Goal: Task Accomplishment & Management: Manage account settings

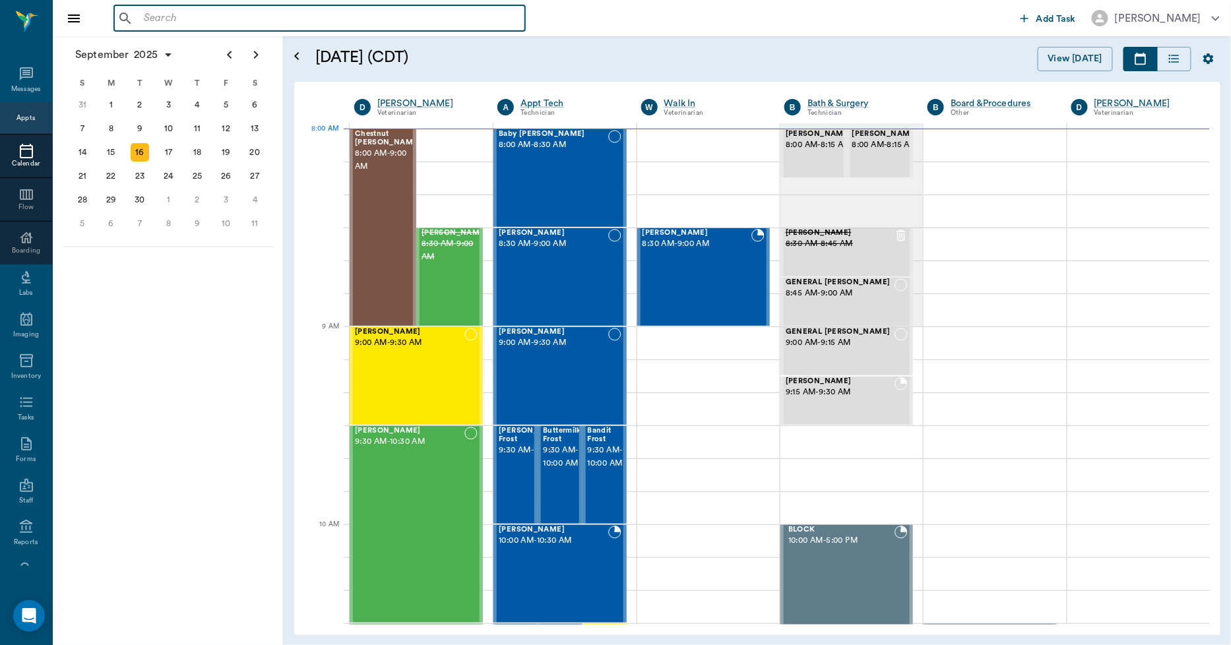
click at [154, 18] on input "text" at bounding box center [329, 18] width 381 height 18
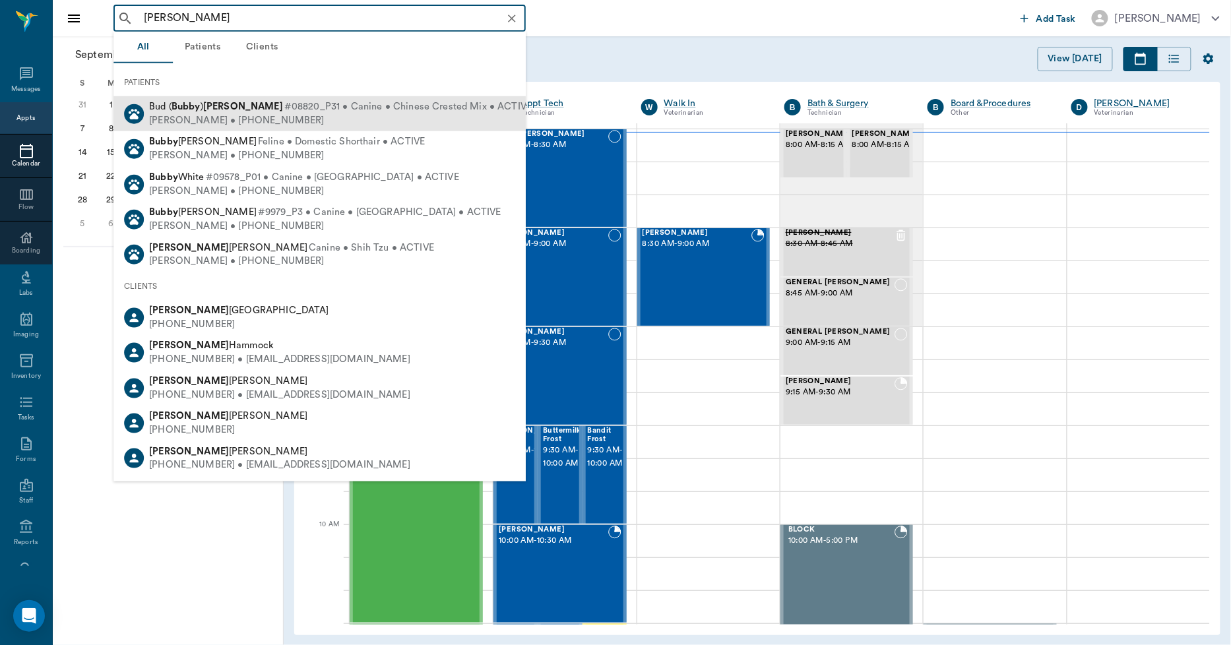
click at [232, 117] on div "Lisa Taylor • (903) 650-6555" at bounding box center [340, 120] width 383 height 14
type input "BUBBY TAYLOR"
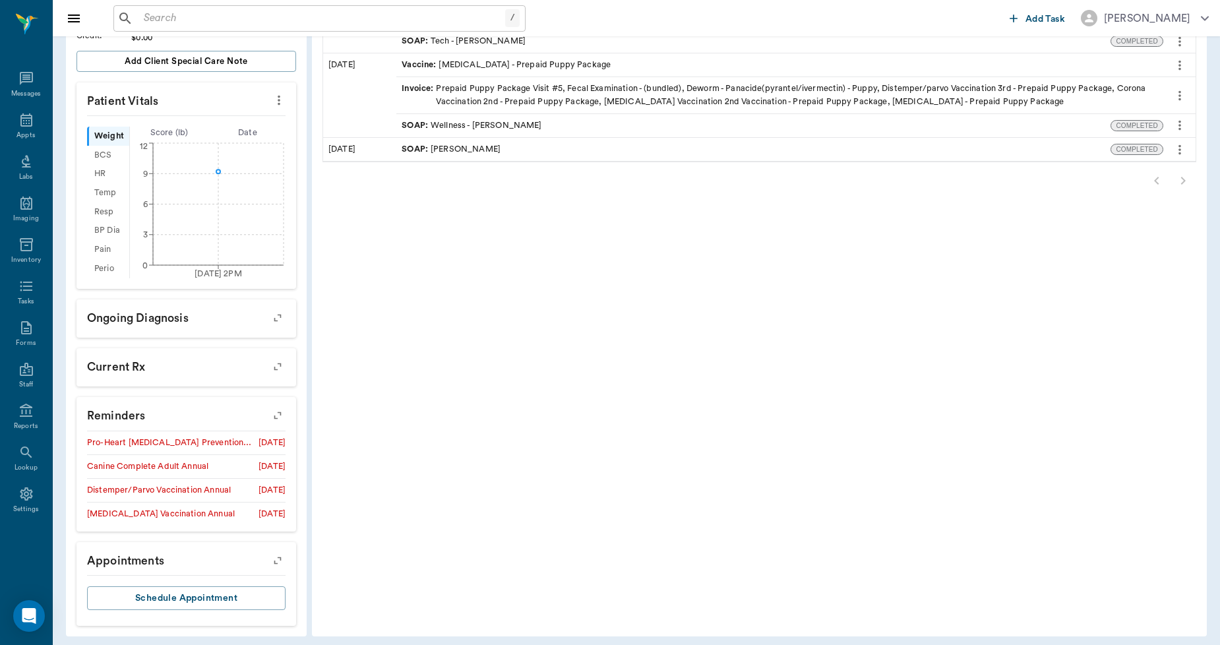
scroll to position [339, 0]
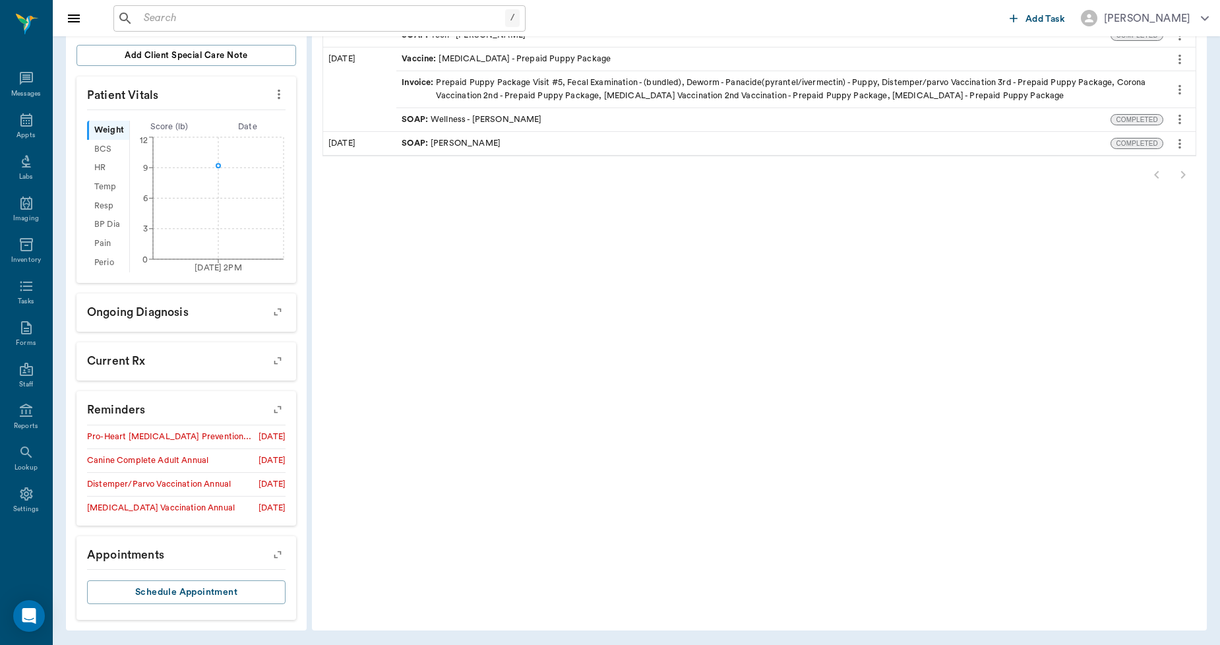
click at [279, 410] on icon "button" at bounding box center [277, 409] width 18 height 18
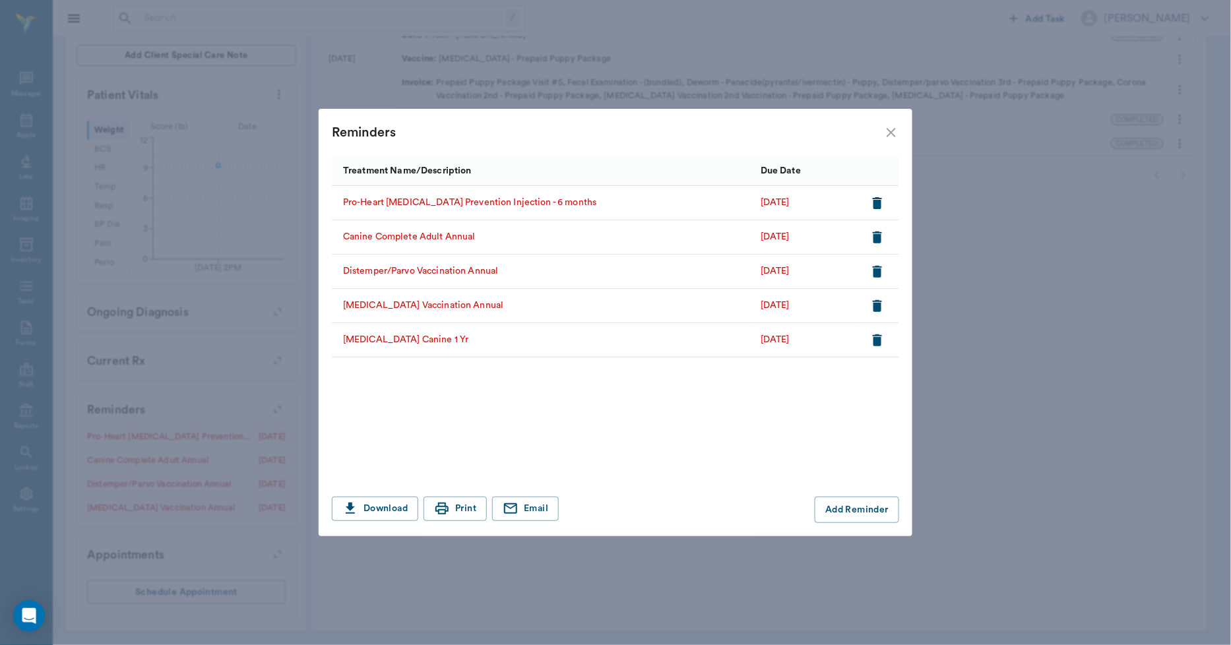
click at [891, 139] on icon "close" at bounding box center [891, 133] width 16 height 16
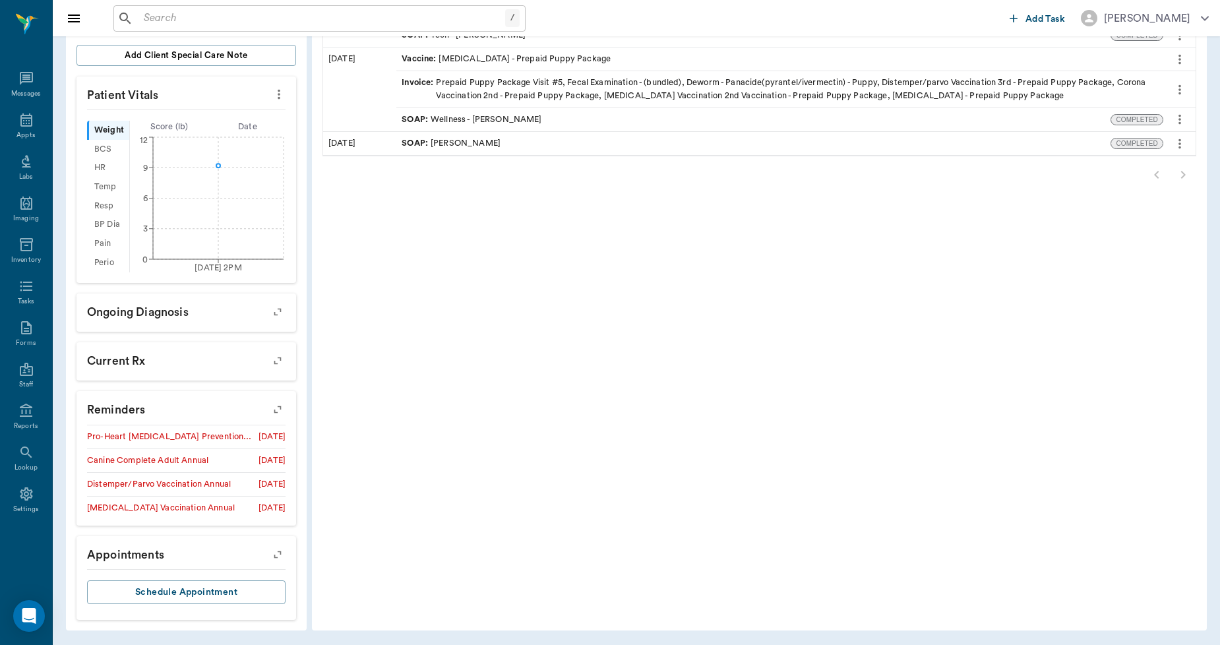
click at [165, 15] on input "text" at bounding box center [322, 18] width 367 height 18
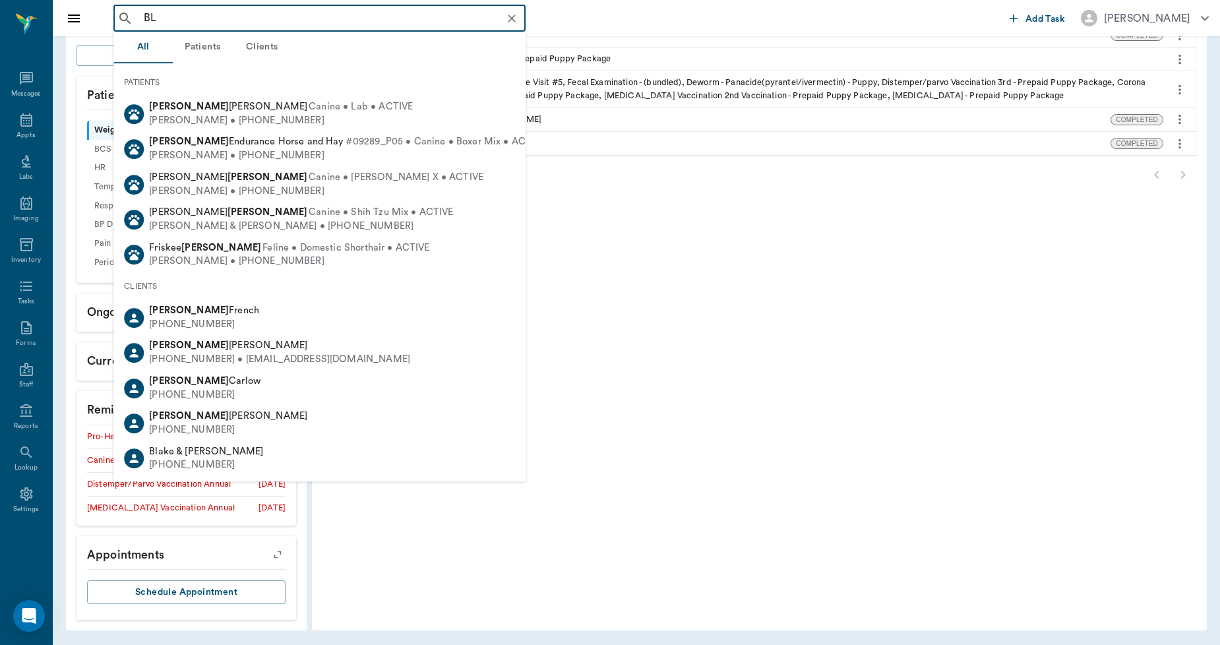
type input "B"
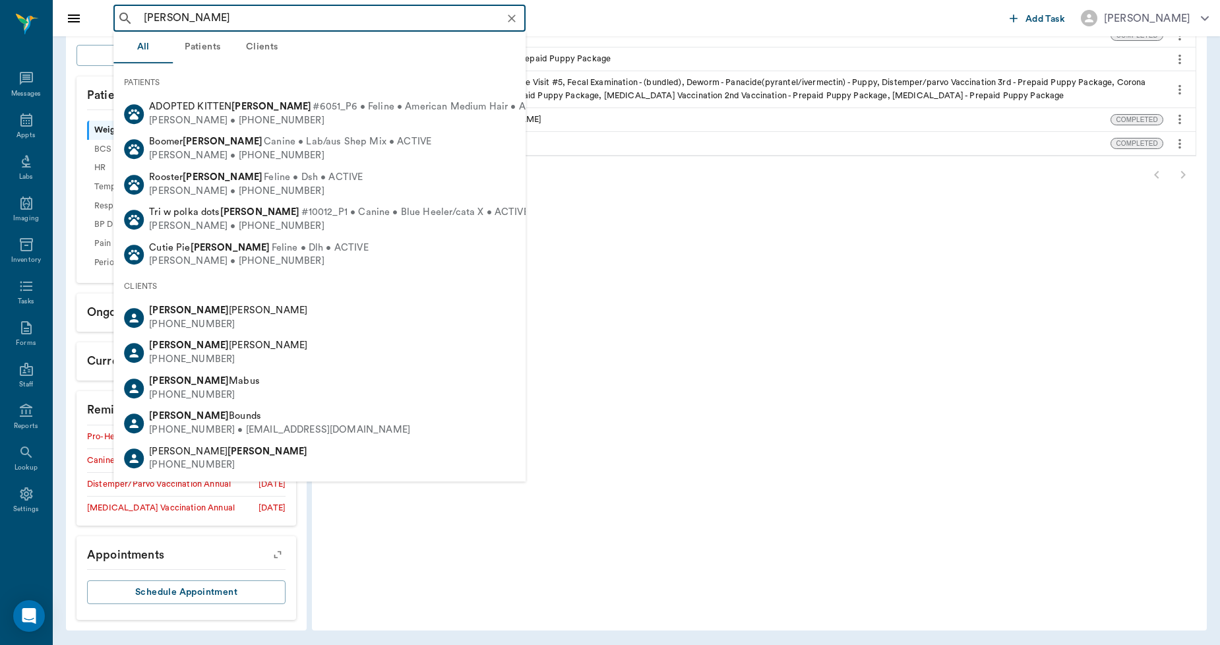
drag, startPoint x: 235, startPoint y: 11, endPoint x: 107, endPoint y: 13, distance: 128.6
click at [126, 11] on div "PAIGE BICKHAM ​" at bounding box center [319, 18] width 412 height 26
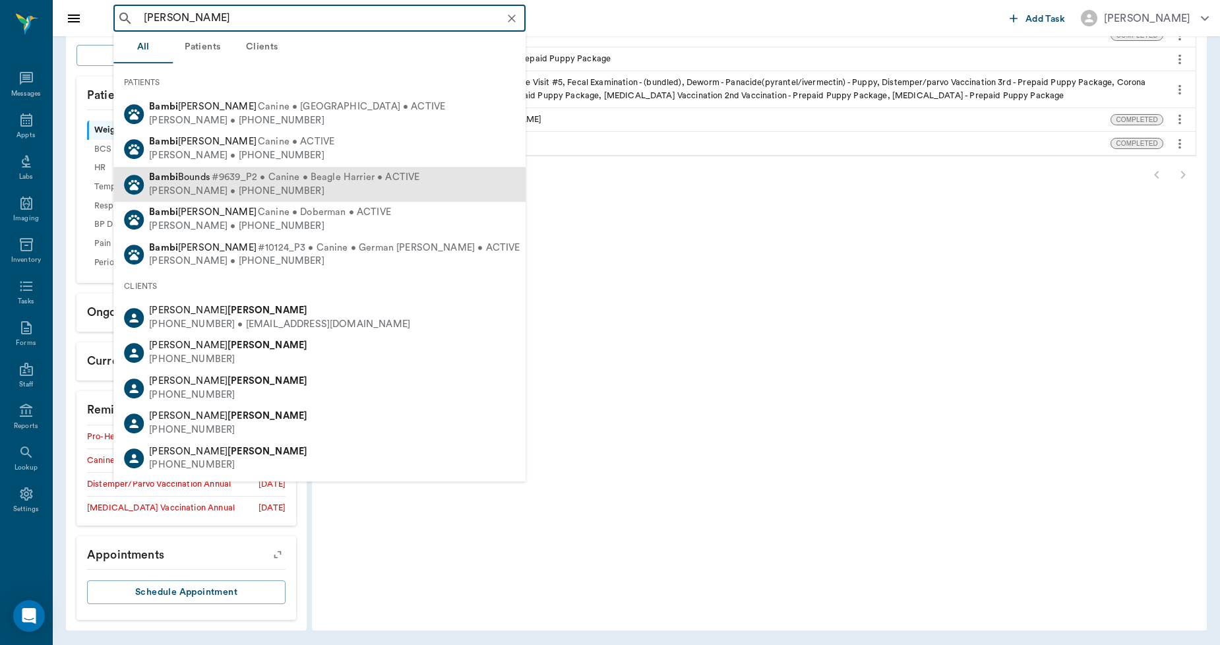
click at [218, 185] on div "Paige Bounds • (318) 540-5788" at bounding box center [284, 192] width 270 height 14
type input "BAMBI BICKHAM"
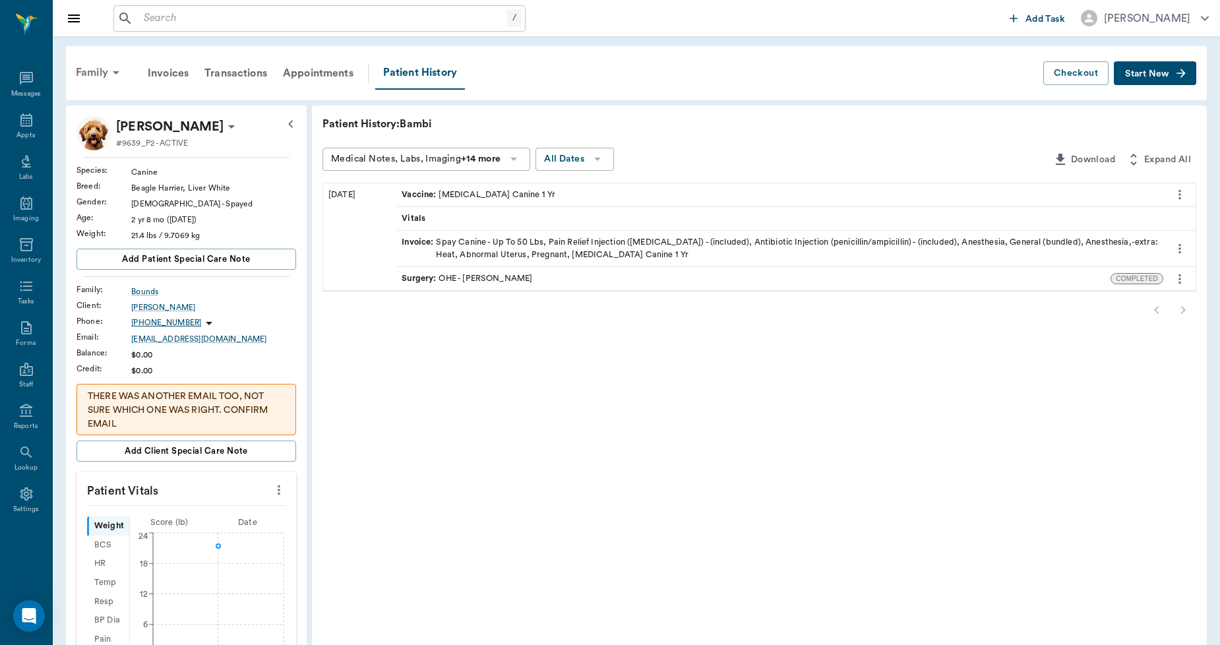
click at [90, 73] on div "Family" at bounding box center [100, 73] width 64 height 32
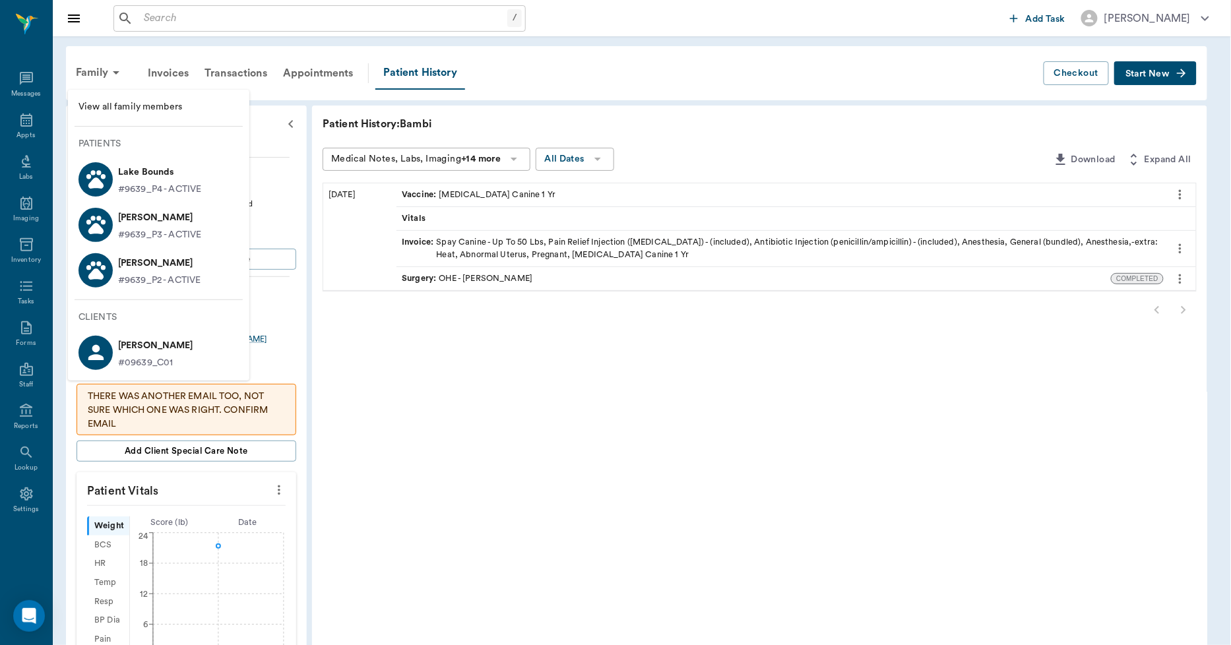
click at [22, 121] on div at bounding box center [615, 322] width 1231 height 645
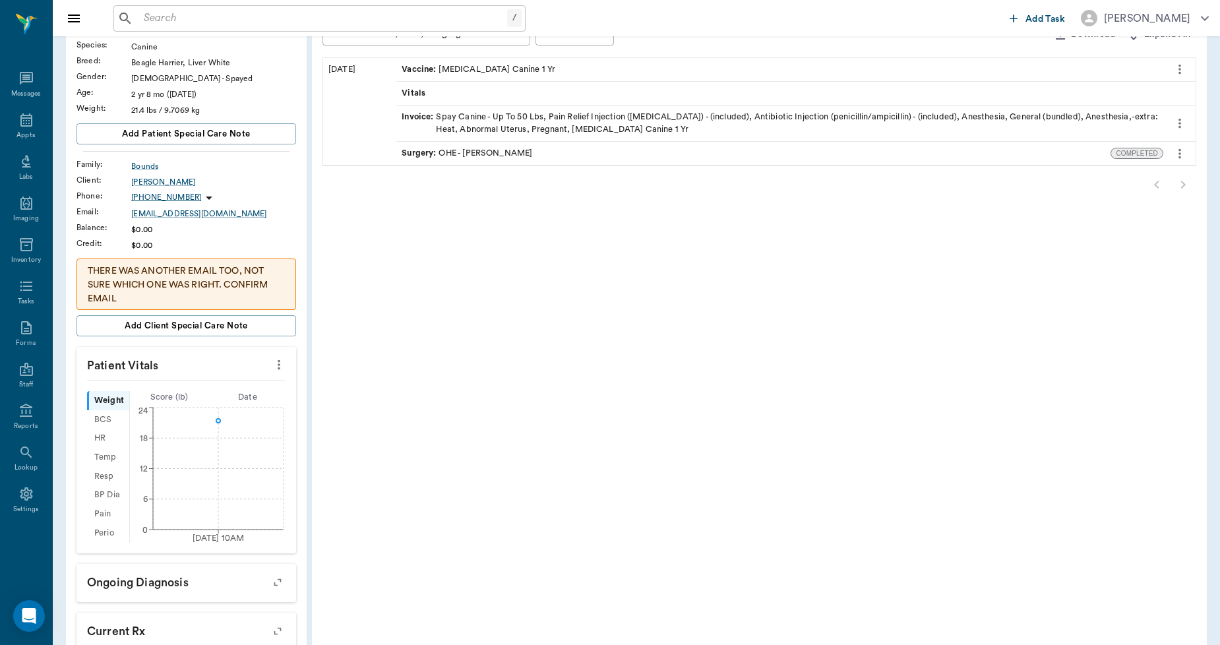
scroll to position [325, 0]
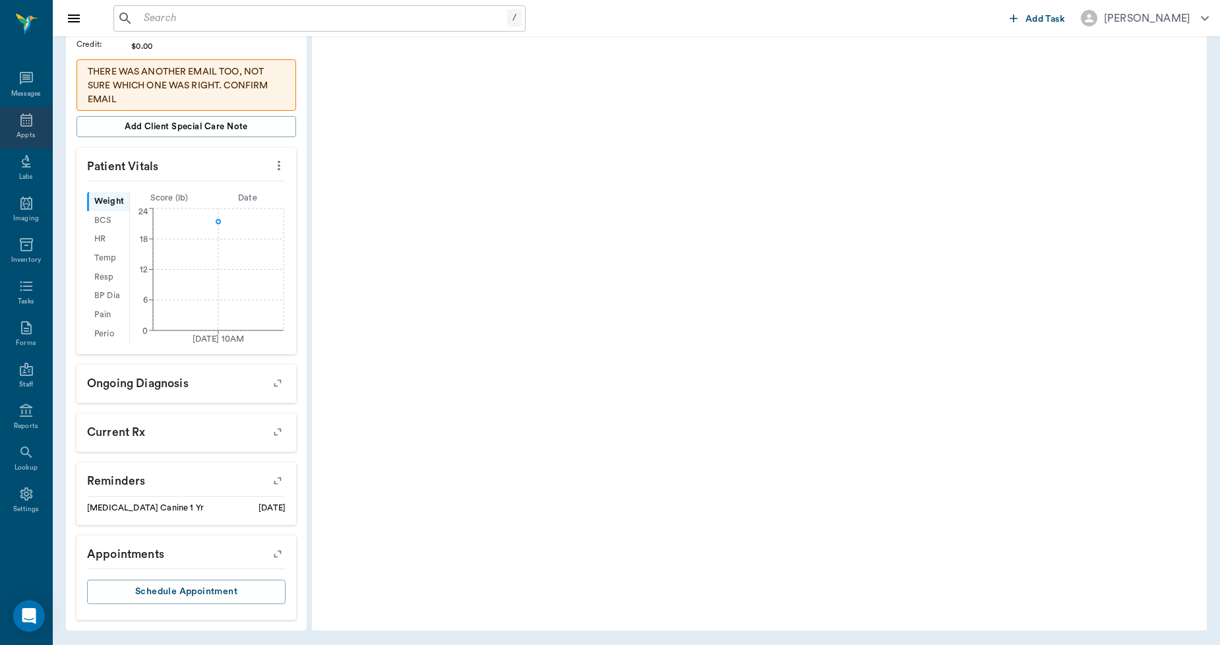
click at [28, 117] on icon at bounding box center [26, 120] width 16 height 16
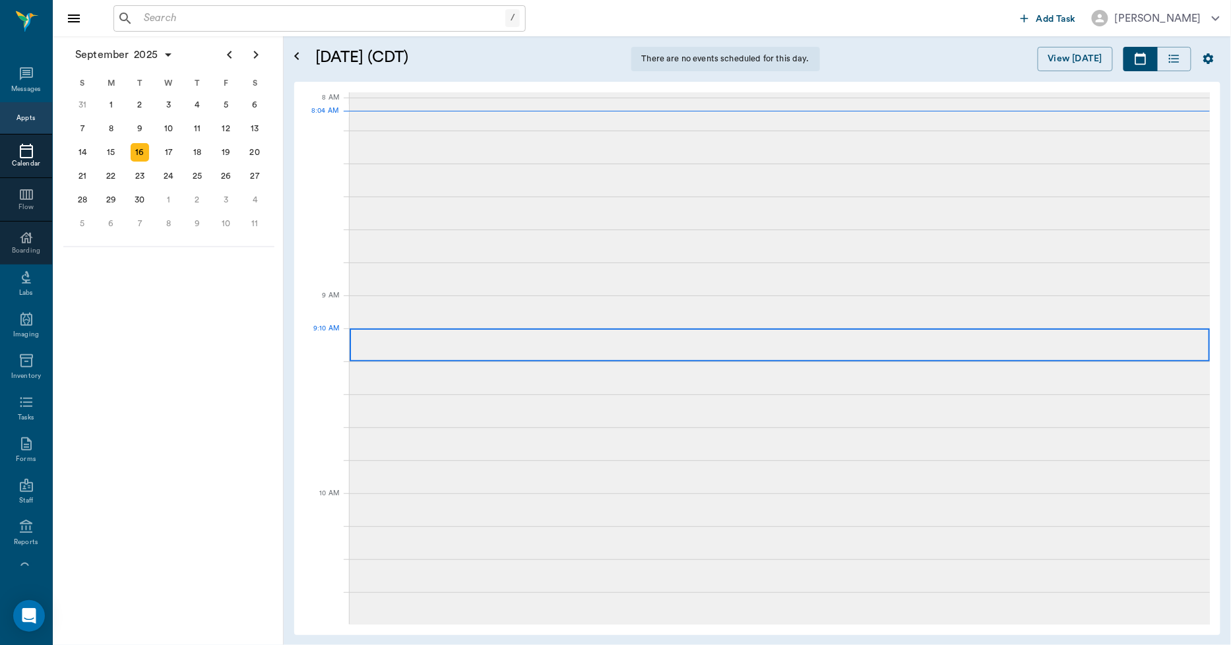
scroll to position [1, 0]
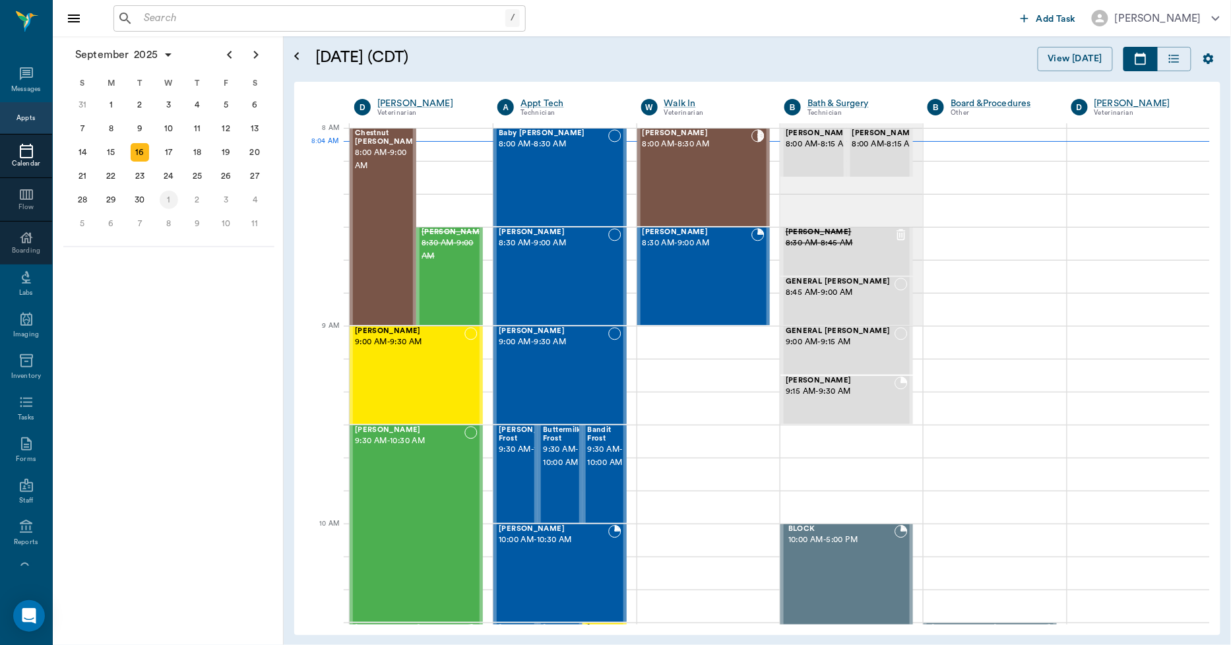
click at [173, 193] on div "1" at bounding box center [169, 200] width 18 height 18
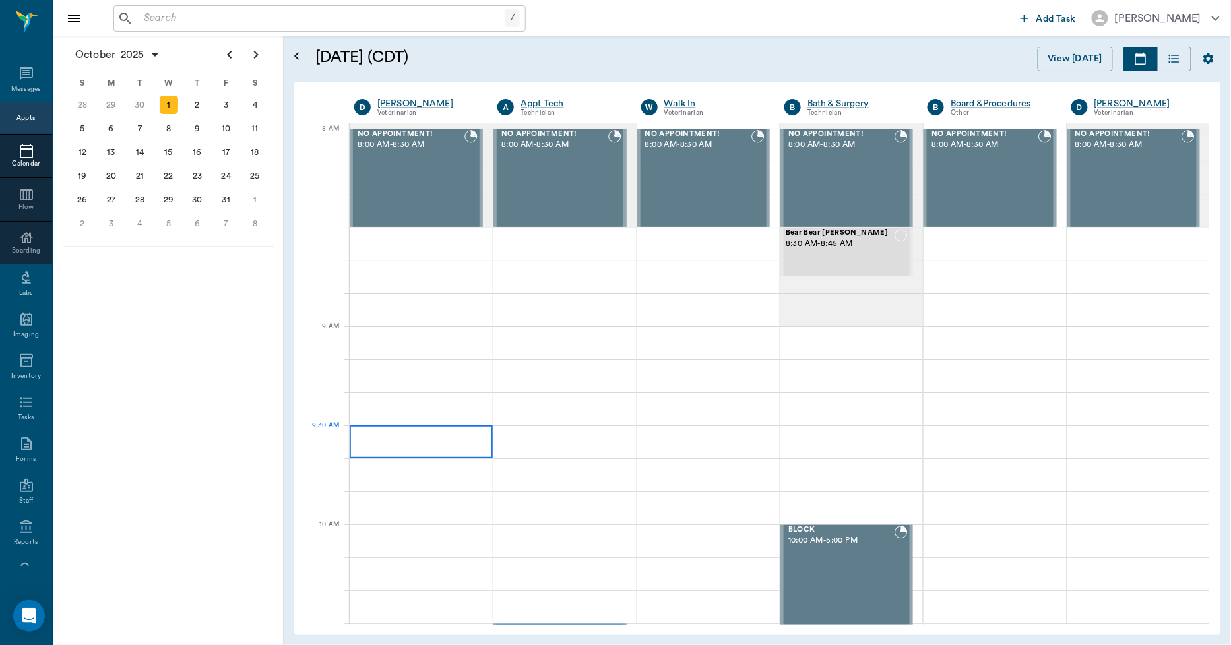
click at [365, 432] on div at bounding box center [421, 441] width 143 height 33
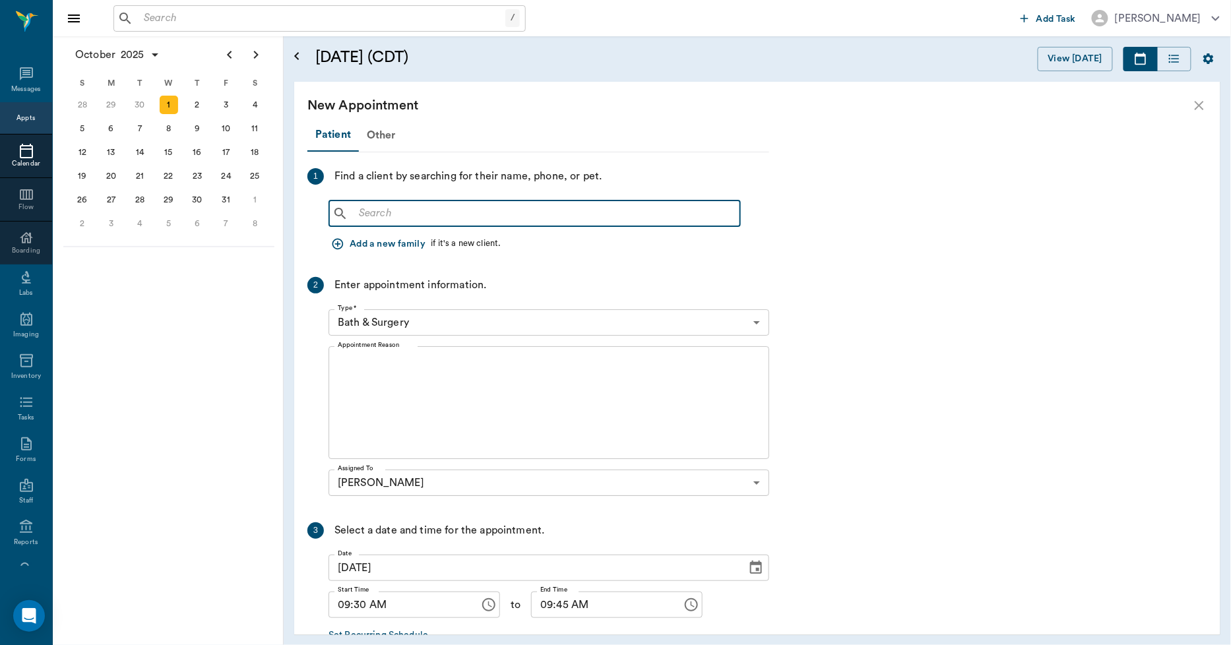
click at [388, 204] on input "text" at bounding box center [544, 213] width 381 height 18
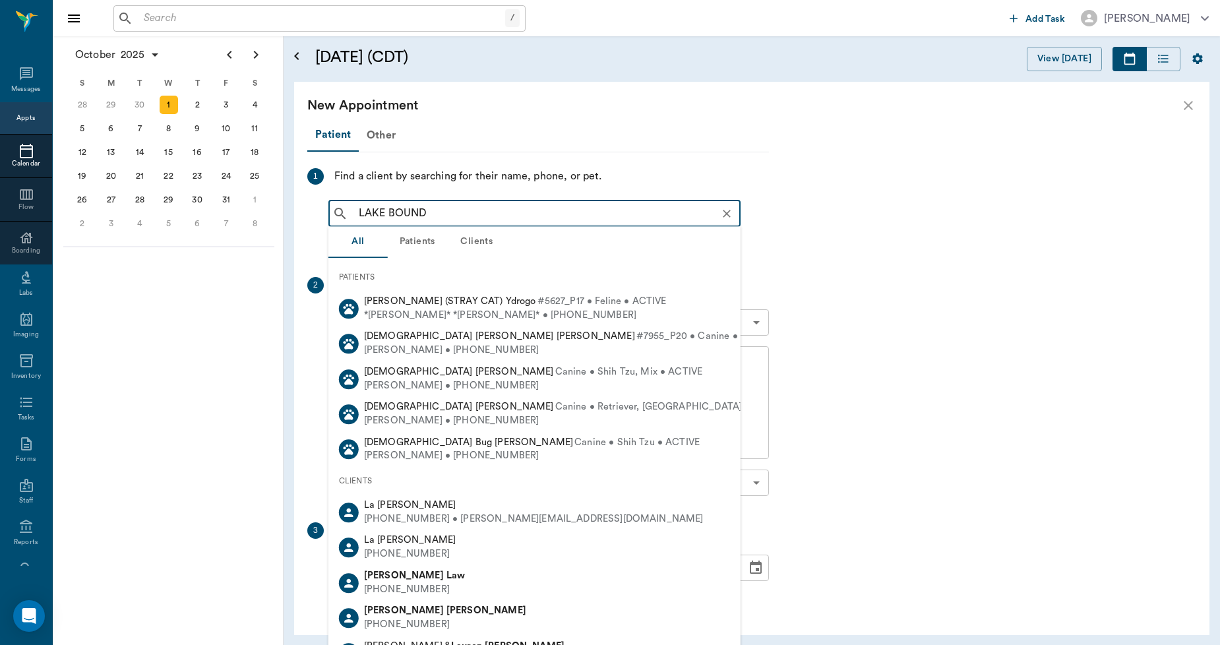
type input "LAKE BOUNDS"
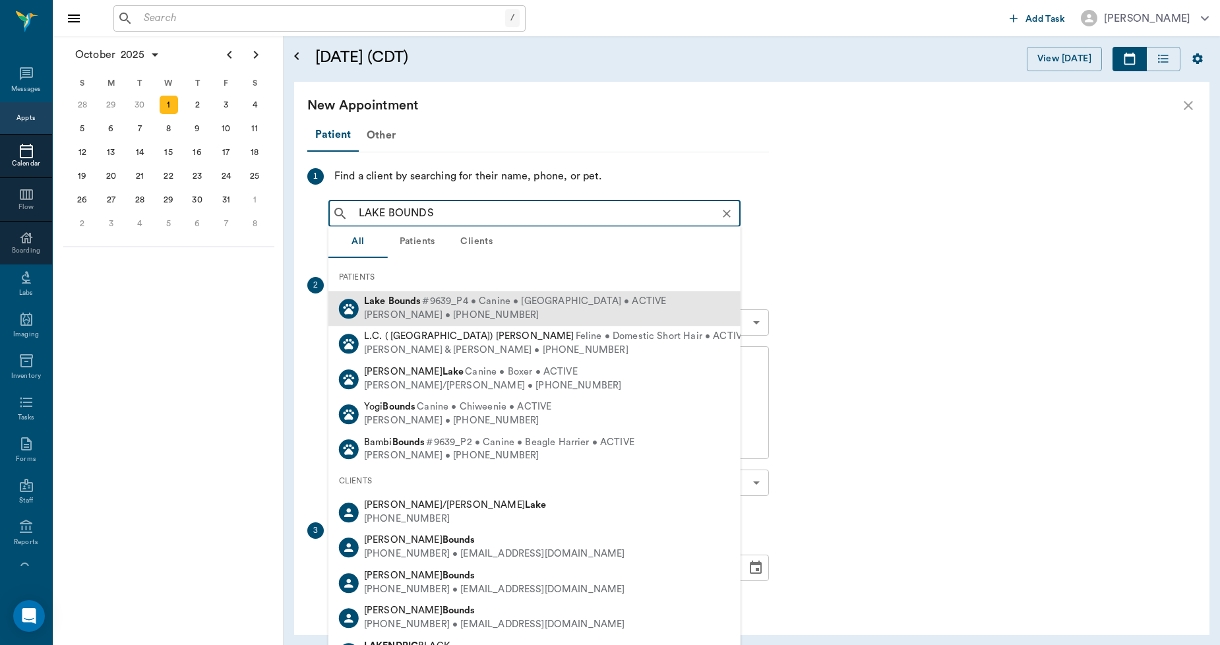
click at [421, 313] on div "Paige Bounds • (318) 540-5788" at bounding box center [515, 316] width 303 height 14
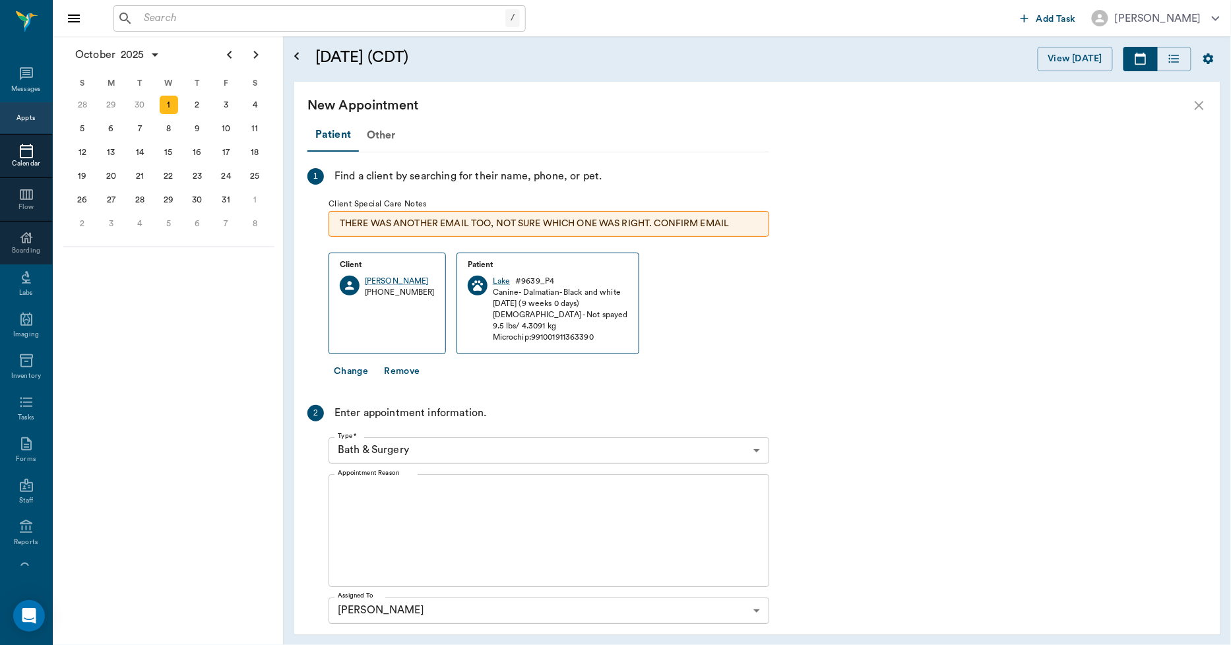
click at [379, 445] on body "/ ​ Add Task Dr. Bert Ellsworth Nectar Messages Appts Calendar Flow Boarding La…" at bounding box center [615, 322] width 1231 height 645
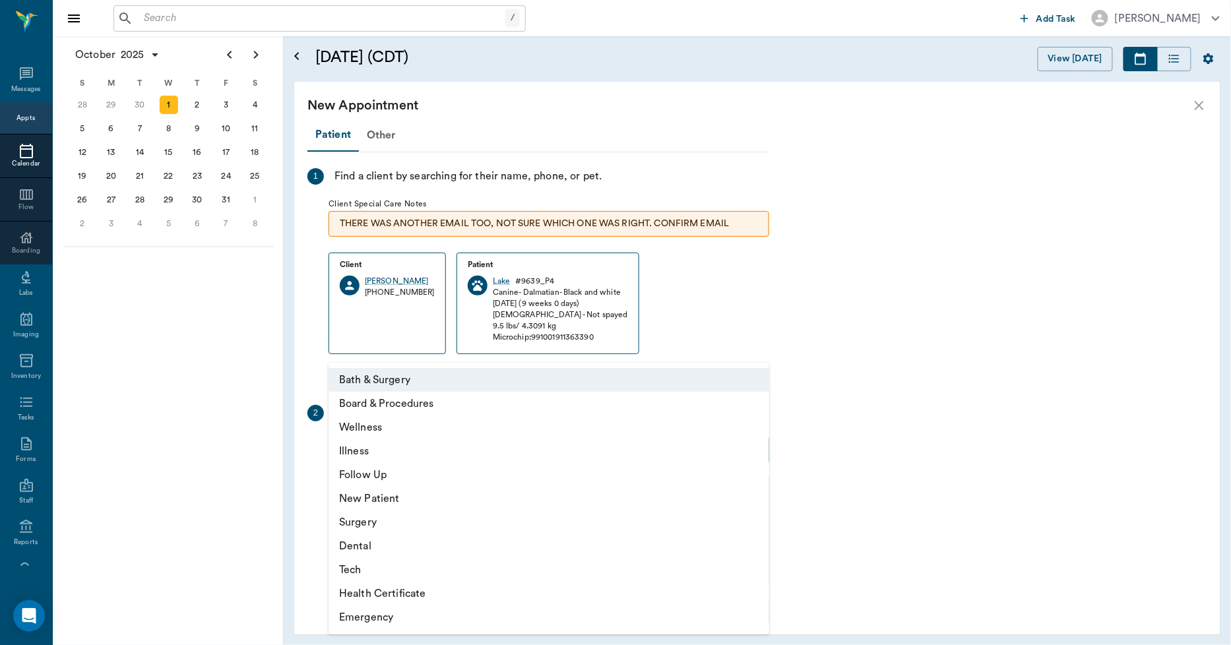
click at [366, 568] on li "Tech" at bounding box center [548, 570] width 441 height 24
type input "65d2be4f46e3a538d89b8c1a"
type input "10:00 AM"
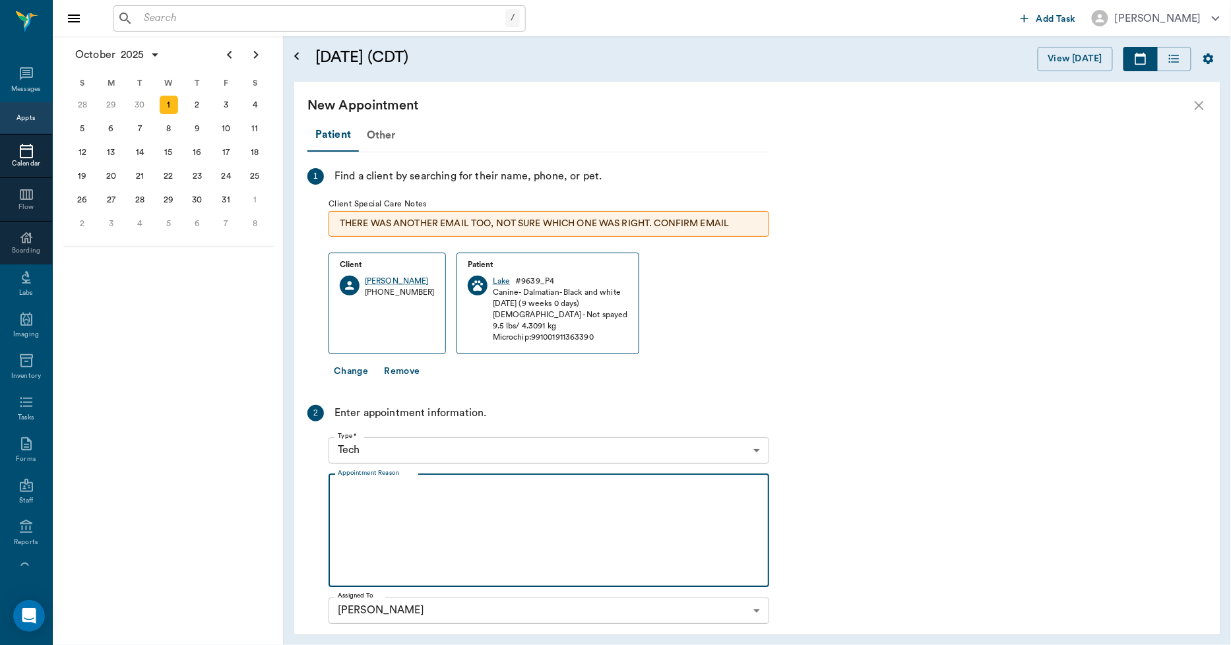
click at [354, 492] on textarea "Appointment Reason" at bounding box center [549, 530] width 422 height 91
type textarea "b"
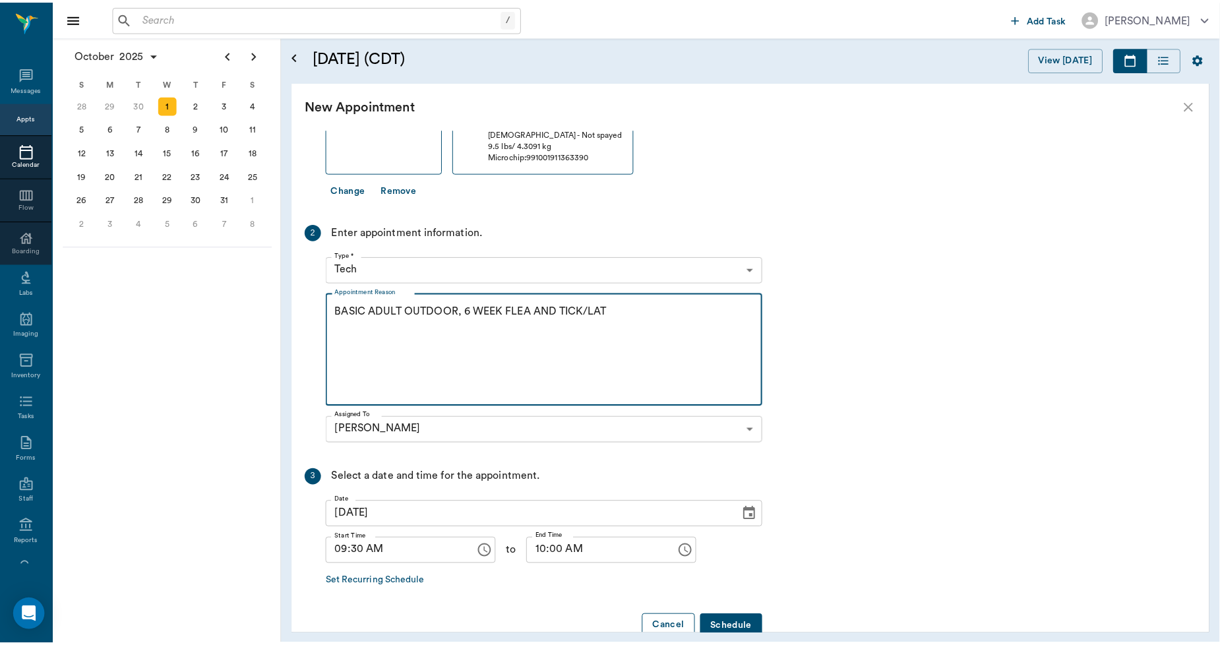
scroll to position [208, 0]
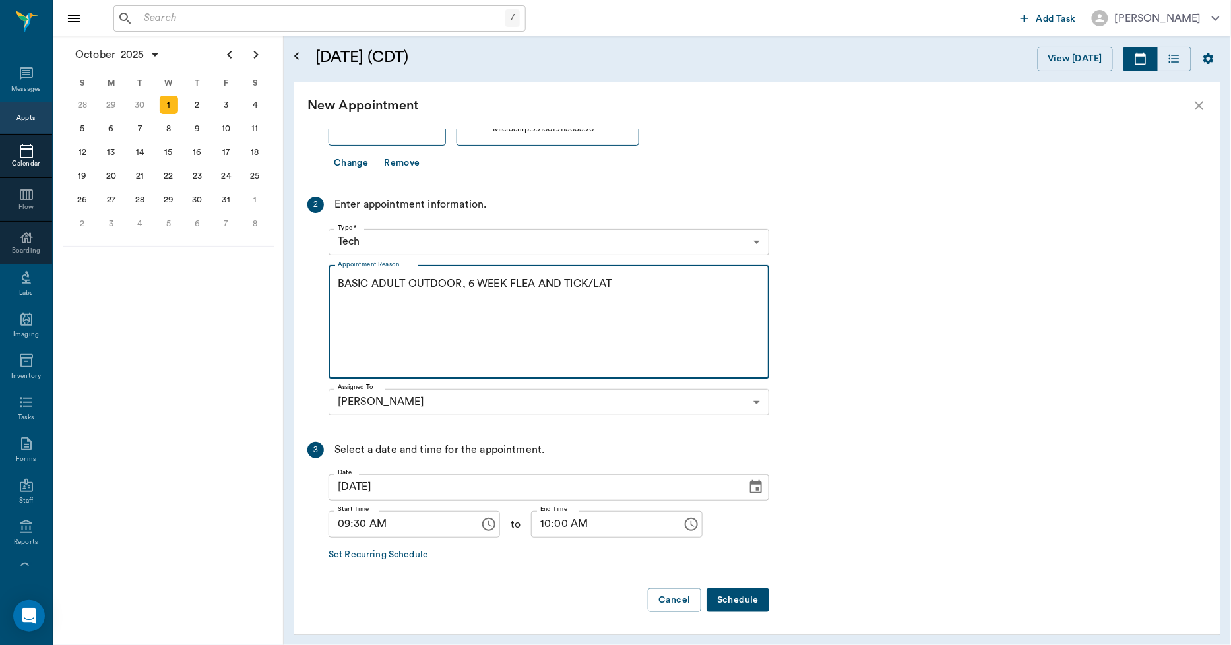
type textarea "BASIC ADULT OUTDOOR, 6 WEEK FLEA AND TICK/LAT"
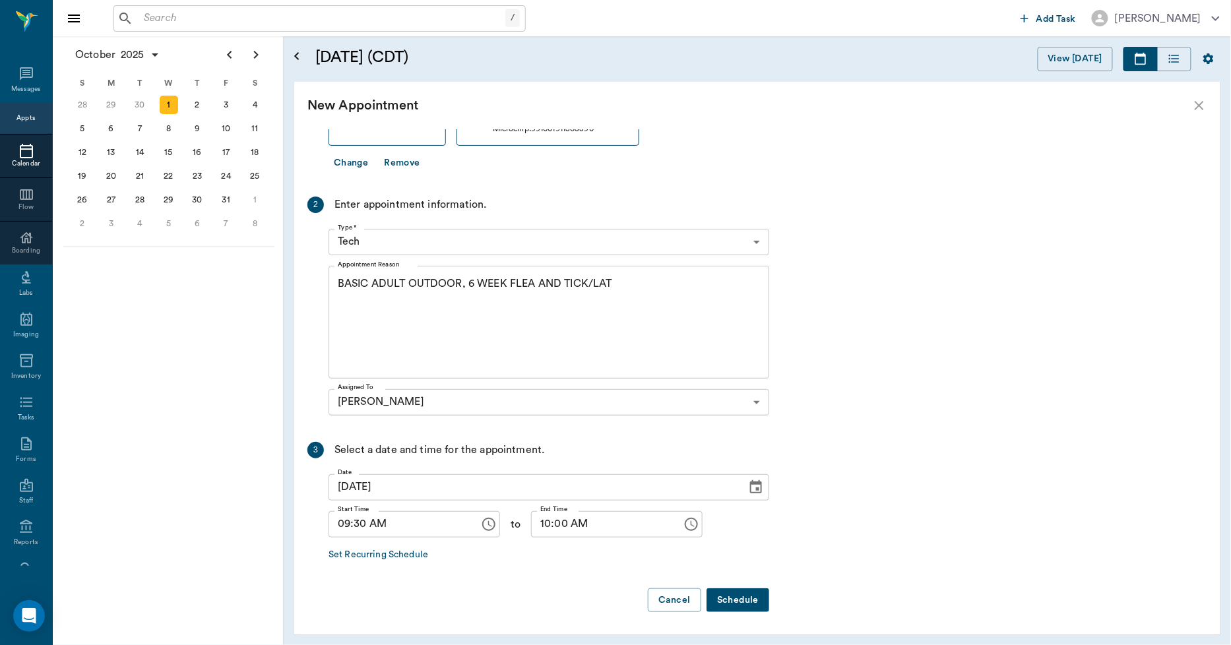
click at [744, 592] on button "Schedule" at bounding box center [737, 600] width 63 height 24
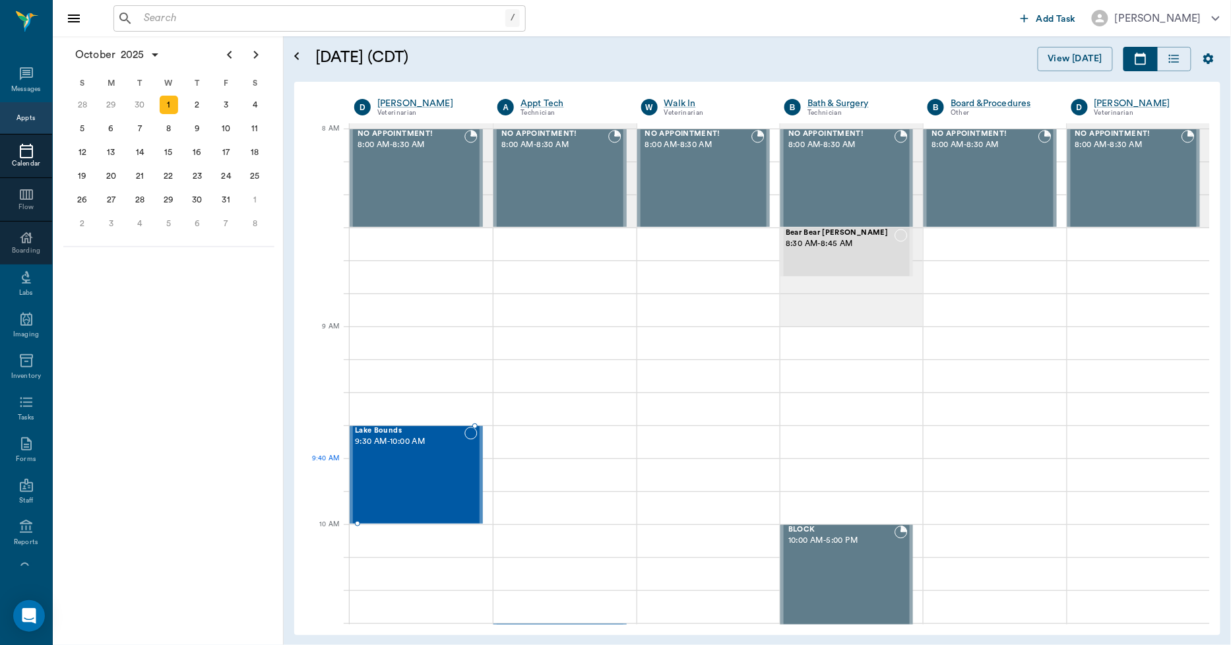
click at [392, 480] on div "Lake Bounds 9:30 AM - 10:00 AM" at bounding box center [409, 475] width 109 height 96
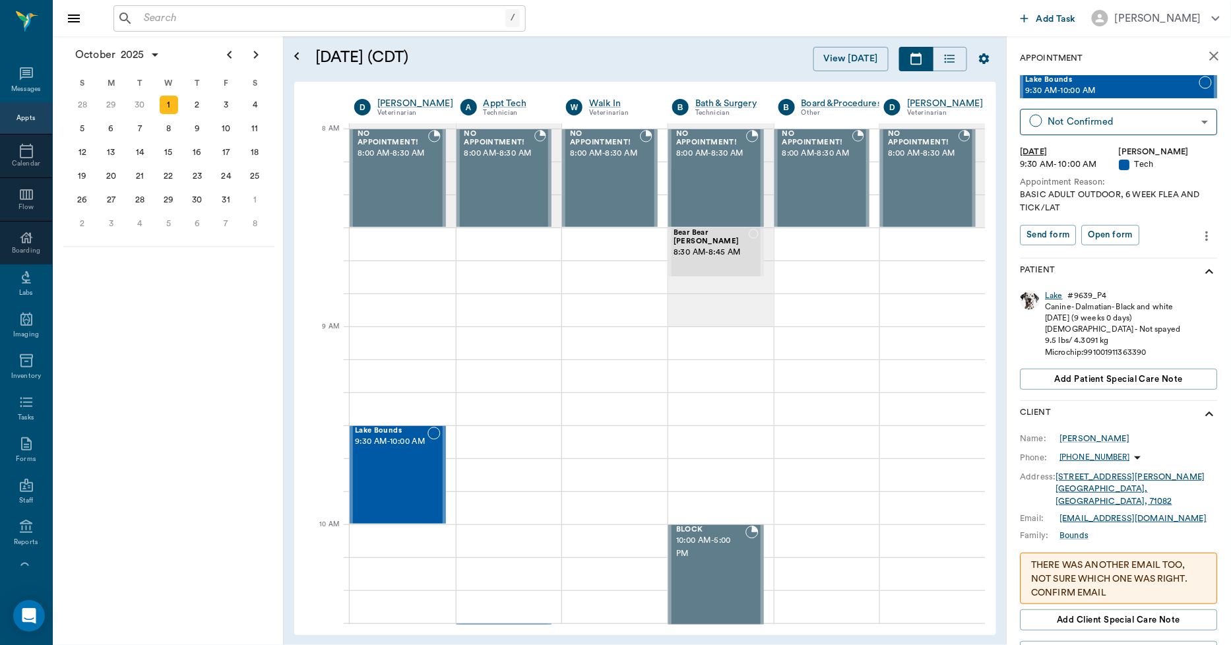
click at [1055, 297] on div "Lake" at bounding box center [1054, 295] width 18 height 11
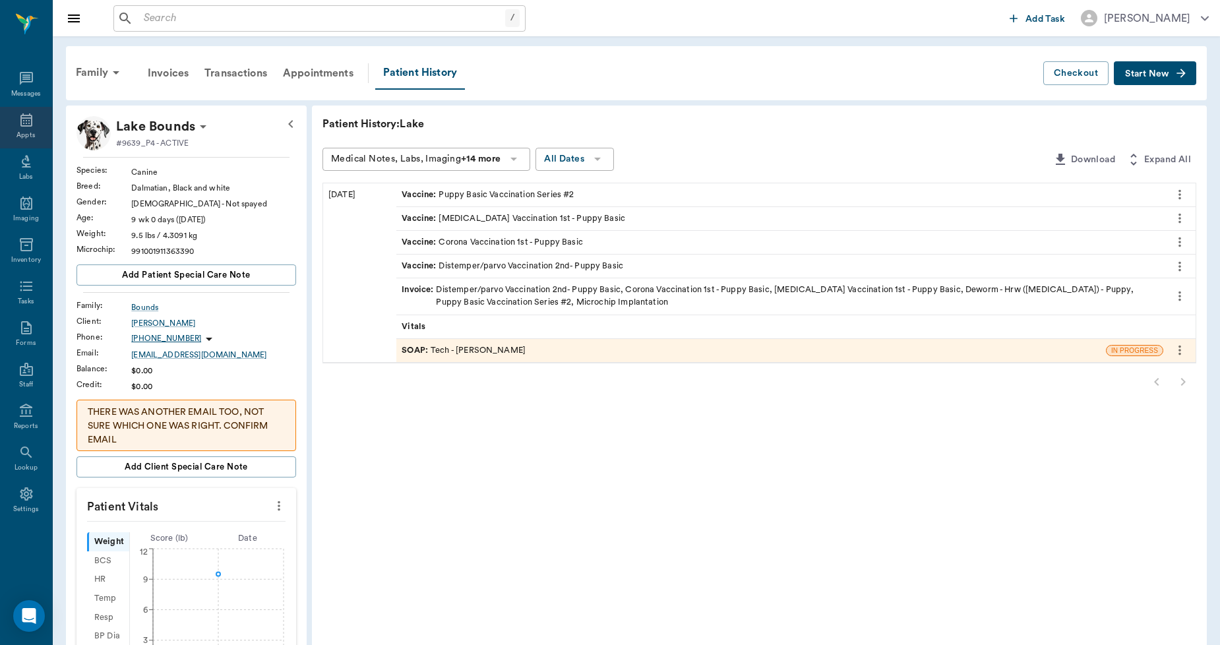
click at [28, 122] on icon at bounding box center [26, 120] width 16 height 16
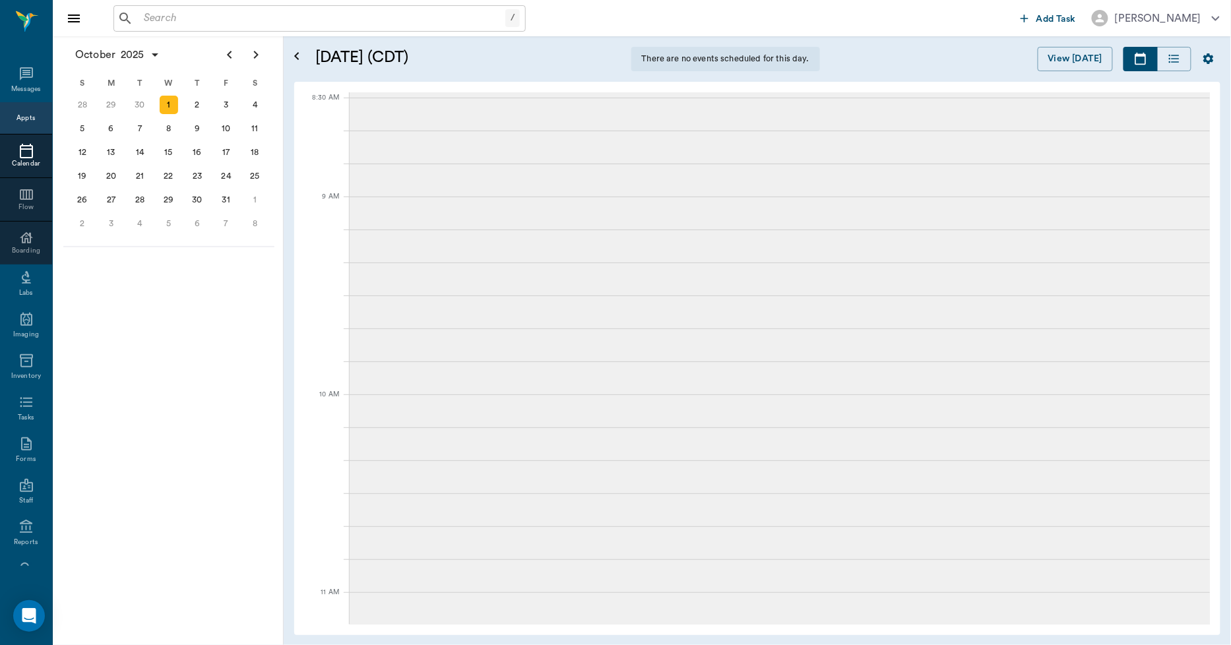
scroll to position [3, 0]
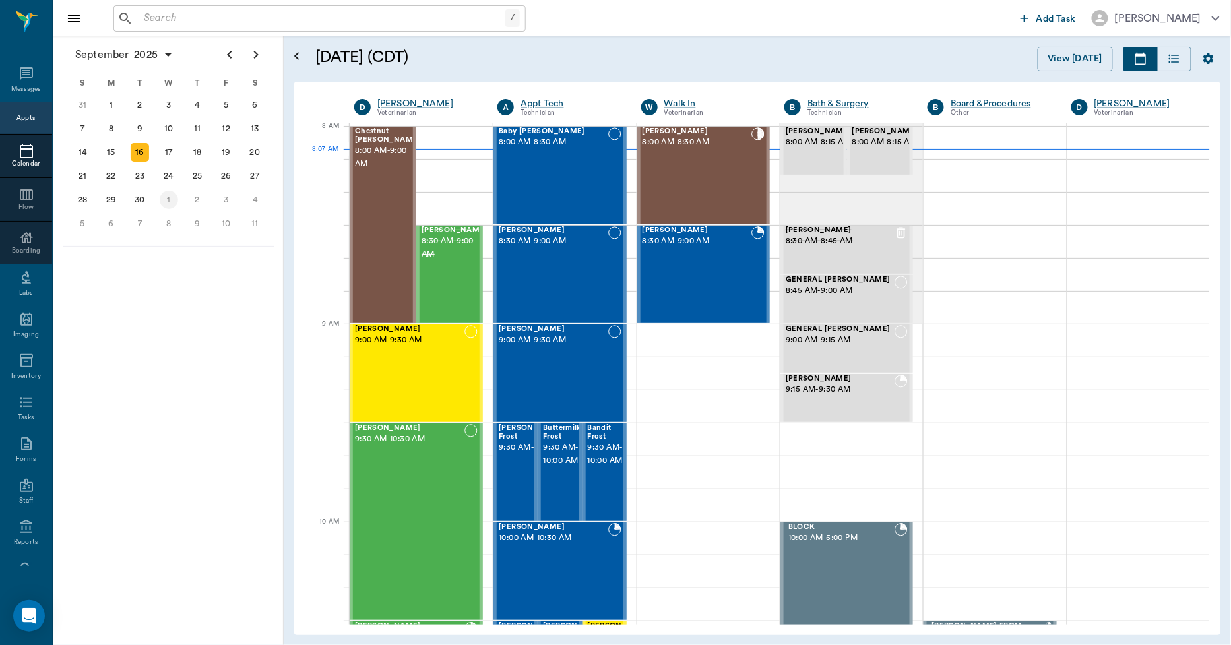
click at [170, 195] on div "1" at bounding box center [169, 200] width 18 height 18
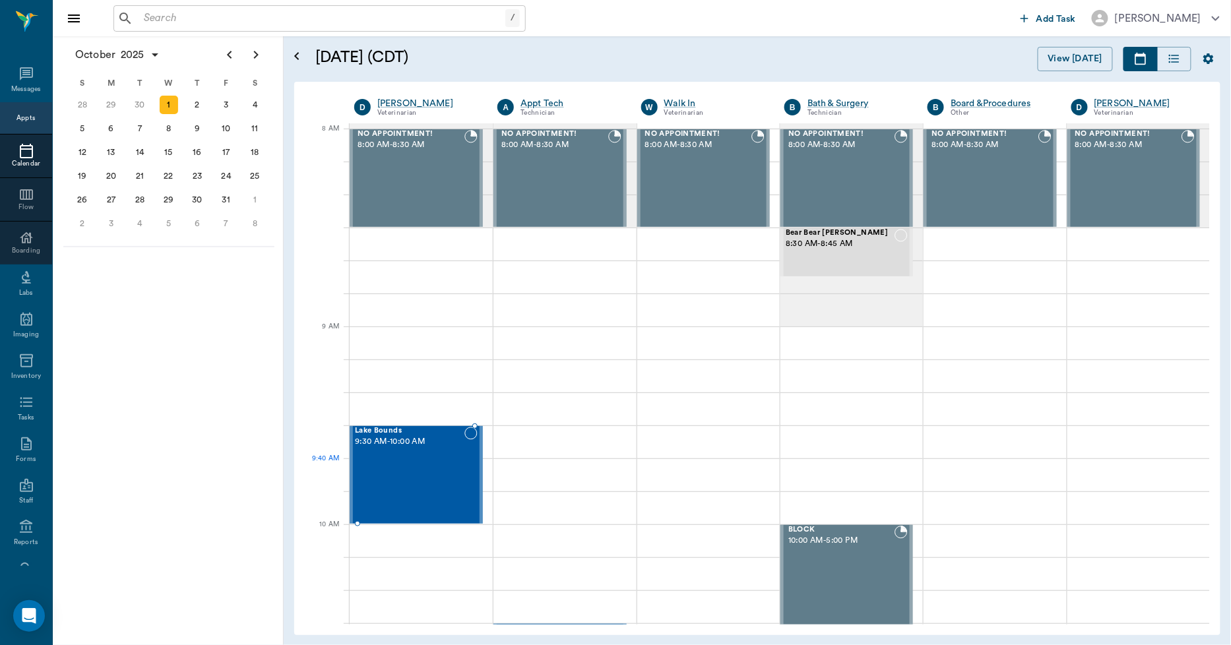
click at [433, 481] on div "Lake Bounds 9:30 AM - 10:00 AM" at bounding box center [409, 475] width 109 height 96
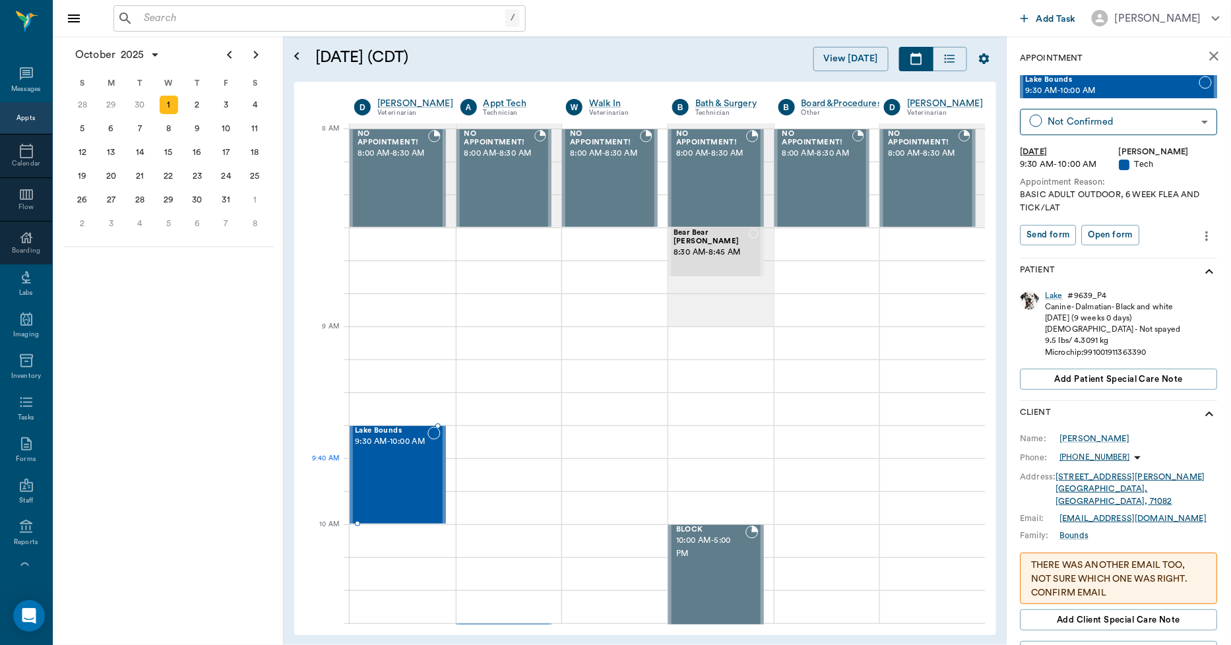
click at [373, 490] on div "Lake Bounds 9:30 AM - 10:00 AM" at bounding box center [391, 475] width 73 height 96
click at [1200, 241] on icon "more" at bounding box center [1207, 236] width 15 height 16
click at [1122, 261] on span "Edit appointment" at bounding box center [1141, 259] width 111 height 14
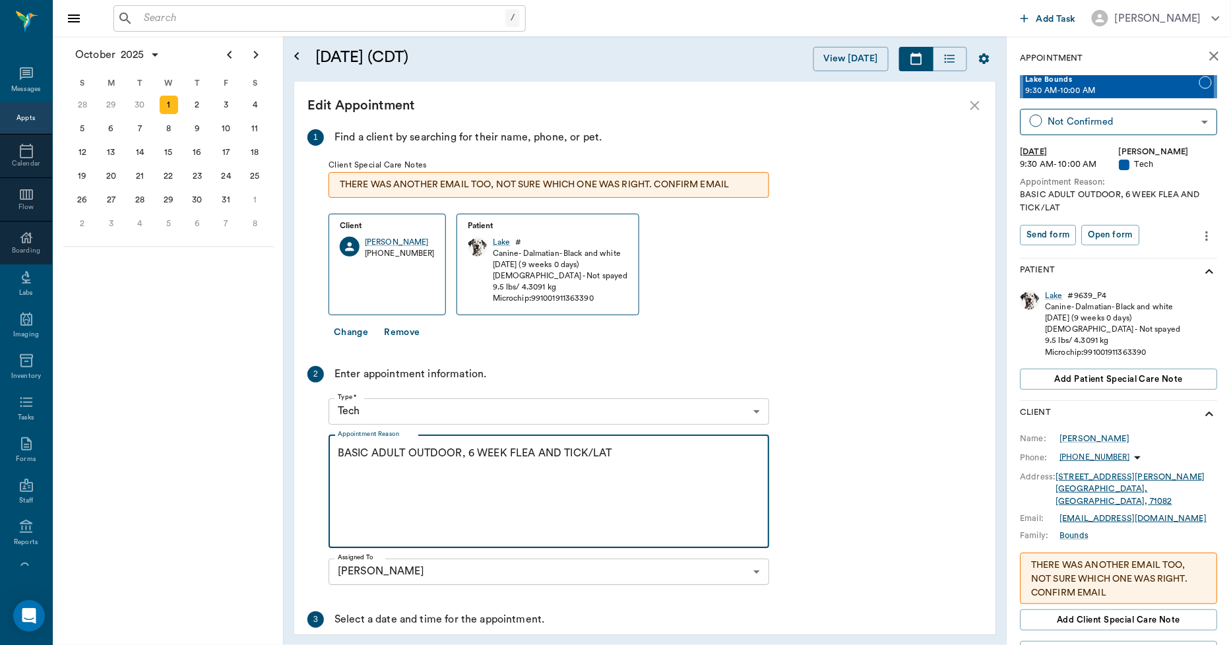
drag, startPoint x: 459, startPoint y: 450, endPoint x: 325, endPoint y: 456, distance: 134.7
click at [325, 456] on div "2 Enter appointment information. Type * Tech 65d2be4f46e3a538d89b8c1a Type * Ap…" at bounding box center [538, 478] width 462 height 224
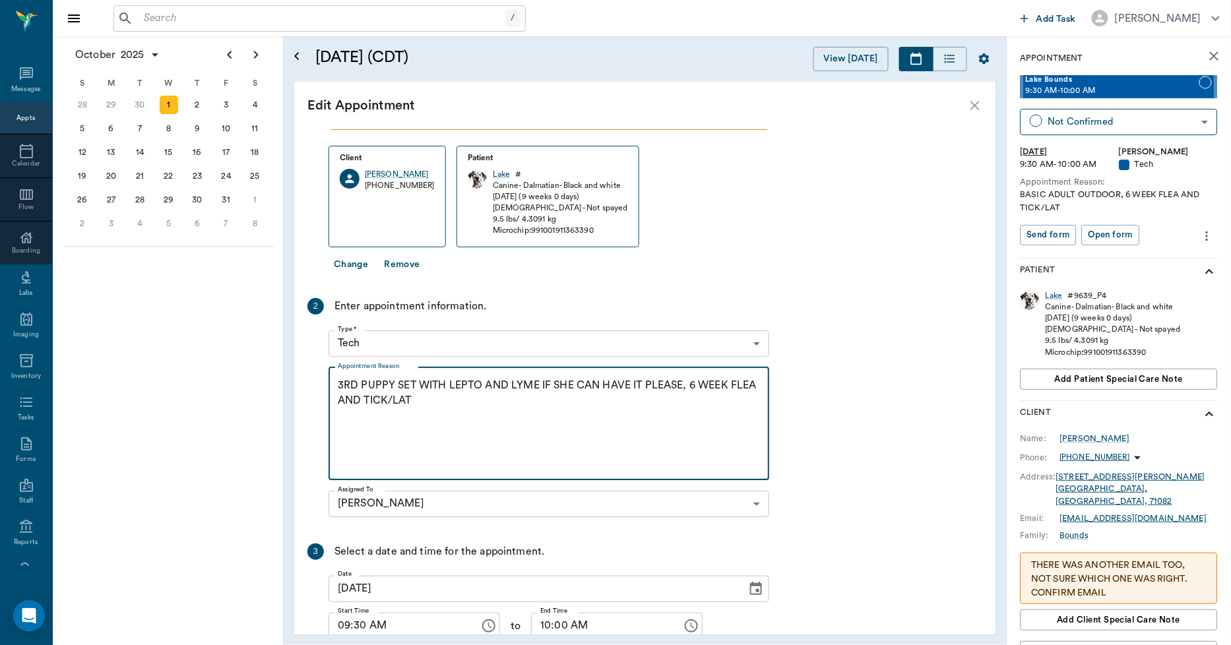
scroll to position [146, 0]
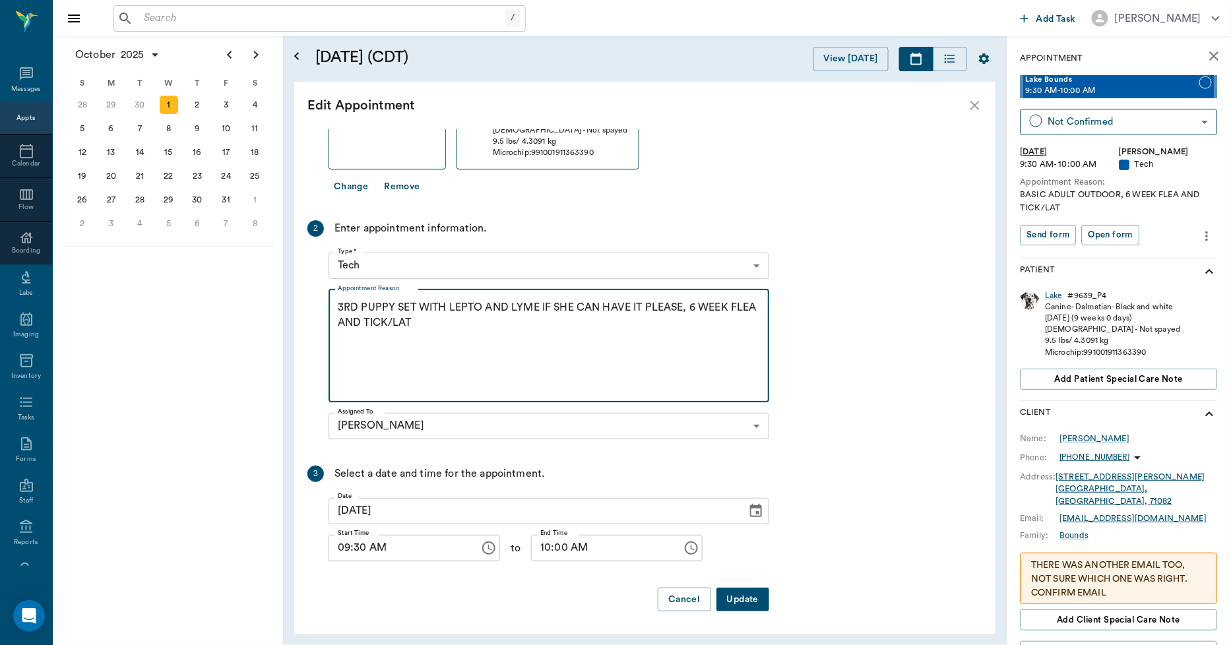
type textarea "3RD PUPPY SET WITH LEPTO AND LYME IF SHE CAN HAVE IT PLEASE, 6 WEEK FLEA AND TI…"
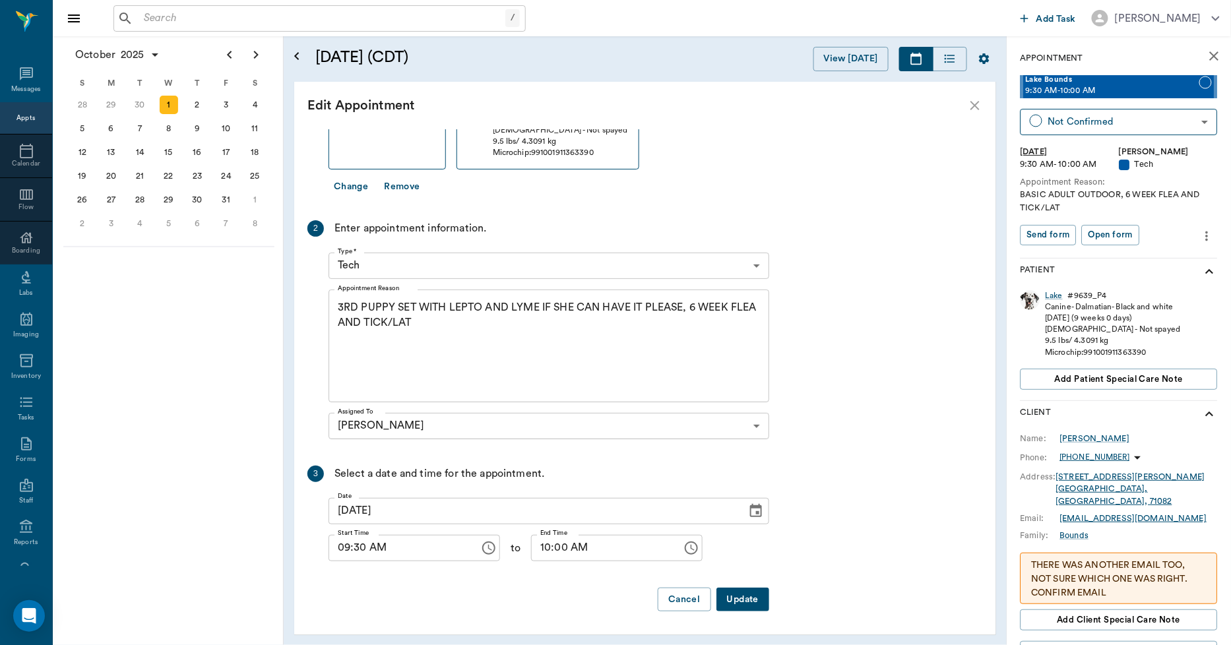
click at [743, 603] on button "Update" at bounding box center [742, 600] width 53 height 24
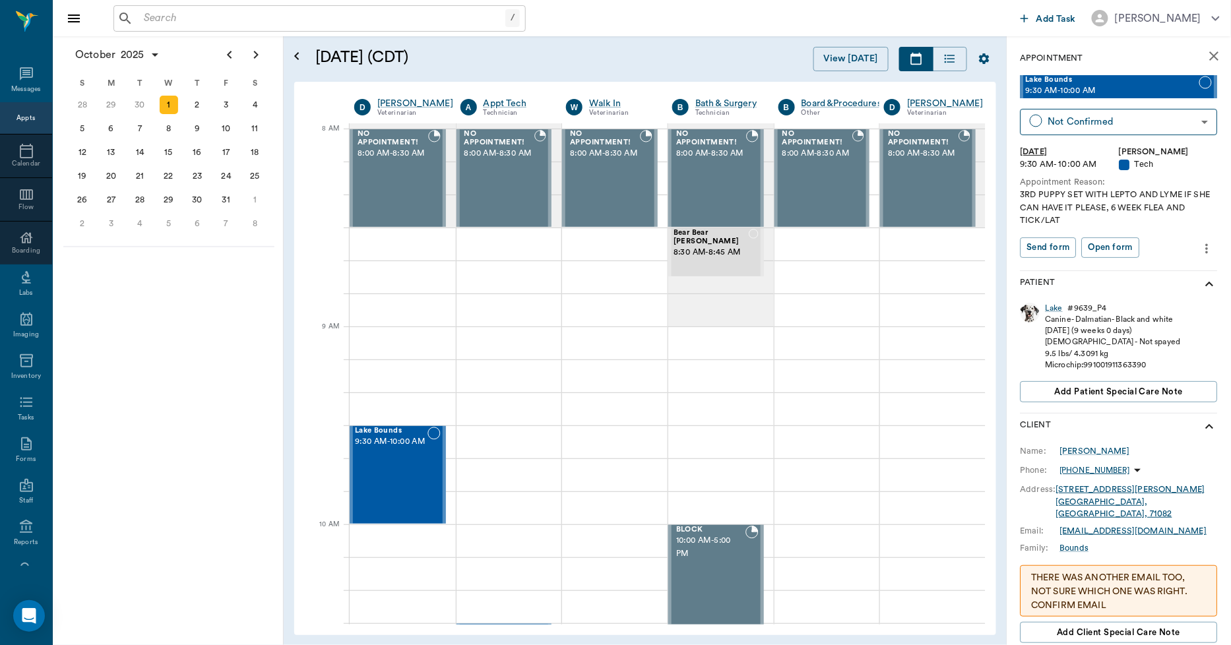
click at [16, 120] on div "Appts" at bounding box center [25, 118] width 18 height 10
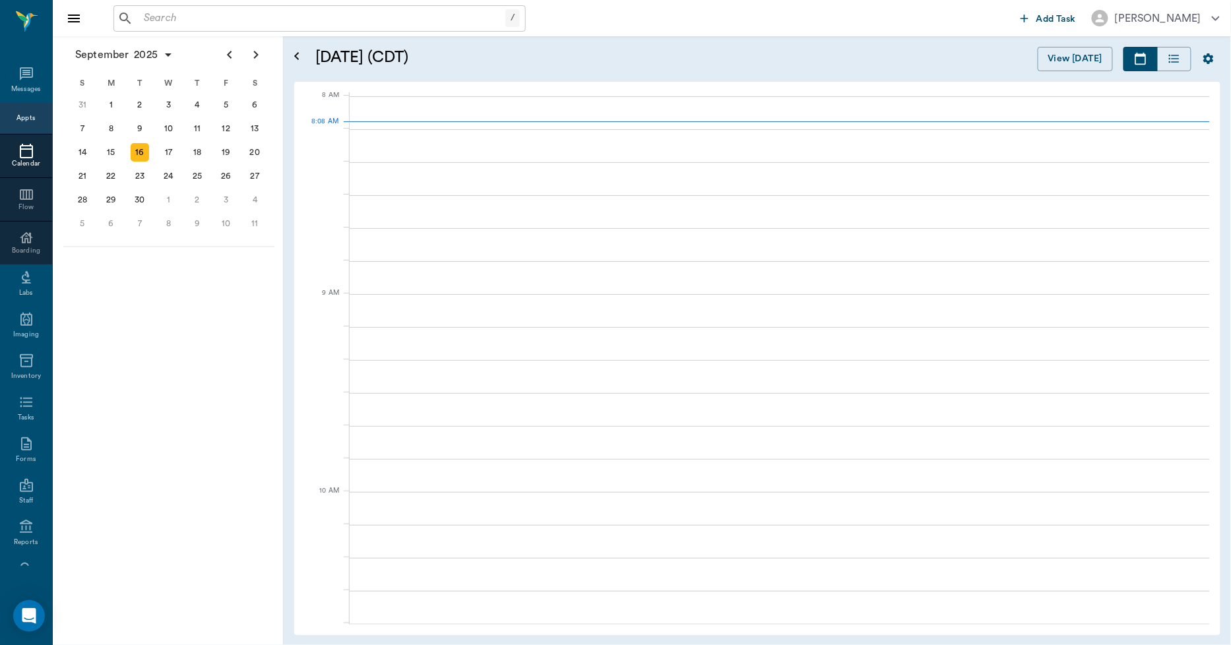
scroll to position [3, 0]
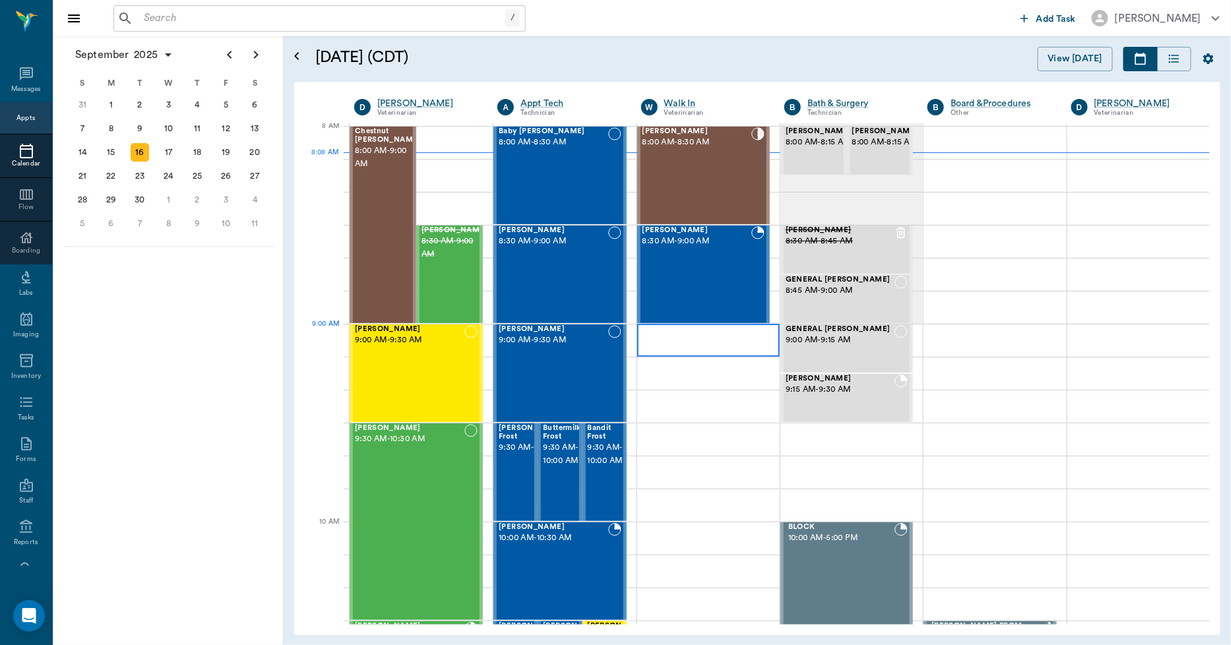
click at [640, 330] on div at bounding box center [708, 340] width 142 height 33
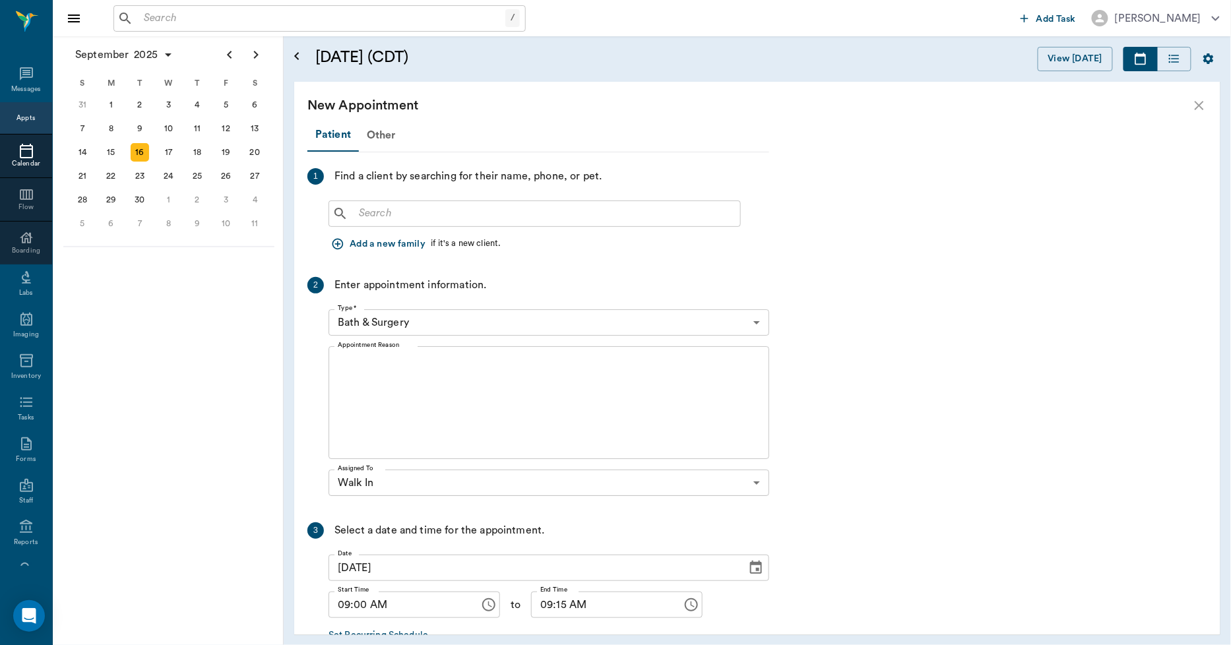
click at [1202, 107] on icon "close" at bounding box center [1198, 105] width 9 height 9
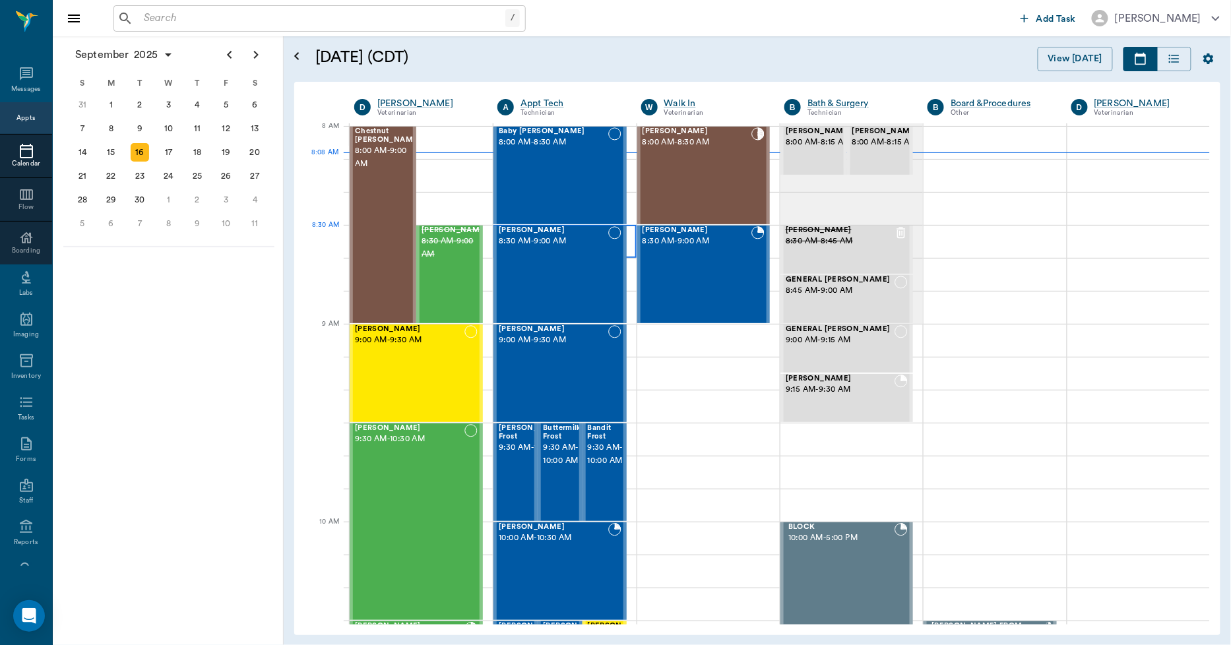
click at [630, 233] on div at bounding box center [564, 241] width 142 height 33
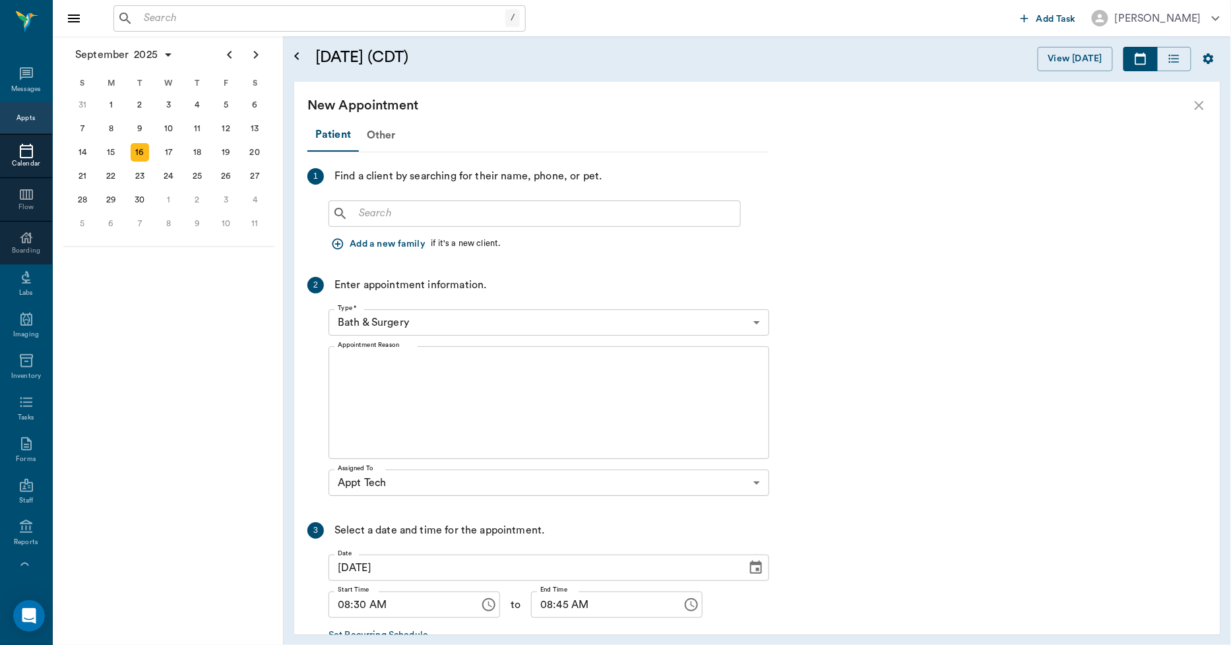
click at [436, 213] on input "text" at bounding box center [544, 213] width 381 height 18
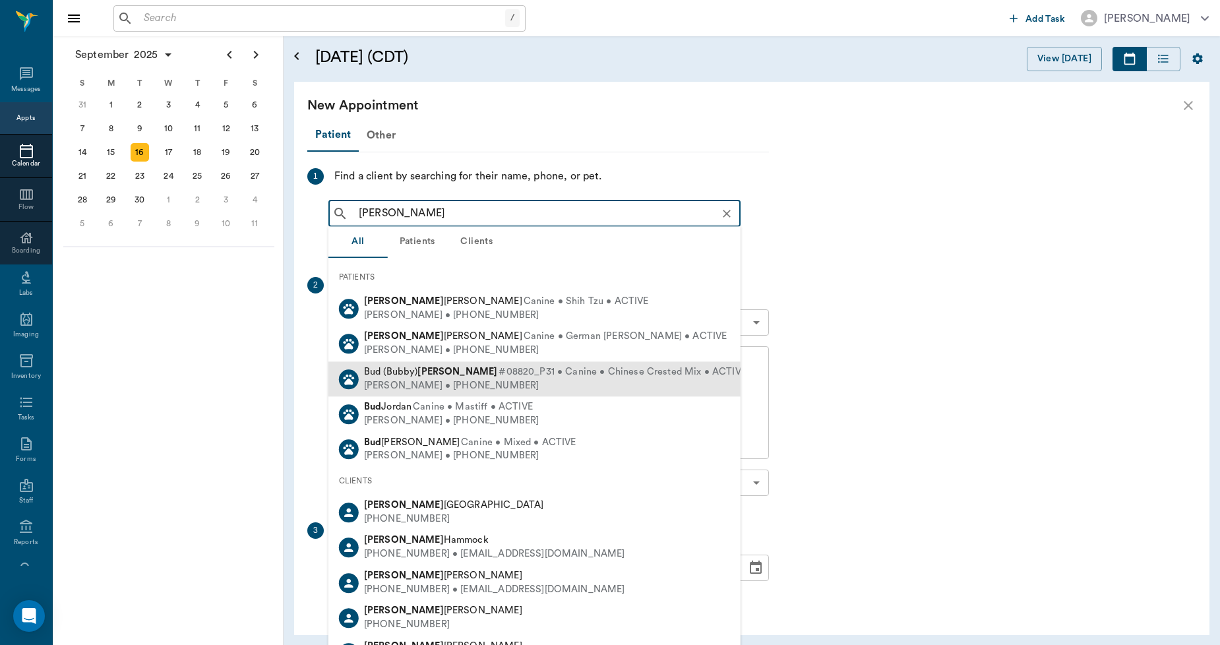
click at [436, 380] on div "Lisa Taylor • (903) 650-6555" at bounding box center [555, 386] width 383 height 14
type input "BUD TAYLOR"
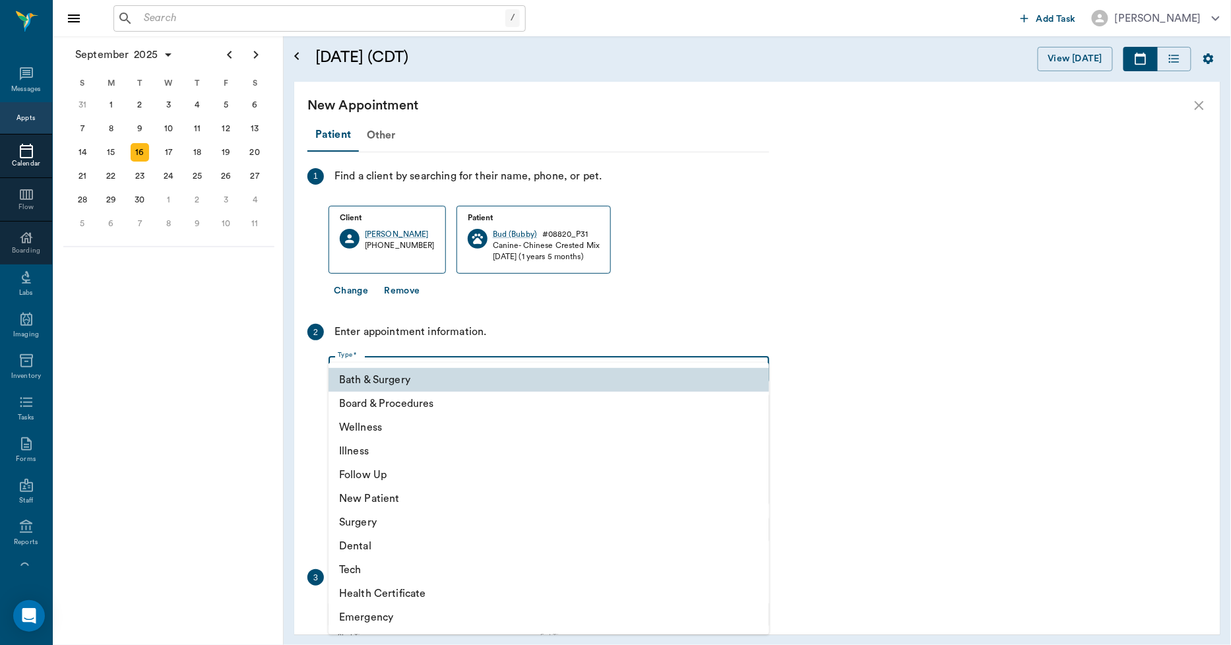
click at [394, 368] on body "/ ​ Add Task Dr. Bert Ellsworth Nectar Messages Appts Calendar Flow Boarding La…" at bounding box center [615, 322] width 1231 height 645
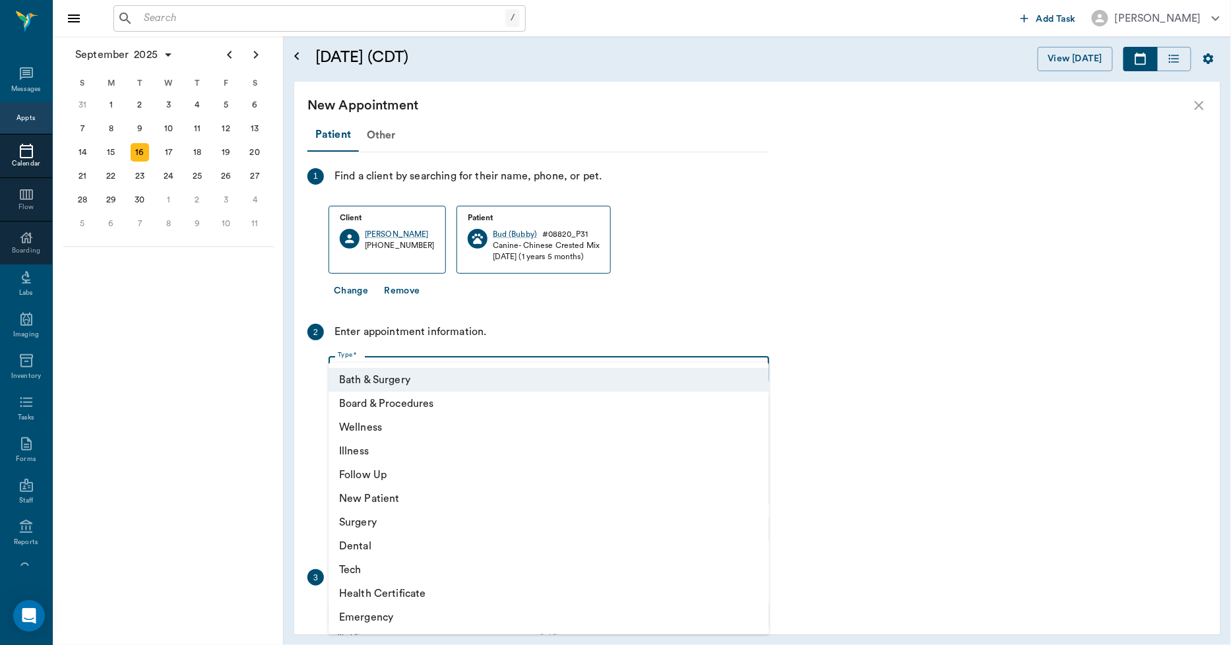
click at [365, 566] on li "Tech" at bounding box center [548, 570] width 441 height 24
type input "65d2be4f46e3a538d89b8c1a"
type input "09:00 AM"
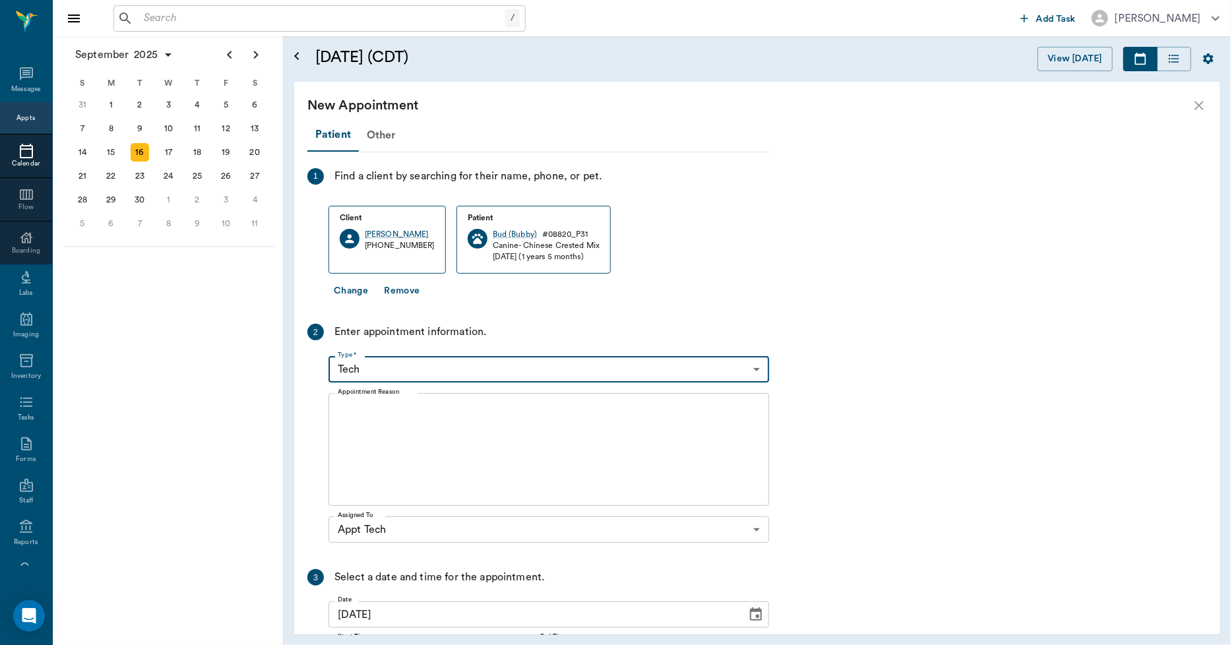
click at [355, 408] on textarea "Appointment Reason" at bounding box center [549, 449] width 422 height 91
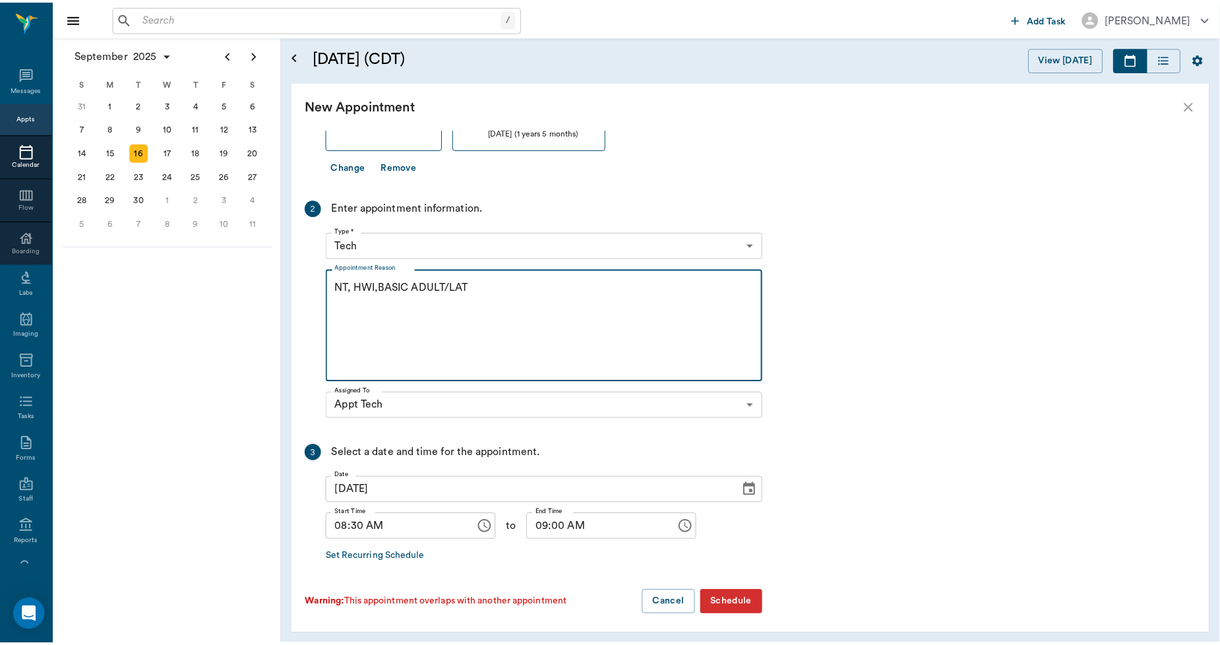
scroll to position [127, 0]
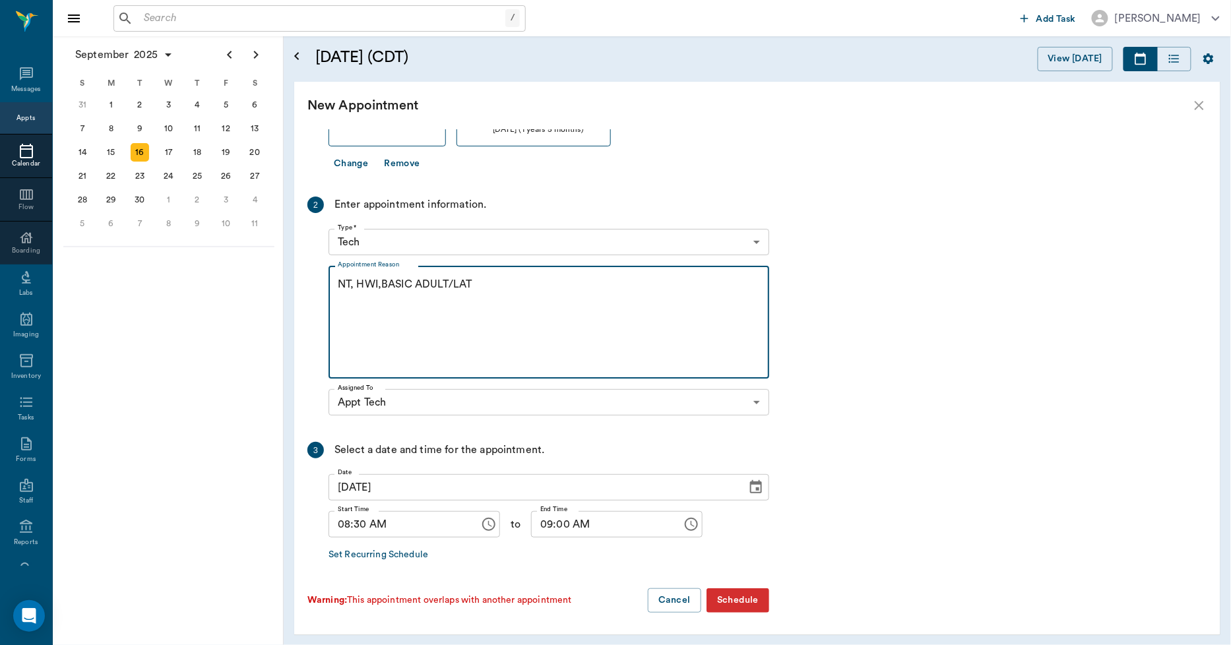
type textarea "NT, HWI,BASIC ADULT/LAT"
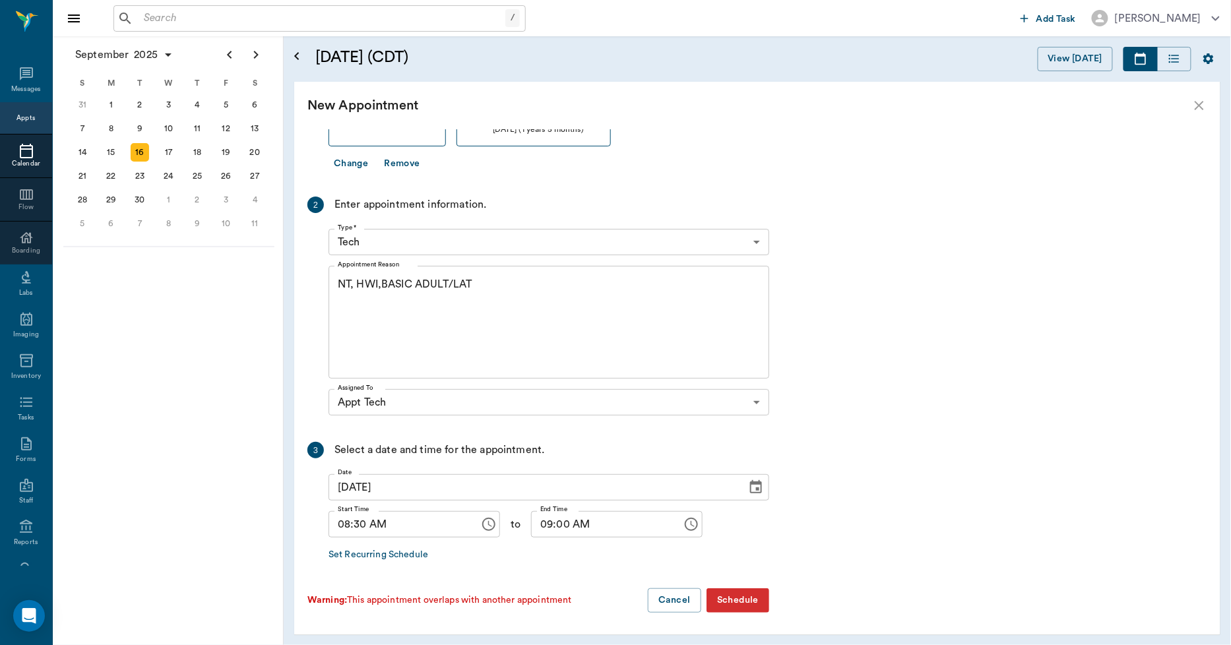
click at [746, 599] on button "Schedule" at bounding box center [737, 600] width 63 height 24
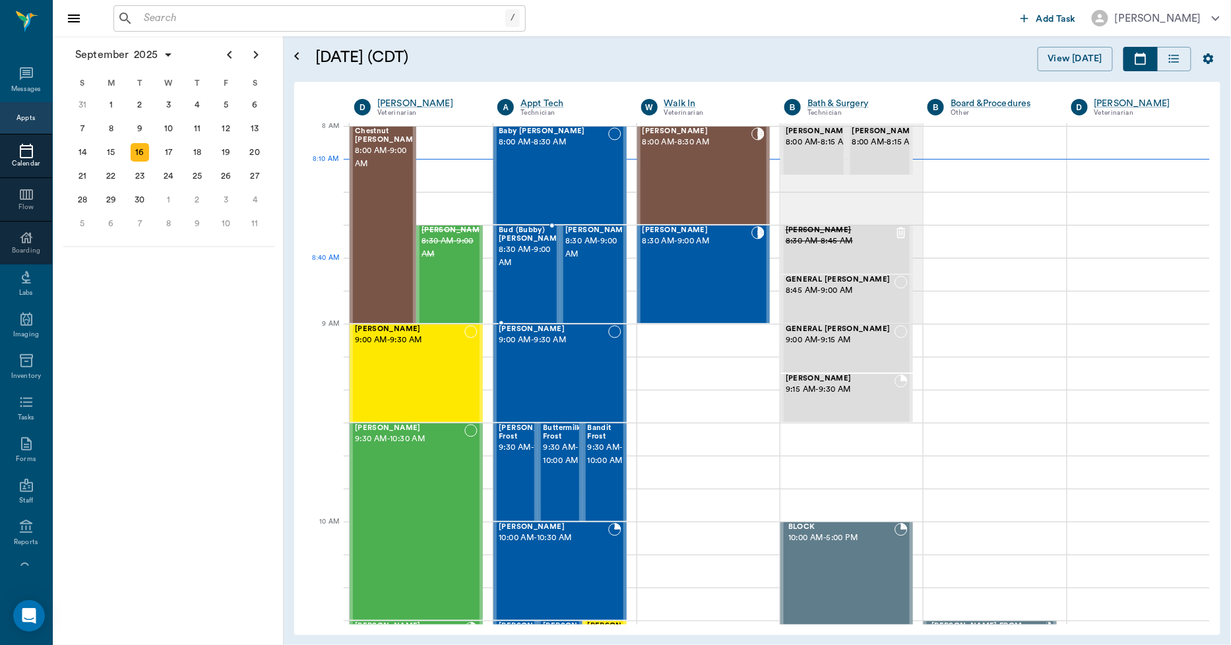
click at [535, 270] on div "Bud (Bubby) Taylor 8:30 AM - 9:00 AM" at bounding box center [532, 274] width 66 height 96
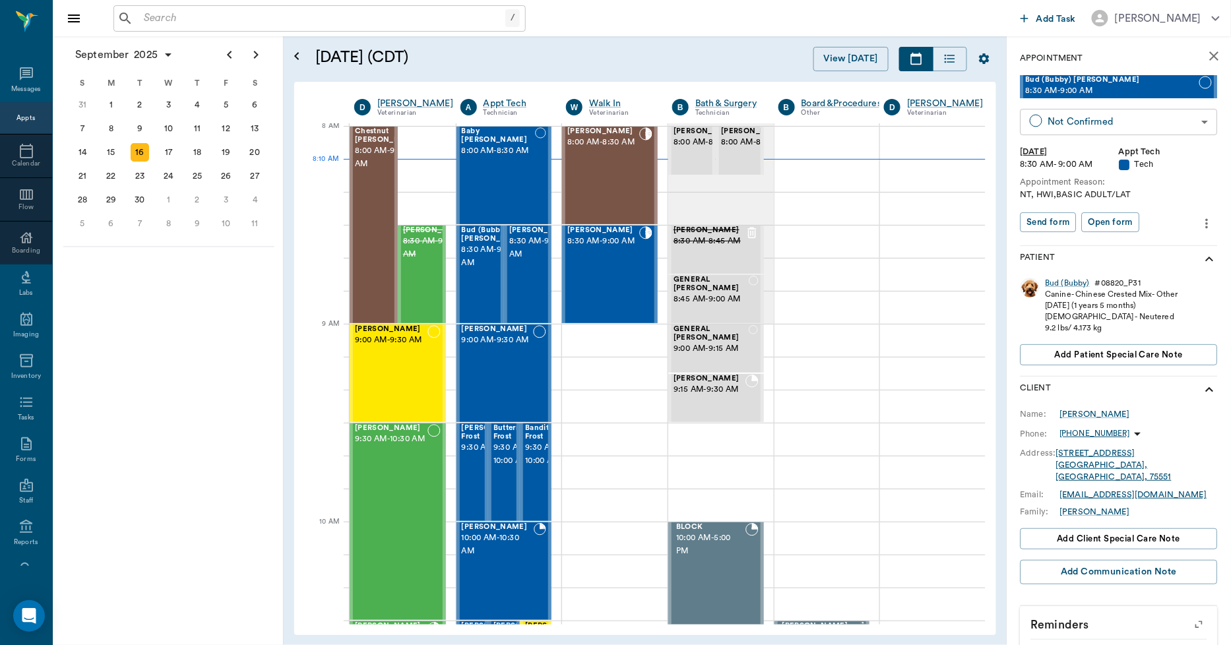
click at [1080, 119] on body "/ ​ Add Task Dr. Bert Ellsworth Nectar Messages Appts Calendar Flow Boarding La…" at bounding box center [615, 322] width 1231 height 645
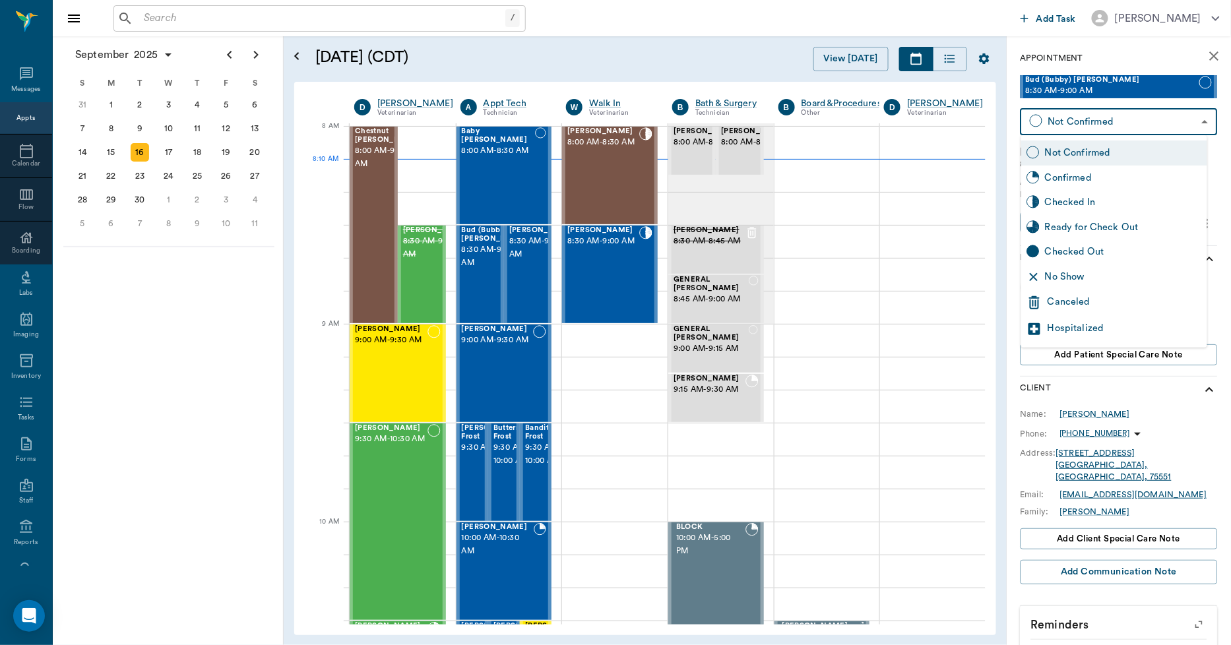
click at [1070, 201] on div "Checked In" at bounding box center [1123, 202] width 157 height 15
type input "CHECKED_IN"
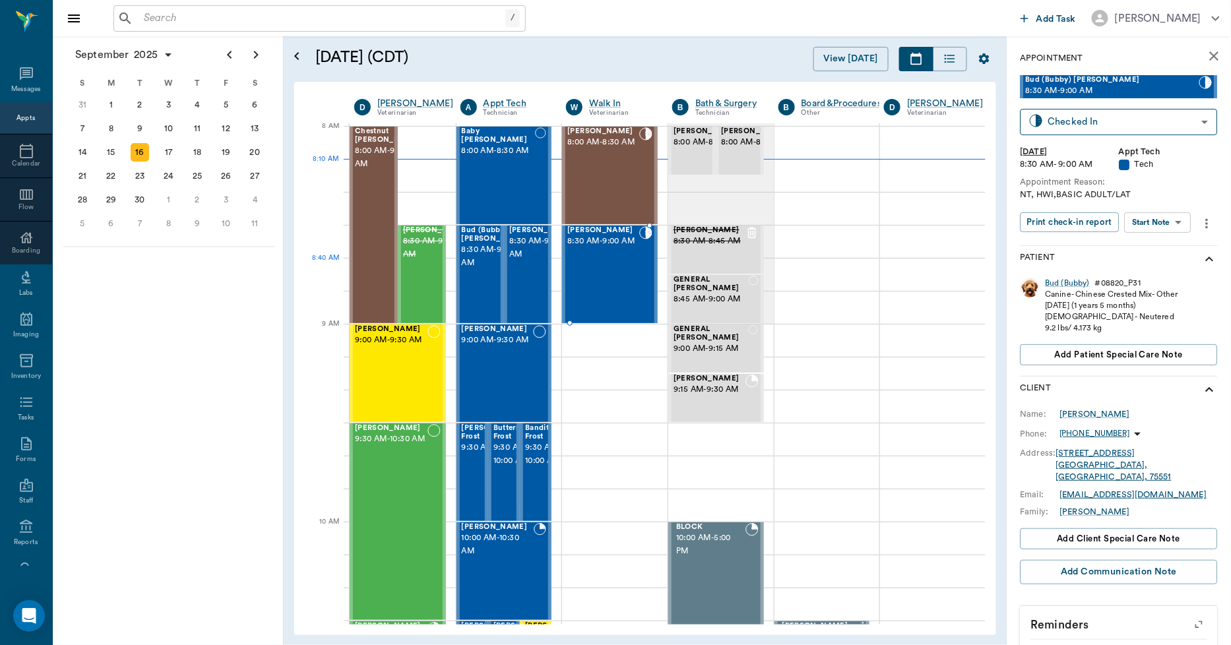
click at [621, 290] on div "Sissy Taylor 8:30 AM - 9:00 AM" at bounding box center [603, 274] width 72 height 96
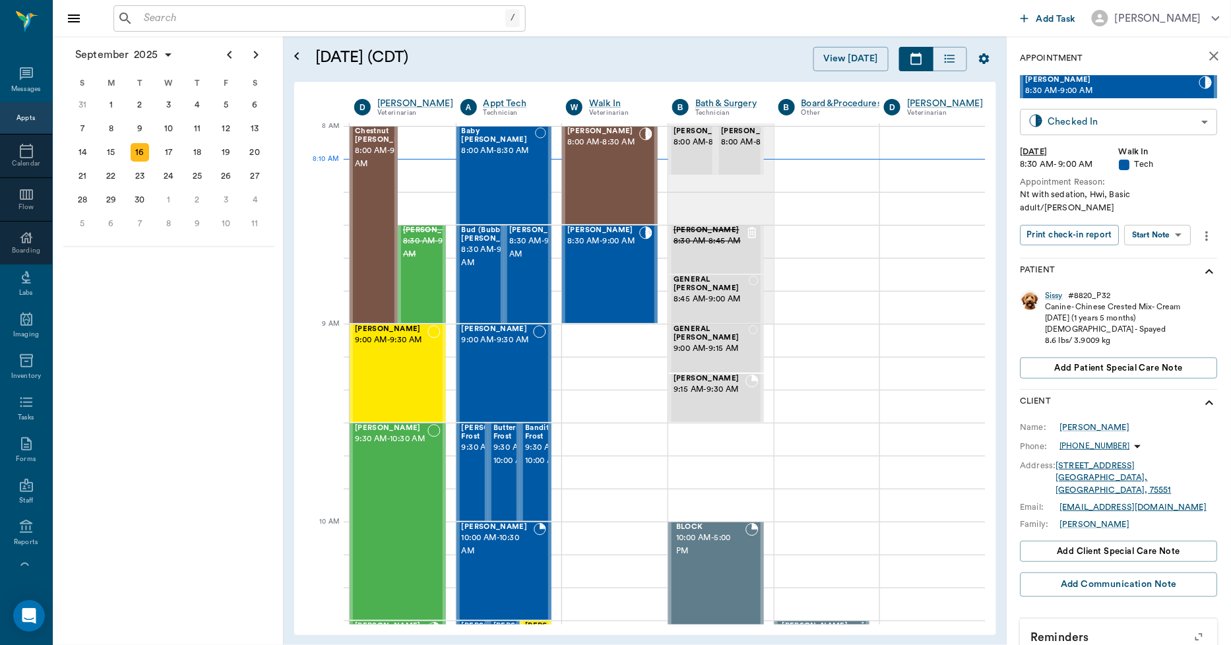
click at [1093, 119] on body "/ ​ Add Task Dr. Bert Ellsworth Nectar Messages Appts Calendar Flow Boarding La…" at bounding box center [615, 322] width 1231 height 645
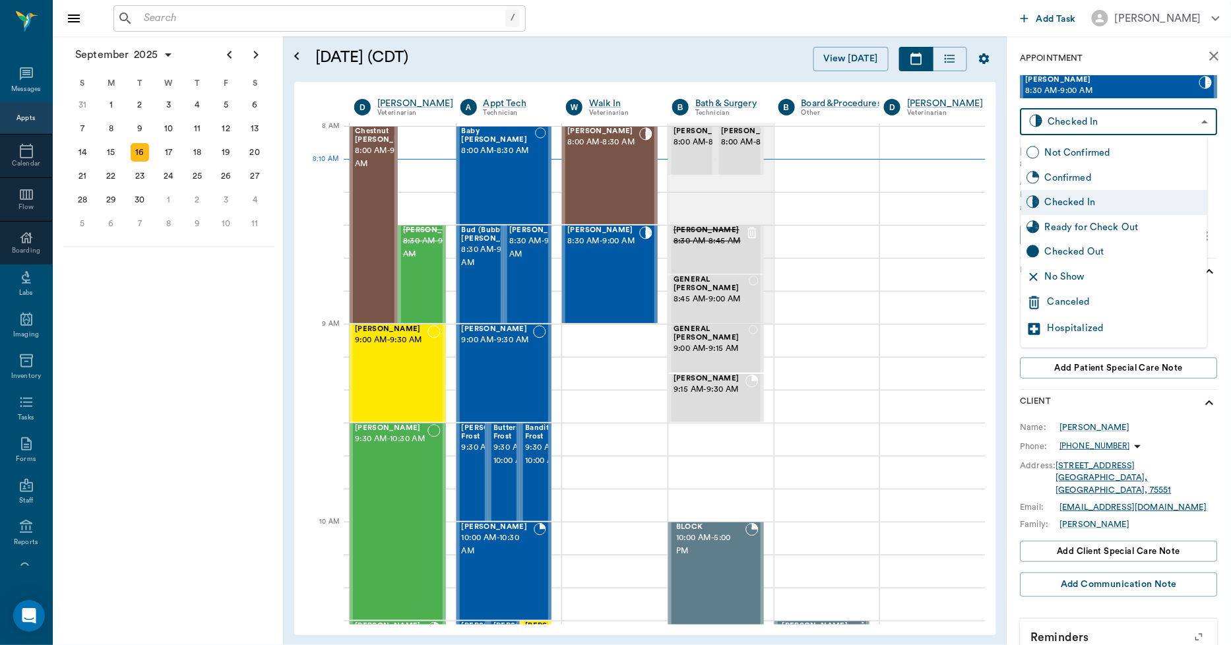
click at [703, 67] on div at bounding box center [615, 322] width 1231 height 645
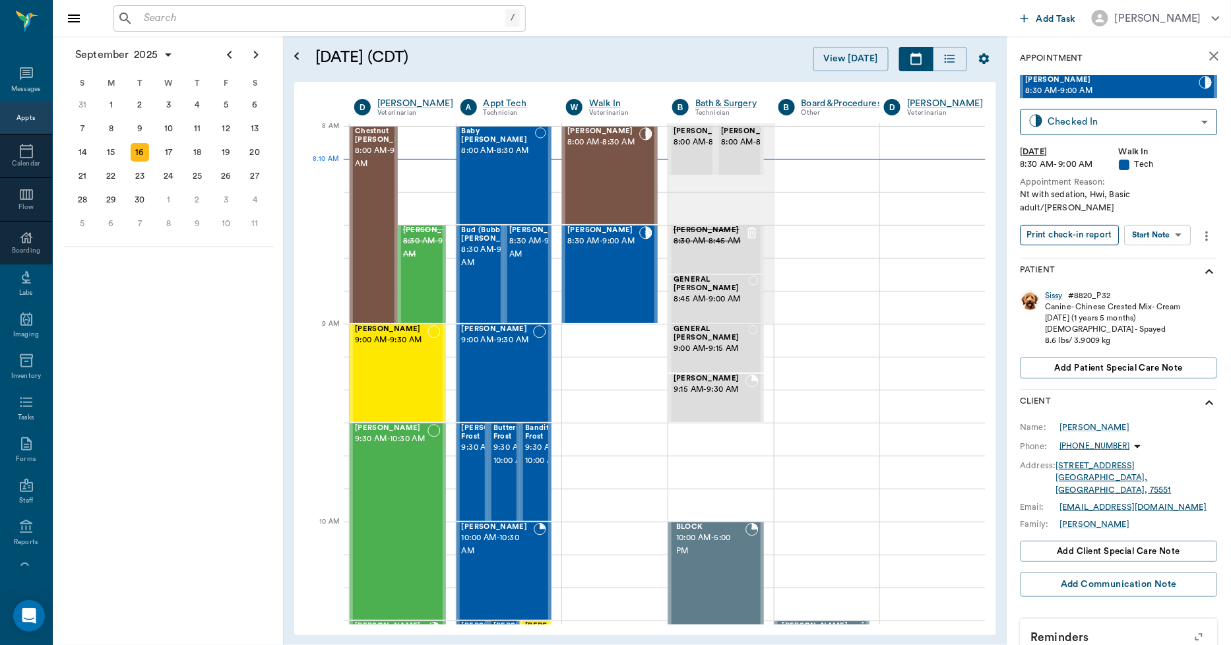
click at [1058, 225] on button "Print check-in report" at bounding box center [1069, 235] width 99 height 20
click at [480, 270] on span "8:30 AM - 9:00 AM" at bounding box center [495, 256] width 66 height 26
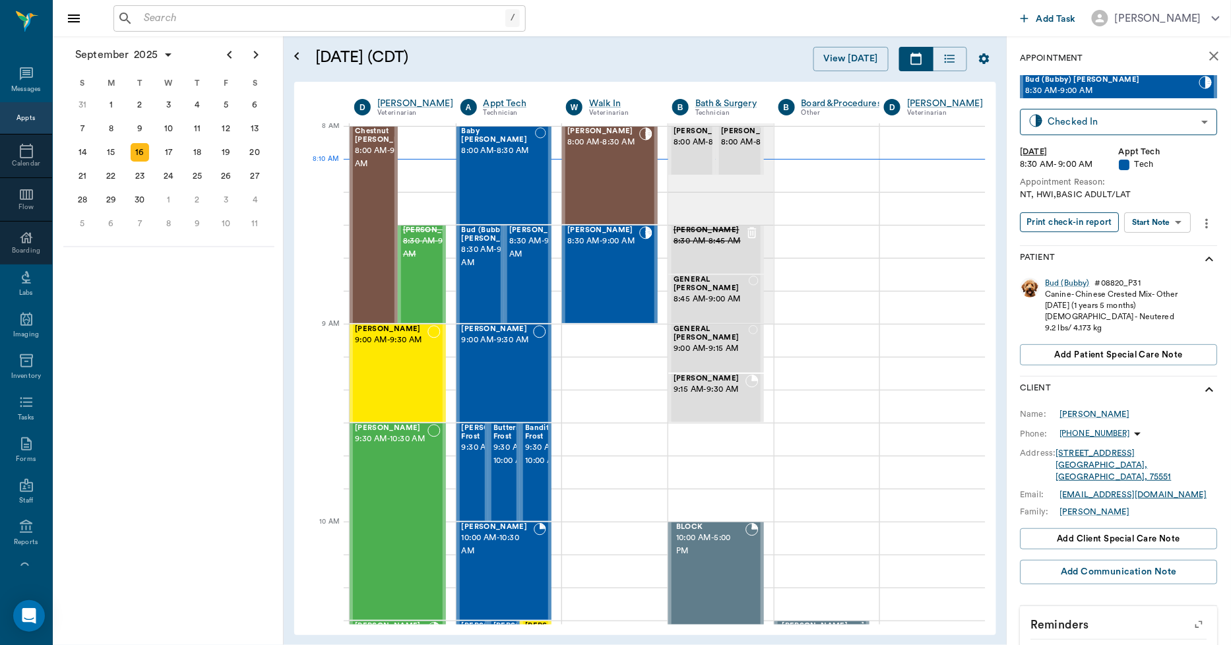
click at [1085, 226] on button "Print check-in report" at bounding box center [1069, 222] width 99 height 20
click at [385, 17] on input "text" at bounding box center [329, 18] width 381 height 18
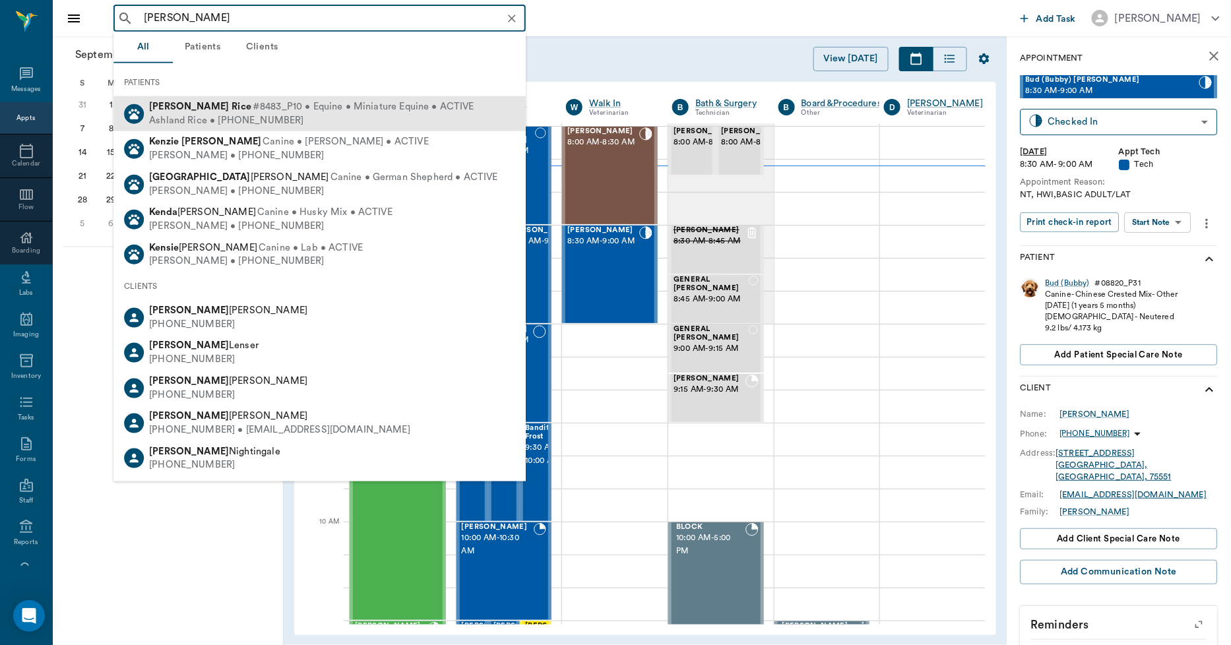
click at [253, 106] on span "#8483_P10 • Equine • Miniature Equine • ACTIVE" at bounding box center [364, 107] width 222 height 14
type input "KEN RICE"
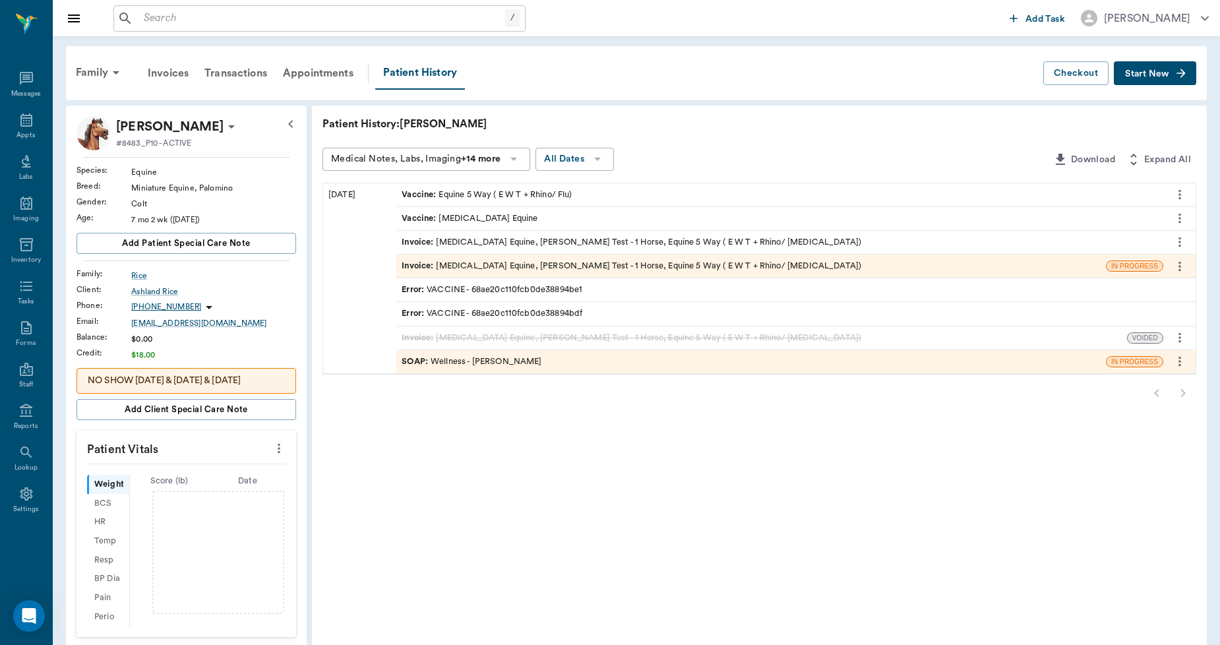
click at [542, 232] on div "Invoice : Rabies Vaccination Equine, Coggin's Test - 1 Horse, Equine 5 Way ( E …" at bounding box center [779, 242] width 767 height 23
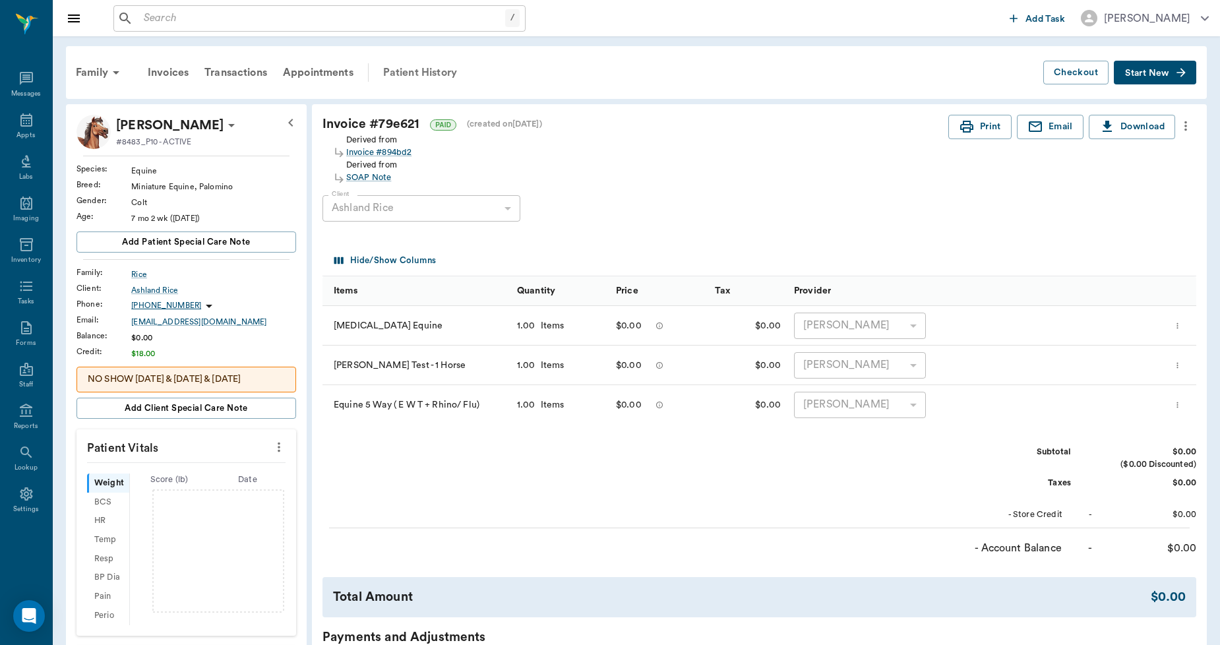
click at [436, 71] on div "Patient History" at bounding box center [420, 73] width 90 height 32
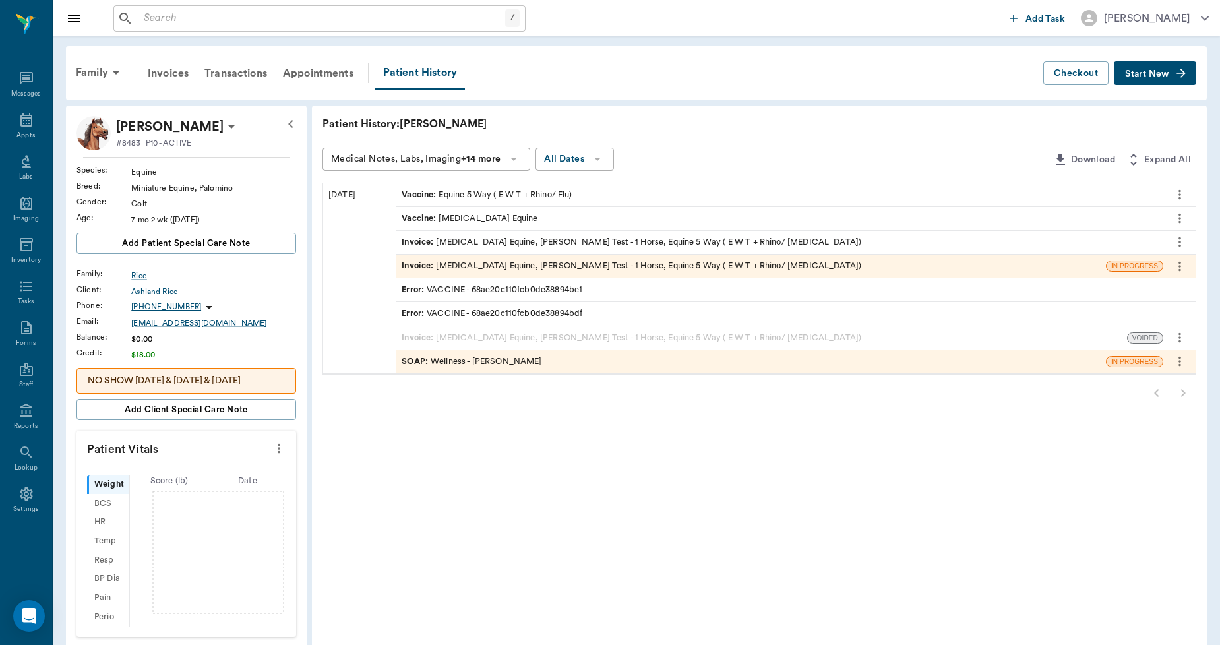
click at [509, 264] on div "Invoice : Rabies Vaccination Equine, Coggin's Test - 1 Horse, Equine 5 Way ( E …" at bounding box center [632, 266] width 460 height 13
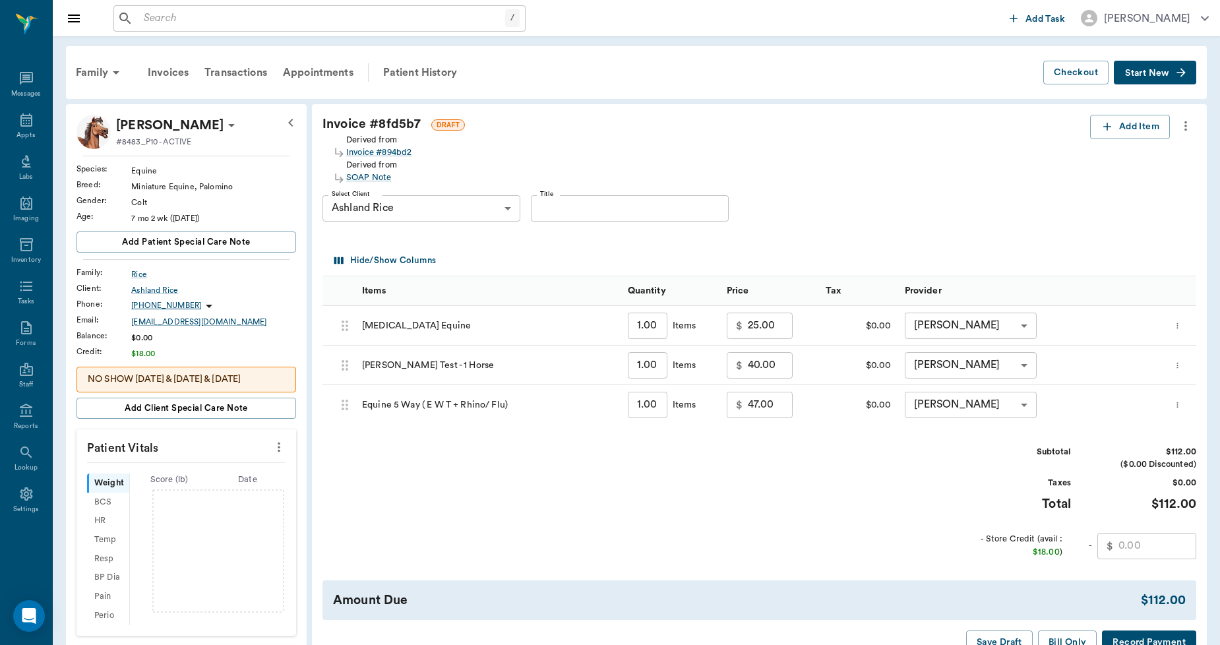
click at [1187, 129] on icon "more" at bounding box center [1186, 126] width 15 height 16
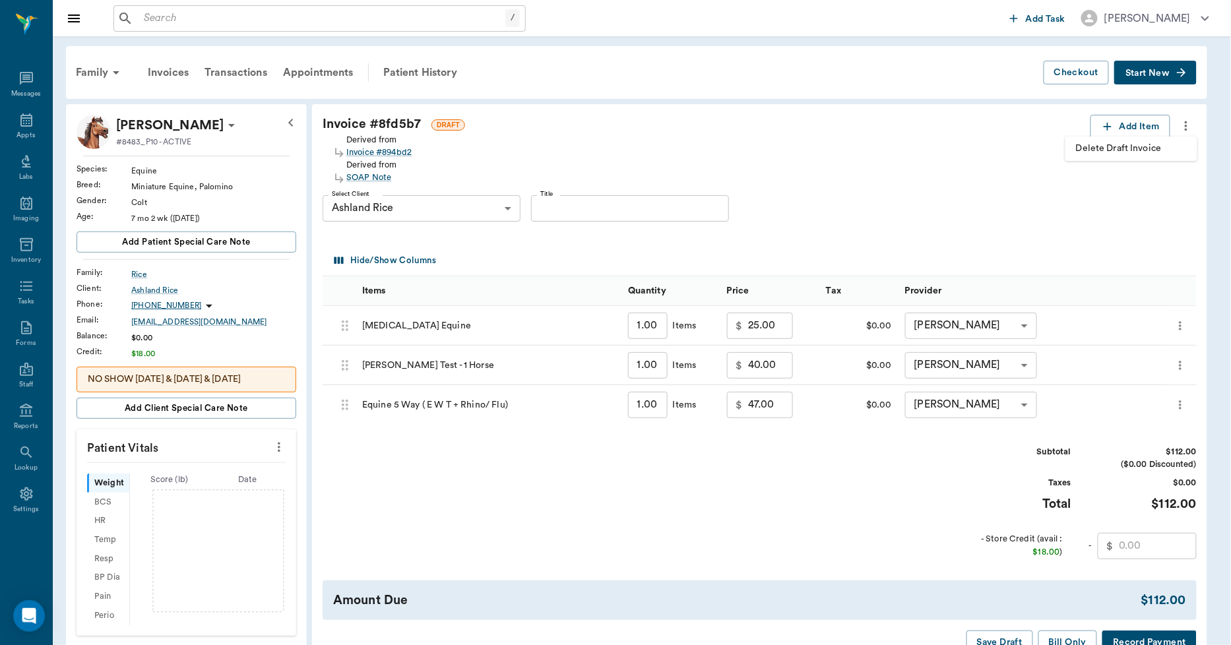
click at [1150, 149] on span "Delete Draft Invoice" at bounding box center [1131, 149] width 111 height 14
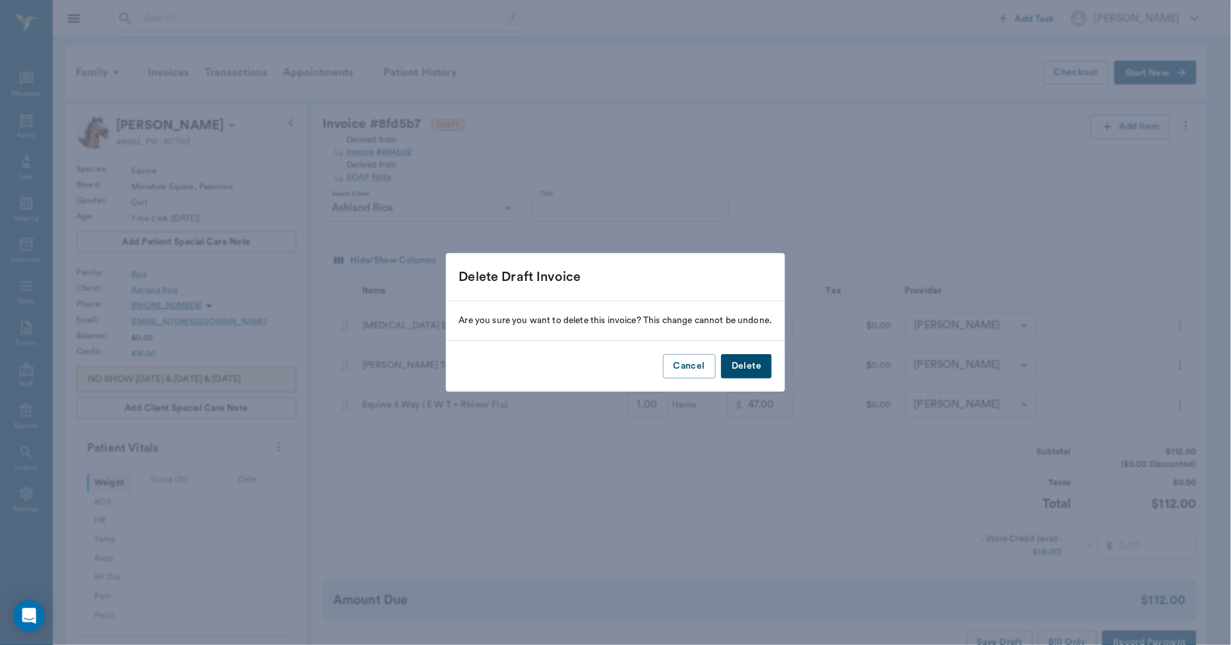
click at [768, 361] on button "Delete" at bounding box center [746, 366] width 51 height 24
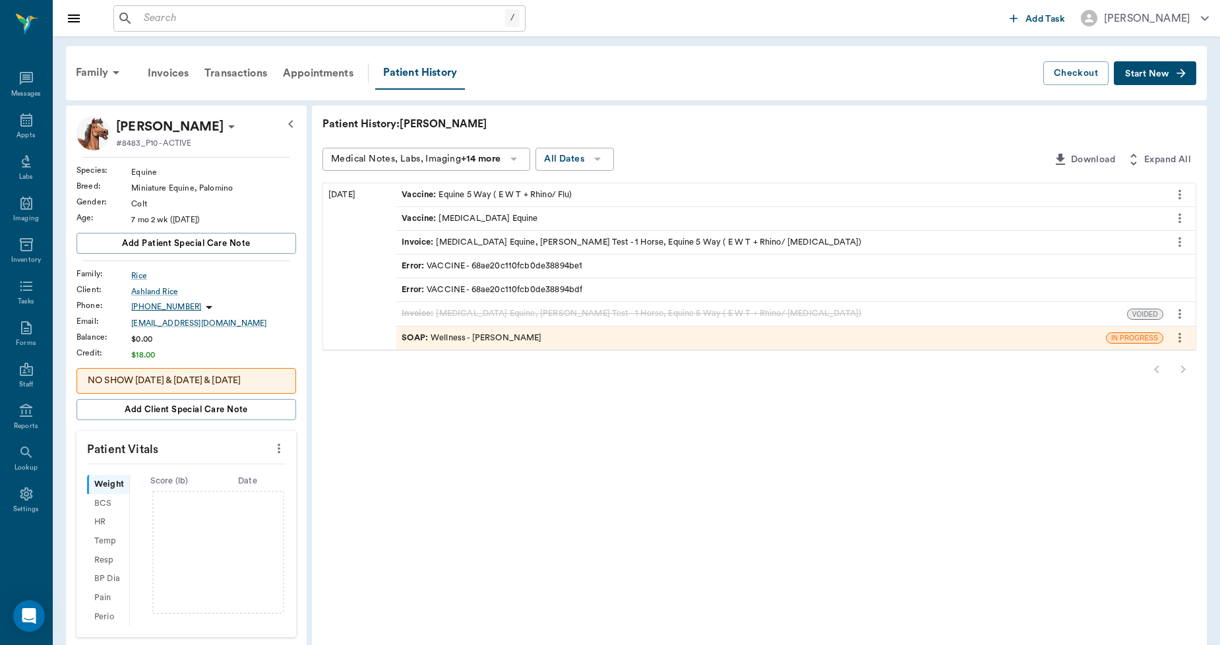
click at [1143, 74] on span "Start New" at bounding box center [1147, 74] width 44 height 0
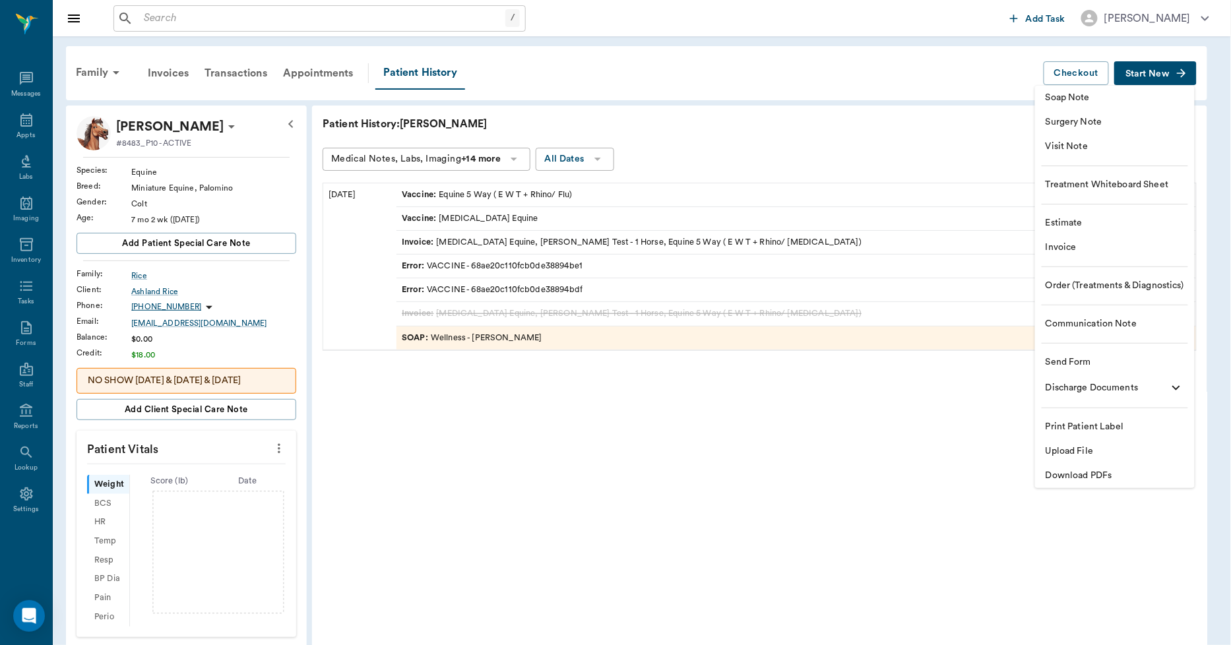
click at [1087, 449] on span "Upload File" at bounding box center [1114, 452] width 139 height 14
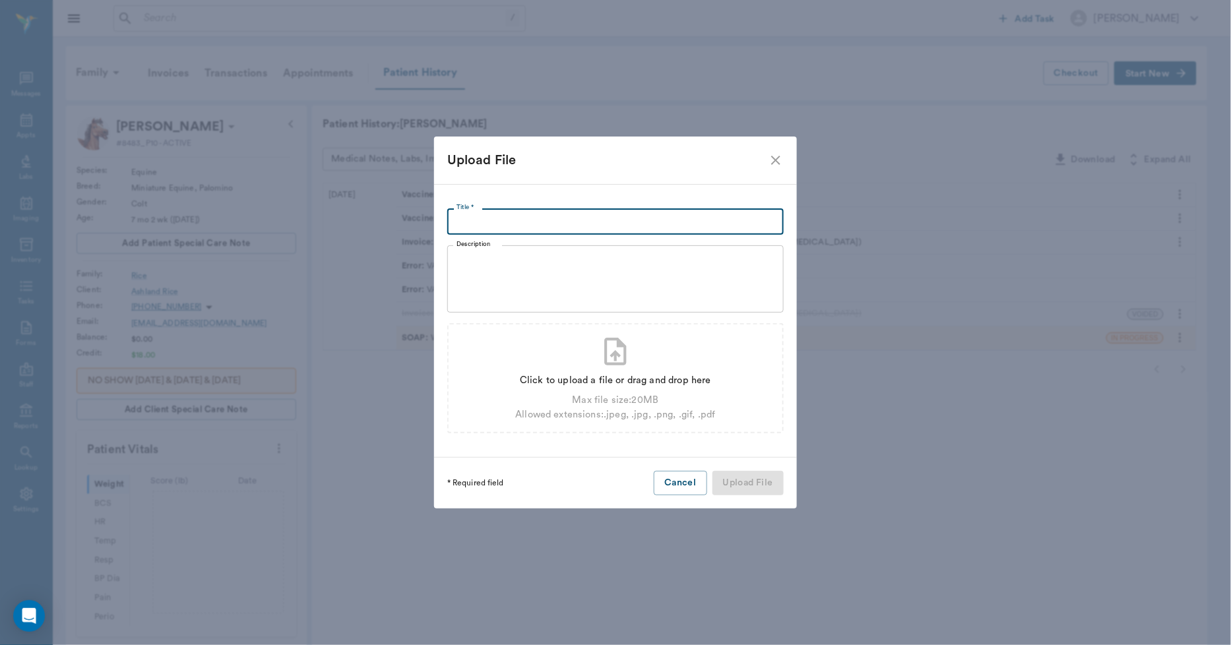
click at [636, 226] on input "Title *" at bounding box center [615, 221] width 336 height 26
type input "c"
type input "COGGINS 08.26.2025"
click at [628, 383] on div "Click to upload a file or drag and drop here" at bounding box center [615, 380] width 200 height 15
type input "C:\fakepath\Ken.Rice.Coggins.08.26.2025.pdf"
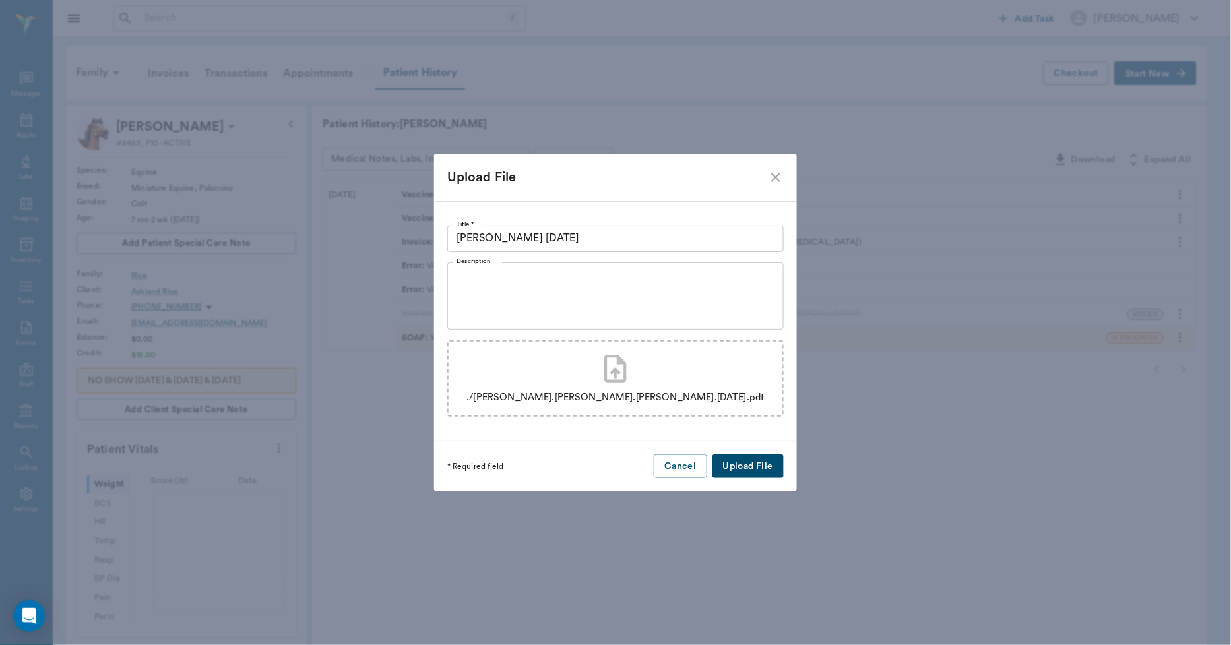
click at [741, 466] on button "Upload File" at bounding box center [747, 466] width 71 height 24
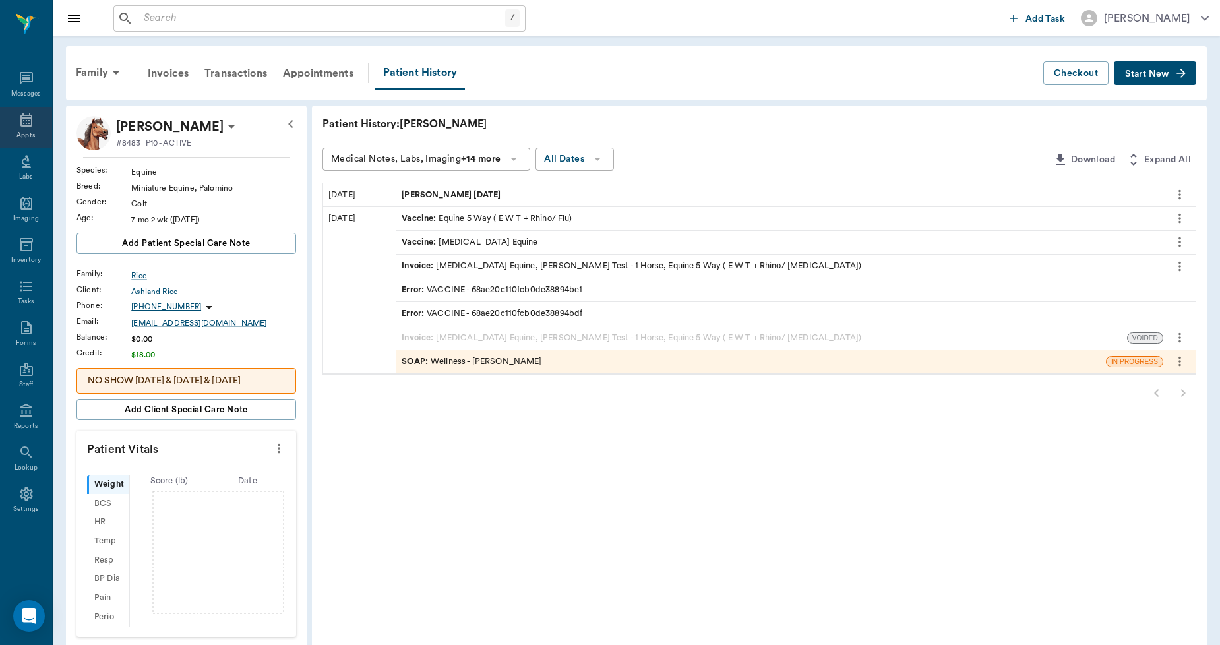
click at [30, 129] on div "Appts" at bounding box center [26, 128] width 52 height 42
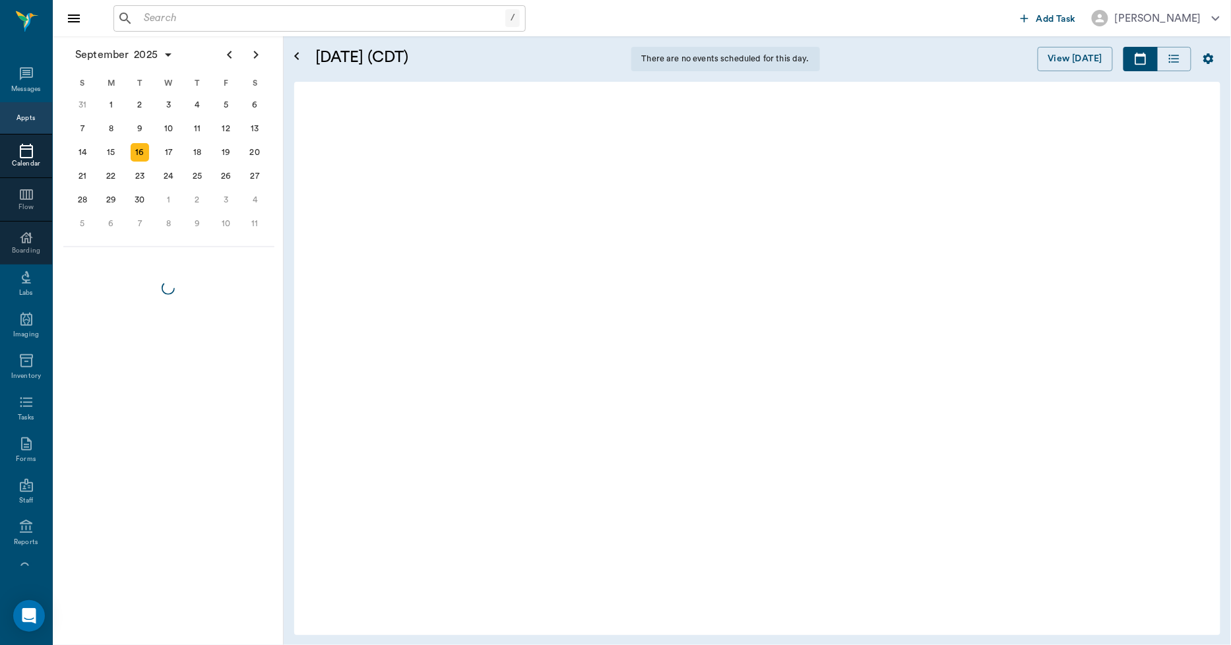
scroll to position [3, 0]
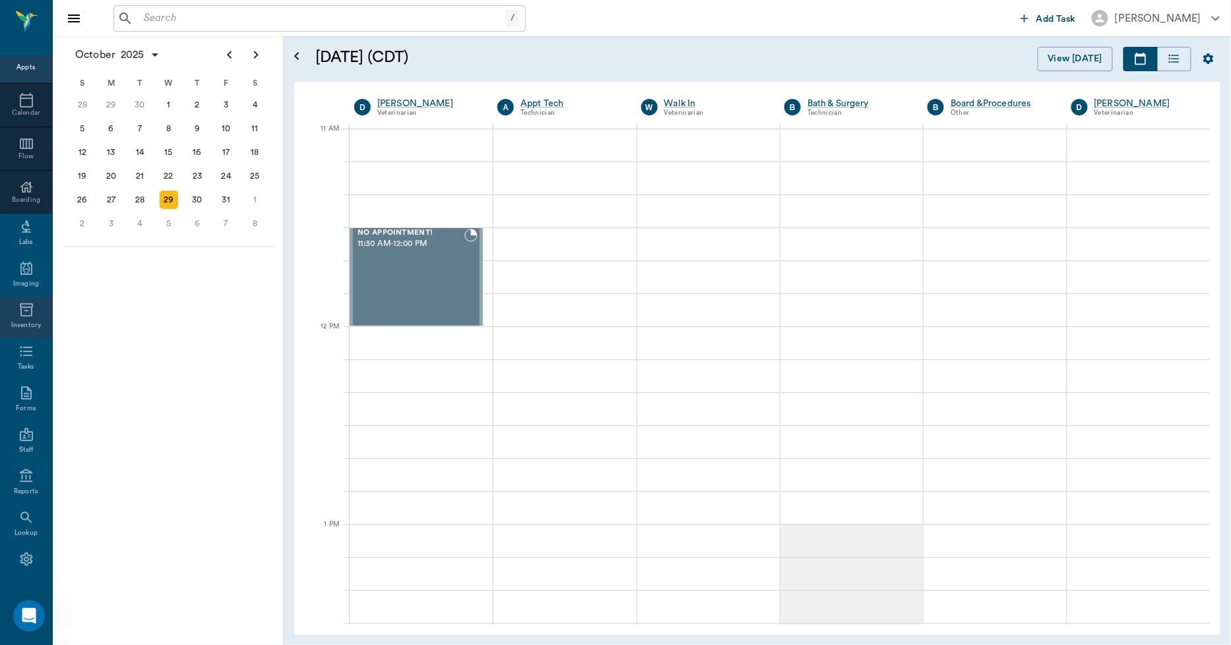
scroll to position [77, 0]
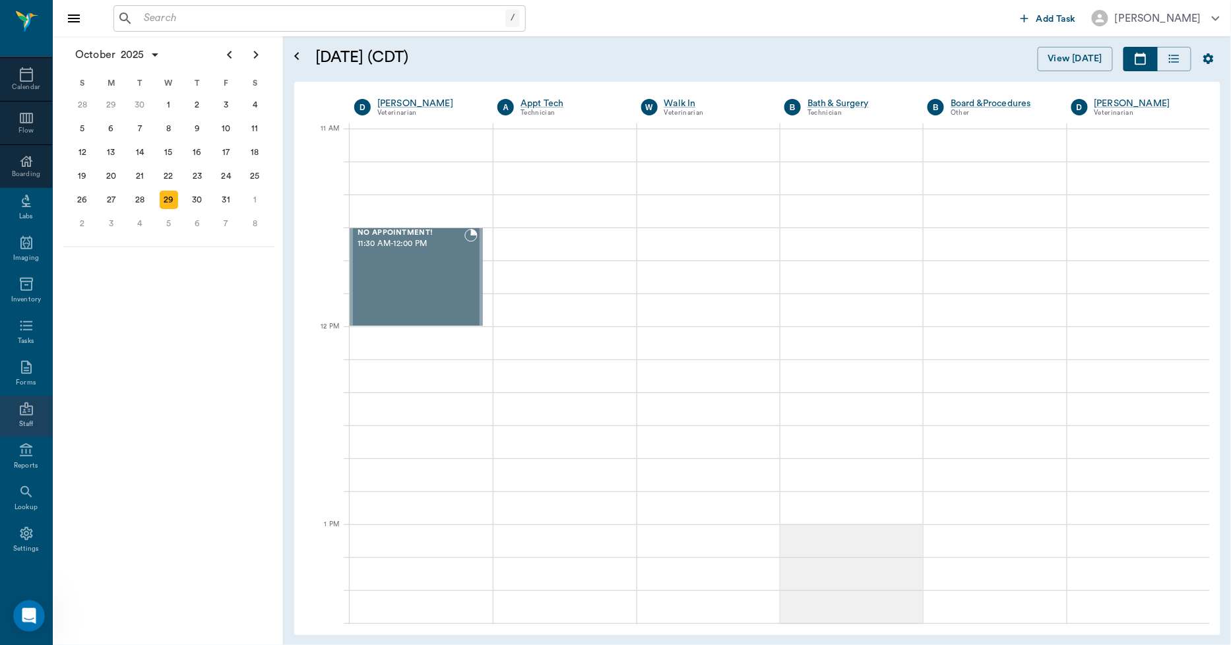
click at [28, 410] on icon at bounding box center [26, 409] width 16 height 16
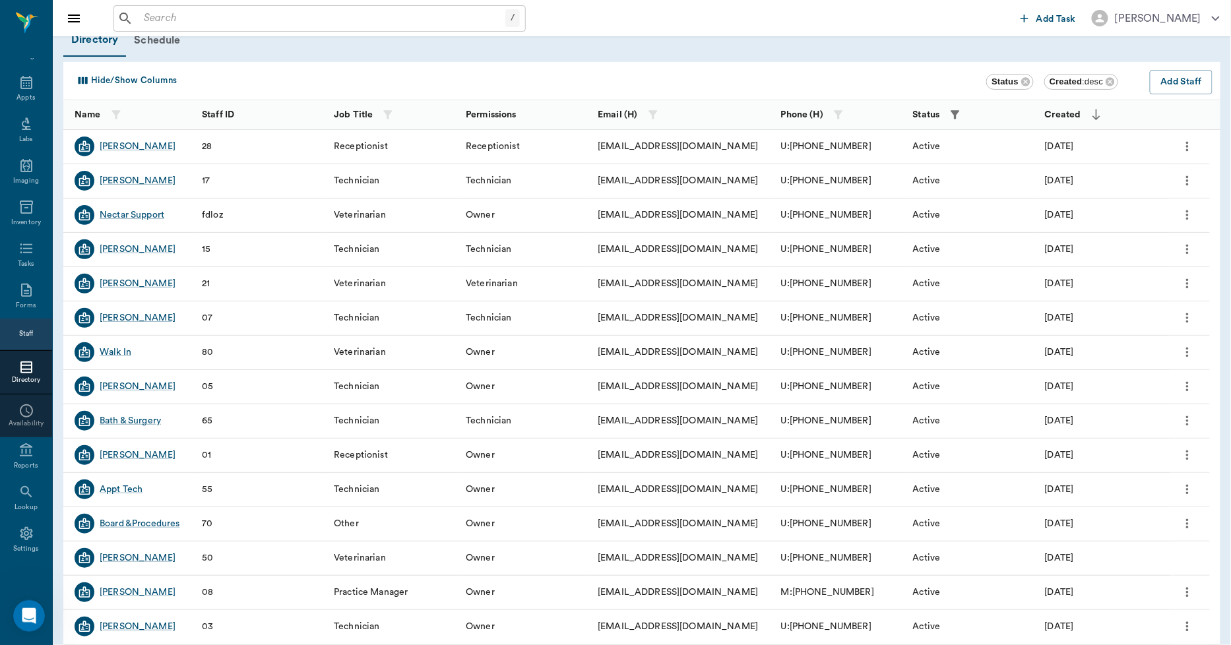
scroll to position [73, 0]
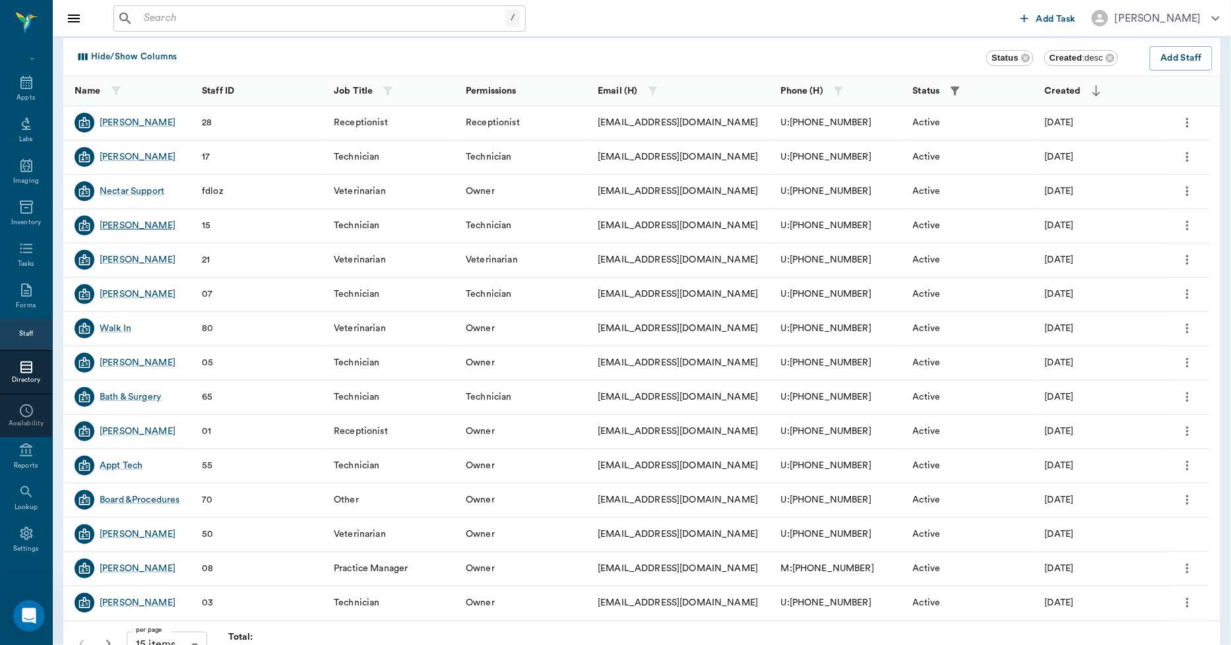
click at [134, 221] on div "Nicole Ailles" at bounding box center [138, 225] width 76 height 13
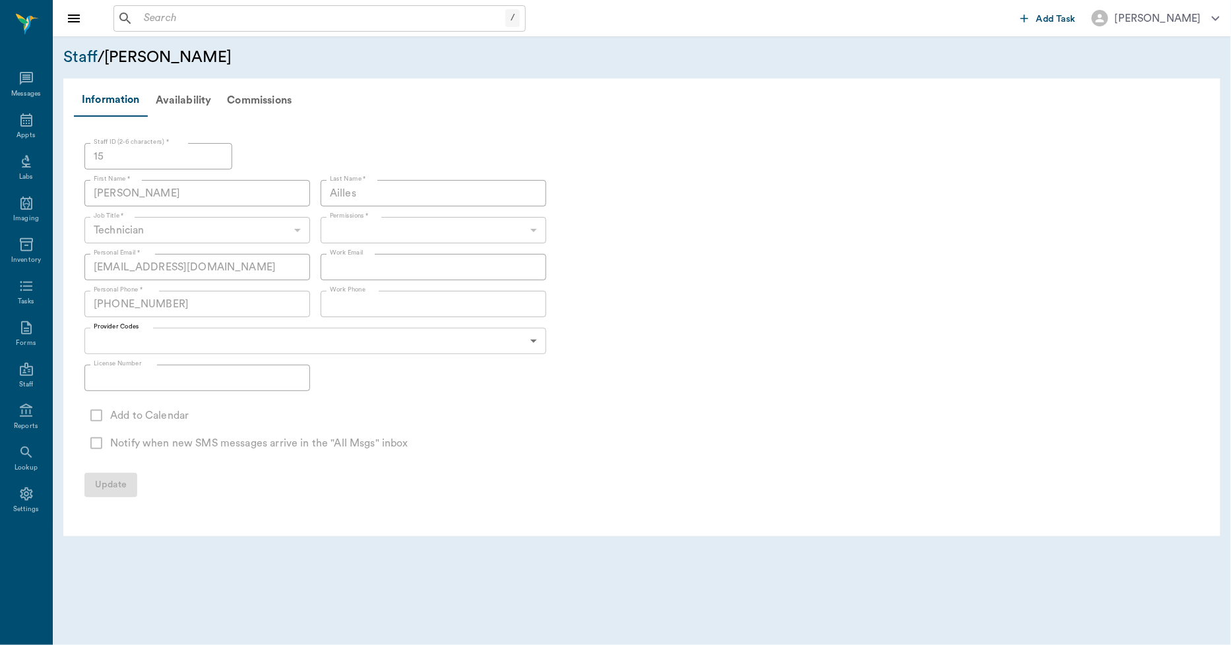
type input "646819e3845053f3d1b01a40"
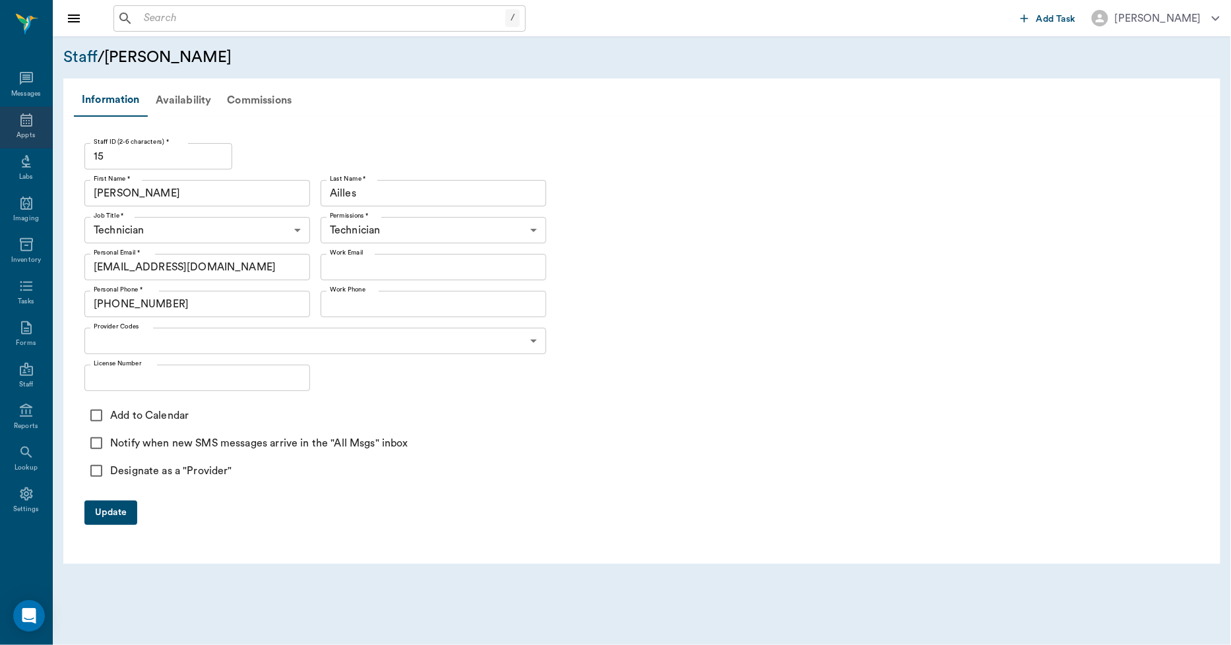
click at [30, 125] on icon at bounding box center [26, 120] width 16 height 16
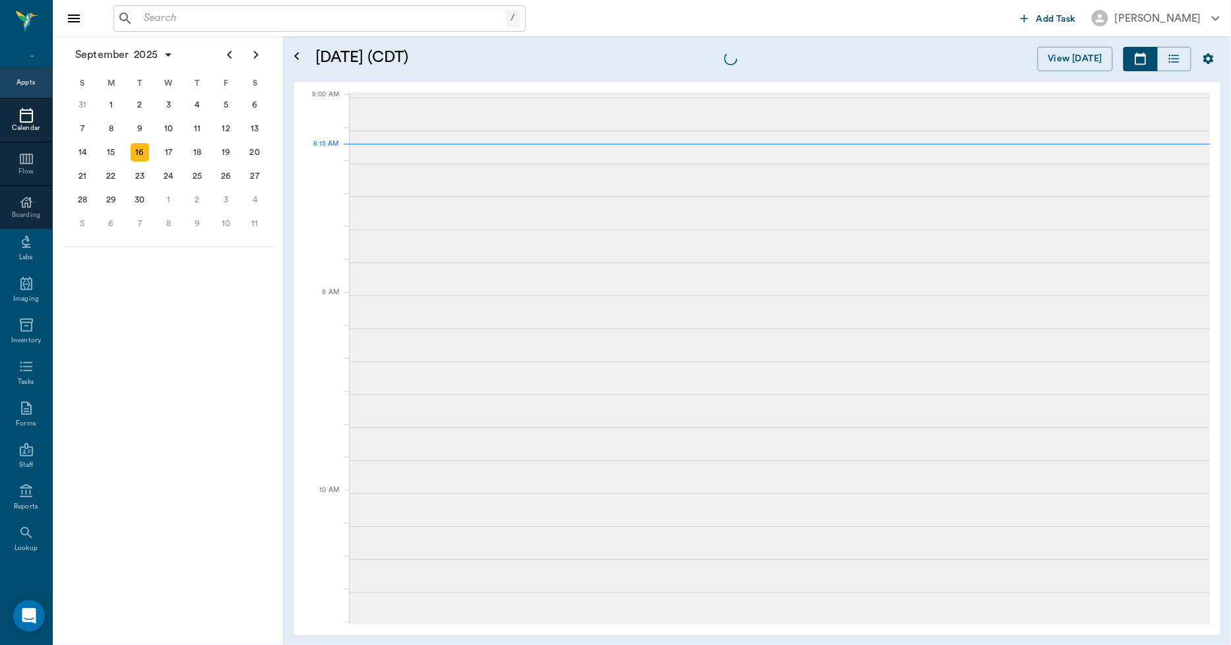
scroll to position [3, 0]
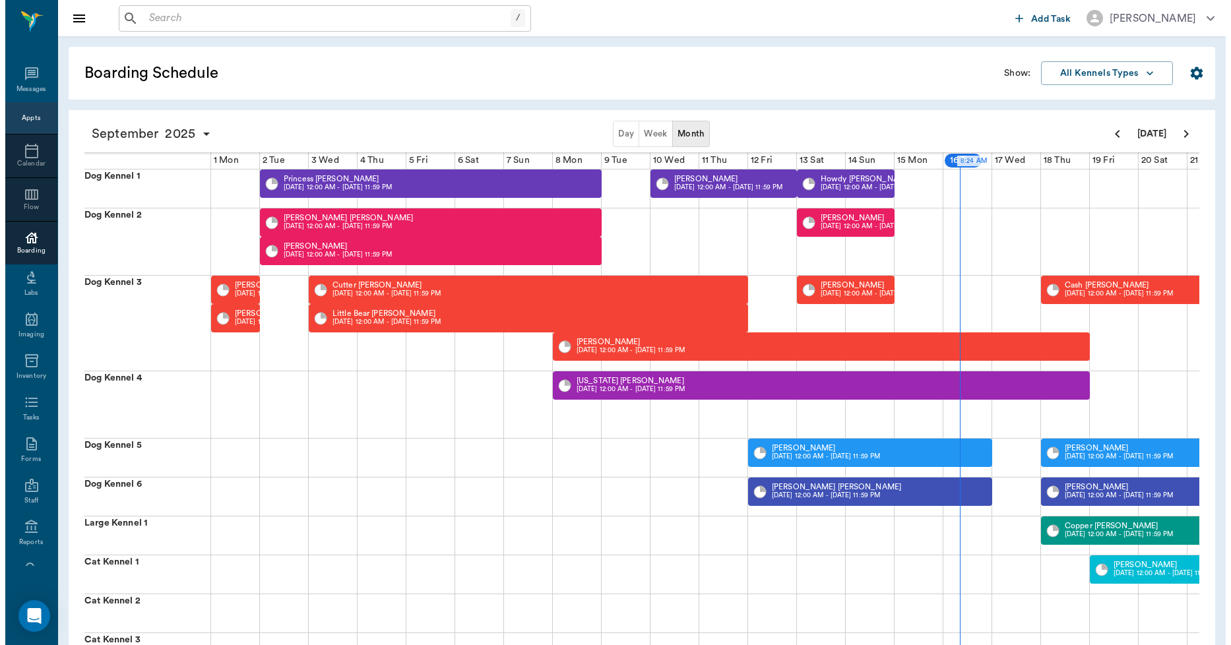
scroll to position [0, 338]
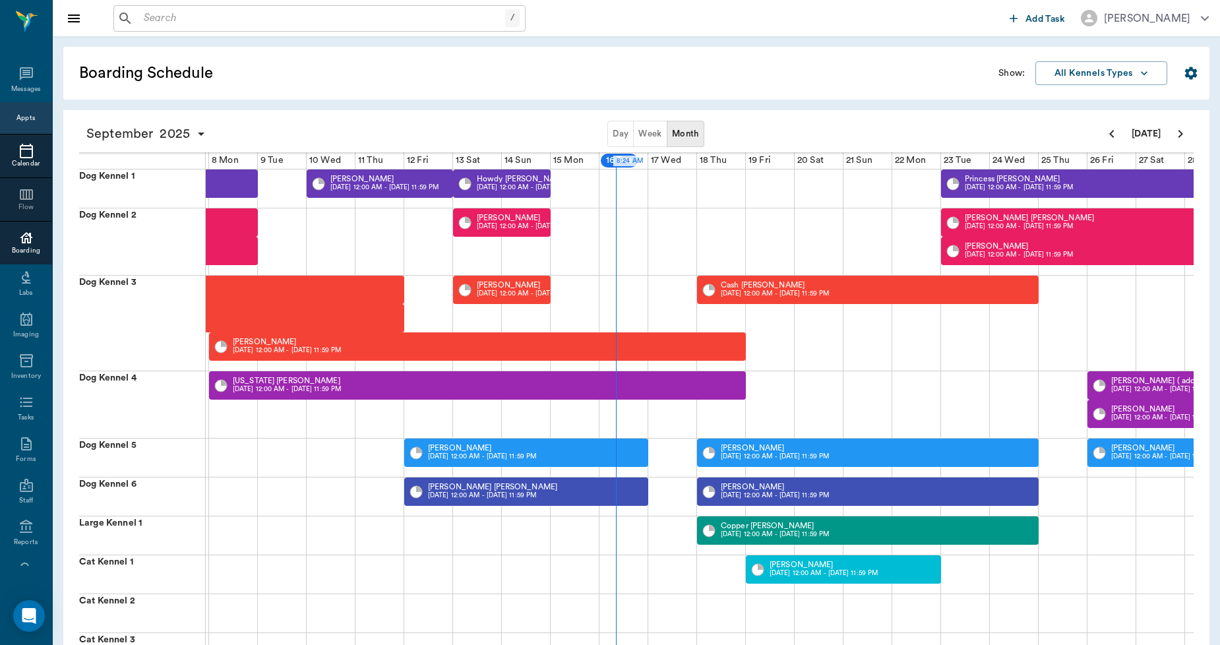
click at [25, 148] on icon at bounding box center [26, 151] width 13 height 15
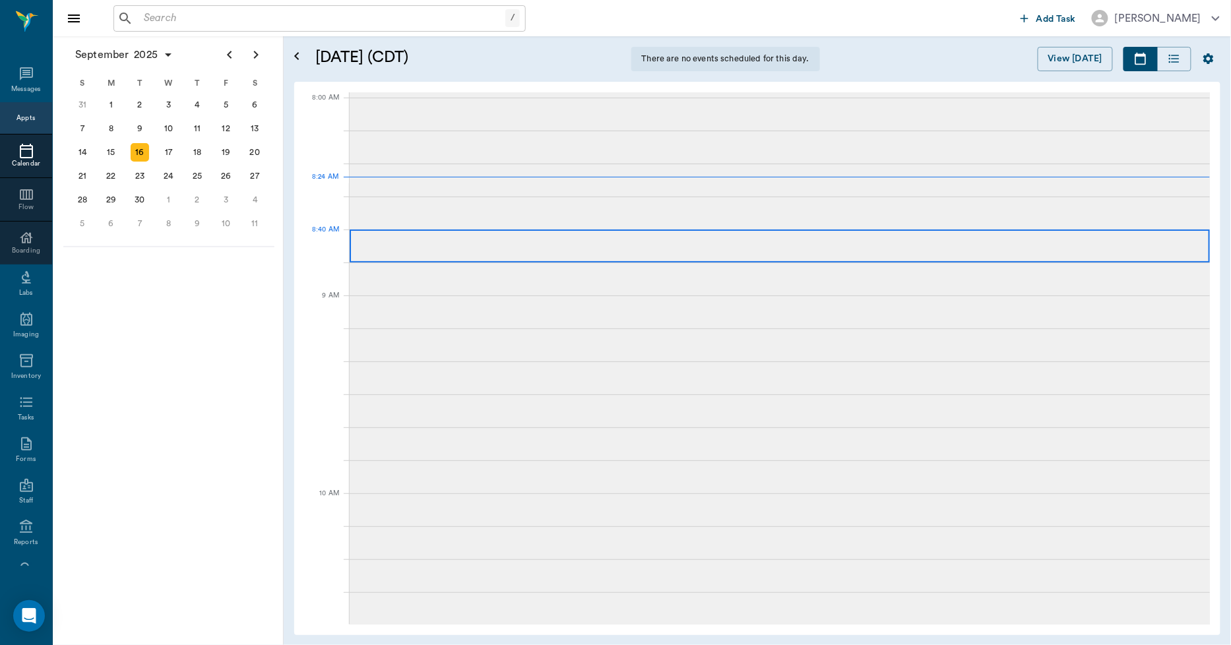
scroll to position [1, 0]
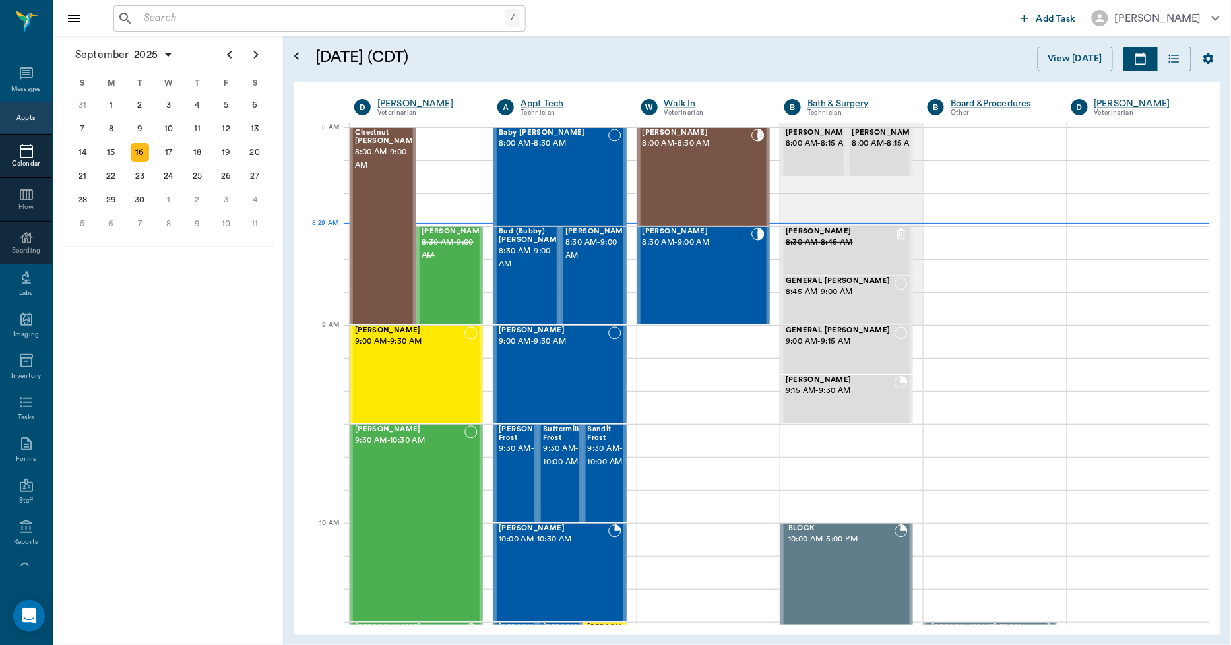
click at [345, 18] on input "text" at bounding box center [322, 18] width 367 height 18
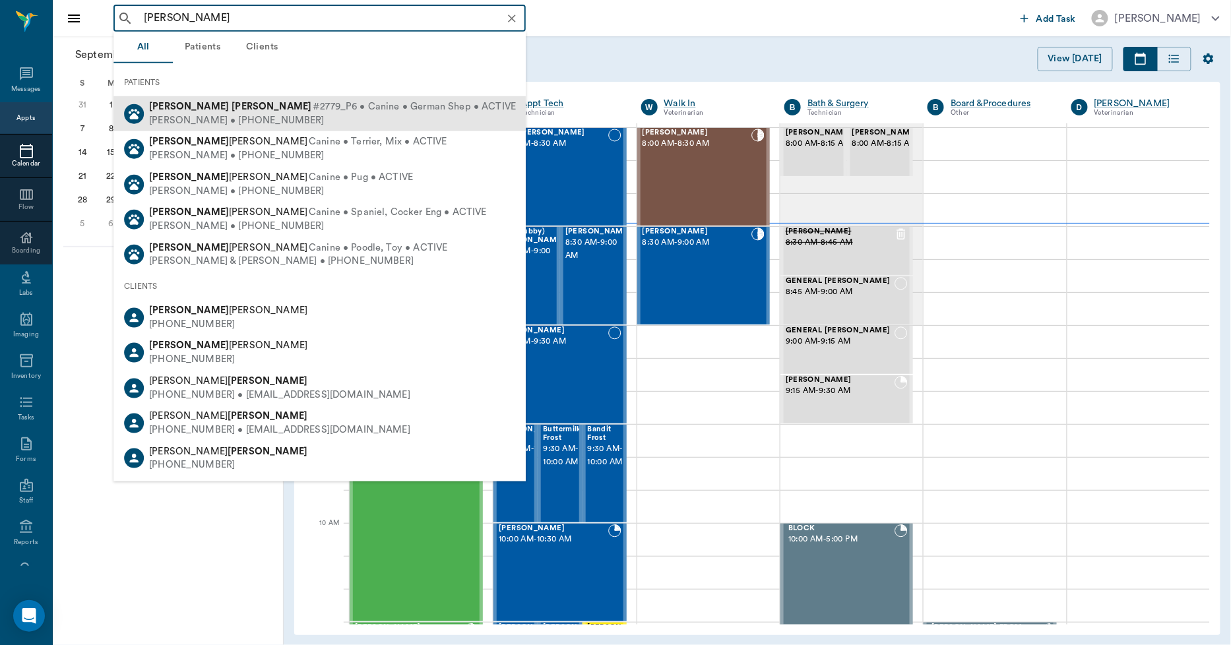
click at [313, 109] on span "#2779_P6 • Canine • German Shep • ACTIVE" at bounding box center [414, 107] width 203 height 14
type input "sadie mccall"
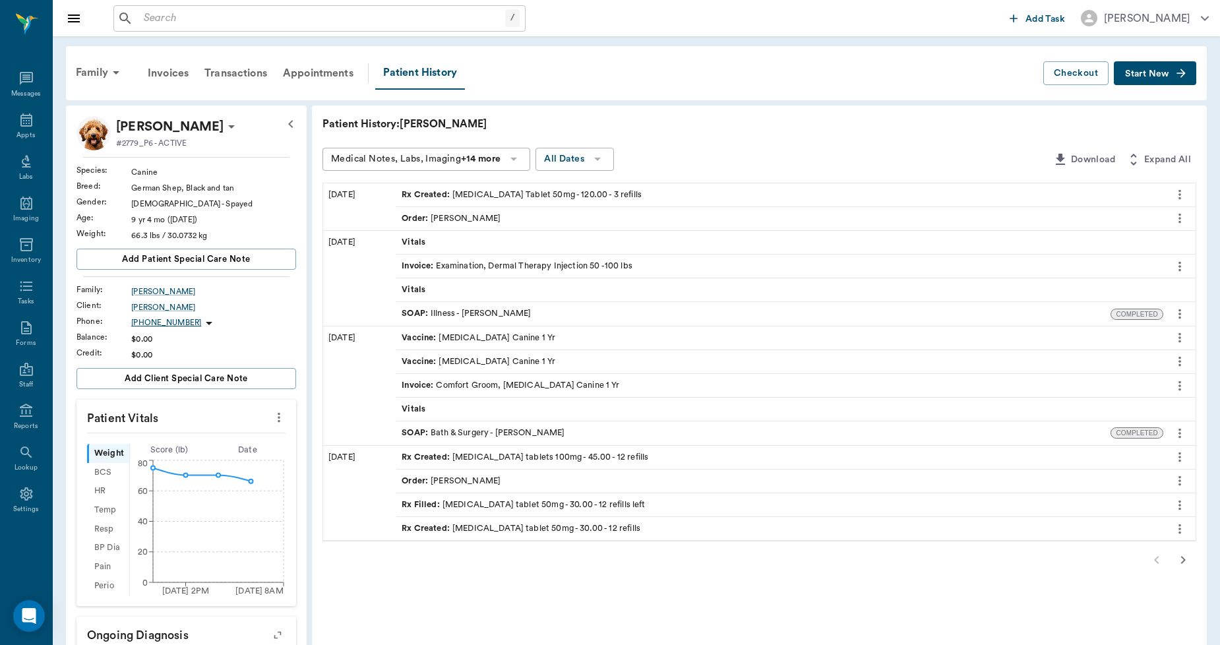
click at [458, 193] on div "Rx Created : Prednisone Tablet 50mg - 120.00 - 3 refills" at bounding box center [522, 195] width 240 height 13
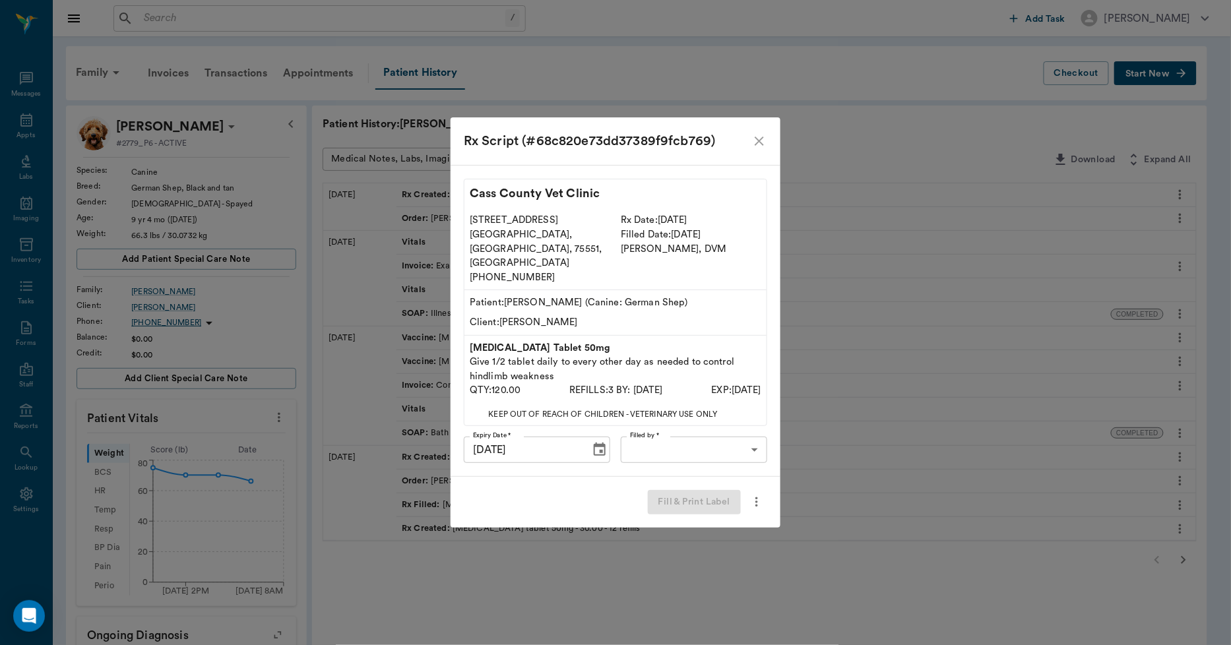
click at [759, 149] on icon "close" at bounding box center [759, 141] width 16 height 16
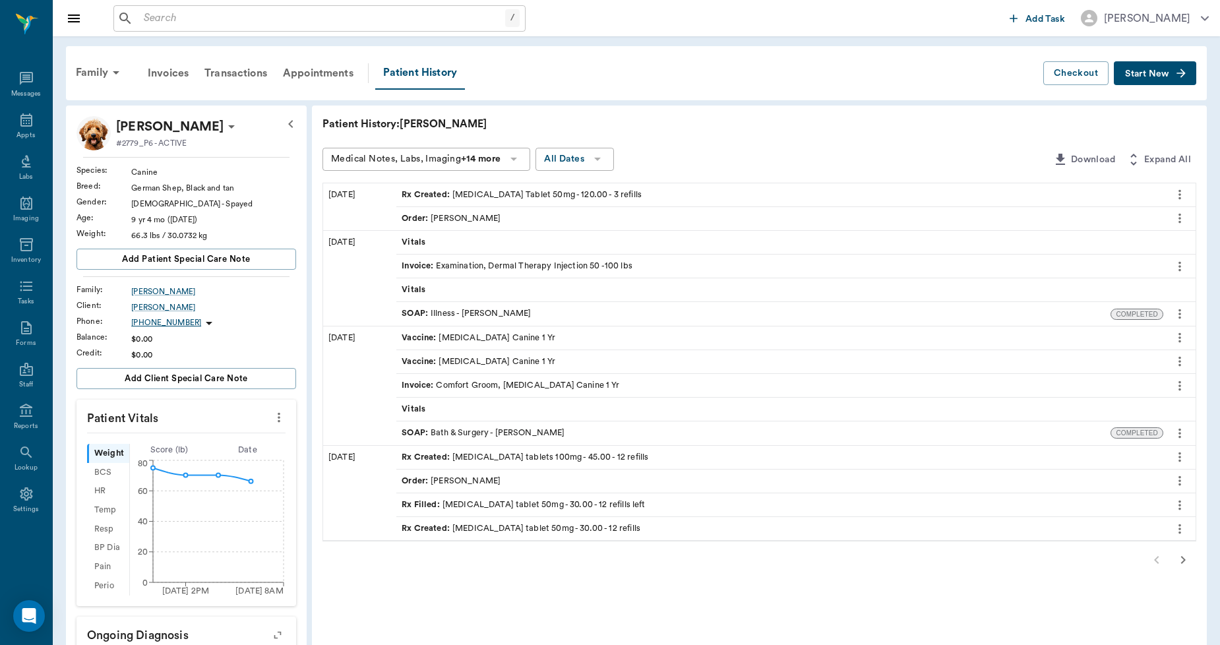
click at [505, 219] on div "Order : Dr. Bert Ellsworth" at bounding box center [779, 218] width 767 height 23
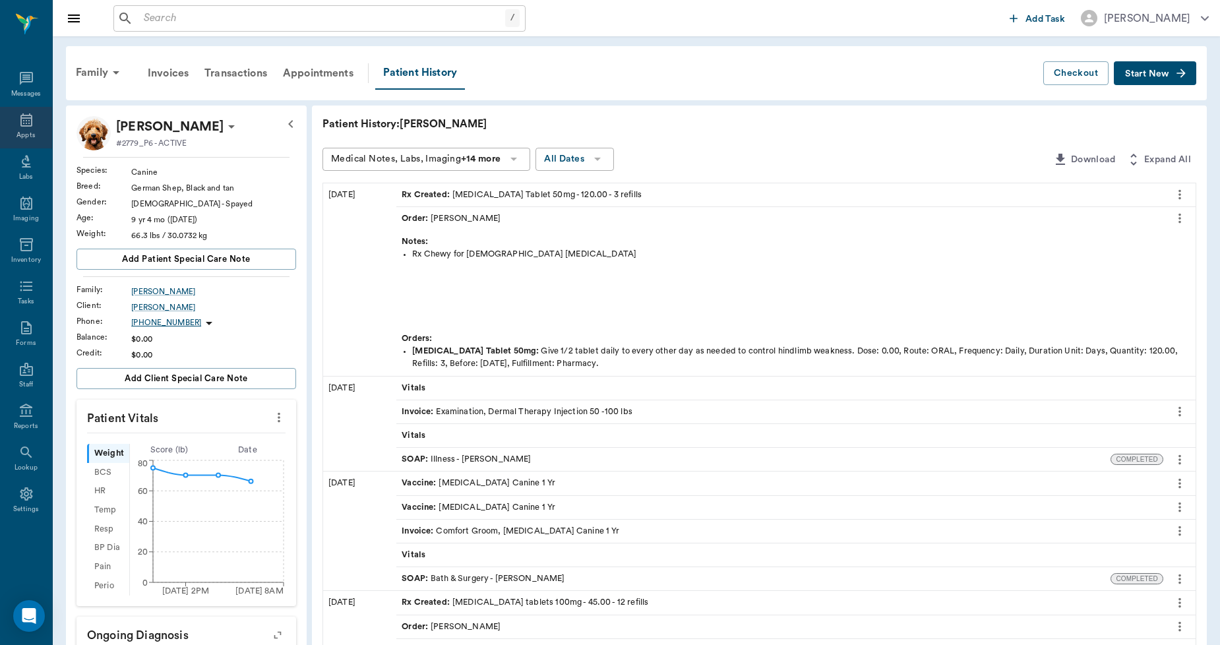
click at [23, 121] on icon at bounding box center [26, 119] width 12 height 13
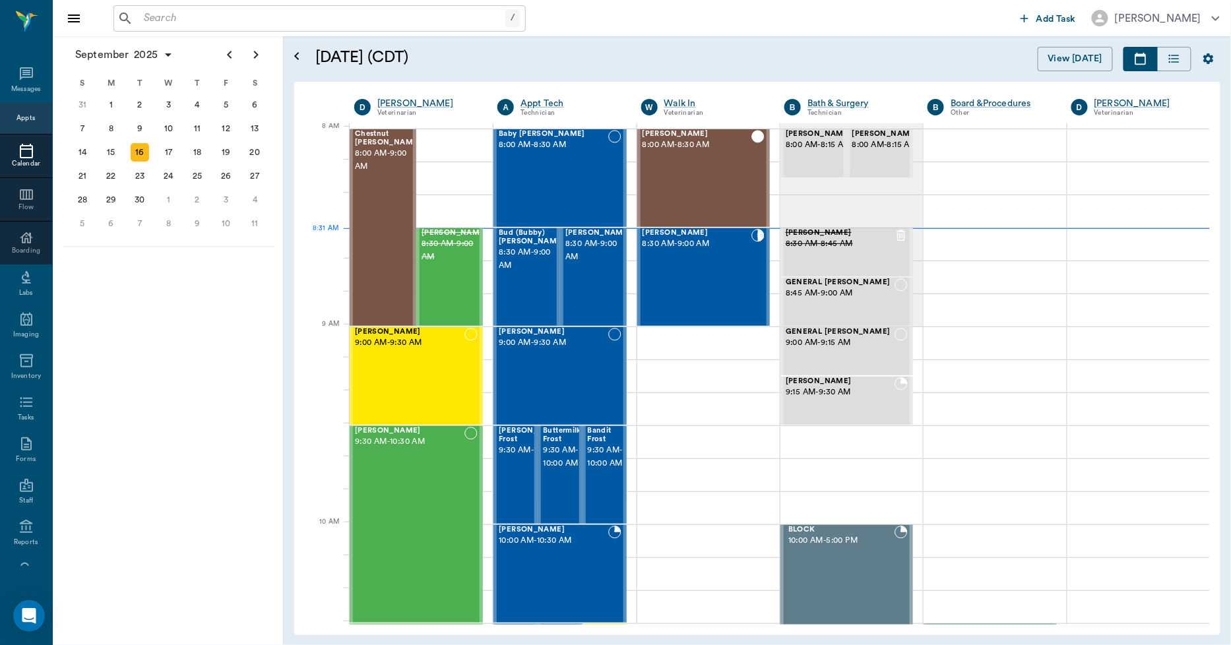
scroll to position [3, 0]
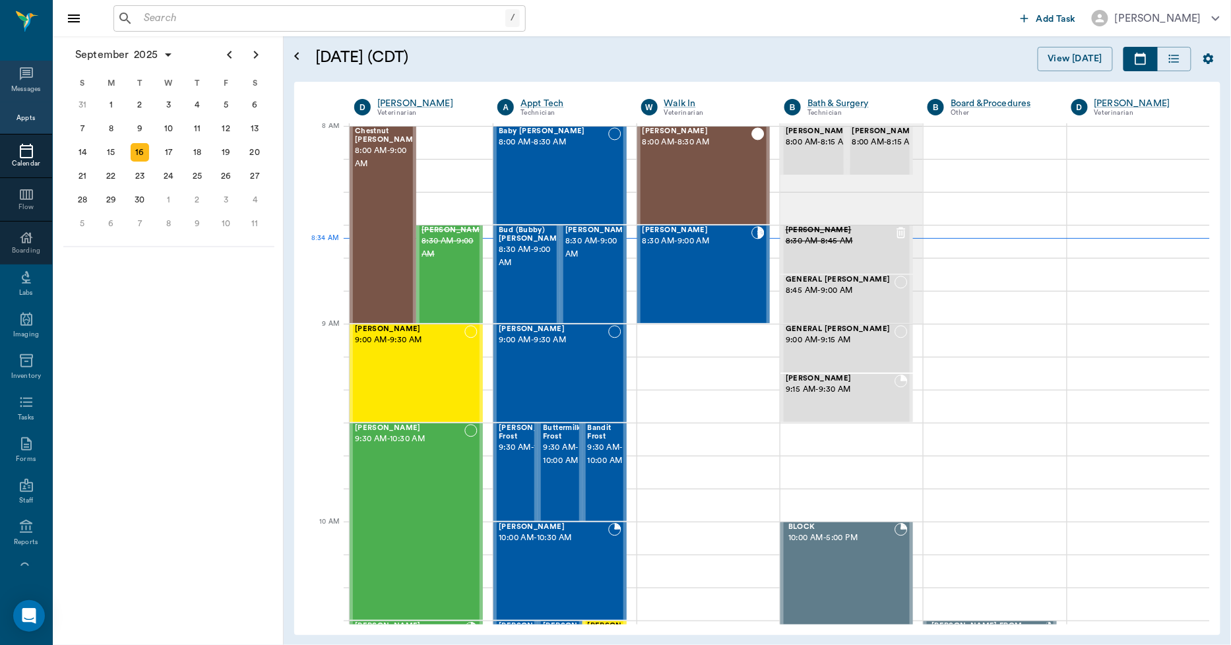
click at [20, 83] on div "Messages" at bounding box center [26, 82] width 52 height 42
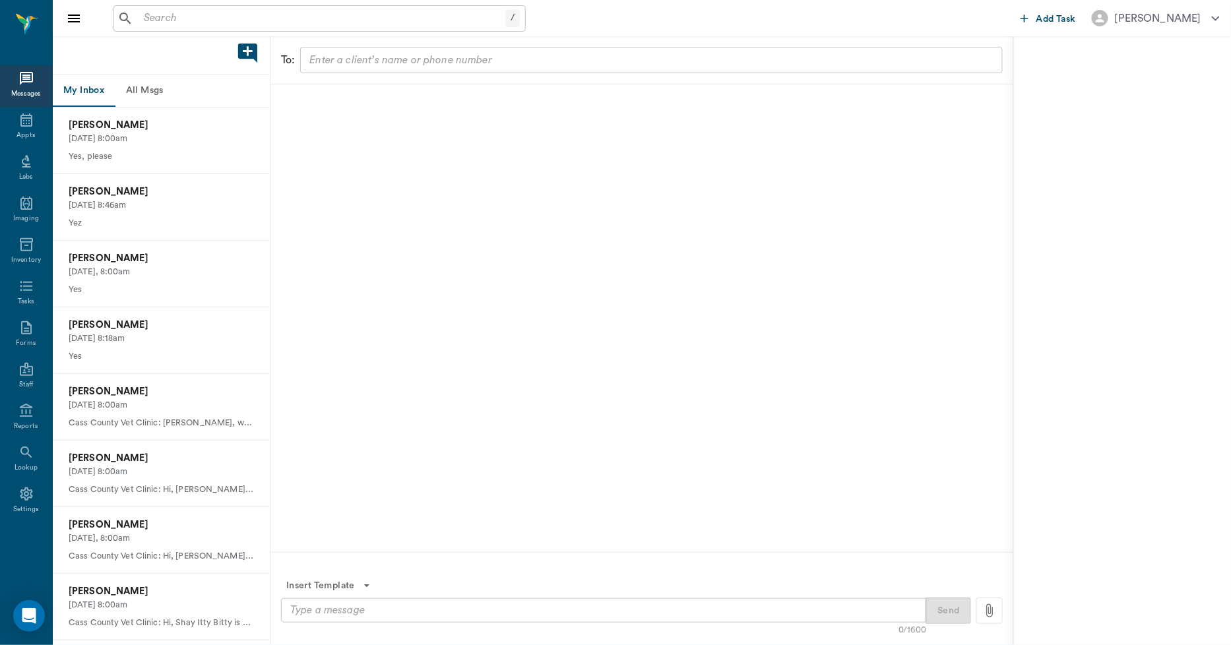
click at [166, 91] on button "All Msgs" at bounding box center [144, 91] width 59 height 32
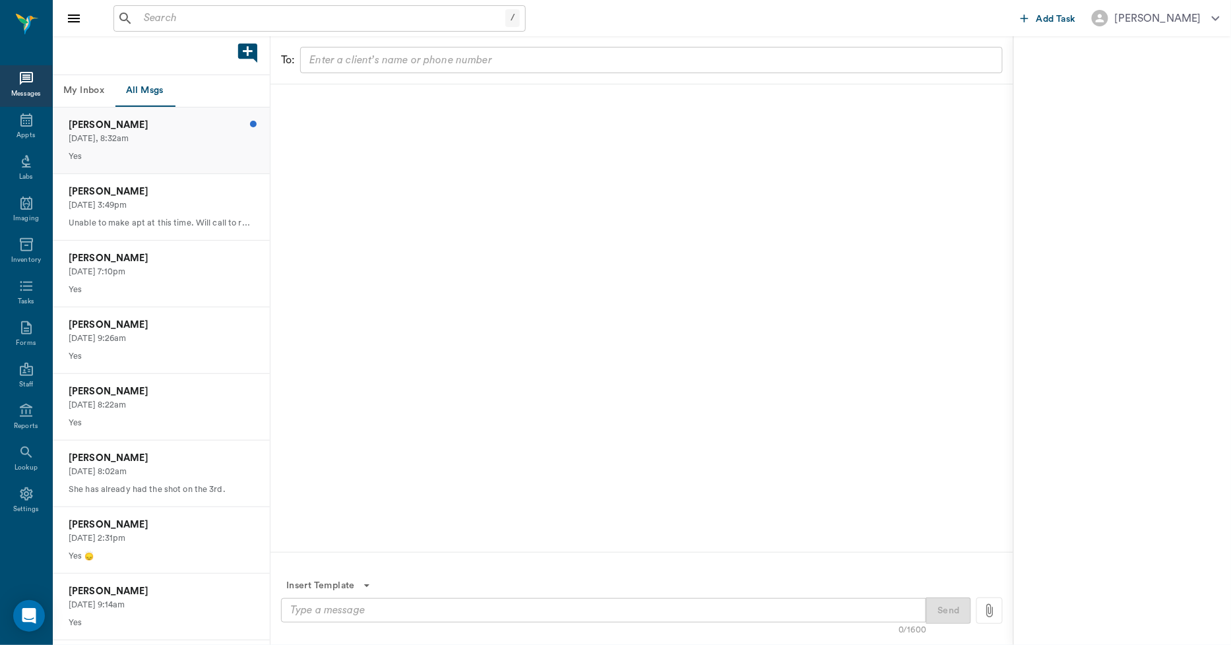
click at [150, 125] on p "Ronald Middleton" at bounding box center [161, 125] width 185 height 15
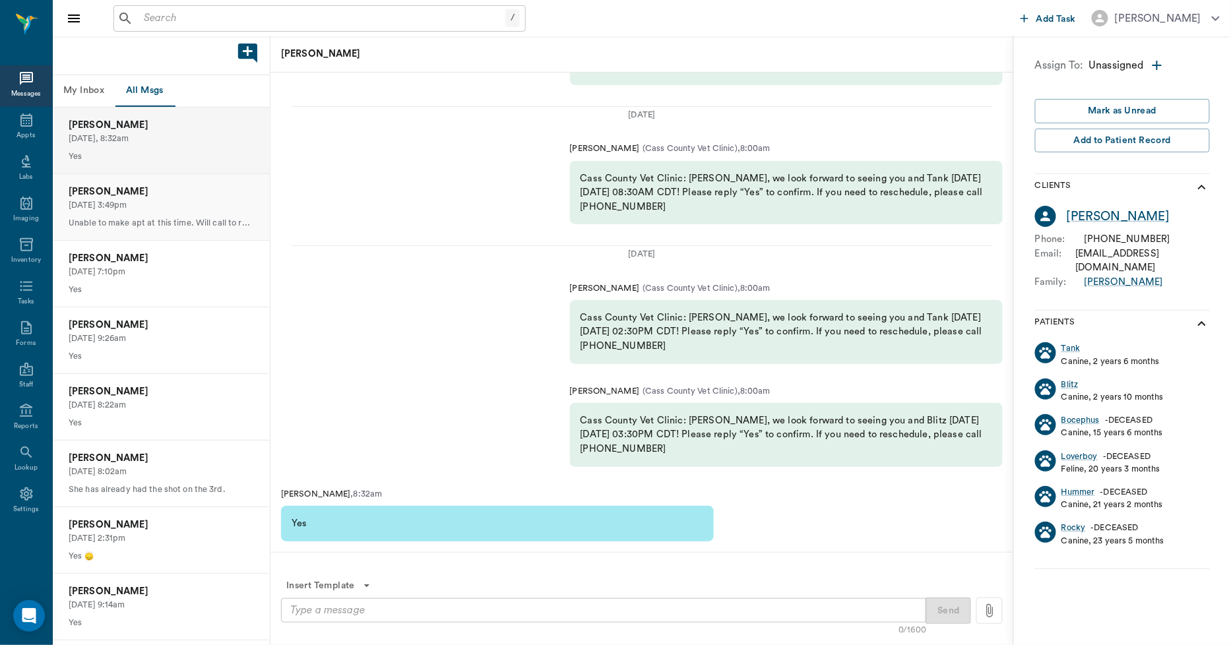
click at [142, 192] on p "Patty Irvin" at bounding box center [161, 192] width 185 height 15
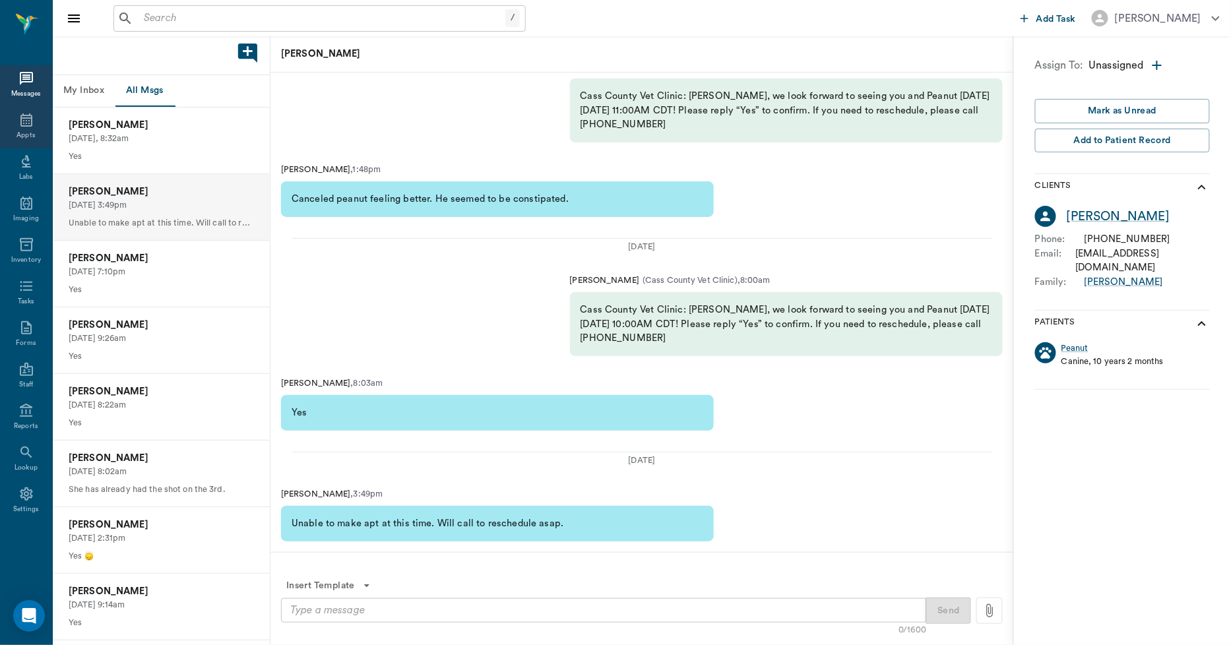
click at [20, 120] on icon at bounding box center [26, 120] width 16 height 16
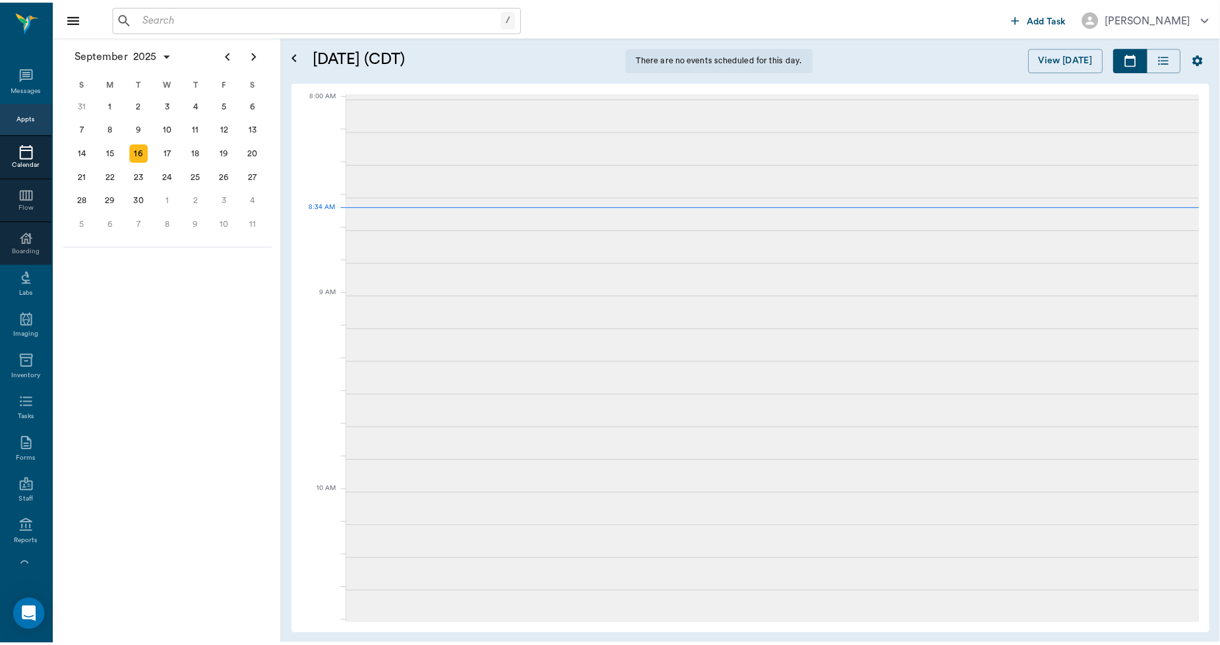
scroll to position [1, 0]
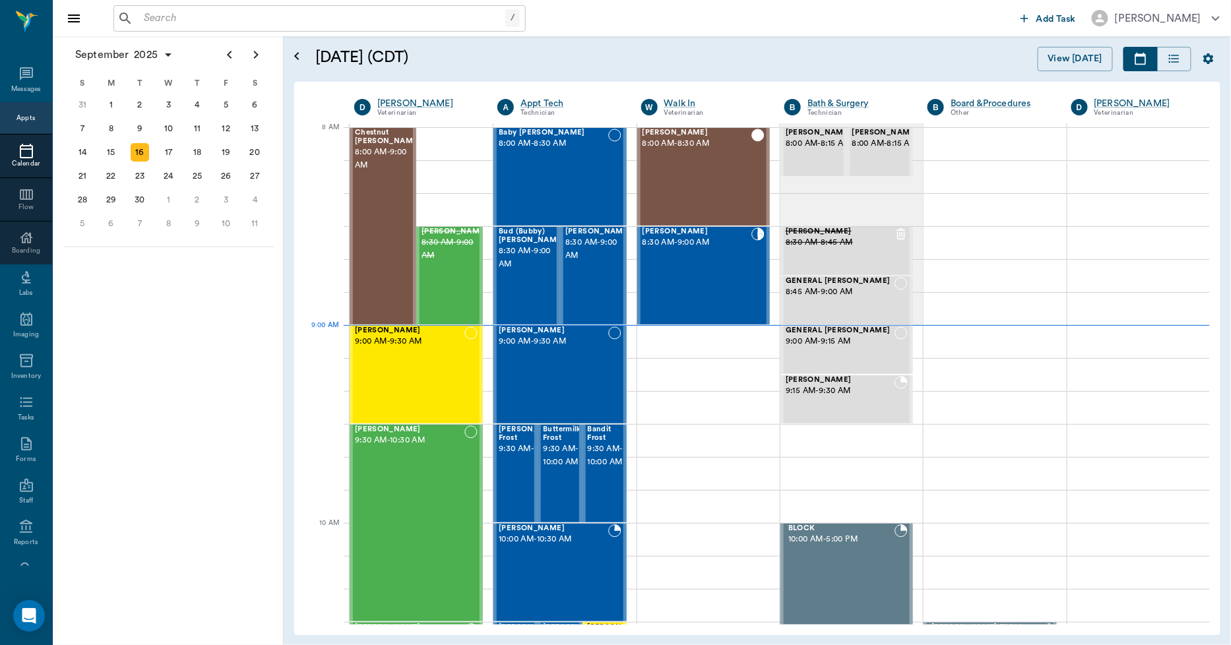
click at [178, 10] on input "text" at bounding box center [322, 18] width 367 height 18
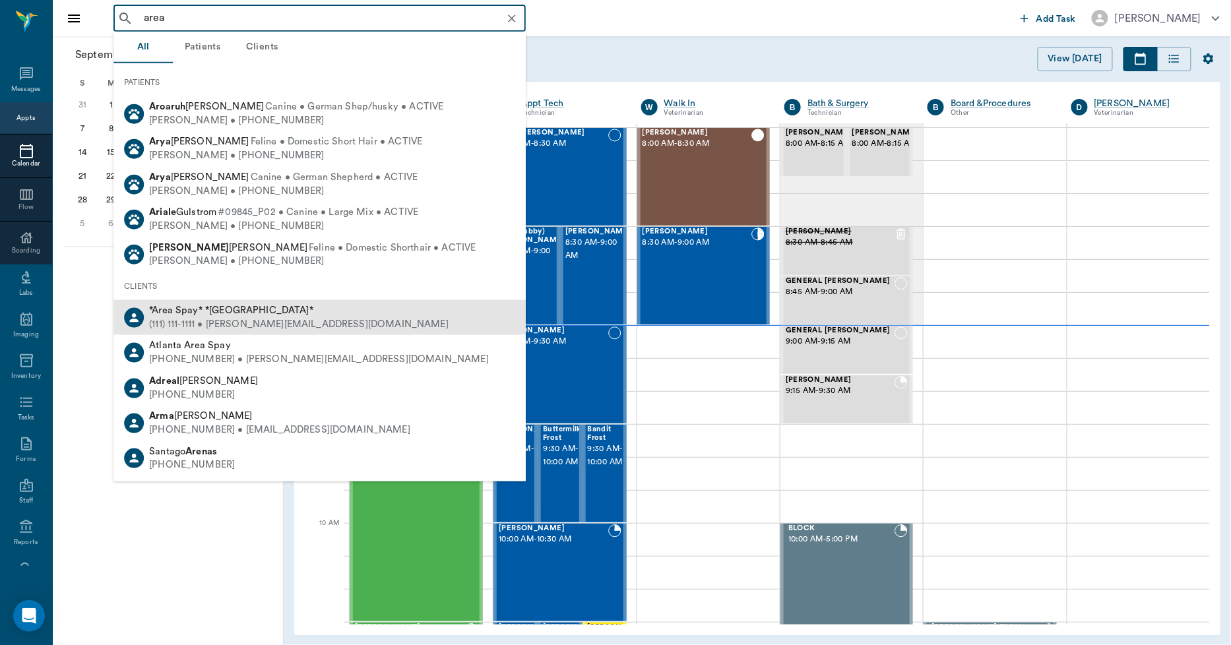
click at [228, 321] on div "(111) 111-1111 • MICHELE@2mtexas.com" at bounding box center [298, 325] width 299 height 14
type input "area"
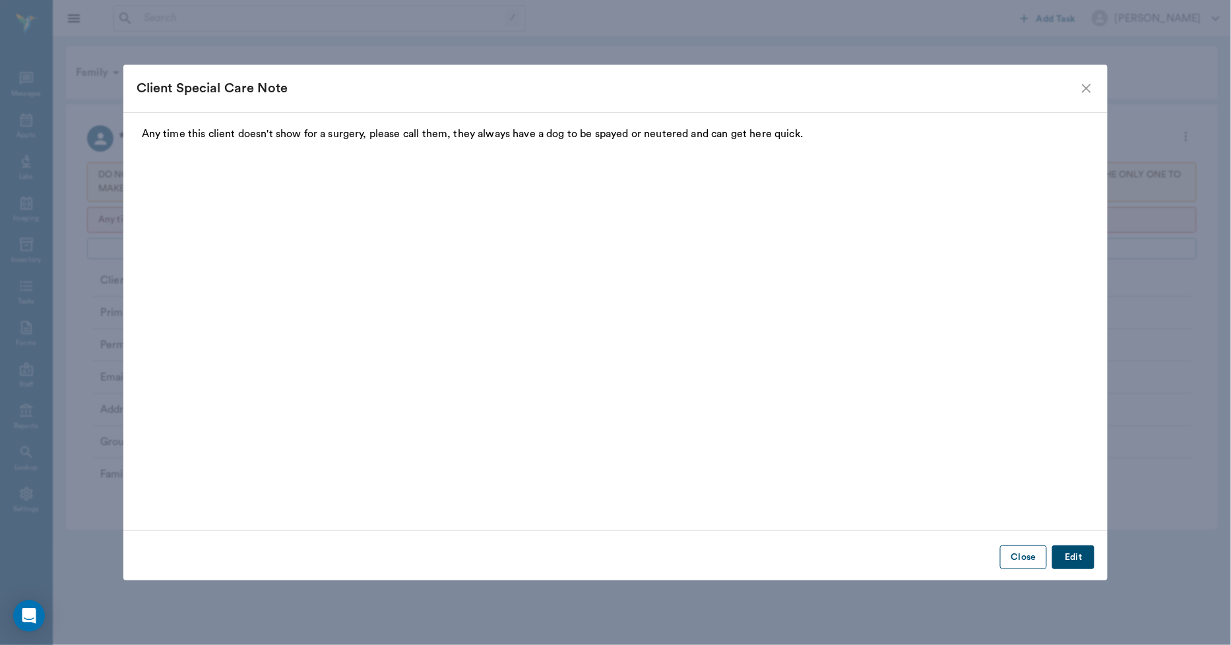
click at [1013, 565] on button "Close" at bounding box center [1023, 557] width 47 height 24
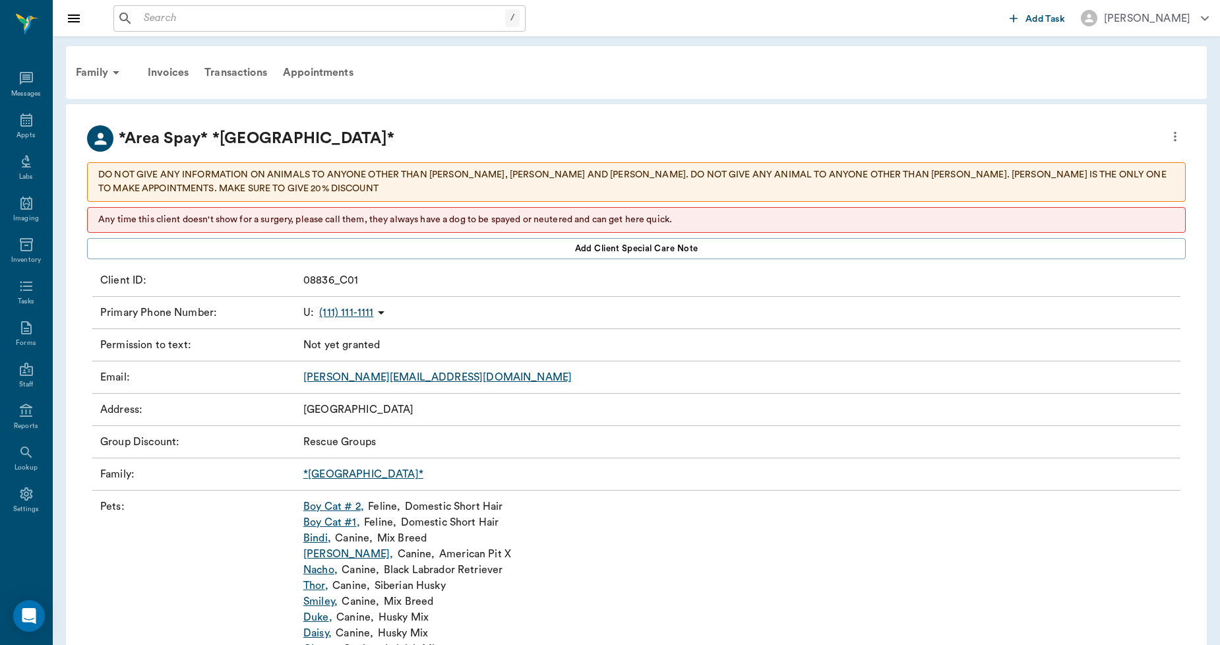
click at [563, 221] on p "Any time this client doesn't show for a surgery, please call them, they always …" at bounding box center [636, 220] width 1076 height 14
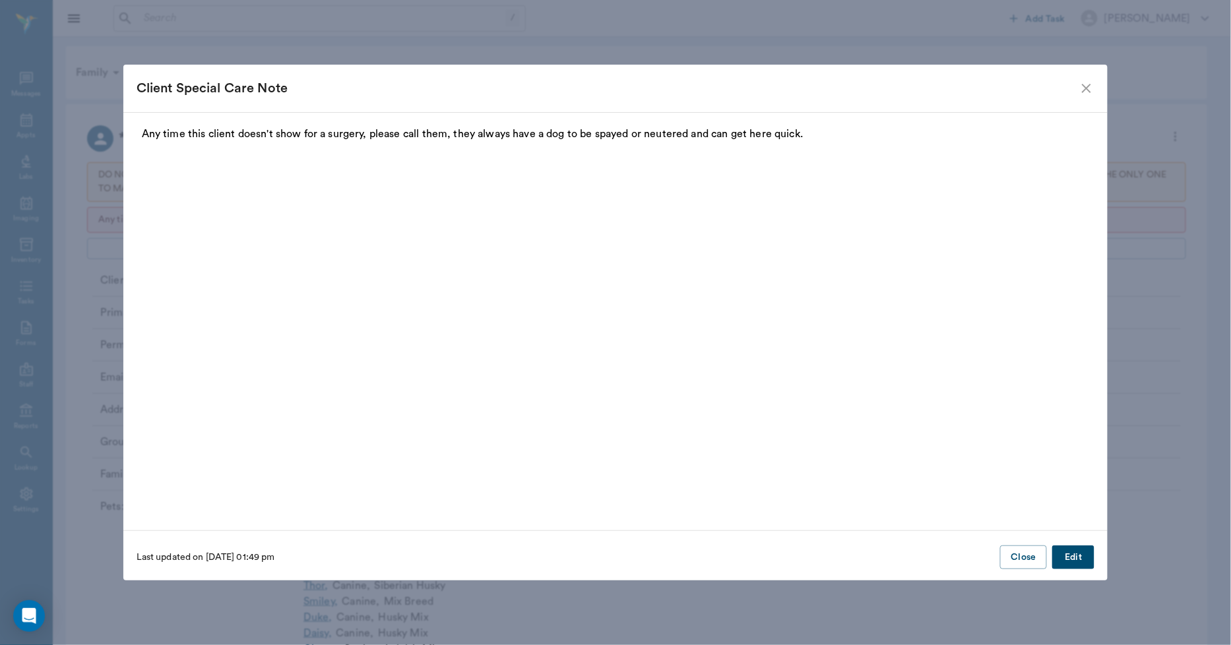
click at [1071, 553] on button "Edit" at bounding box center [1073, 557] width 42 height 24
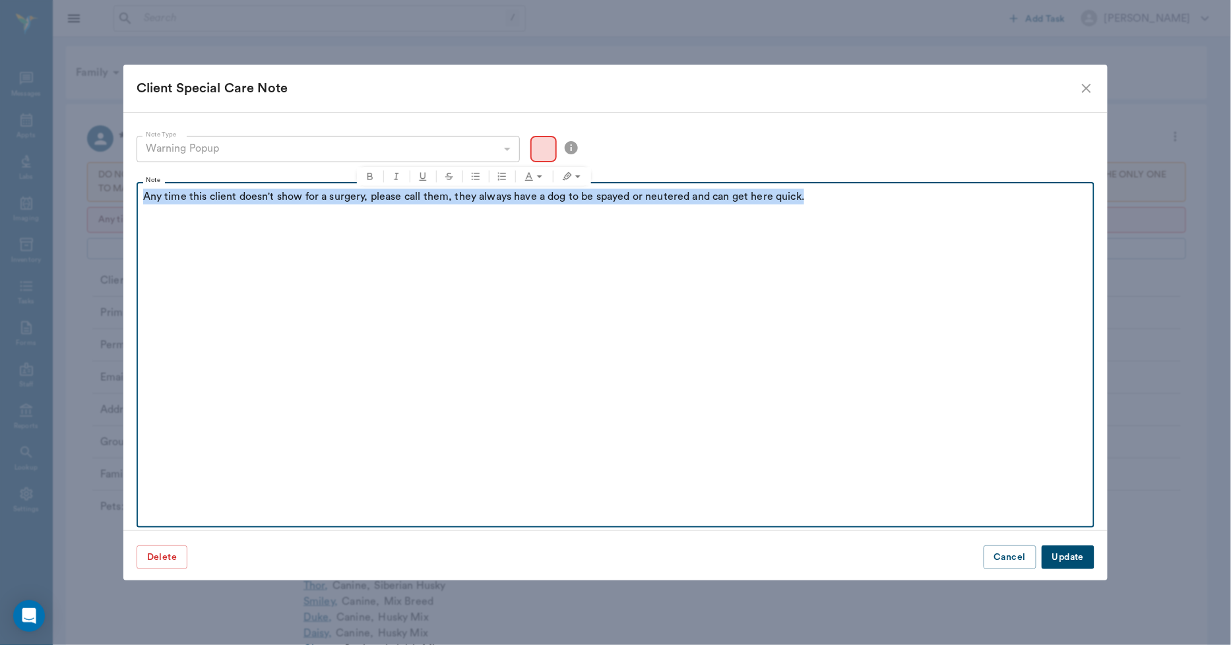
drag, startPoint x: 811, startPoint y: 198, endPoint x: 135, endPoint y: 204, distance: 676.1
click at [135, 204] on div "Note Type Warning Popup warning Note Type Note Any time this client doesn't sho…" at bounding box center [615, 321] width 985 height 419
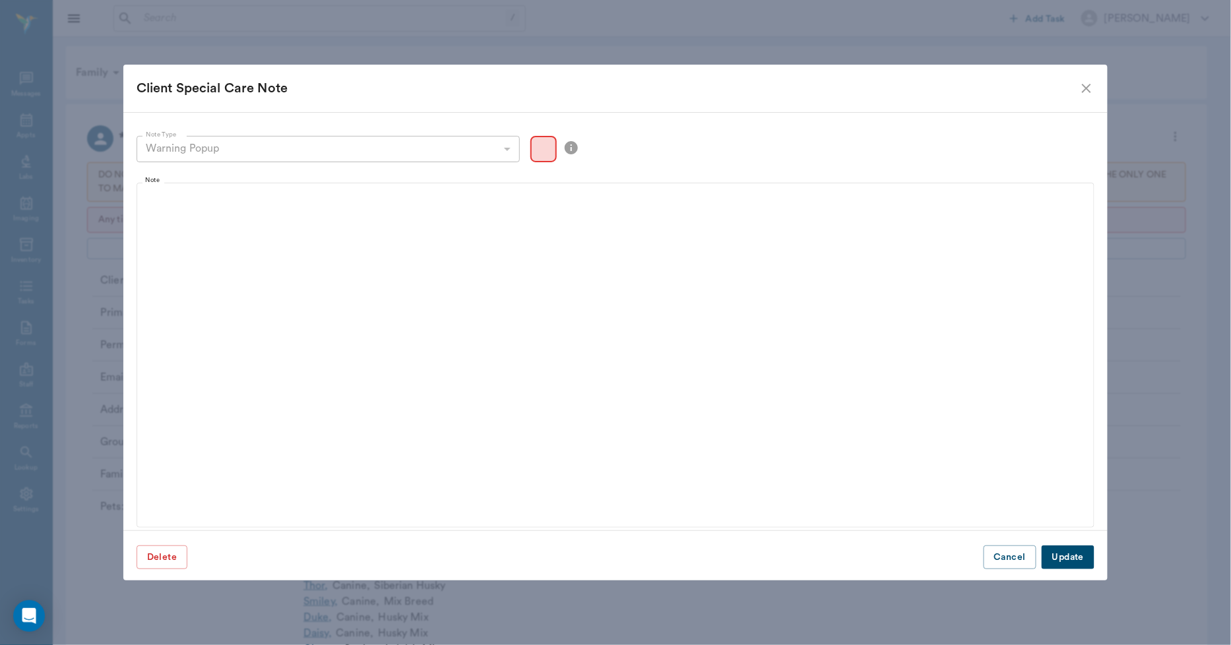
click at [1063, 555] on button "Update" at bounding box center [1067, 557] width 53 height 24
click at [1007, 552] on button "Close" at bounding box center [1023, 557] width 47 height 24
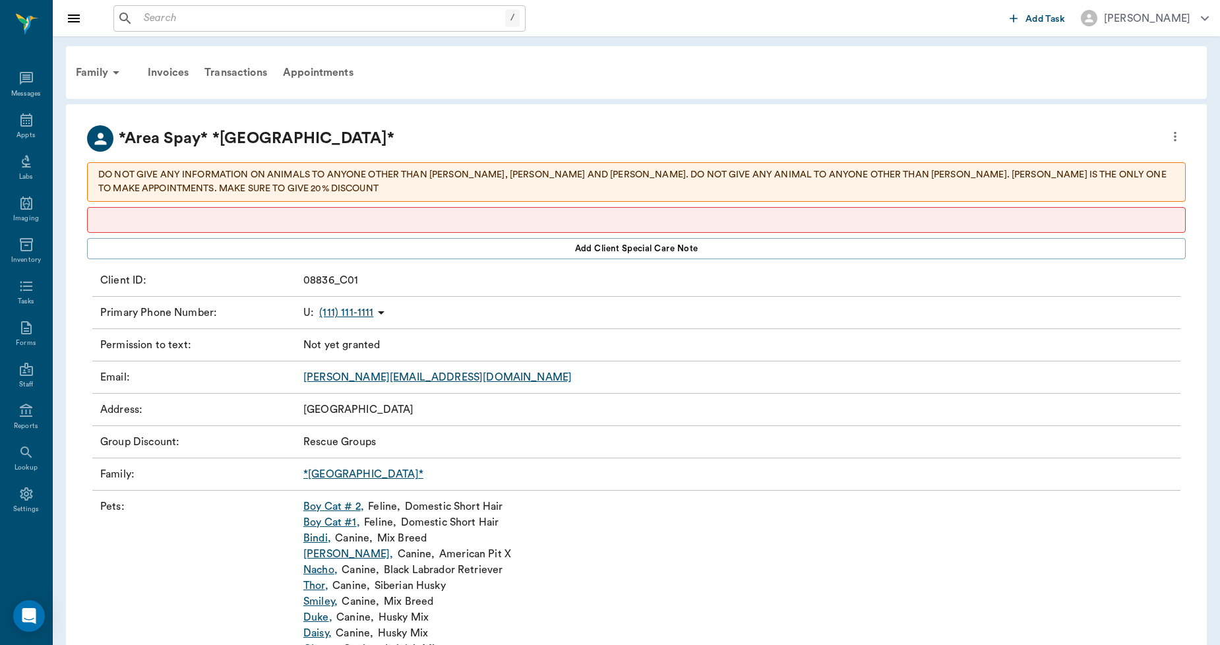
click at [345, 30] on div "/ ​" at bounding box center [319, 18] width 412 height 26
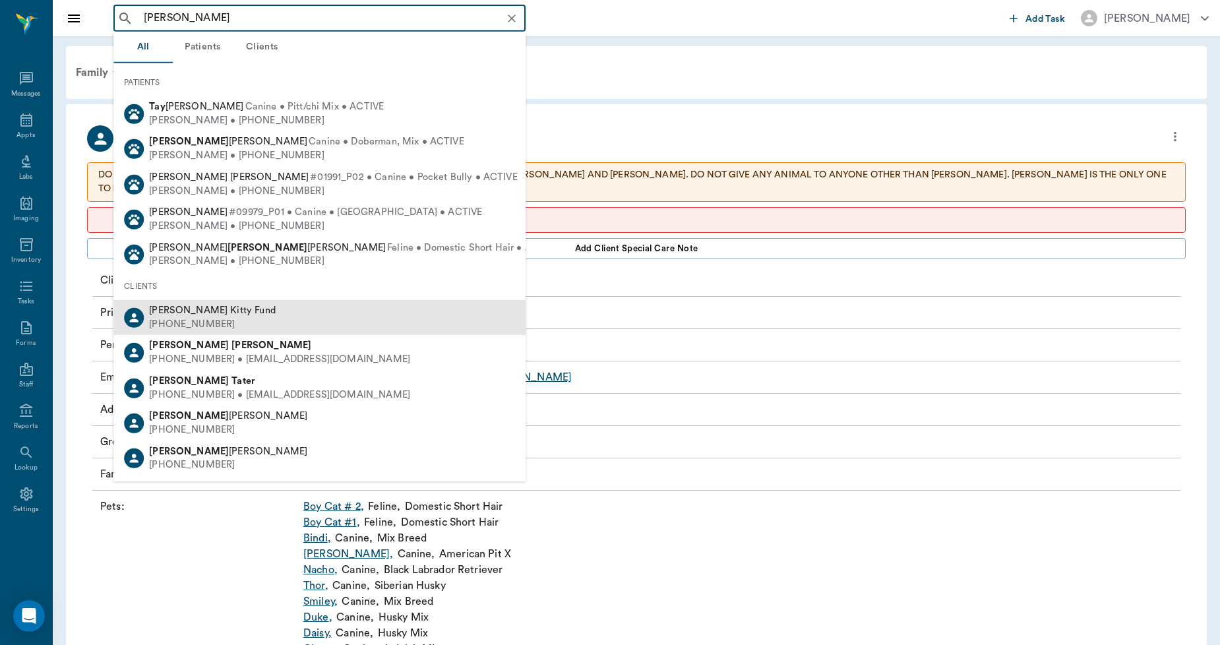
click at [247, 318] on div "Lisa Taylor Kitty Fund (727) 272-7272" at bounding box center [319, 317] width 412 height 35
type input "lisa tay"
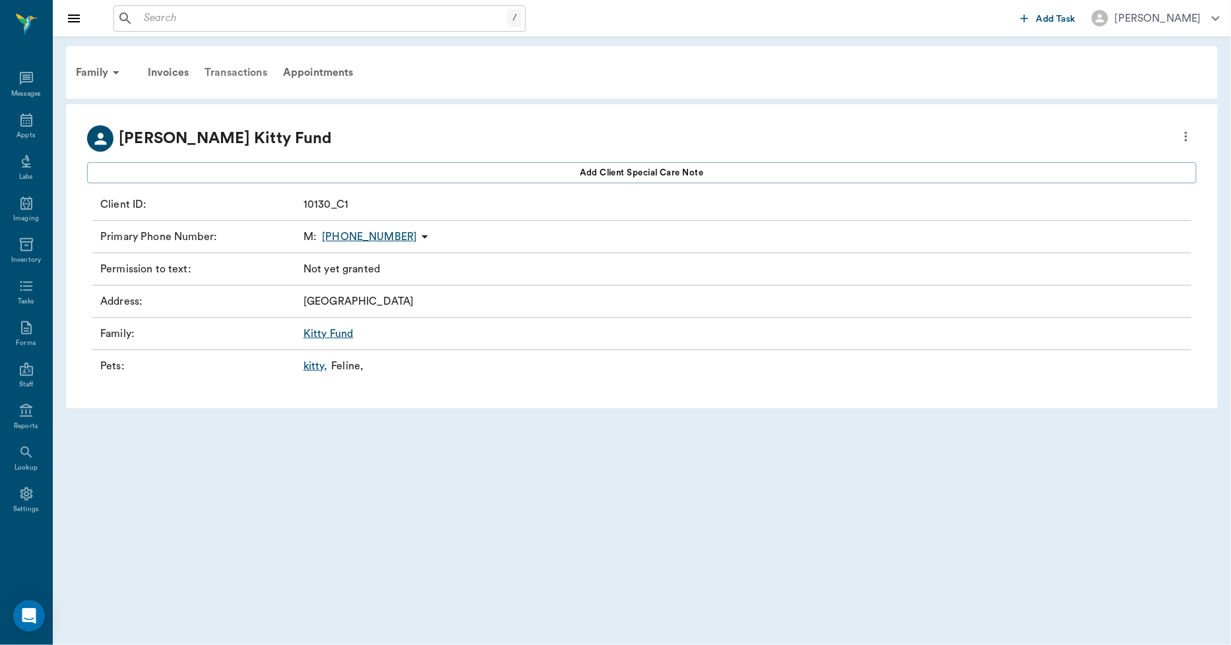
click at [257, 71] on div "Transactions" at bounding box center [236, 73] width 78 height 32
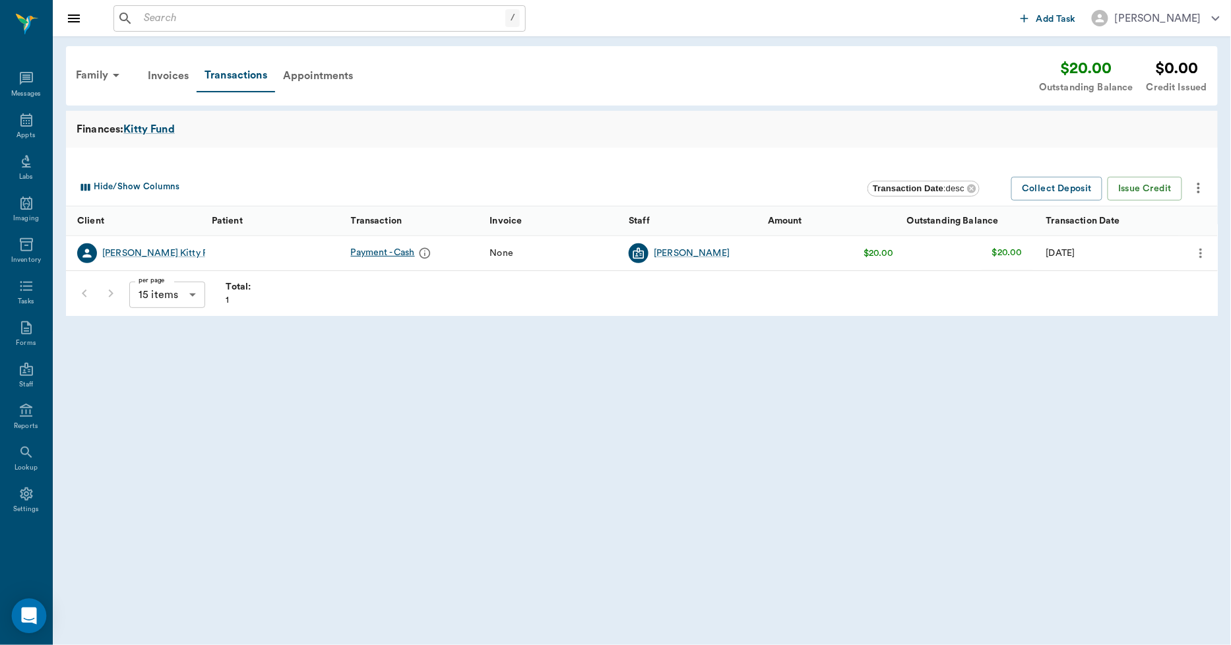
click at [32, 621] on icon "Open Intercom Messenger" at bounding box center [28, 615] width 17 height 17
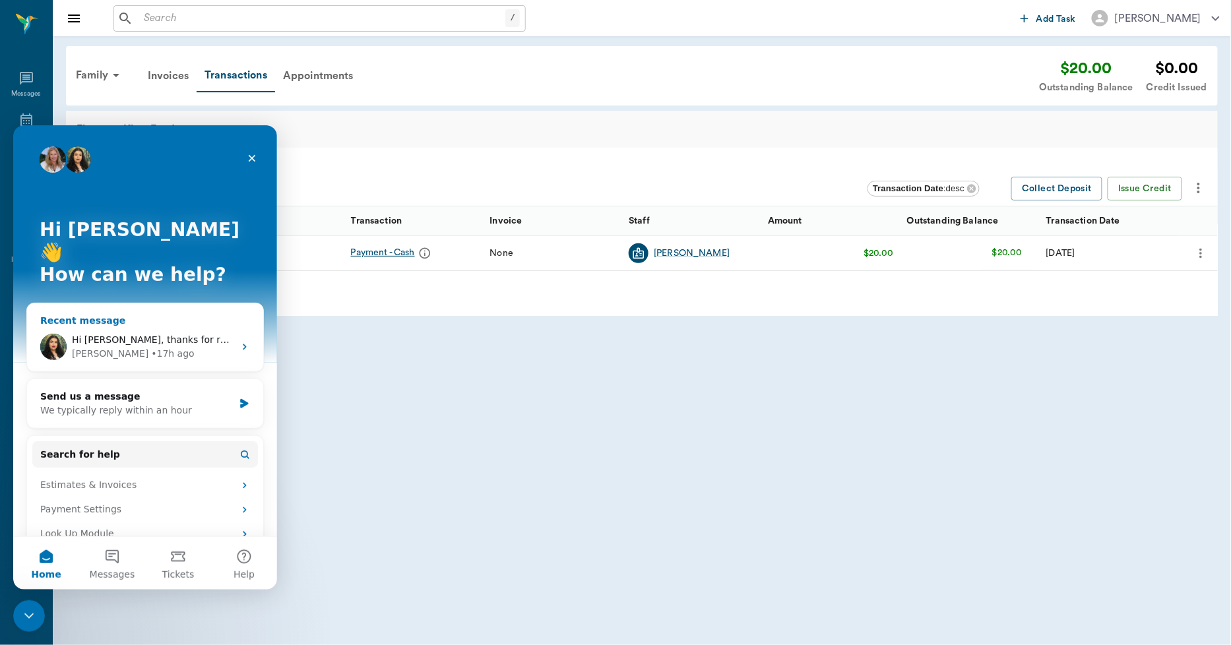
click at [130, 322] on div "Hi Lory, thanks for reaching out. If this is happening, this would be due to yo…" at bounding box center [145, 346] width 236 height 49
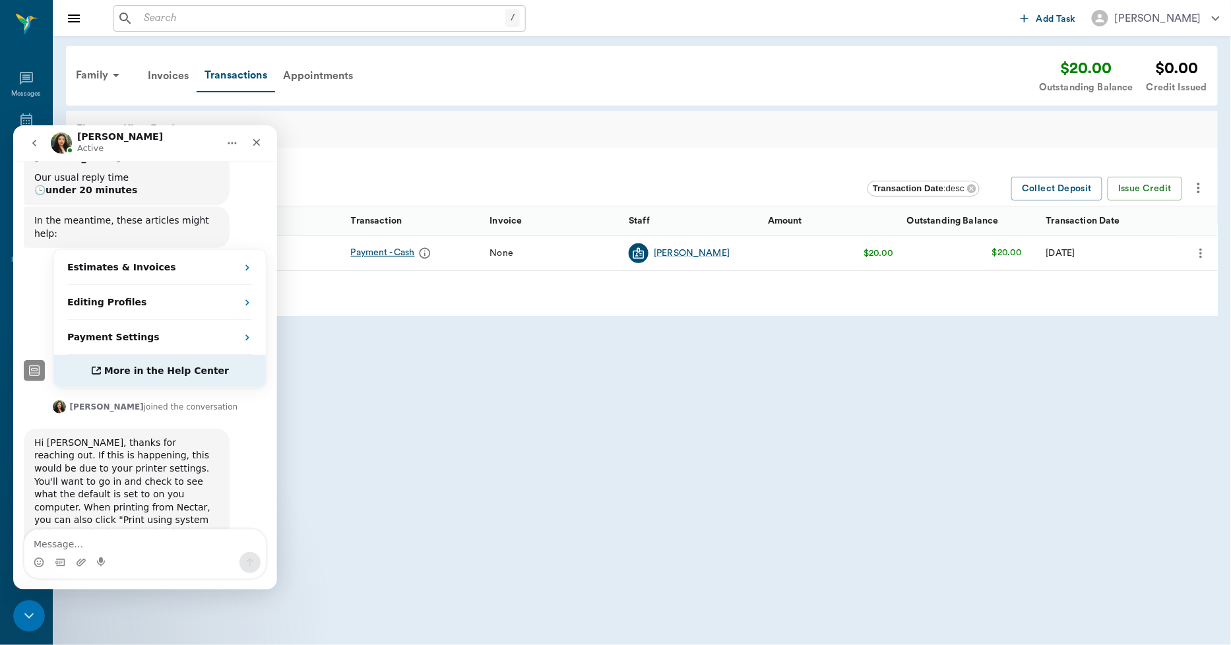
scroll to position [241, 0]
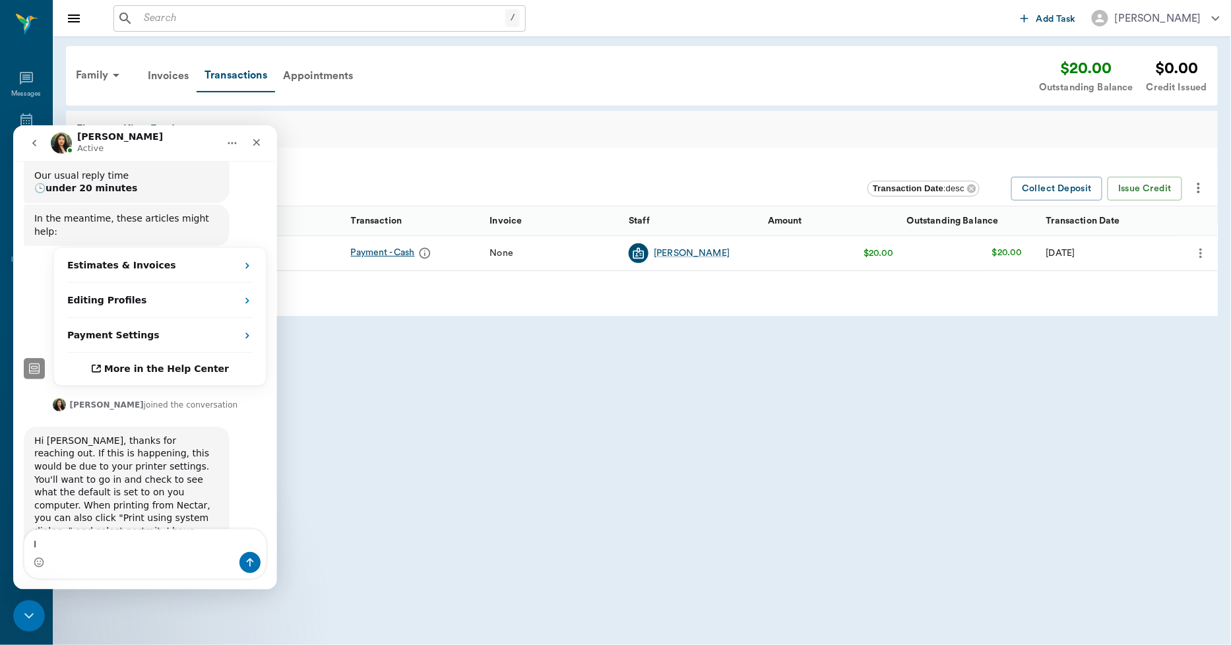
type textarea "I"
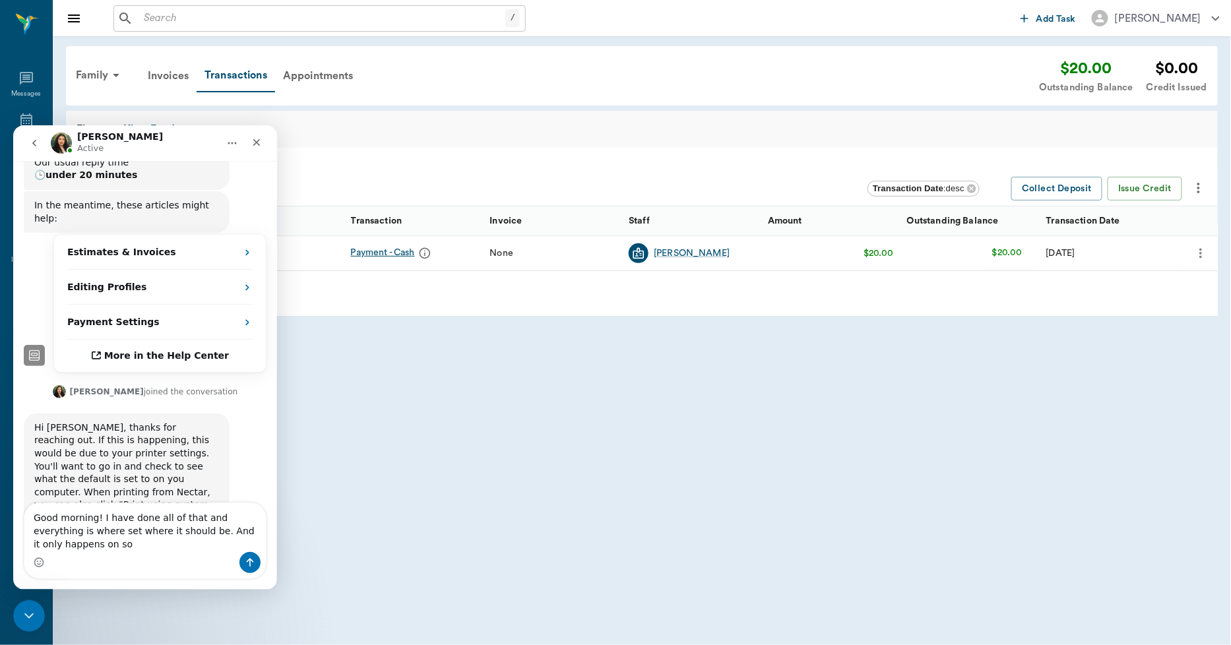
scroll to position [267, 0]
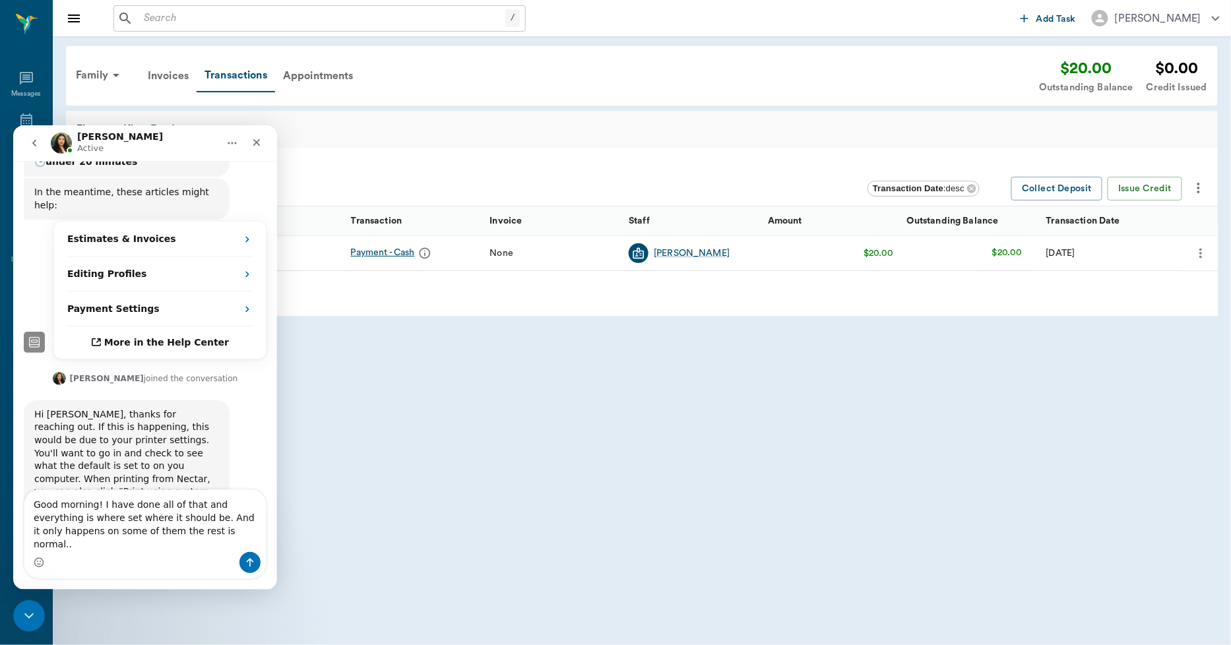
type textarea "Good morning! I have done all of that and everything is where set where it shou…"
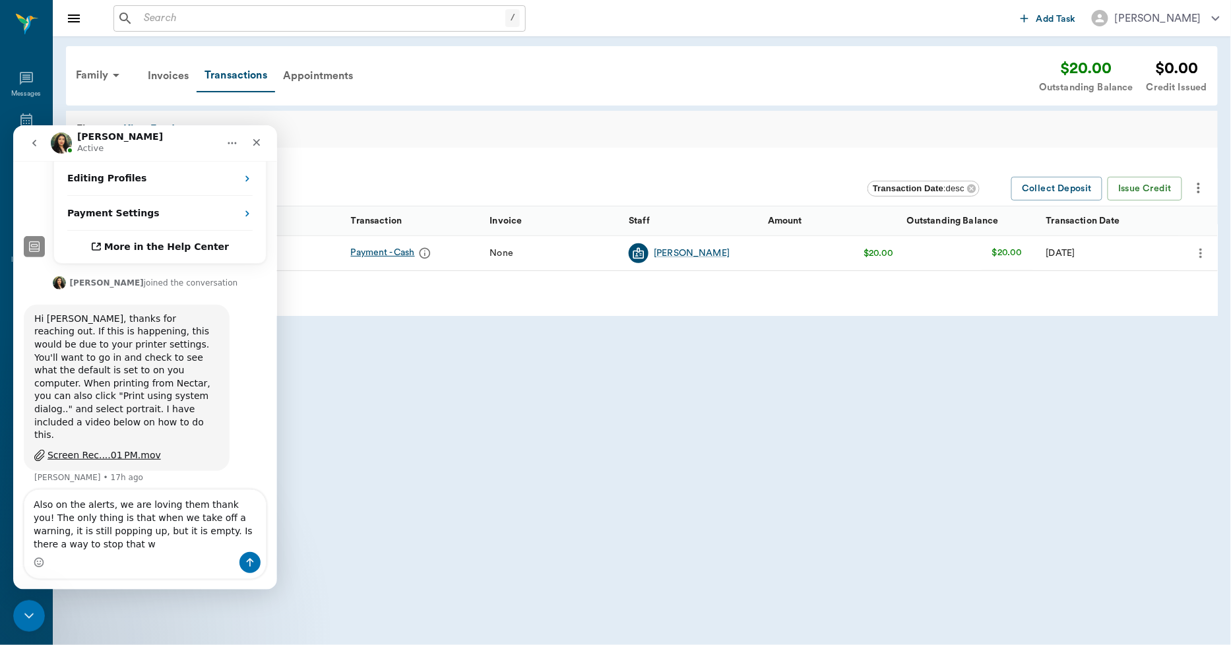
scroll to position [394, 0]
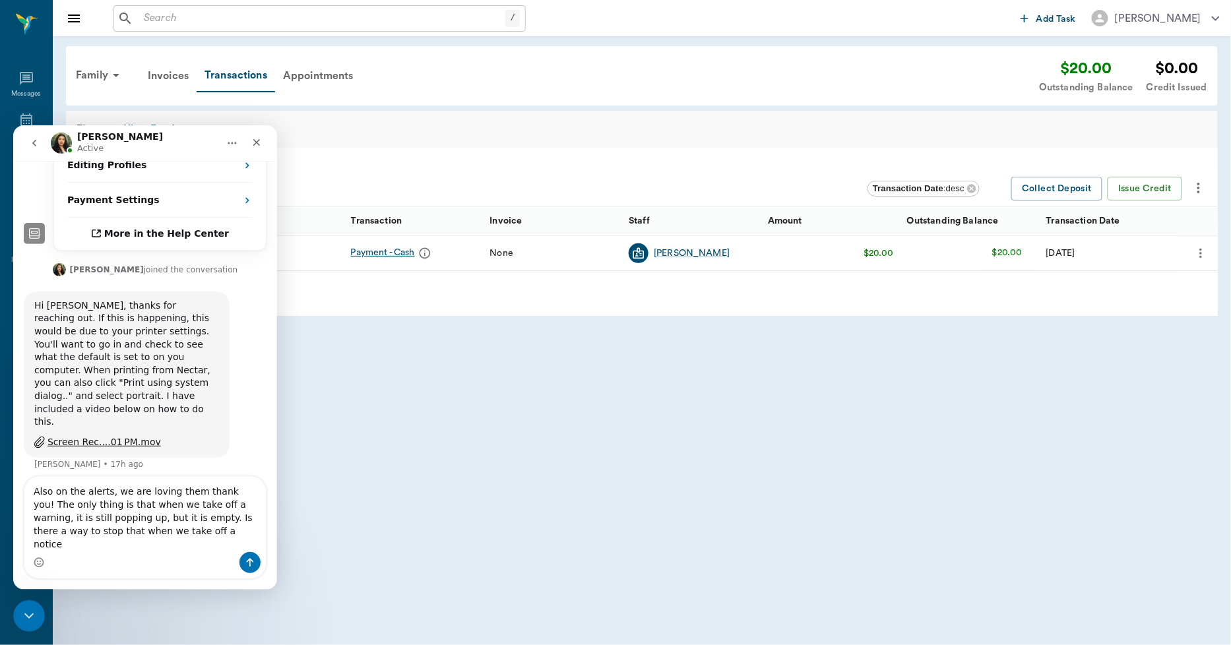
type textarea "Also on the alerts, we are loving them thank you! The only thing is that when w…"
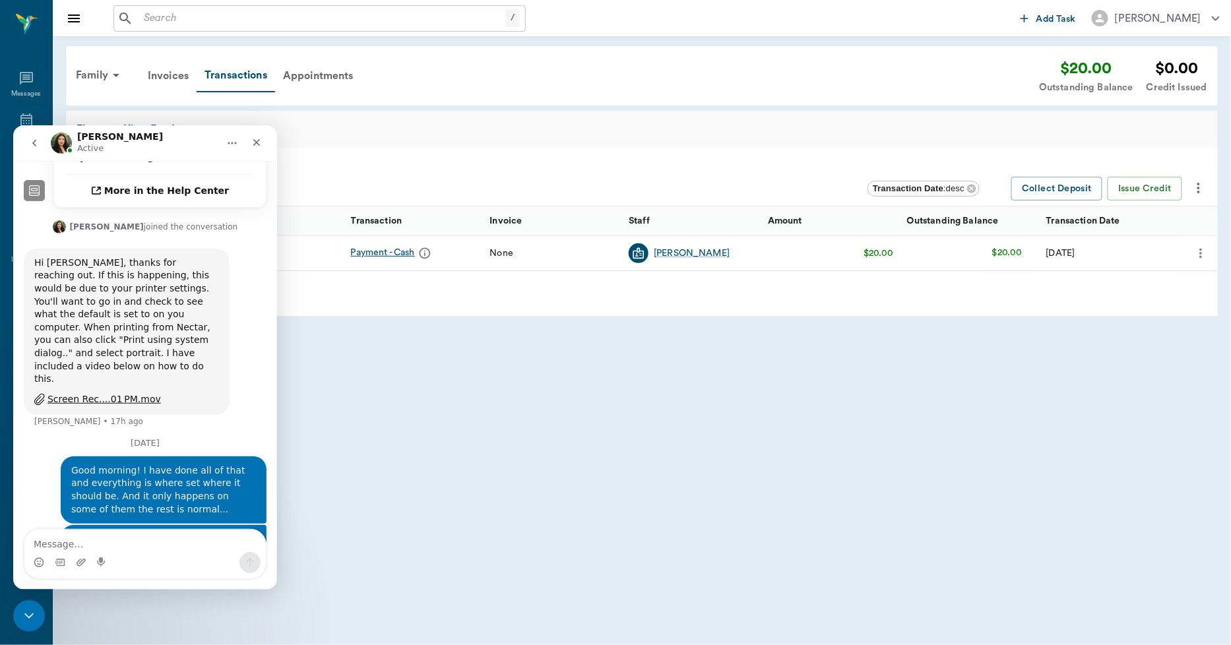
scroll to position [436, 0]
click at [21, 613] on icon "Close Intercom Messenger" at bounding box center [27, 614] width 16 height 16
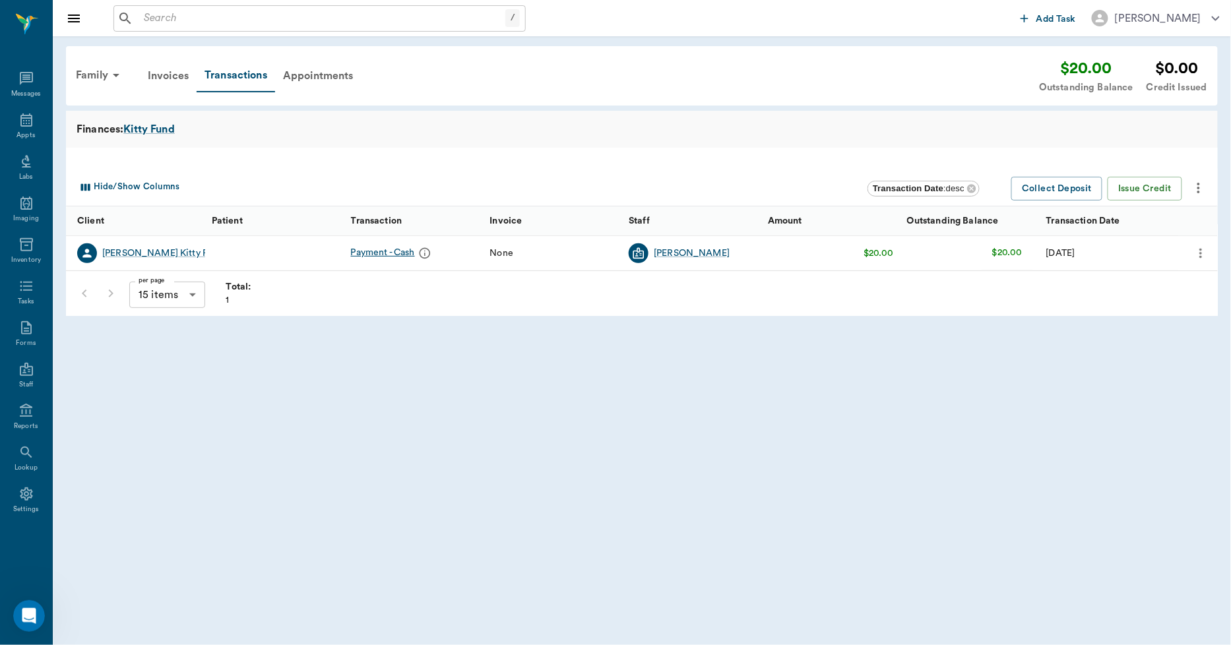
click at [152, 16] on input "text" at bounding box center [322, 18] width 367 height 18
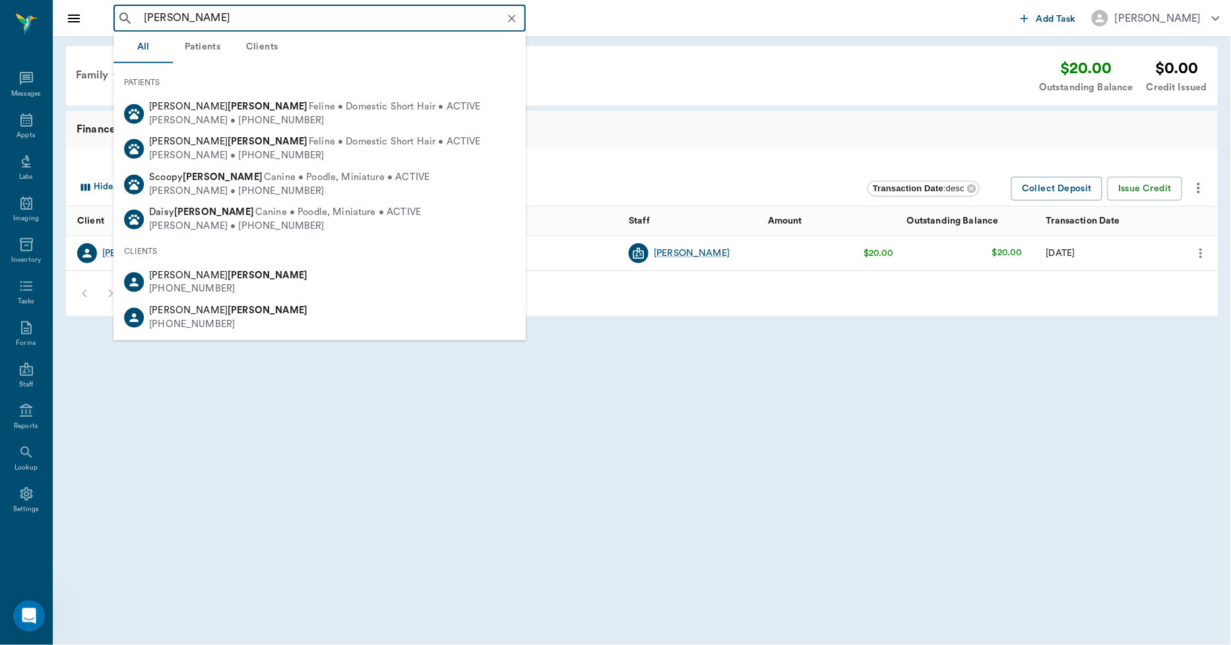
type input "birdsong"
click at [247, 471] on body "birdsong ​ Add Task Dr. Bert Ellsworth Nectar Messages Appts Labs Imaging Inven…" at bounding box center [615, 322] width 1231 height 645
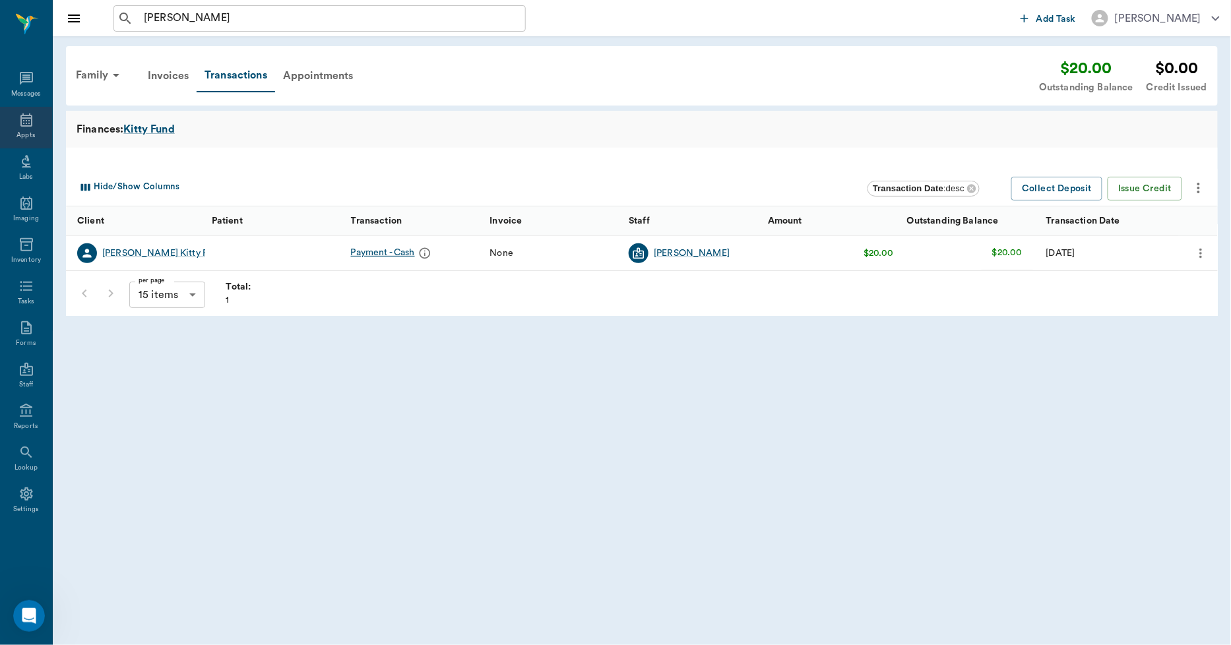
click at [18, 125] on div "Appts" at bounding box center [26, 128] width 52 height 42
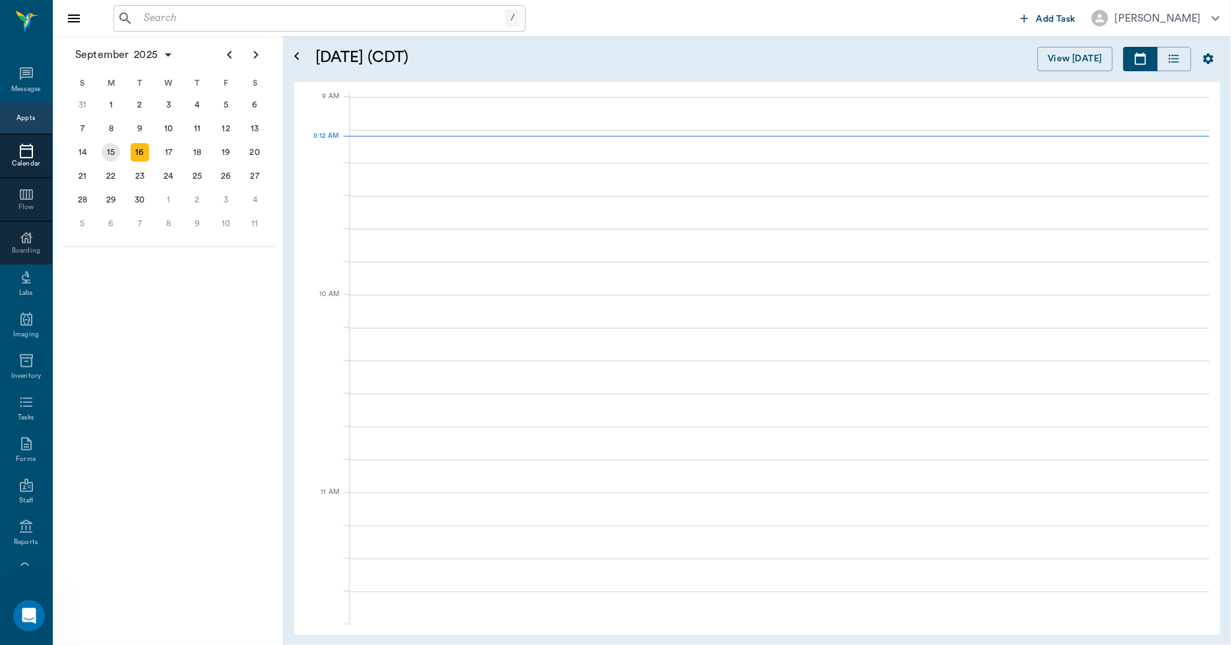
scroll to position [198, 0]
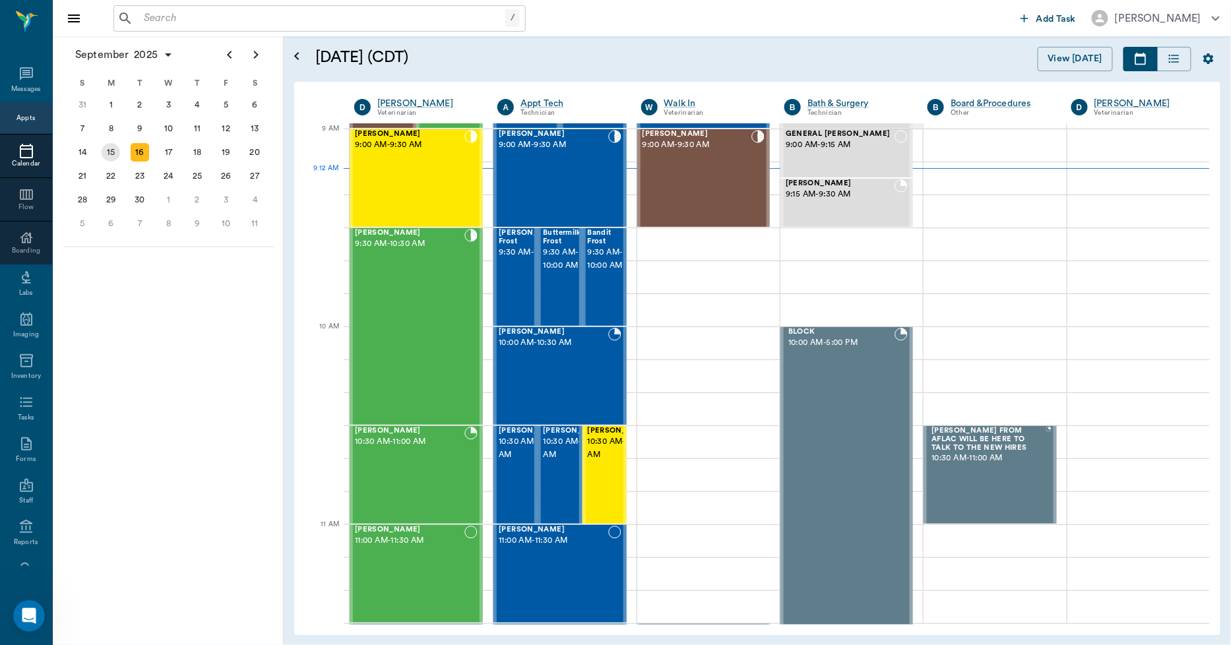
click at [109, 155] on div "15" at bounding box center [111, 152] width 18 height 18
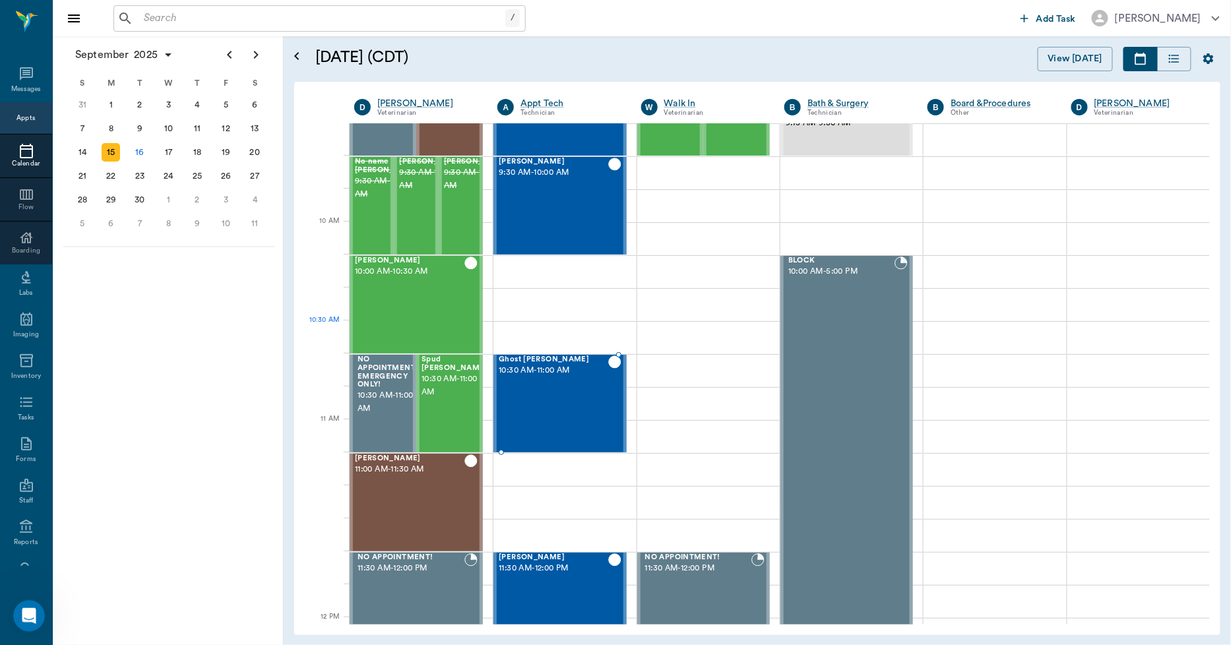
scroll to position [220, 0]
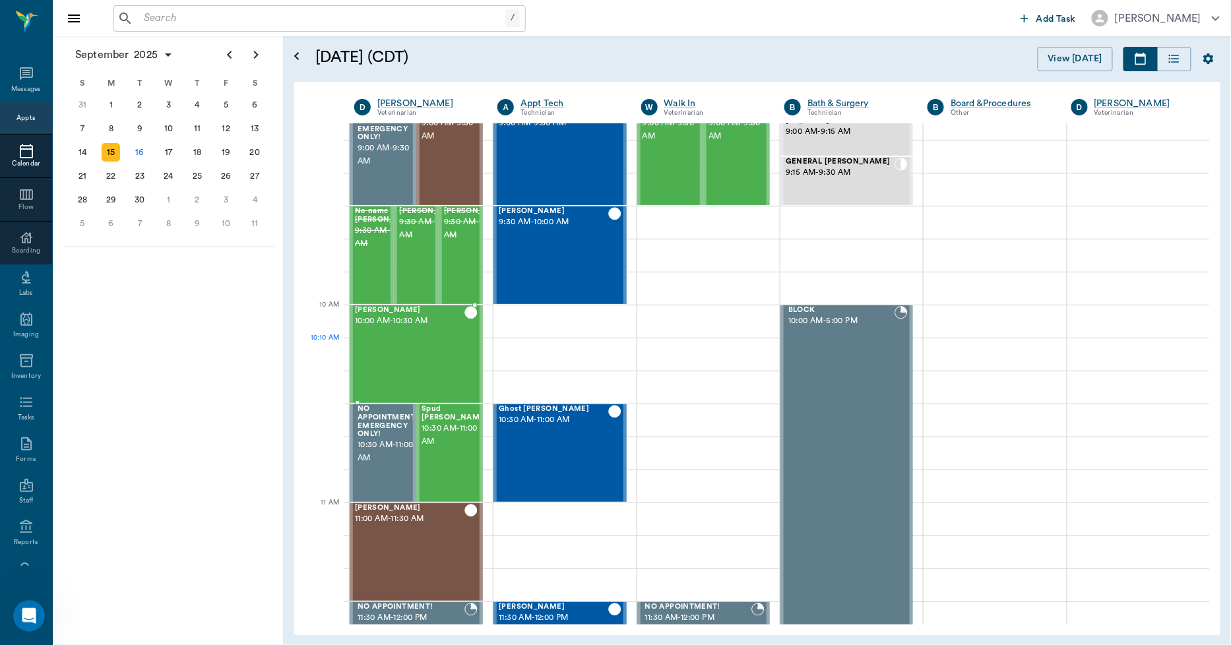
click at [444, 343] on div "Tex Willeford 10:00 AM - 10:30 AM" at bounding box center [409, 354] width 109 height 96
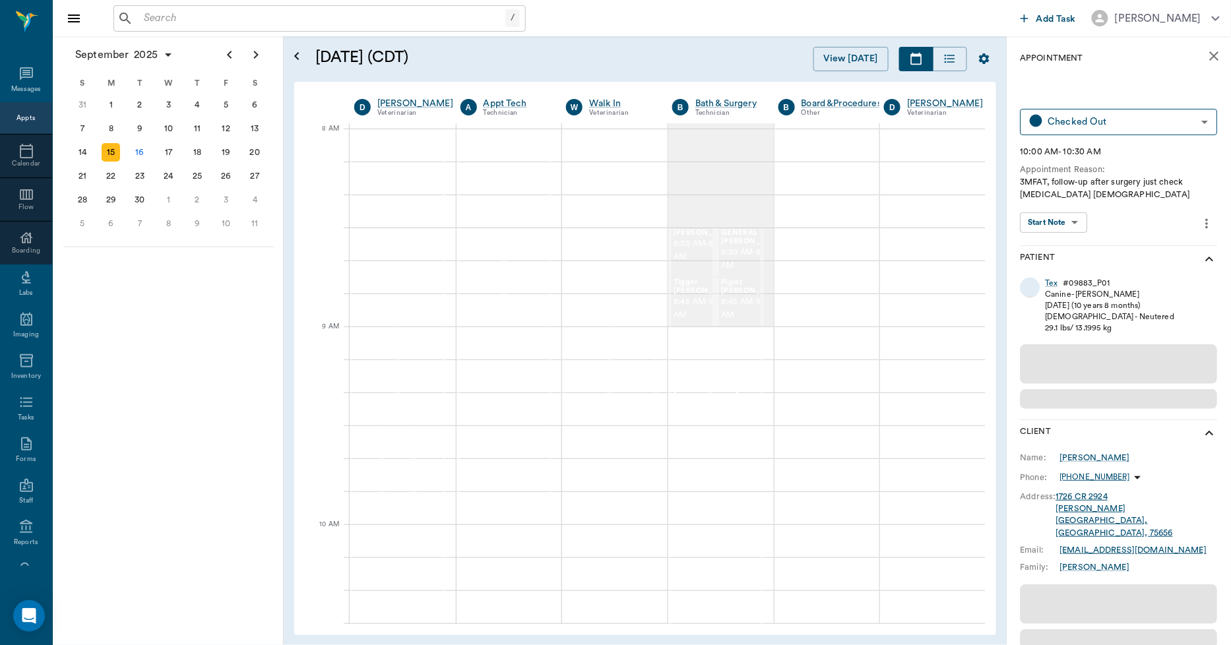
scroll to position [0, 1]
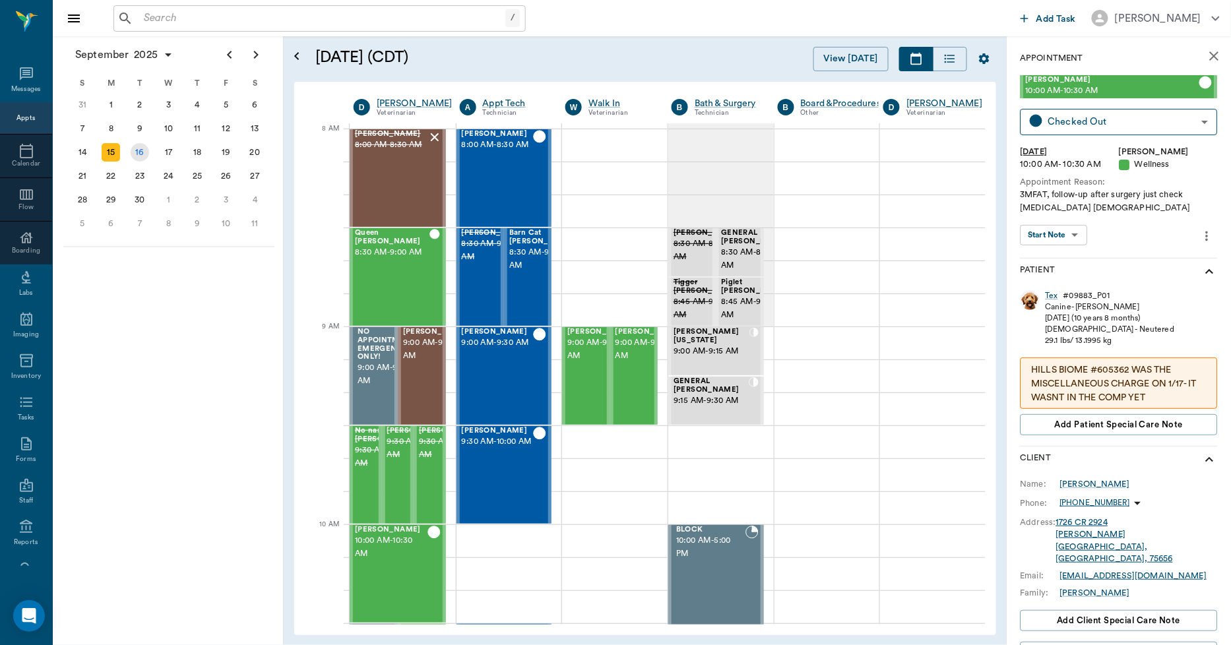
click at [140, 150] on div "16" at bounding box center [140, 152] width 18 height 18
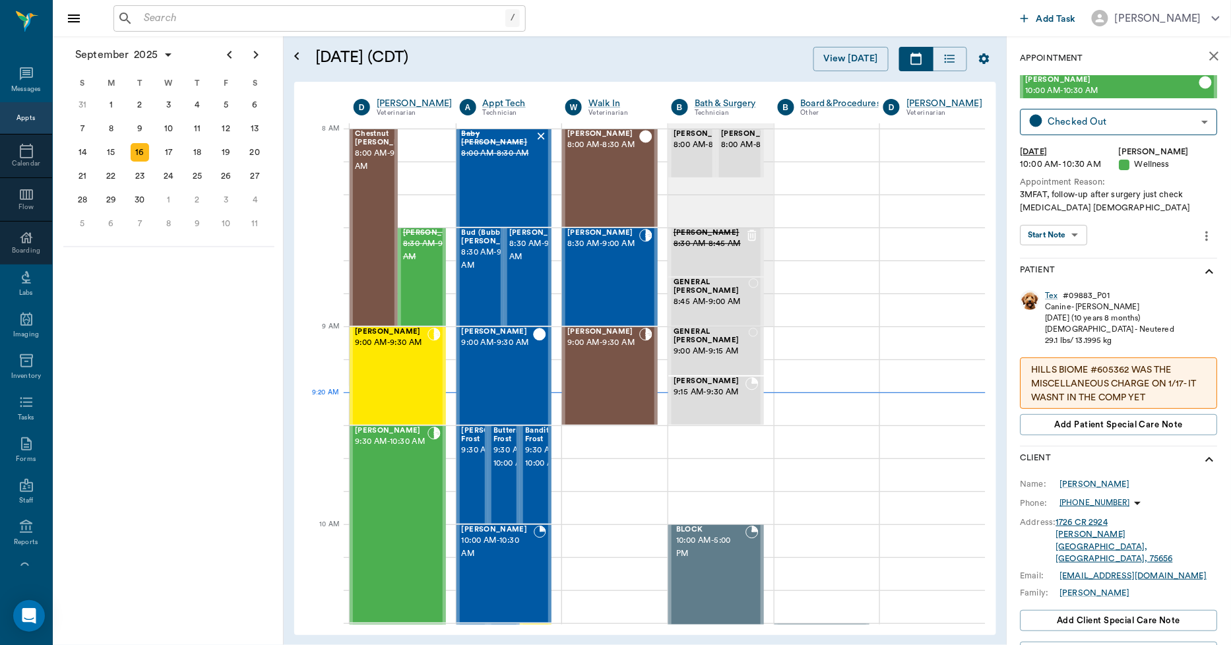
scroll to position [0, 1]
click at [620, 350] on span "9:00 AM - 9:30 AM" at bounding box center [603, 342] width 72 height 13
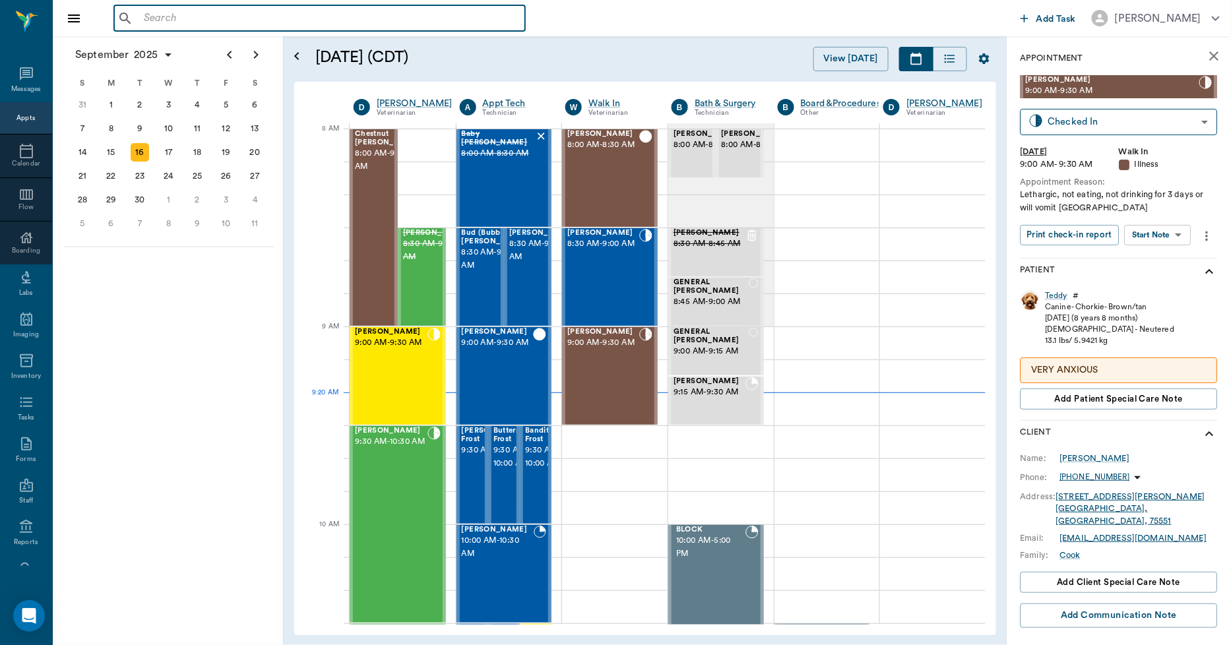
click at [378, 15] on input "text" at bounding box center [329, 18] width 381 height 18
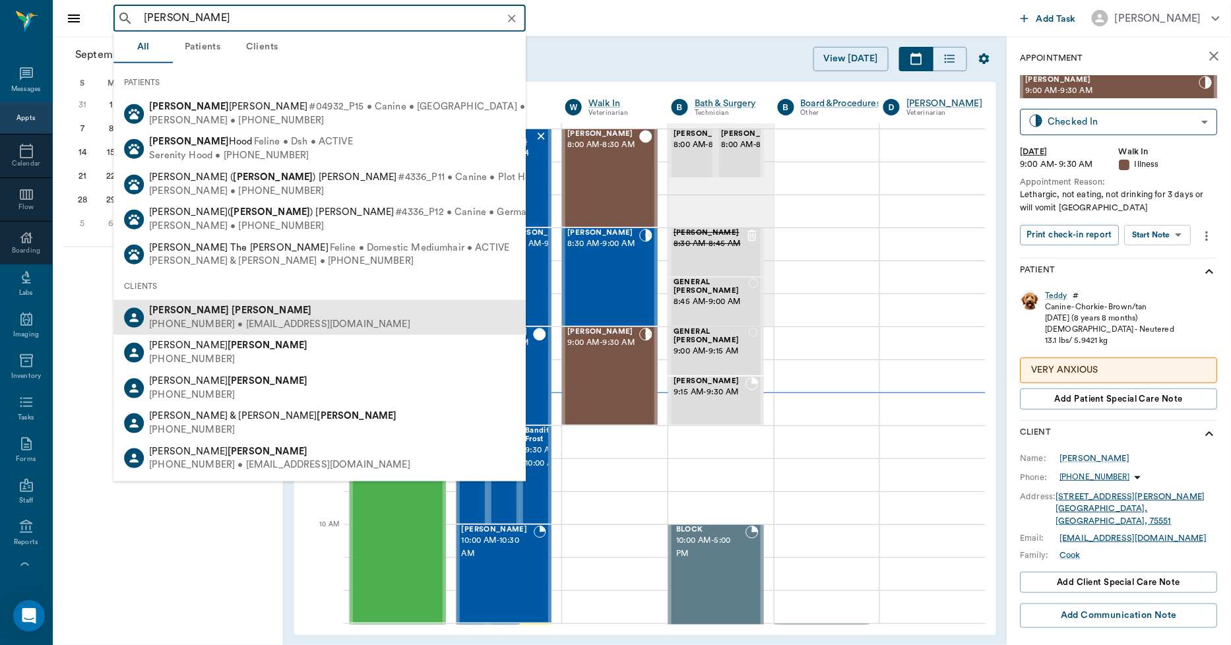
click at [237, 318] on div "(815) 401-6145 • ERICKABILEK@yahoo.com" at bounding box center [279, 325] width 261 height 14
type input "er foster"
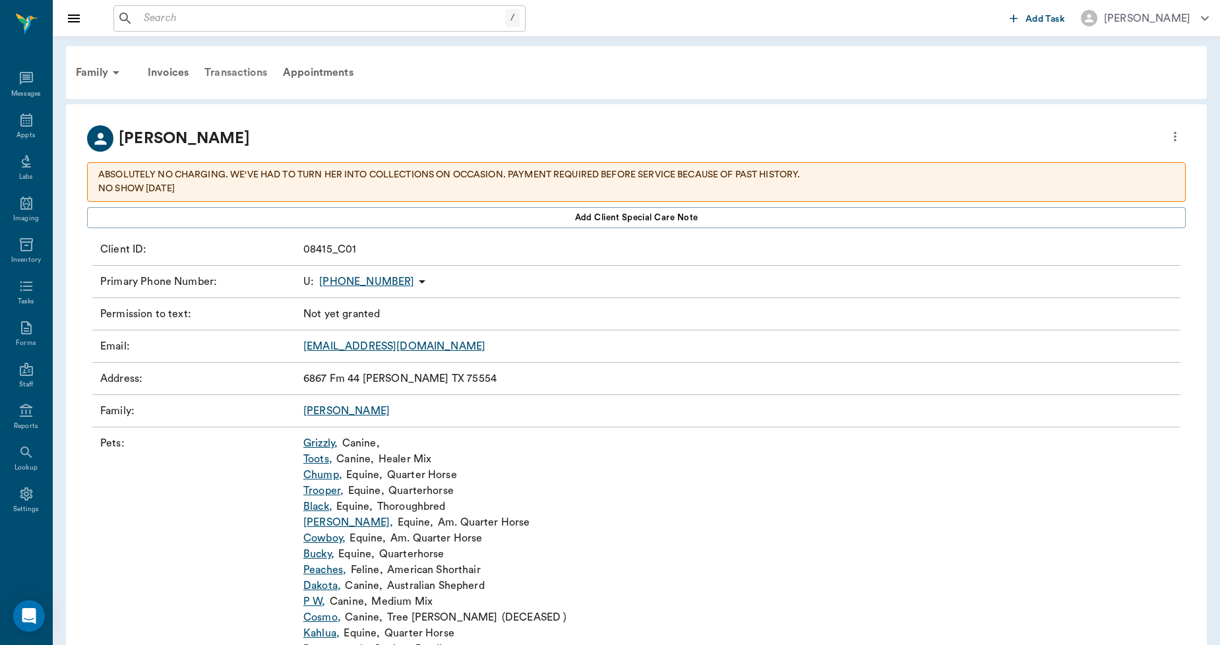
click at [253, 73] on div "Transactions" at bounding box center [236, 73] width 78 height 32
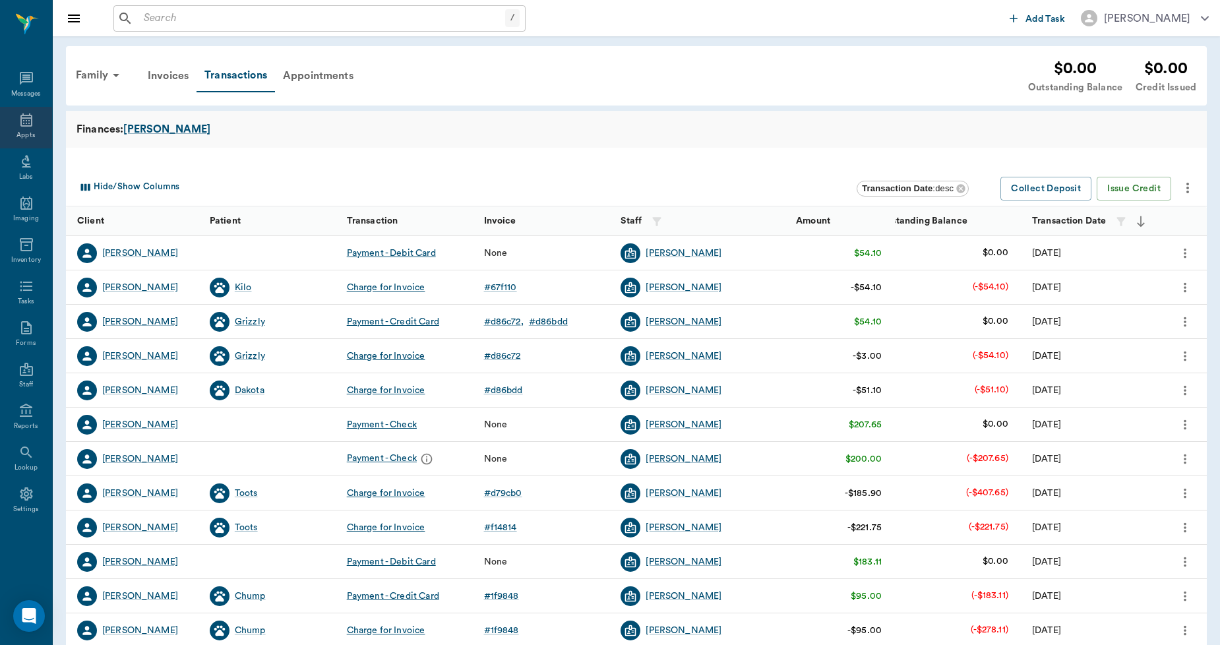
click at [21, 117] on icon at bounding box center [26, 119] width 12 height 13
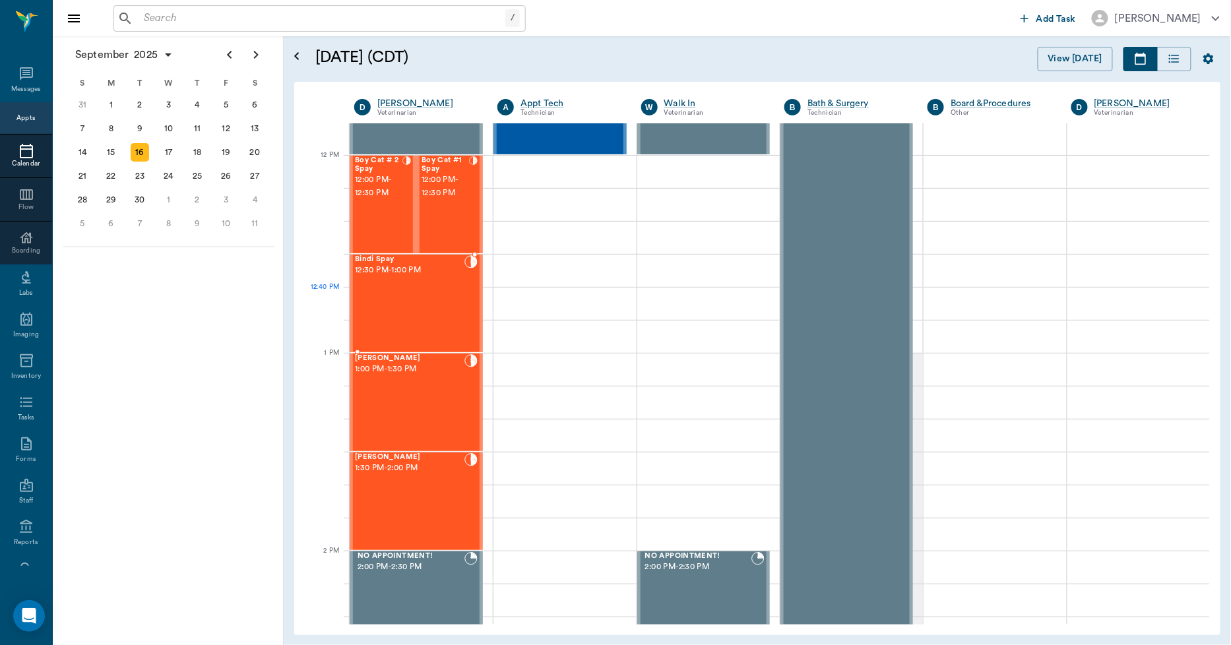
scroll to position [714, 0]
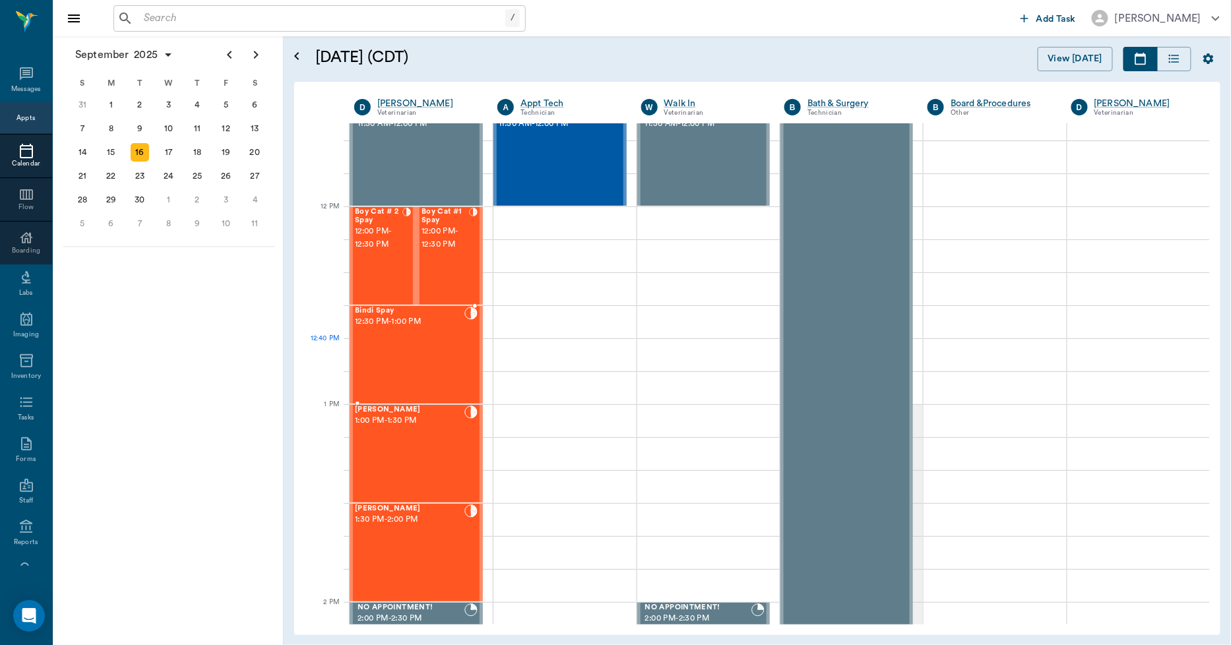
click at [429, 342] on div "Bindi Spay 12:30 PM - 1:00 PM" at bounding box center [409, 355] width 109 height 96
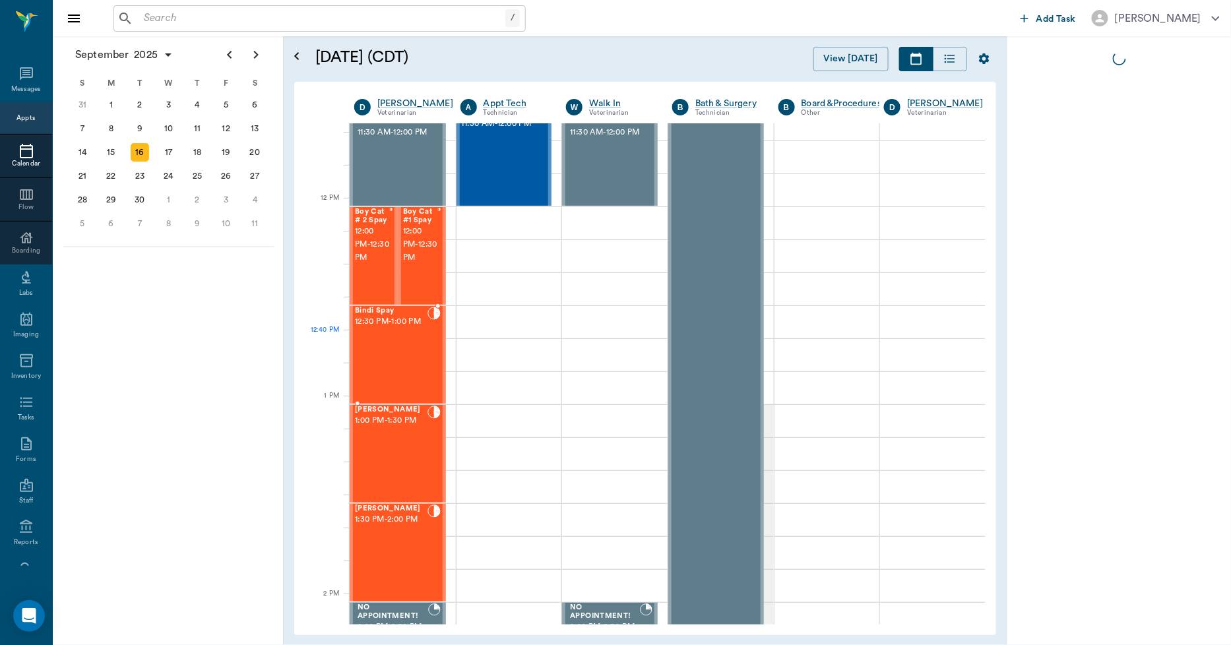
scroll to position [722, 0]
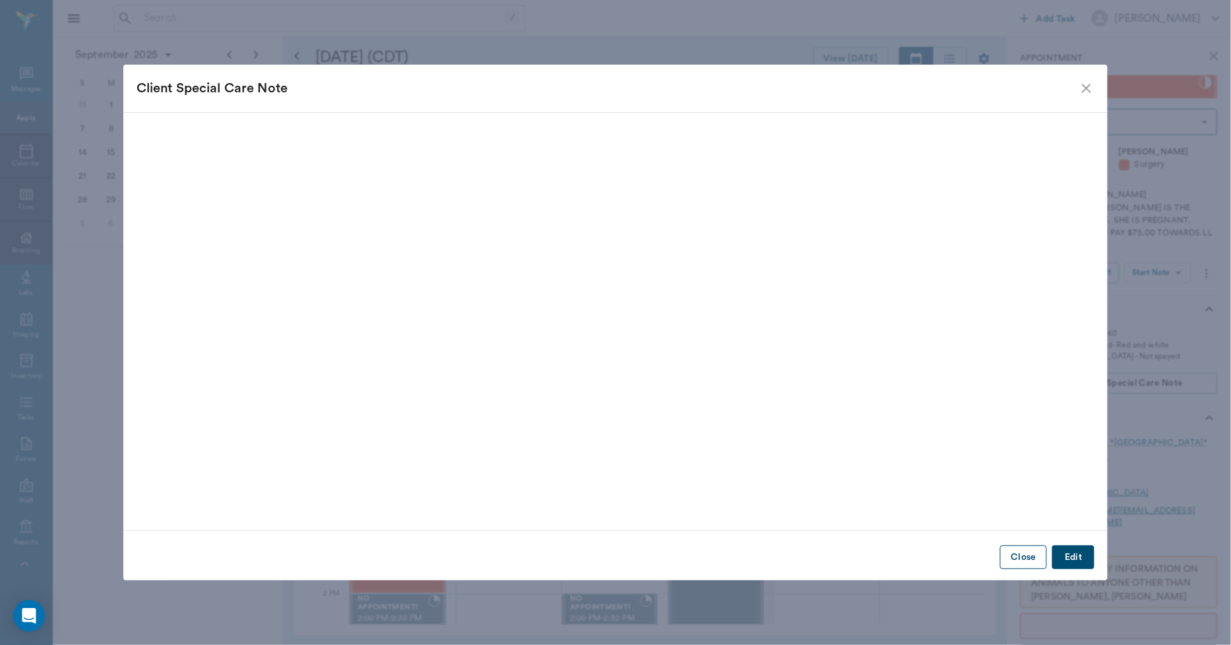
click at [1038, 568] on button "Close" at bounding box center [1023, 557] width 47 height 24
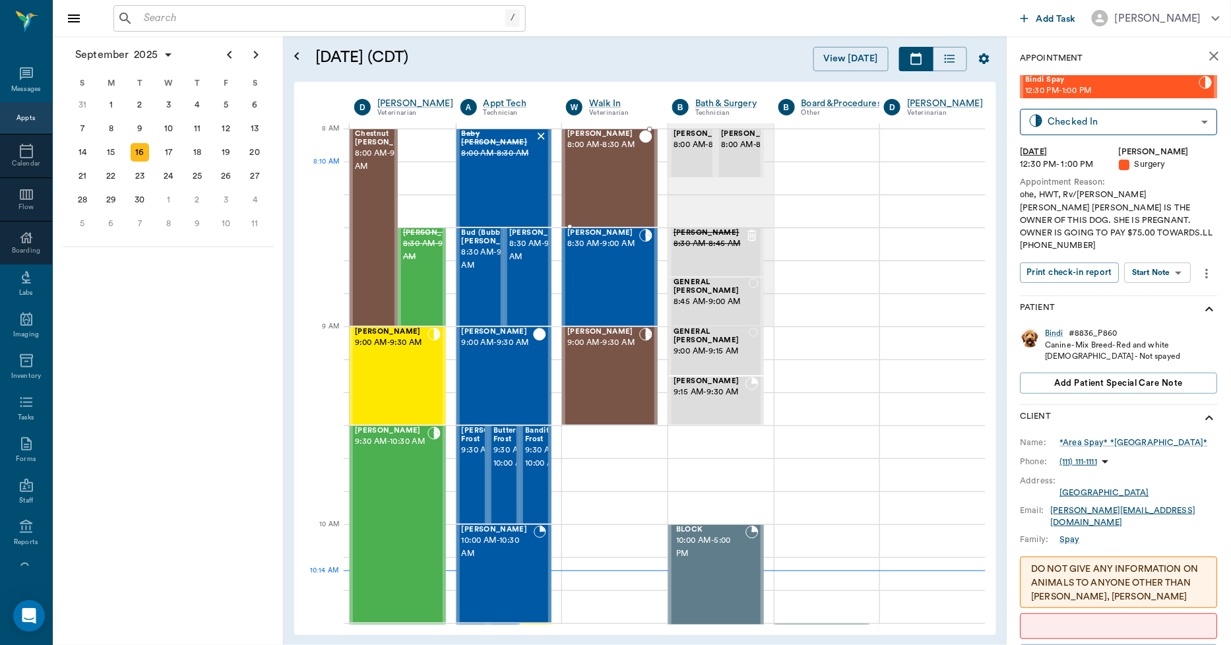
click at [616, 180] on div "Riley Mitchell 8:00 AM - 8:30 AM" at bounding box center [603, 178] width 72 height 96
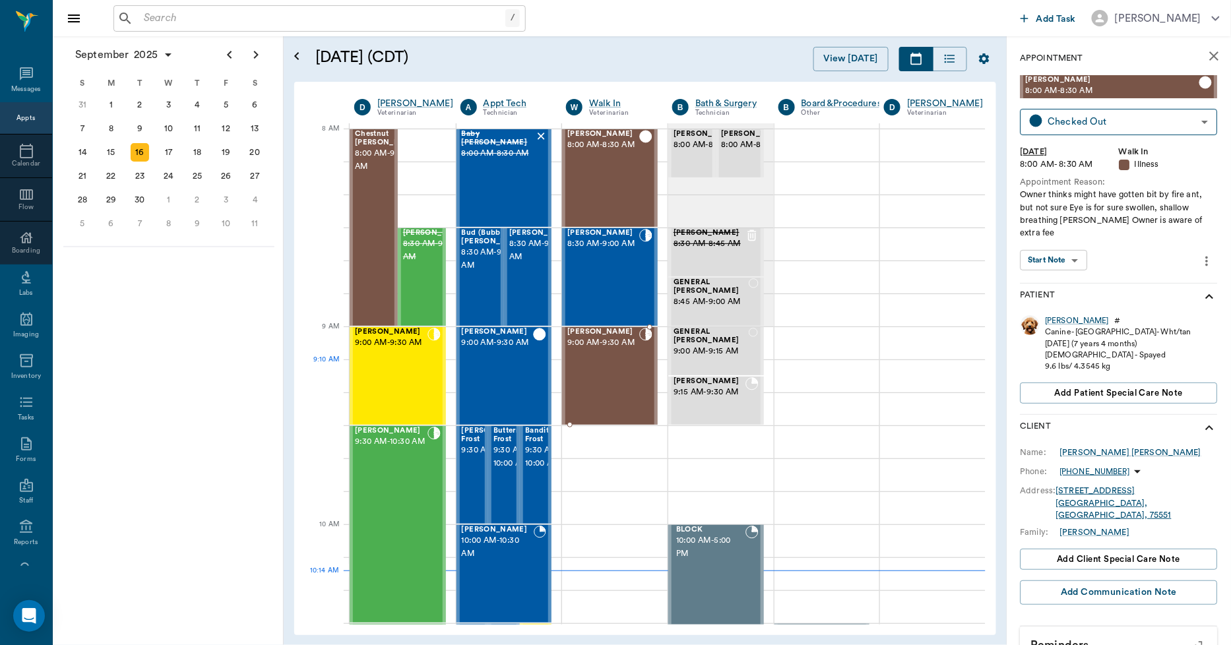
click at [608, 370] on div "Teddy Cook 9:00 AM - 9:30 AM" at bounding box center [603, 376] width 72 height 96
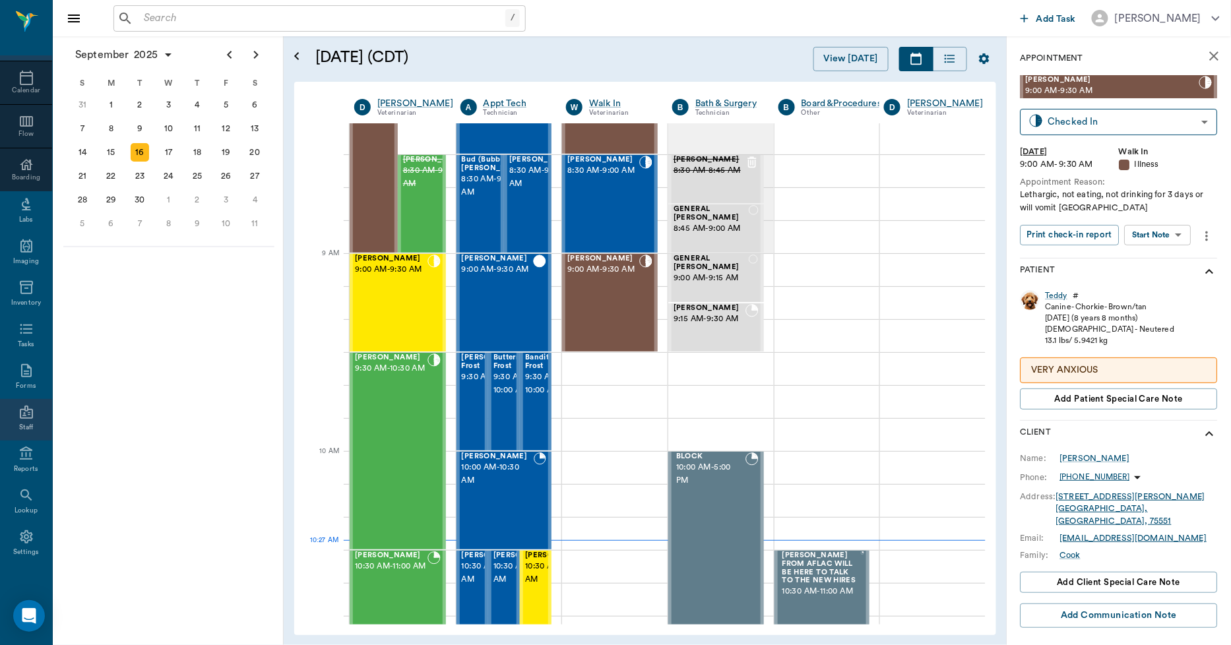
scroll to position [77, 0]
click at [23, 533] on icon at bounding box center [26, 534] width 16 height 16
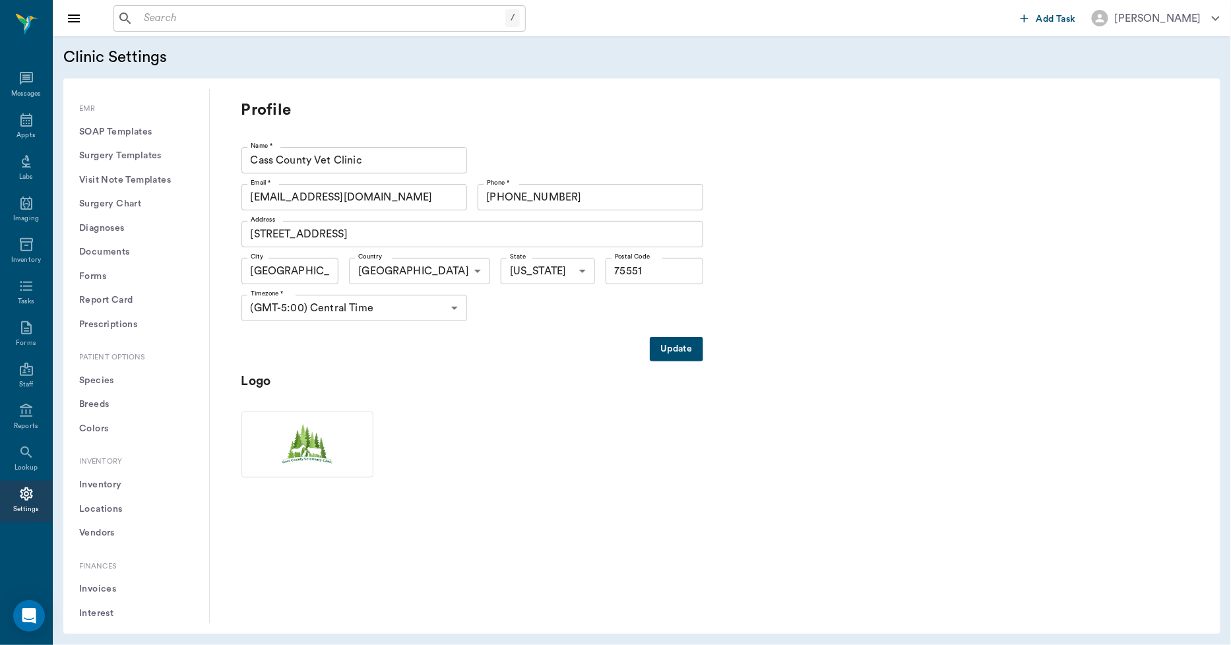
scroll to position [933, 0]
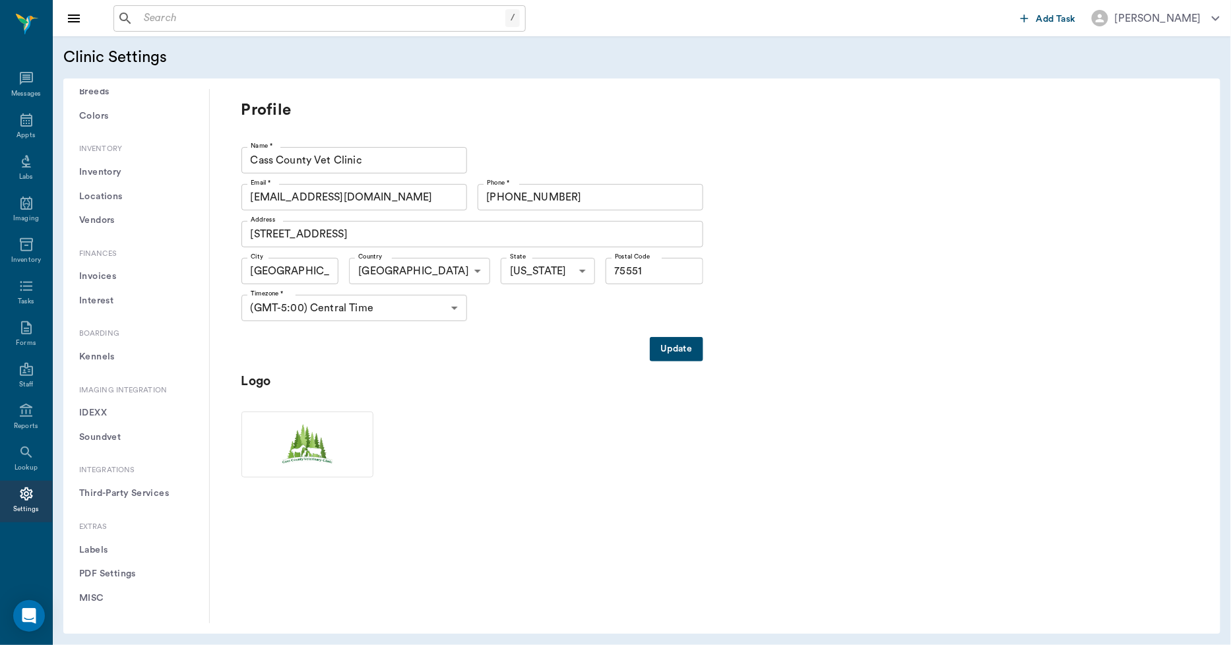
click at [130, 483] on button "Third-Party Services" at bounding box center [136, 493] width 125 height 24
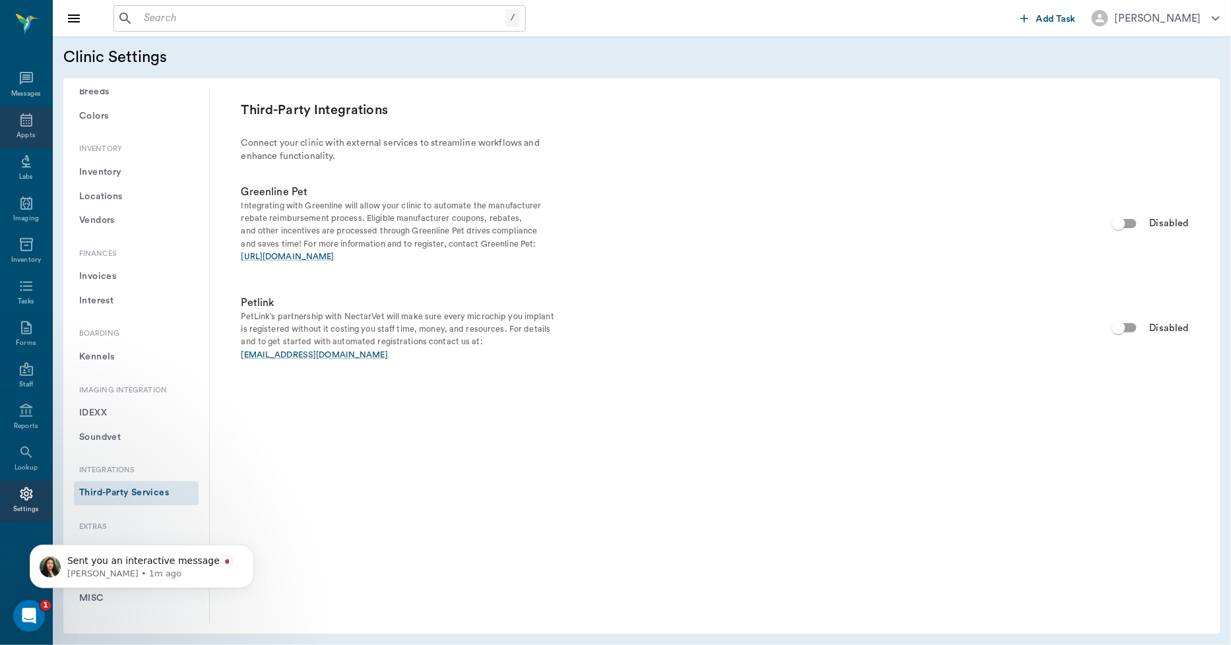
click at [28, 121] on icon at bounding box center [26, 120] width 16 height 16
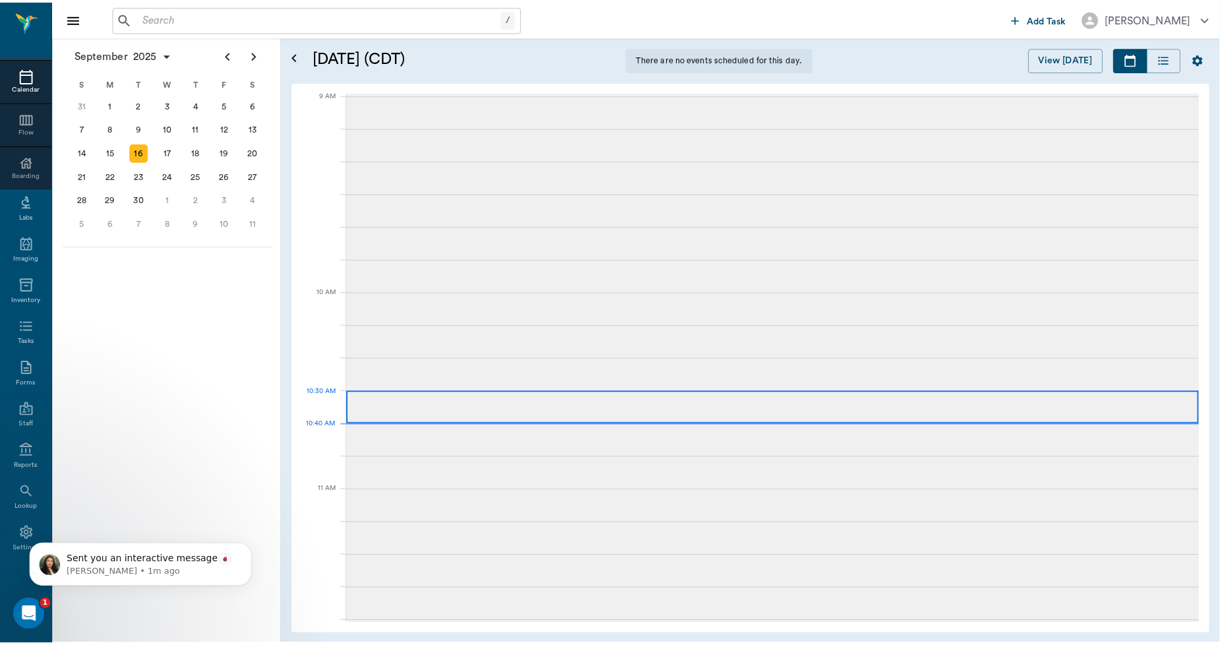
scroll to position [399, 0]
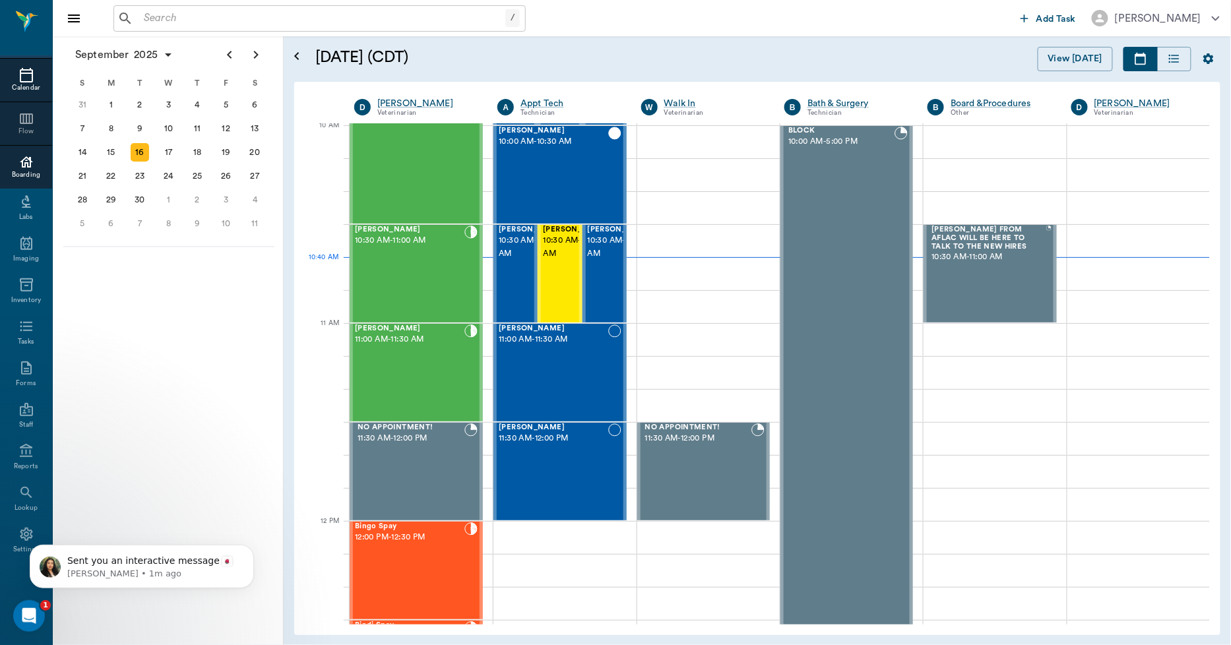
click at [18, 157] on icon at bounding box center [26, 162] width 16 height 16
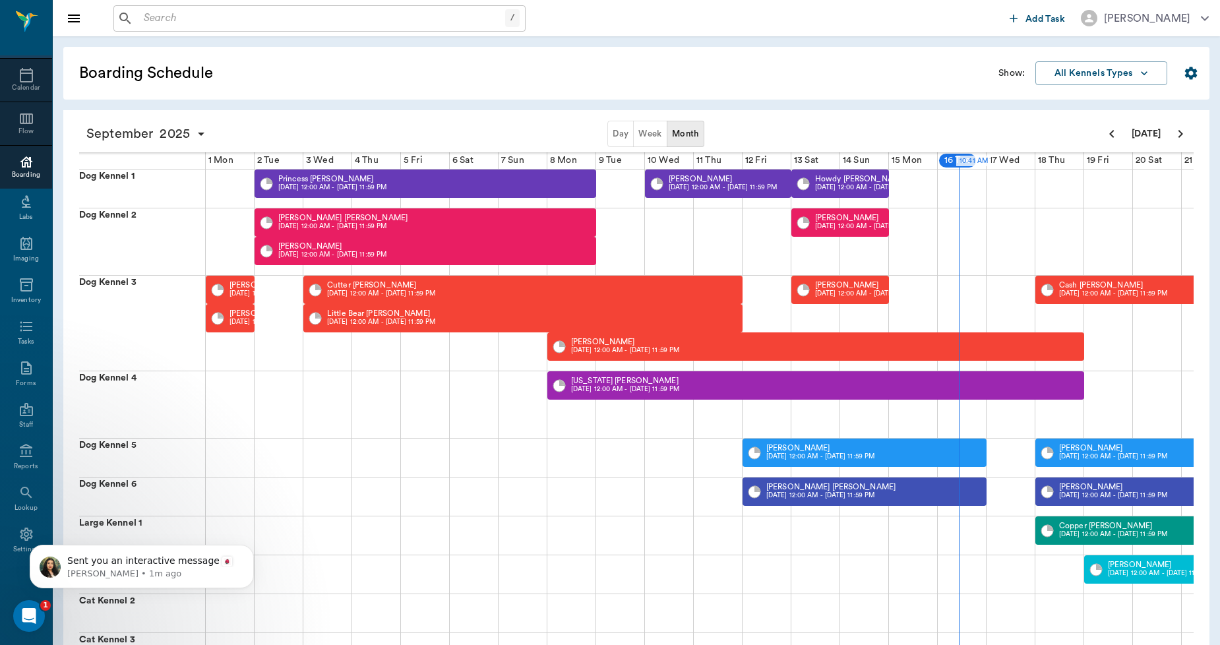
scroll to position [0, 338]
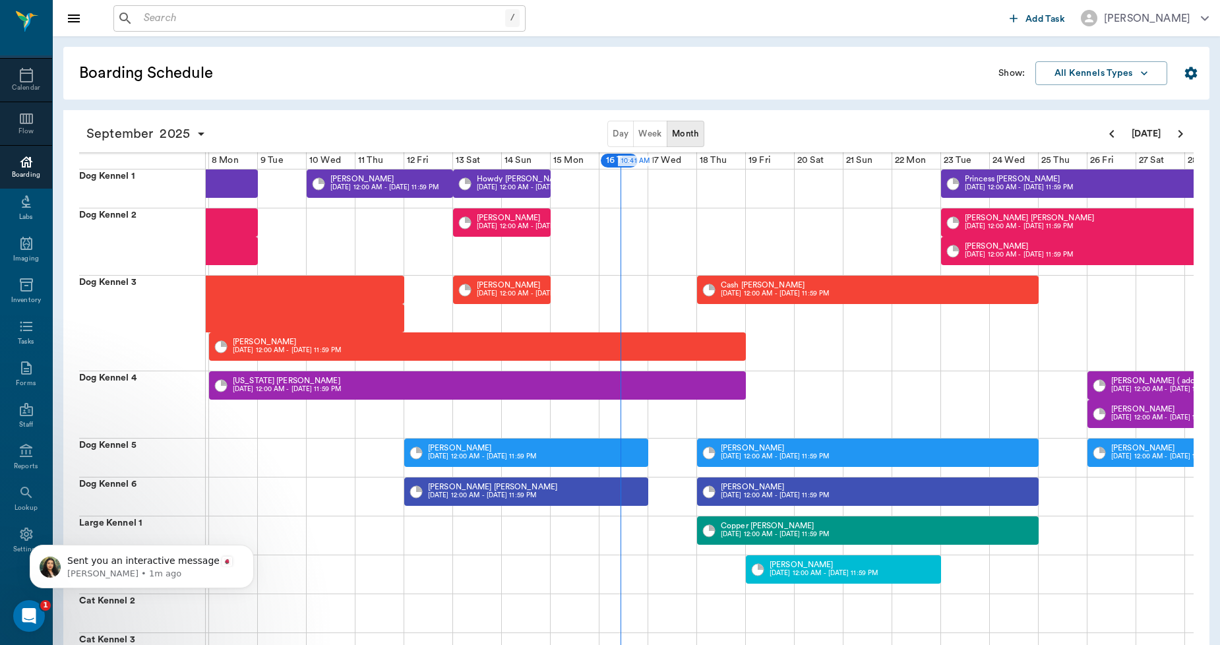
click at [648, 125] on button "Week" at bounding box center [650, 134] width 34 height 26
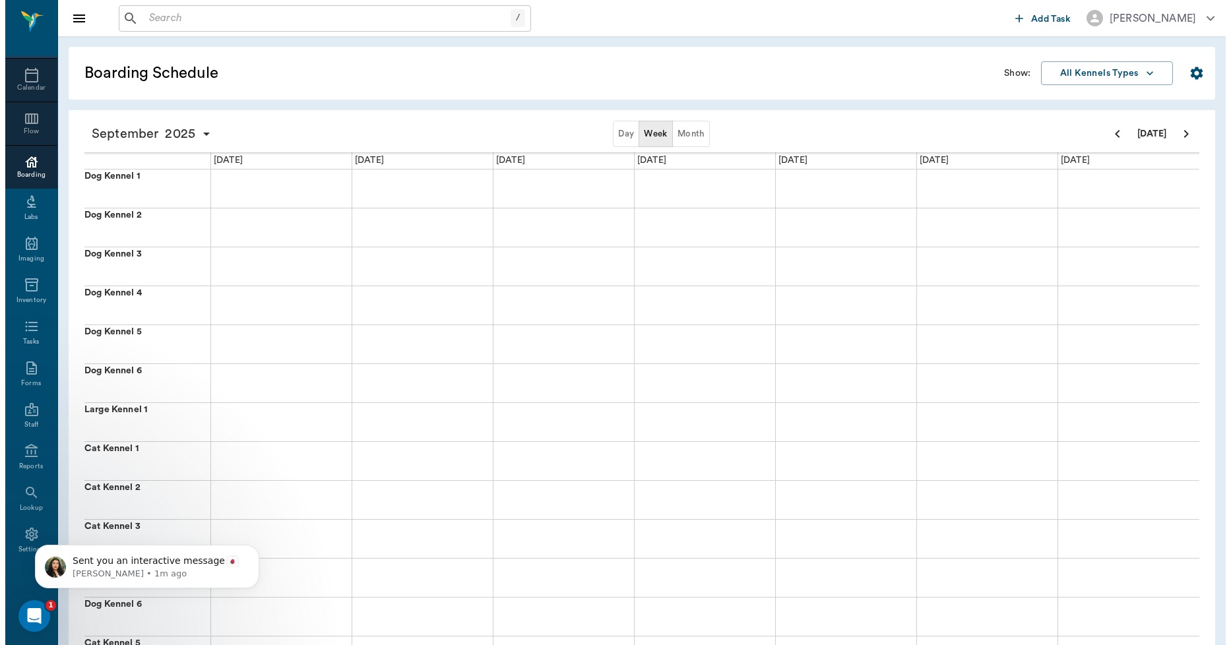
scroll to position [0, 0]
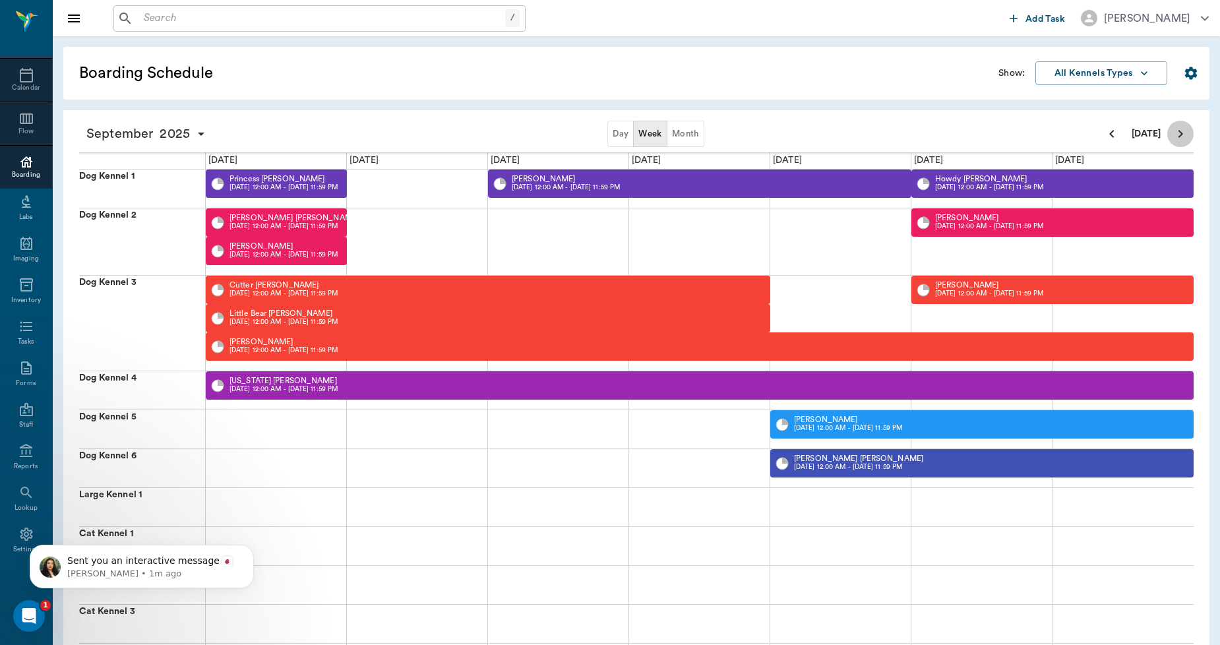
click at [1181, 136] on icon "Next page" at bounding box center [1181, 134] width 16 height 16
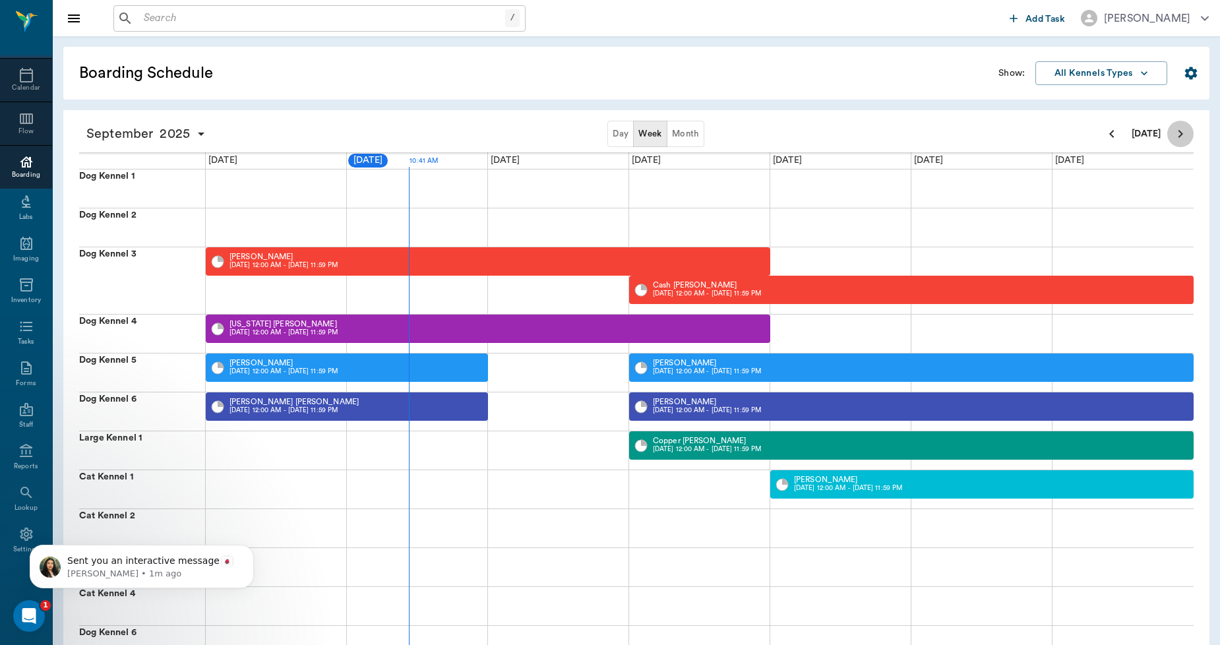
click at [1181, 136] on icon "Next page" at bounding box center [1181, 134] width 16 height 16
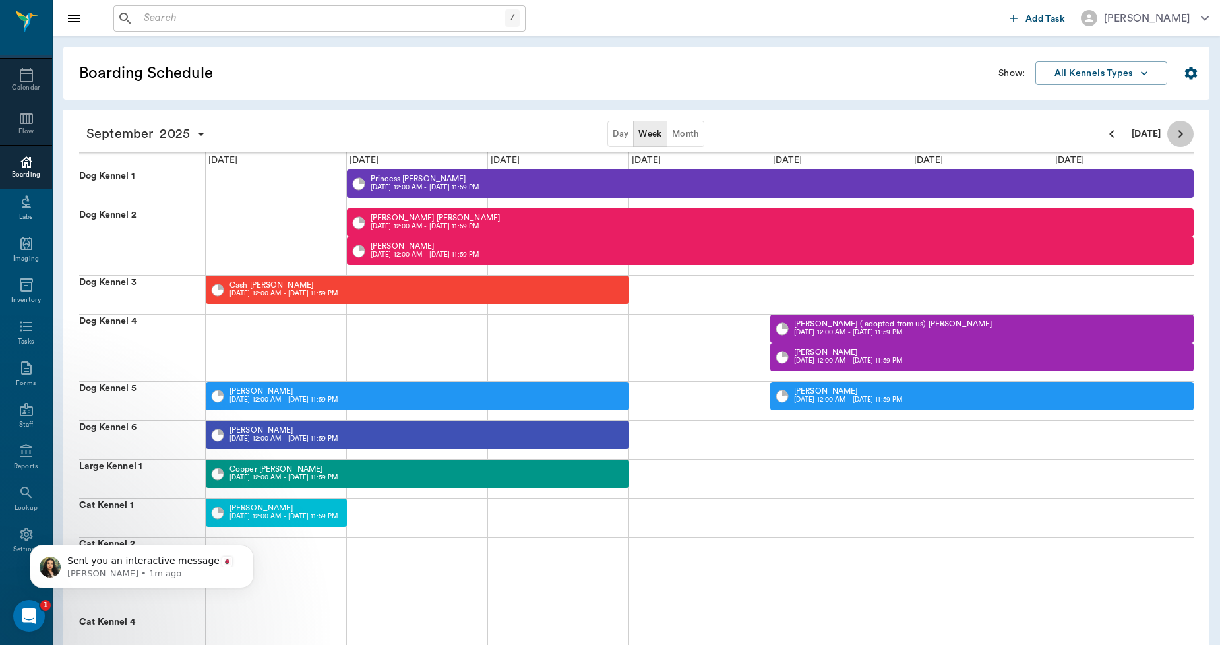
click at [1181, 136] on icon "Next page" at bounding box center [1181, 134] width 16 height 16
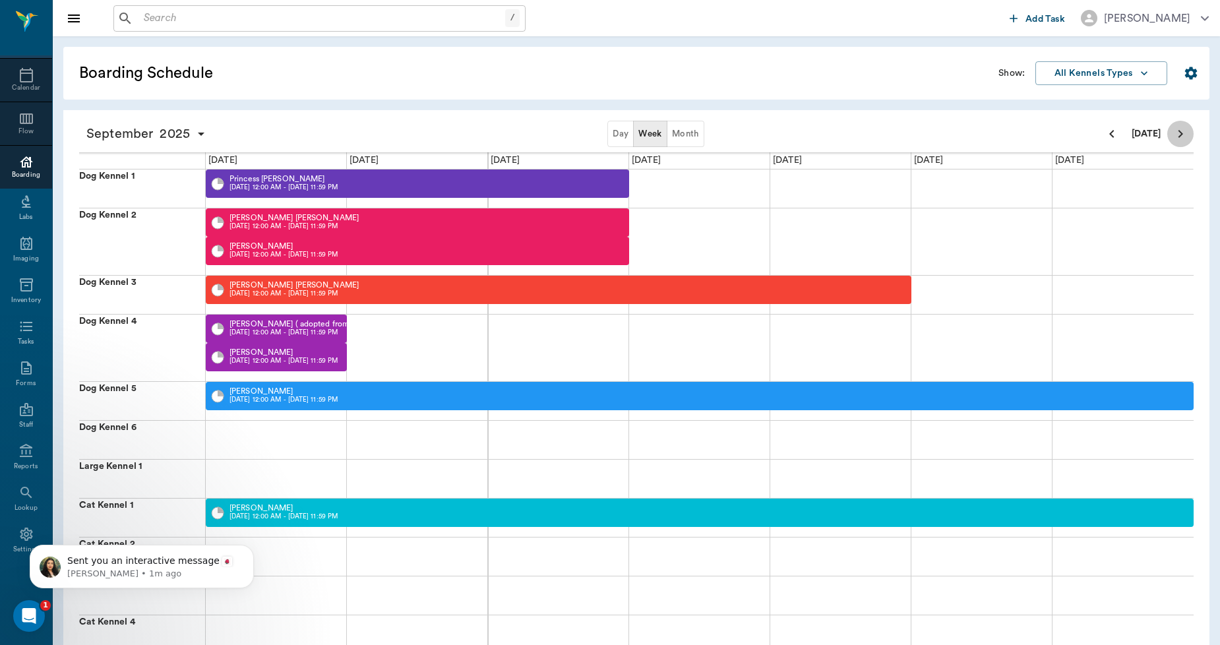
click at [1181, 136] on icon "Next page" at bounding box center [1181, 134] width 16 height 16
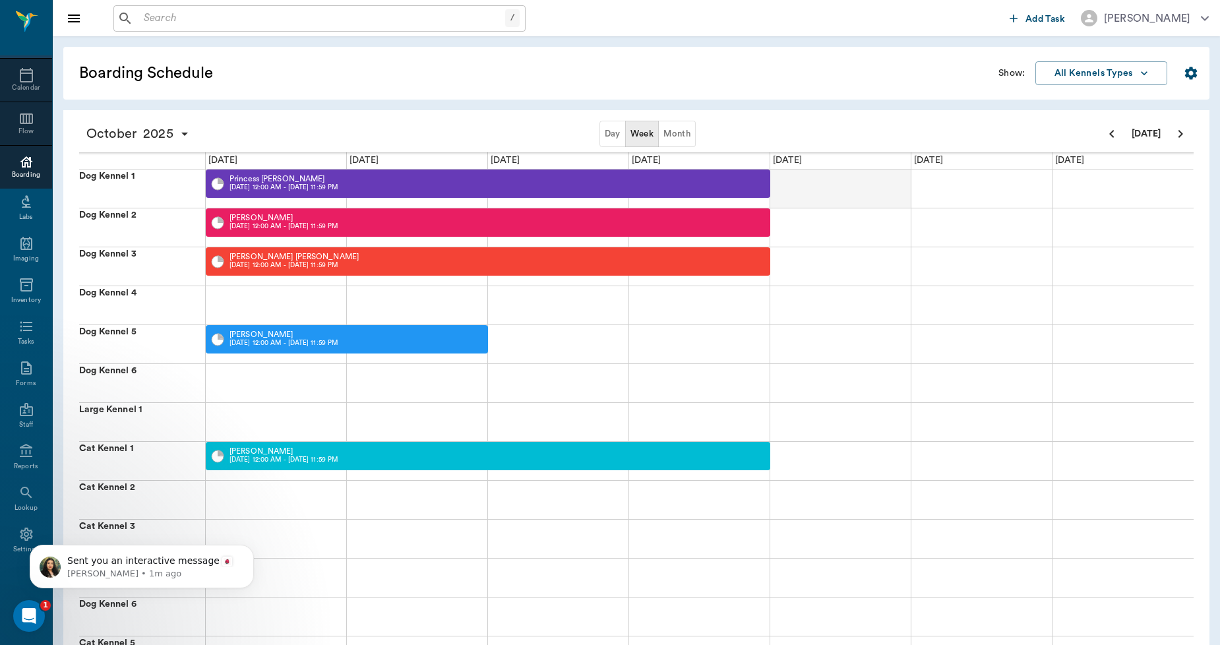
click at [826, 194] on div at bounding box center [840, 189] width 141 height 38
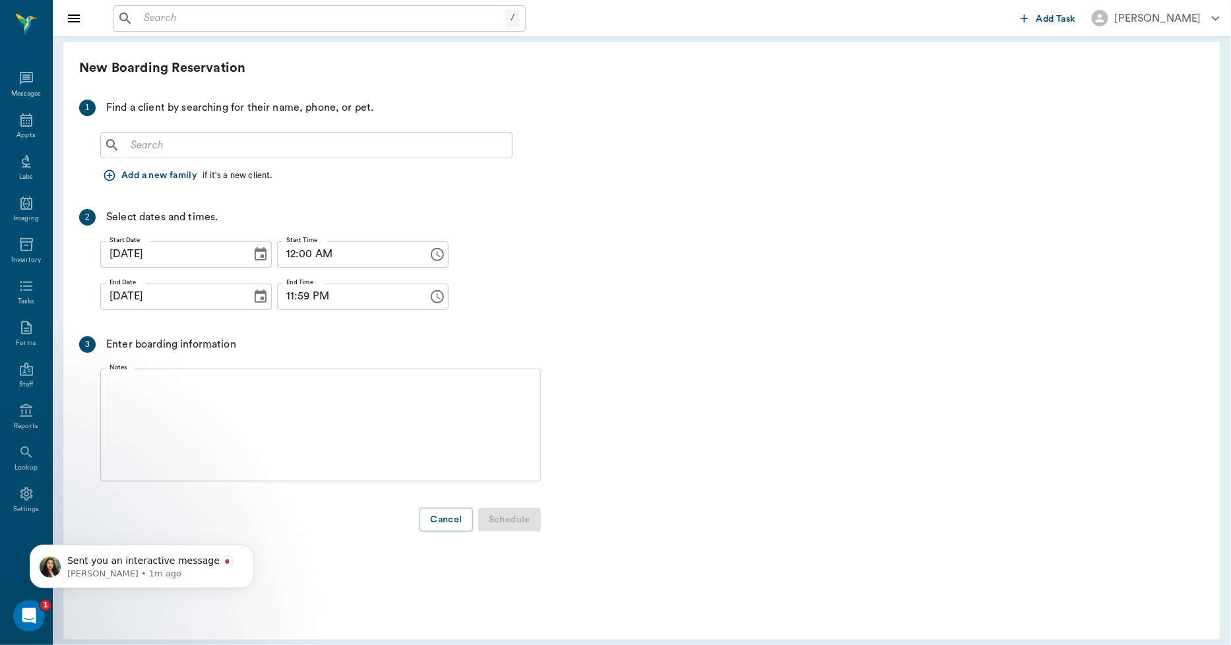
click at [113, 175] on icon "button" at bounding box center [109, 175] width 13 height 13
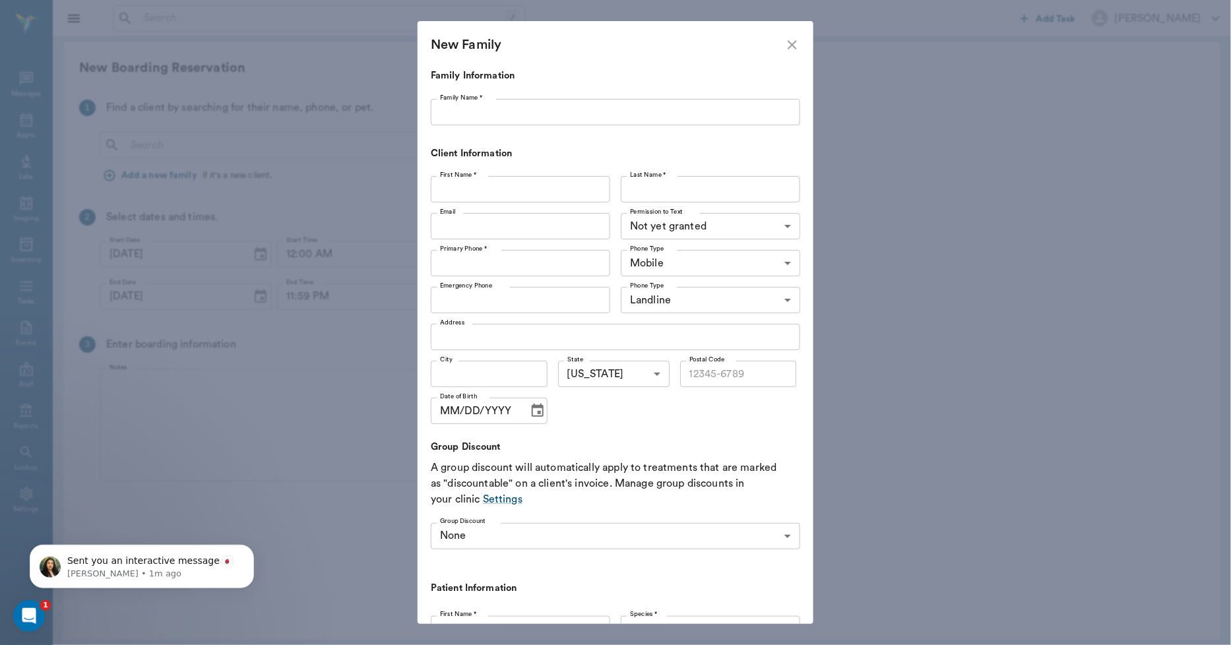
click at [497, 113] on input "Family Name *" at bounding box center [615, 112] width 369 height 26
type input "d"
type input "Martin"
click at [456, 195] on input "First Name *" at bounding box center [520, 189] width 179 height 26
type input "Sherrie"
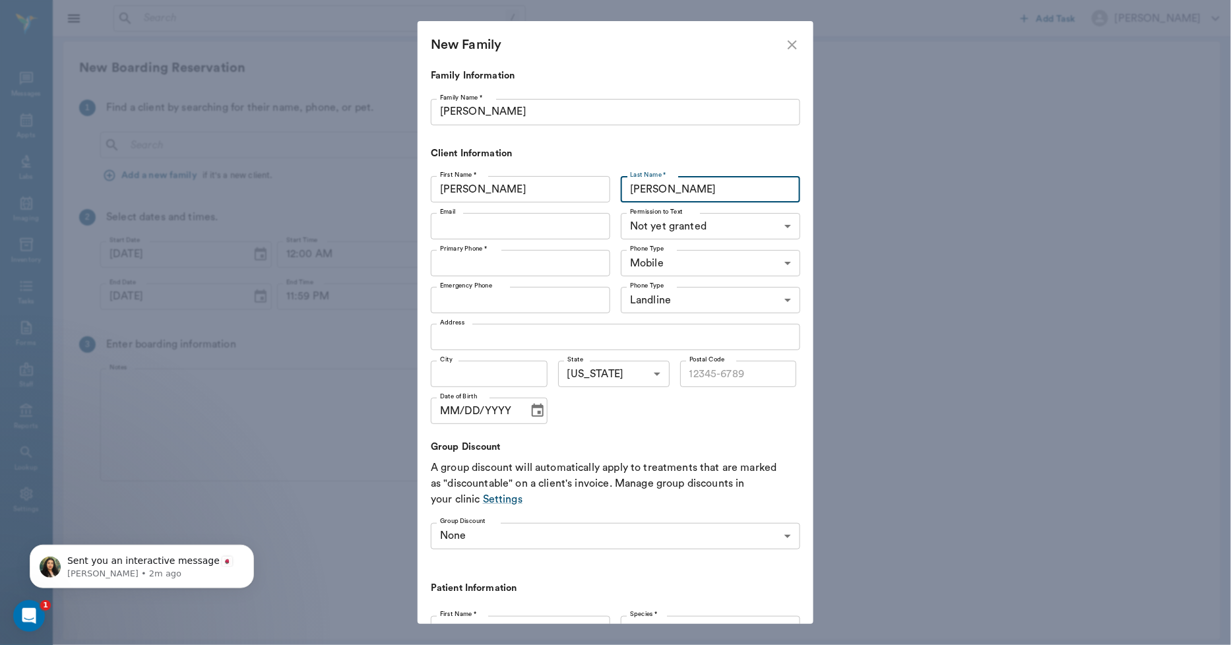
type input "Martin"
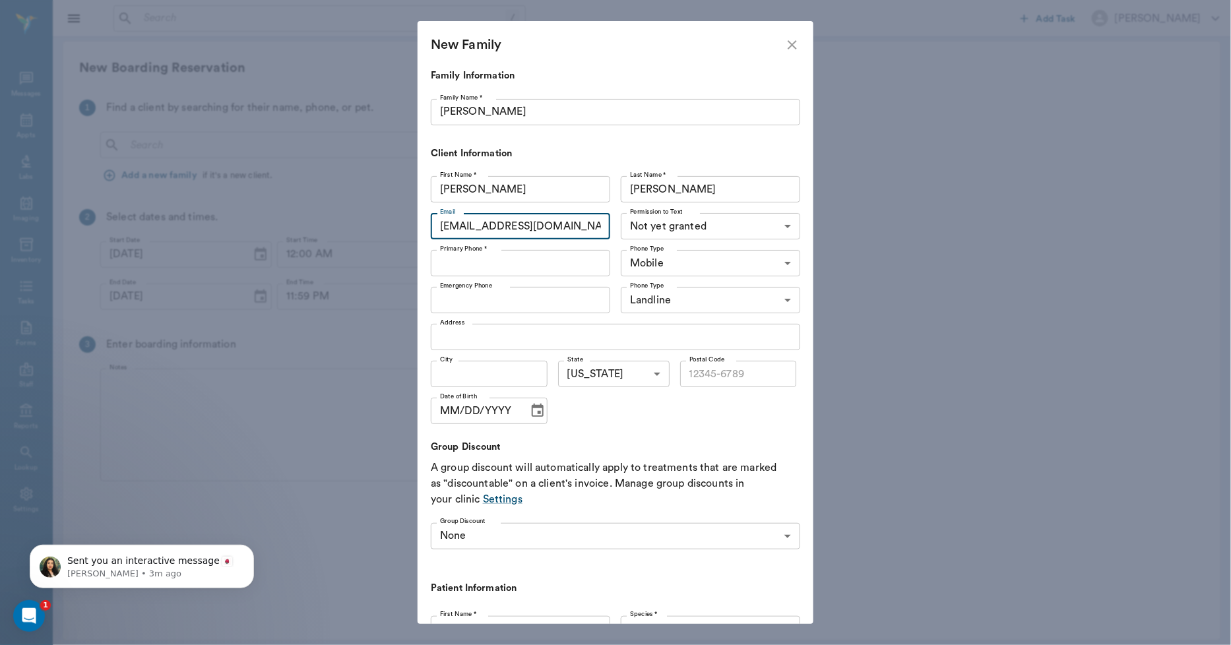
type input "sherriebean@windstream.net"
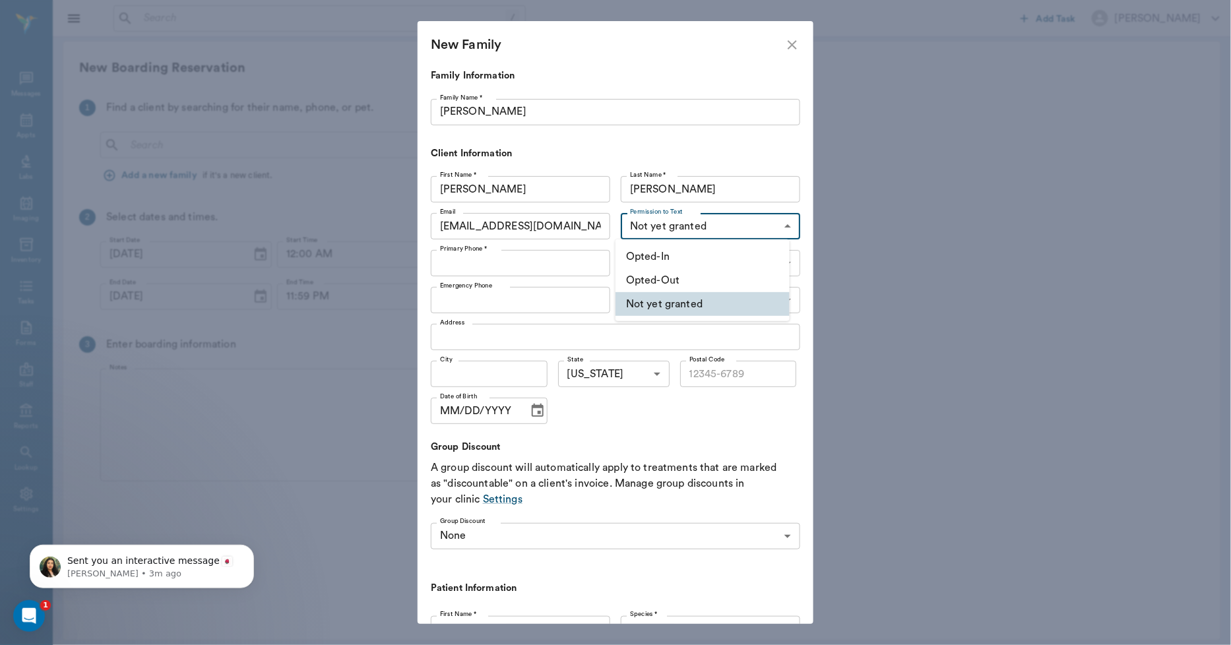
click at [700, 221] on body "/ ​ Add Task Dr. Bert Ellsworth Nectar Messages Appts Labs Imaging Inventory Ta…" at bounding box center [615, 322] width 1231 height 645
click at [667, 253] on li "Opted-In" at bounding box center [702, 257] width 174 height 24
type input "OPT_IN"
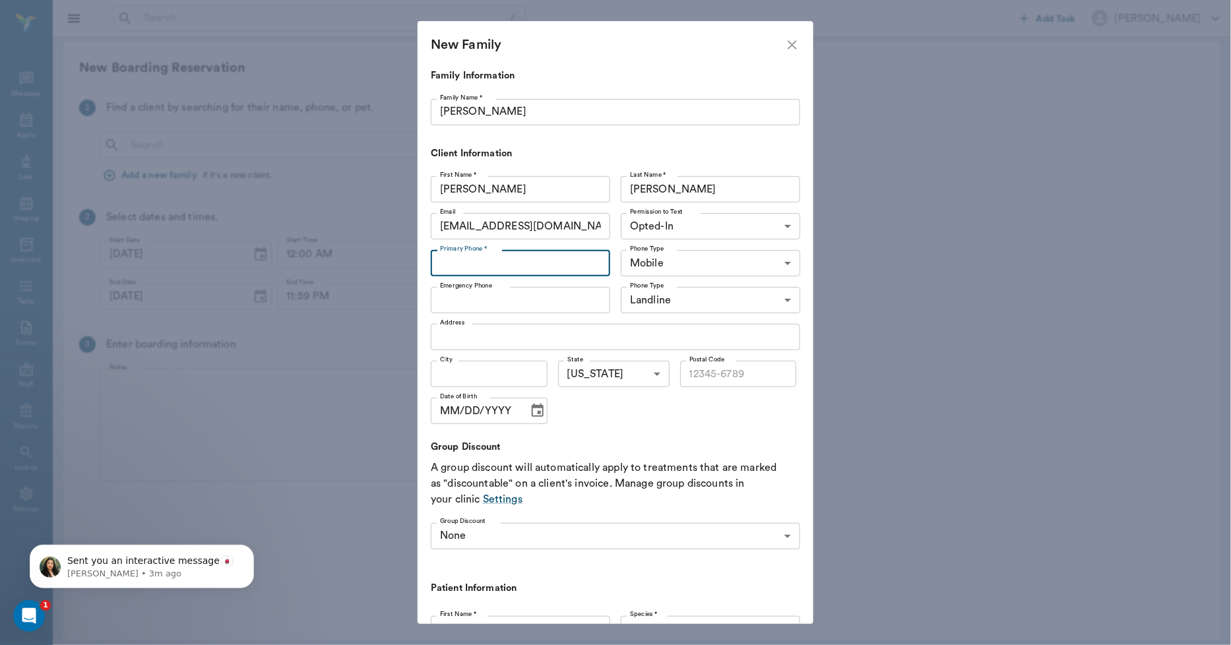
click at [554, 265] on input "Primary Phone *" at bounding box center [520, 263] width 179 height 26
type input "(903) 285-3559"
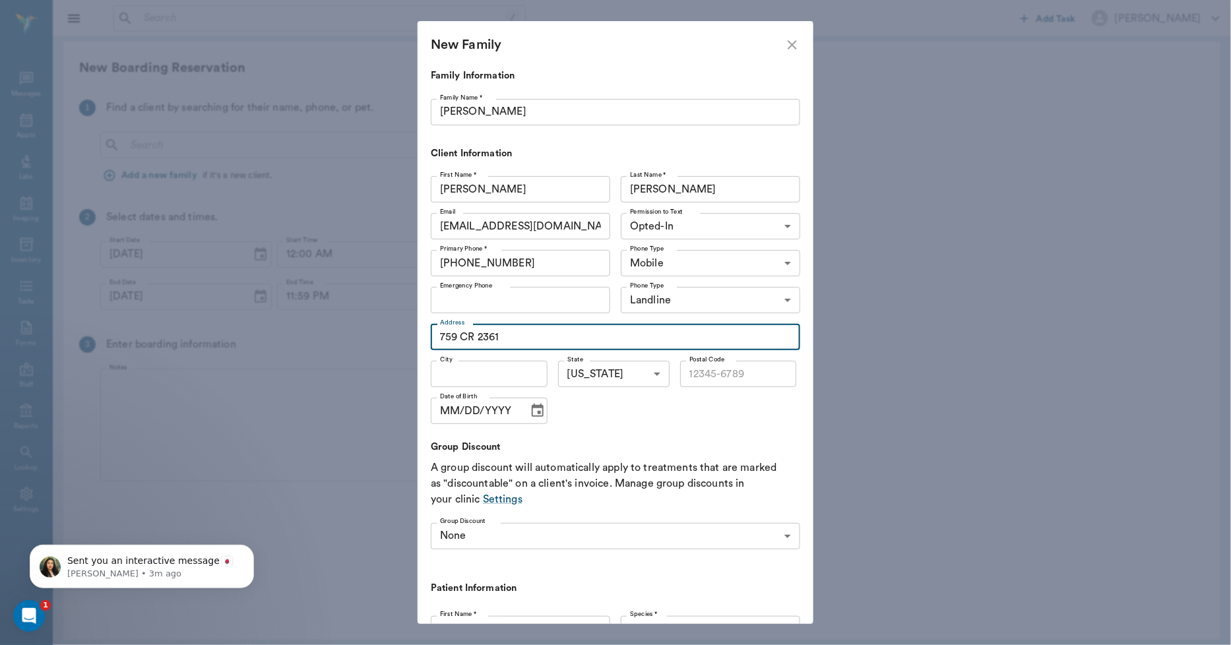
type input "759 CR 2361"
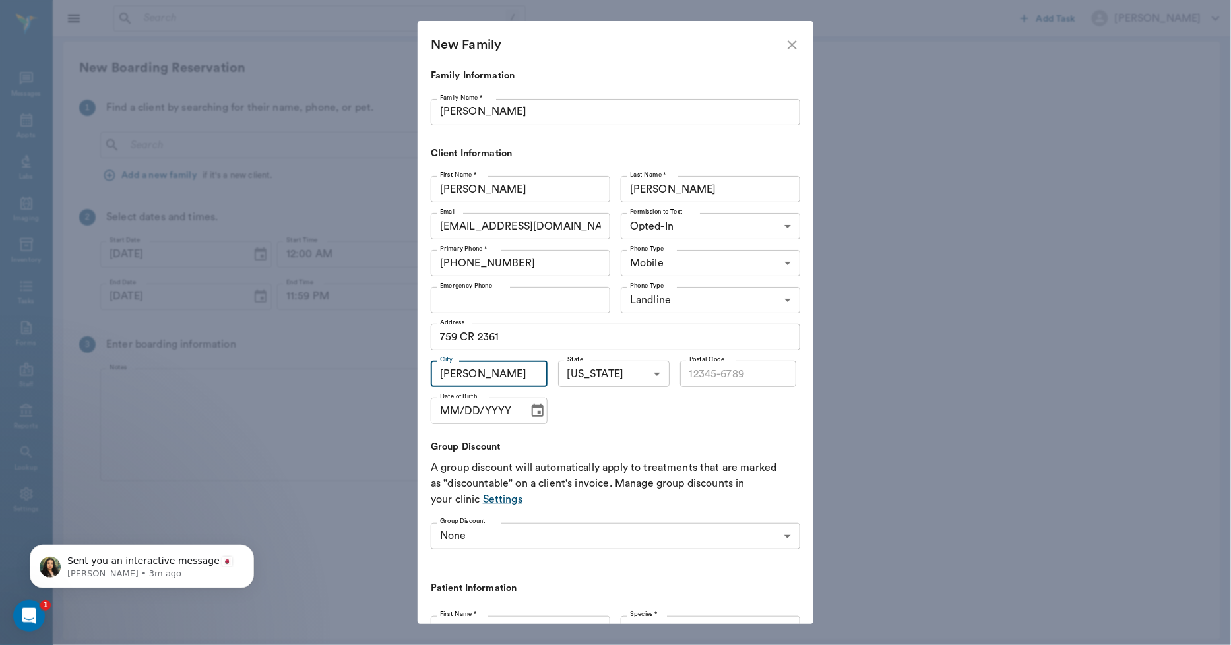
type input "Marieta"
click at [768, 371] on input "Postal Code" at bounding box center [738, 374] width 117 height 26
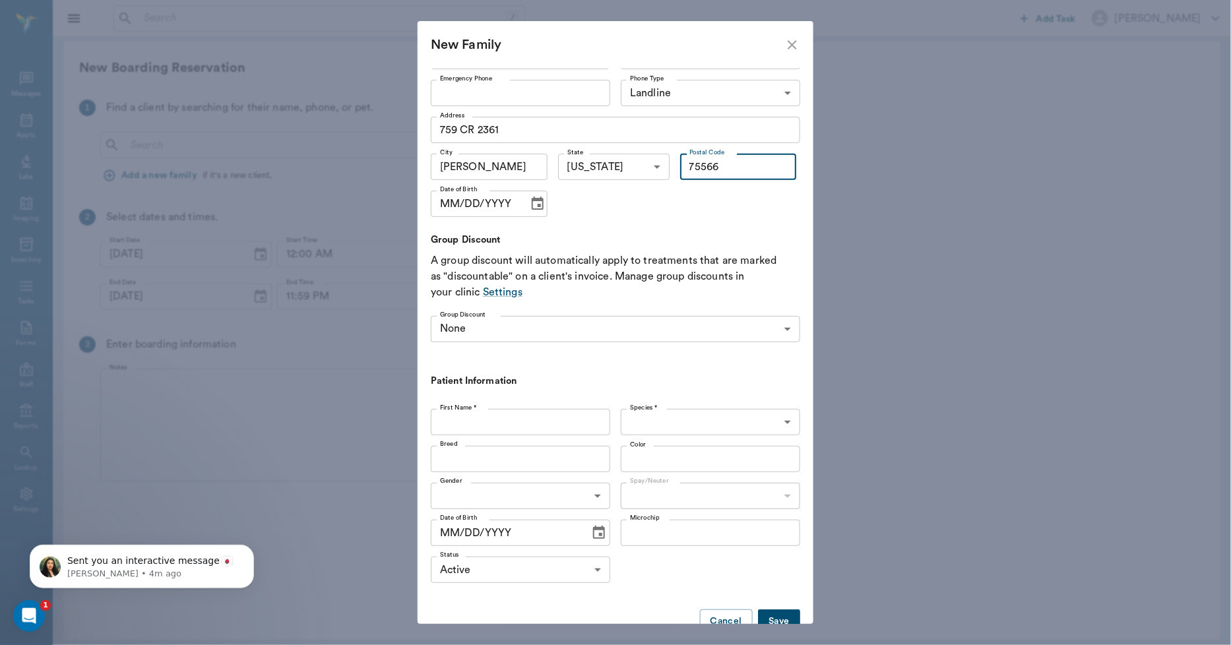
scroll to position [220, 0]
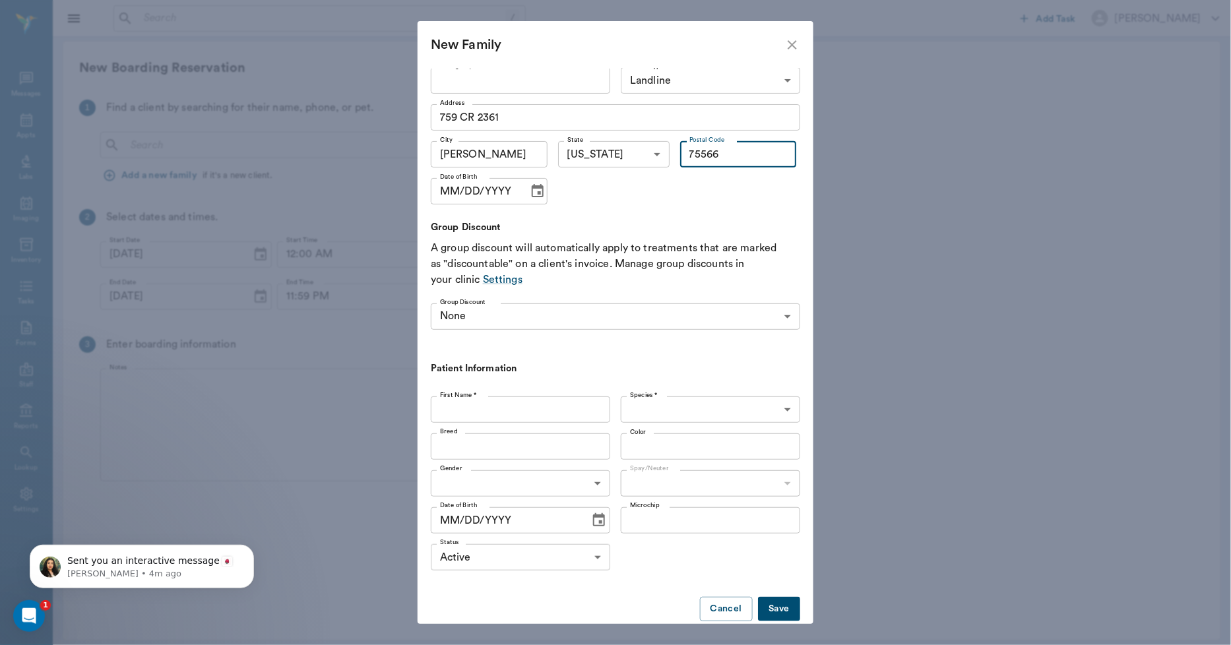
type input "75566"
click at [569, 410] on input "First Name *" at bounding box center [520, 409] width 179 height 26
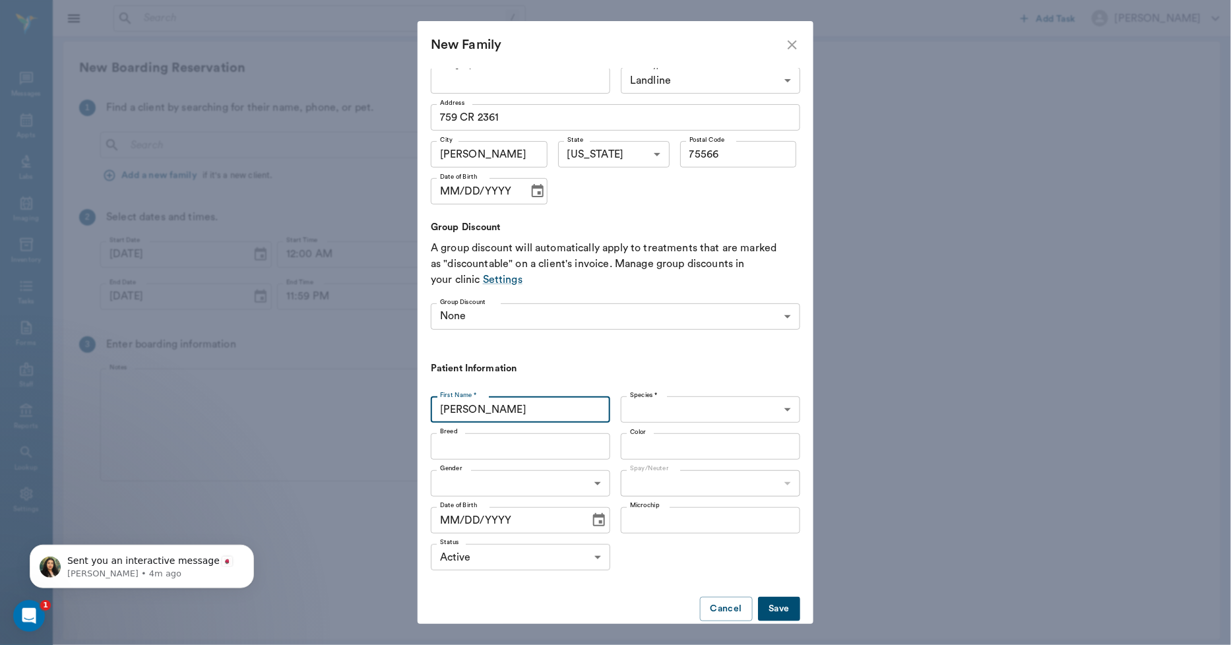
type input "Dora"
click at [640, 408] on body "/ ​ Add Task Dr. Bert Ellsworth Nectar Messages Appts Labs Imaging Inventory Ta…" at bounding box center [615, 322] width 1231 height 645
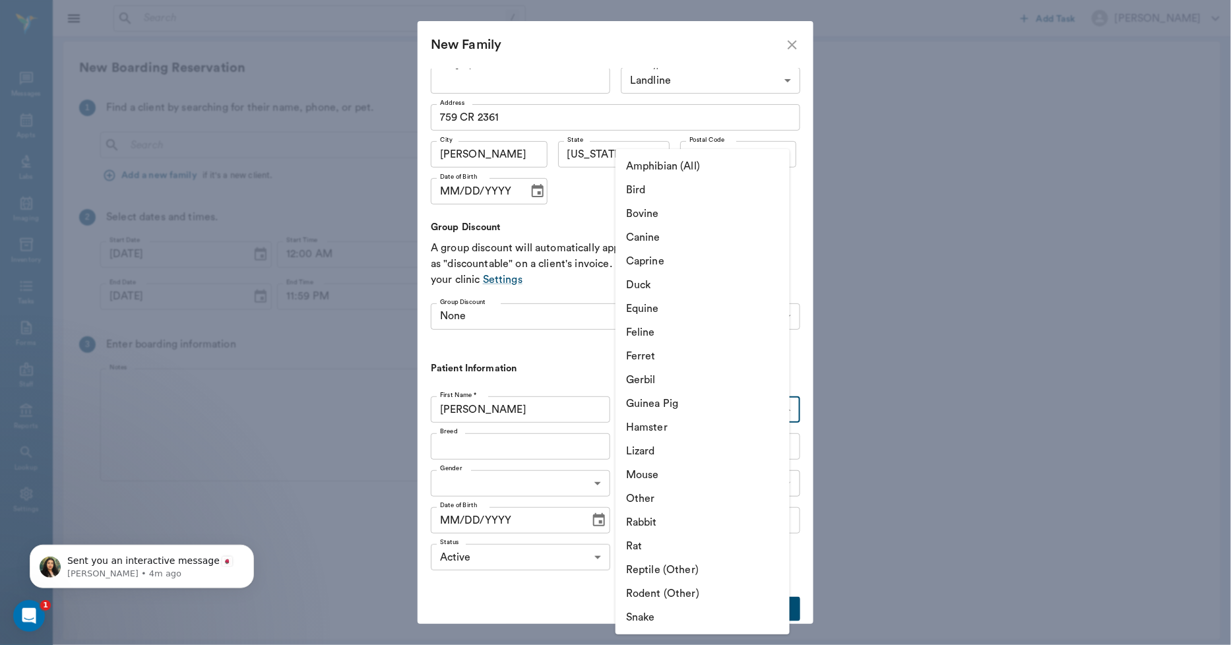
click at [654, 325] on li "Feline" at bounding box center [702, 333] width 174 height 24
type input "Feline"
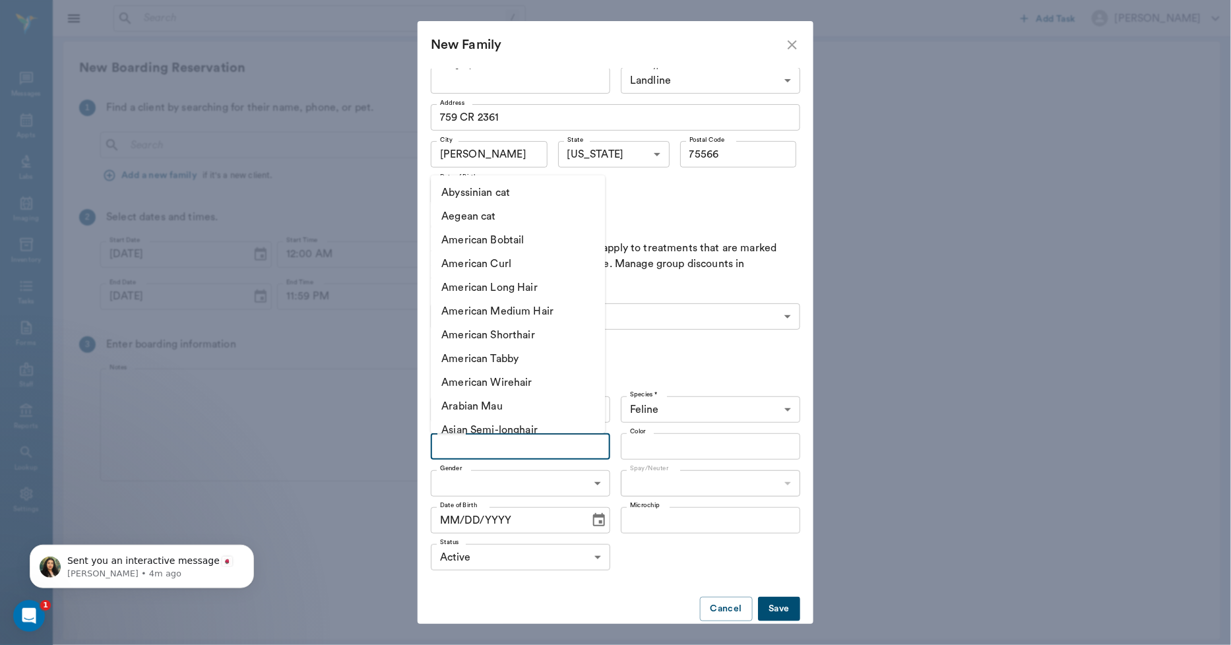
click at [547, 444] on input "Breed" at bounding box center [510, 446] width 150 height 18
click at [518, 337] on li "American Shorthair" at bounding box center [518, 335] width 174 height 24
type input "American Shorthair"
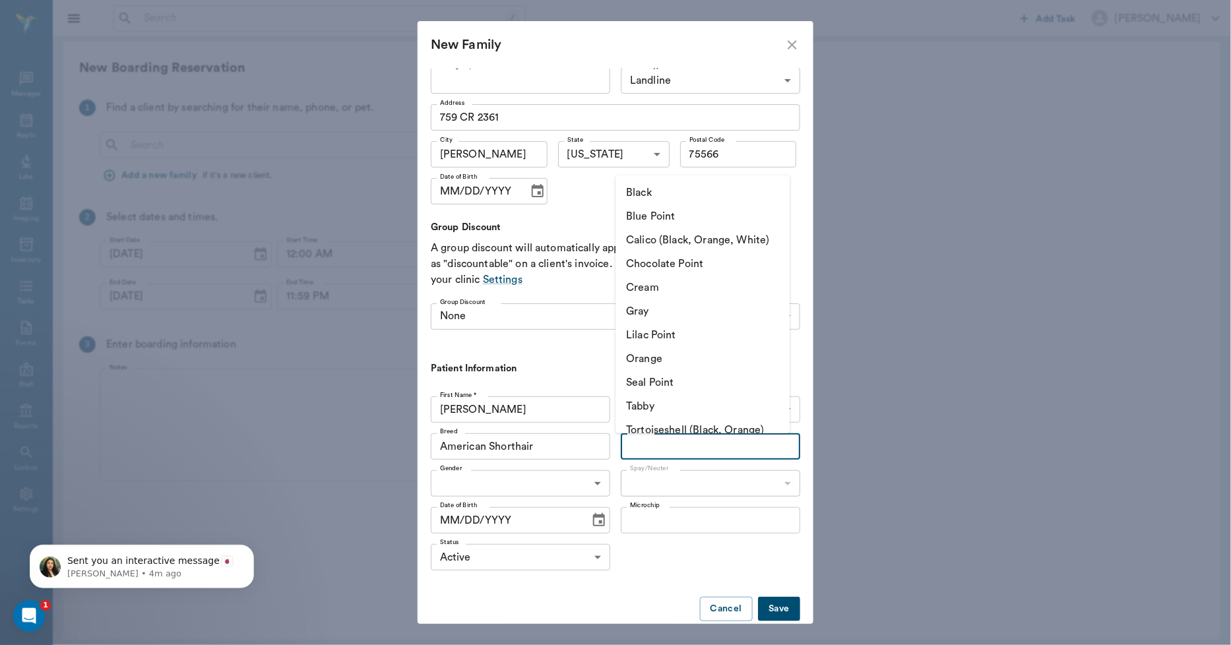
click at [654, 445] on input "Color" at bounding box center [700, 446] width 150 height 18
click at [662, 416] on li "Tabby" at bounding box center [702, 406] width 174 height 24
type input "Tabby"
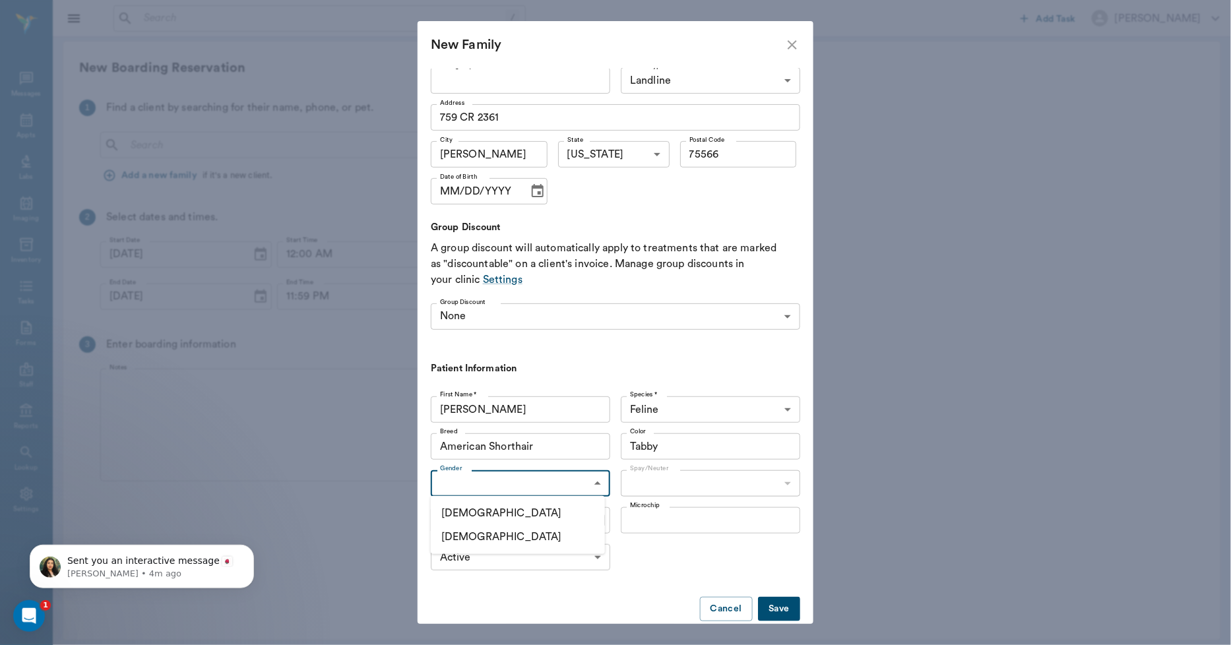
click at [559, 485] on body "/ ​ Add Task Dr. Bert Ellsworth Nectar Messages Appts Labs Imaging Inventory Ta…" at bounding box center [615, 322] width 1231 height 645
click at [475, 534] on li "Female" at bounding box center [518, 537] width 174 height 24
type input "FEMALE"
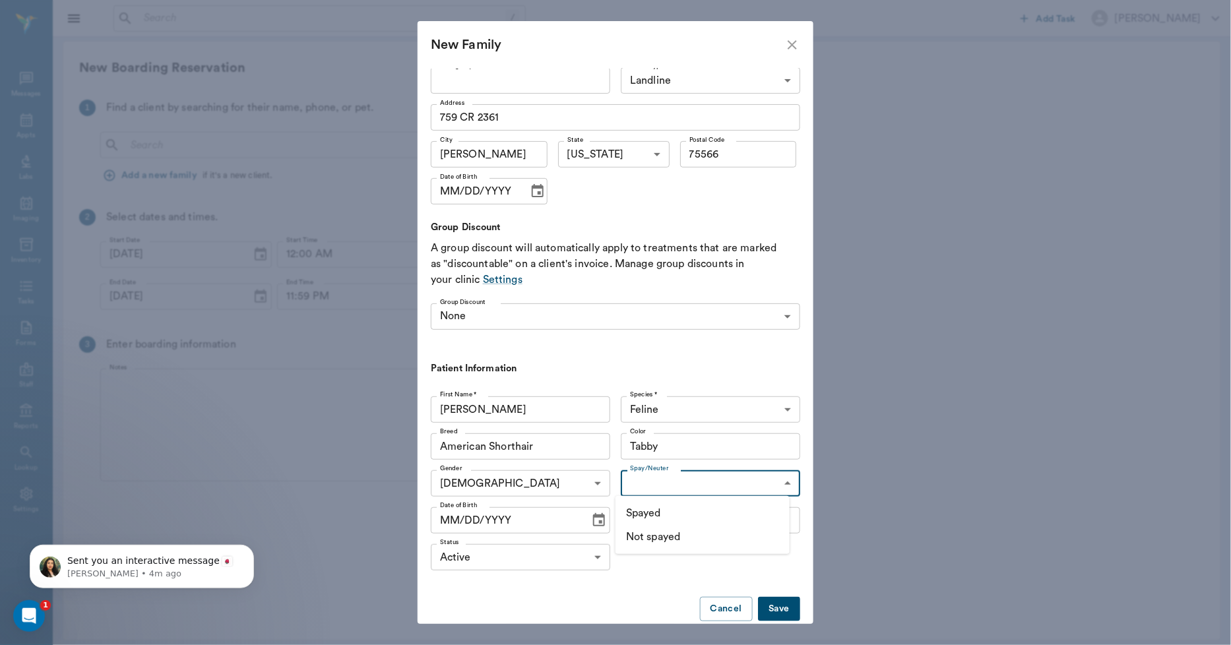
click at [638, 479] on body "/ ​ Add Task Dr. Bert Ellsworth Nectar Messages Appts Labs Imaging Inventory Ta…" at bounding box center [615, 322] width 1231 height 645
click at [657, 512] on li "Spayed" at bounding box center [702, 513] width 174 height 24
type input "true"
click at [591, 521] on icon "Choose date" at bounding box center [599, 520] width 16 height 16
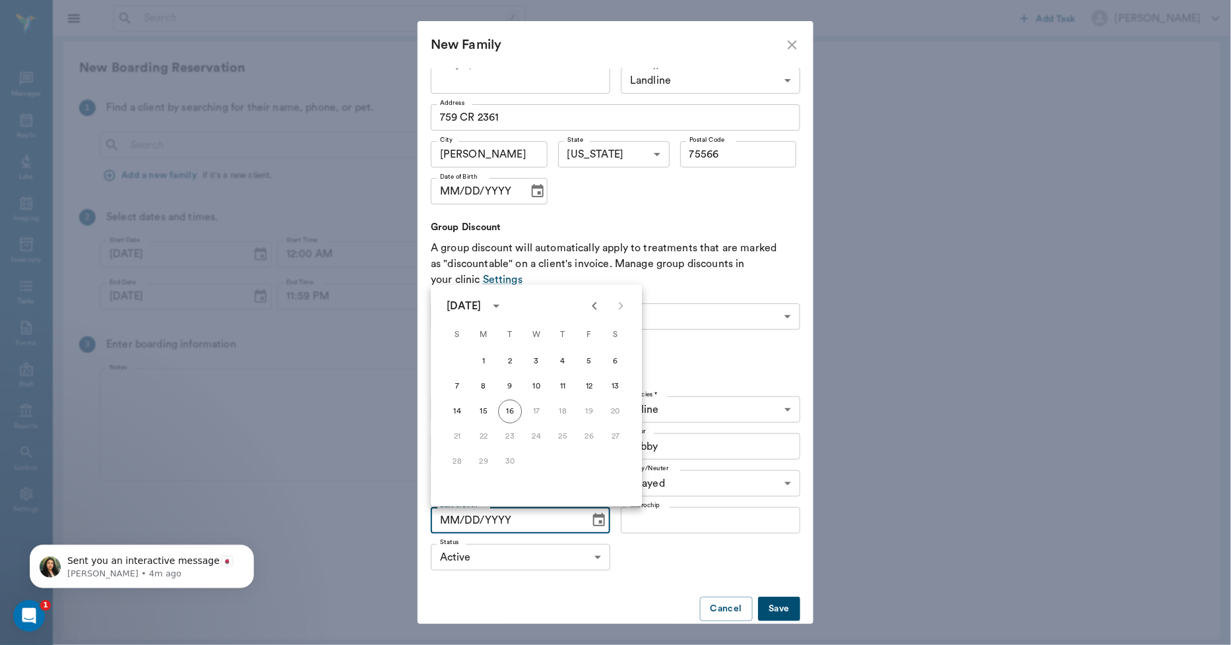
click at [504, 308] on icon "calendar view is open, switch to year view" at bounding box center [496, 306] width 16 height 16
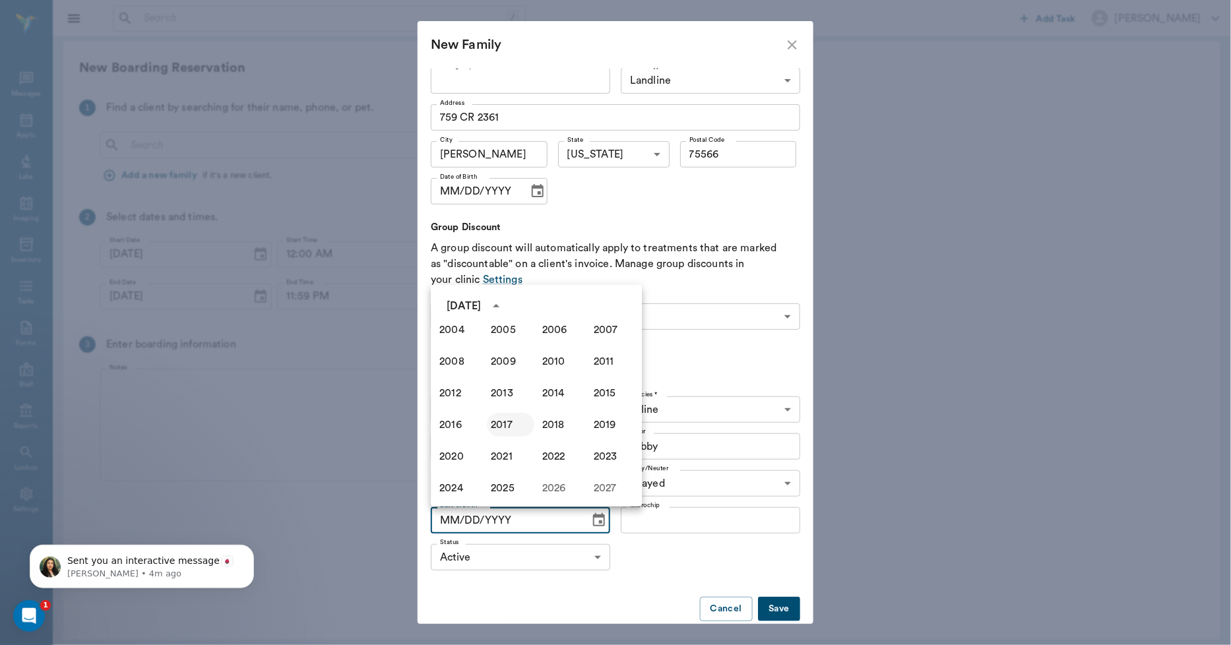
click at [509, 424] on button "2017" at bounding box center [510, 425] width 47 height 24
type input "09/16/2017"
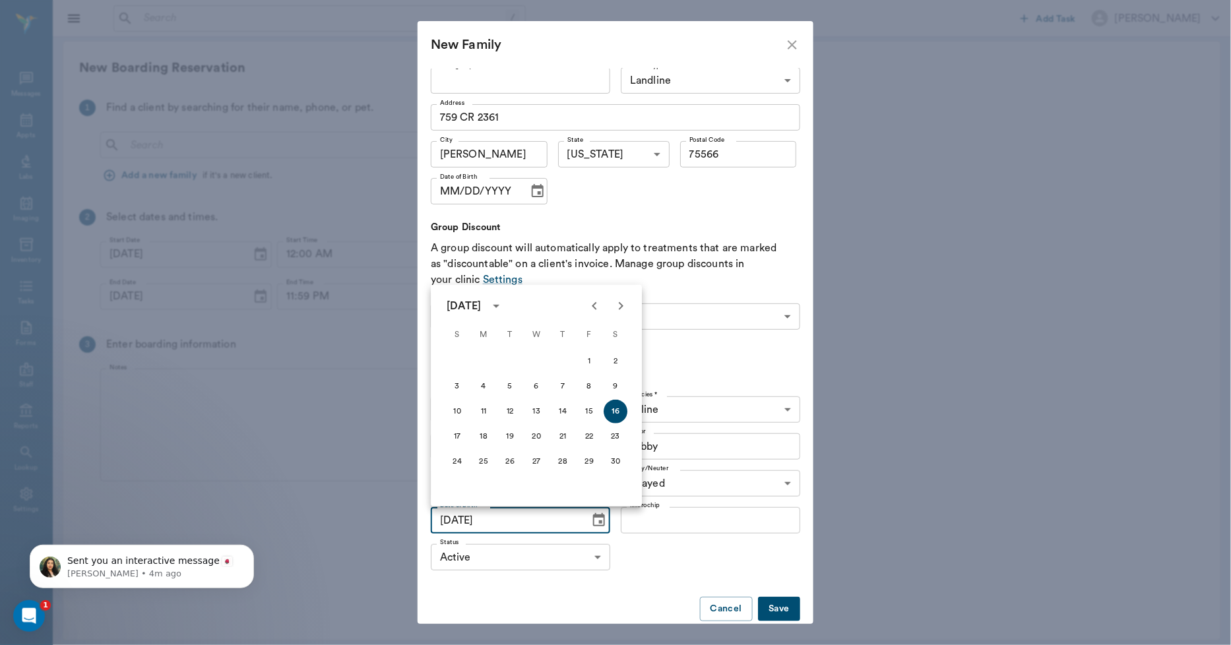
click at [766, 604] on button "Save" at bounding box center [779, 609] width 42 height 24
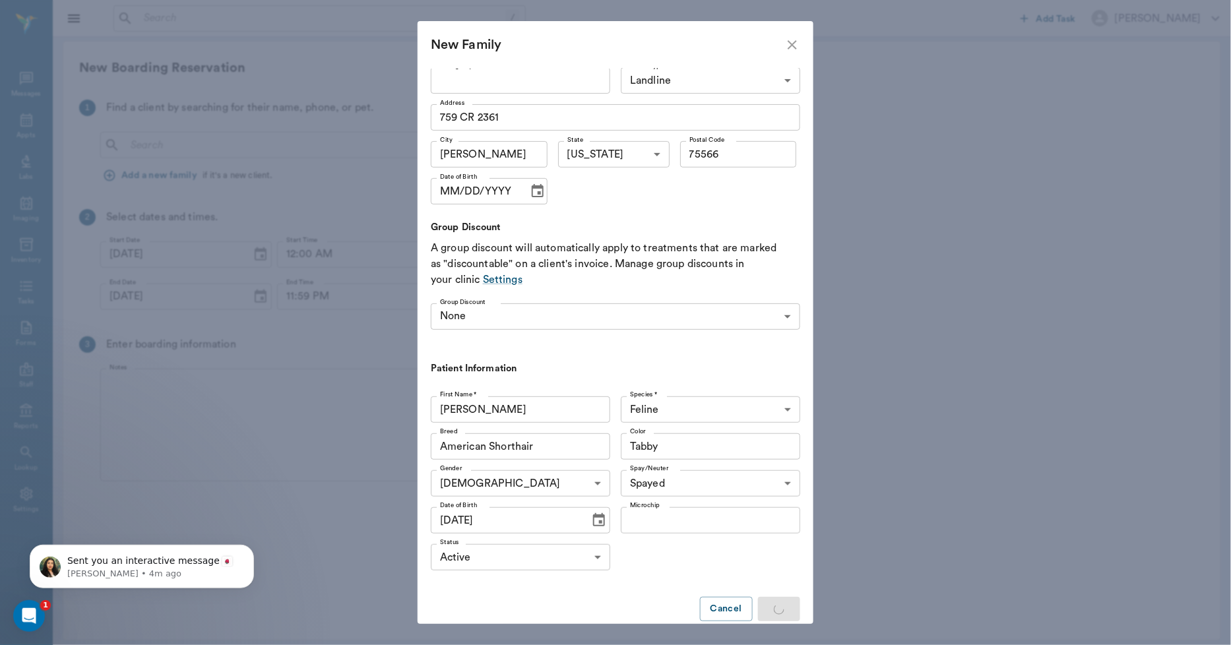
scroll to position [0, 0]
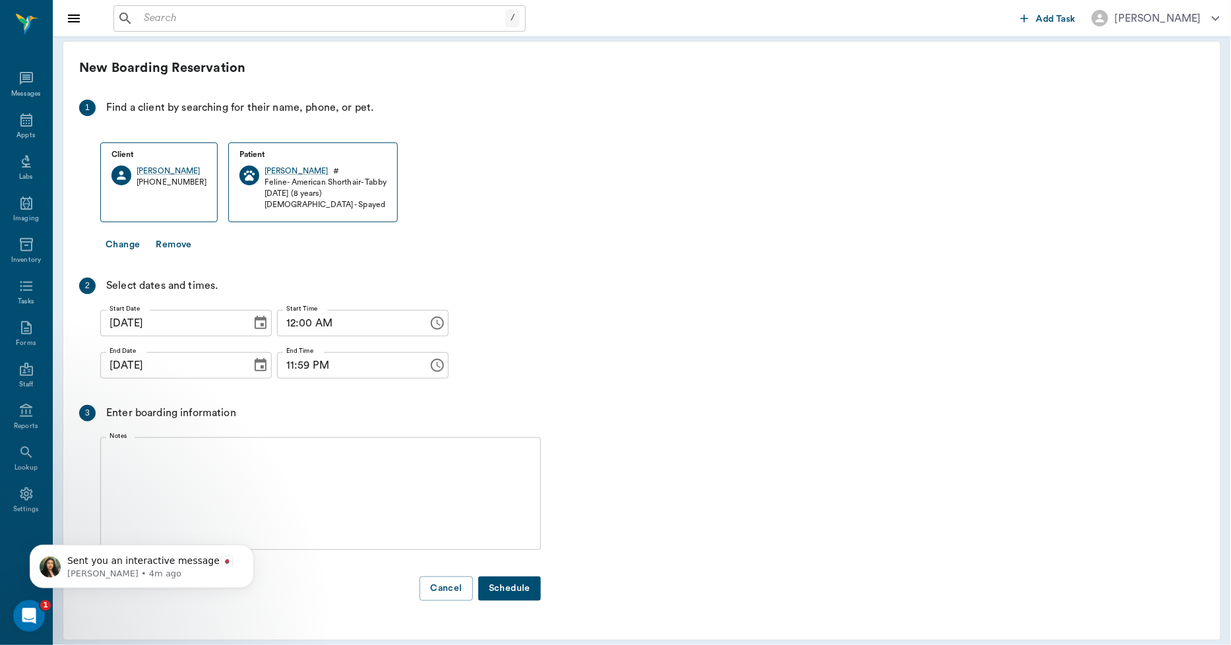
click at [255, 361] on icon "Choose date, selected date is Oct 10, 2025" at bounding box center [261, 364] width 12 height 13
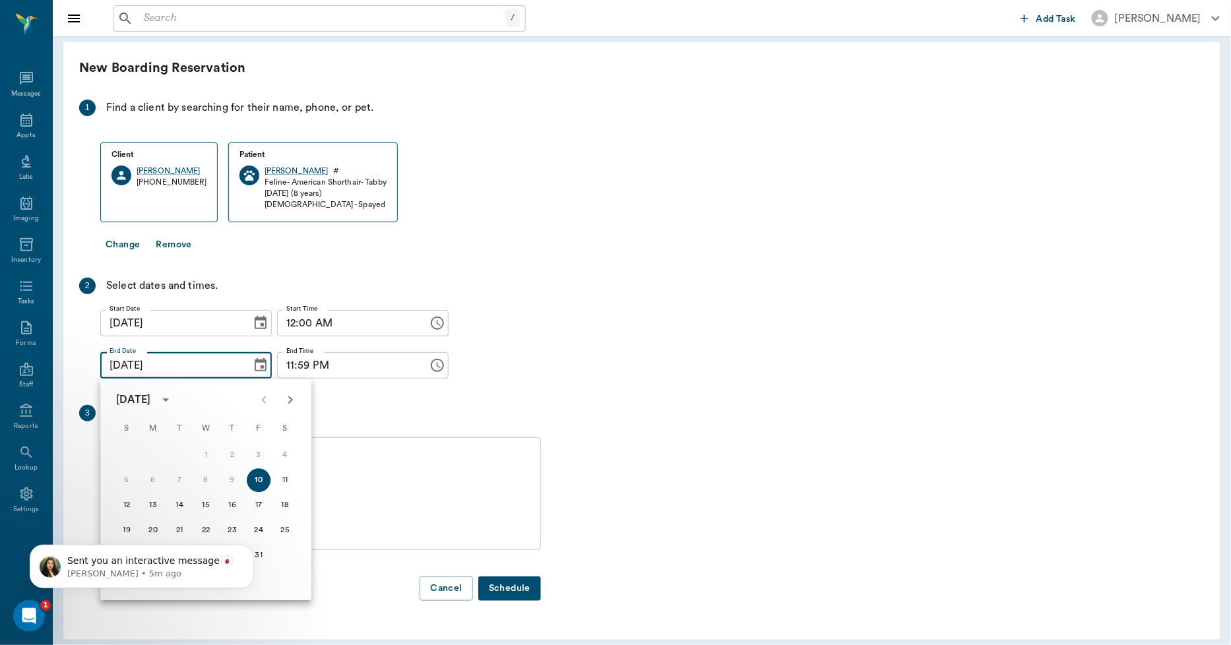
click at [154, 528] on body "Sent you an interactive message Lizbeth • 5m ago" at bounding box center [141, 563] width 253 height 82
click at [155, 530] on body "Sent you an interactive message Lizbeth • 5m ago" at bounding box center [141, 563] width 253 height 82
click at [25, 614] on icon "Open Intercom Messenger" at bounding box center [27, 615] width 22 height 22
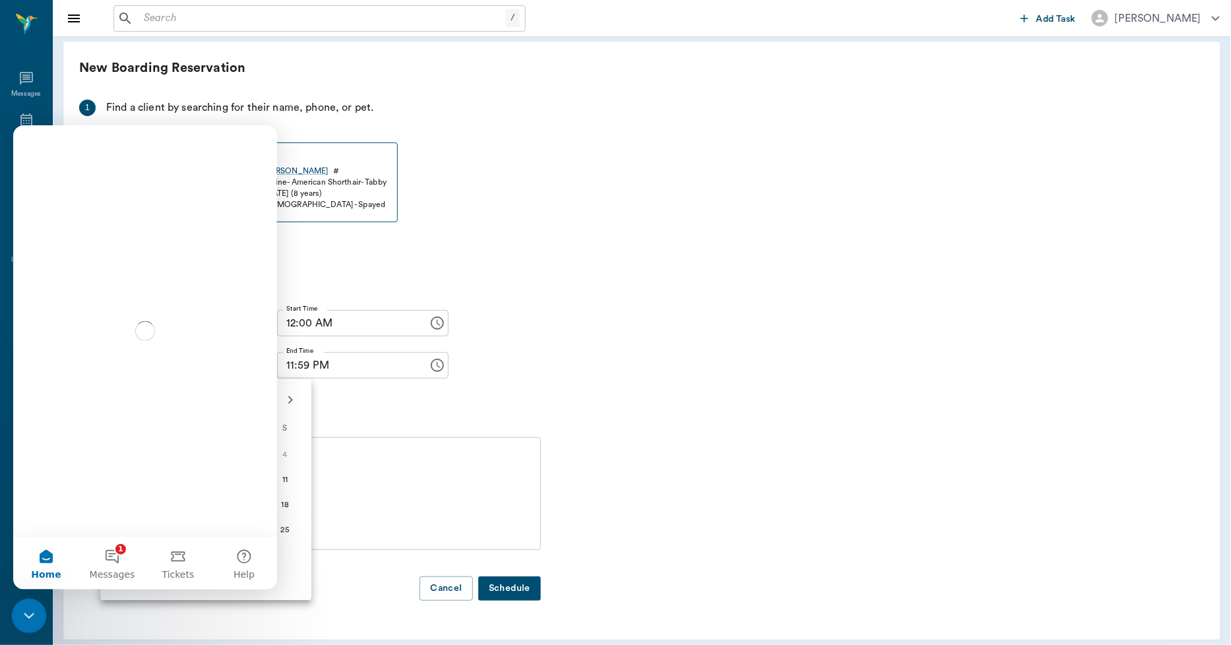
click at [25, 614] on icon "Close Intercom Messenger" at bounding box center [26, 613] width 9 height 5
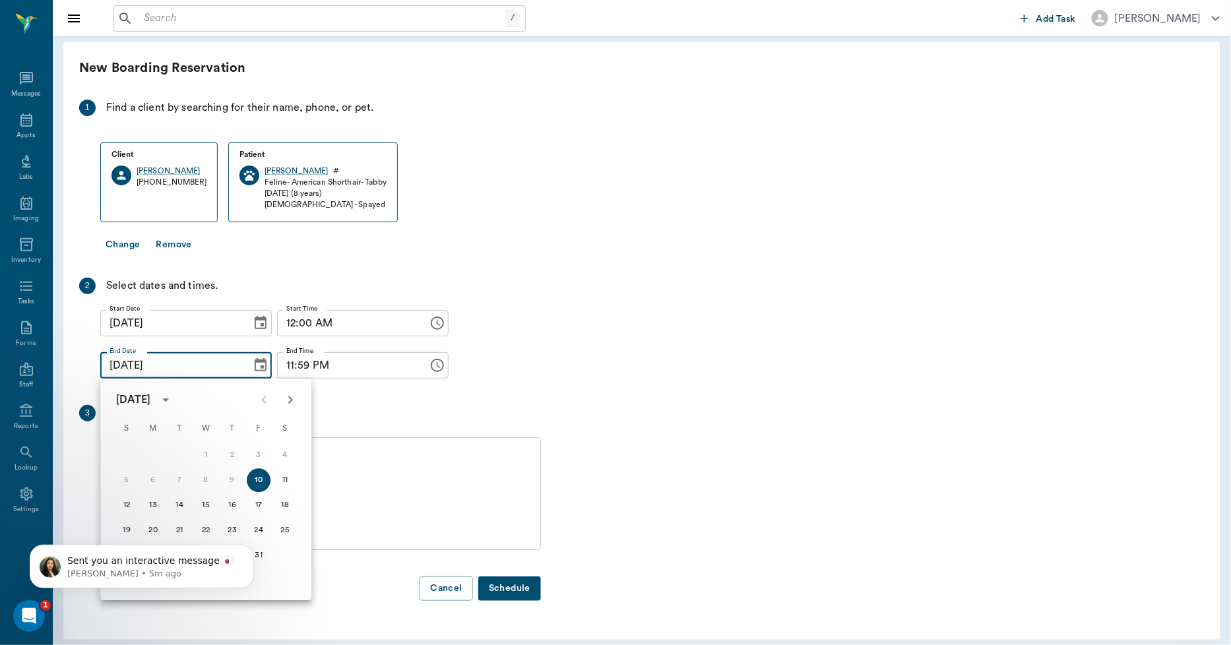
click at [154, 530] on div "Sent you an interactive message Lizbeth • 5m ago" at bounding box center [141, 505] width 243 height 165
click at [351, 488] on textarea "Notes" at bounding box center [320, 494] width 422 height 91
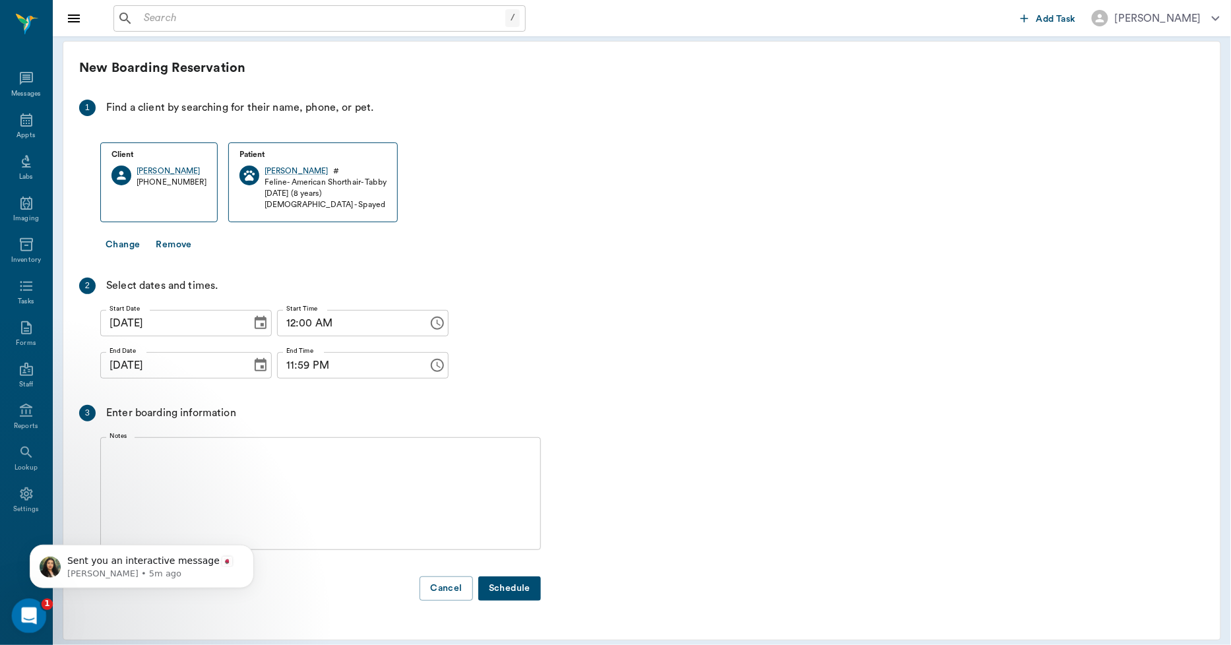
click at [28, 605] on icon "Open Intercom Messenger" at bounding box center [27, 615] width 22 height 22
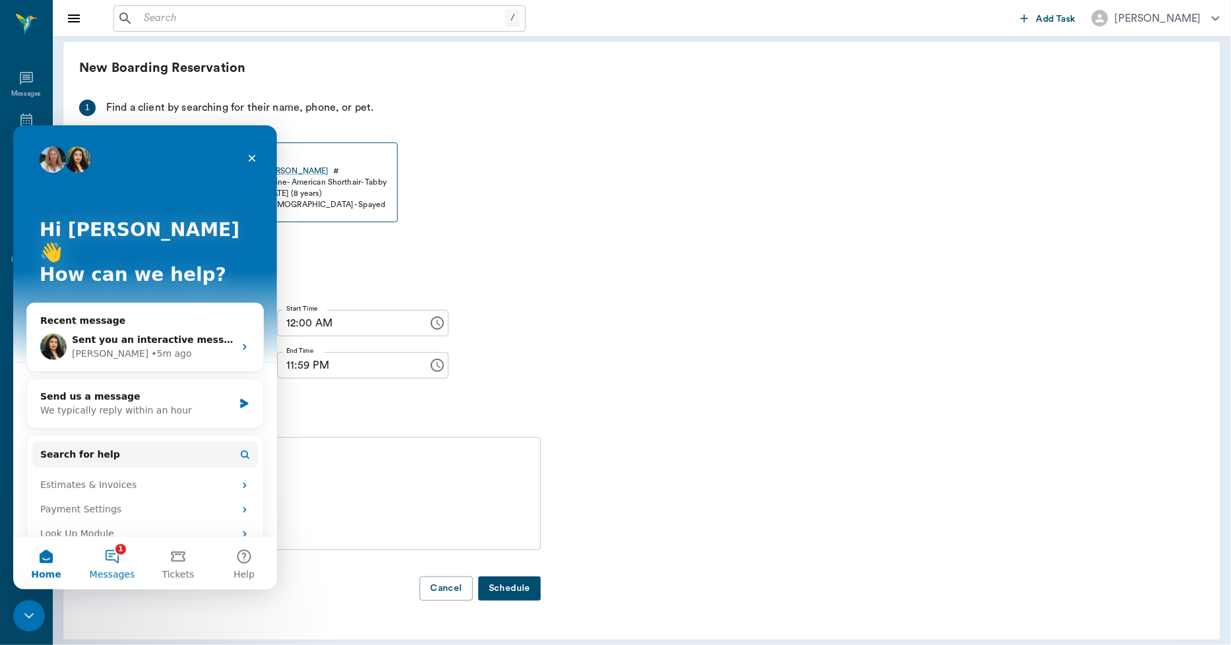
click at [116, 555] on button "1 Messages" at bounding box center [112, 562] width 66 height 53
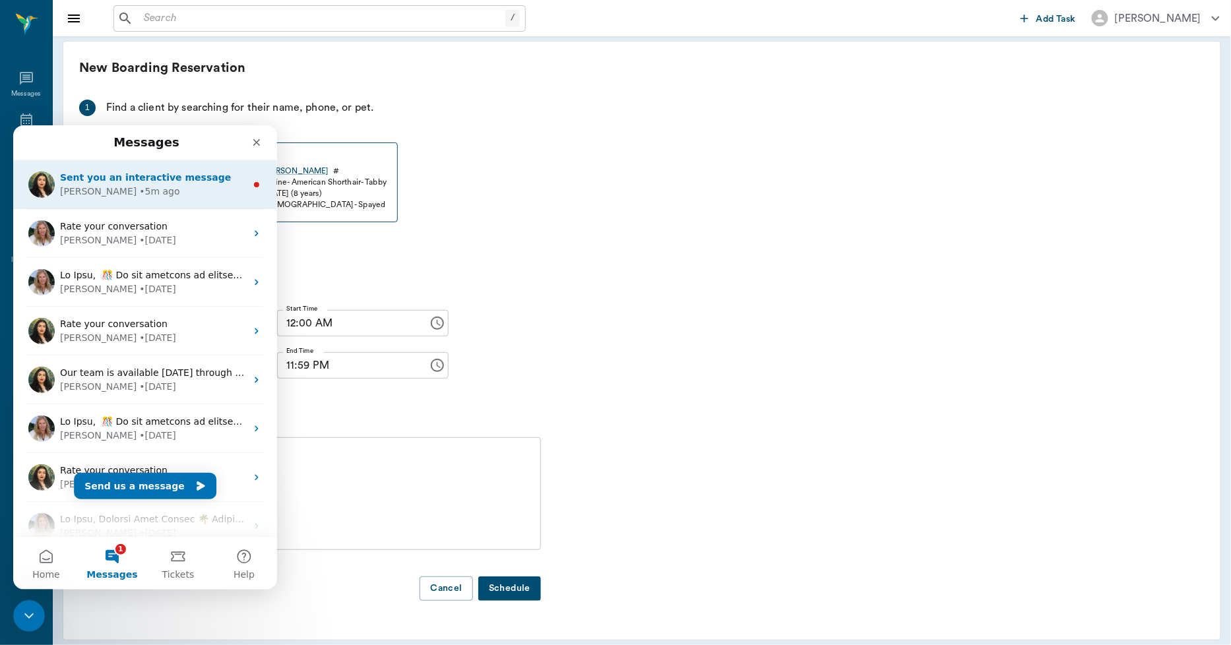
click at [171, 188] on div "Lizbeth • 5m ago" at bounding box center [153, 191] width 186 height 14
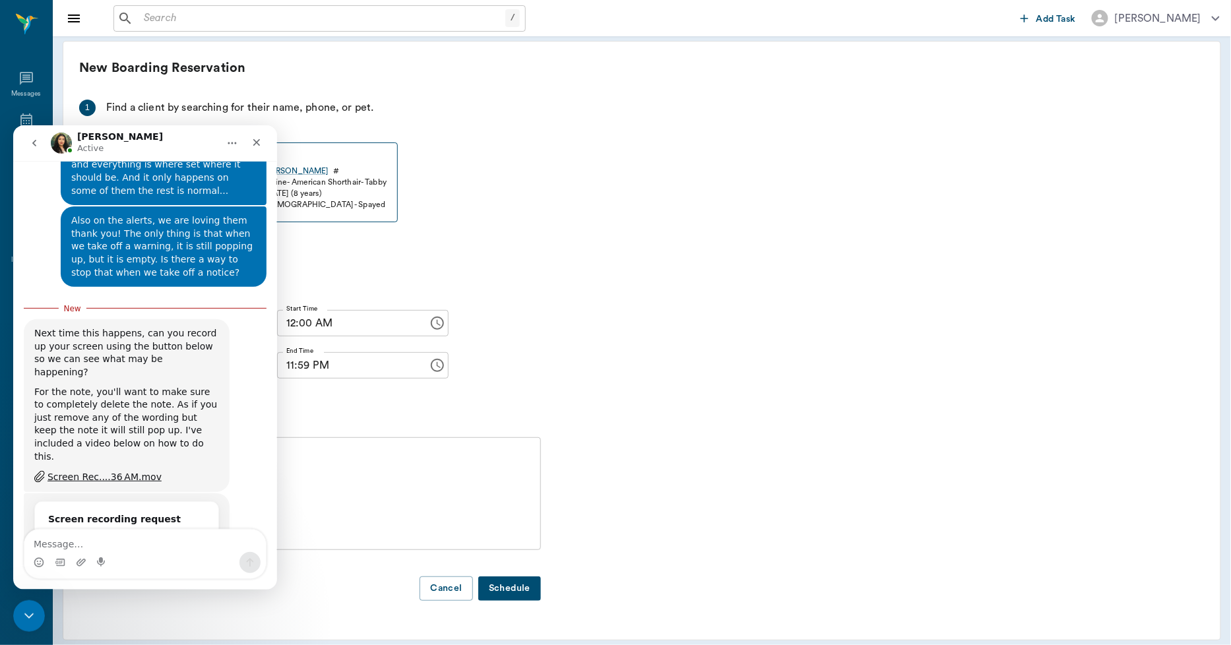
scroll to position [746, 0]
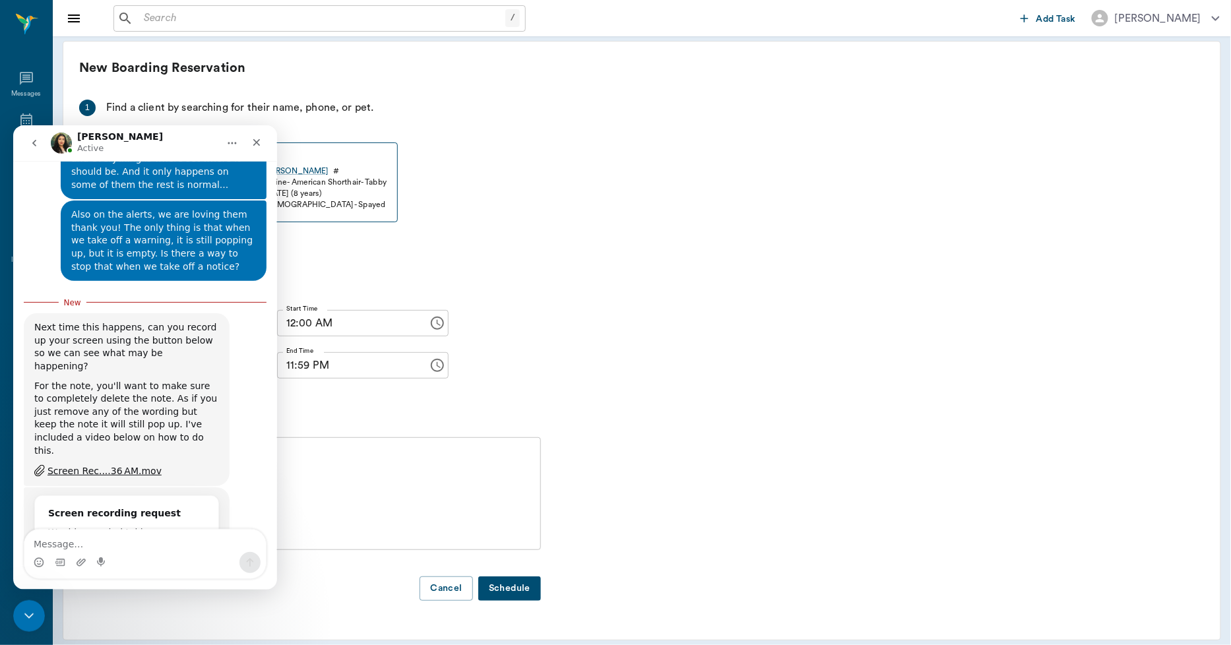
click at [34, 142] on icon "go back" at bounding box center [34, 142] width 4 height 7
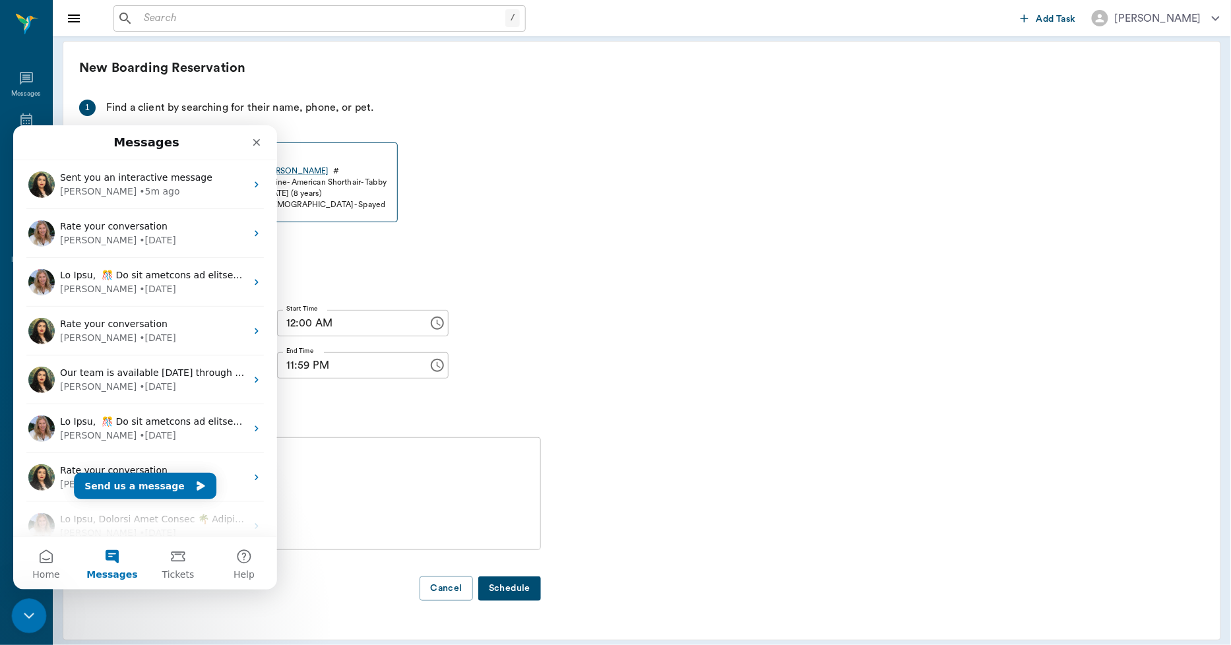
click at [27, 616] on icon "Close Intercom Messenger" at bounding box center [26, 613] width 9 height 5
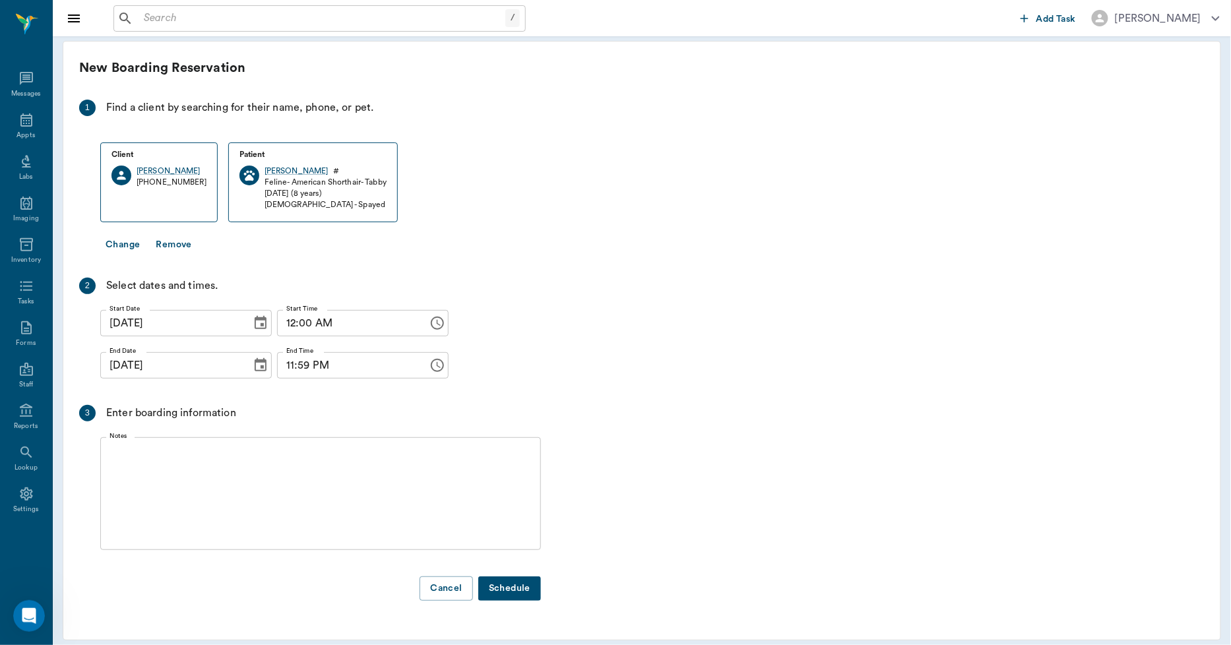
click at [255, 366] on icon "Choose date, selected date is Oct 10, 2025" at bounding box center [261, 364] width 12 height 13
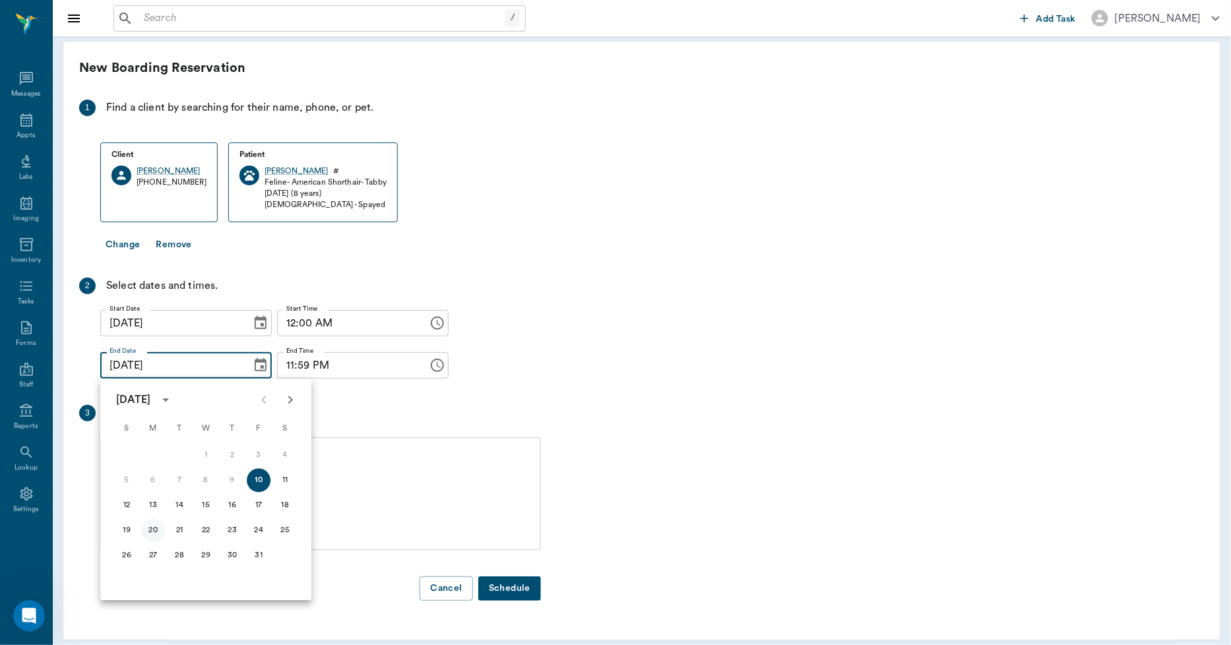
click at [156, 532] on button "20" at bounding box center [153, 530] width 24 height 24
type input "10/20/2025"
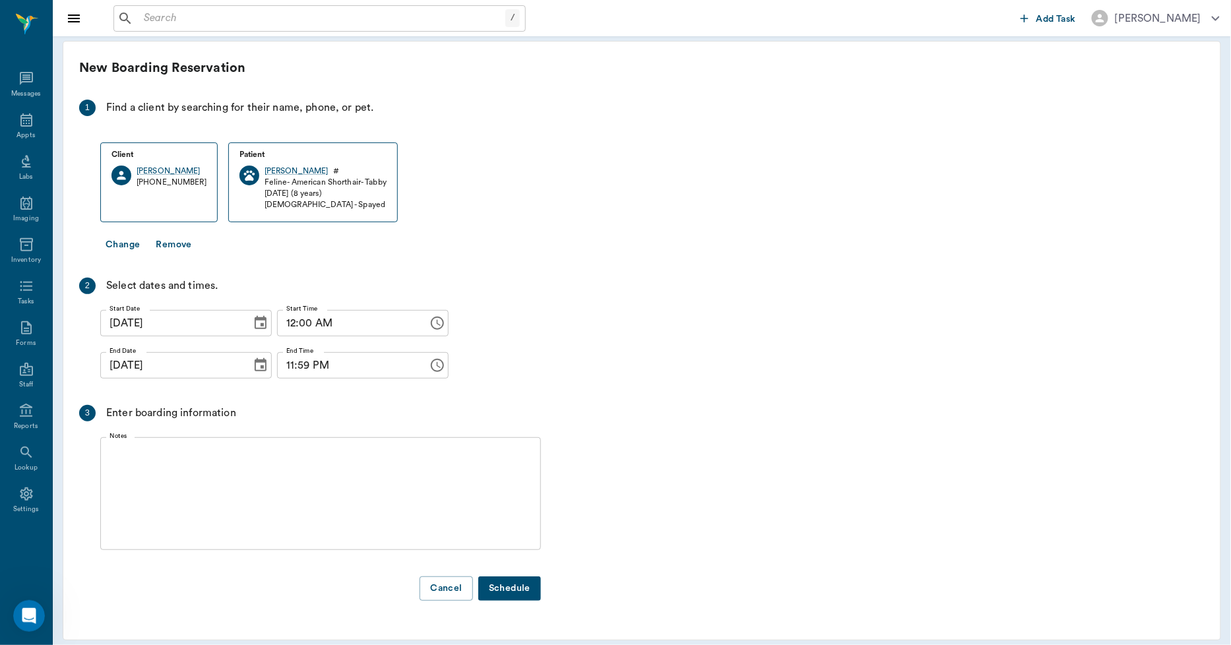
click at [203, 484] on textarea "Notes" at bounding box center [320, 494] width 422 height 91
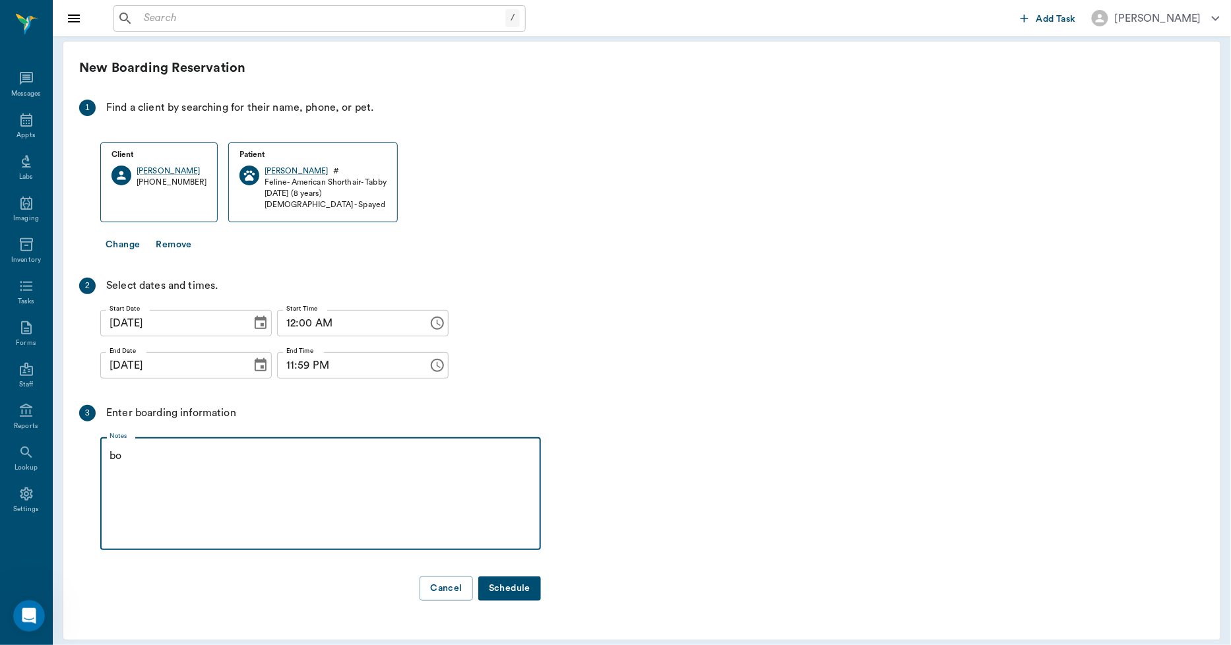
type textarea "b"
type textarea "BOARD AND"
click at [437, 585] on button "Cancel" at bounding box center [445, 588] width 53 height 24
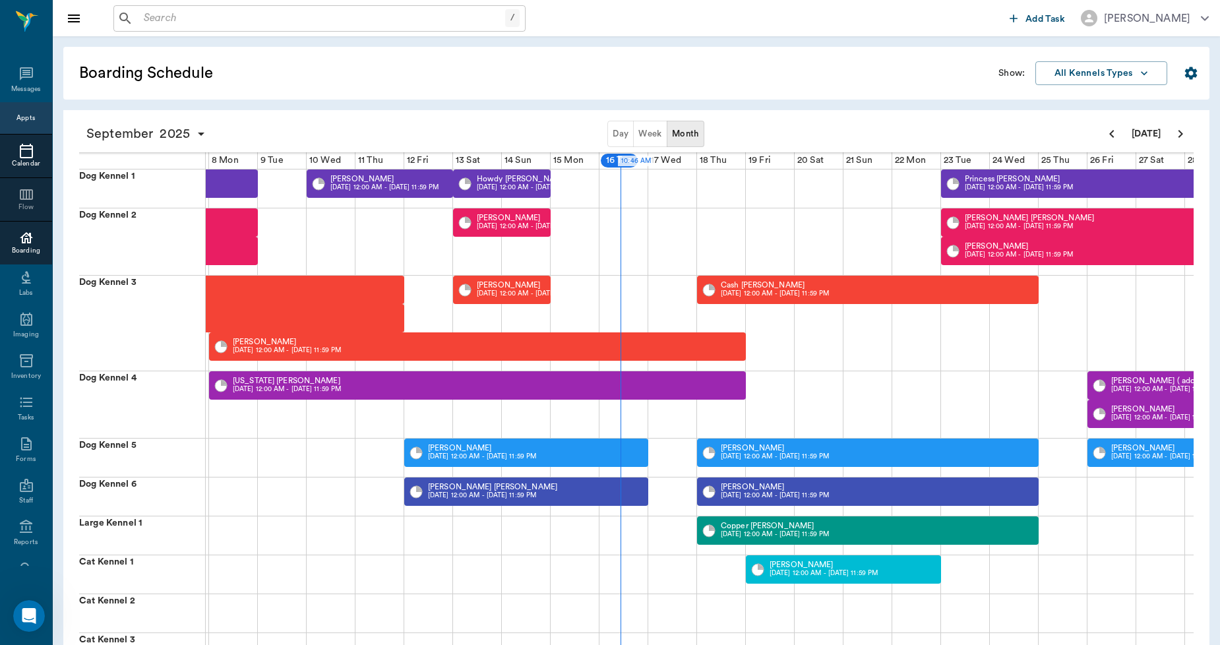
click at [22, 146] on icon at bounding box center [26, 151] width 13 height 15
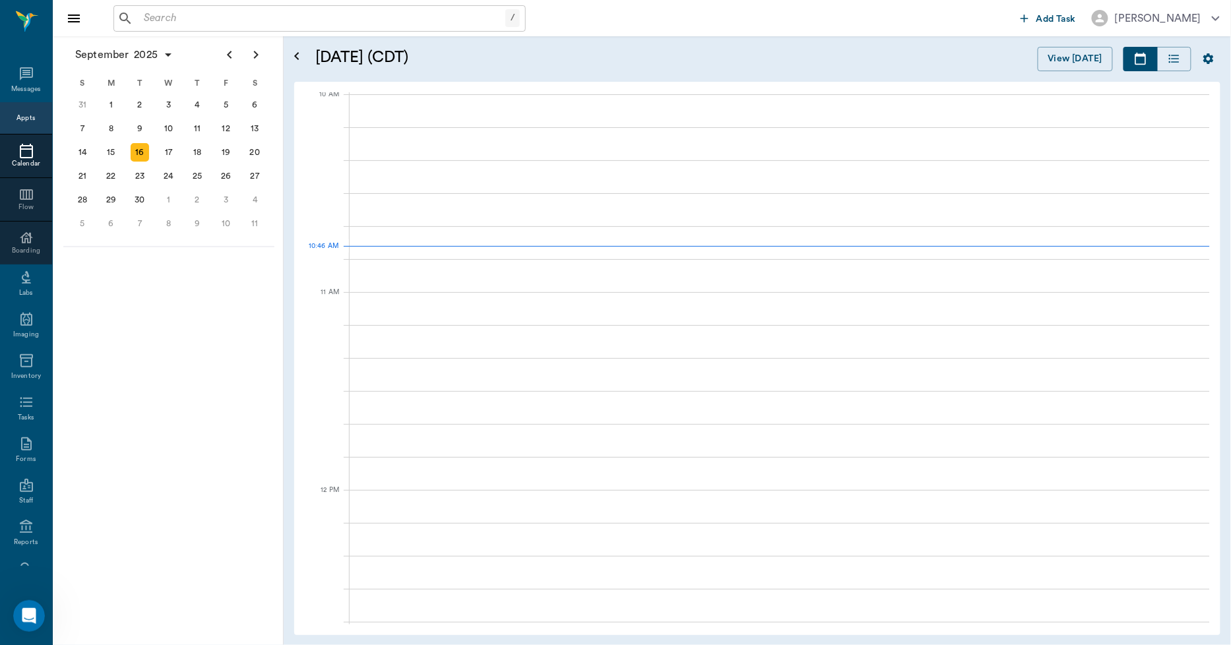
scroll to position [398, 0]
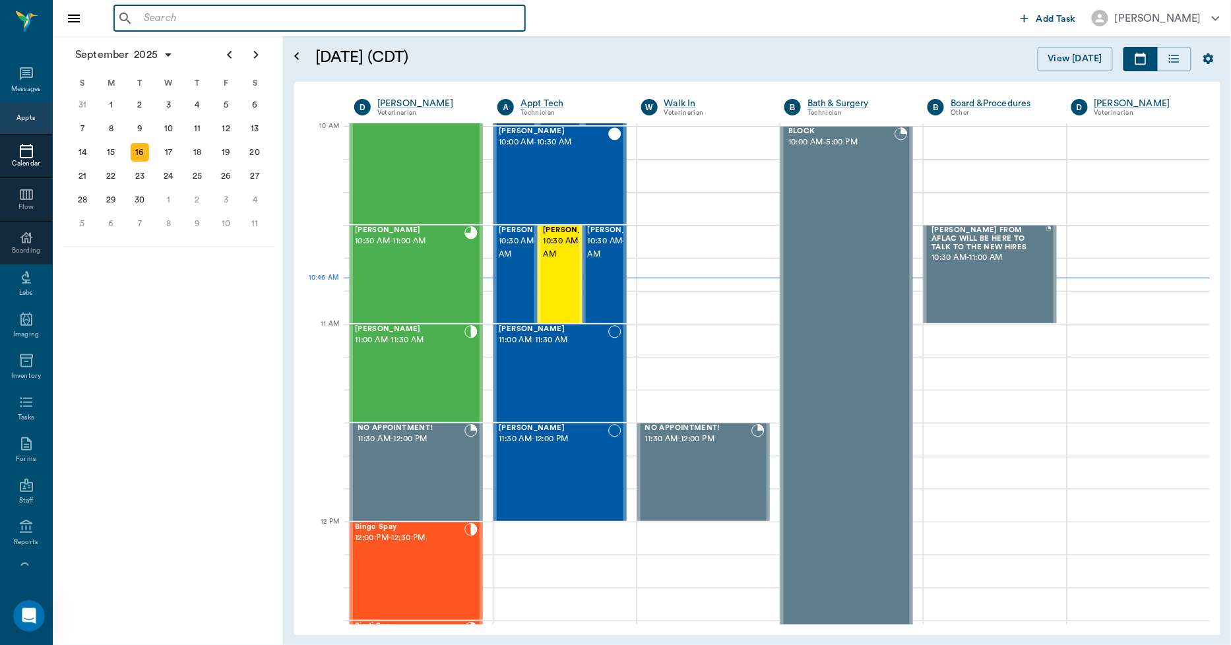
click at [174, 20] on input "text" at bounding box center [329, 18] width 381 height 18
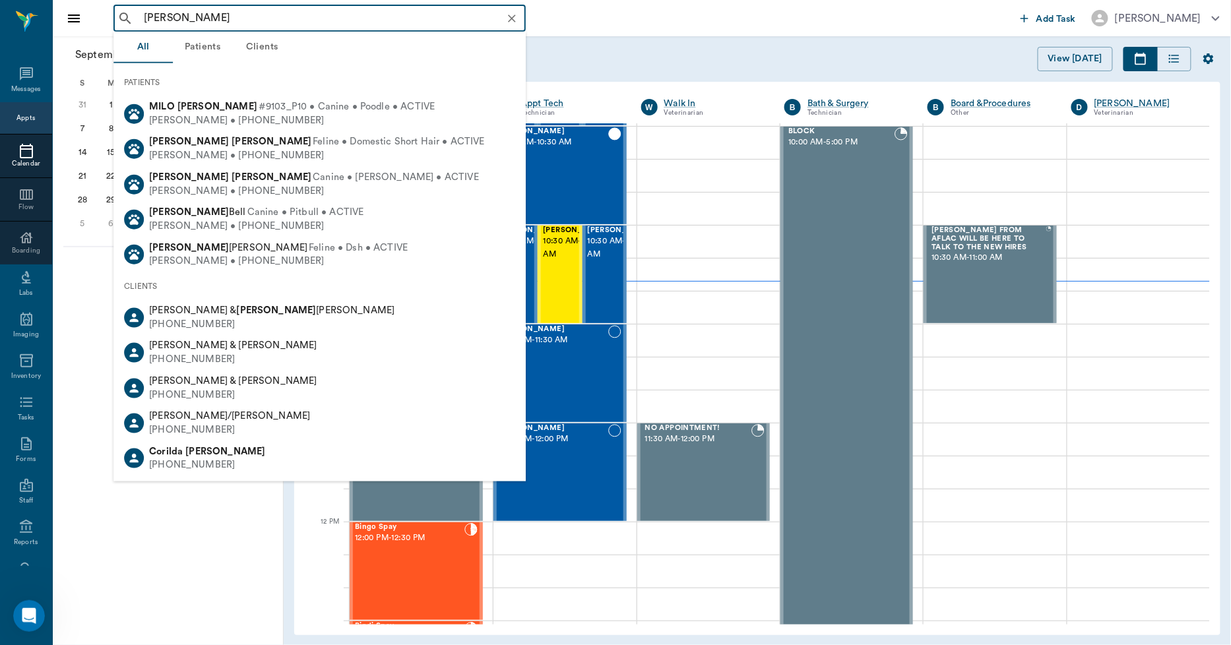
type input "MILO COR"
click at [16, 162] on div "Calendar" at bounding box center [26, 164] width 52 height 10
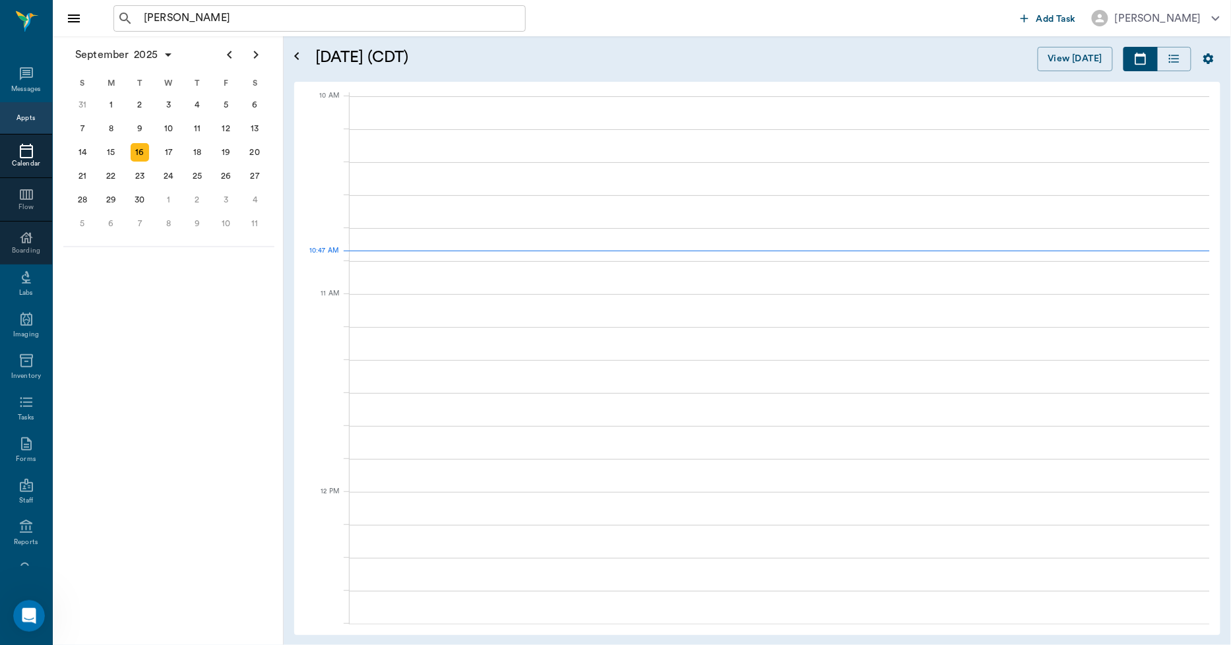
scroll to position [396, 0]
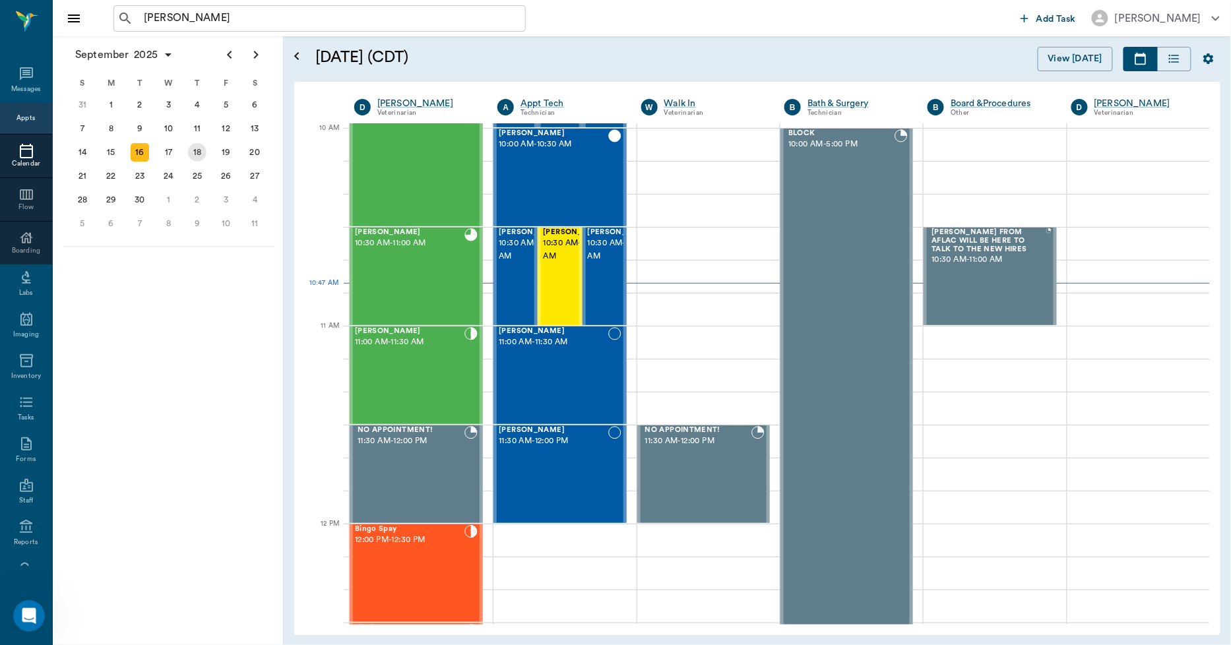
click at [195, 152] on div "18" at bounding box center [197, 152] width 18 height 18
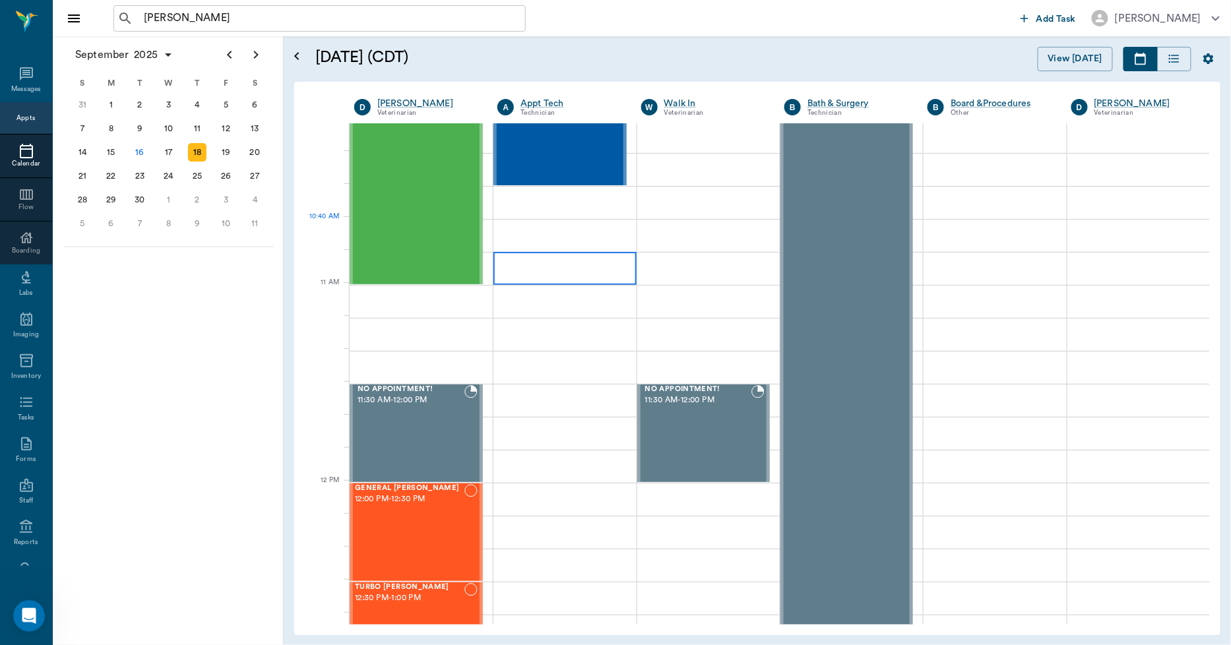
scroll to position [439, 0]
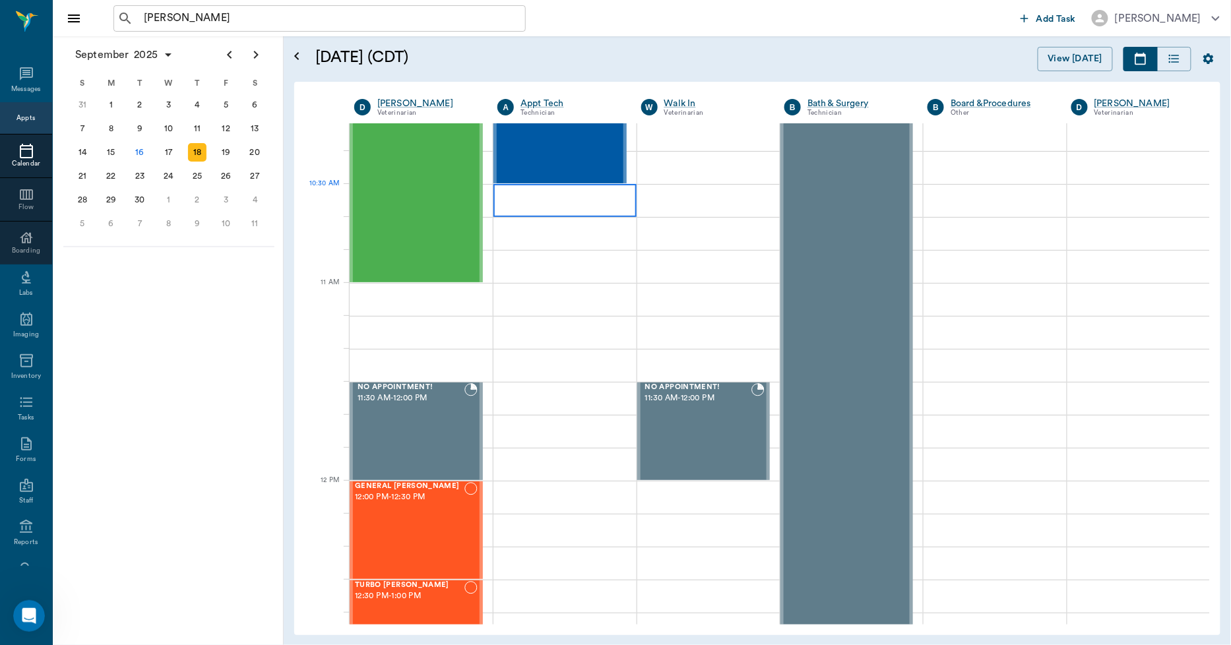
click at [577, 207] on div at bounding box center [564, 200] width 142 height 33
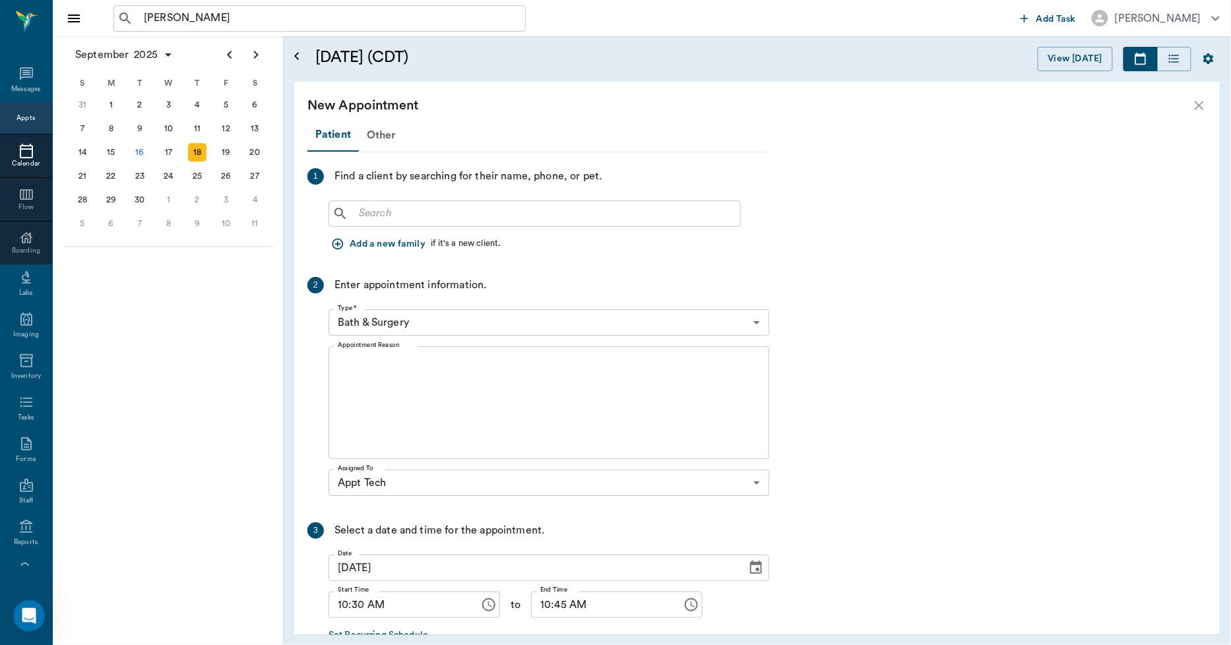
click at [392, 218] on input "text" at bounding box center [544, 213] width 381 height 18
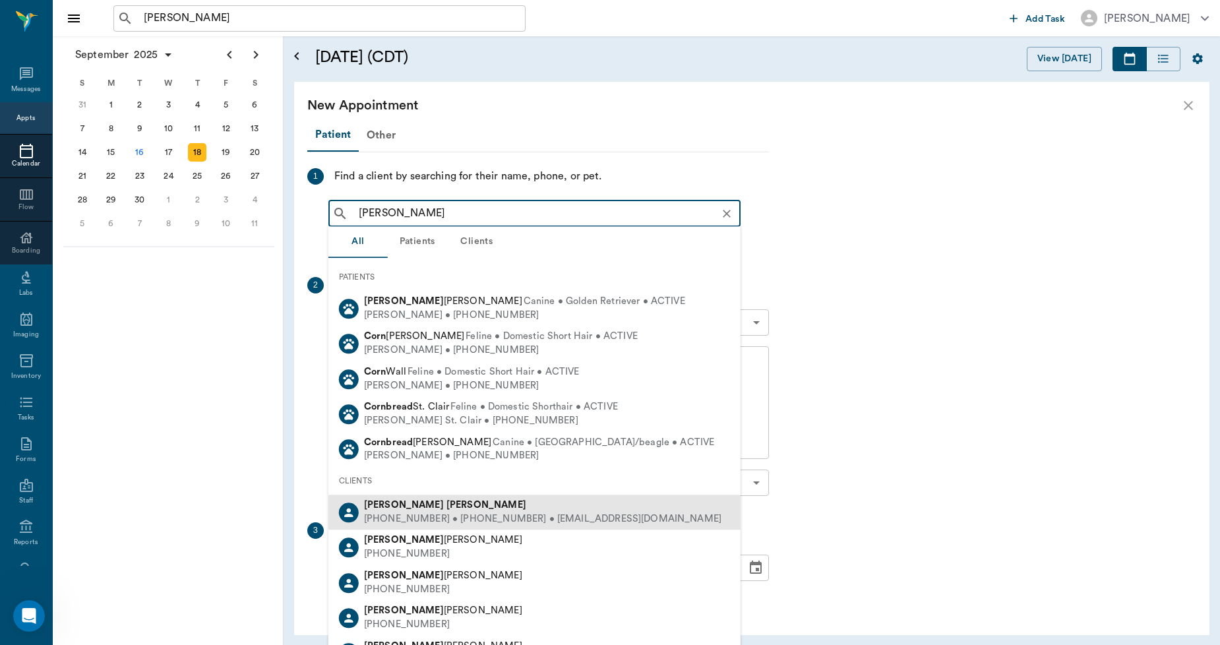
click at [429, 517] on div "(903) 665-7734 • (903) 930-5321 • scornett09@gmail.com" at bounding box center [542, 519] width 357 height 14
type input "SUSAN CORN"
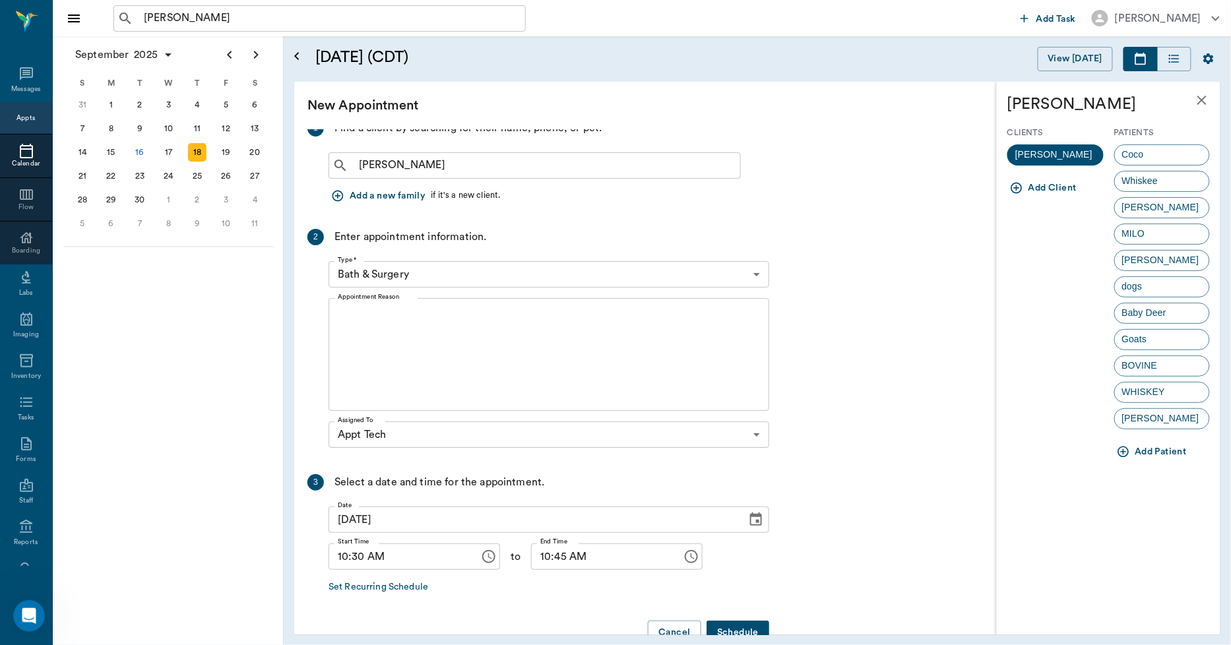
scroll to position [73, 0]
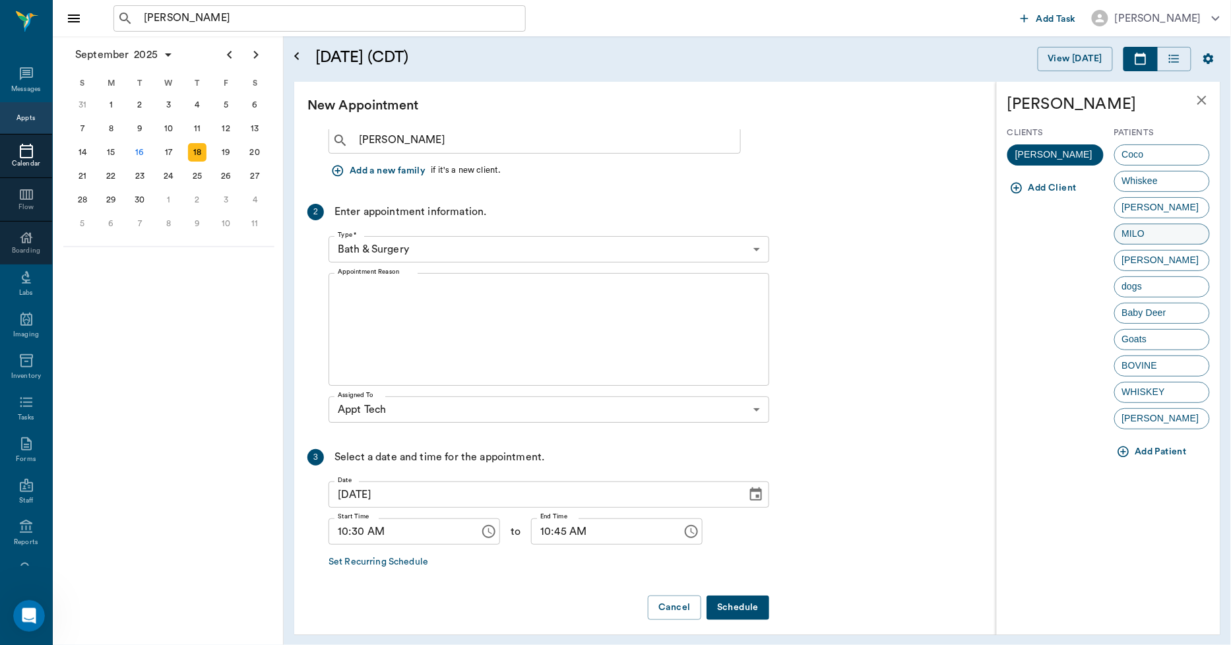
click at [1172, 231] on div "MILO" at bounding box center [1162, 234] width 96 height 21
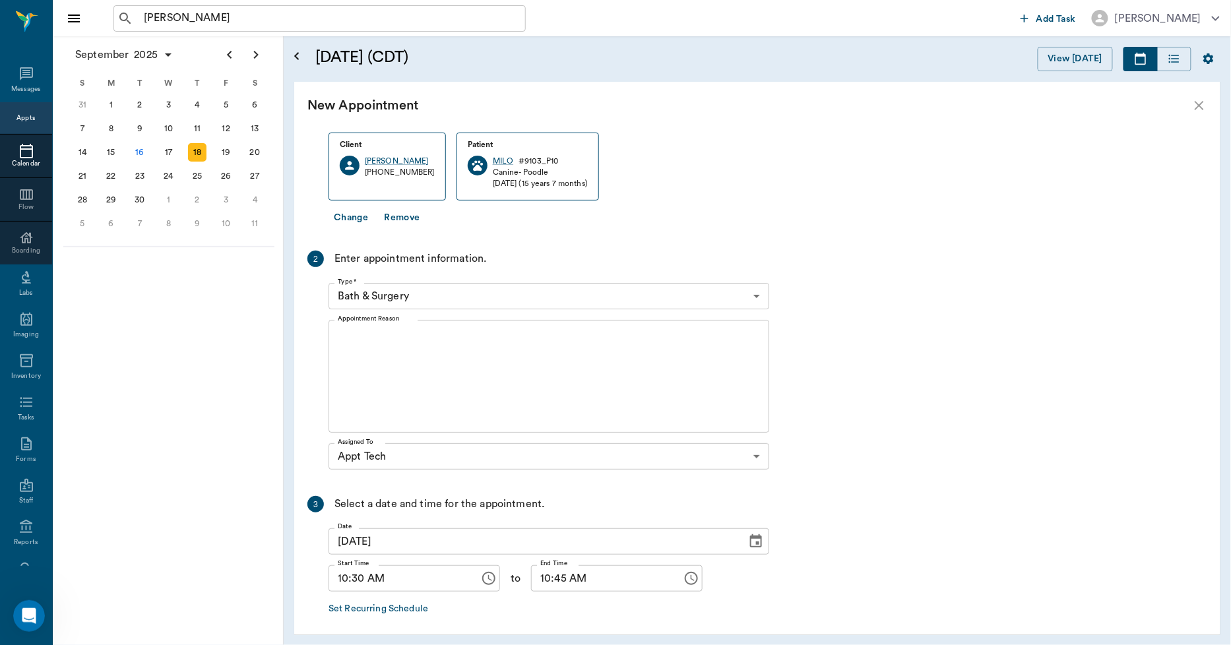
click at [437, 302] on body "MILO COR ​ Add Task Dr. Bert Ellsworth Nectar Messages Appts Calendar Flow Boar…" at bounding box center [615, 322] width 1231 height 645
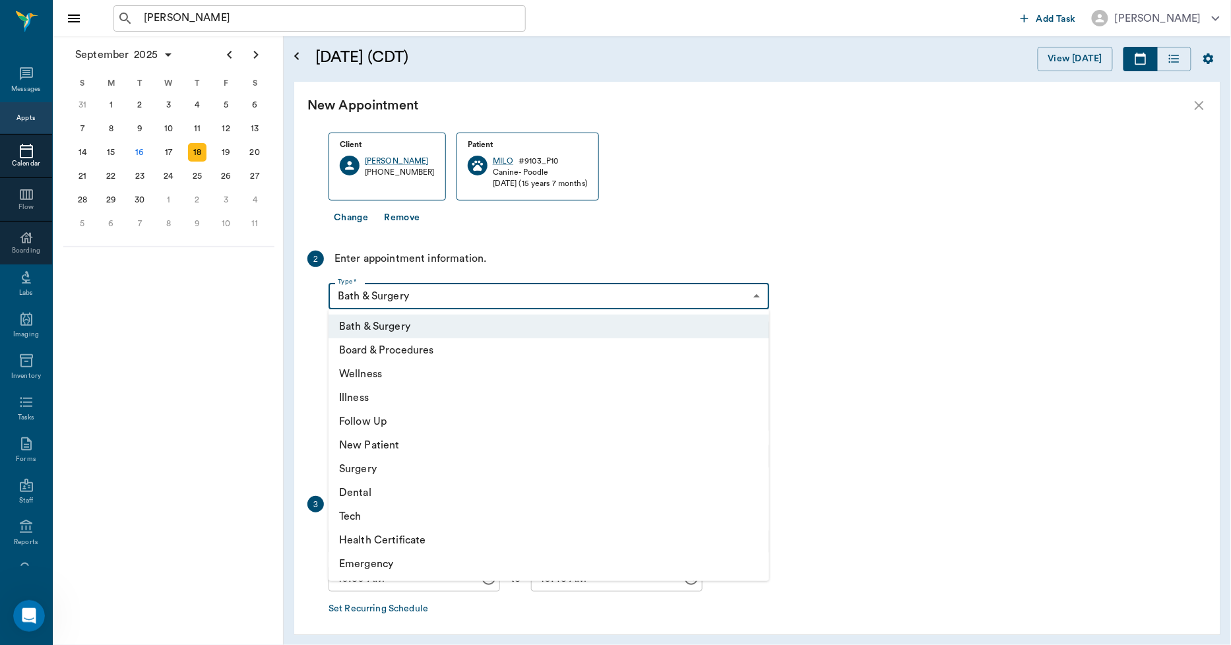
click at [363, 515] on li "Tech" at bounding box center [548, 517] width 441 height 24
type input "65d2be4f46e3a538d89b8c1a"
type input "11:00 AM"
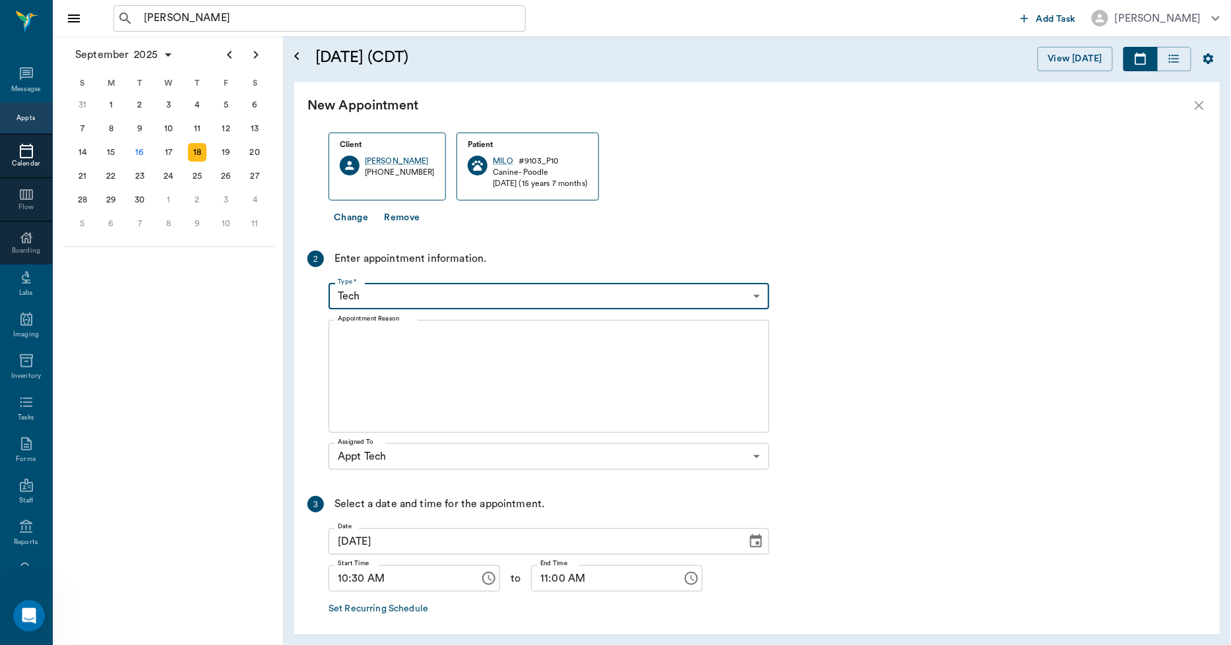
click at [439, 360] on textarea "Appointment Reason" at bounding box center [549, 376] width 422 height 91
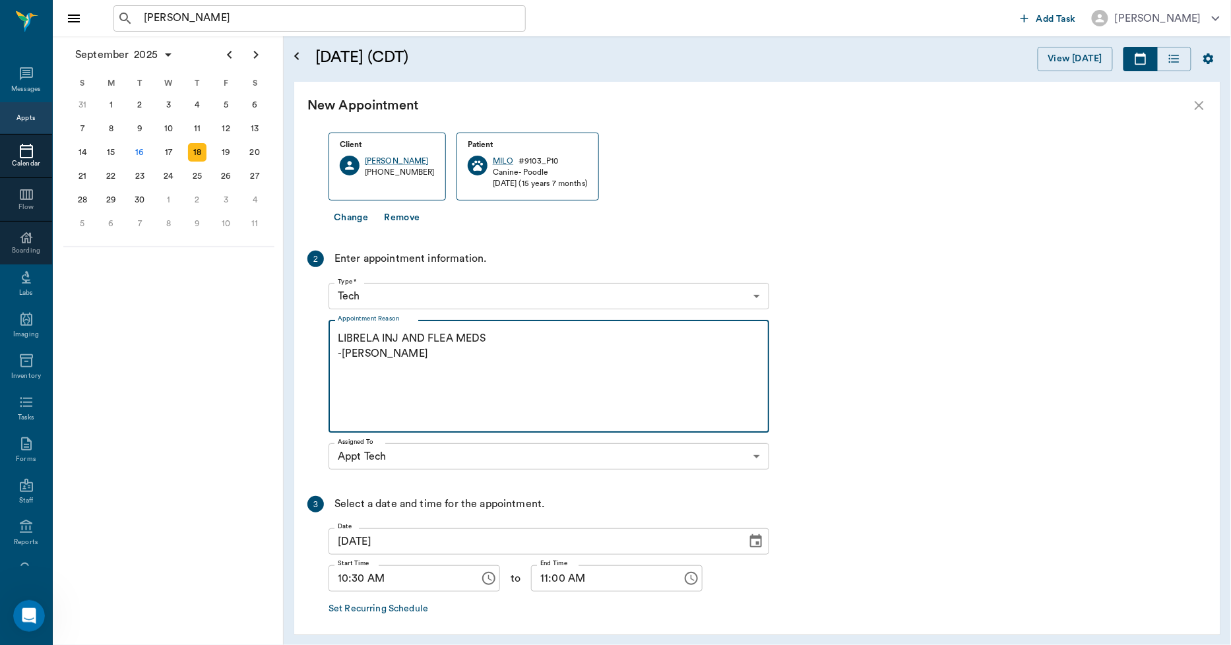
scroll to position [127, 0]
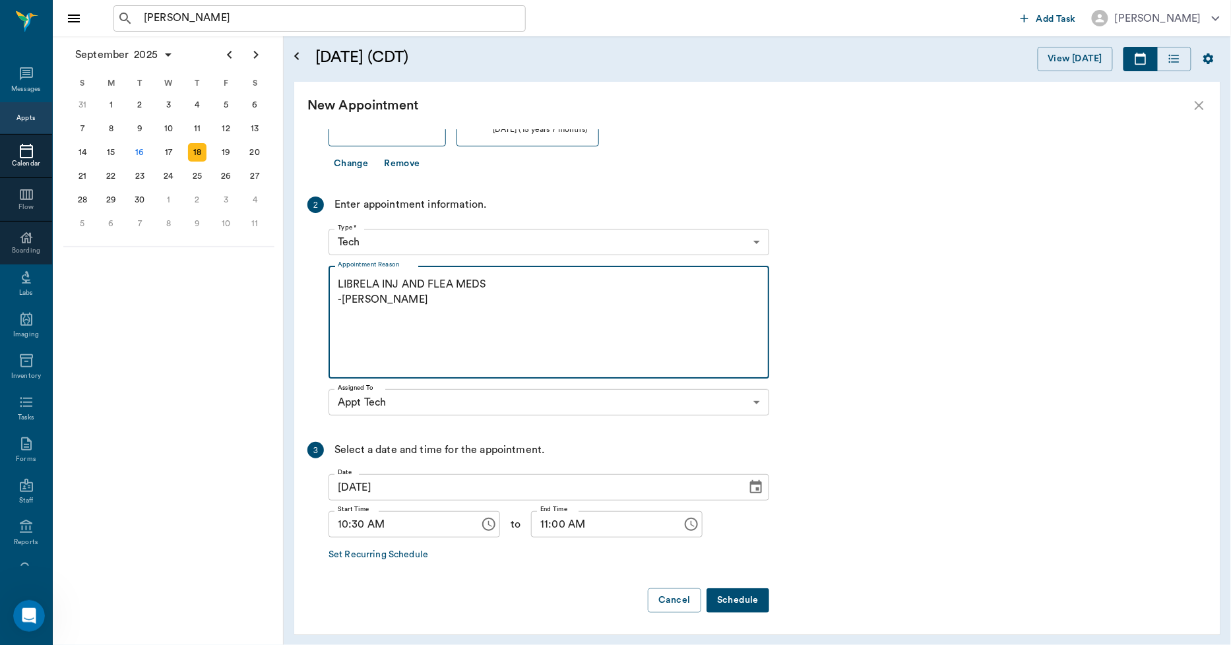
type textarea "LIBRELA INJ AND FLEA MEDS -LORY"
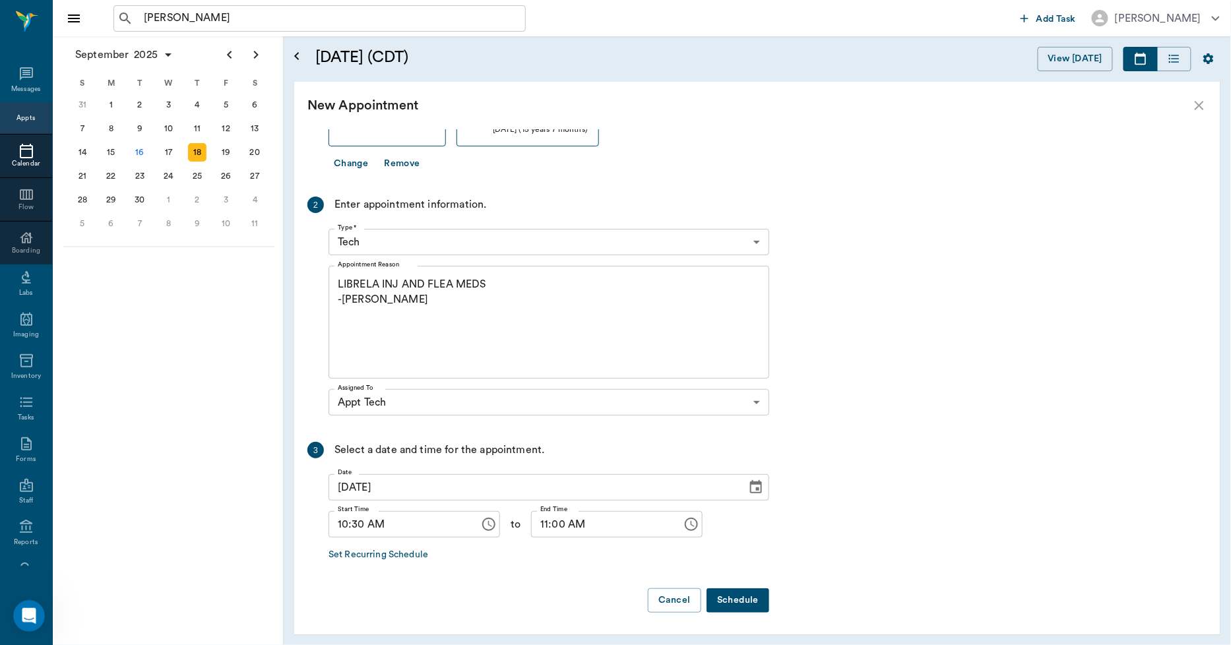
click at [736, 598] on button "Schedule" at bounding box center [737, 600] width 63 height 24
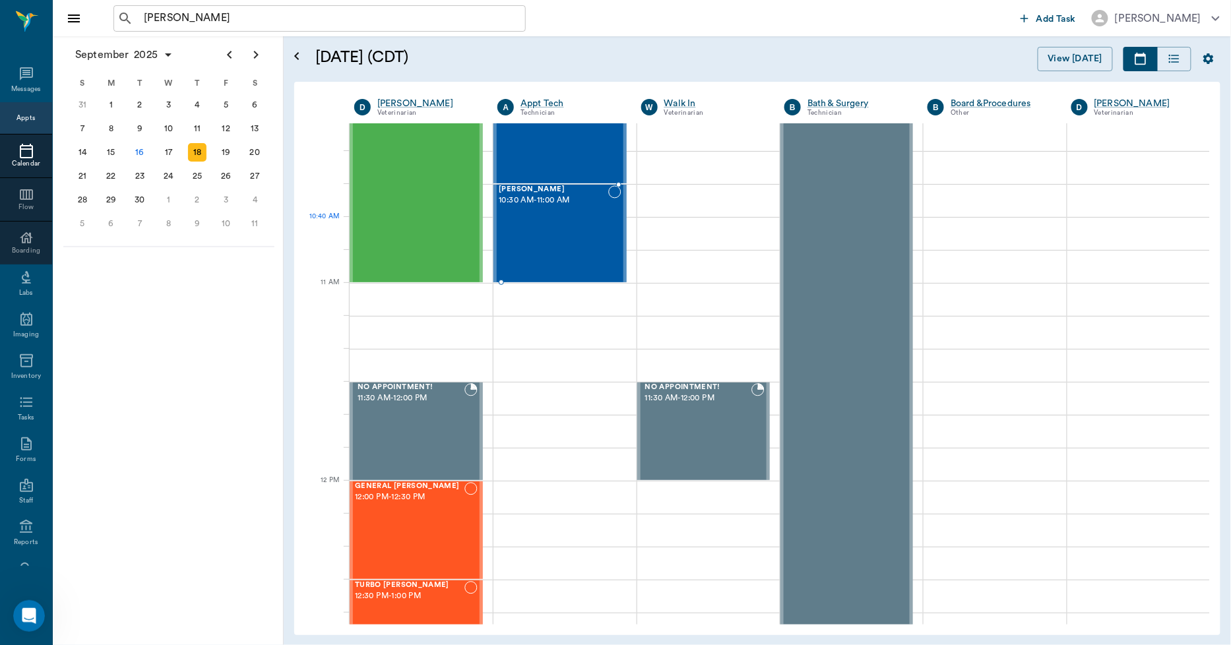
click at [580, 235] on div "MILO Cornett 10:30 AM - 11:00 AM" at bounding box center [553, 233] width 109 height 96
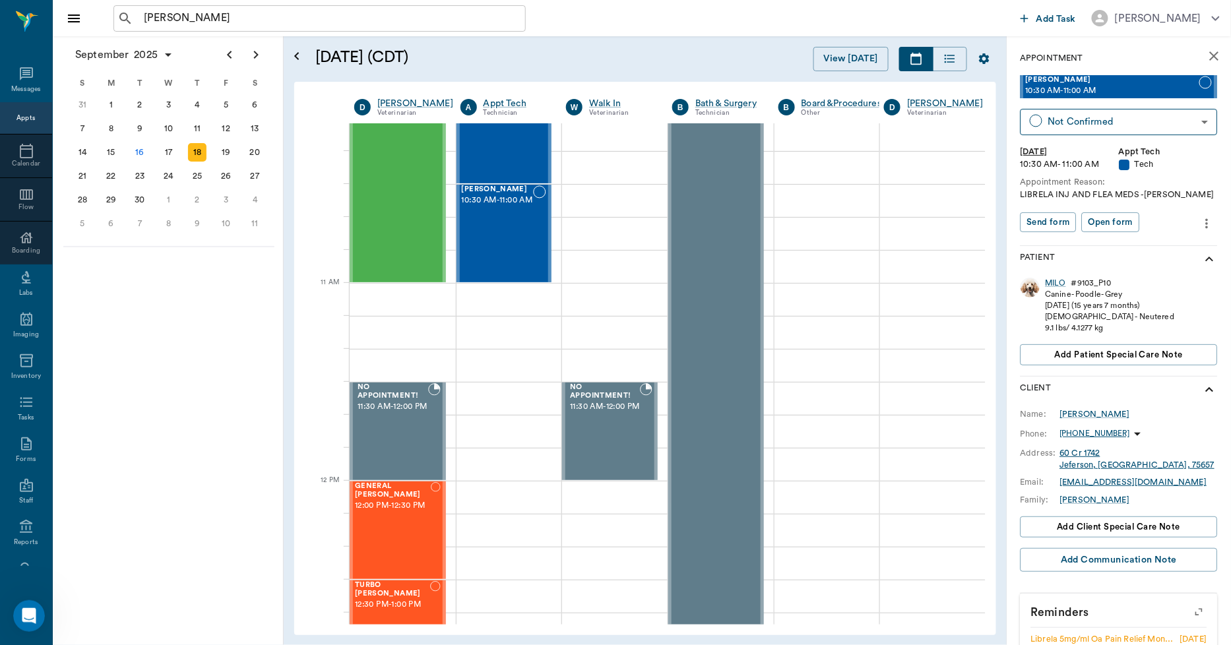
click at [1200, 220] on icon "more" at bounding box center [1207, 224] width 15 height 16
click at [1140, 239] on span "Edit appointment" at bounding box center [1141, 246] width 111 height 14
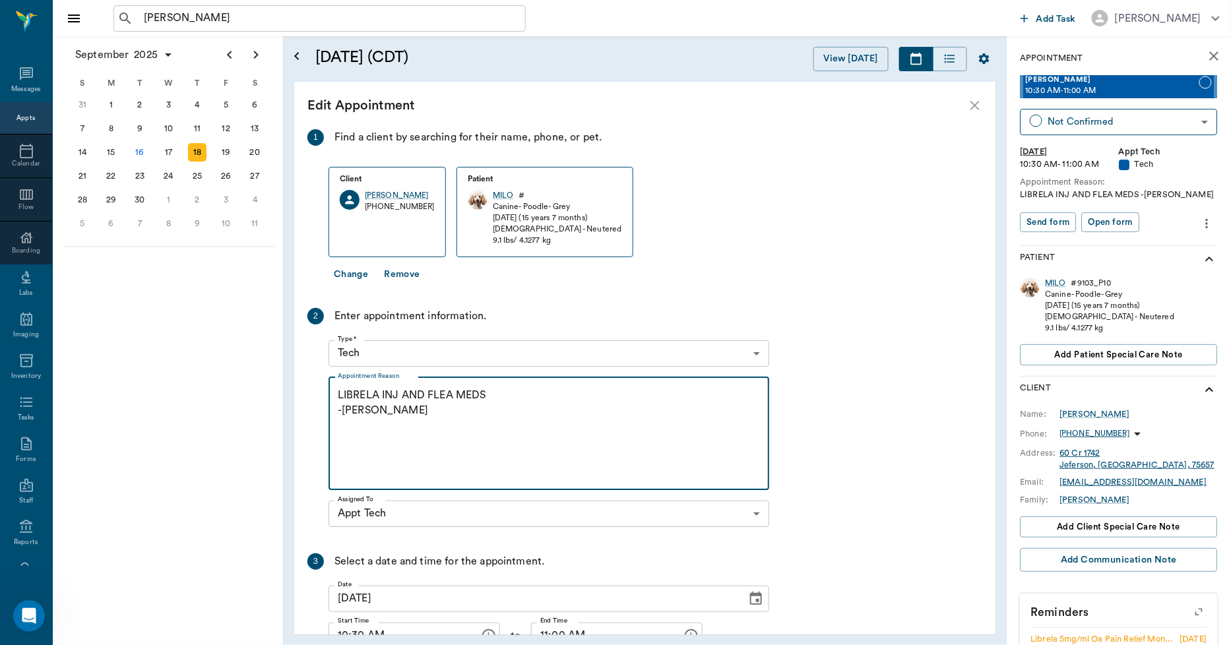
click at [520, 396] on textarea "LIBRELA INJ AND FLEA MEDS -LORY" at bounding box center [549, 433] width 422 height 91
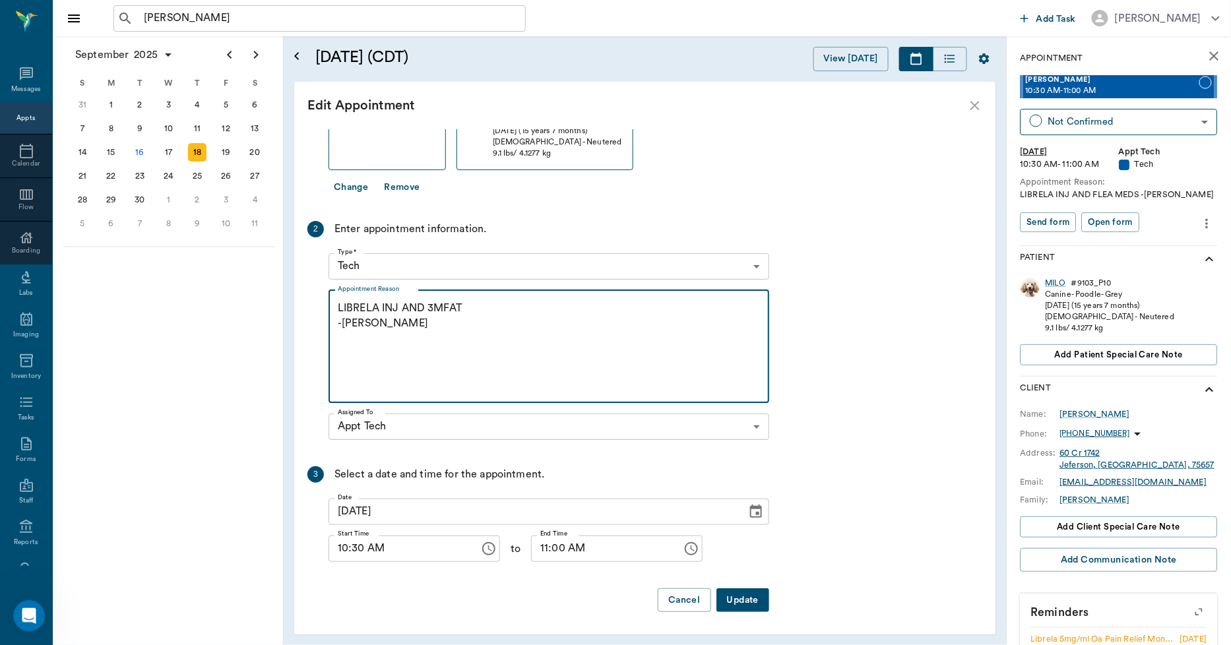
scroll to position [88, 0]
type textarea "LIBRELA INJ AND 3MFAT -LORY"
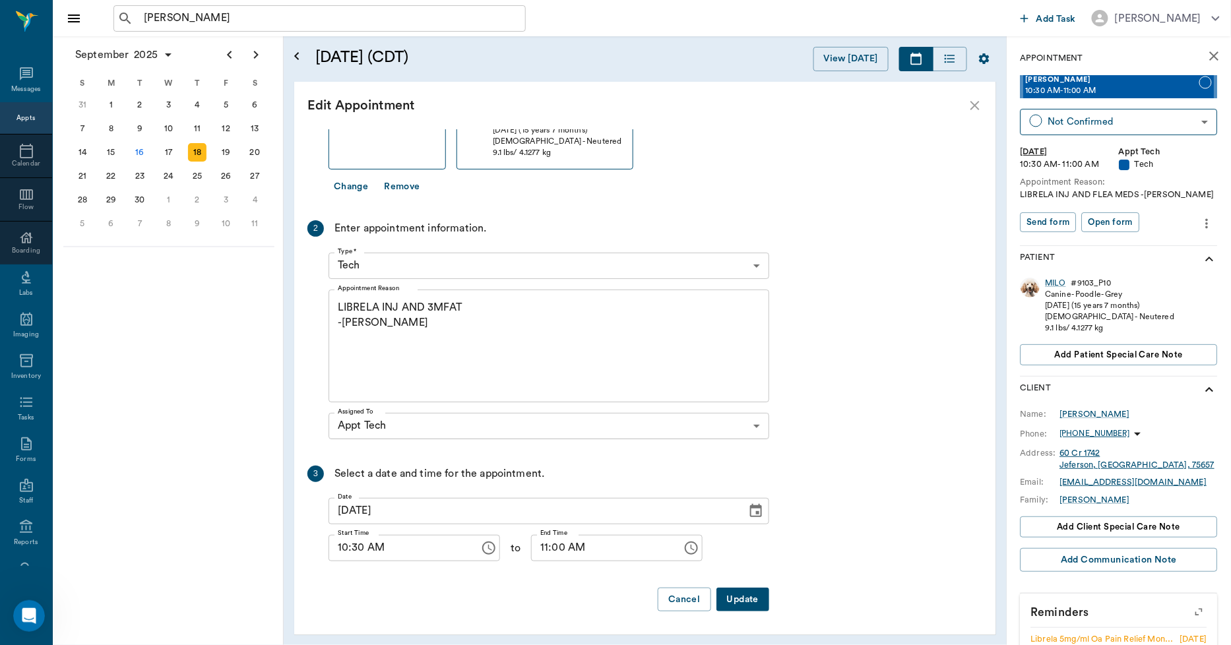
click at [737, 596] on button "Update" at bounding box center [742, 600] width 53 height 24
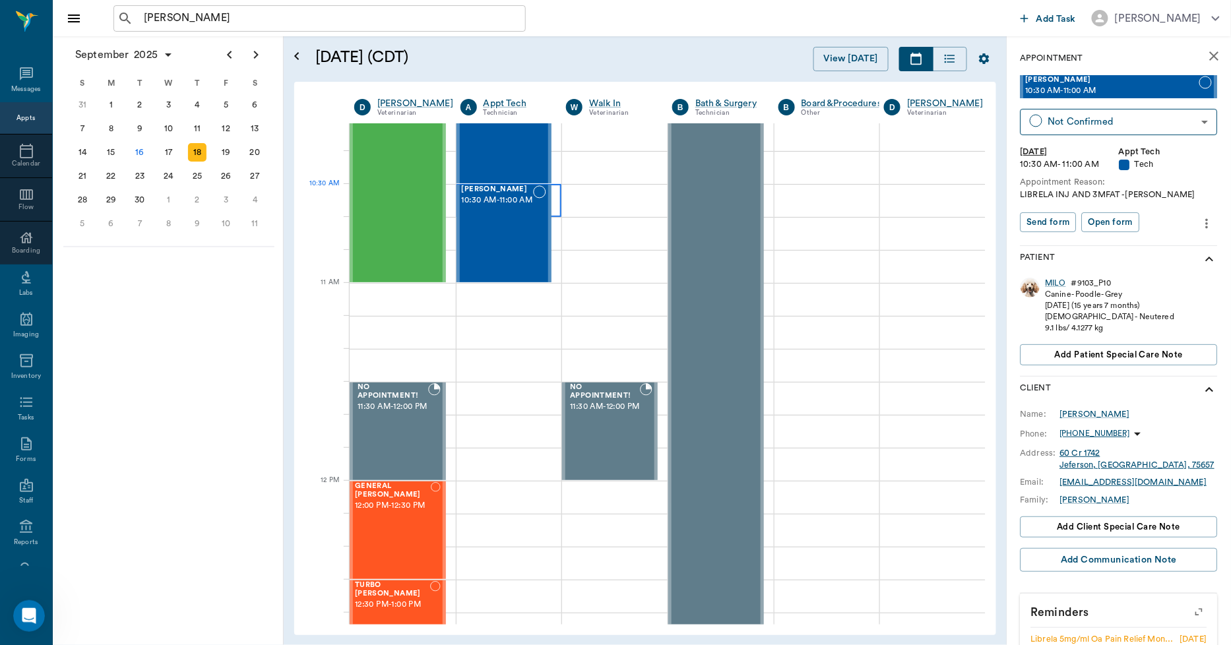
click at [557, 199] on div at bounding box center [509, 200] width 106 height 33
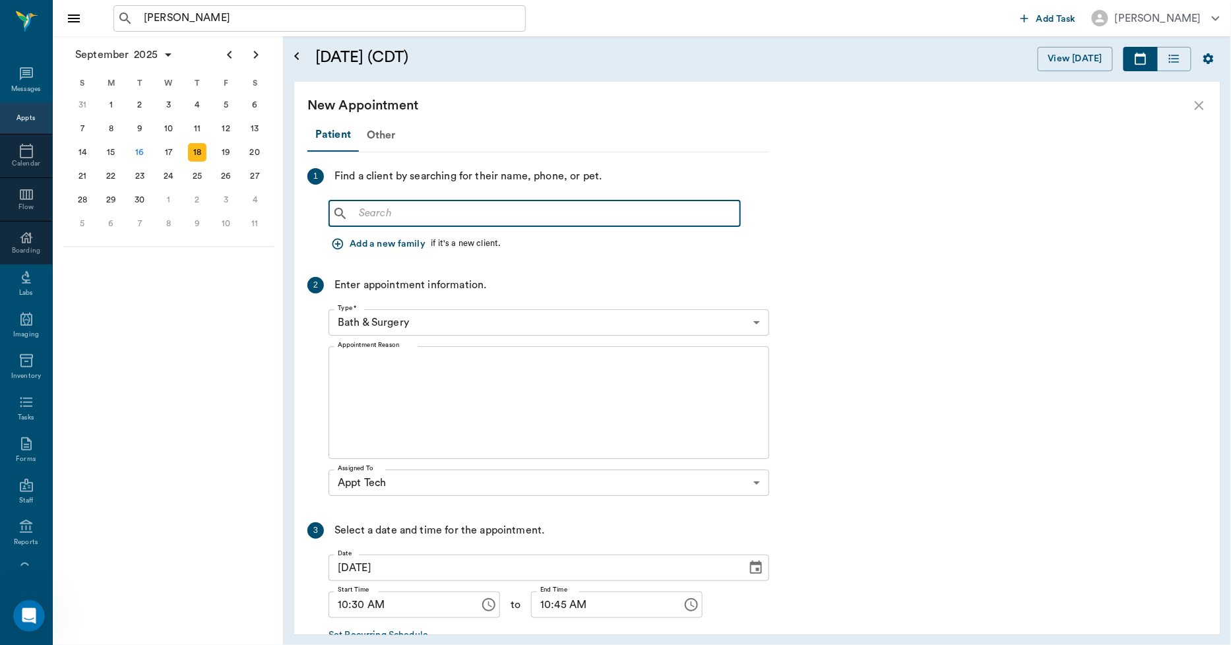
click at [425, 218] on input "text" at bounding box center [544, 213] width 381 height 18
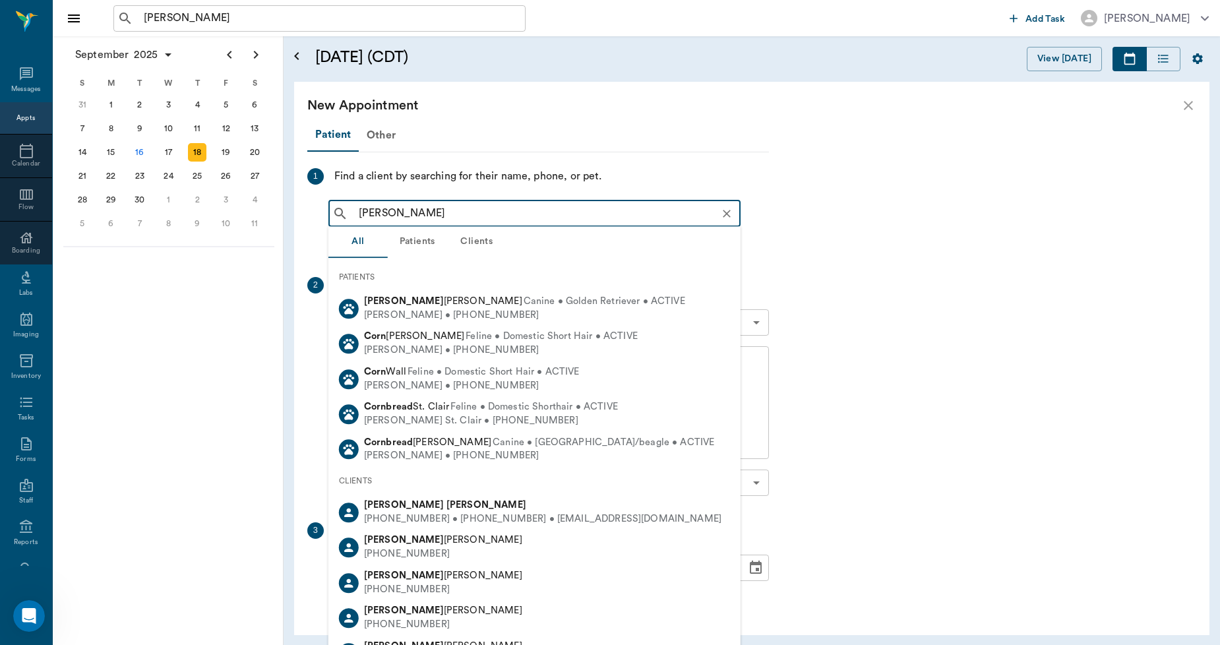
click at [438, 489] on div "CLIENTS" at bounding box center [534, 481] width 412 height 28
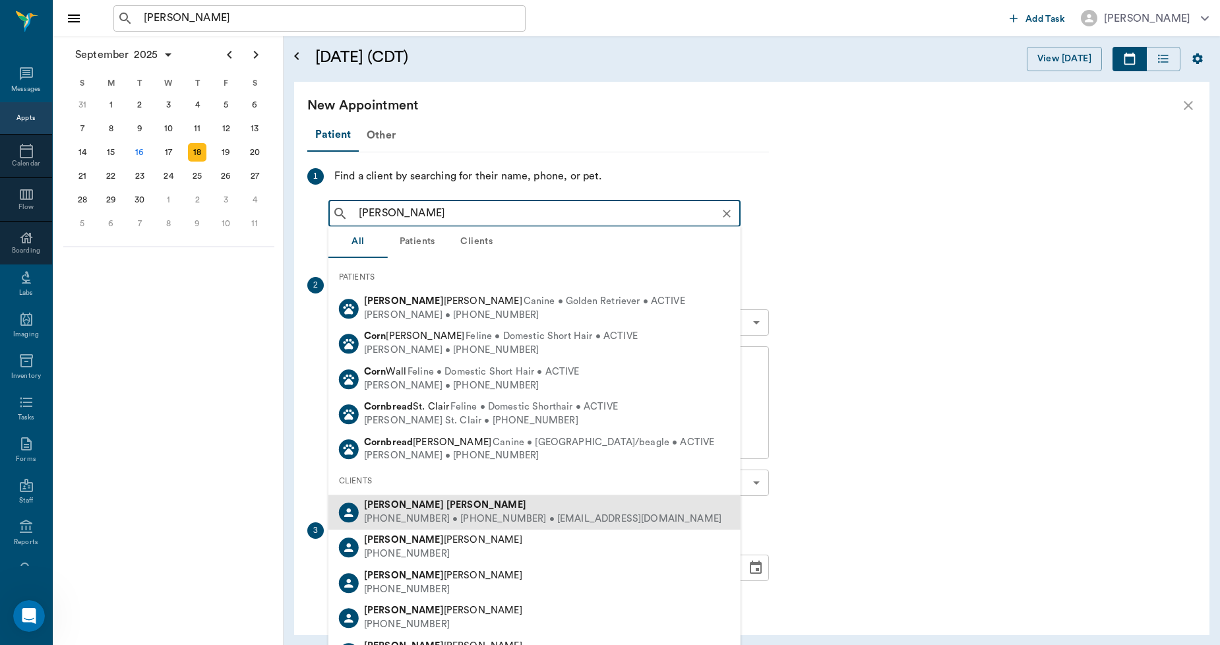
click at [439, 509] on div "Susan Cornett" at bounding box center [542, 506] width 357 height 14
type input "SUSAN CORN"
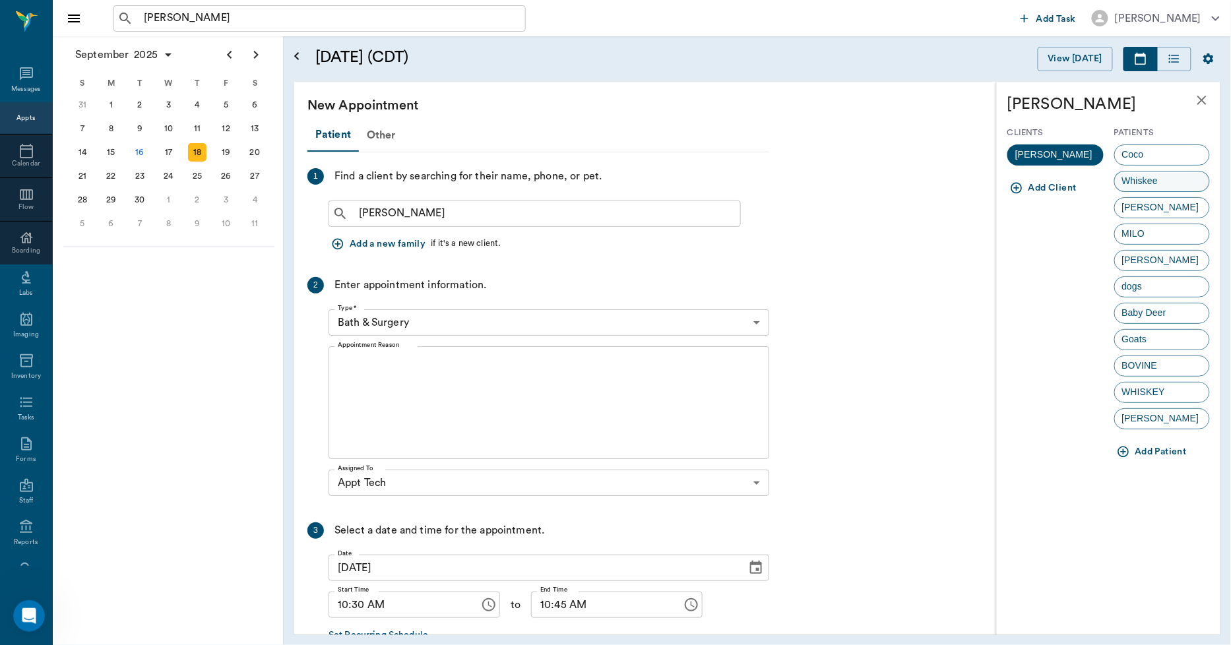
click at [1156, 178] on span "Whiskee" at bounding box center [1140, 181] width 51 height 14
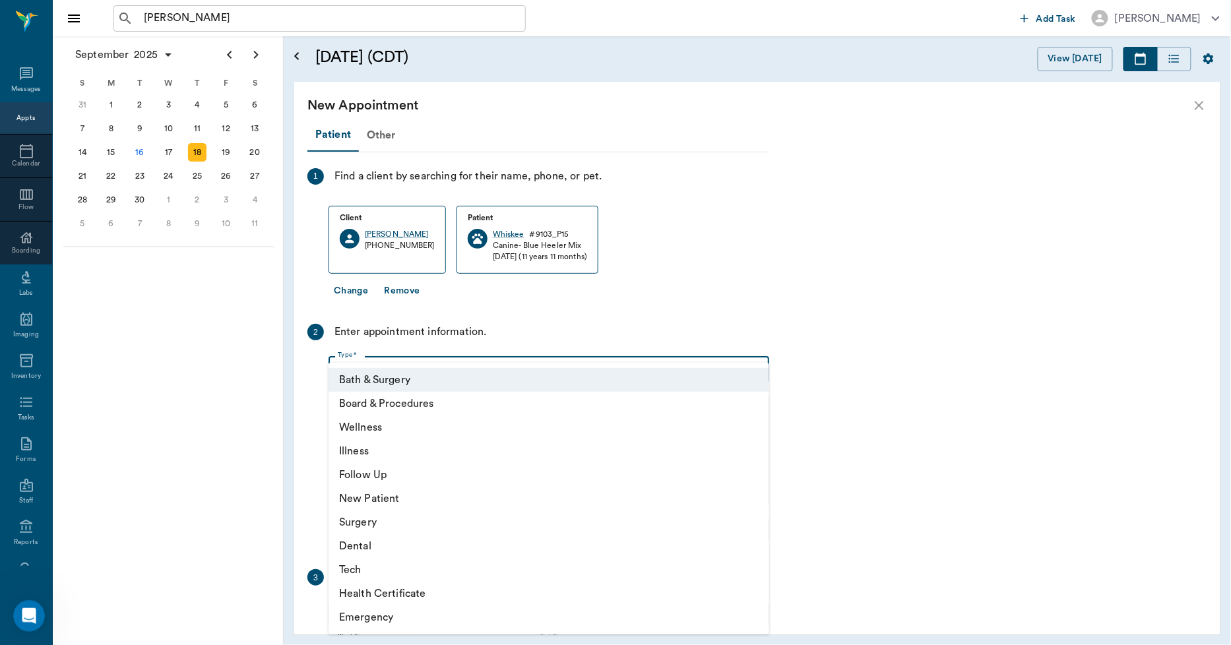
click at [489, 367] on body "MILO COR ​ Add Task Dr. Bert Ellsworth Nectar Messages Appts Calendar Flow Boar…" at bounding box center [615, 322] width 1231 height 645
click at [335, 571] on li "Tech" at bounding box center [548, 570] width 441 height 24
type input "65d2be4f46e3a538d89b8c1a"
type input "11:00 AM"
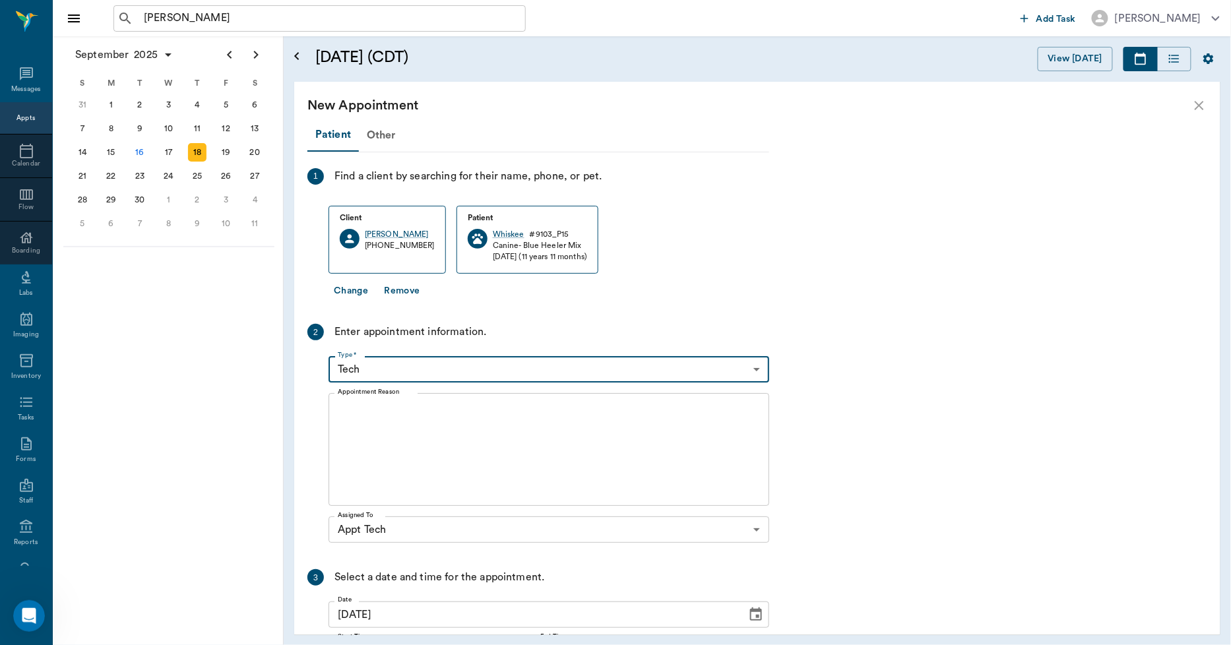
click at [413, 442] on textarea "Appointment Reason" at bounding box center [549, 449] width 422 height 91
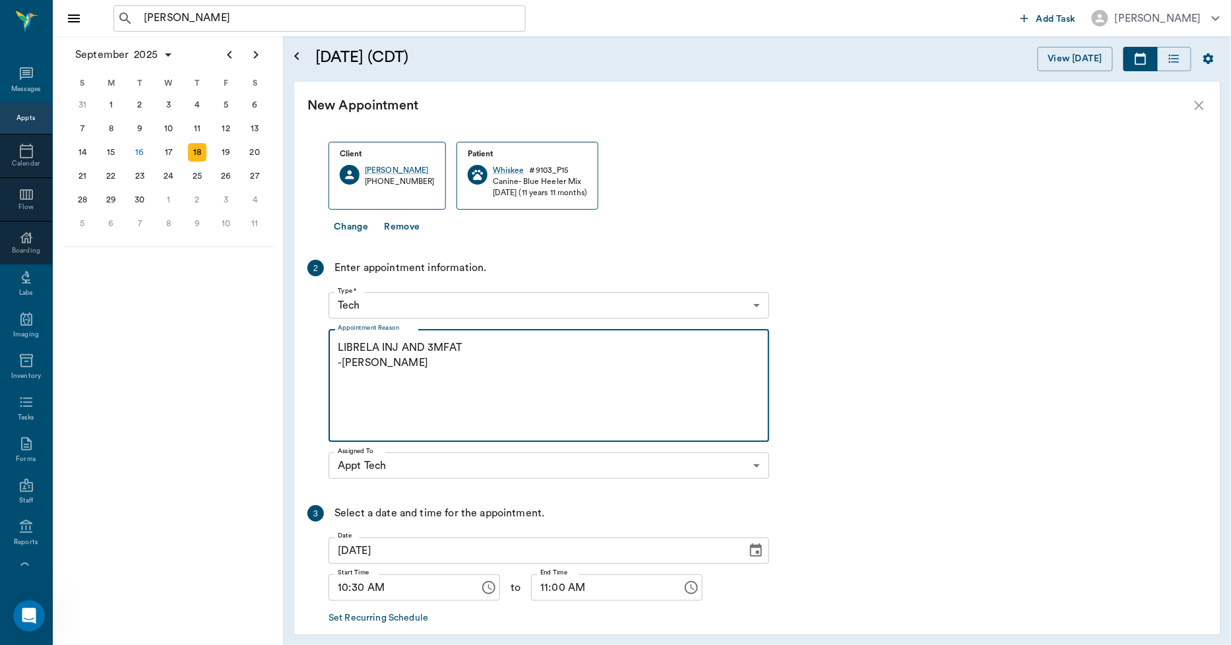
scroll to position [127, 0]
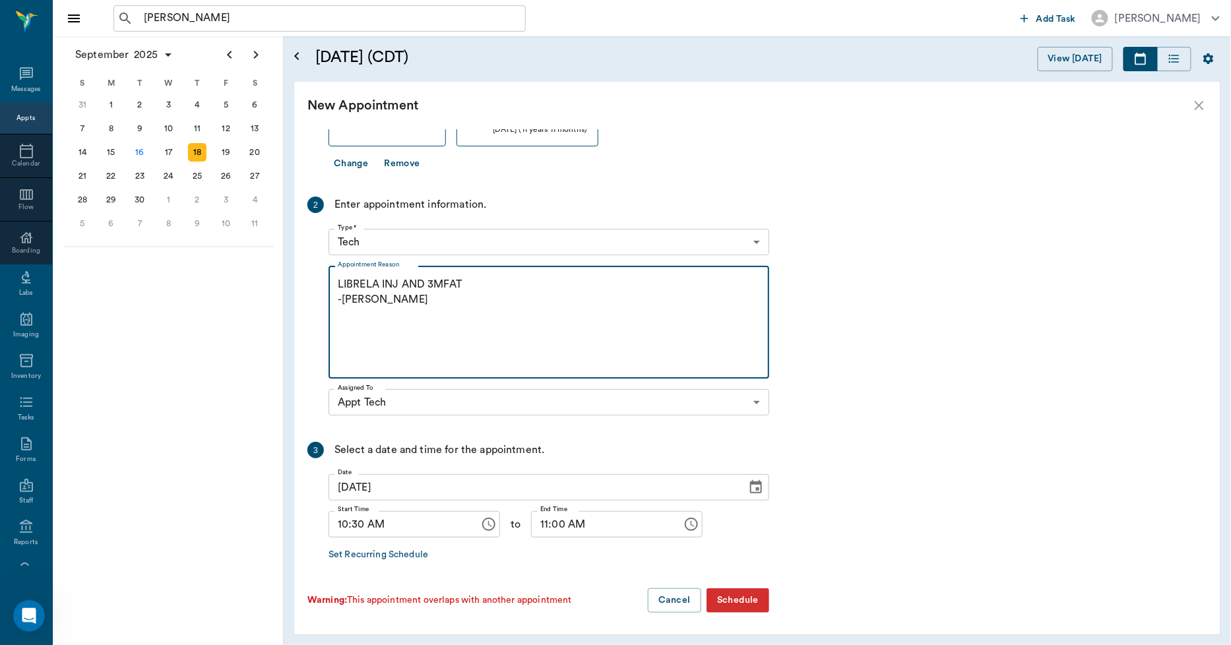
type textarea "LIBRELA INJ AND 3MFAT -LORY"
click at [734, 594] on button "Schedule" at bounding box center [737, 600] width 63 height 24
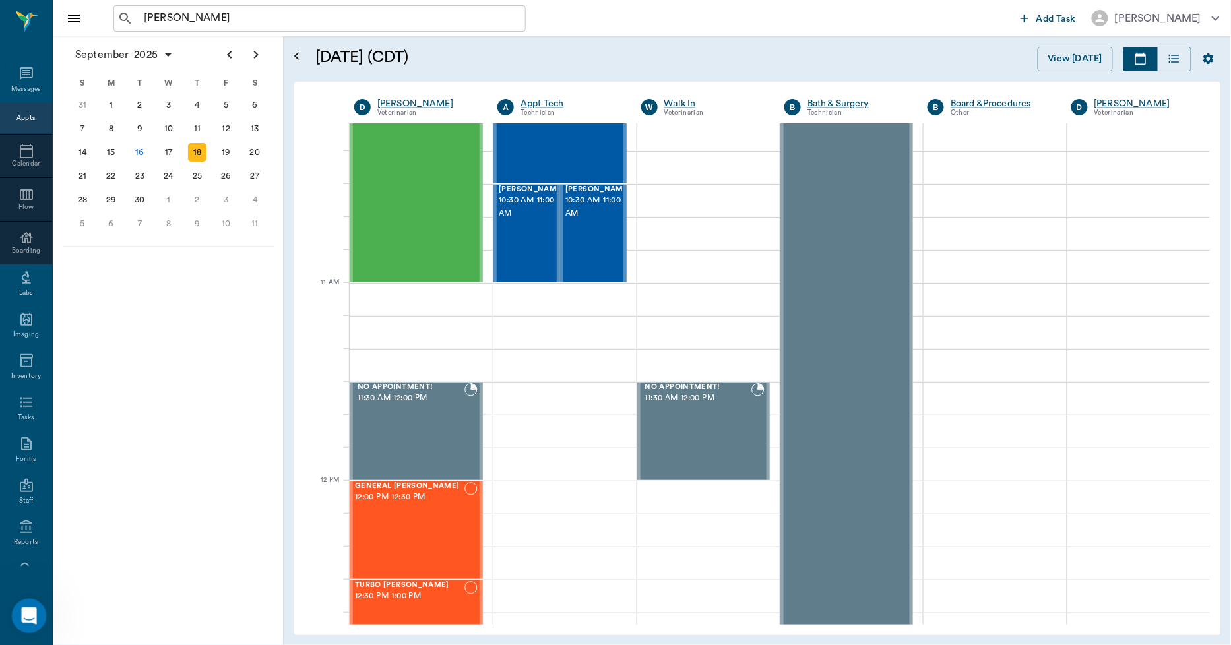
click at [18, 608] on div "Open Intercom Messenger" at bounding box center [27, 614] width 44 height 44
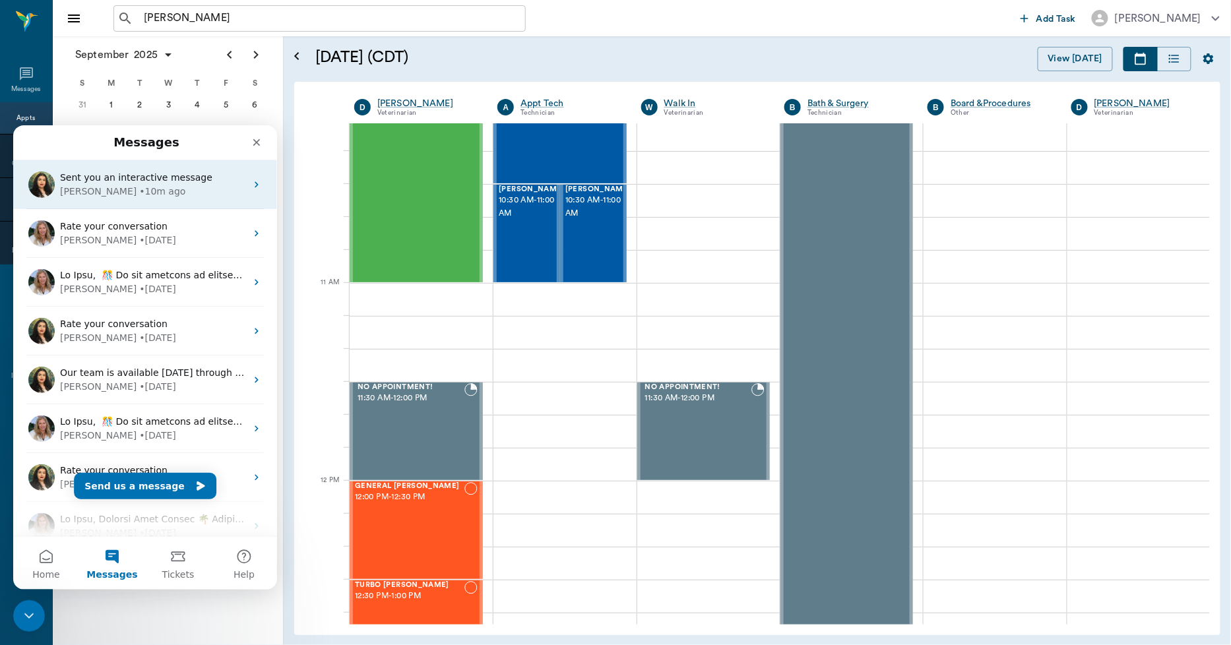
click at [139, 185] on div "• 10m ago" at bounding box center [162, 191] width 46 height 14
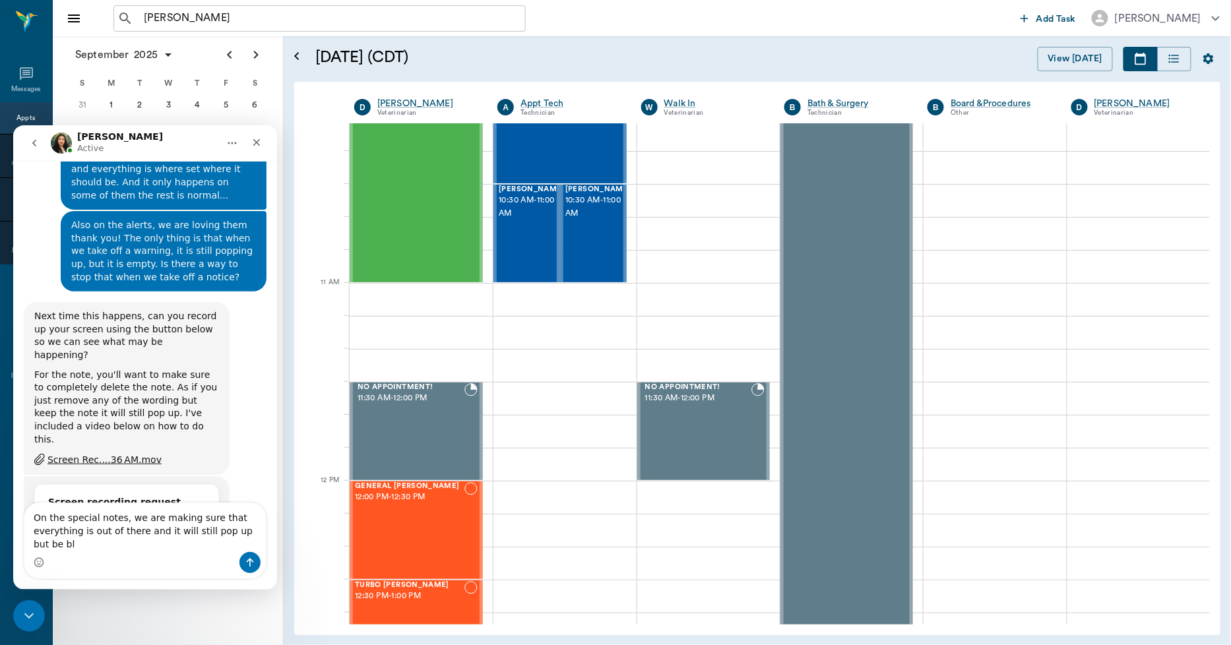
scroll to position [751, 0]
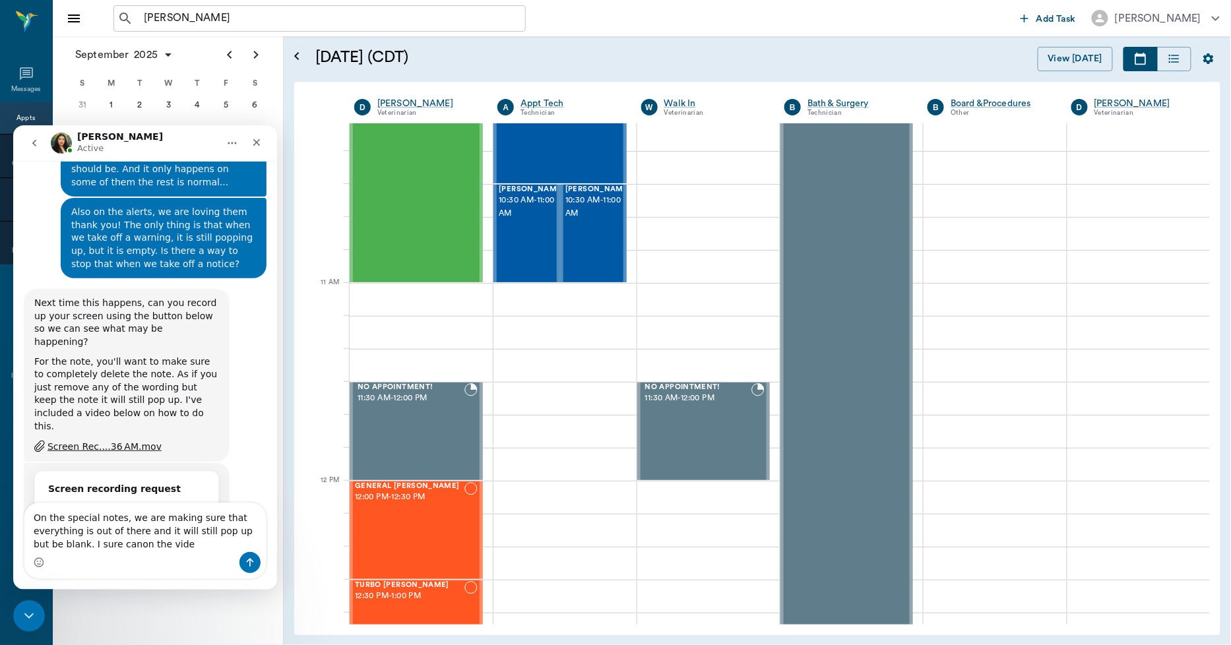
type textarea "On the special notes, we are making sure that everything is out of there and it…"
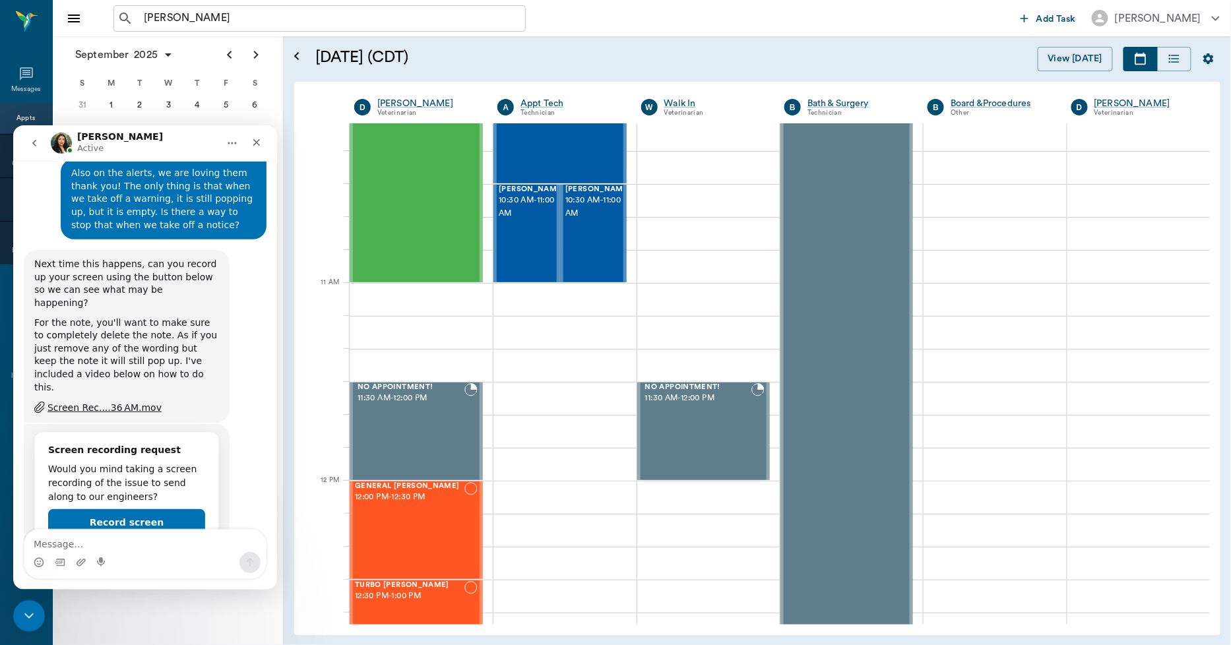
scroll to position [789, 0]
click at [31, 608] on icon "Close Intercom Messenger" at bounding box center [27, 614] width 16 height 16
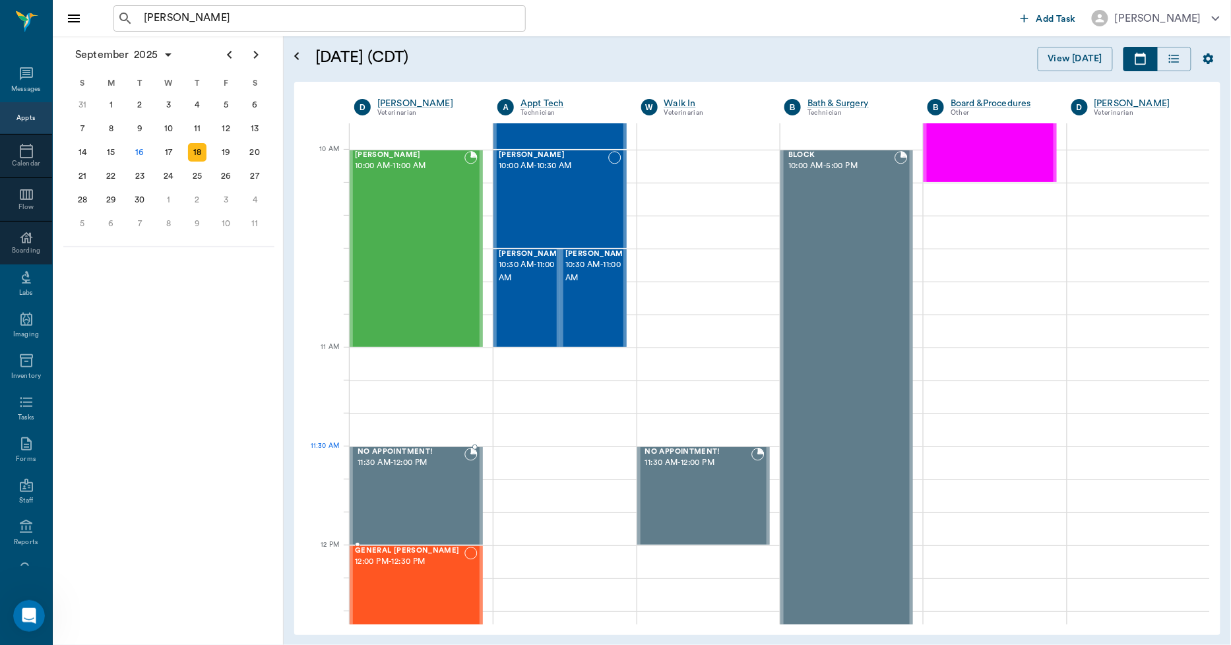
scroll to position [366, 0]
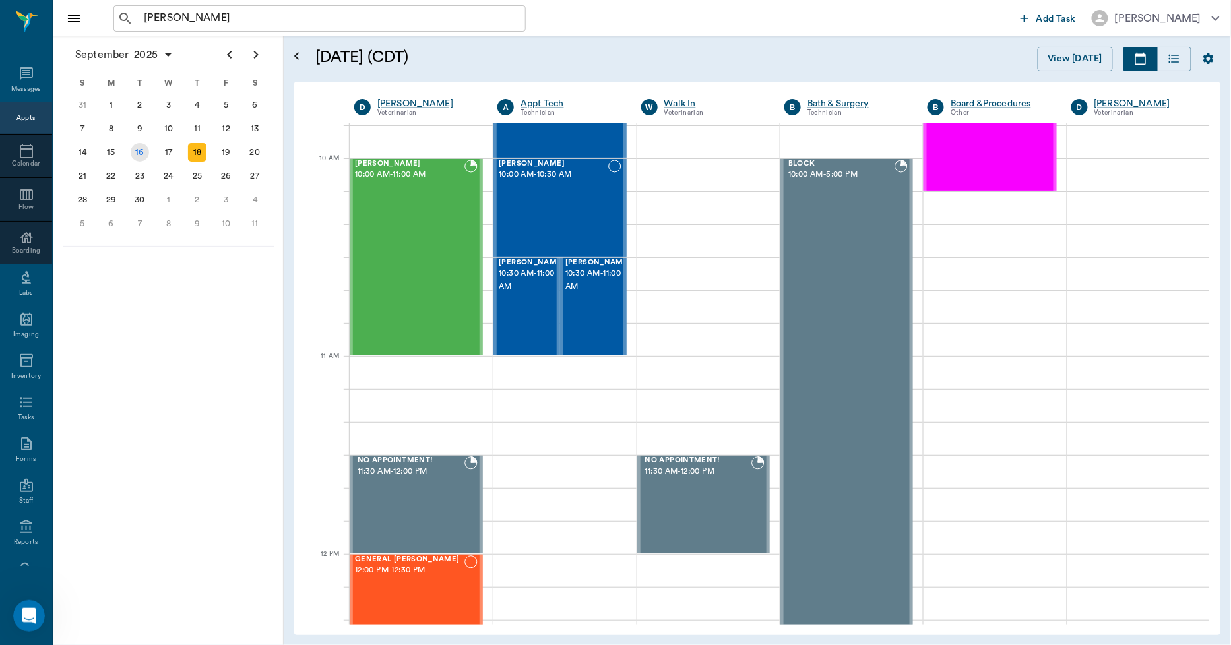
click at [146, 150] on div "16" at bounding box center [140, 152] width 18 height 18
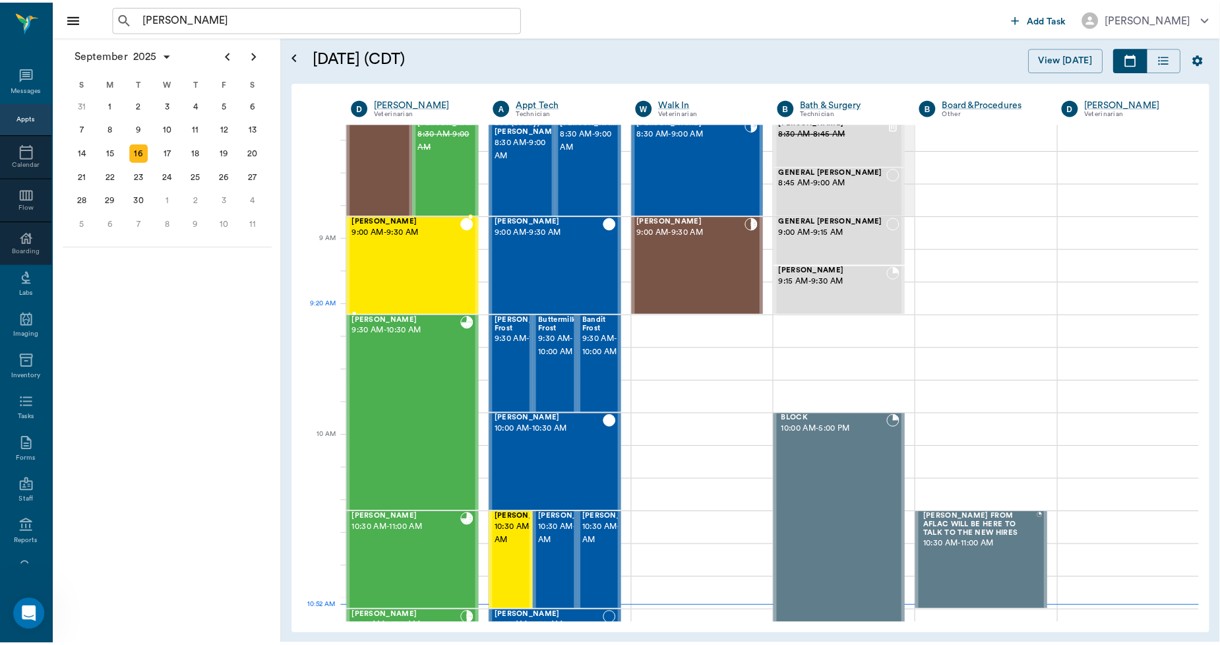
scroll to position [146, 0]
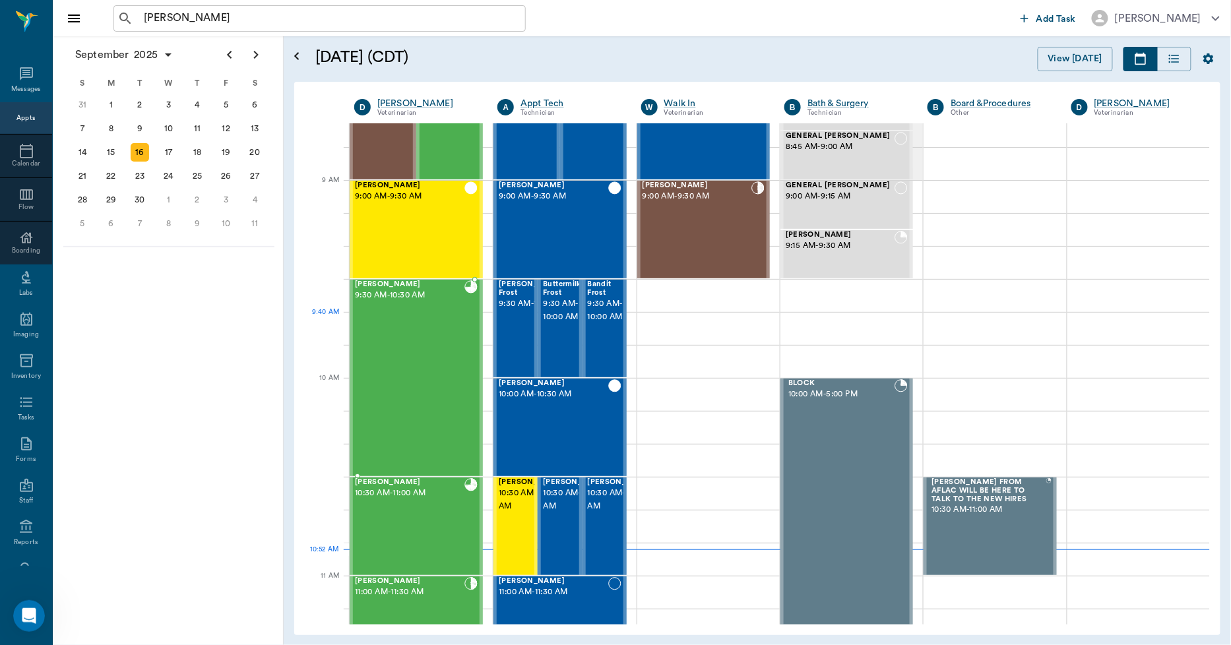
click at [450, 325] on div "Bovine Smith 9:30 AM - 10:30 AM" at bounding box center [409, 377] width 109 height 195
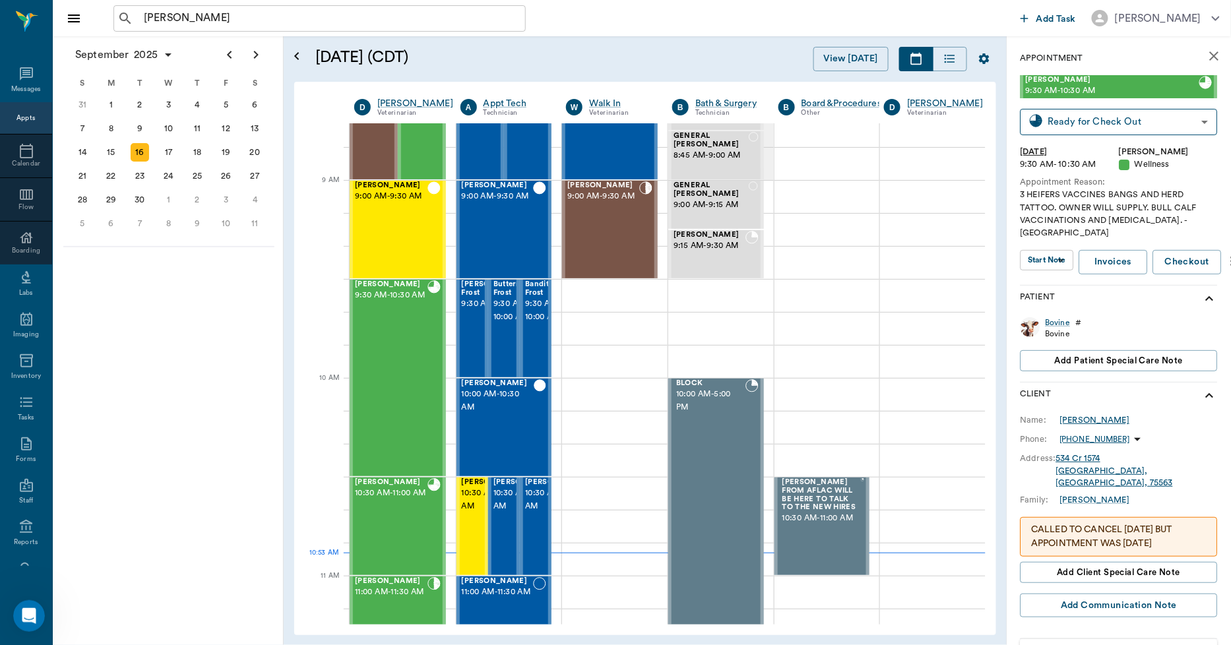
click at [1076, 414] on div "[PERSON_NAME]" at bounding box center [1095, 420] width 70 height 12
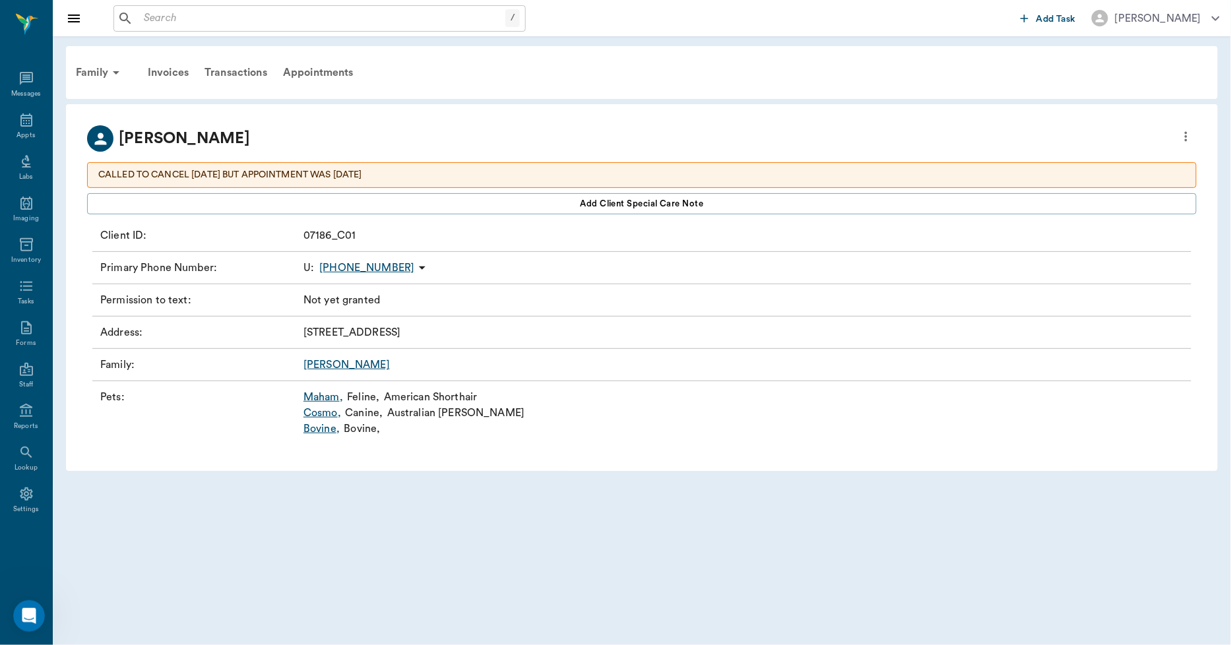
click at [323, 432] on link "Bovine ," at bounding box center [321, 429] width 36 height 16
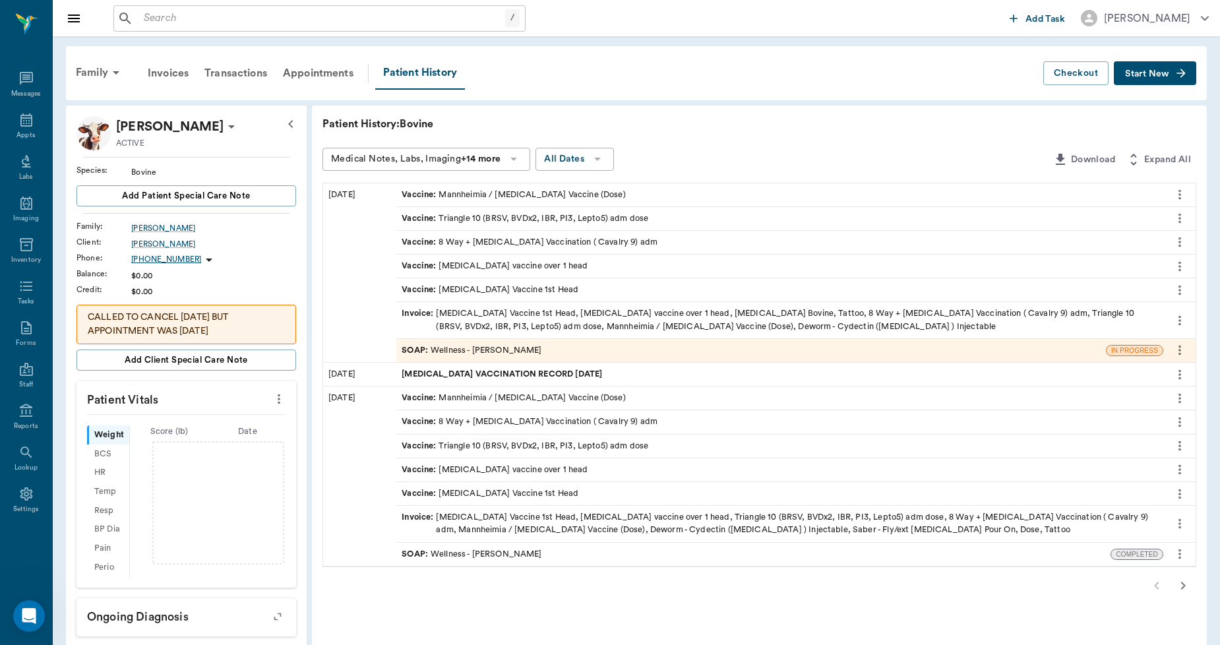
click at [1136, 74] on span "Start New" at bounding box center [1147, 74] width 44 height 0
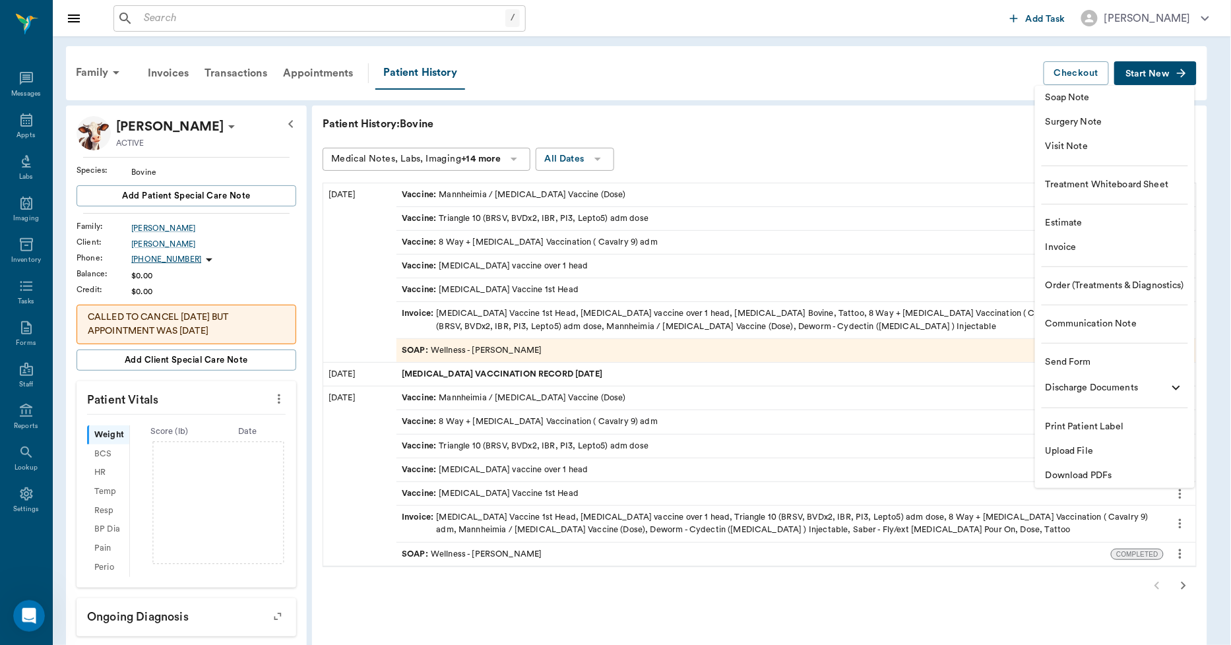
click at [1061, 449] on span "Upload File" at bounding box center [1114, 452] width 139 height 14
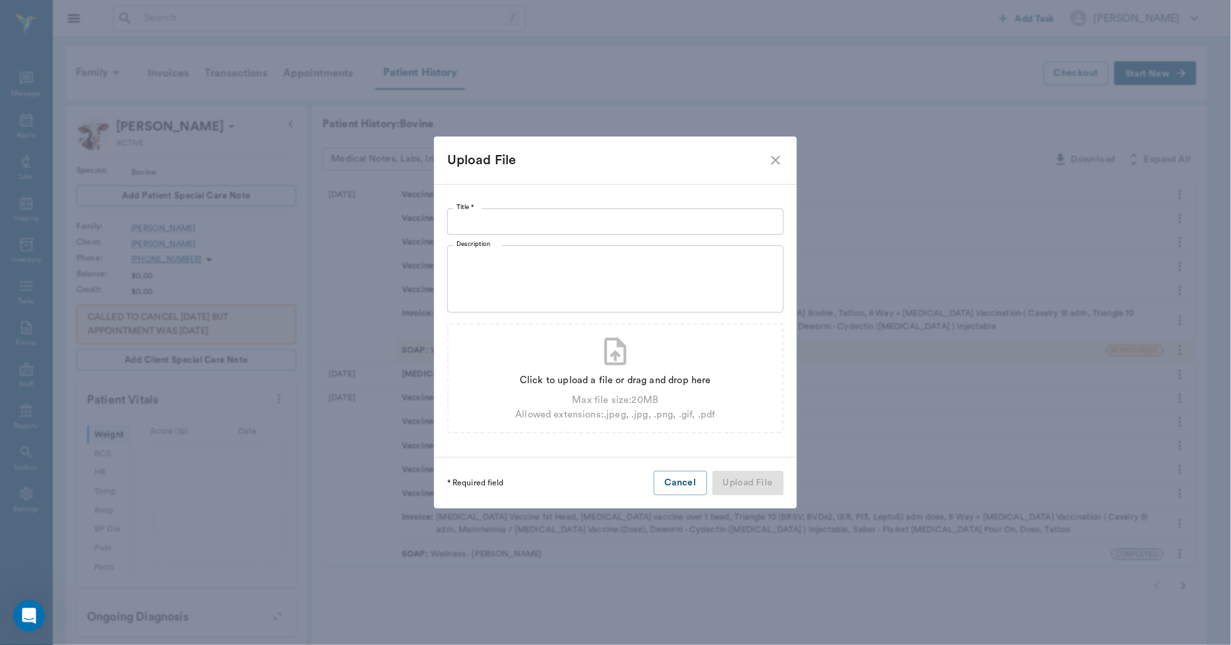
click at [644, 223] on input "Title *" at bounding box center [615, 221] width 336 height 26
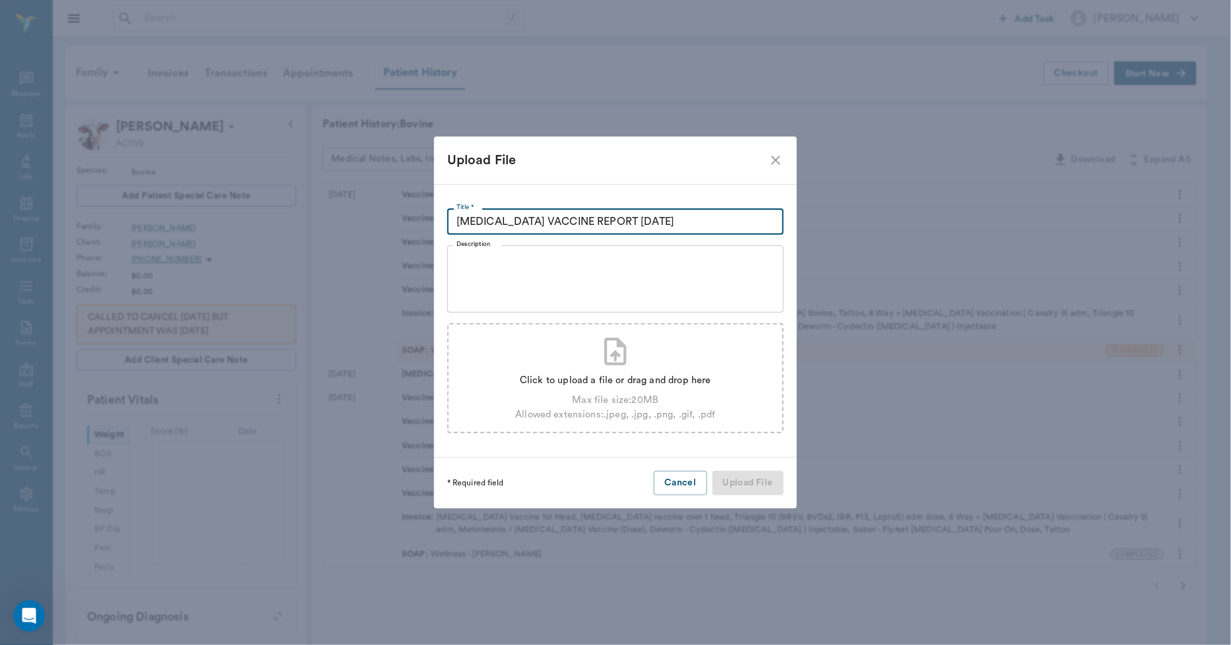
type input "BRUCELLOSIS VACCINE REPORT 09.16.2025"
click at [598, 385] on div "Click to upload a file or drag and drop here" at bounding box center [615, 380] width 200 height 15
type input "C:\fakepath\Bovine.Smith.BrucellosisVaccineReport.09.16.2025.pdf"
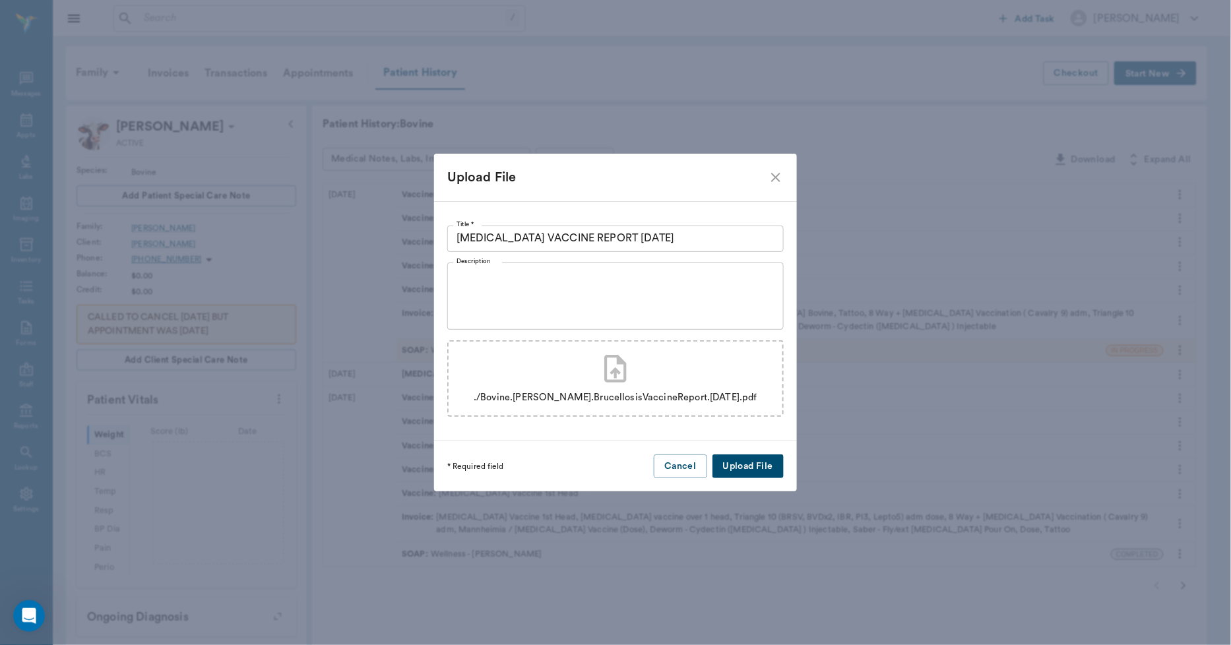
click at [739, 468] on button "Upload File" at bounding box center [747, 466] width 71 height 24
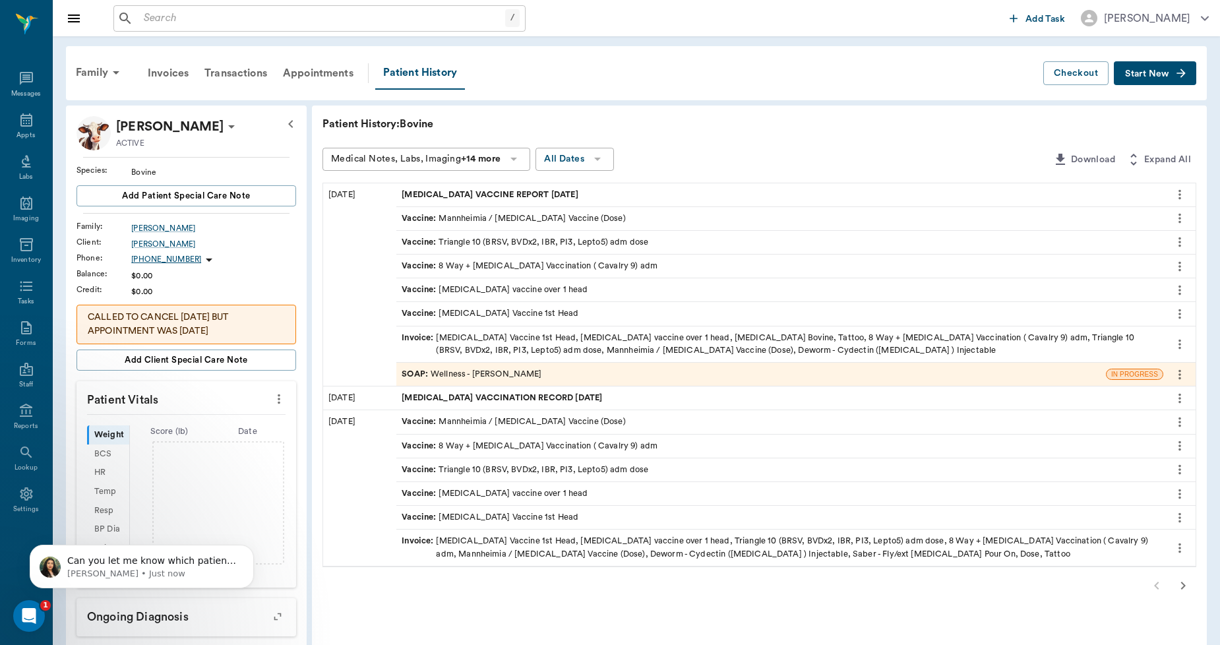
scroll to position [841, 0]
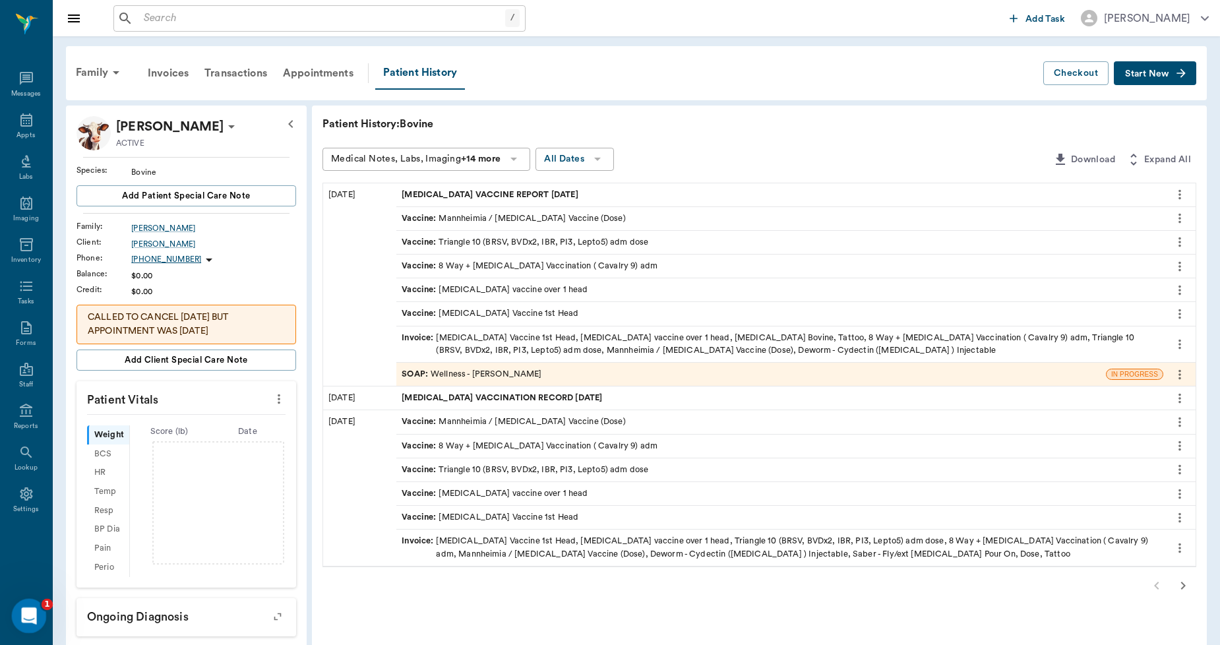
click at [33, 607] on icon "Open Intercom Messenger" at bounding box center [27, 615] width 22 height 22
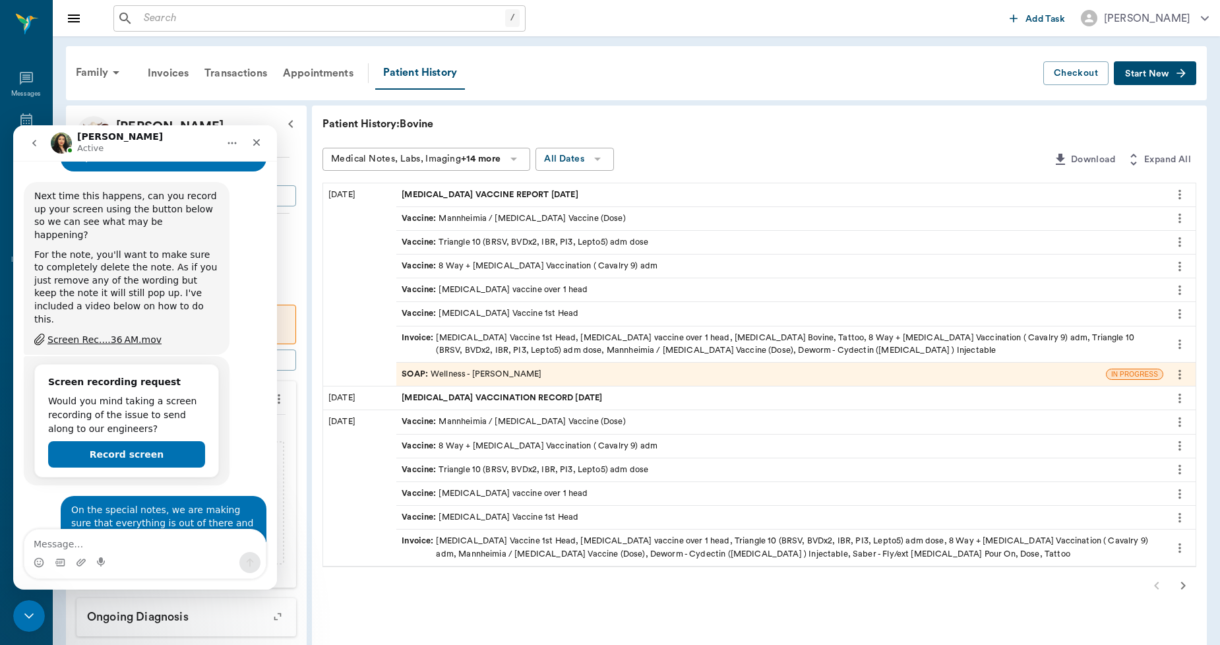
scroll to position [863, 0]
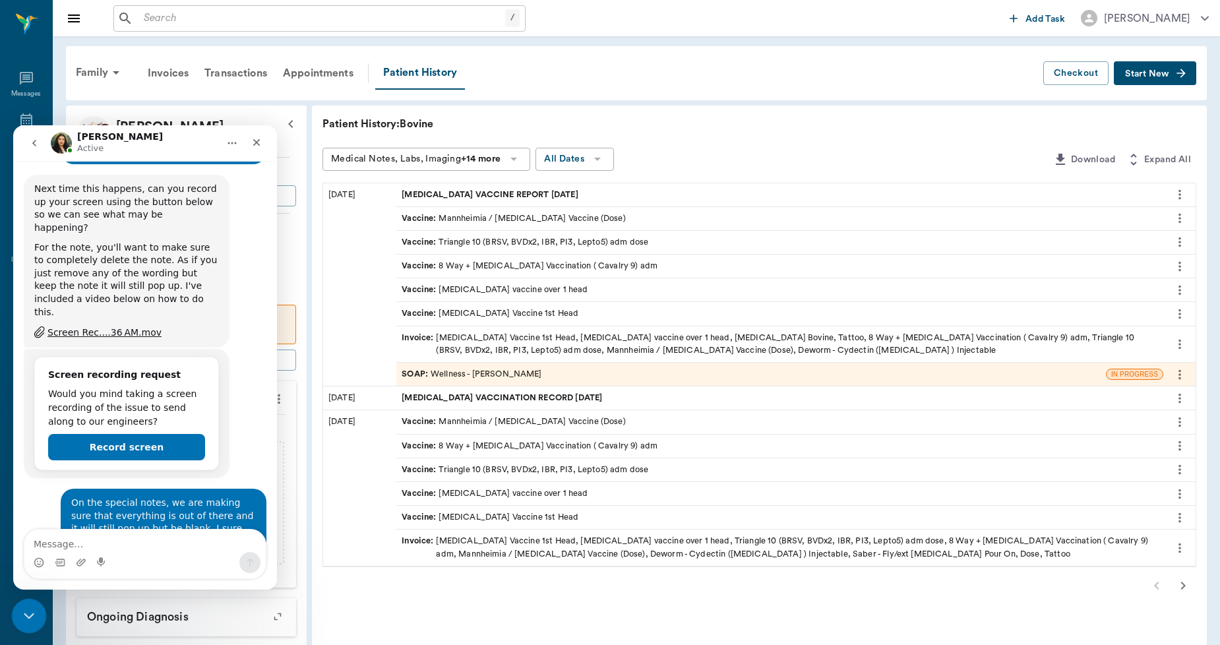
click at [33, 611] on icon "Close Intercom Messenger" at bounding box center [27, 614] width 16 height 16
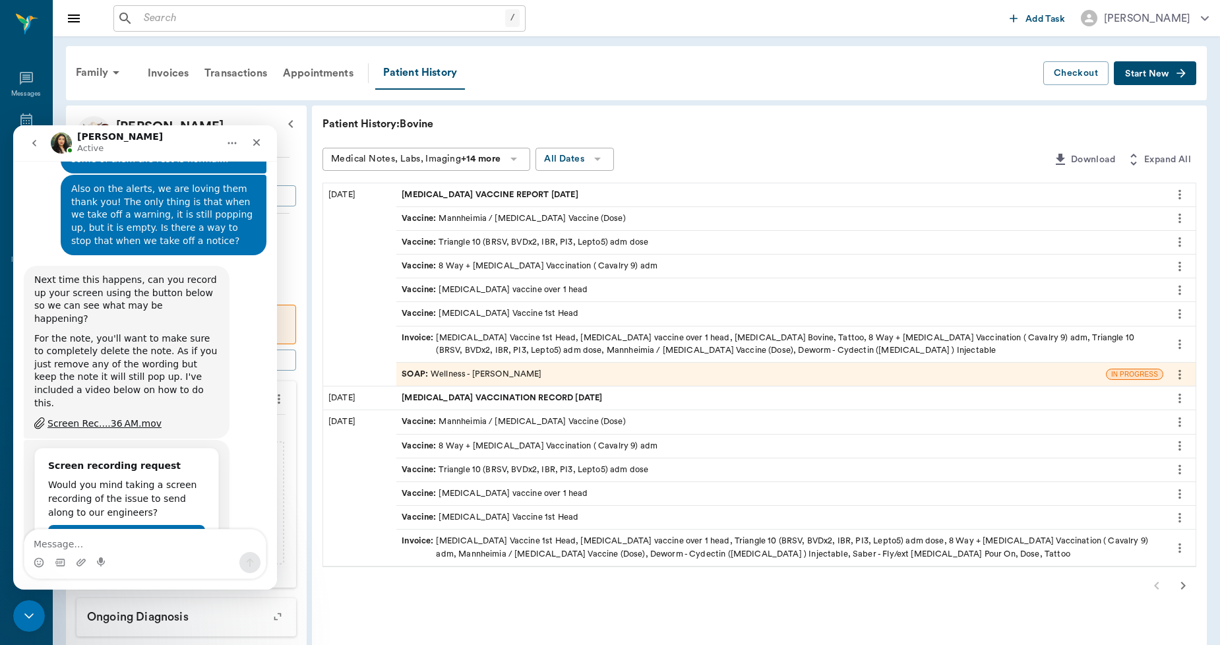
scroll to position [842, 0]
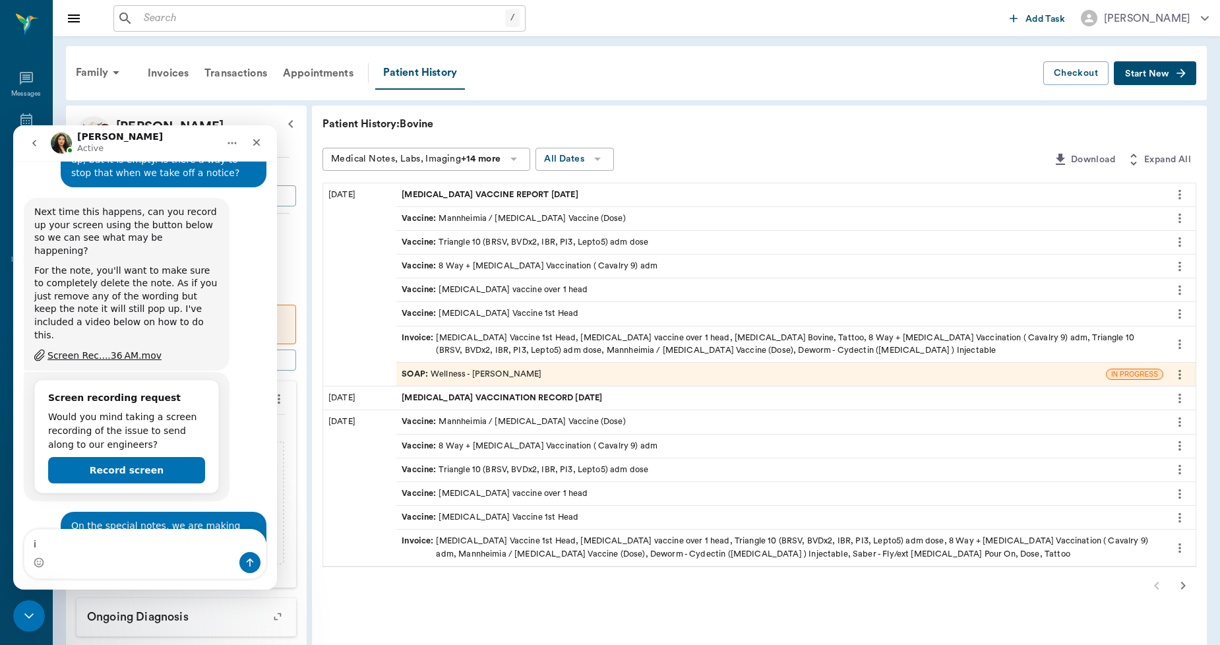
type textarea "i"
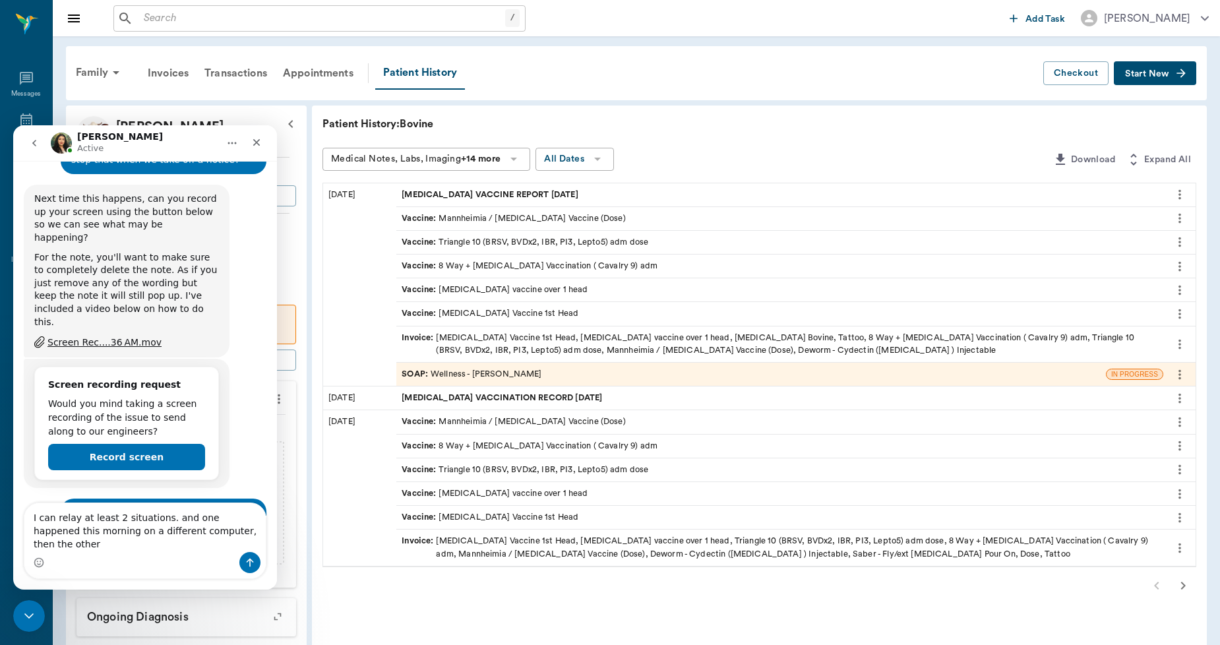
type textarea "I can relay at least 2 situations. and one happened this morning on a different…"
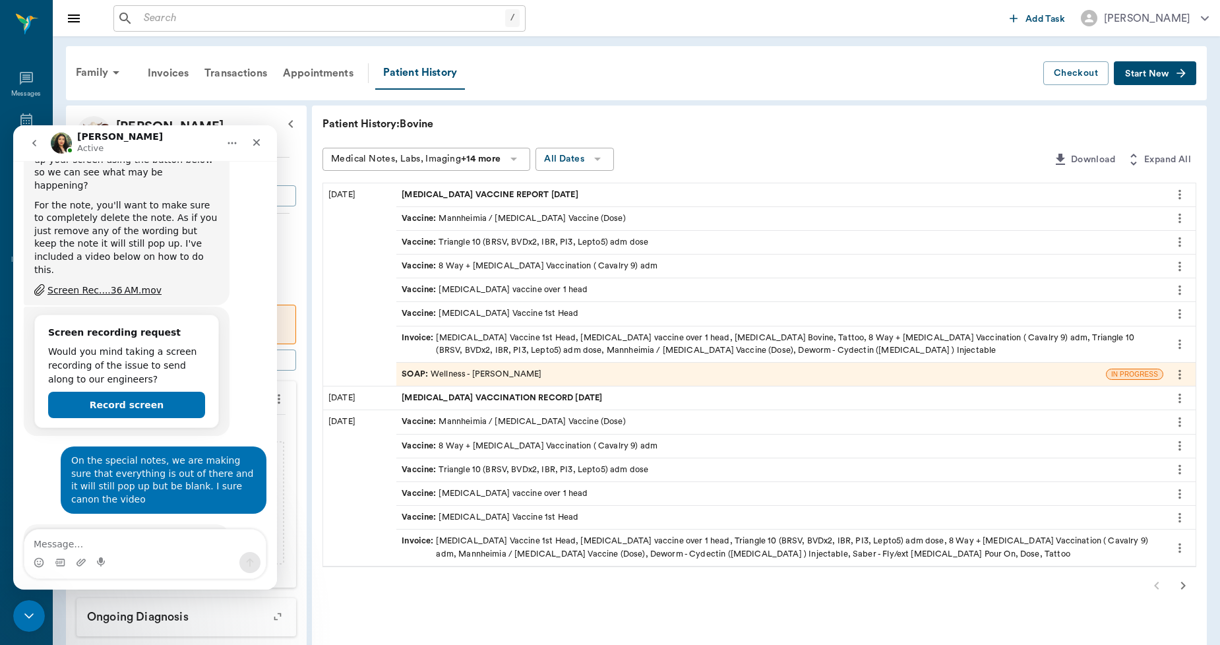
scroll to position [906, 0]
type textarea "Give me just a moment"
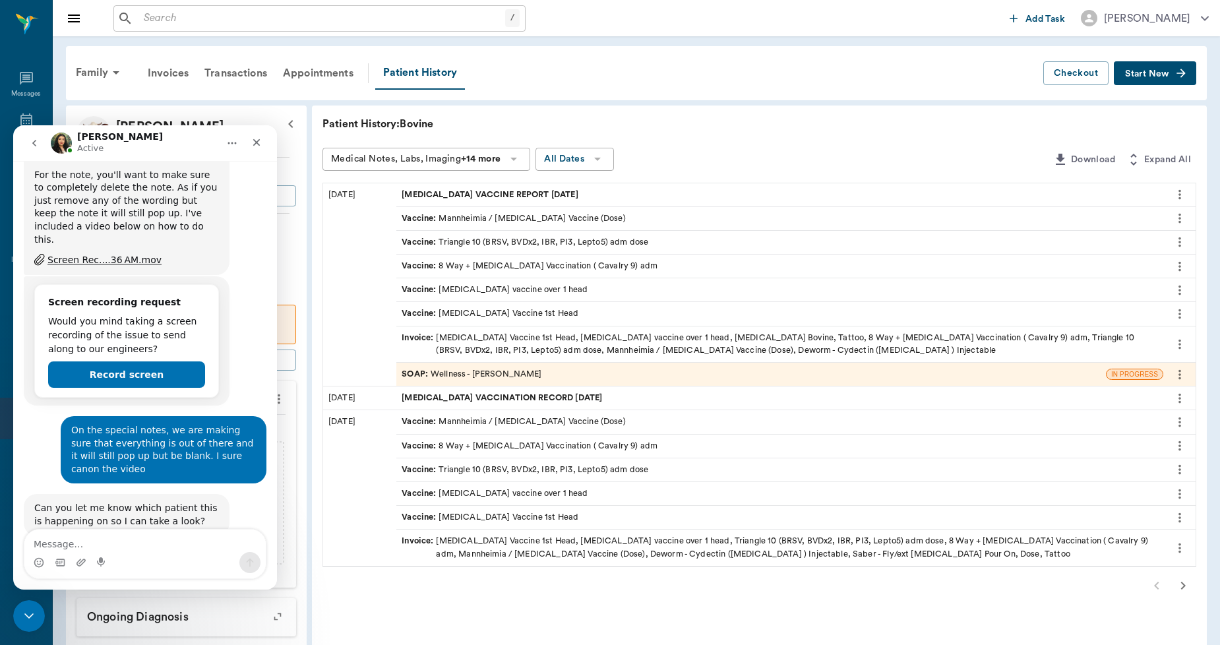
scroll to position [937, 0]
click at [26, 608] on icon "Close Intercom Messenger" at bounding box center [27, 614] width 16 height 16
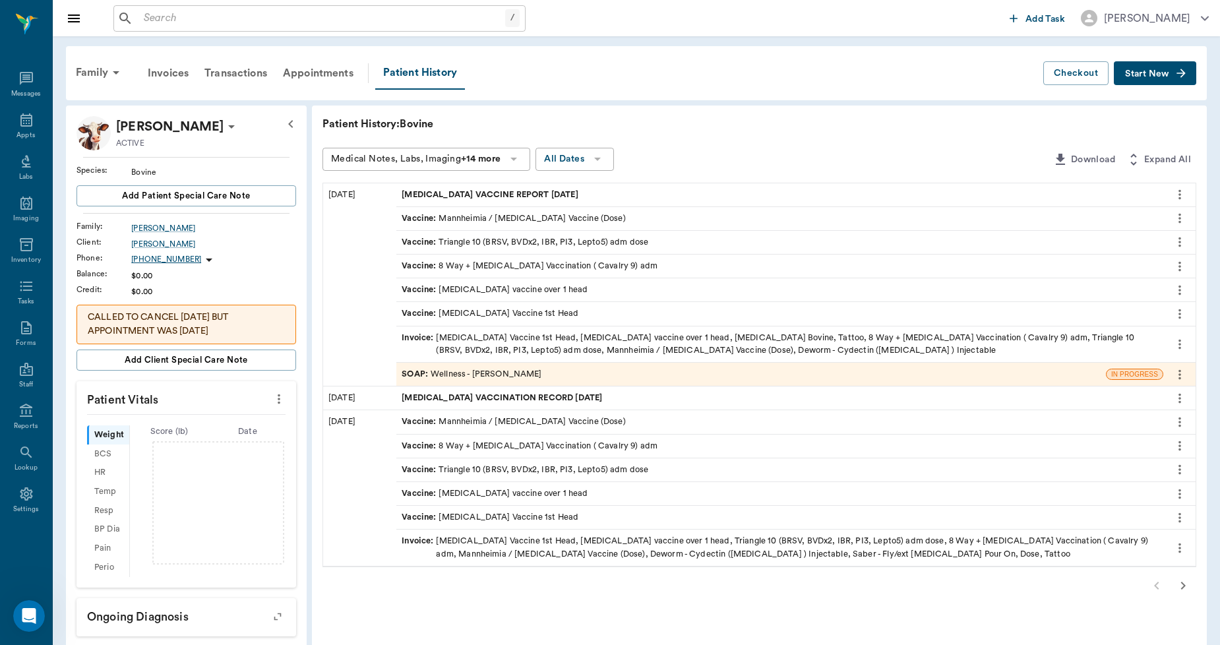
click at [231, 18] on input "text" at bounding box center [322, 18] width 367 height 18
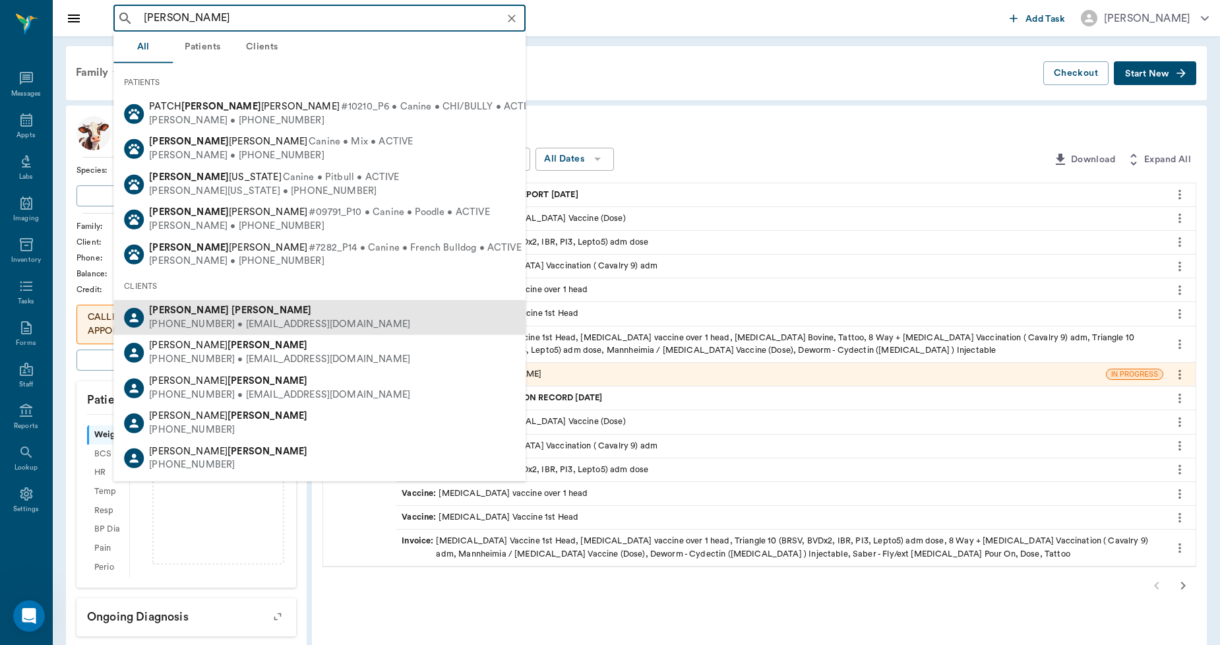
click at [212, 318] on div "(903) 244-2002 • fnpadams@yahoo.com" at bounding box center [279, 325] width 261 height 14
type input "fiona adams"
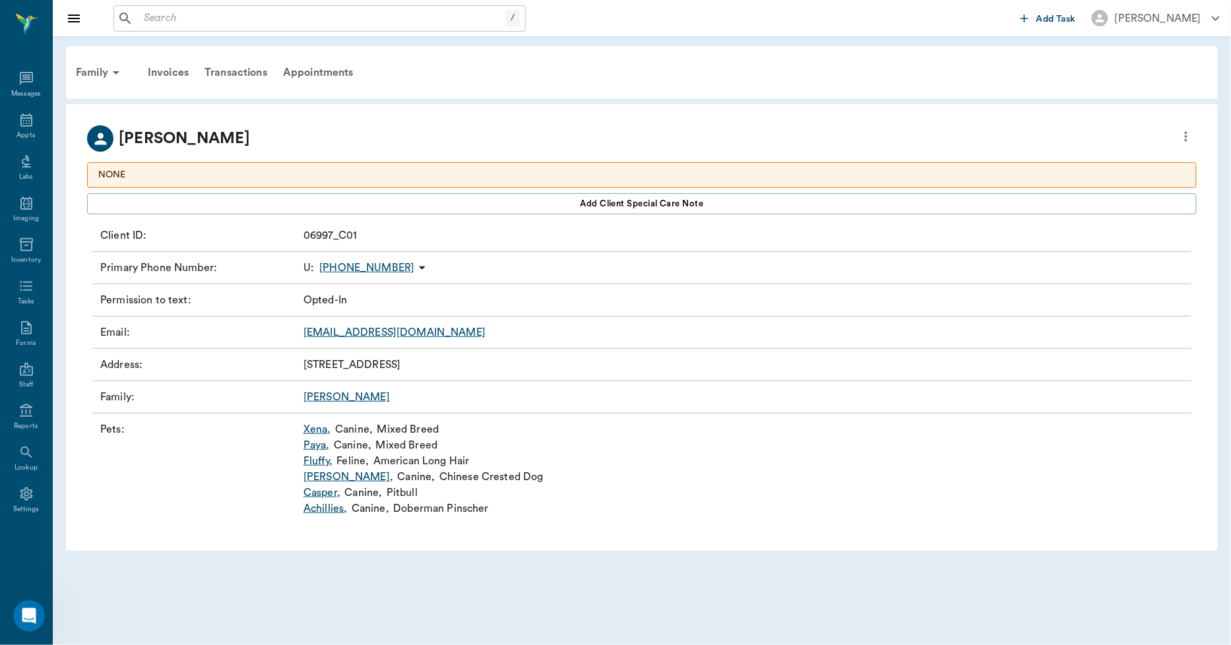
click at [317, 450] on link "Paya ," at bounding box center [316, 445] width 26 height 16
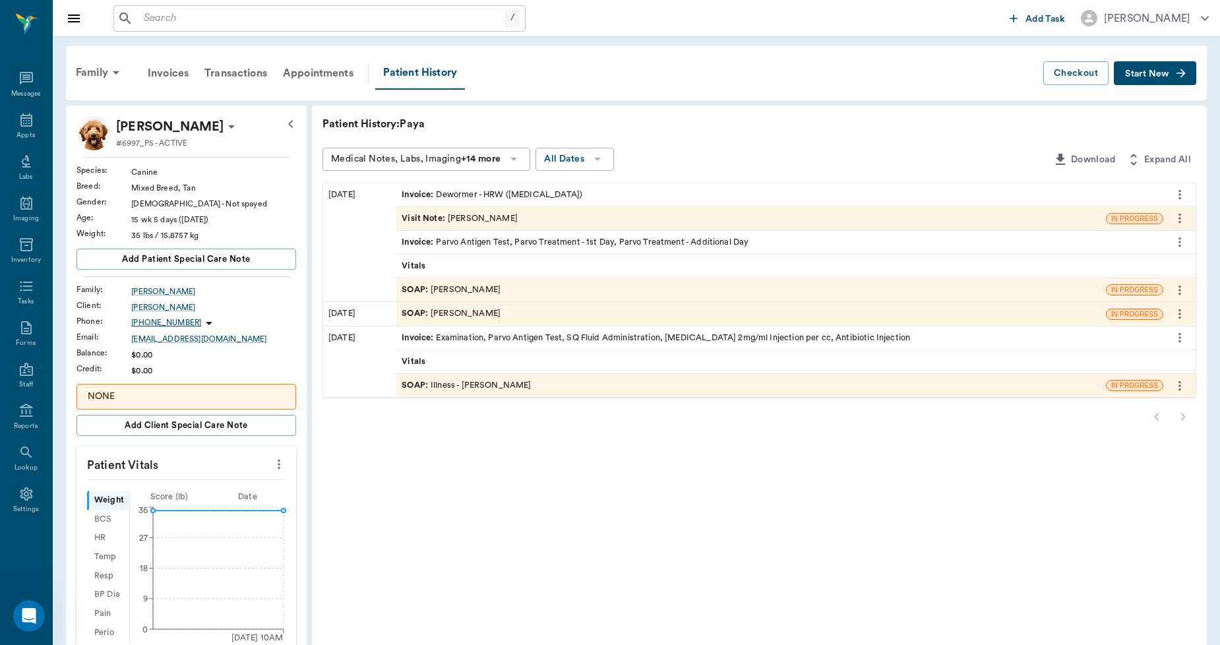
click at [466, 189] on div "Invoice : Dewormer - HRW (Fenbendazole)" at bounding box center [492, 195] width 181 height 13
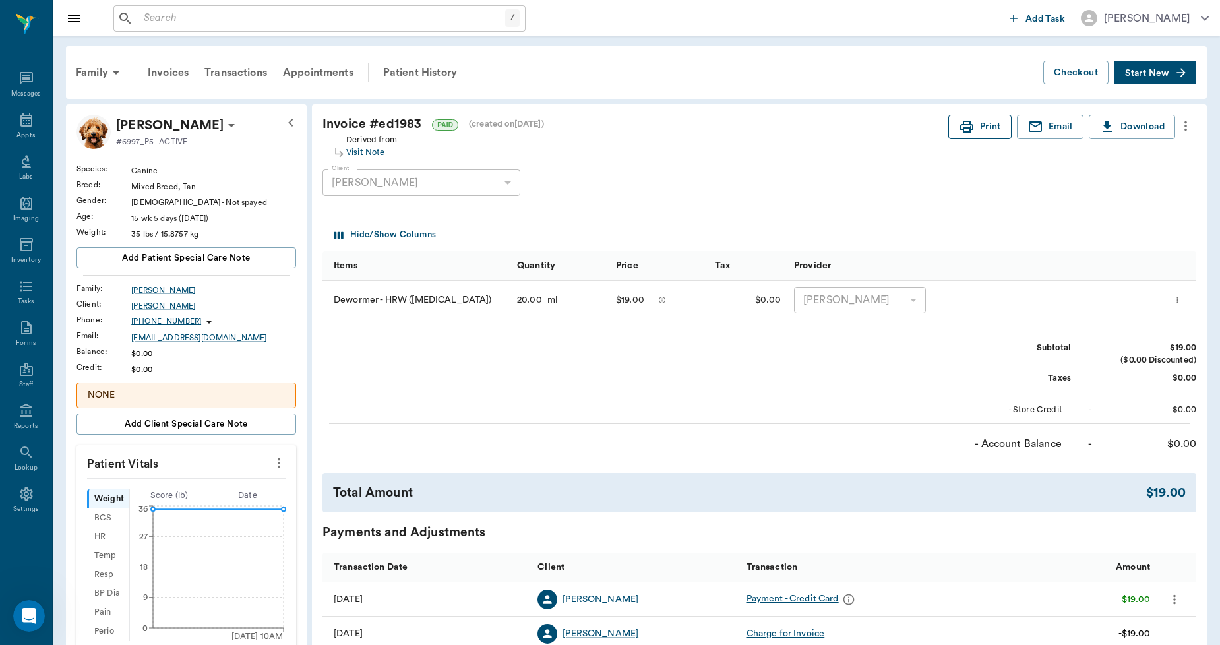
click at [987, 129] on button "Print" at bounding box center [979, 127] width 63 height 24
click at [590, 86] on div "Family Invoices Transactions Appointments Patient History" at bounding box center [556, 73] width 976 height 32
click at [18, 611] on icon "Open Intercom Messenger" at bounding box center [27, 615] width 22 height 22
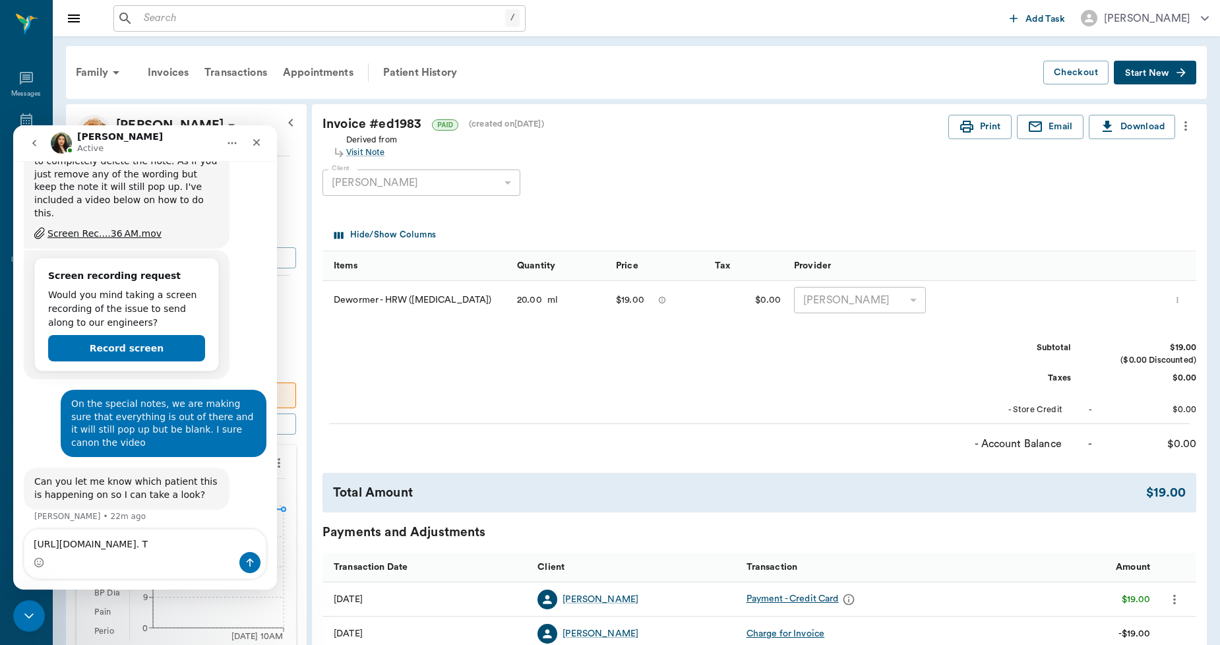
scroll to position [977, 0]
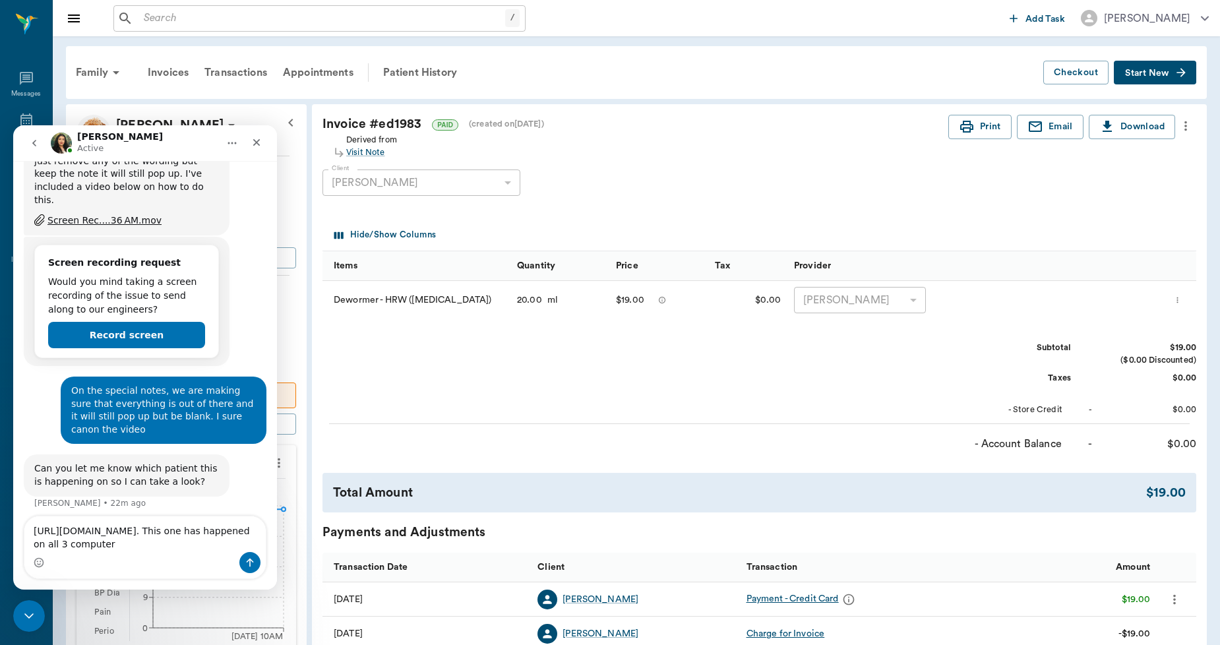
type textarea "https://casscounty.app.prod.nectar.vet/patients/68bed992f99c2d1c88617507?view=i…"
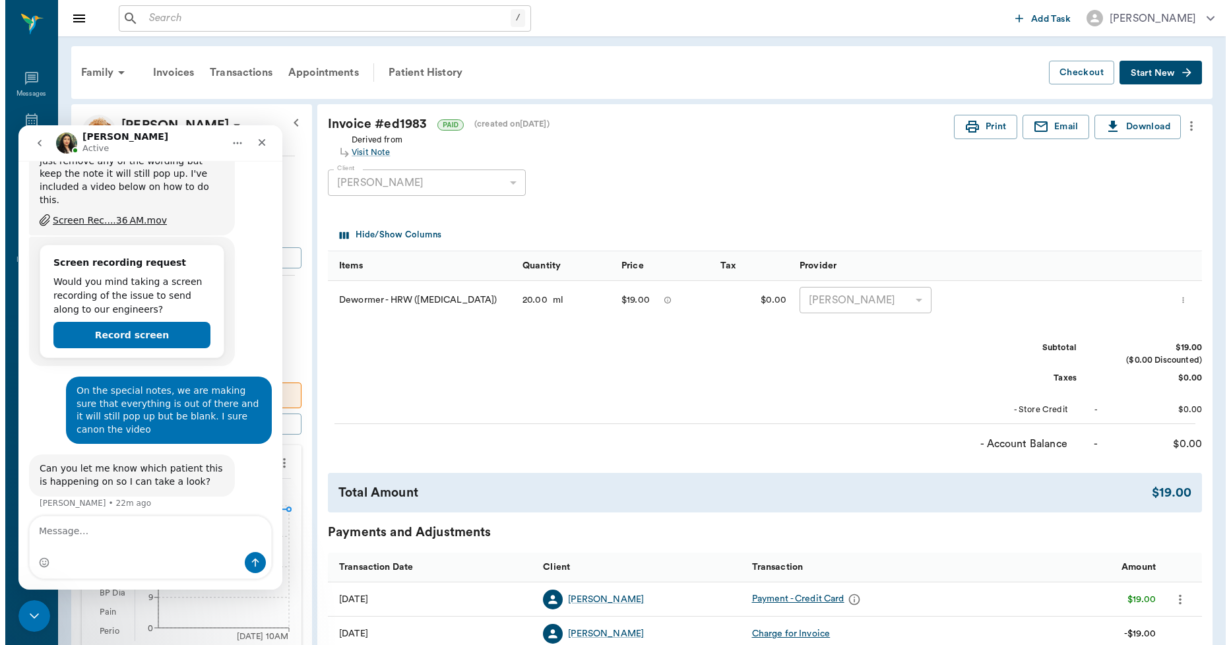
scroll to position [1018, 0]
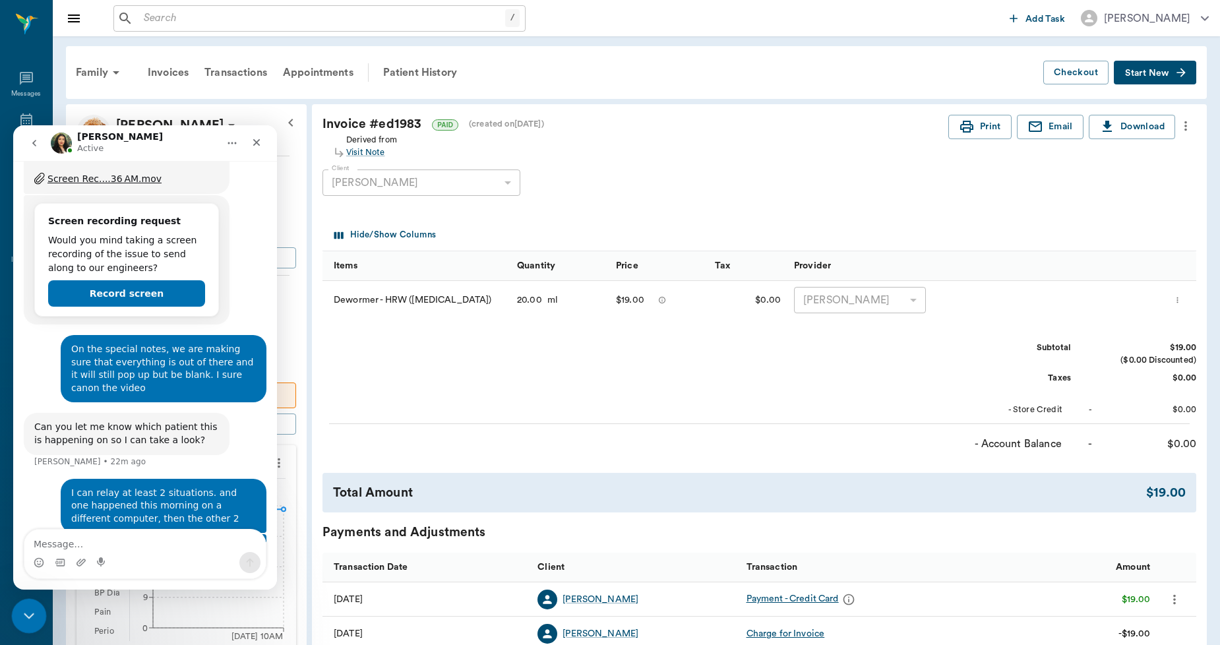
click at [30, 607] on icon "Close Intercom Messenger" at bounding box center [27, 614] width 16 height 16
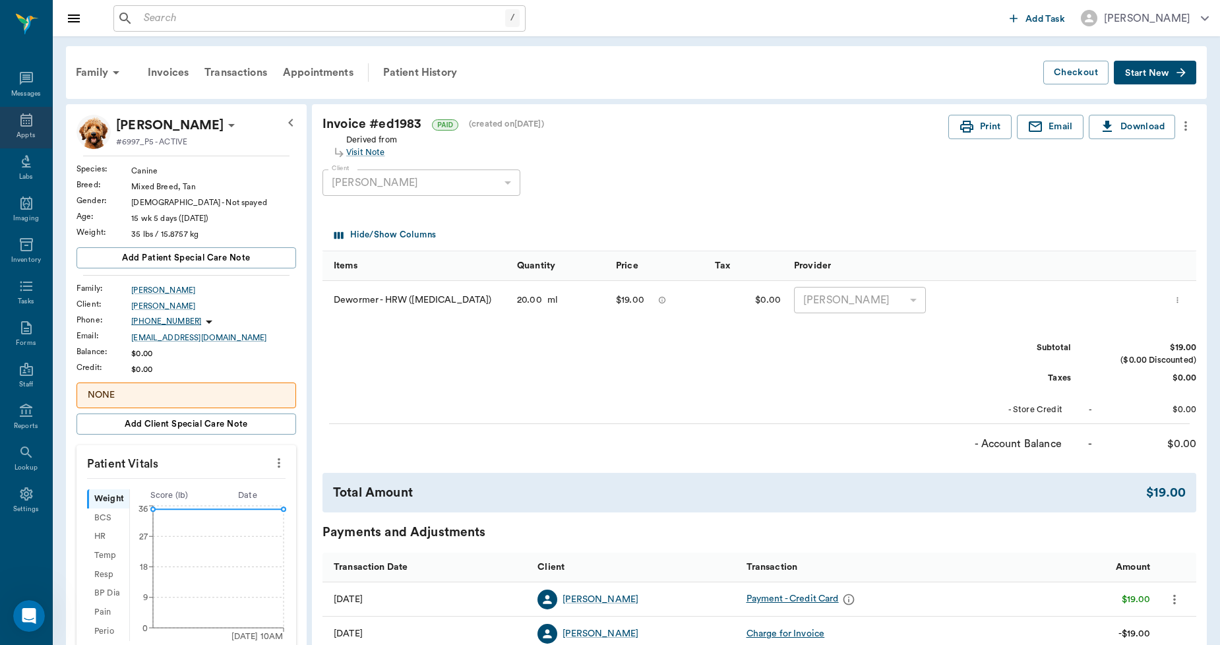
click at [20, 114] on icon at bounding box center [26, 120] width 16 height 16
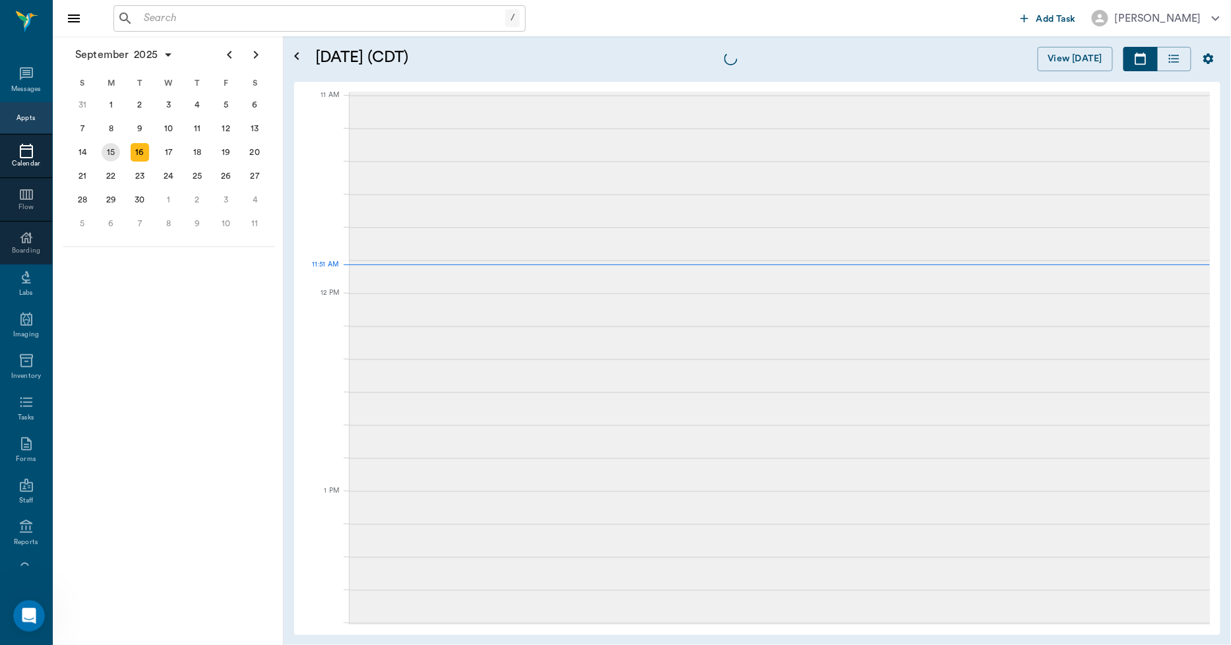
scroll to position [595, 0]
click at [111, 146] on div "15" at bounding box center [111, 152] width 18 height 18
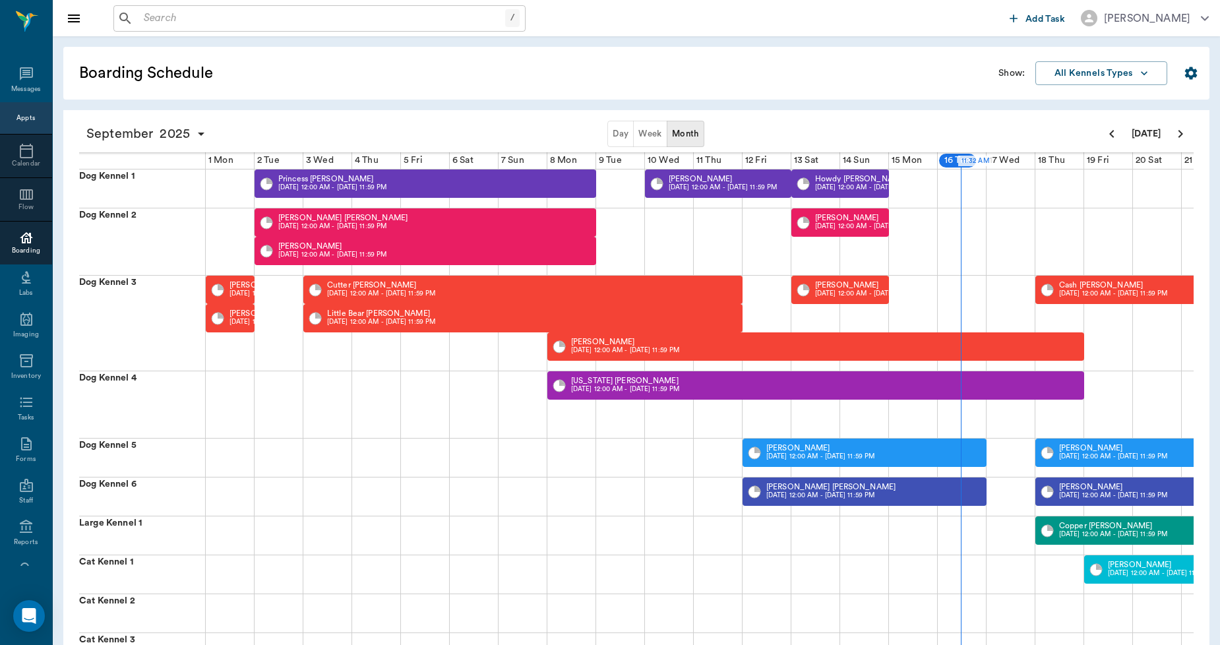
scroll to position [0, 338]
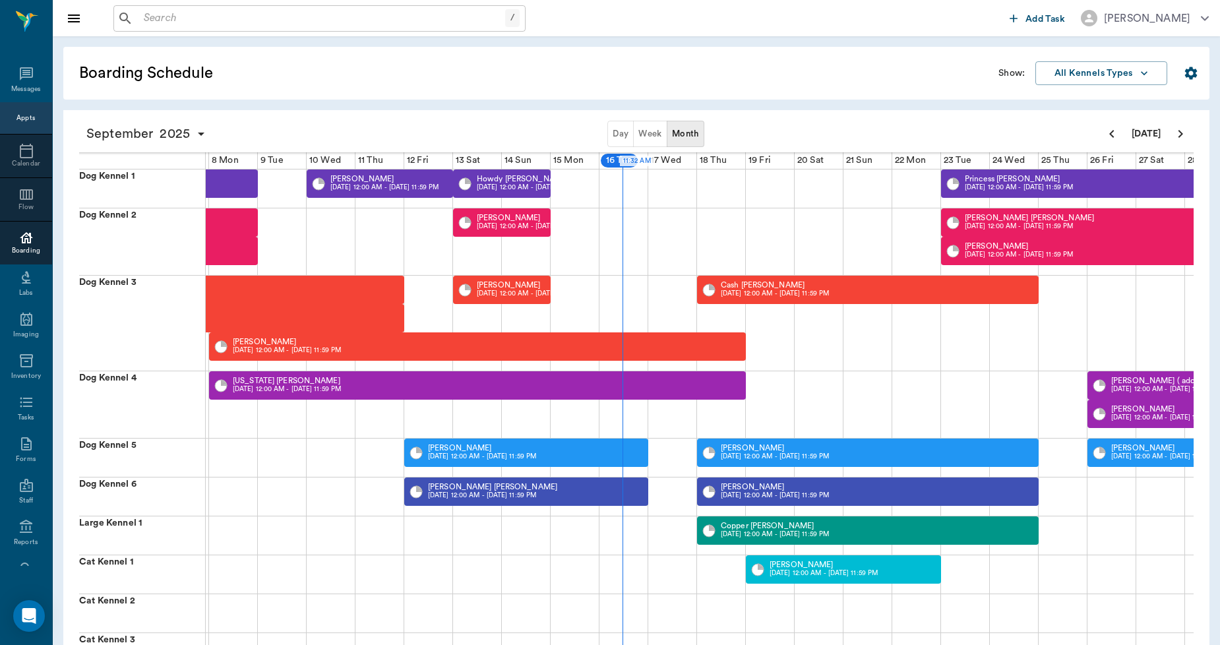
click at [237, 16] on input "text" at bounding box center [322, 18] width 367 height 18
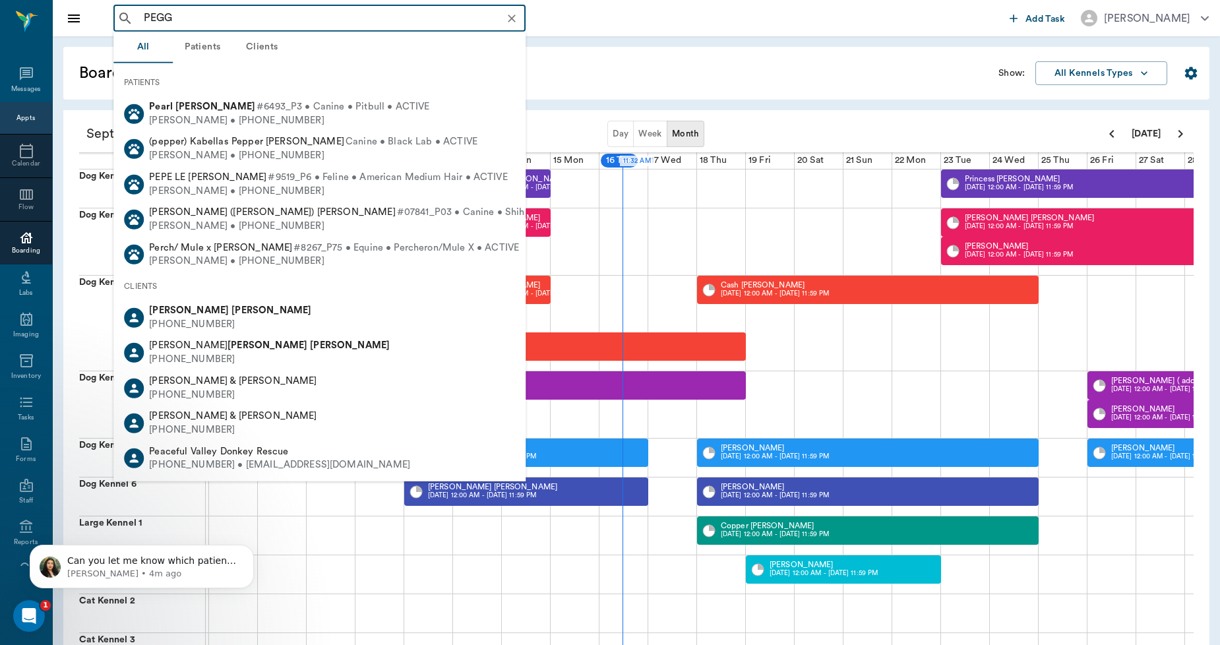
scroll to position [0, 0]
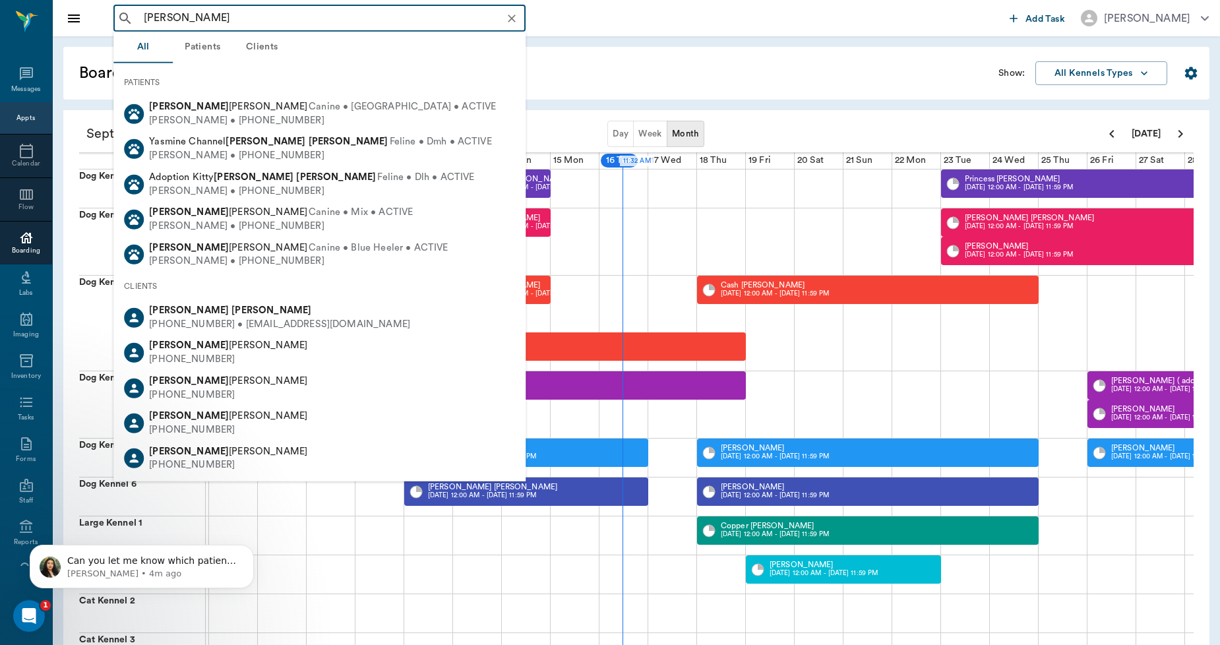
click at [167, 300] on div "Peggy Smith (214) 603-7211 • PEGGYSCHUMACHER@gmail.com" at bounding box center [319, 317] width 412 height 35
type input "[PERSON_NAME]"
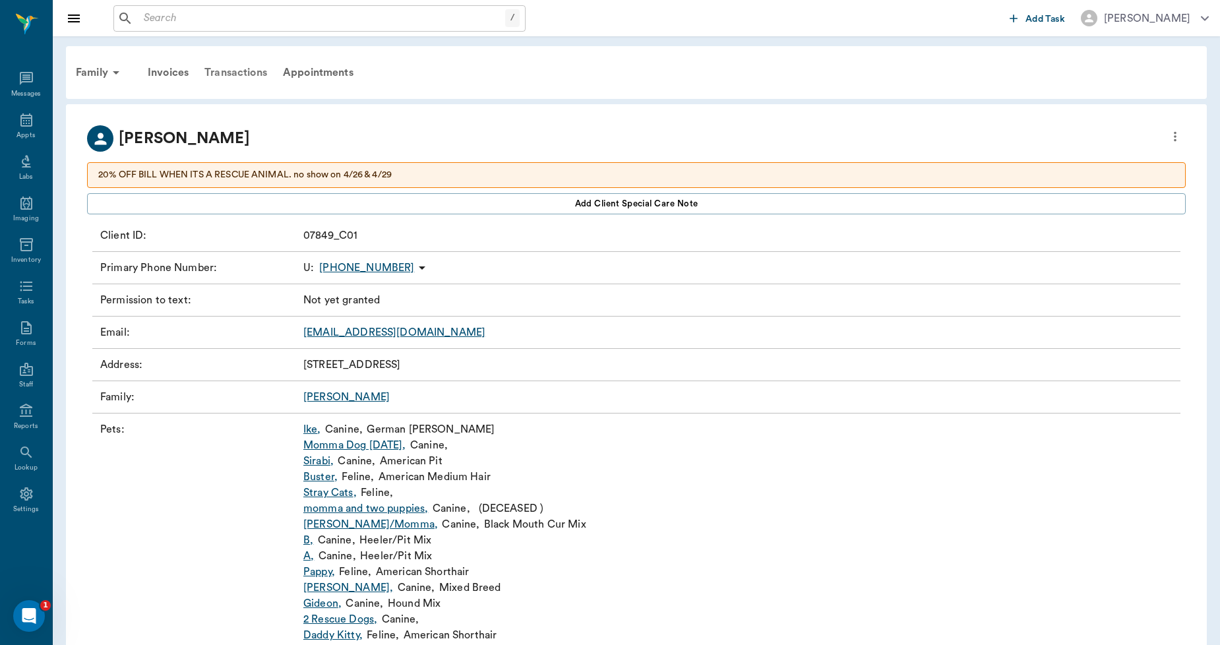
click at [227, 70] on div "Transactions" at bounding box center [236, 73] width 78 height 32
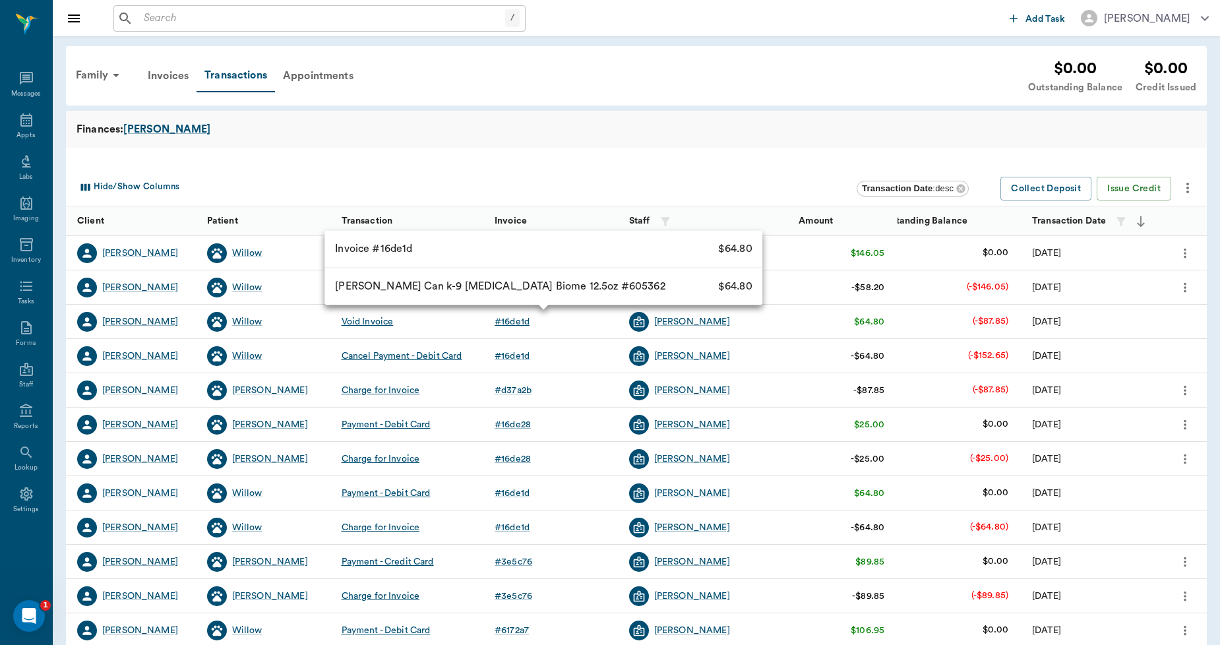
click at [513, 318] on div "# 16de1d" at bounding box center [512, 321] width 35 height 13
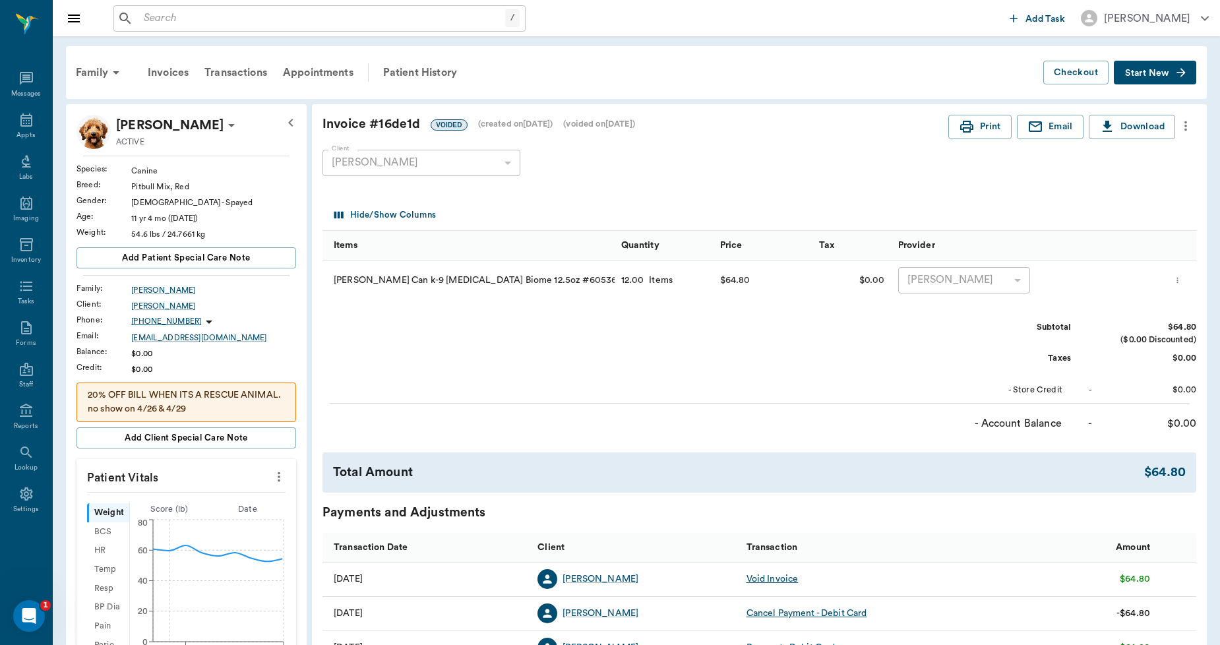
click at [1141, 73] on span "Start New" at bounding box center [1147, 73] width 44 height 0
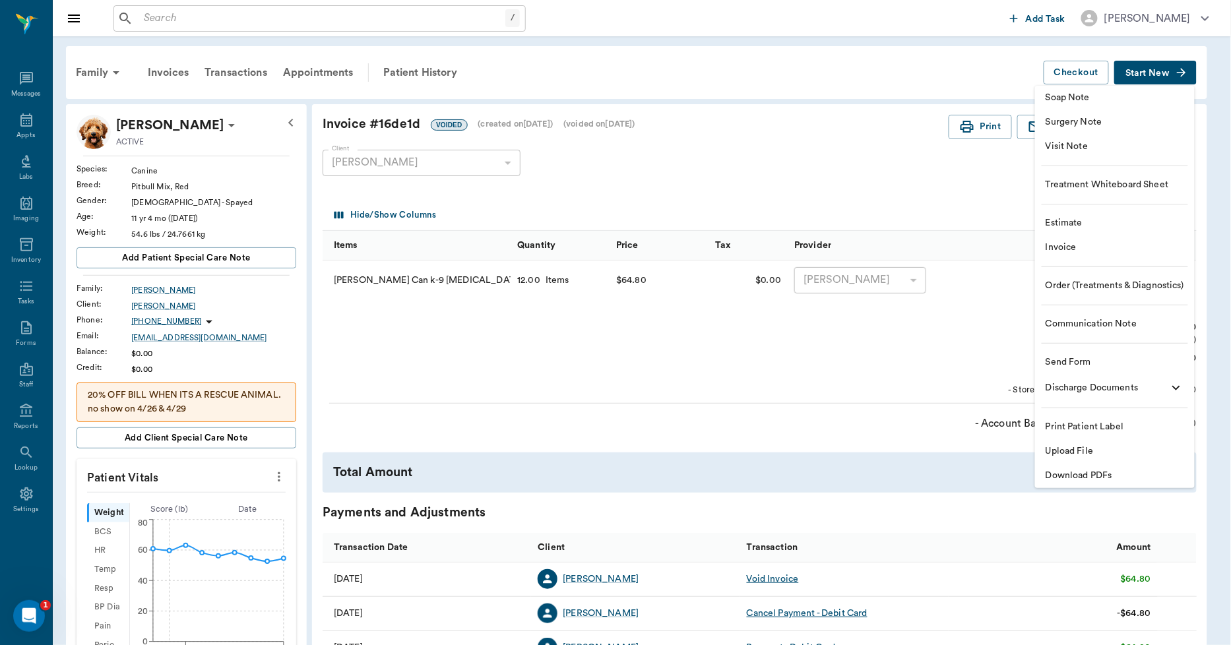
click at [1016, 212] on div at bounding box center [615, 322] width 1231 height 645
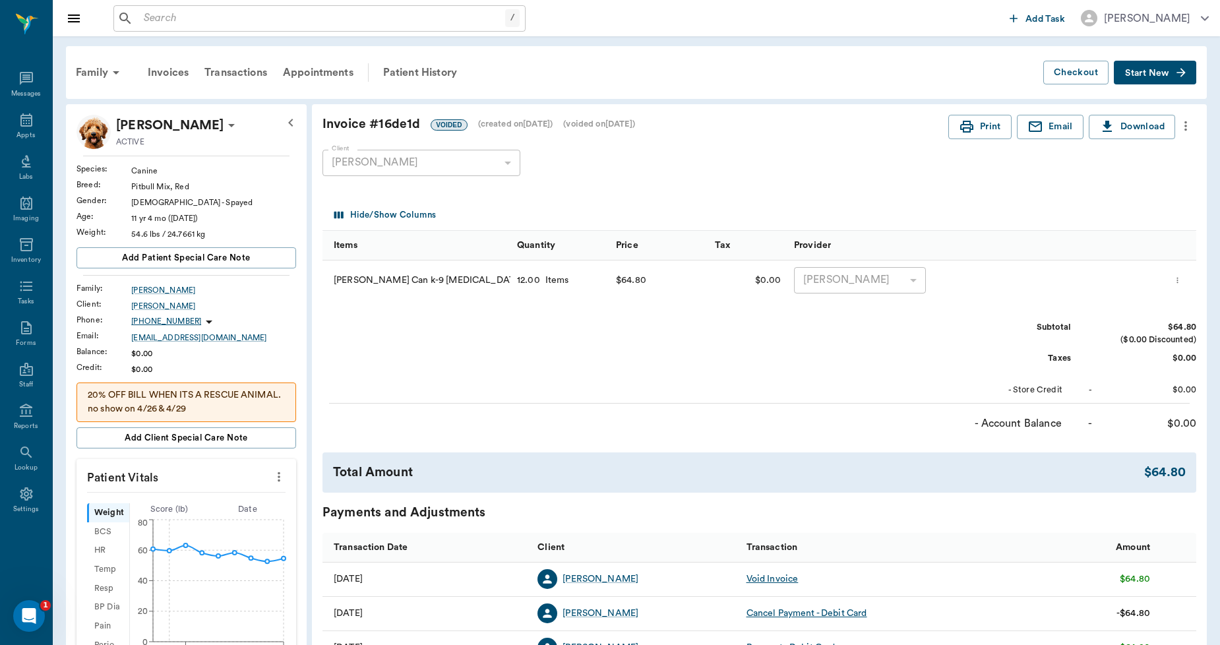
click at [1181, 120] on icon "more" at bounding box center [1186, 126] width 15 height 16
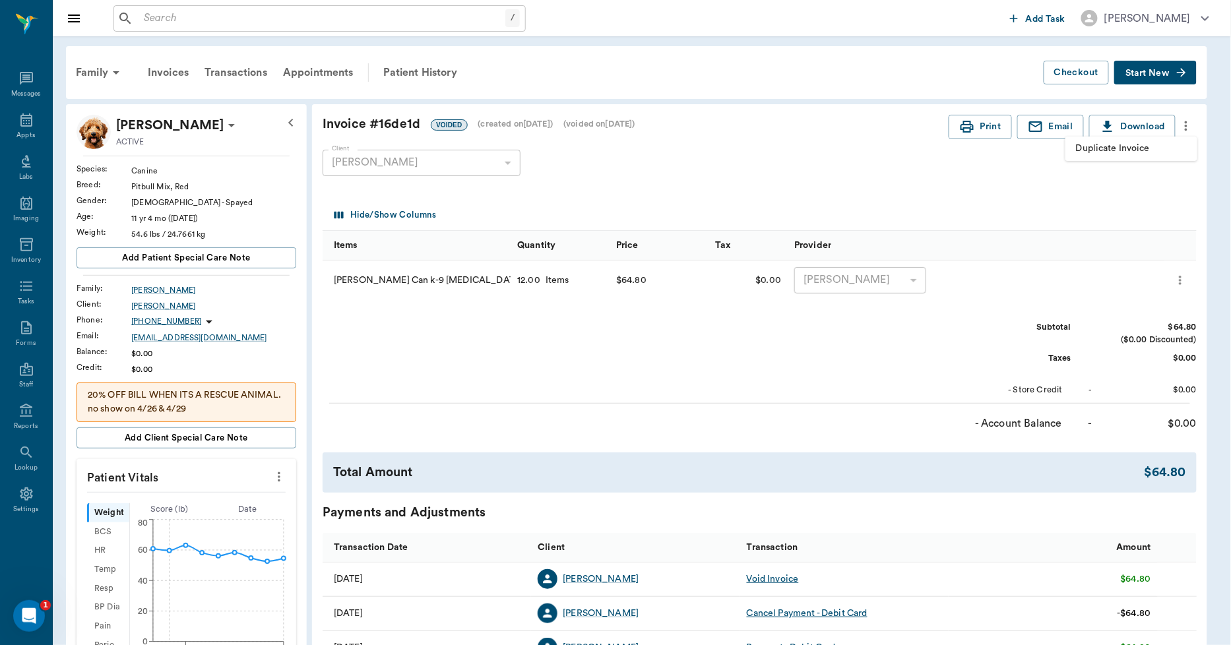
click at [1141, 147] on span "Duplicate Invoice" at bounding box center [1131, 149] width 111 height 14
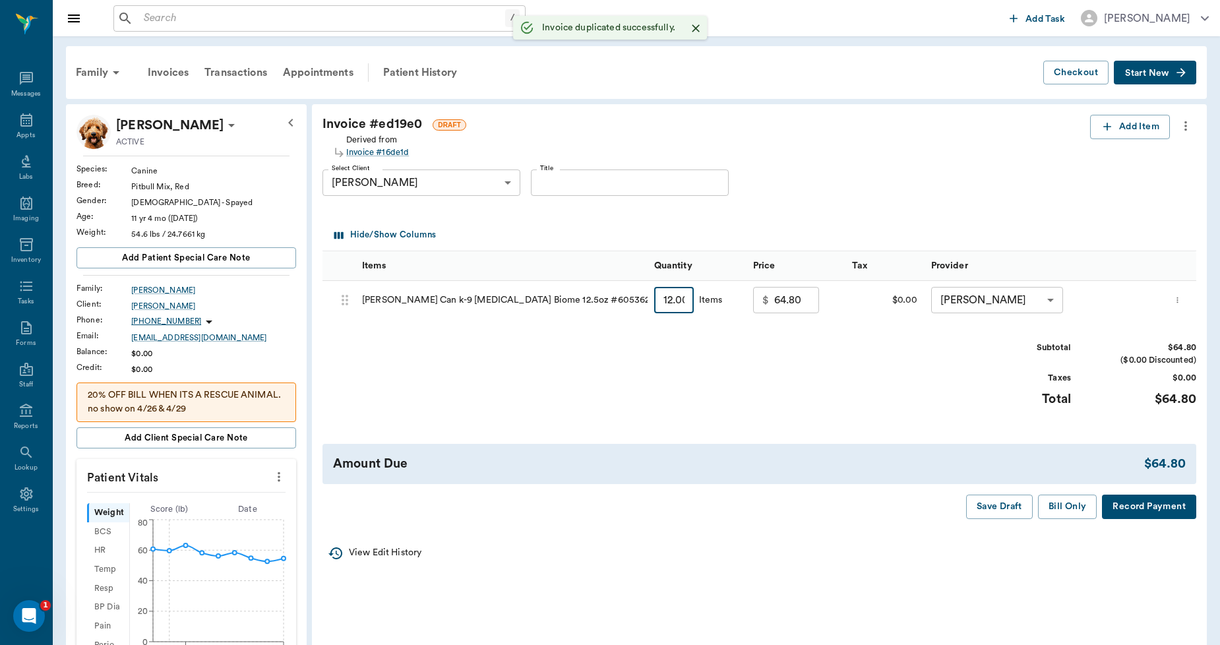
click at [687, 299] on input "12.00" at bounding box center [674, 300] width 40 height 26
type input "3"
type input "16.20"
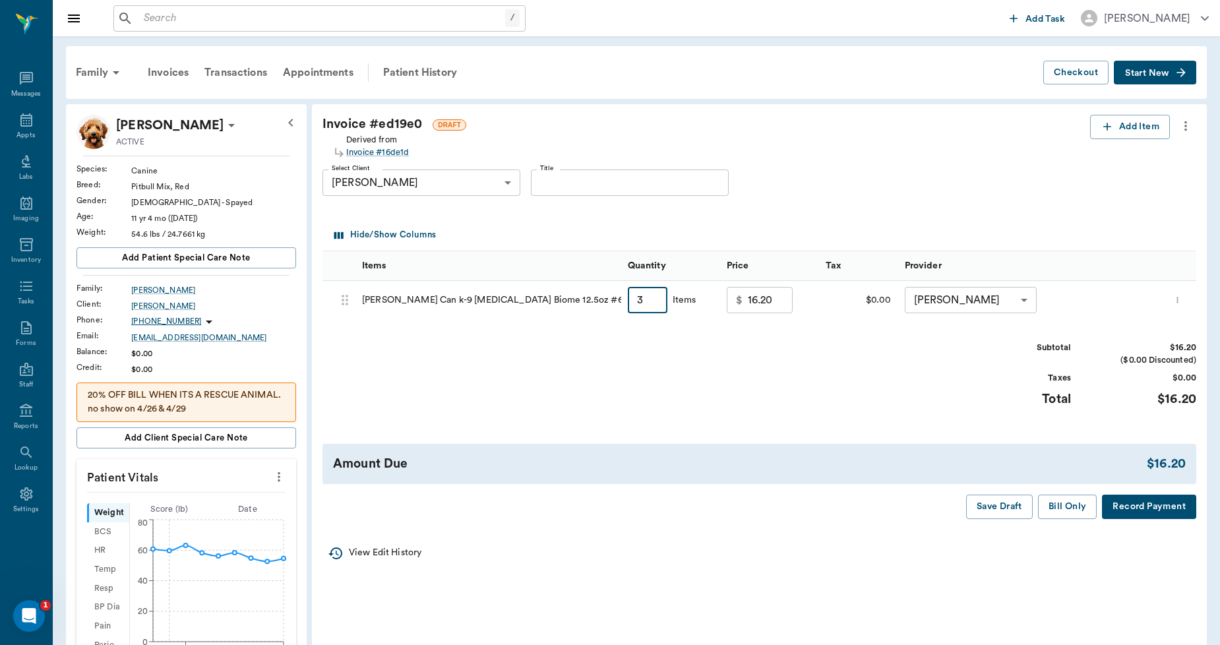
type input "31"
type input "167.40"
type input "312"
type input "1684.80"
type input "31"
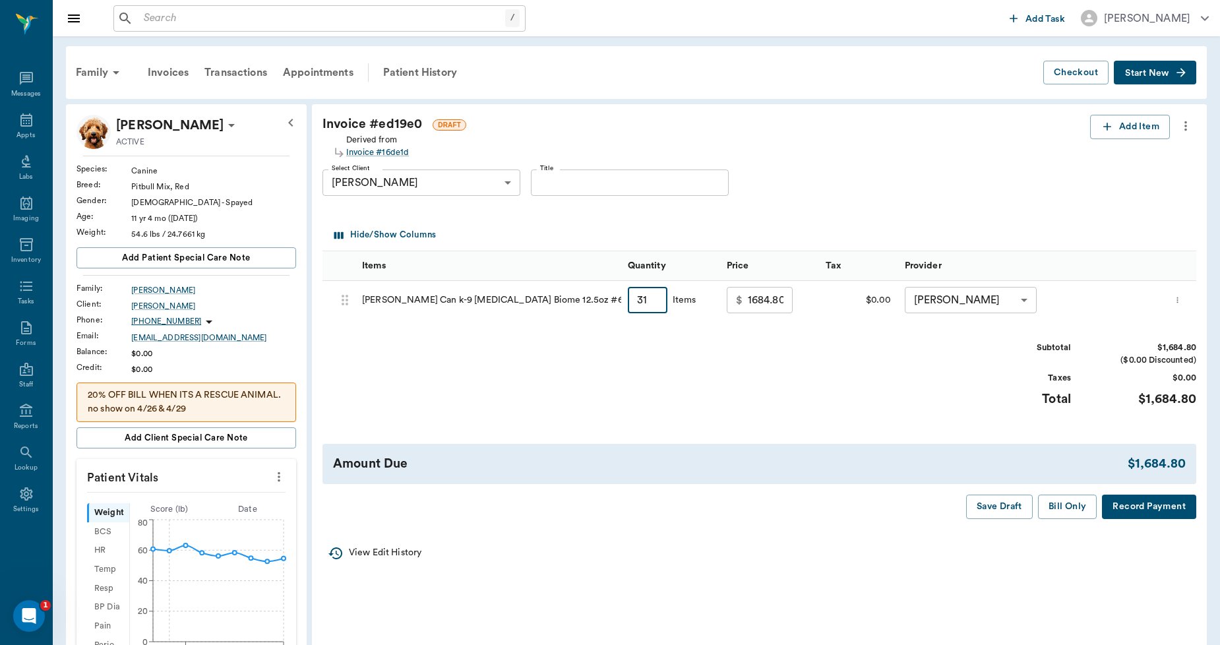
type input "167.40"
type input "3"
type input "16.20"
type input "3"
type input "0.00"
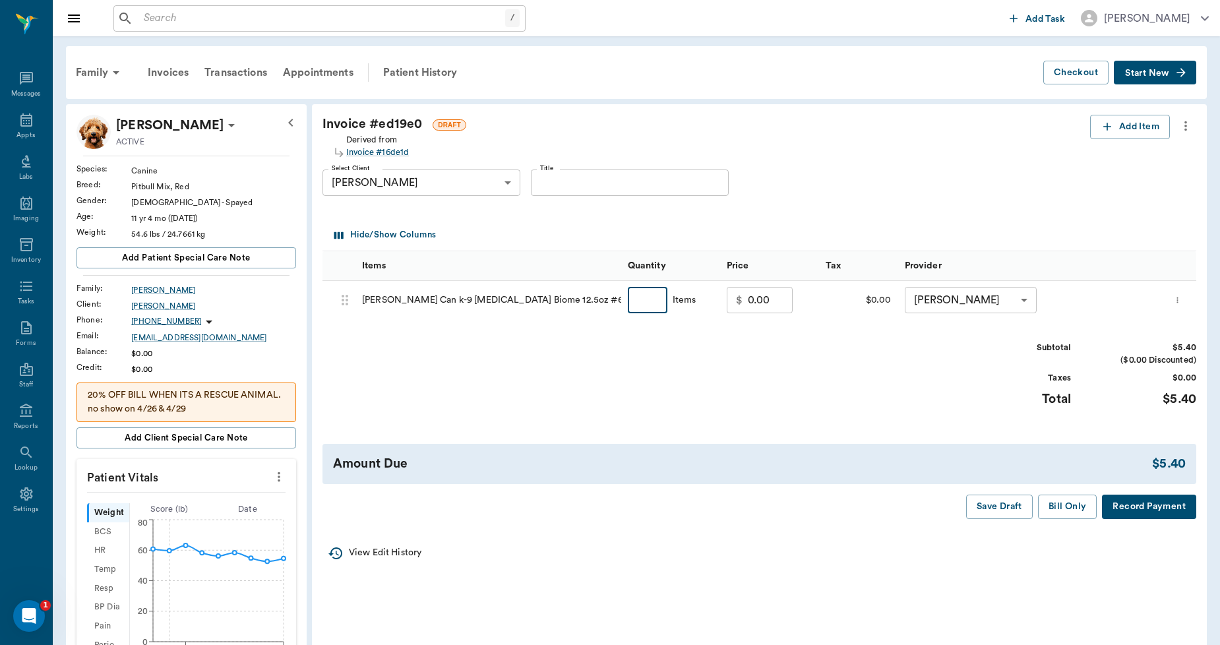
type input "1"
type input "5.40"
type input "125"
type input "64.80"
type input "125"
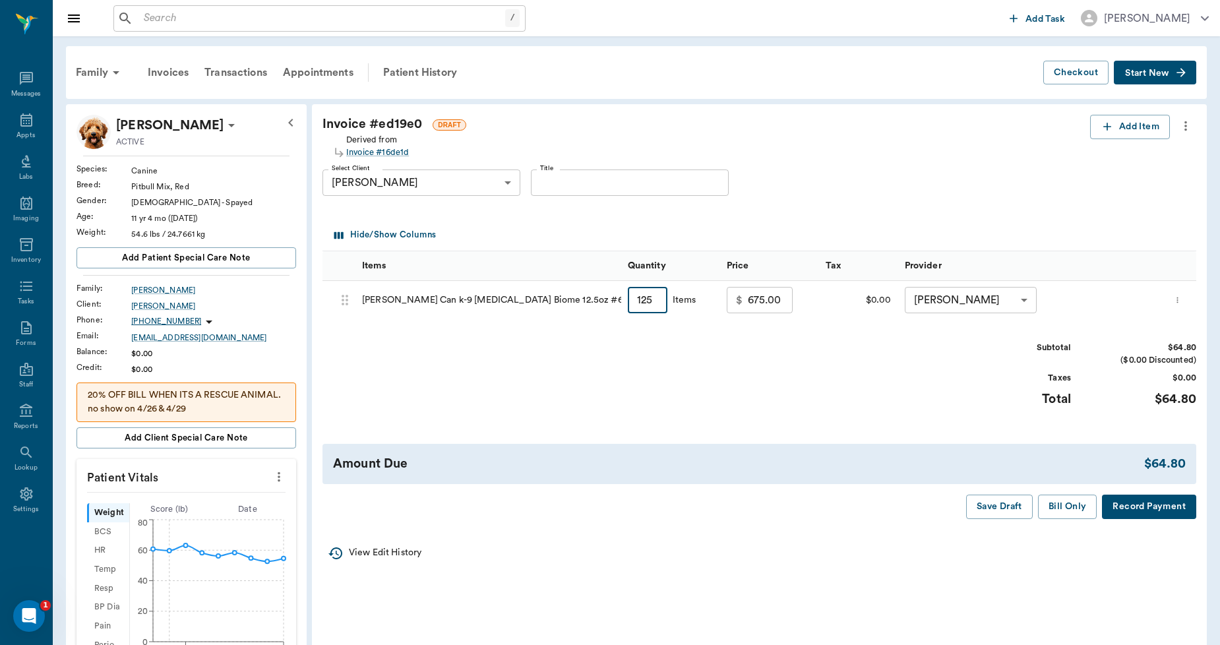
click at [703, 363] on div "Subtotal $64.80 ($0.00 Discounted) Taxes $0.00 Total $64.80" at bounding box center [760, 382] width 874 height 81
click at [656, 297] on input "125" at bounding box center [648, 300] width 40 height 26
type input "64.80"
type input "125"
type input "675.00"
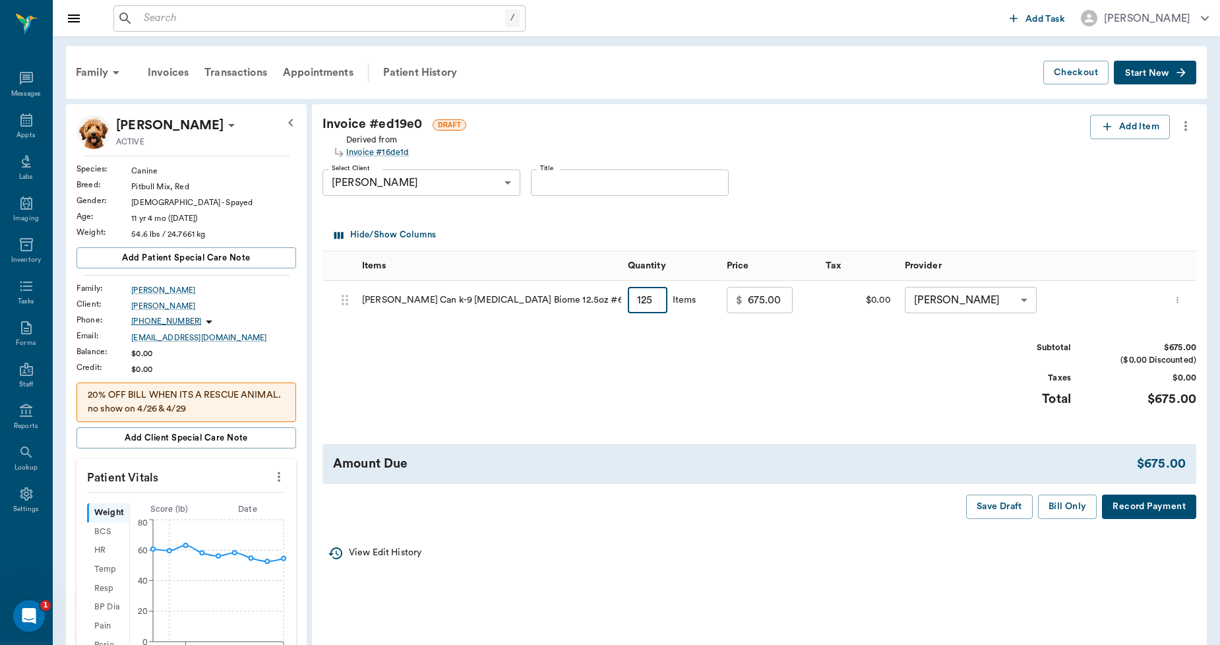
type input "1"
type input "64.80"
type input "1"
type input "675.00"
type input "12"
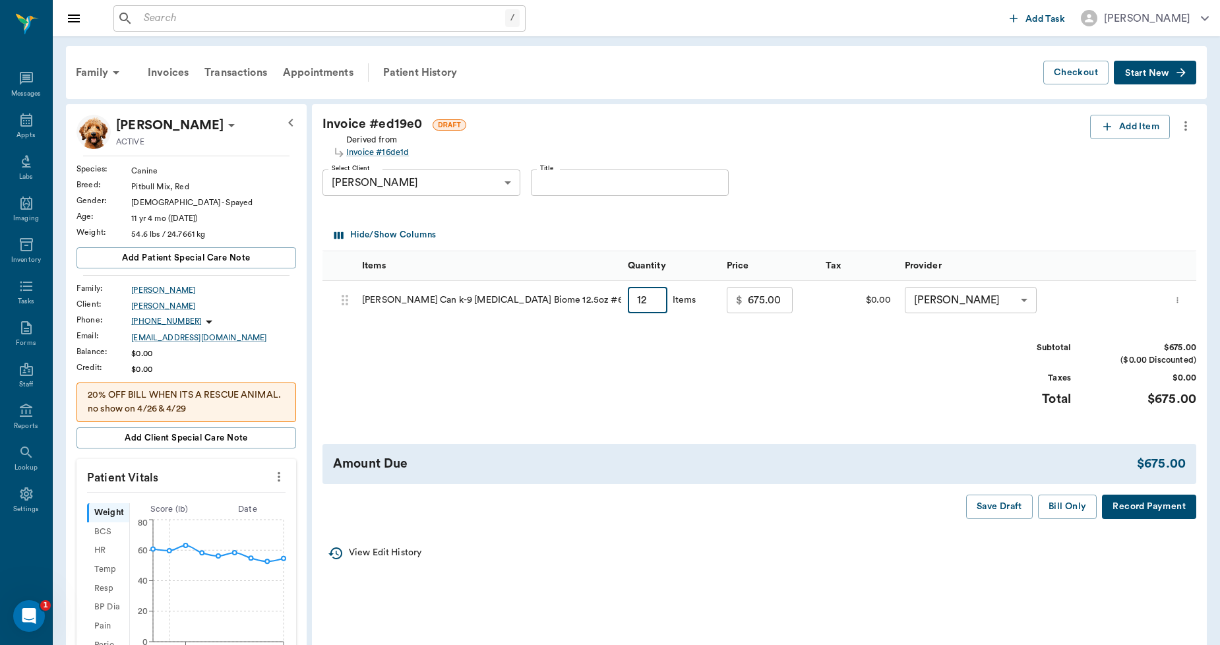
type input "64.80"
type input "12"
click at [757, 337] on div "Invoice # ed19e0 DRAFT Derived from Invoice #16de1d Add Item Select Client Pegg…" at bounding box center [759, 316] width 895 height 425
click at [788, 289] on input "675.00" at bounding box center [770, 300] width 45 height 26
type input "64.80"
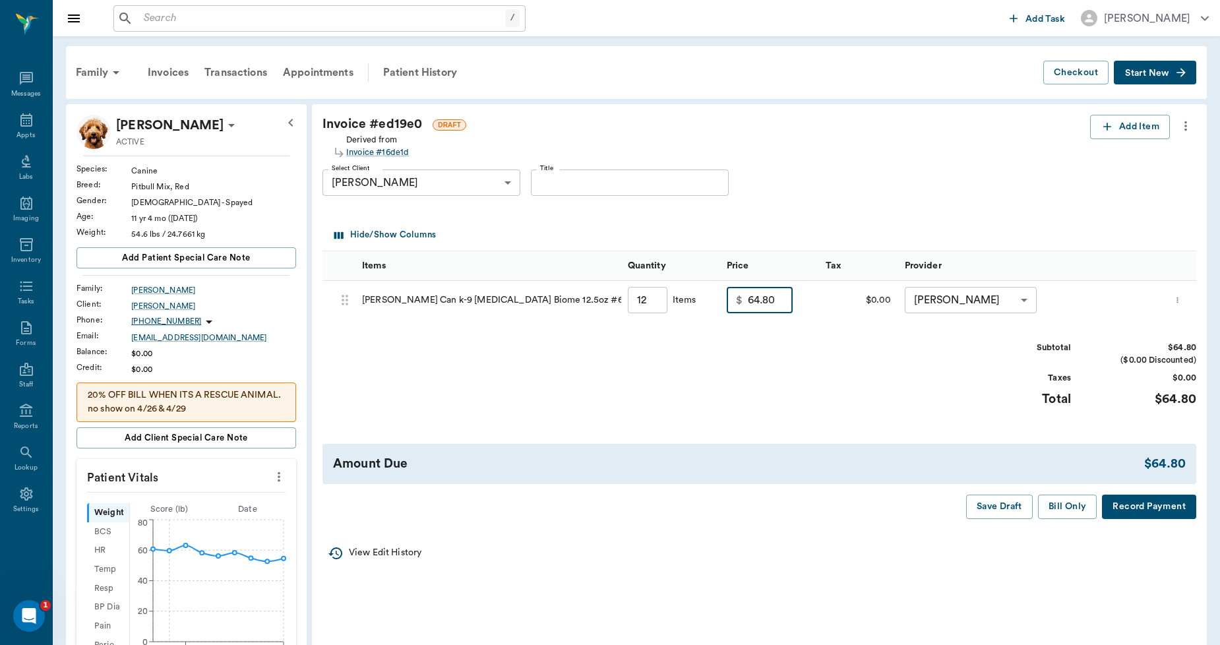
click at [1130, 509] on button "Record Payment" at bounding box center [1149, 507] width 94 height 24
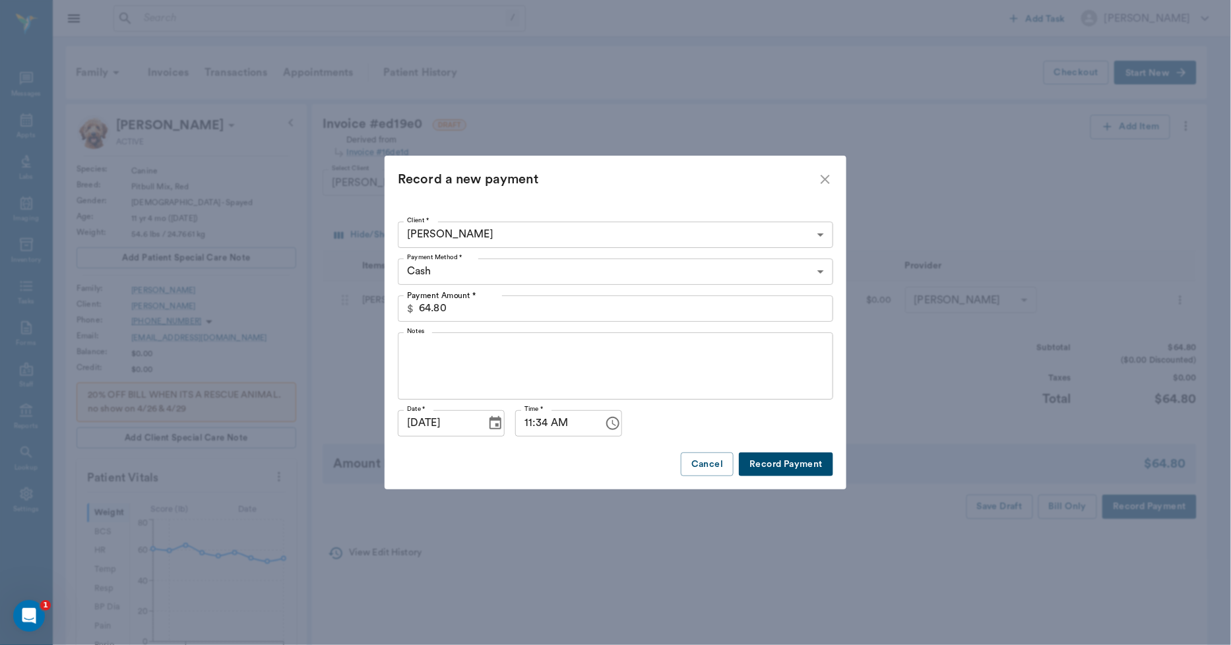
click at [490, 414] on button "Choose date, selected date is Sep 16, 2025" at bounding box center [495, 423] width 26 height 26
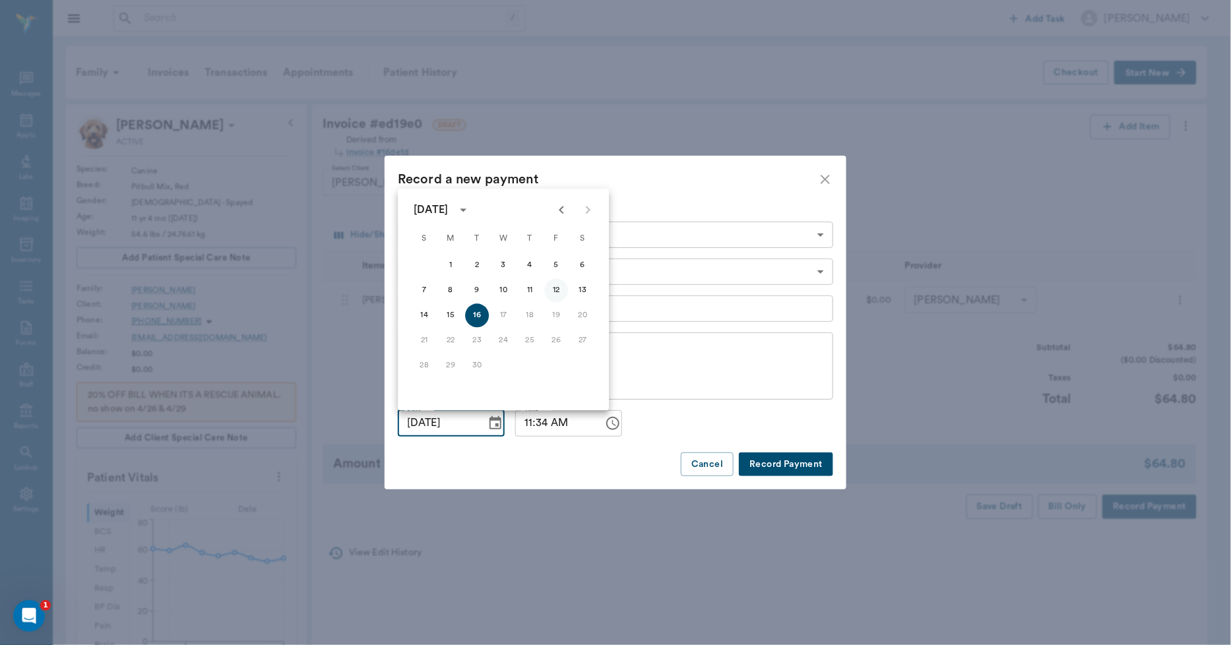
click at [557, 287] on button "12" at bounding box center [556, 290] width 24 height 24
type input "09/12/2025"
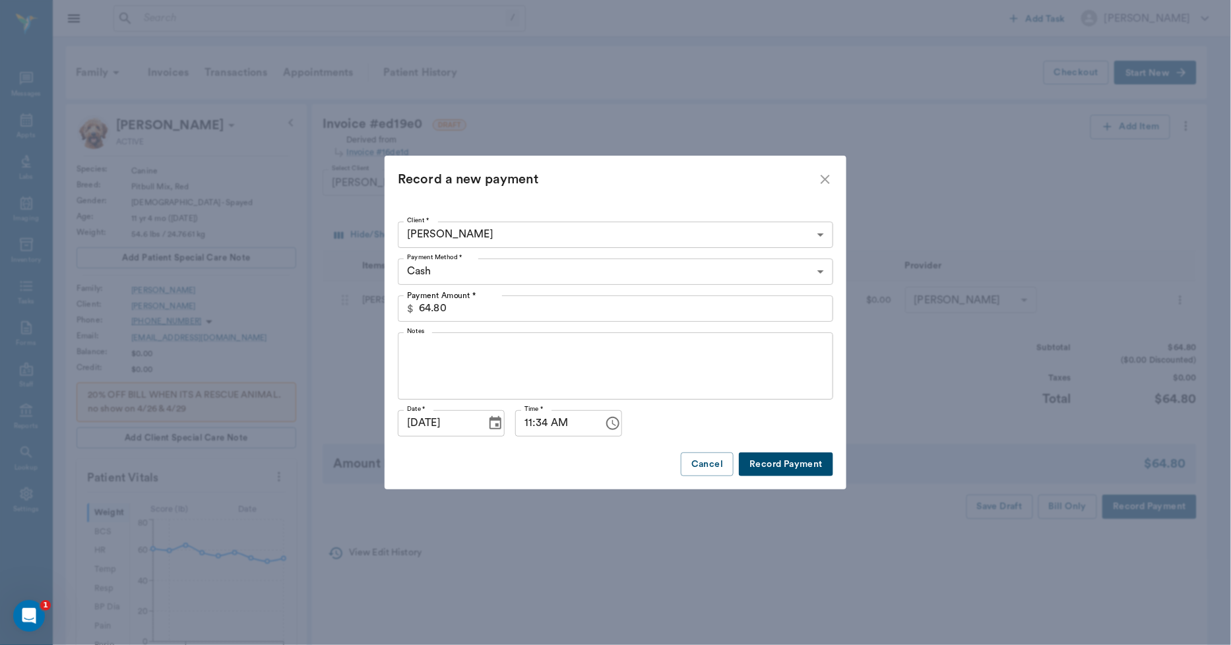
click at [772, 463] on button "Record Payment" at bounding box center [786, 464] width 94 height 24
type input "12.00"
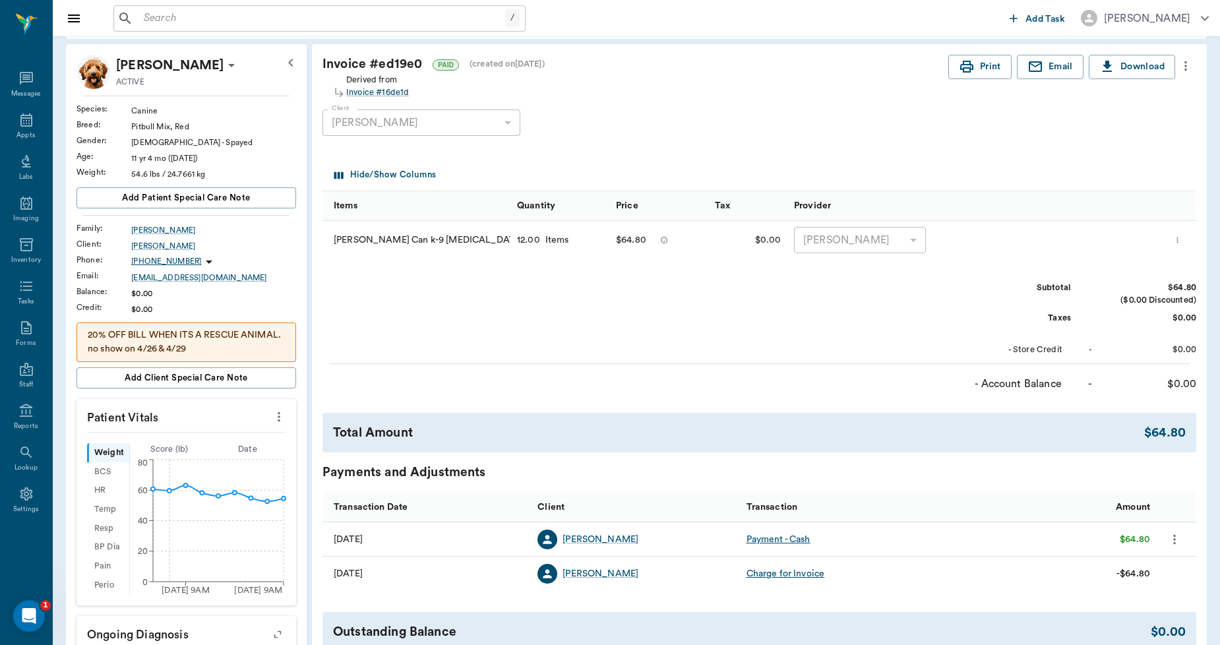
scroll to position [73, 0]
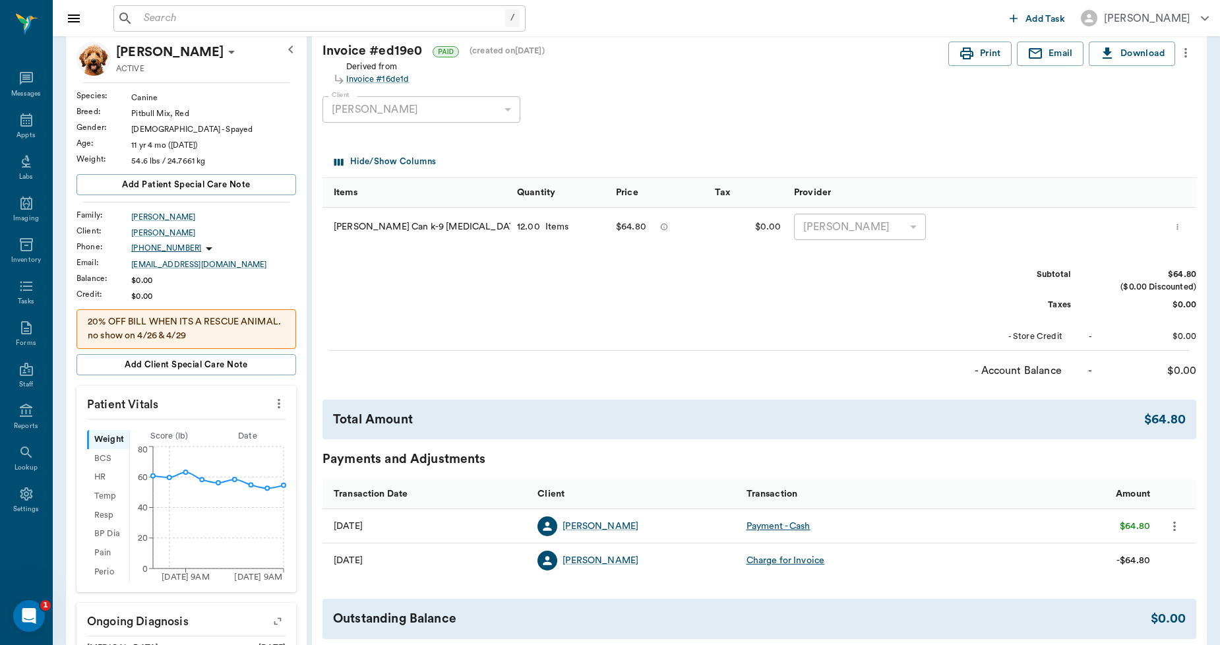
click at [1182, 227] on icon "more" at bounding box center [1177, 227] width 9 height 16
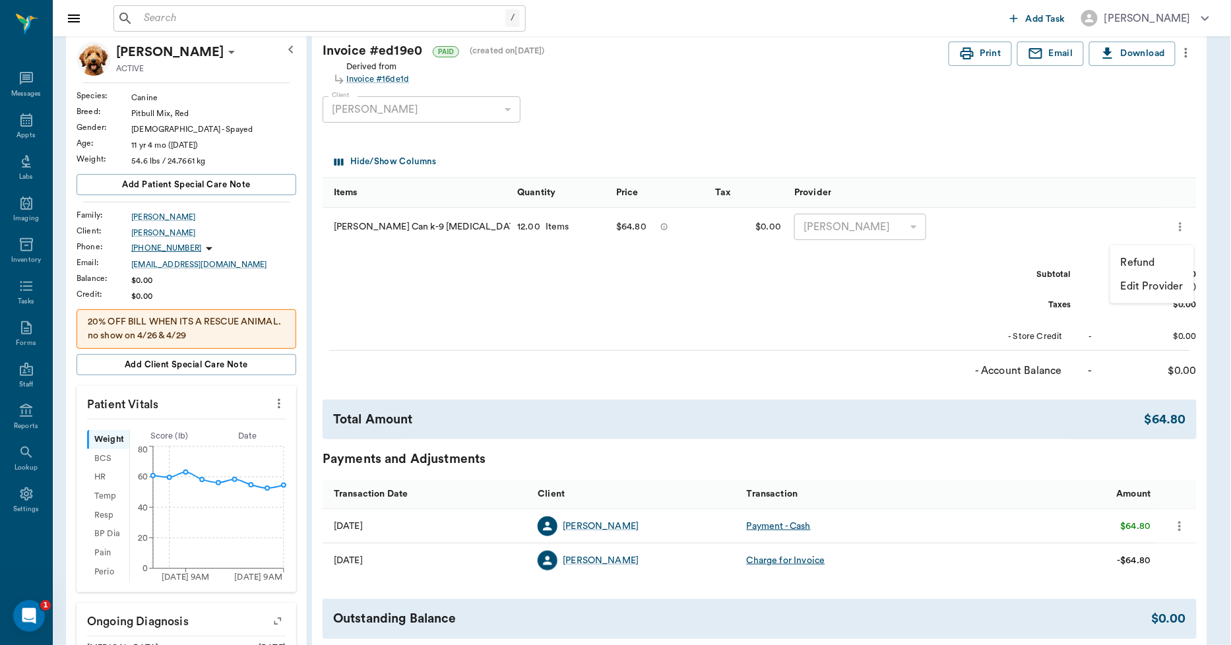
click at [1129, 255] on p "Refund" at bounding box center [1138, 263] width 34 height 16
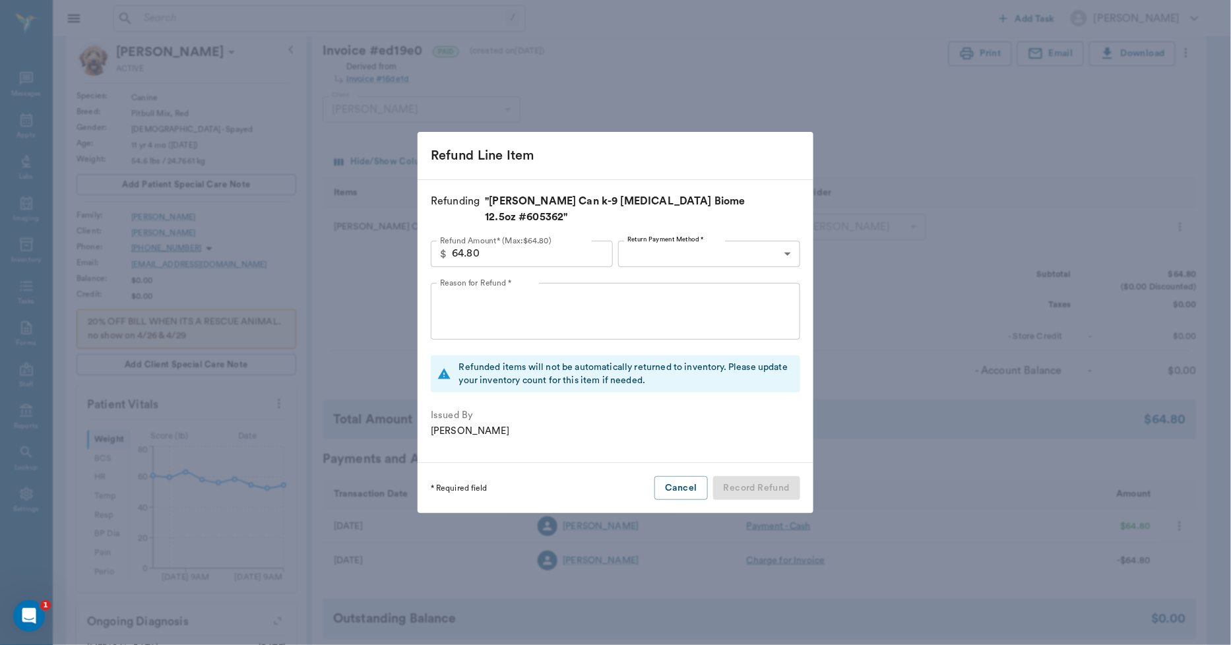
click at [582, 251] on input "64.80" at bounding box center [532, 254] width 161 height 26
type input "48.60"
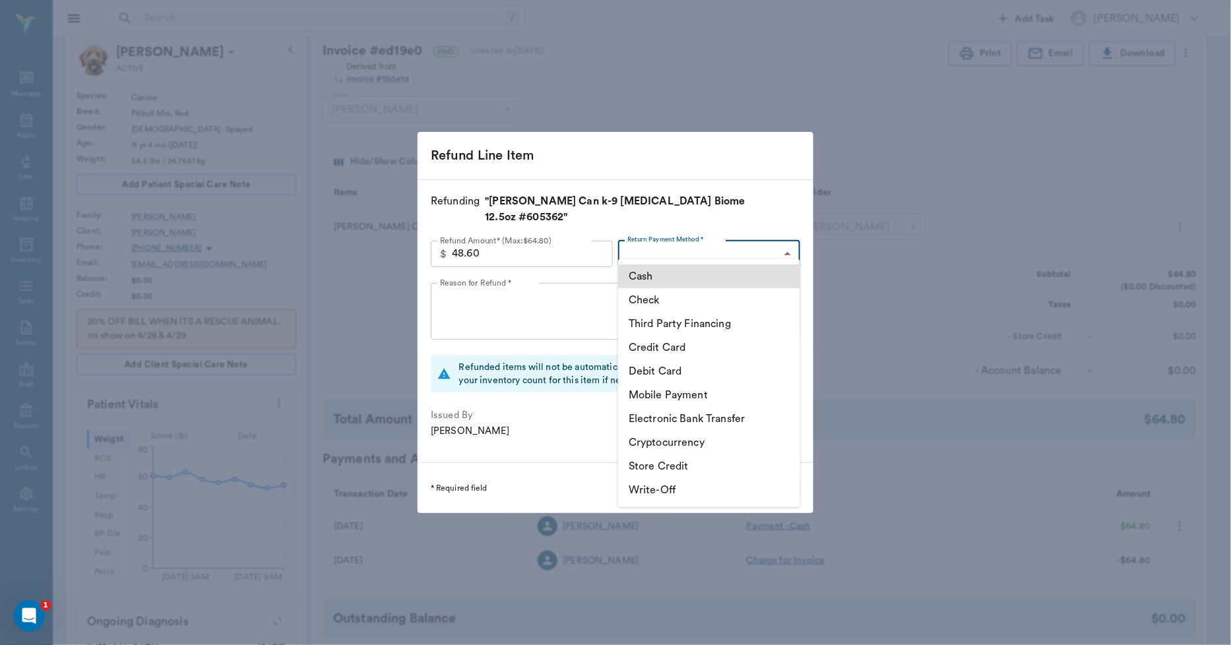
click at [655, 247] on body "/ ​ Add Task Dr. Bert Ellsworth Nectar Messages Appts Labs Imaging Inventory Ta…" at bounding box center [615, 489] width 1231 height 1124
click at [647, 463] on li "Store Credit" at bounding box center [709, 466] width 182 height 24
type input "STORE_CREDIT"
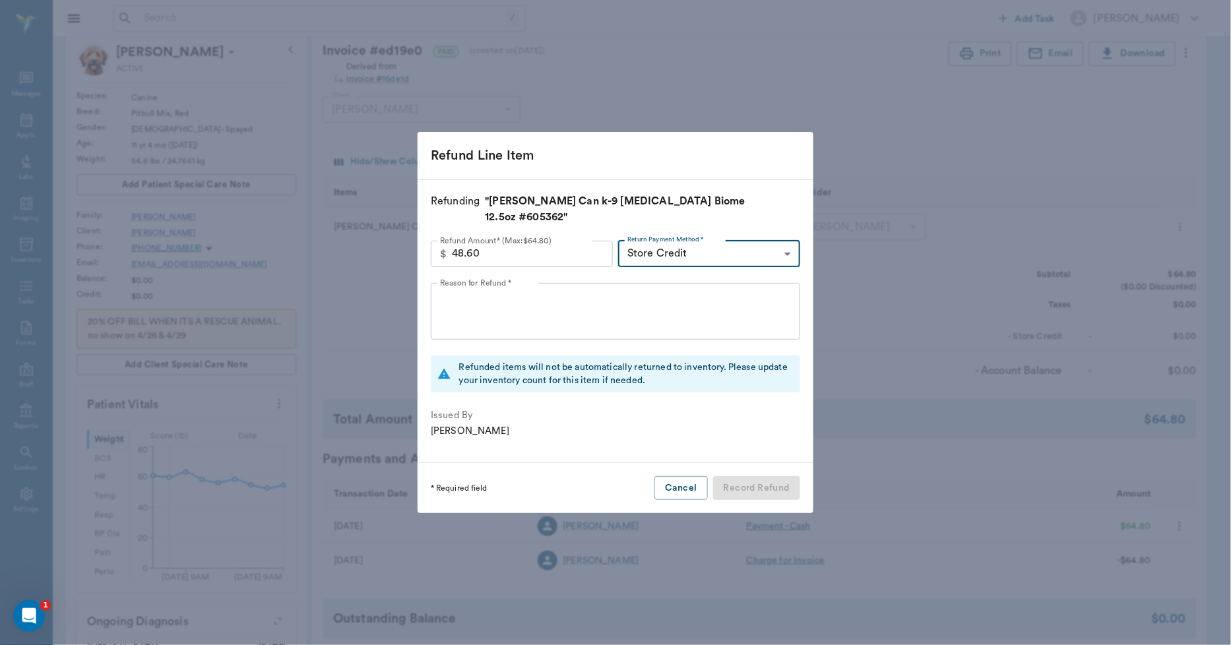
click at [498, 299] on textarea "Reason for Refund *" at bounding box center [615, 311] width 351 height 46
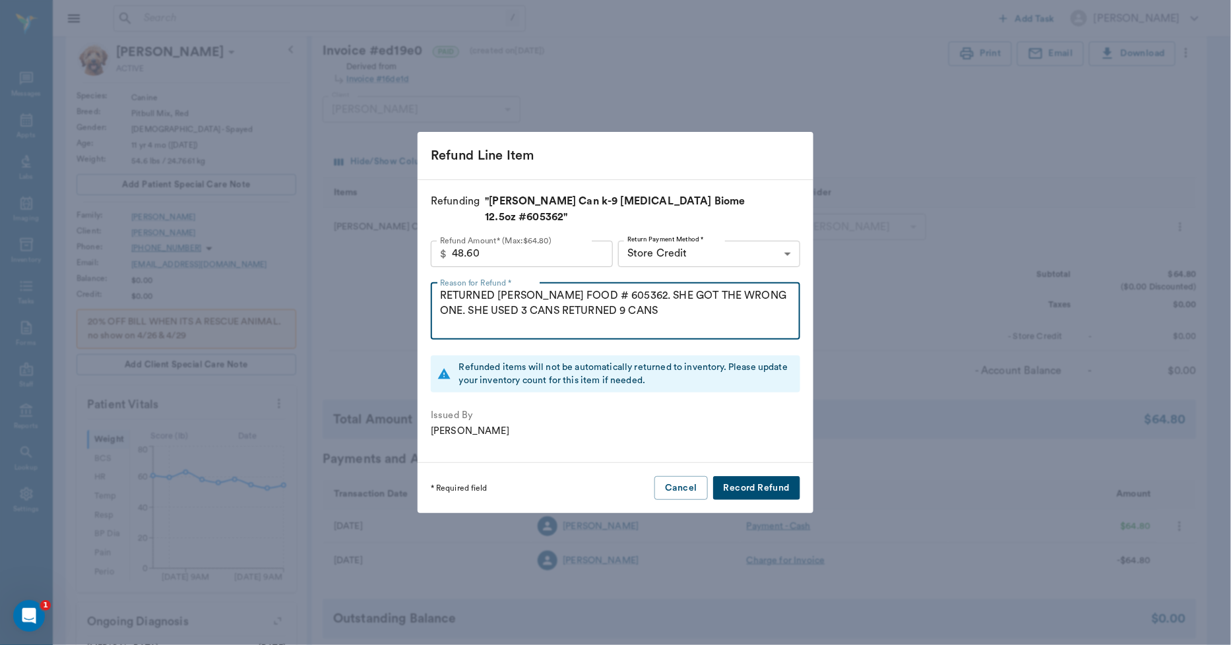
type textarea "RETURNED HILL'S FOOD # 605362. SHE GOT THE WRONG ONE. SHE USED 3 CANS RETURNED …"
click at [754, 476] on button "Record Refund" at bounding box center [756, 488] width 87 height 24
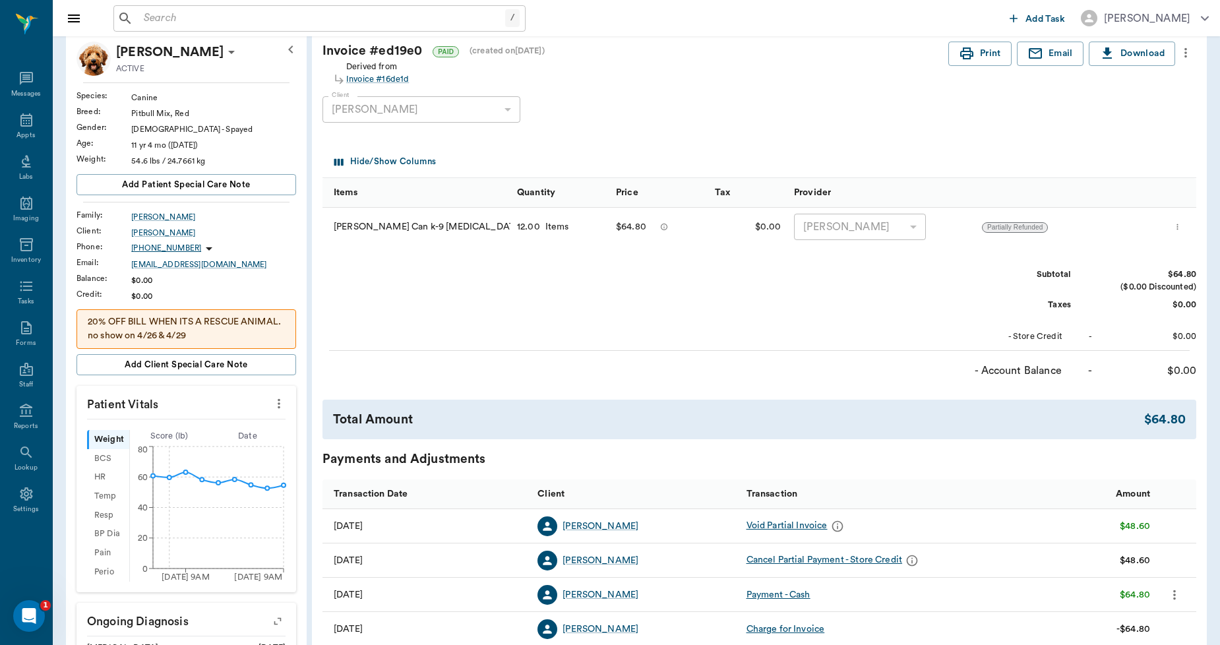
scroll to position [0, 0]
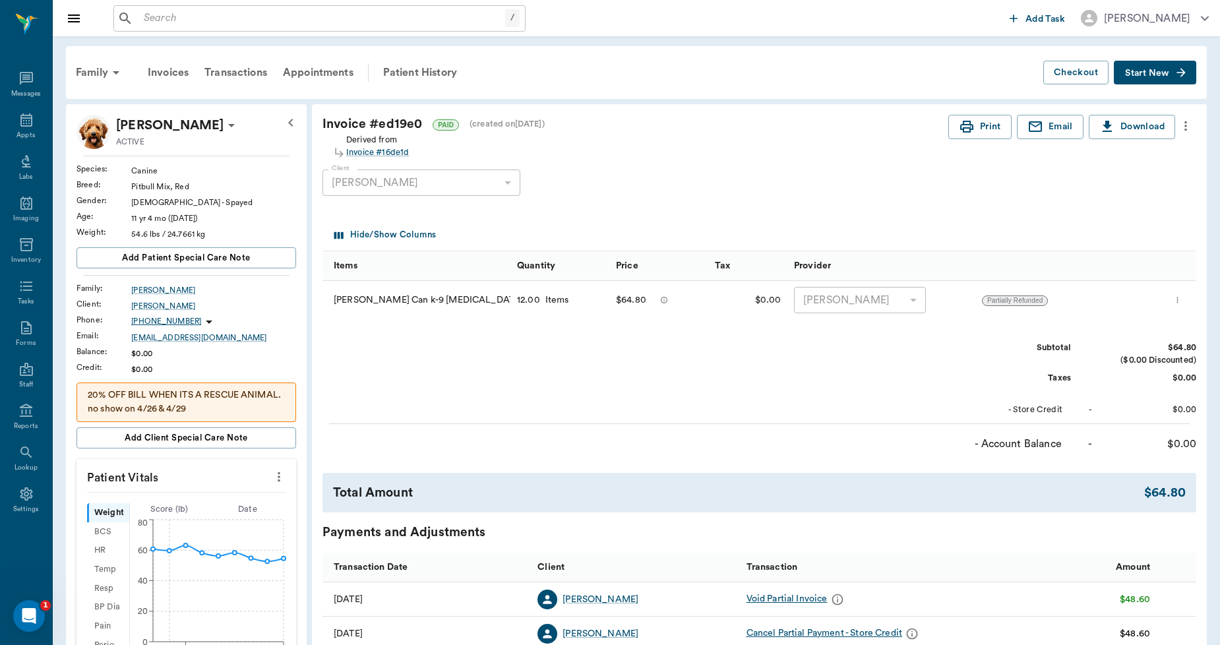
click at [100, 69] on div "Family" at bounding box center [100, 73] width 64 height 32
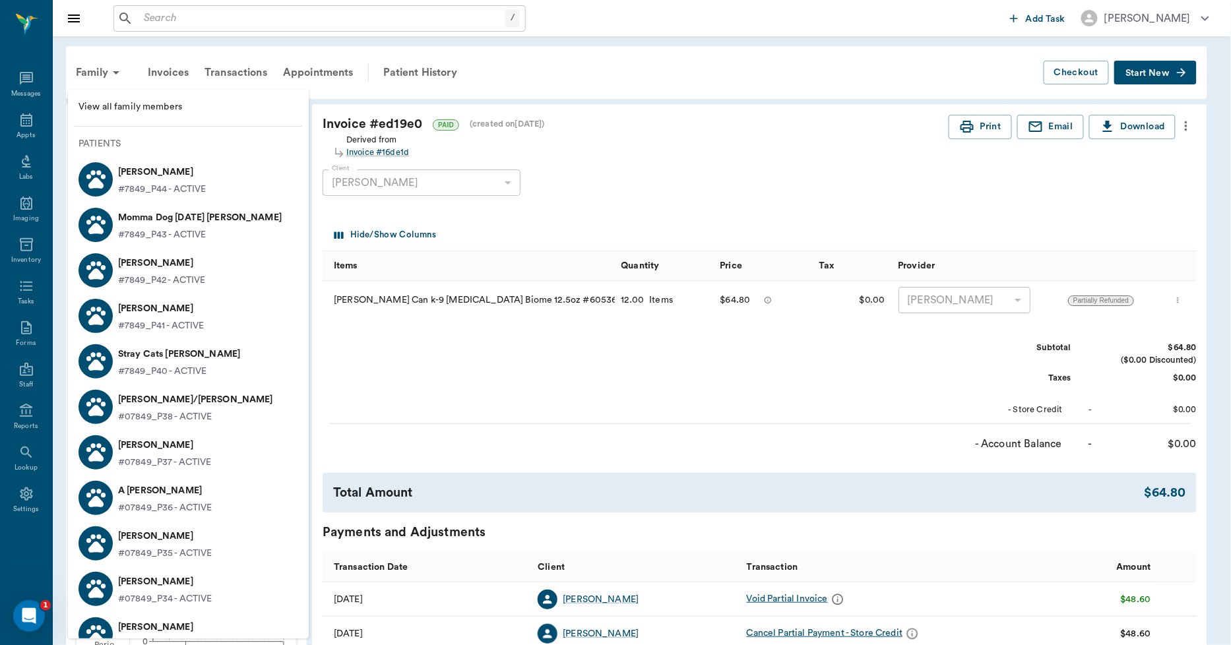
click at [123, 104] on span "View all family members" at bounding box center [188, 107] width 220 height 14
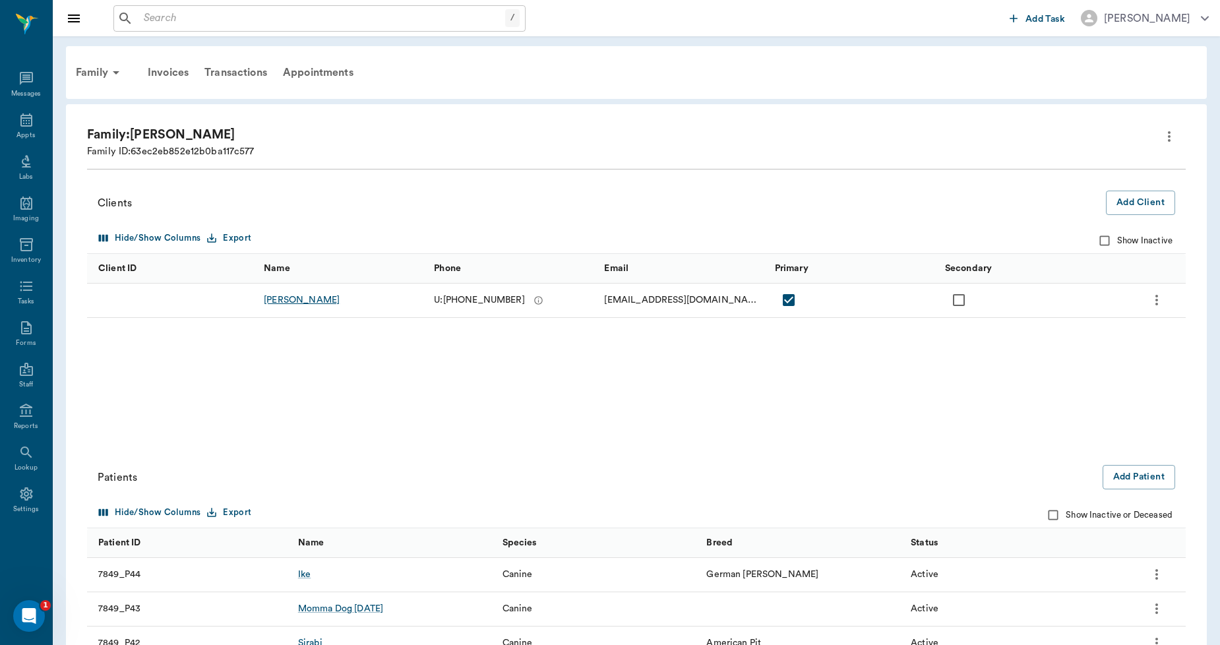
click at [294, 301] on div "[PERSON_NAME]" at bounding box center [302, 300] width 76 height 13
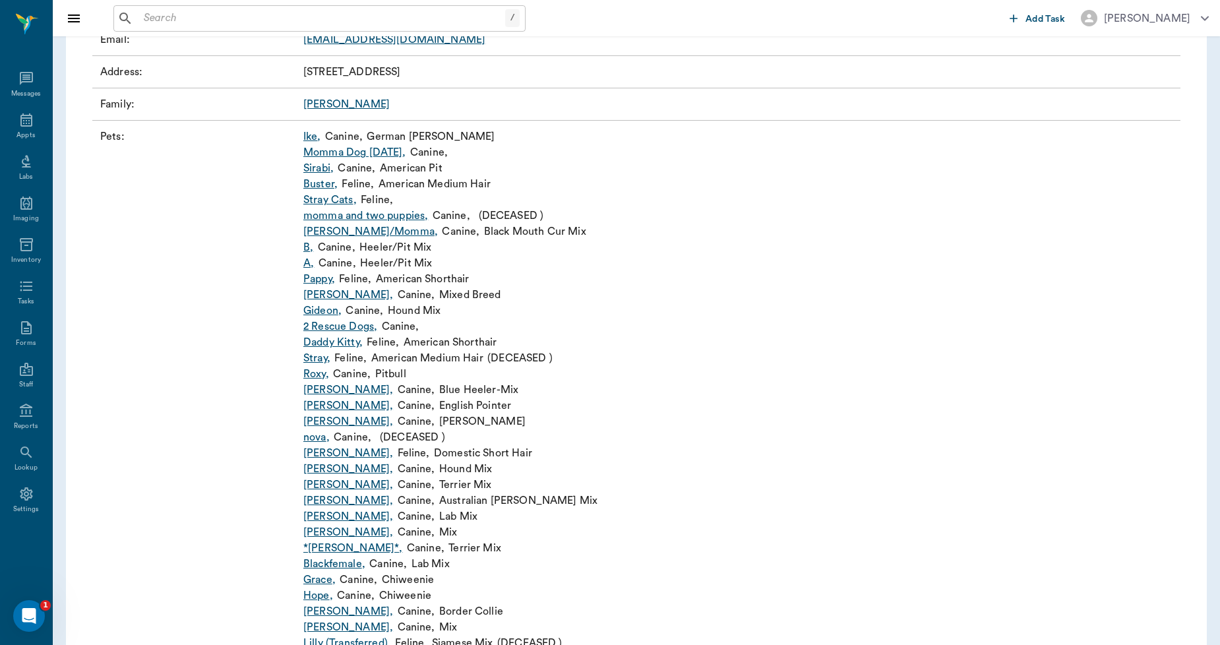
scroll to position [366, 0]
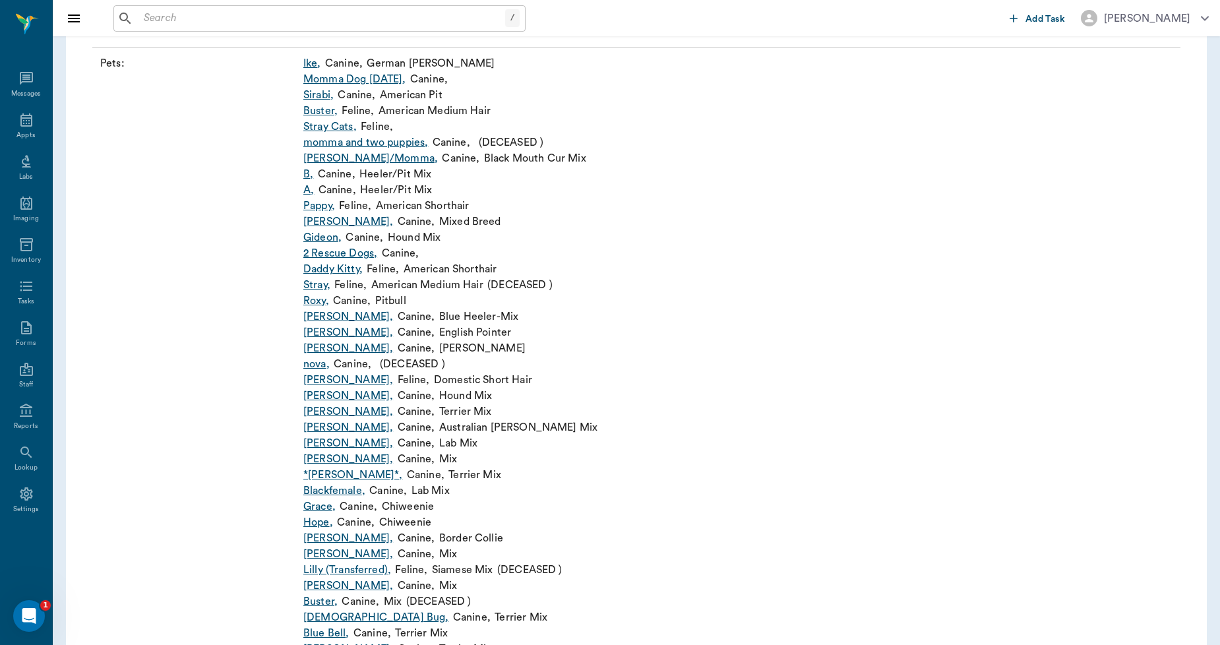
click at [319, 472] on link "*[PERSON_NAME]* ," at bounding box center [352, 475] width 99 height 16
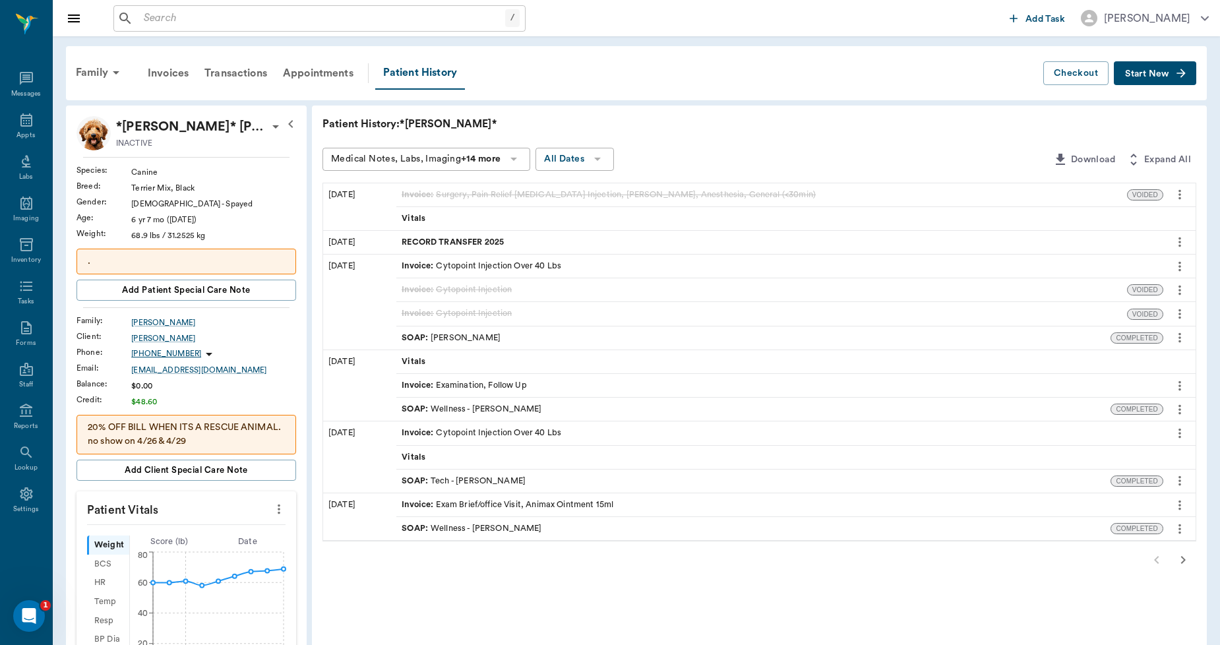
click at [451, 239] on span "RECORD TRANSFER 2025" at bounding box center [454, 242] width 105 height 13
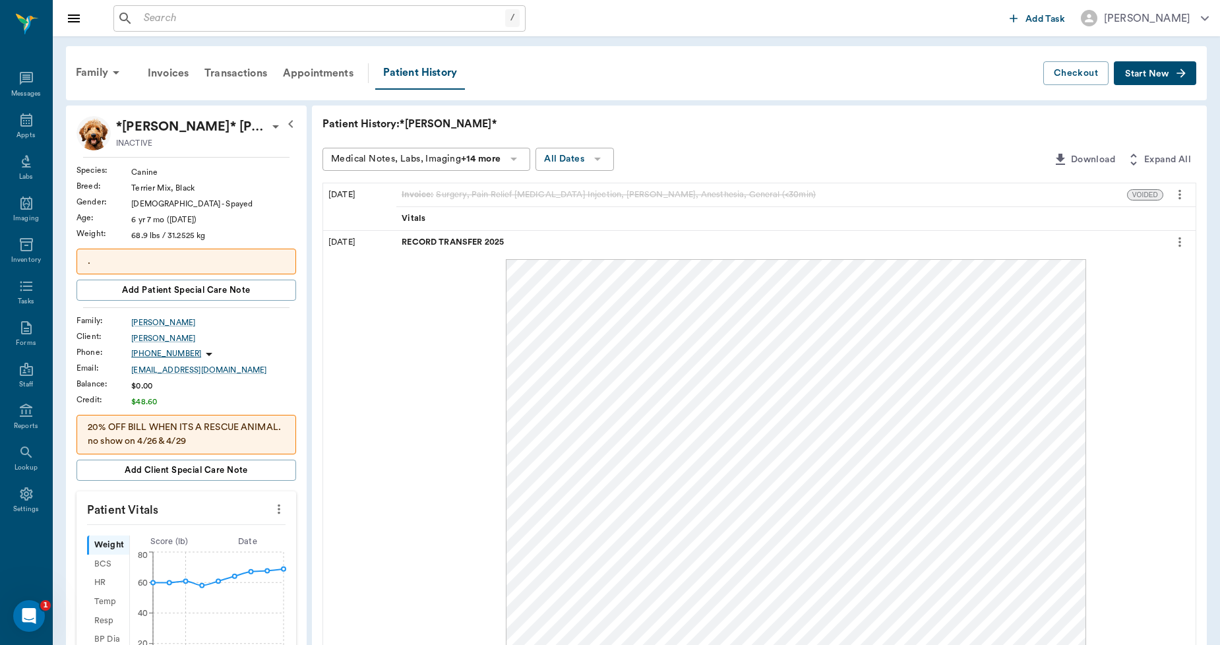
click at [1182, 235] on icon "more" at bounding box center [1180, 242] width 15 height 16
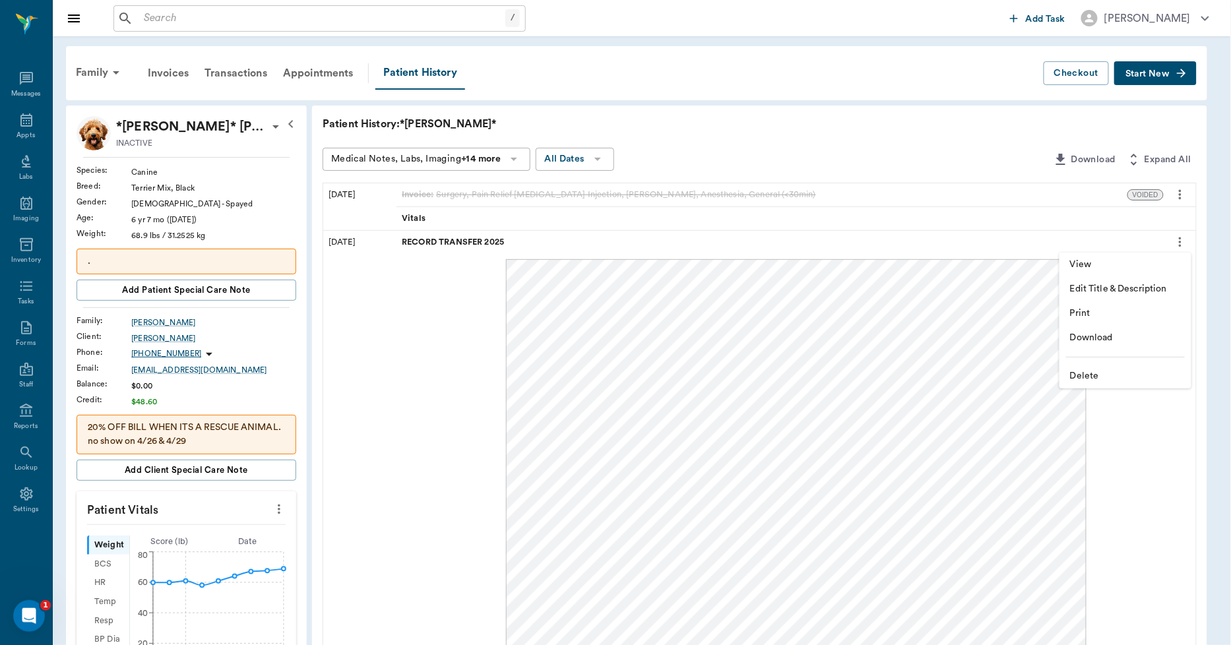
click at [1095, 334] on span "Download" at bounding box center [1125, 338] width 111 height 14
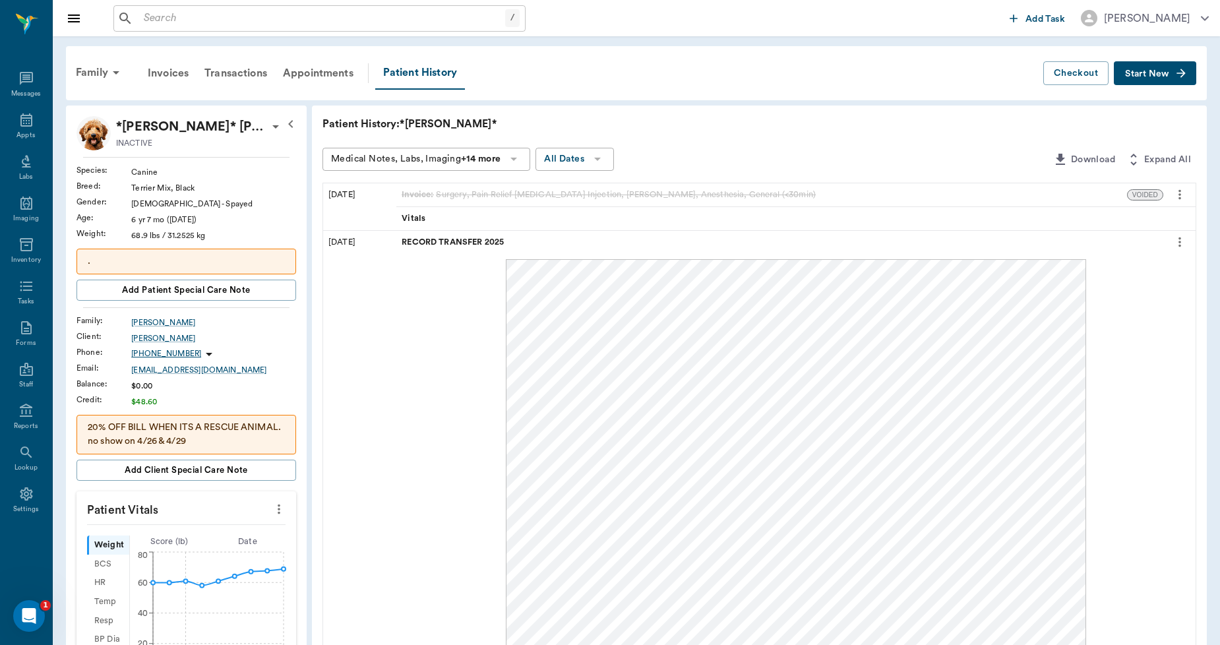
click at [95, 67] on div "Family" at bounding box center [100, 73] width 64 height 32
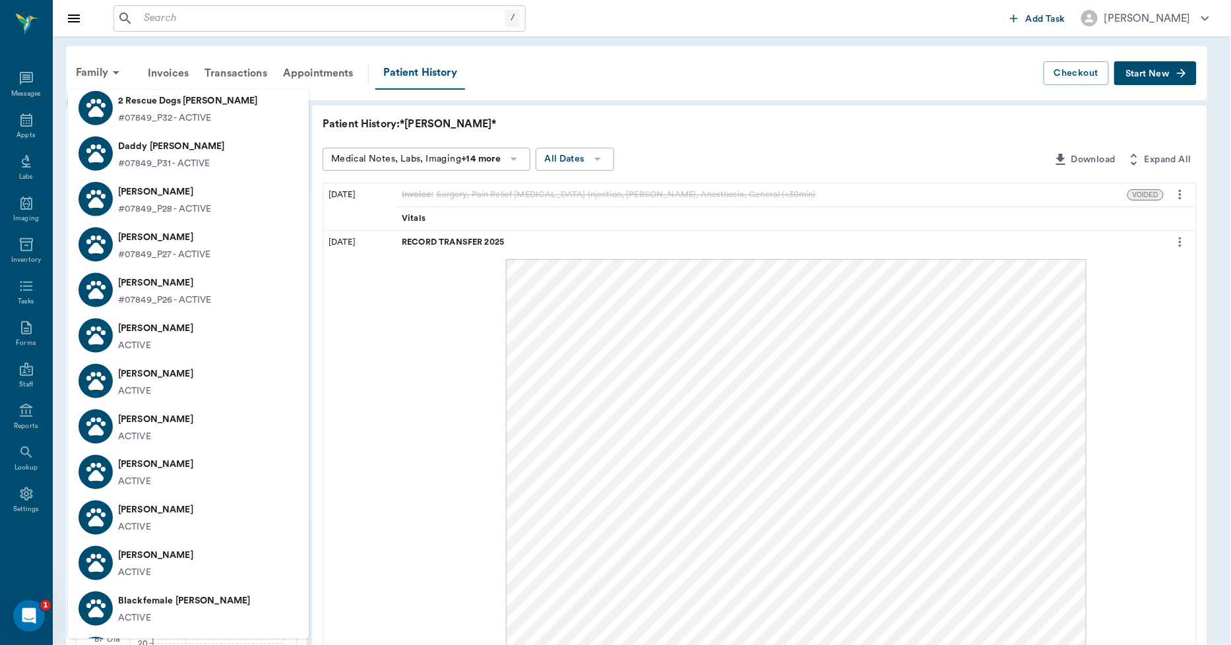
scroll to position [586, 0]
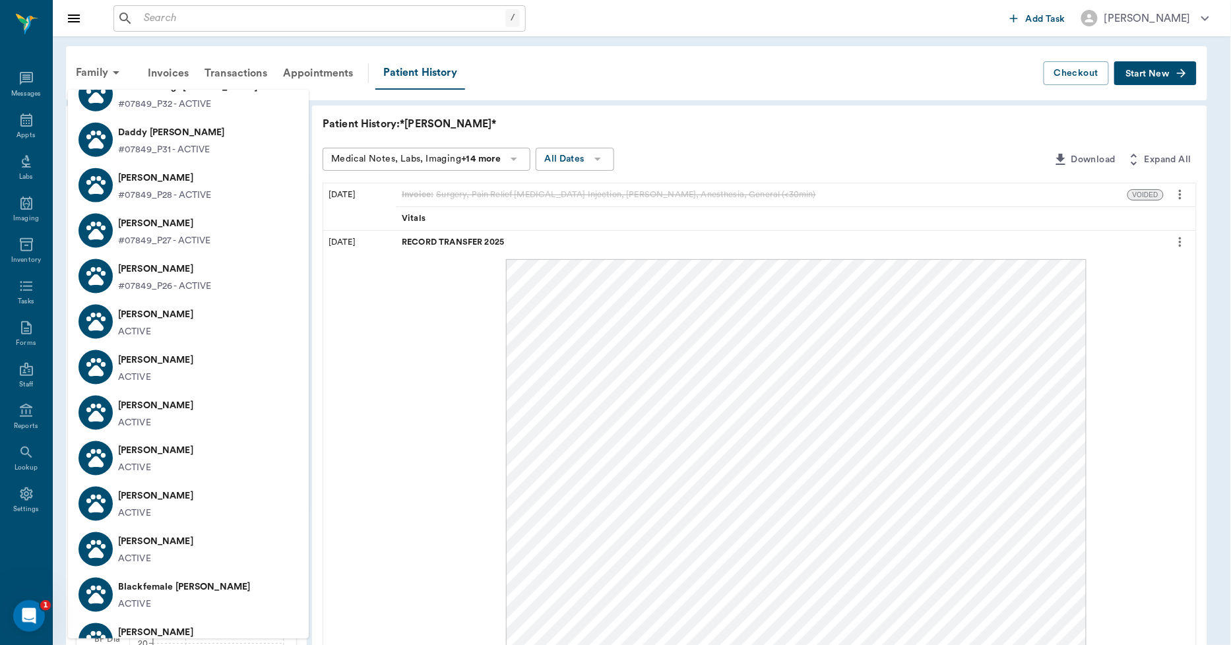
click at [142, 403] on p "[PERSON_NAME]" at bounding box center [155, 405] width 75 height 21
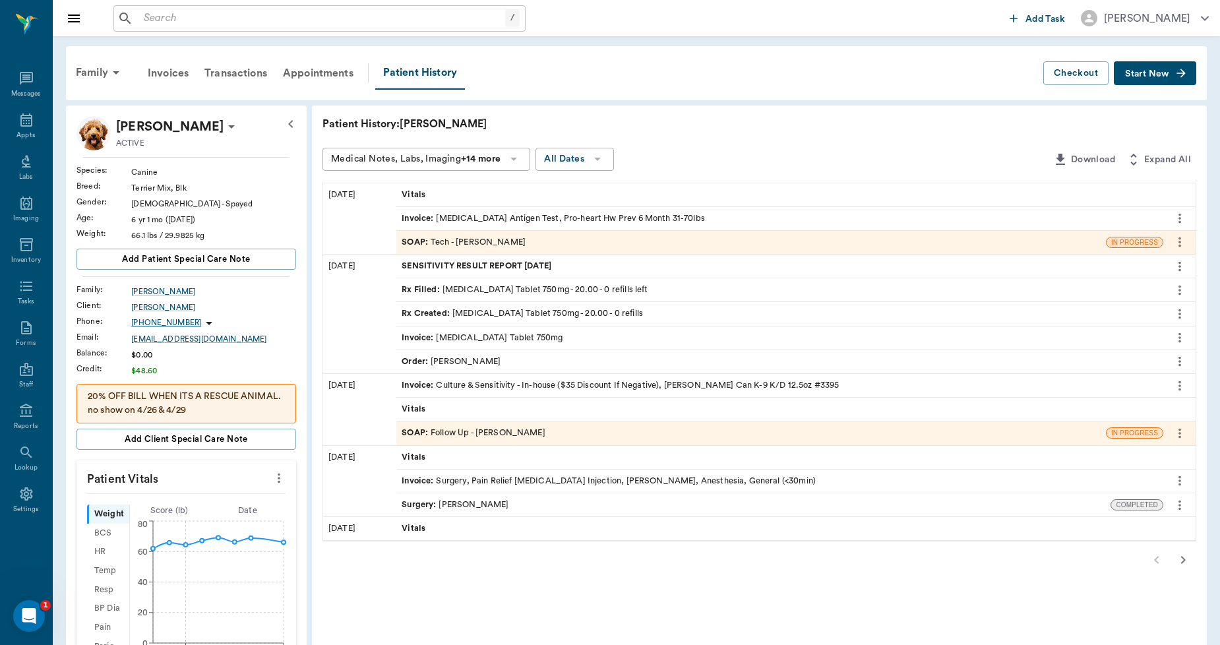
click at [1159, 74] on span "Start New" at bounding box center [1147, 74] width 44 height 0
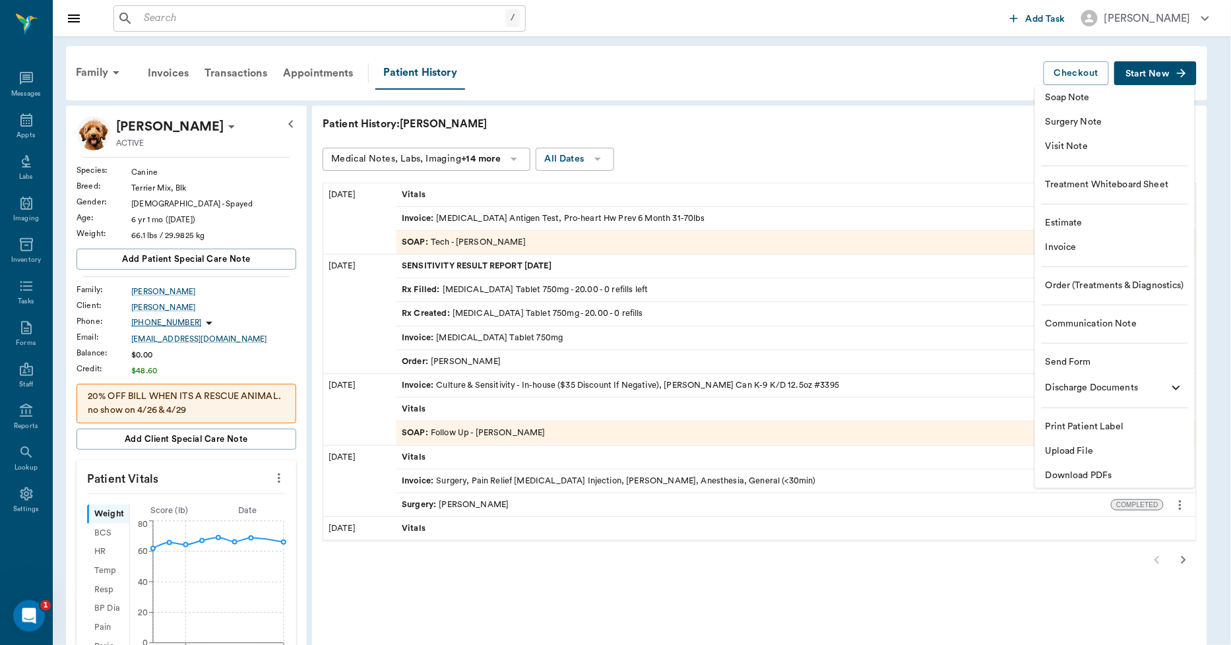
click at [1084, 445] on span "Upload File" at bounding box center [1114, 452] width 139 height 14
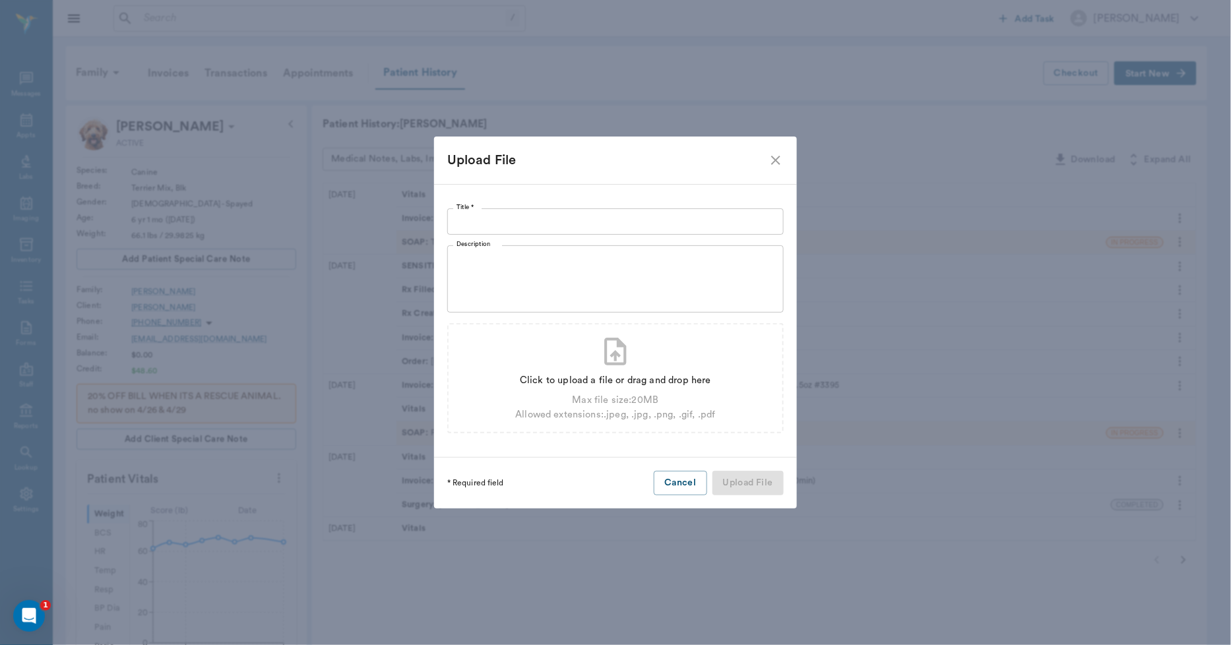
click at [631, 221] on input "Title *" at bounding box center [615, 221] width 336 height 26
click at [611, 373] on div "Click to upload a file or drag and drop here" at bounding box center [615, 380] width 200 height 15
type input "C:\fakepath\1741715346-Ruthie-46878-4_ph.pdf"
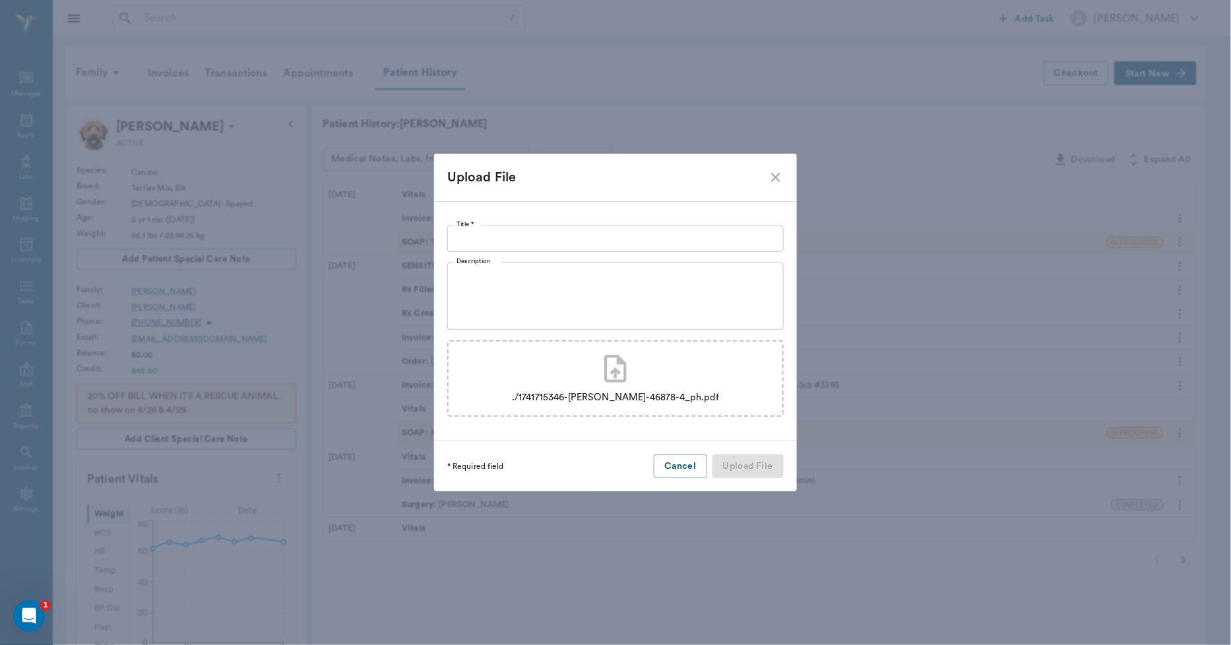
click at [565, 233] on input "Title *" at bounding box center [615, 239] width 336 height 26
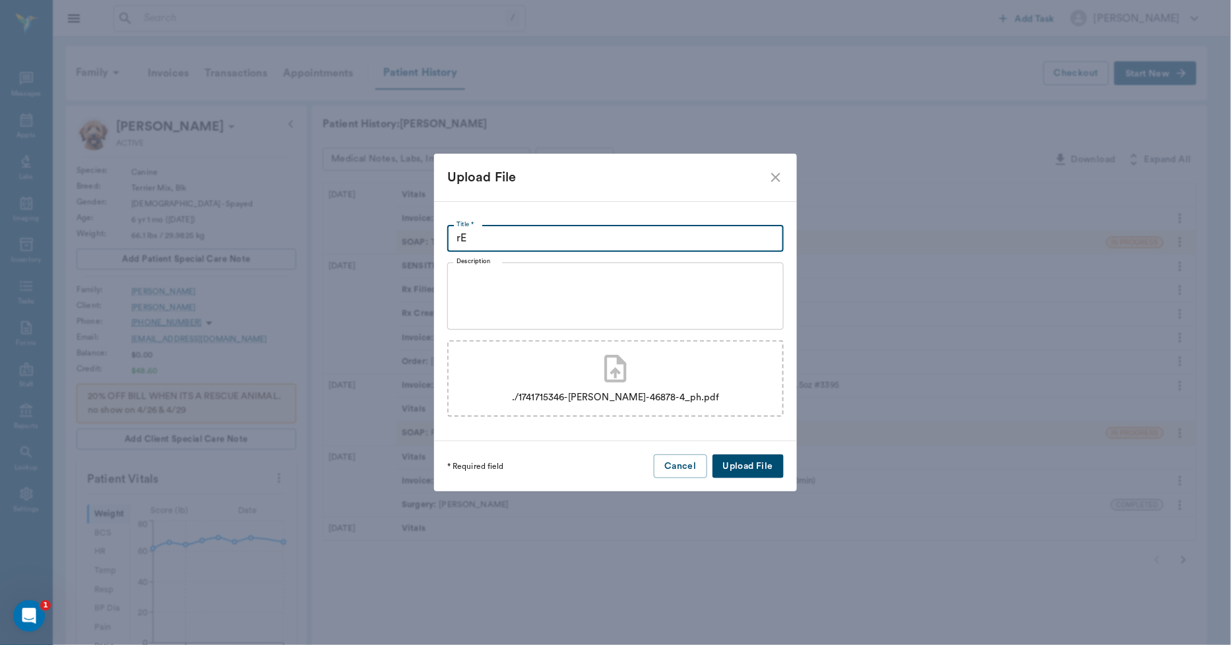
type input "r"
drag, startPoint x: 642, startPoint y: 236, endPoint x: 449, endPoint y: 268, distance: 195.2
click at [456, 266] on div "Title * RECORD TRANSFER ER VER 2025 Title * Description x Description ./1741715…" at bounding box center [615, 321] width 363 height 240
type input "WESTRIDGE ANIMAL HOSPITAL 3.7.25"
click at [742, 462] on button "Upload File" at bounding box center [747, 466] width 71 height 24
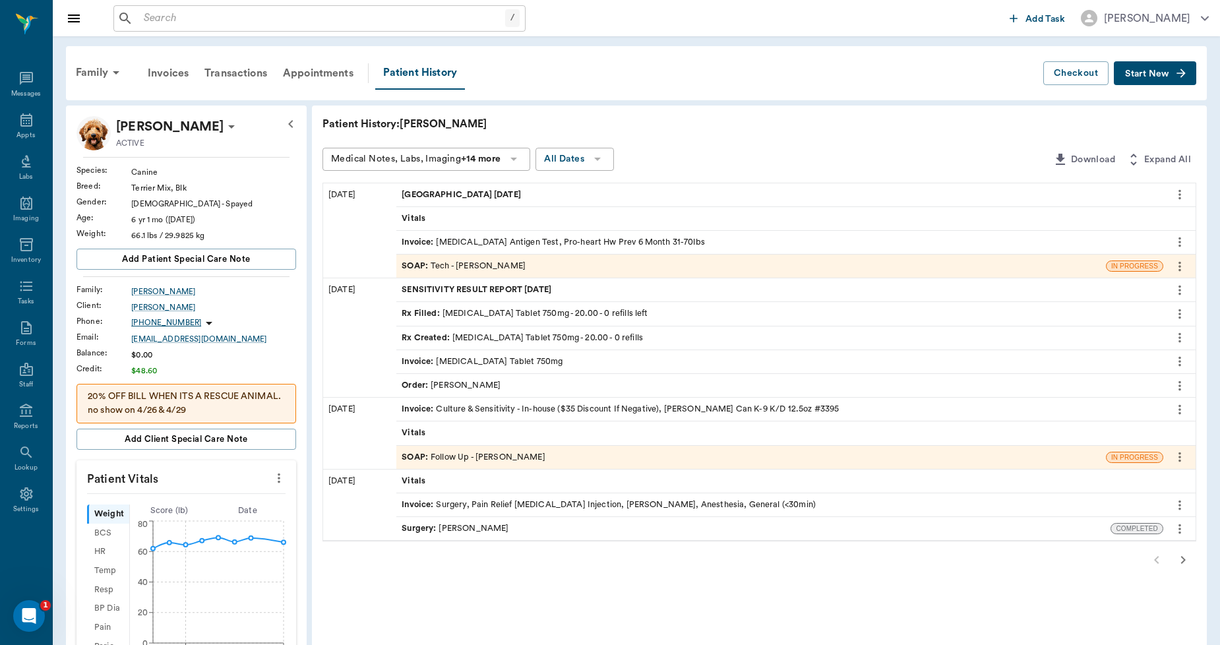
click at [1177, 190] on icon "more" at bounding box center [1180, 195] width 15 height 16
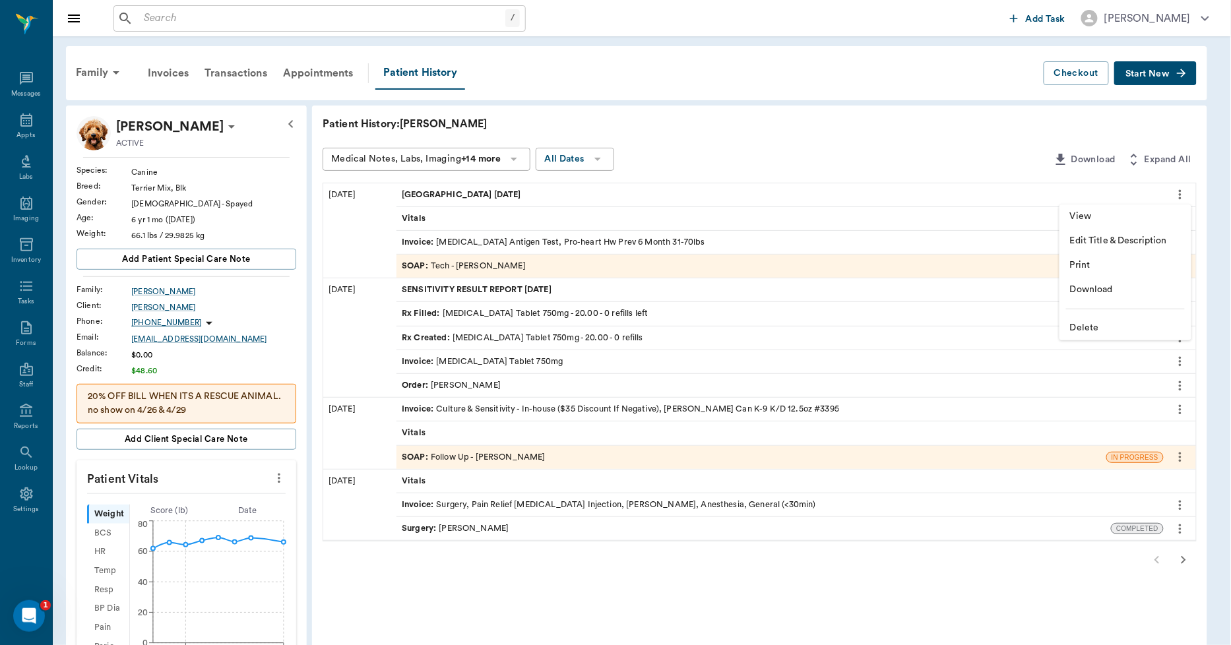
click at [1131, 238] on span "Edit Title & Description" at bounding box center [1125, 241] width 111 height 14
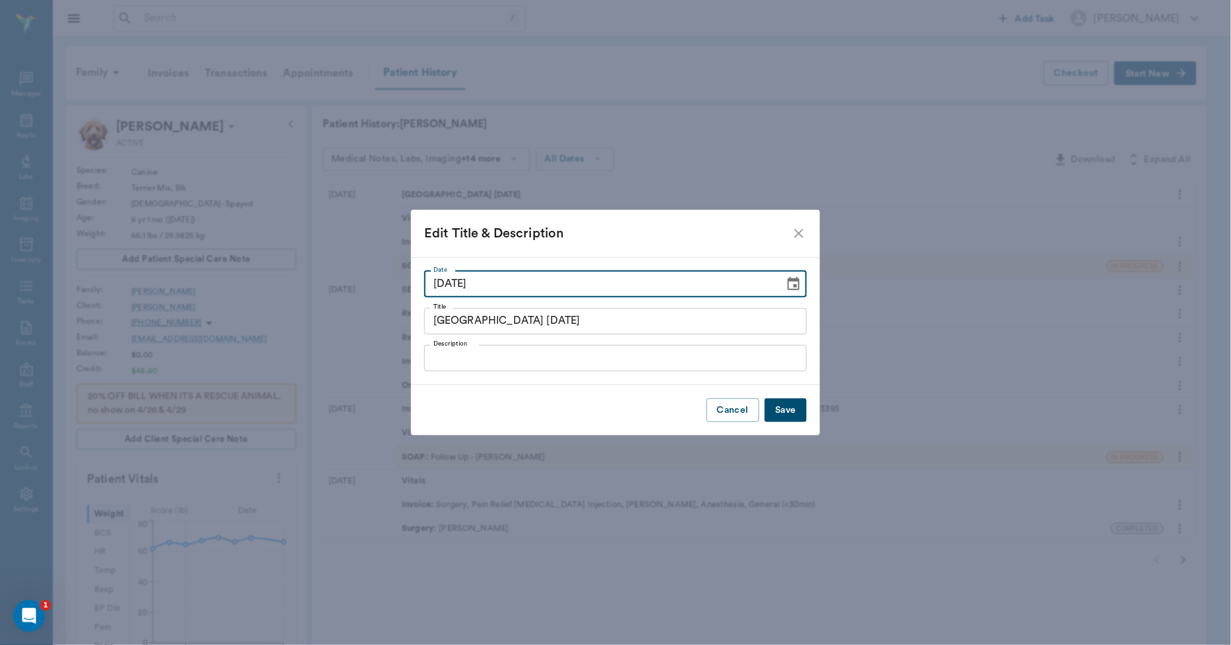
click at [512, 274] on input "09/16/2025" at bounding box center [599, 284] width 351 height 26
click at [656, 328] on input "WESTRIDGE ANIMAL HOSPITAL 3.7.25" at bounding box center [615, 321] width 383 height 26
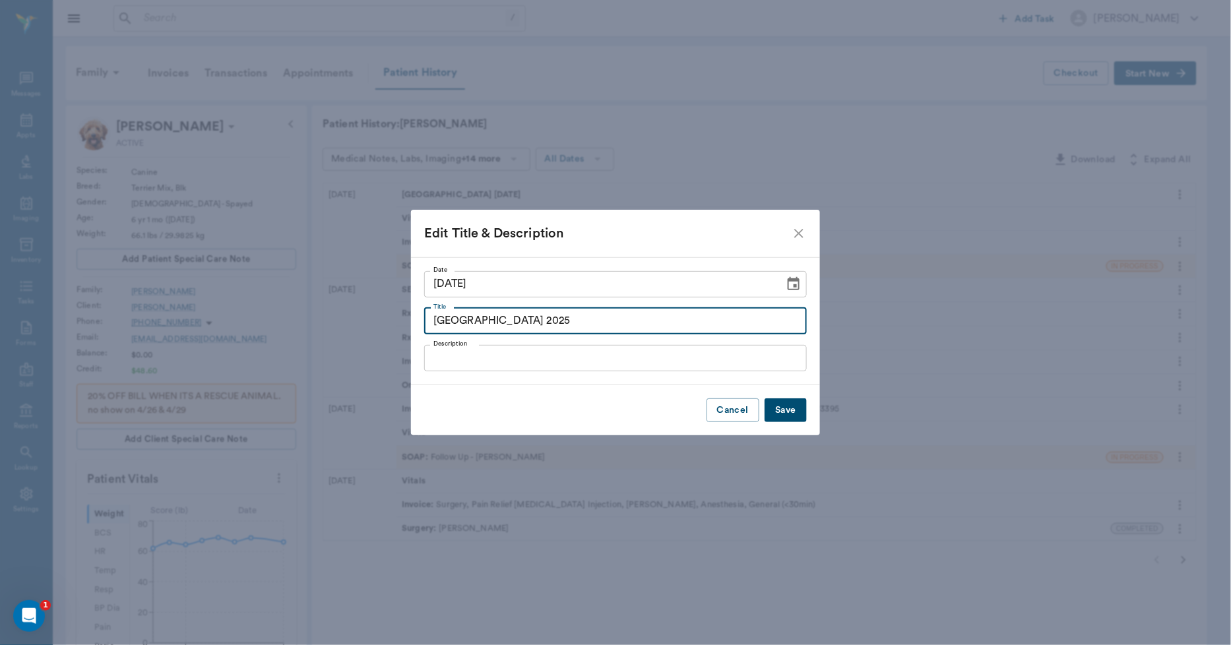
type input "WESTRIDGE ANIMAL HOSPITAL 2025"
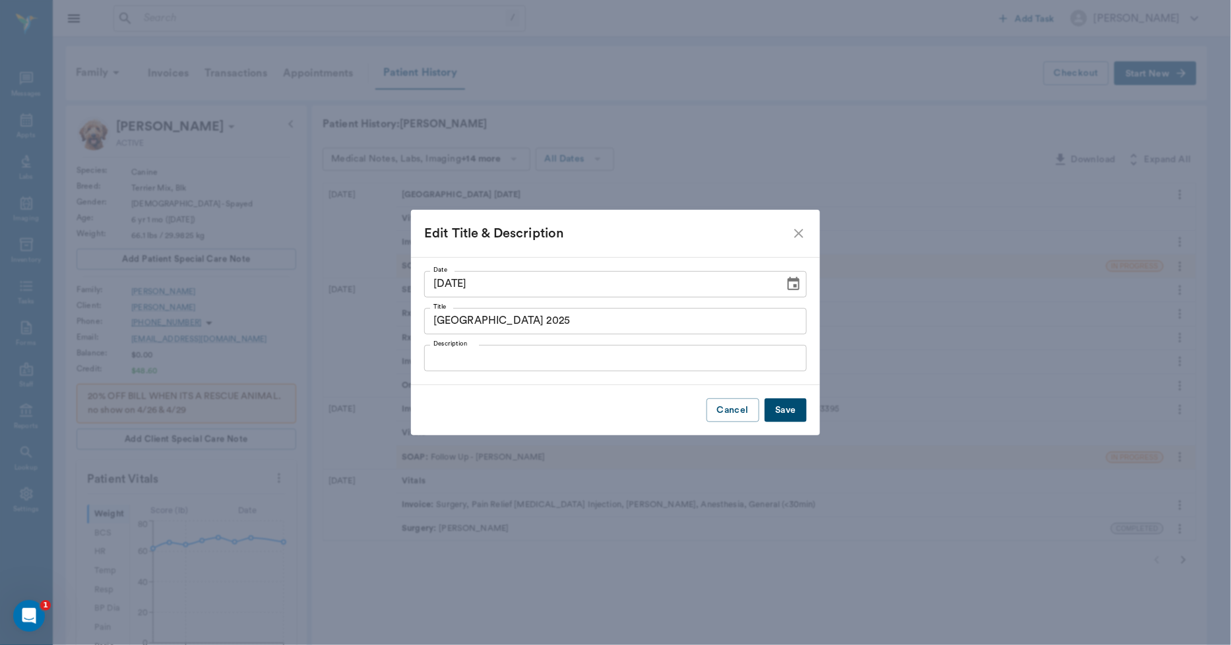
click at [803, 417] on button "Save" at bounding box center [785, 410] width 42 height 24
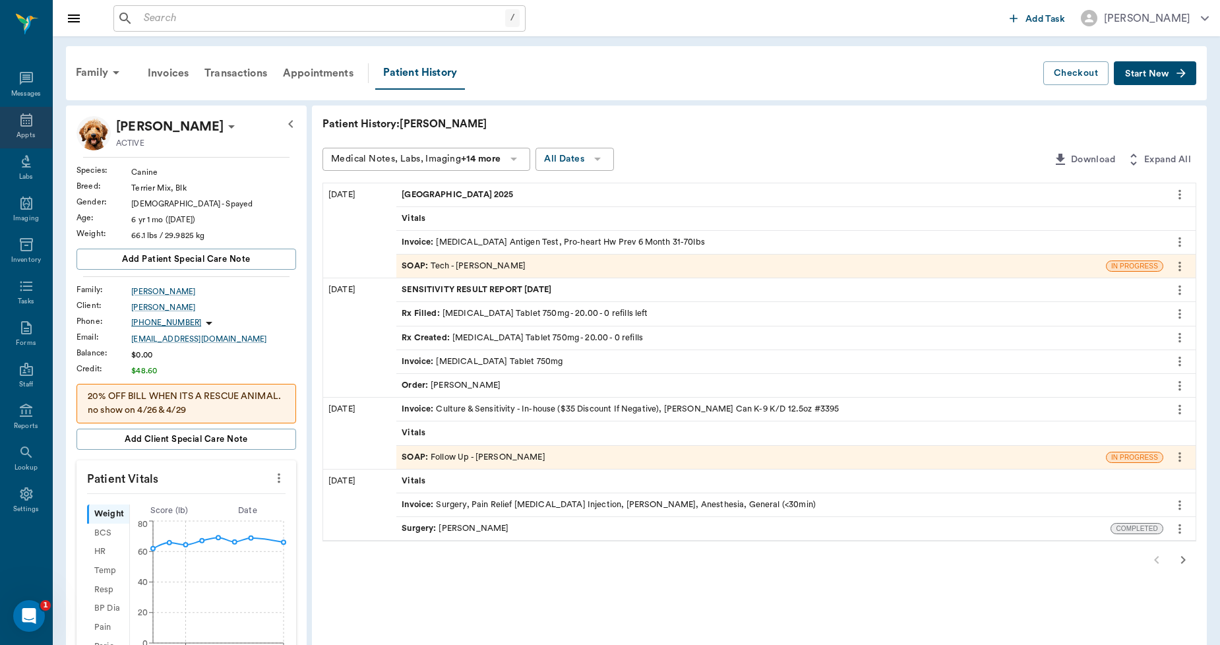
click at [23, 121] on icon at bounding box center [26, 120] width 16 height 16
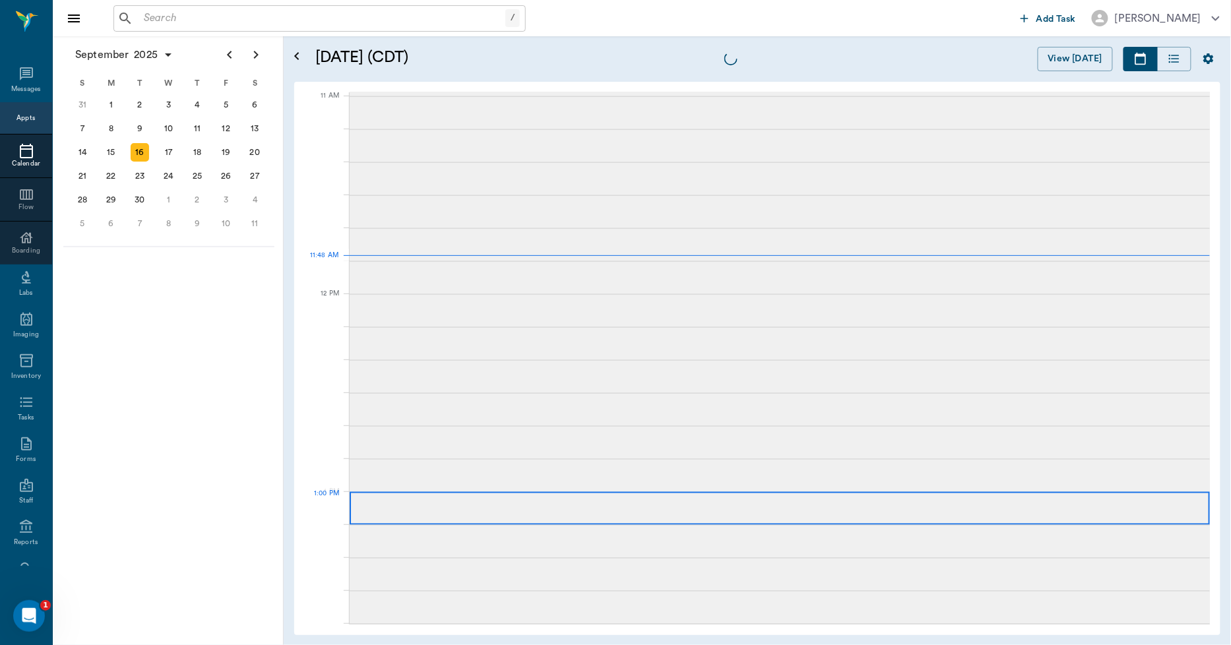
scroll to position [594, 0]
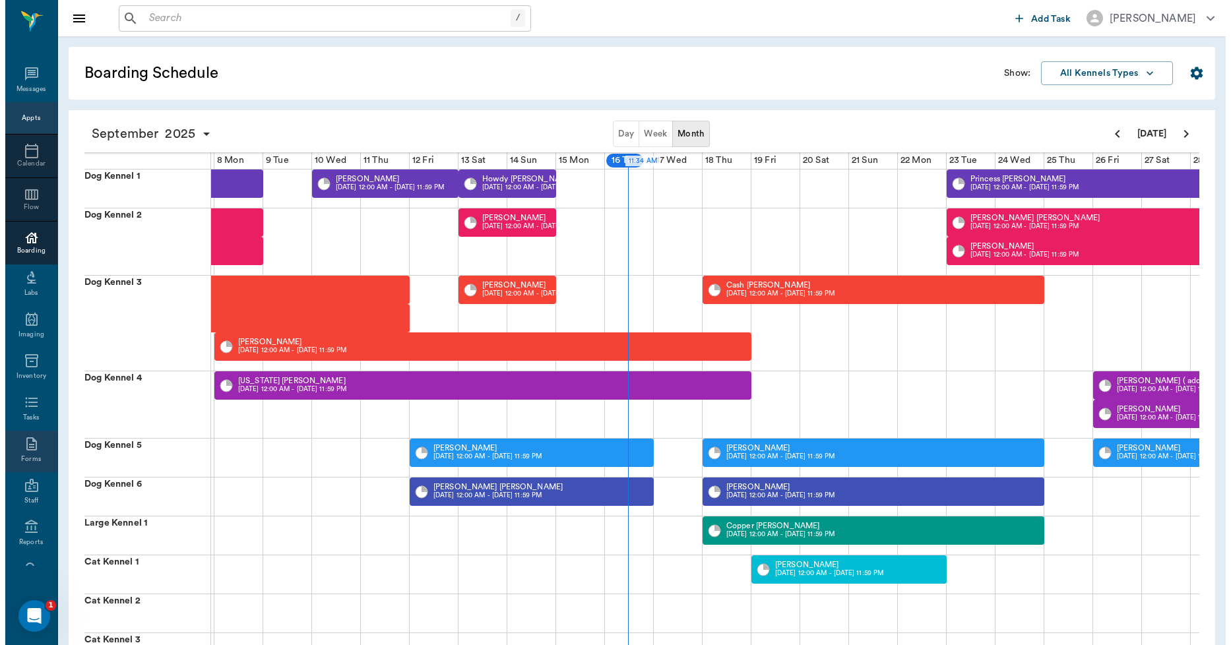
scroll to position [77, 0]
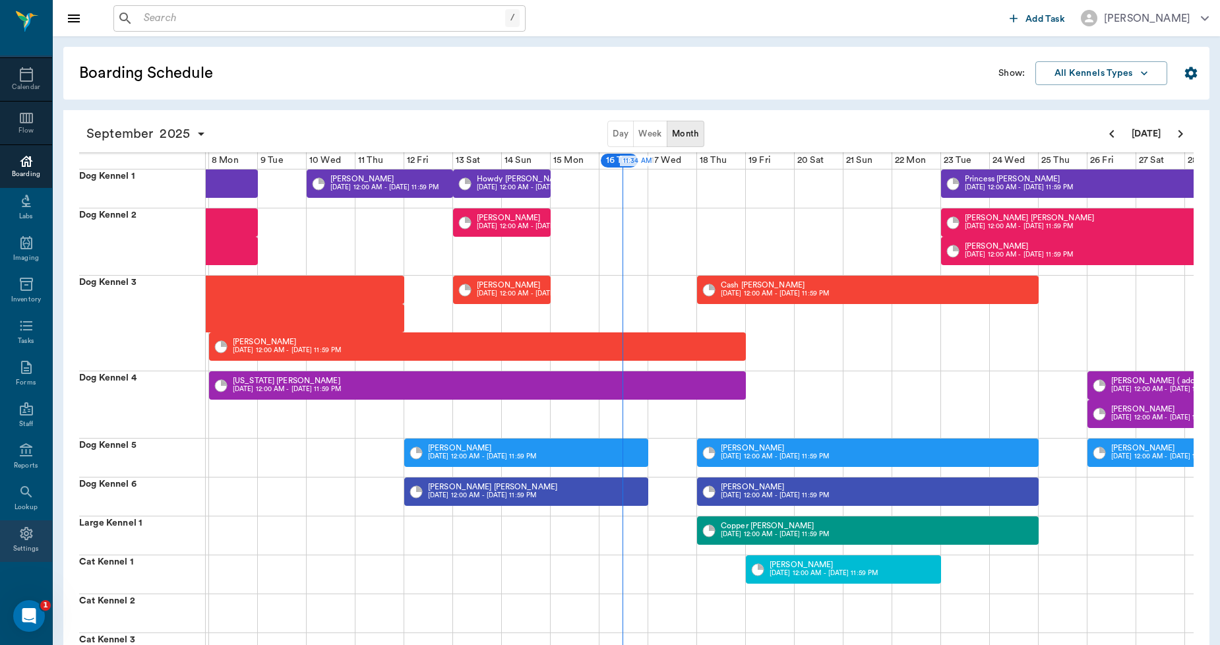
click at [20, 544] on div "Settings" at bounding box center [26, 549] width 26 height 10
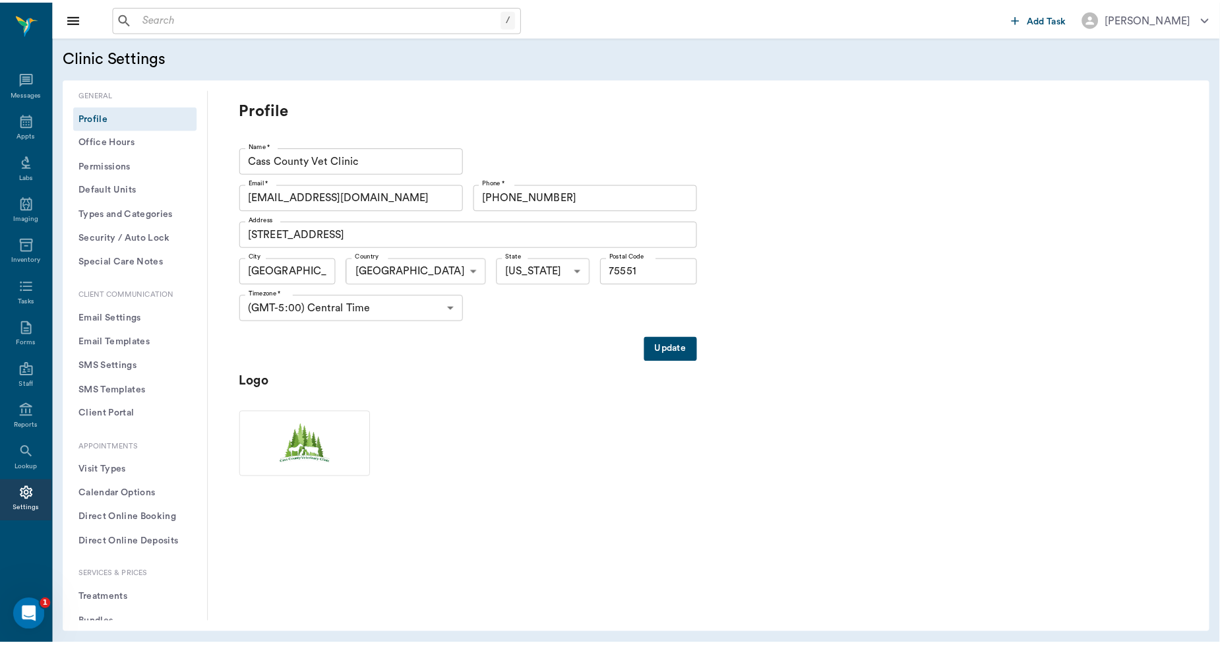
scroll to position [73, 0]
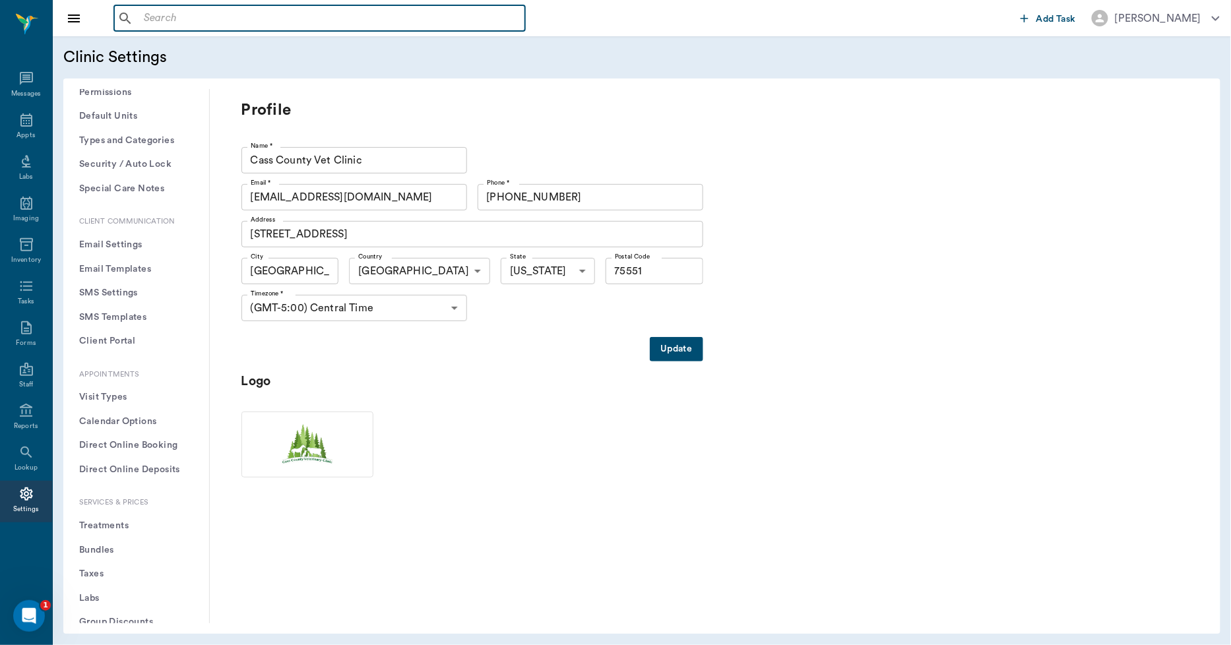
click at [264, 23] on input "text" at bounding box center [329, 18] width 381 height 18
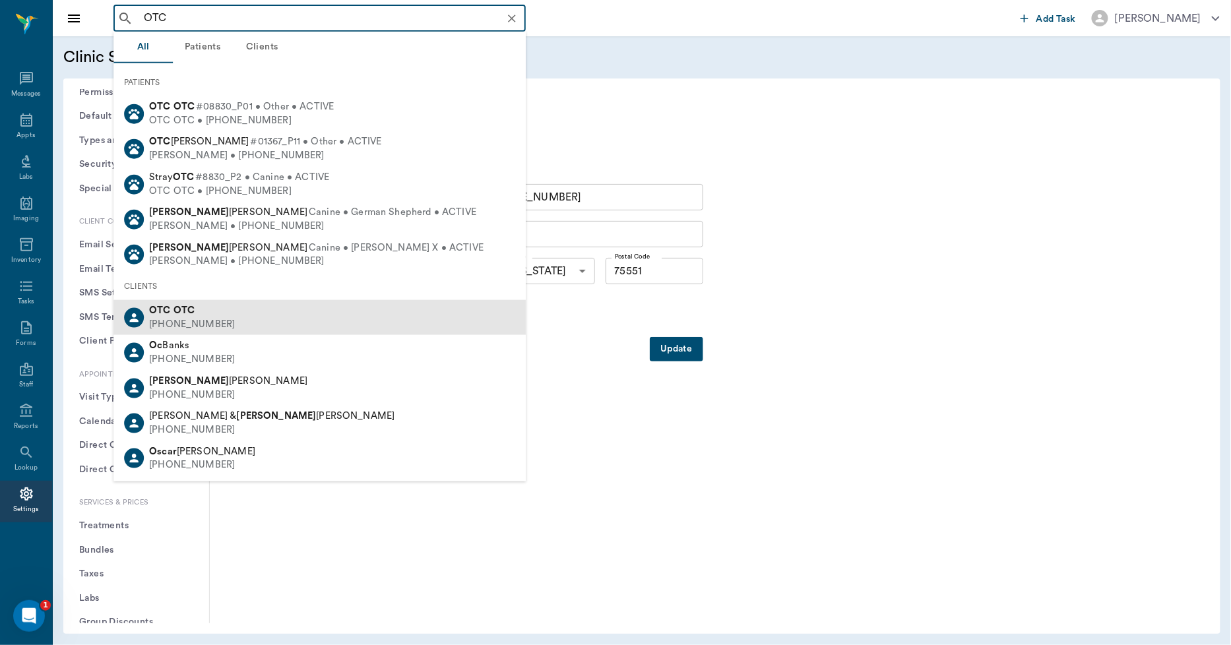
click at [150, 318] on div "[PHONE_NUMBER]" at bounding box center [192, 325] width 86 height 14
type input "OTC"
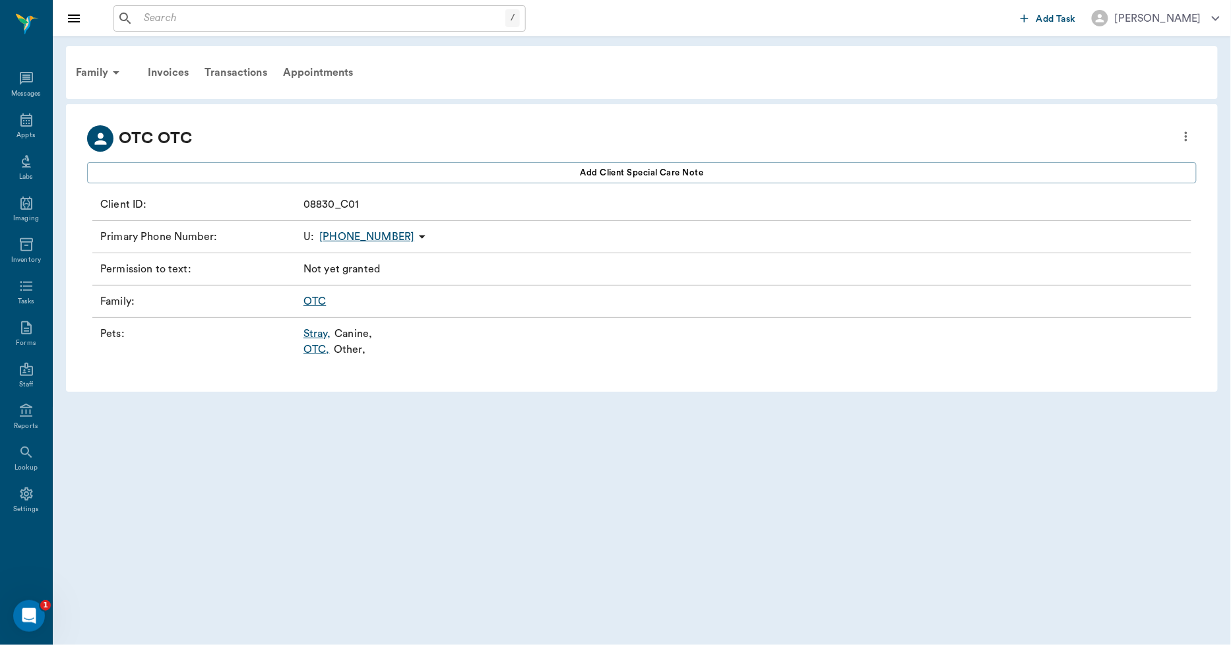
click at [318, 347] on link "OTC ," at bounding box center [316, 350] width 26 height 16
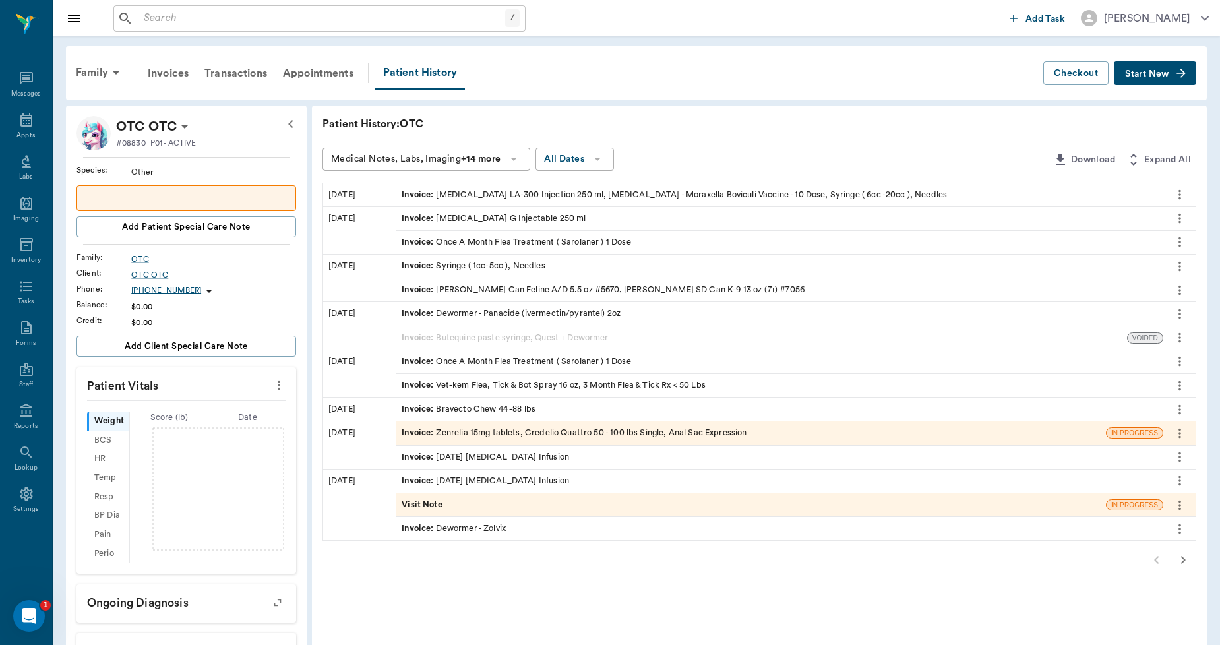
click at [1137, 74] on span "Start New" at bounding box center [1147, 74] width 44 height 0
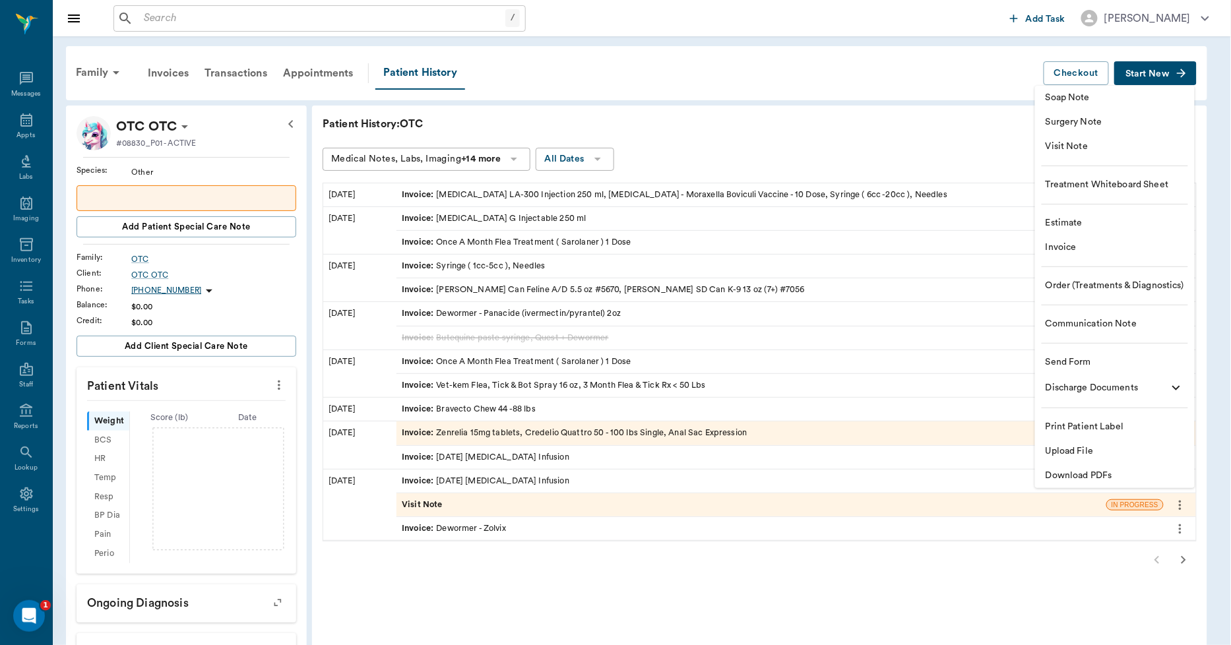
click at [1057, 237] on li "Invoice" at bounding box center [1115, 247] width 160 height 24
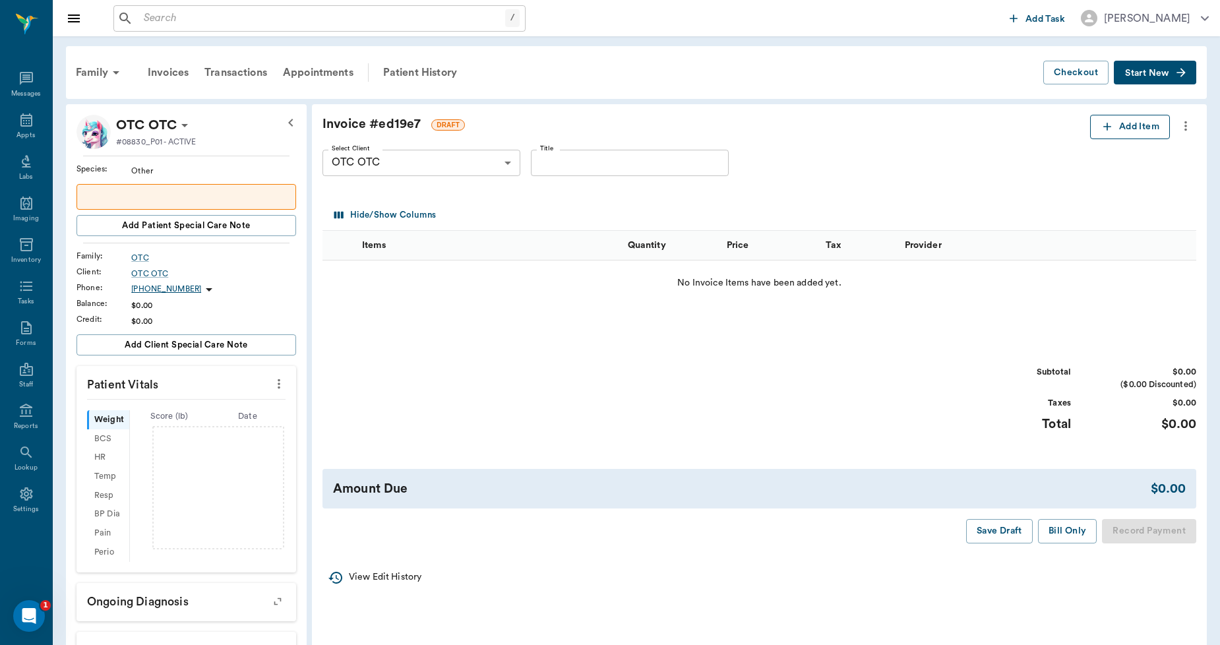
click at [1125, 121] on button "Add Item" at bounding box center [1130, 127] width 80 height 24
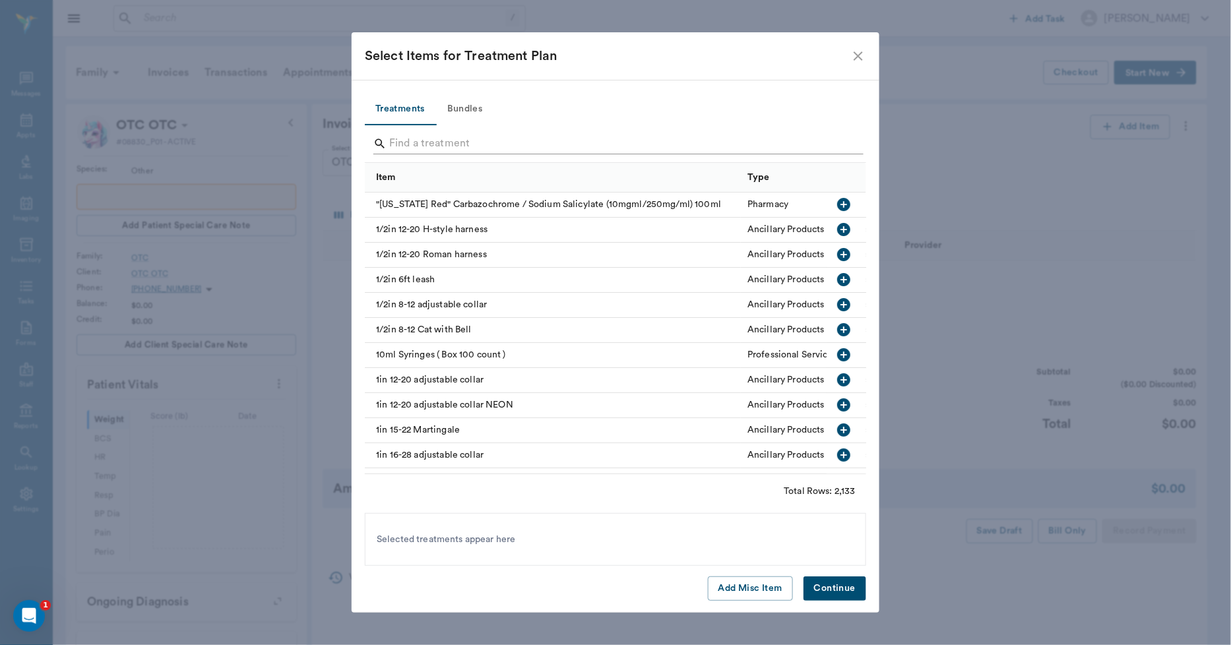
click at [501, 145] on input "Search" at bounding box center [616, 143] width 454 height 21
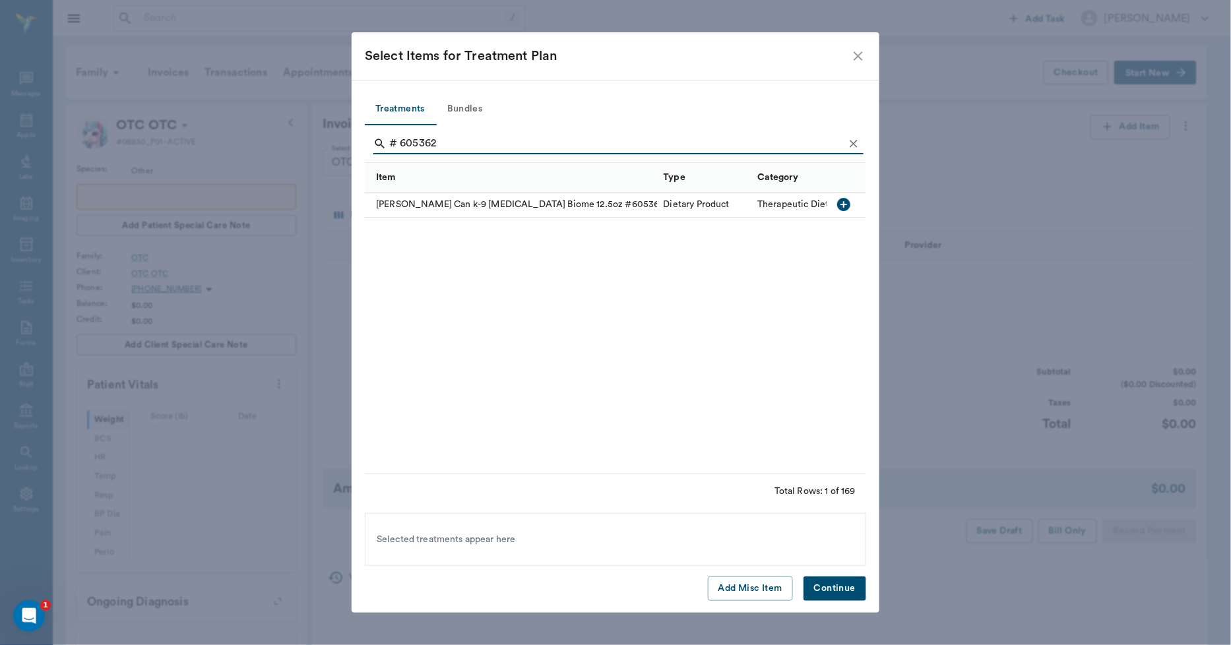
type input "# 605362"
click at [847, 201] on icon "button" at bounding box center [843, 204] width 13 height 13
click at [851, 584] on button "Continue" at bounding box center [834, 588] width 63 height 24
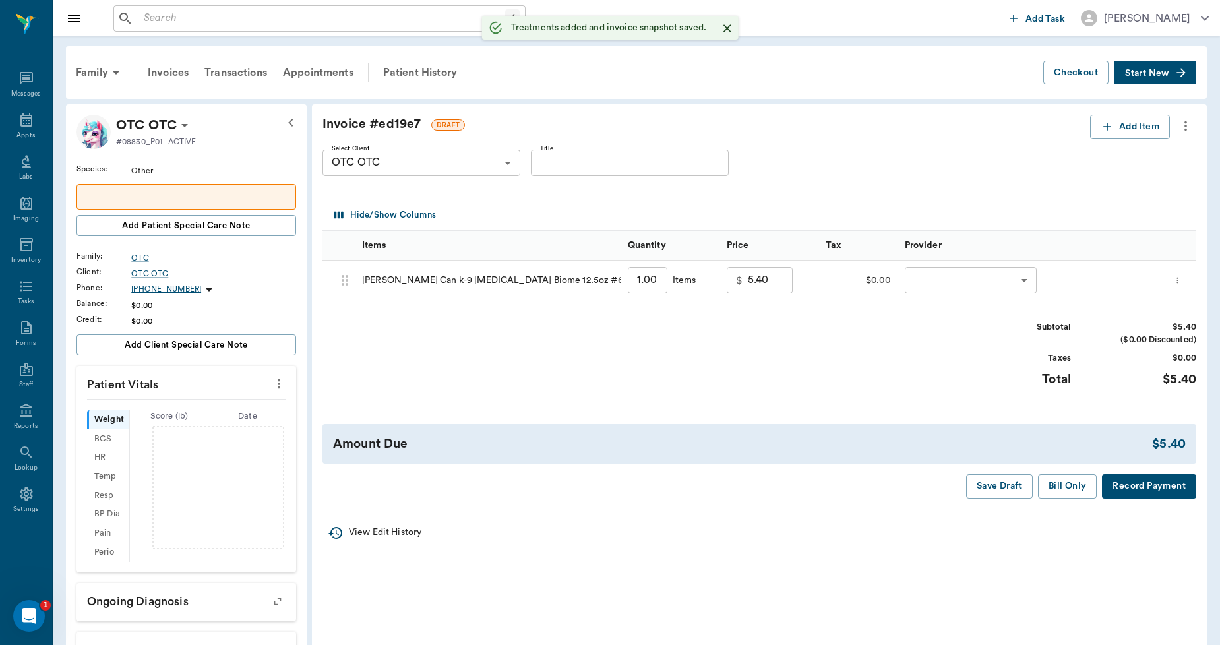
click at [660, 282] on input "1.00" at bounding box center [648, 280] width 40 height 26
type input "3"
type input "16.20"
type input "3"
click at [1183, 127] on icon "more" at bounding box center [1186, 126] width 15 height 16
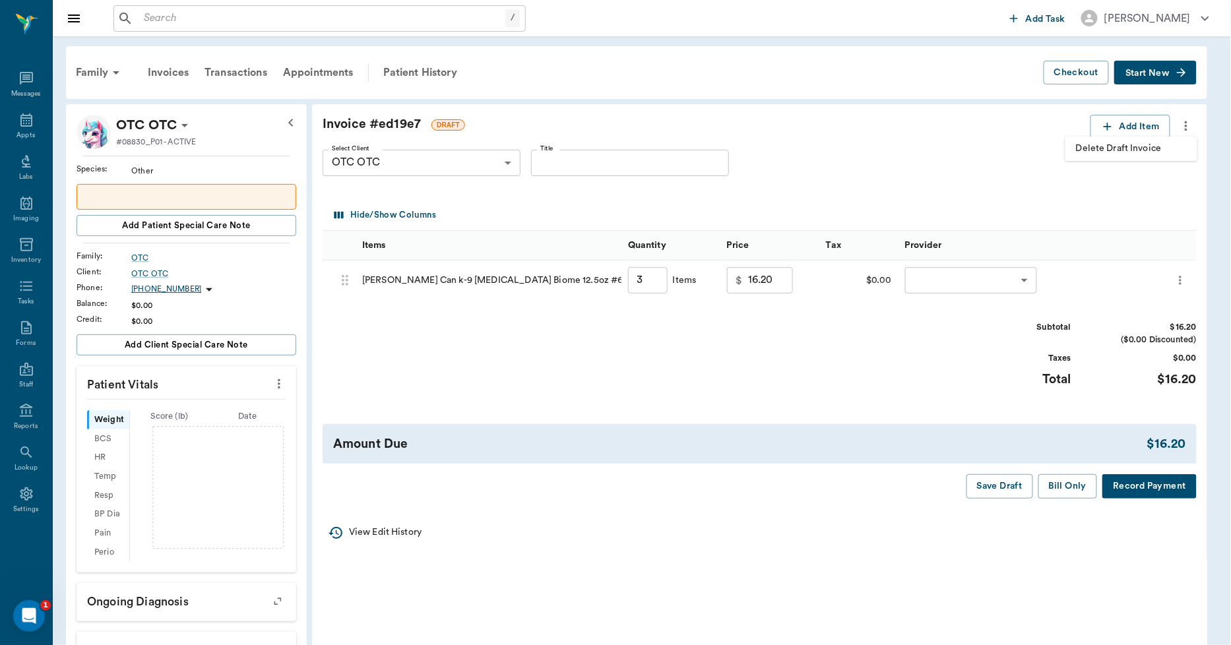
click at [1148, 150] on span "Delete Draft Invoice" at bounding box center [1131, 149] width 111 height 14
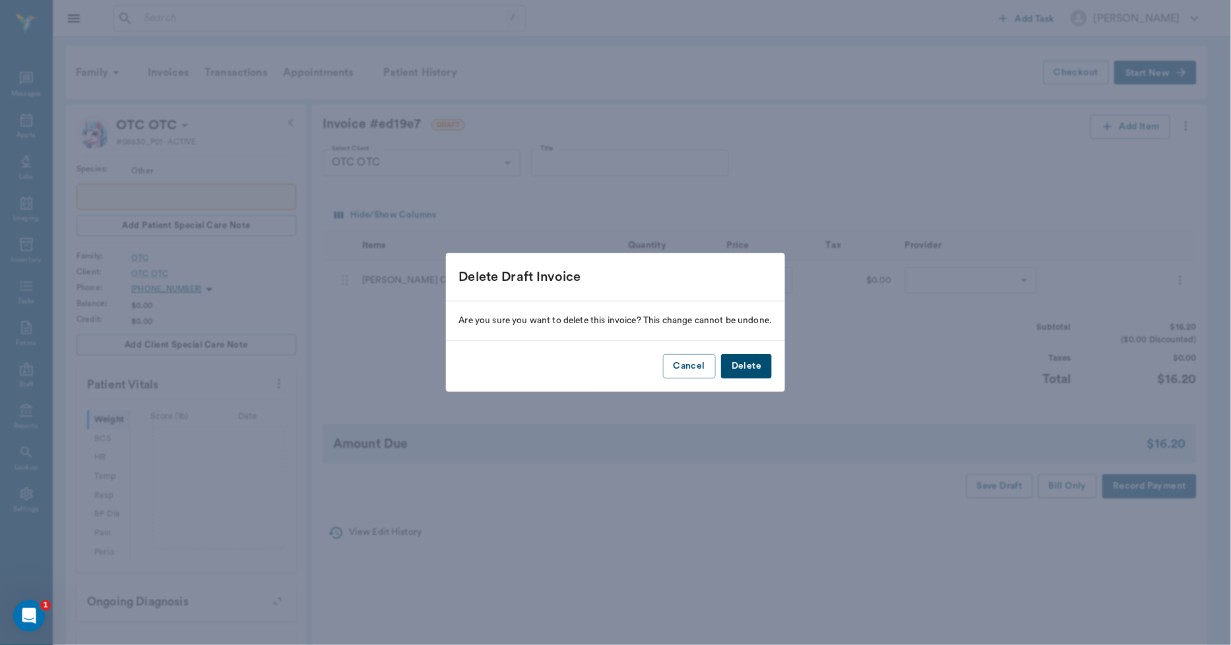
click at [724, 361] on button "Delete" at bounding box center [746, 366] width 51 height 24
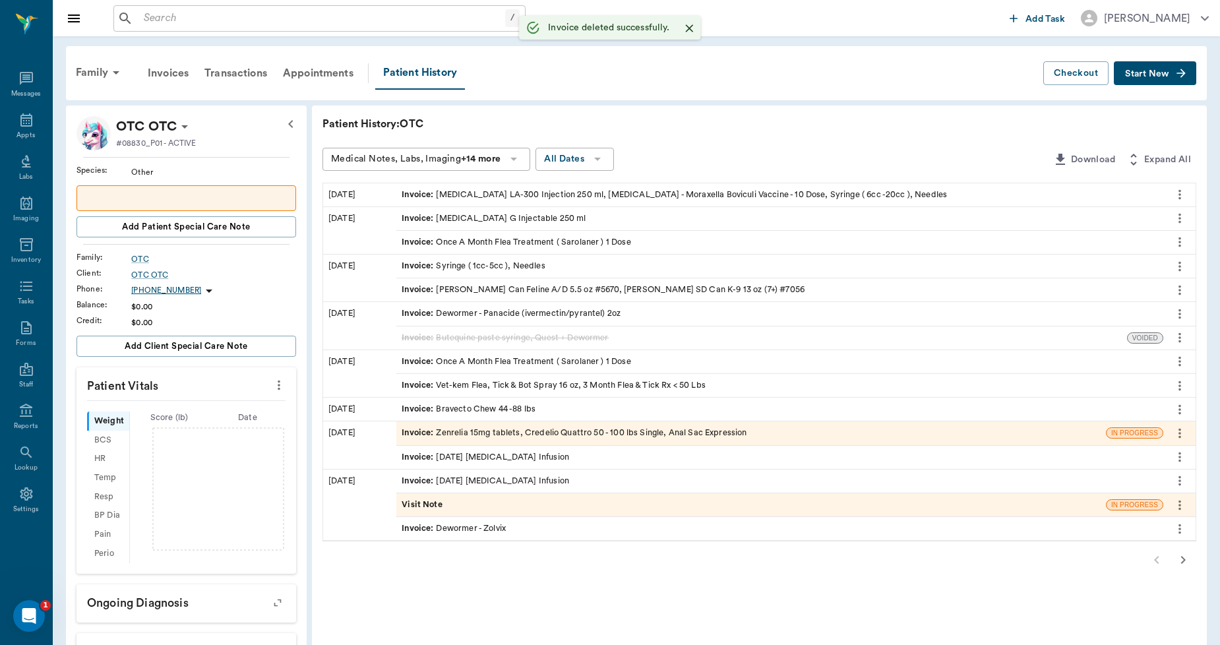
click at [437, 18] on input "text" at bounding box center [322, 18] width 367 height 18
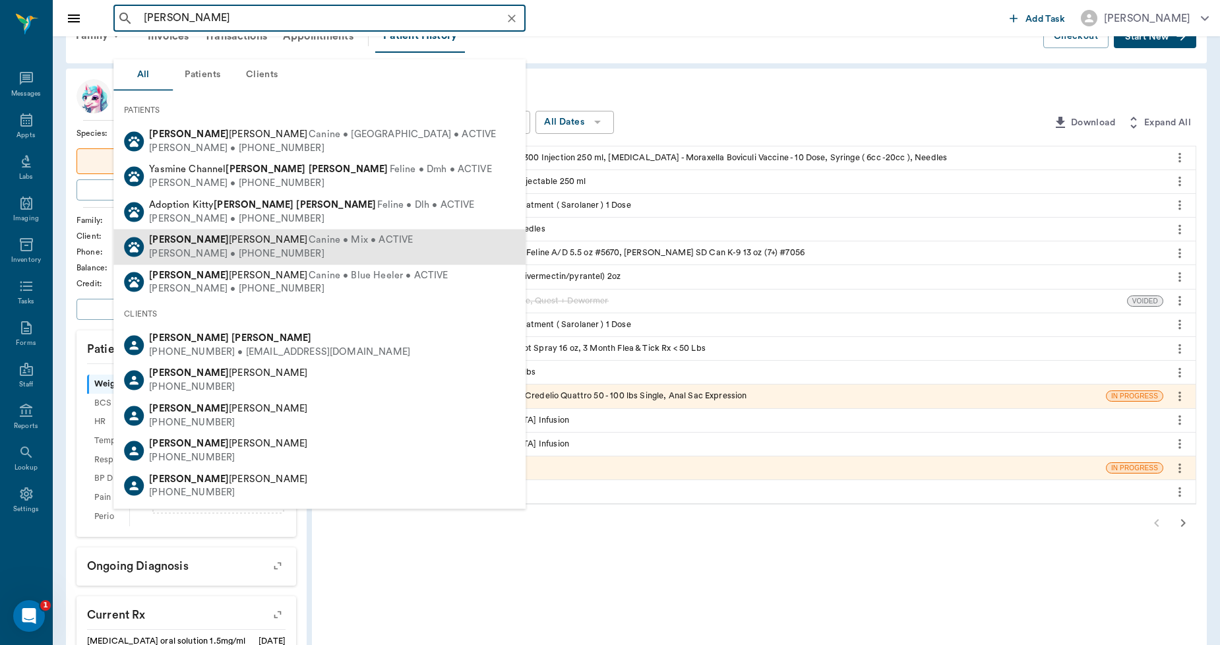
scroll to position [73, 0]
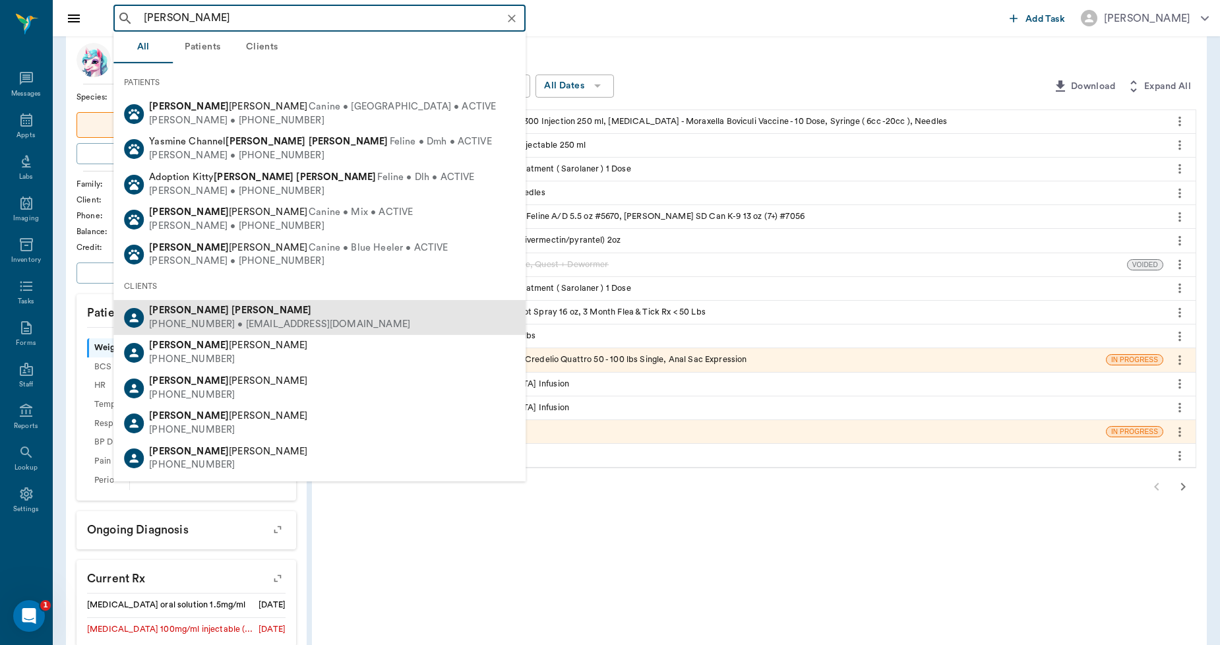
click at [193, 318] on div "[PHONE_NUMBER] • [EMAIL_ADDRESS][DOMAIN_NAME]" at bounding box center [279, 325] width 261 height 14
type input "[PERSON_NAME]"
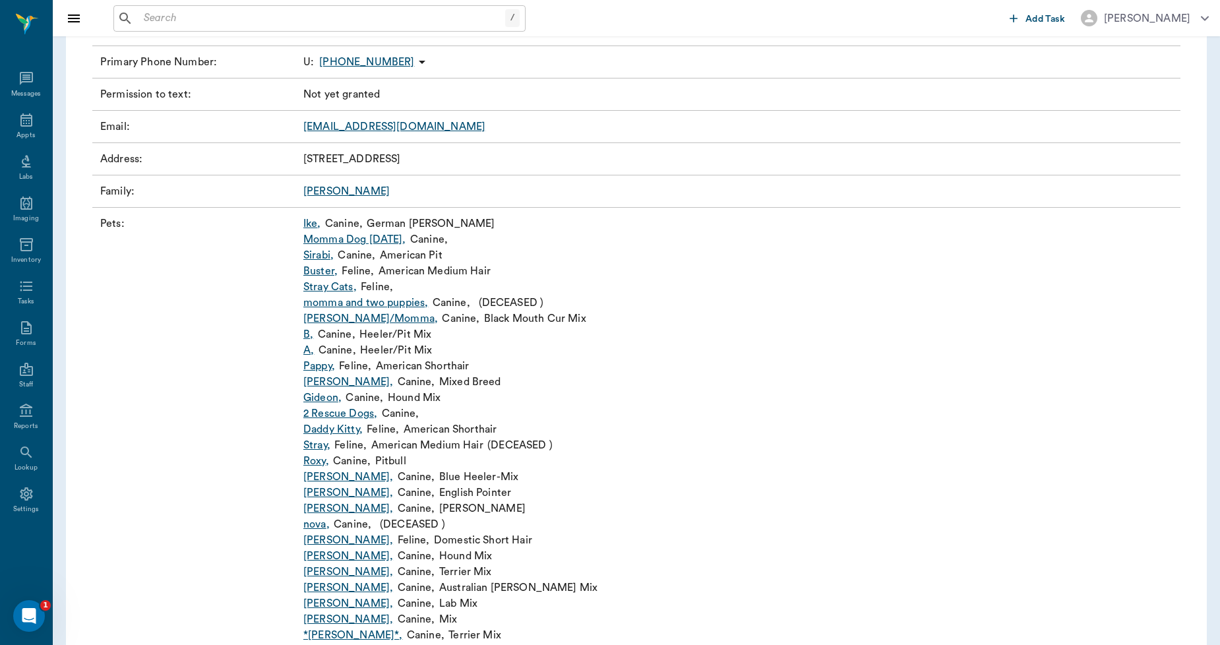
scroll to position [366, 0]
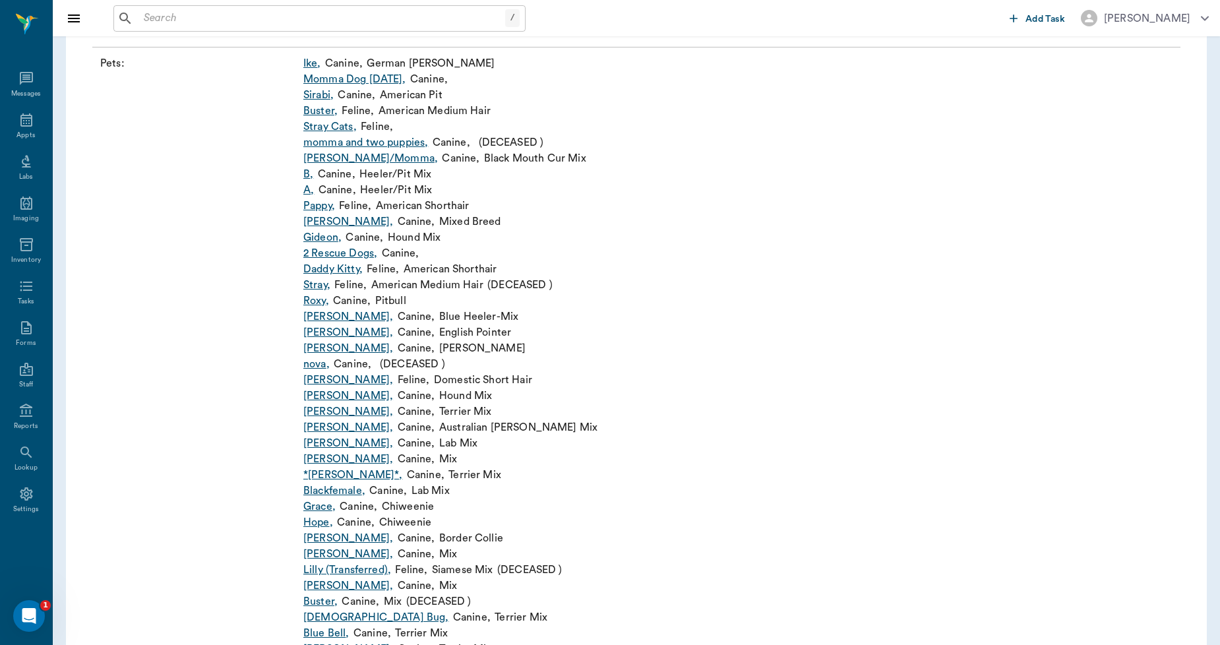
click at [336, 476] on link "*[PERSON_NAME]* ," at bounding box center [352, 475] width 99 height 16
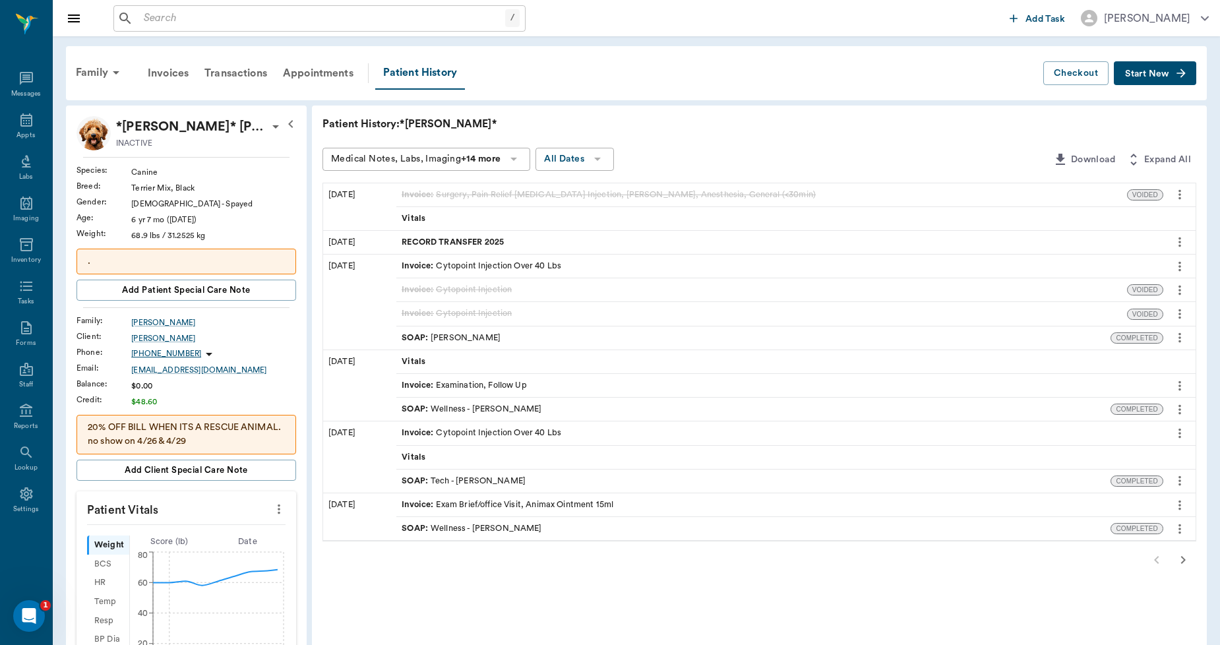
click at [493, 232] on div "RECORD TRANSFER 2025" at bounding box center [779, 242] width 767 height 23
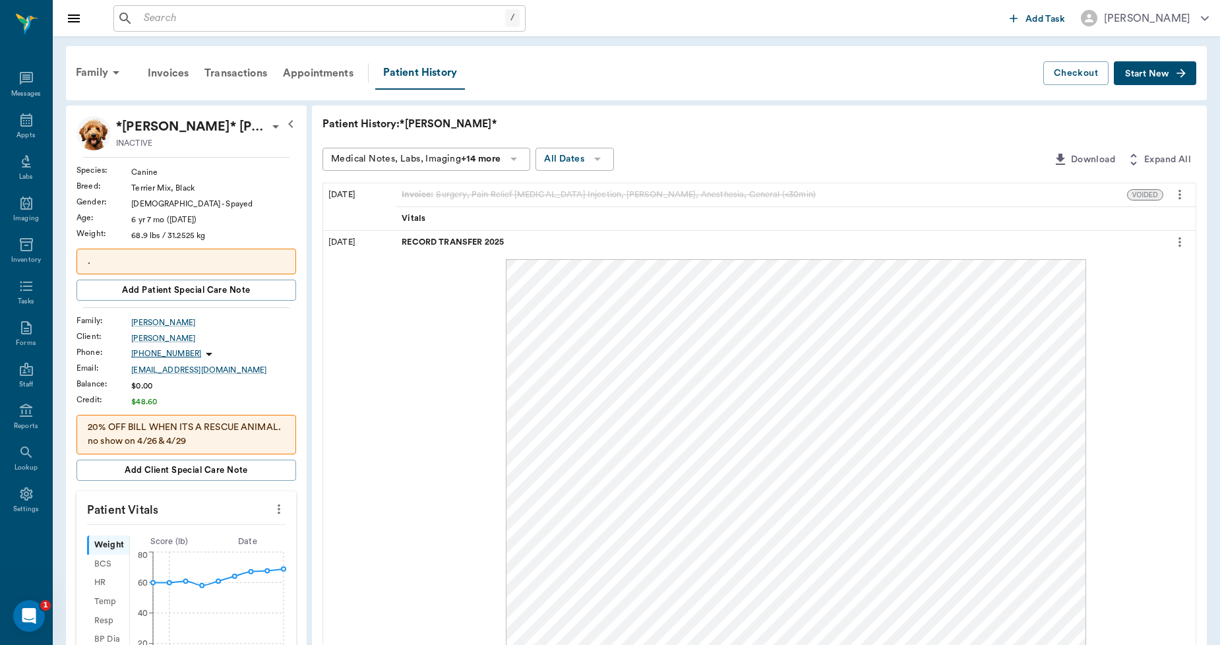
click at [1179, 244] on icon "more" at bounding box center [1180, 242] width 15 height 16
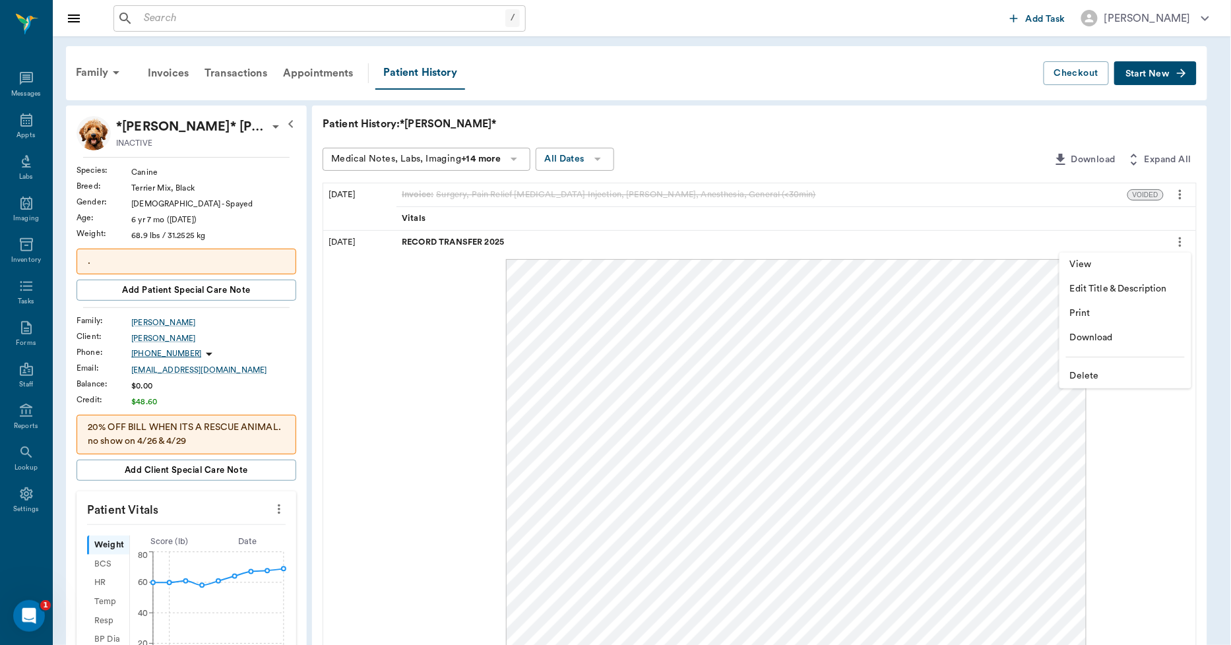
click at [1121, 268] on span "View" at bounding box center [1125, 265] width 111 height 14
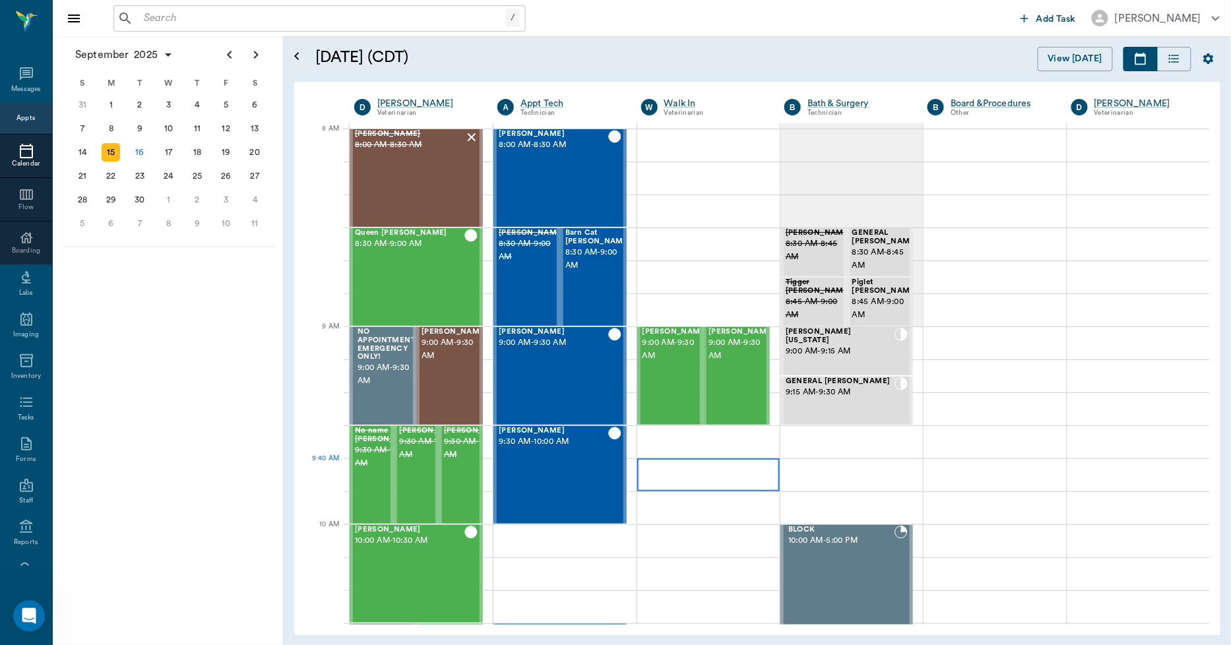
scroll to position [1018, 0]
click at [605, 275] on div "Barn Cat [PERSON_NAME] 8:30 AM - 9:00 AM" at bounding box center [598, 277] width 66 height 96
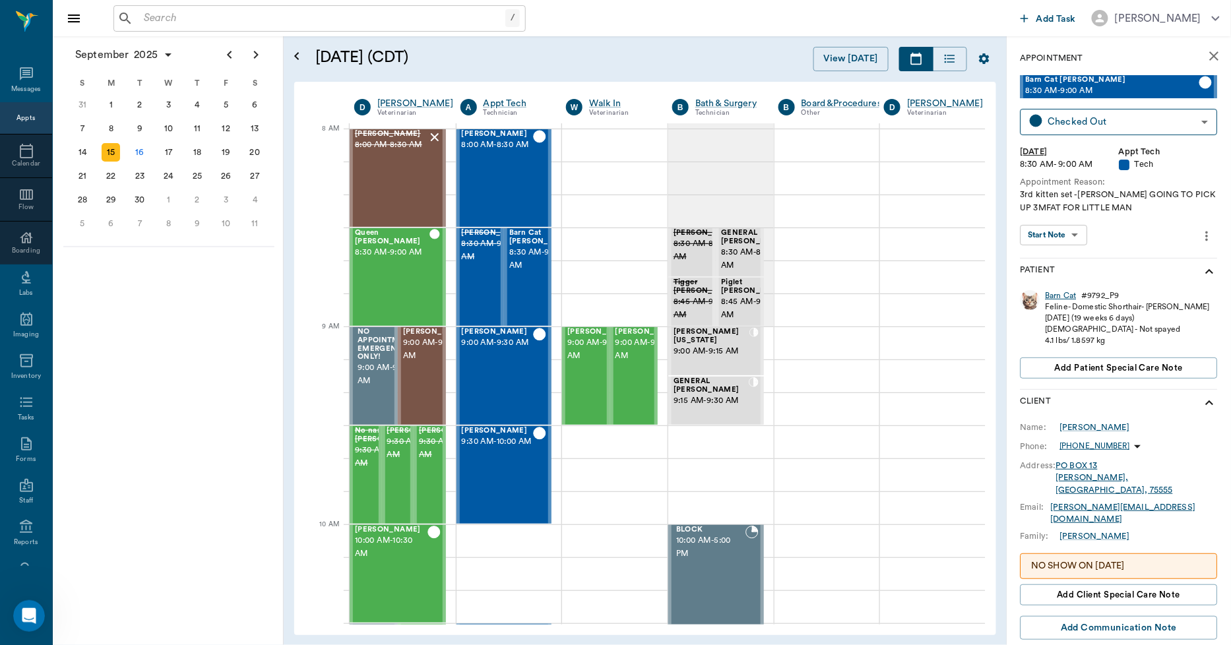
click at [1052, 297] on div "Barn Cat" at bounding box center [1060, 295] width 31 height 11
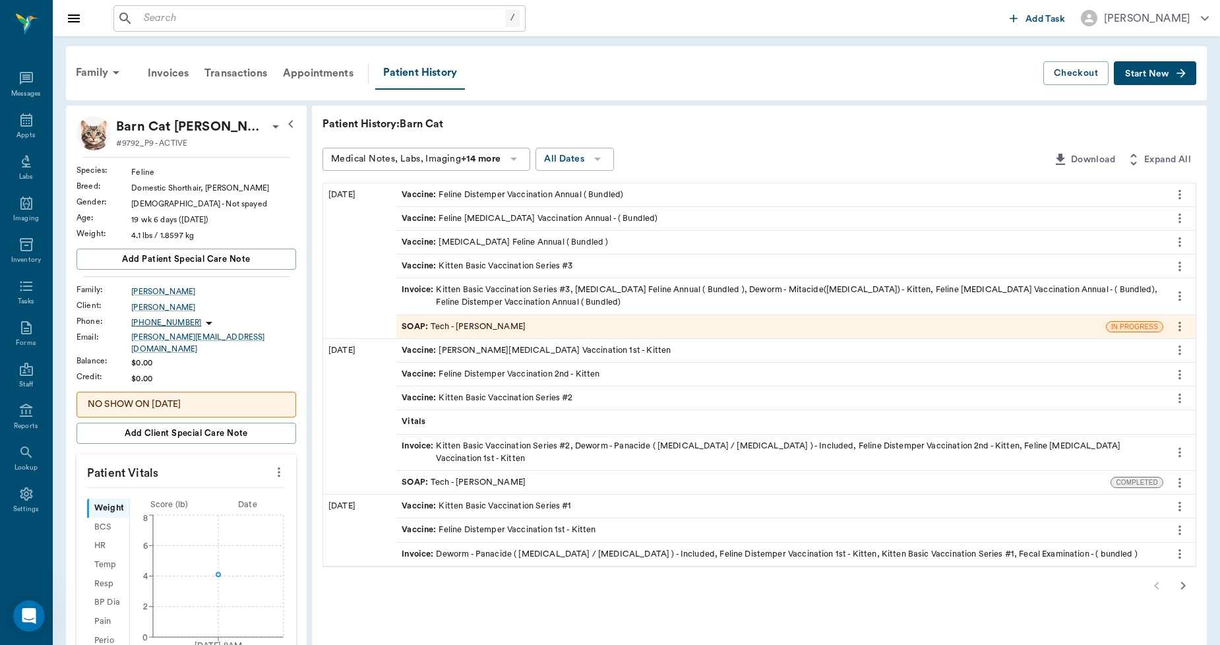
click at [508, 295] on div "Invoice : Kitten Basic Vaccination Series #3, [MEDICAL_DATA] Feline Annual ( Bu…" at bounding box center [780, 296] width 757 height 25
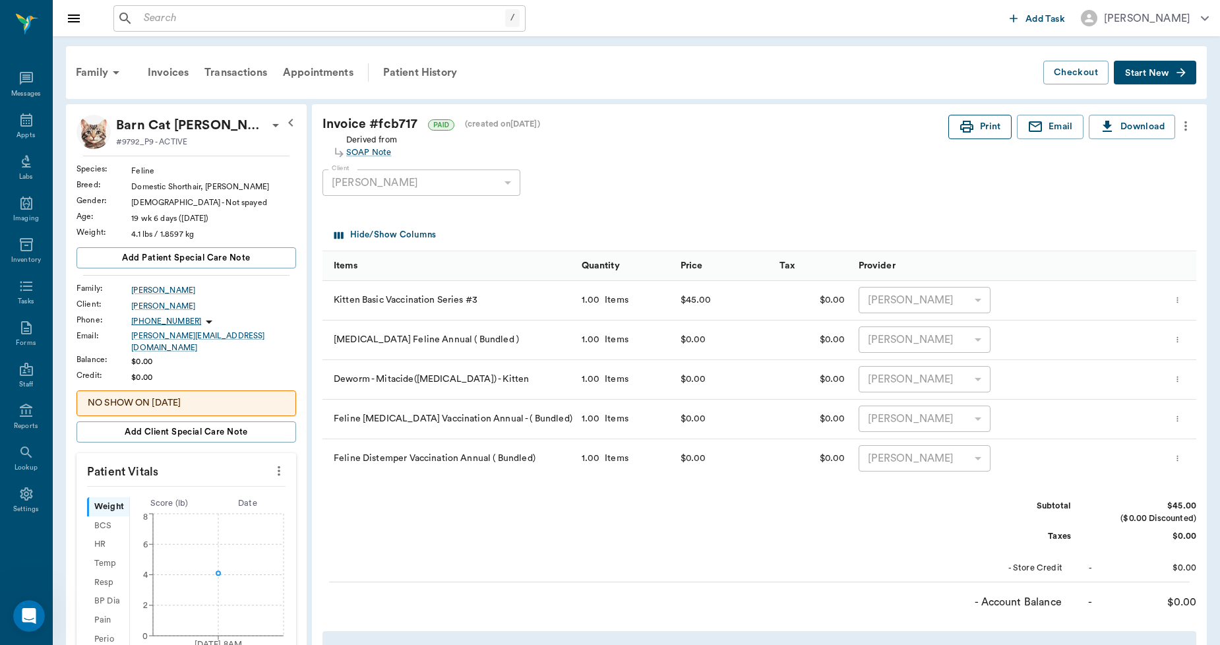
click at [988, 127] on button "Print" at bounding box center [979, 127] width 63 height 24
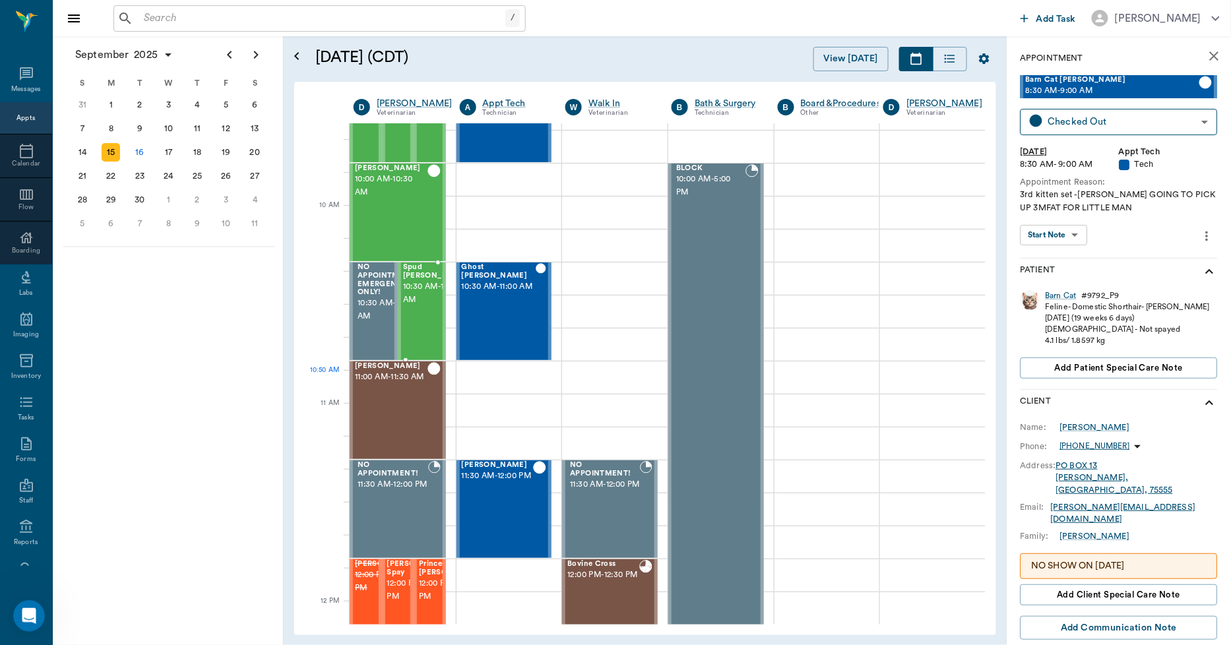
scroll to position [293, 1]
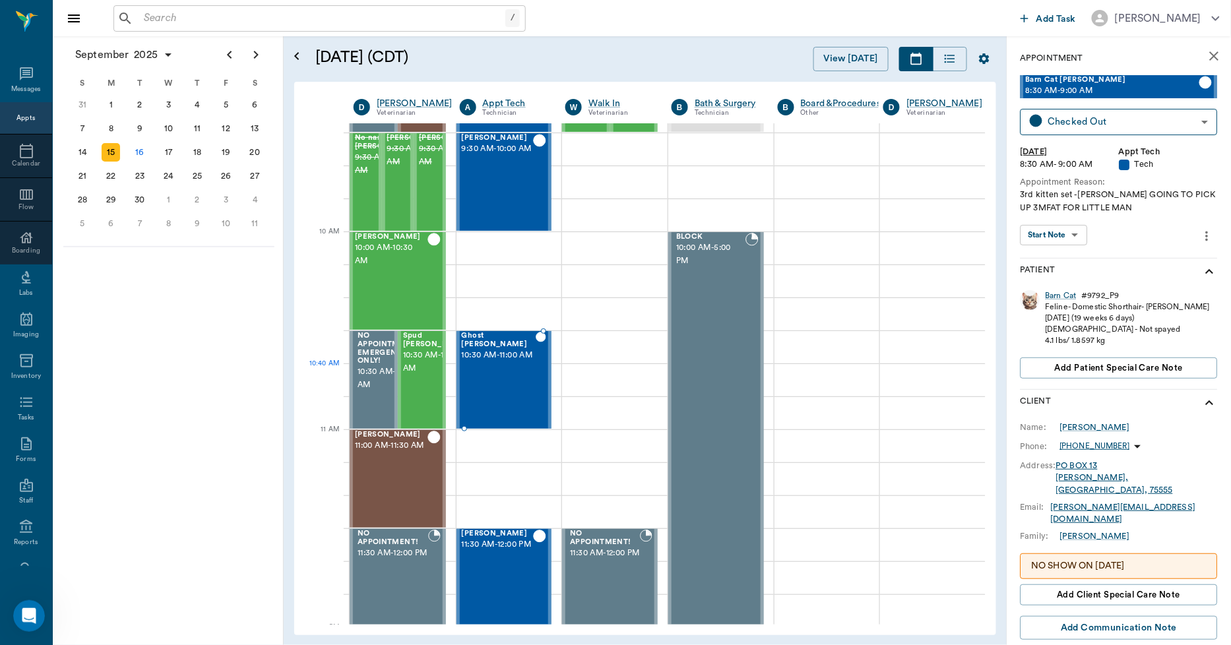
click at [489, 376] on div "Ghost [PERSON_NAME] 10:30 AM - 11:00 AM" at bounding box center [499, 380] width 74 height 96
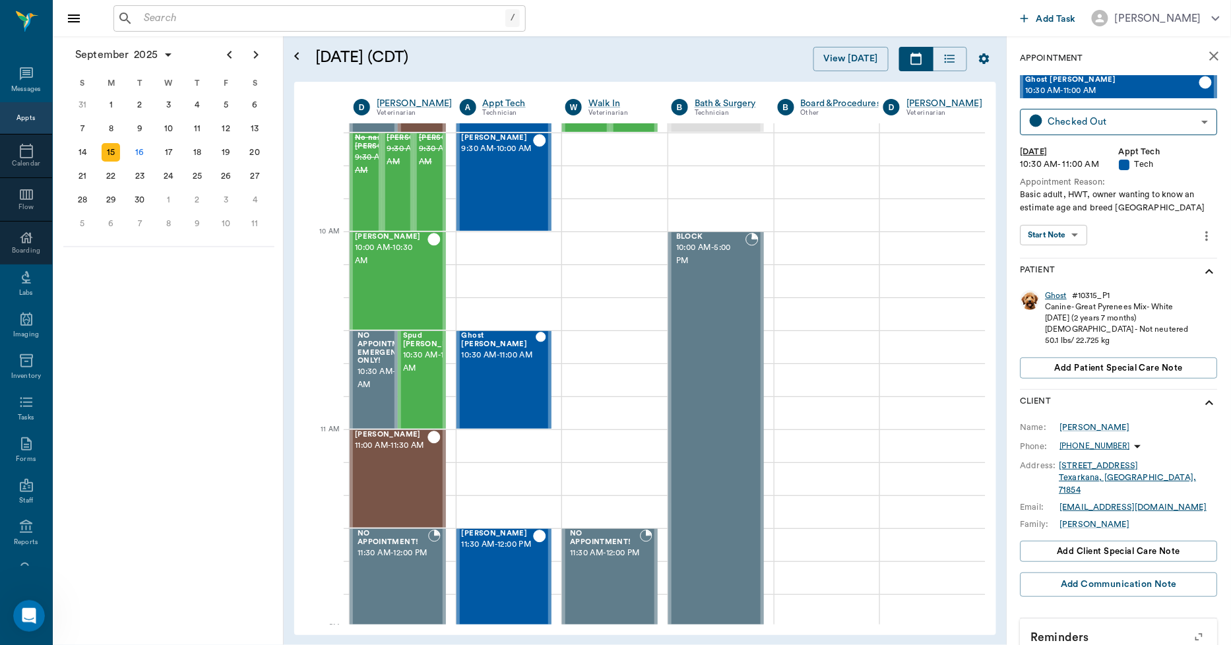
click at [1059, 294] on div "Ghost" at bounding box center [1056, 295] width 22 height 11
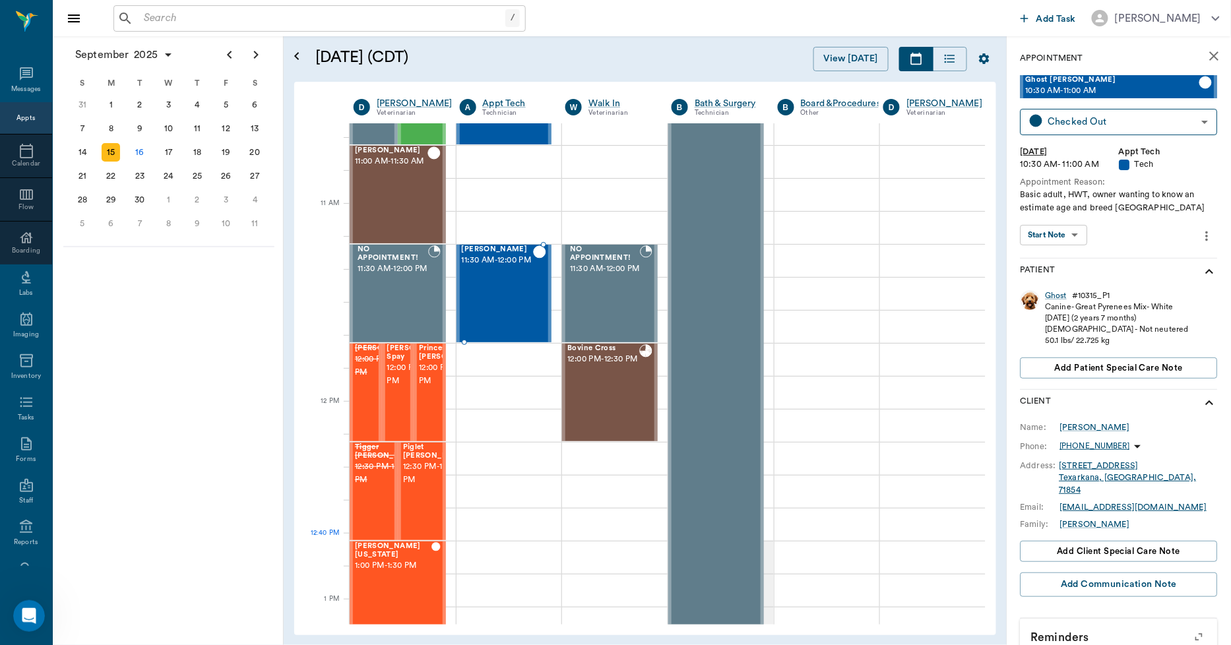
scroll to position [512, 1]
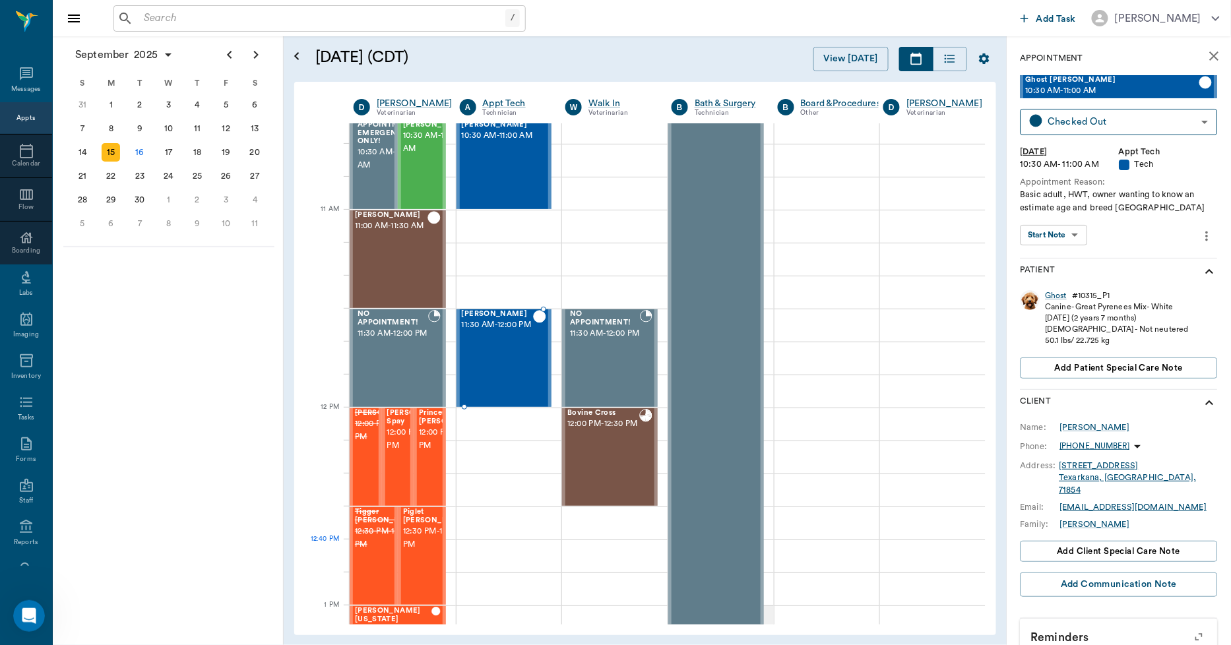
click at [499, 331] on span "11:30 AM - 12:00 PM" at bounding box center [498, 325] width 72 height 13
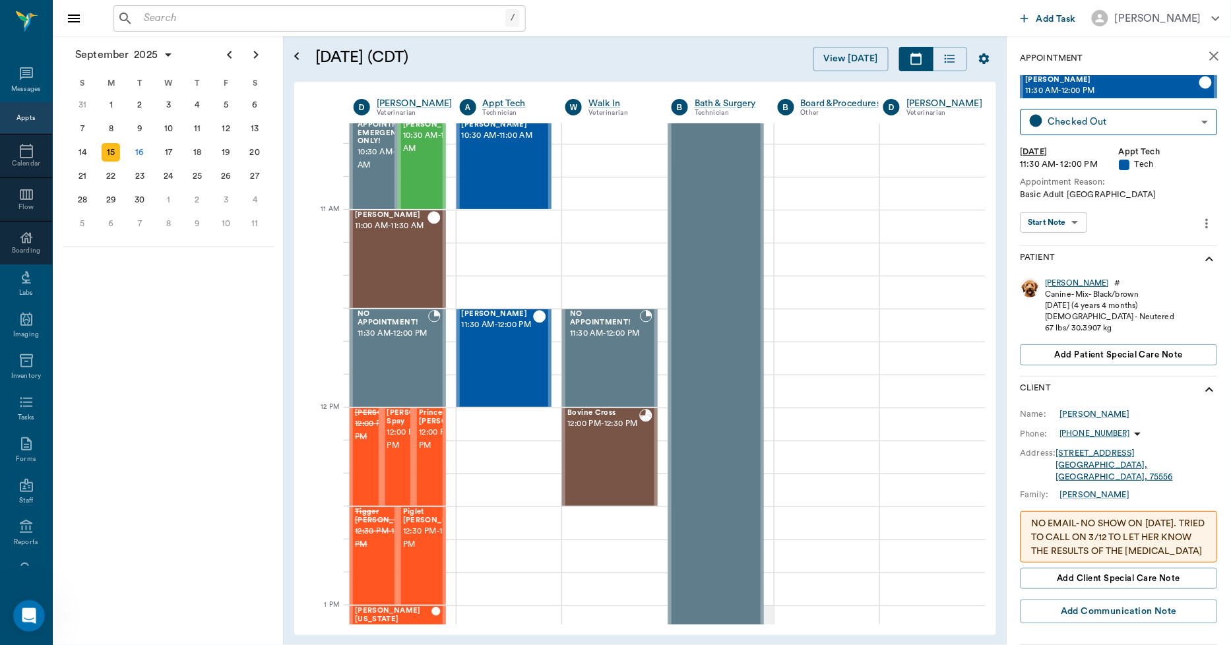
click at [1054, 285] on div "[PERSON_NAME]" at bounding box center [1077, 283] width 64 height 11
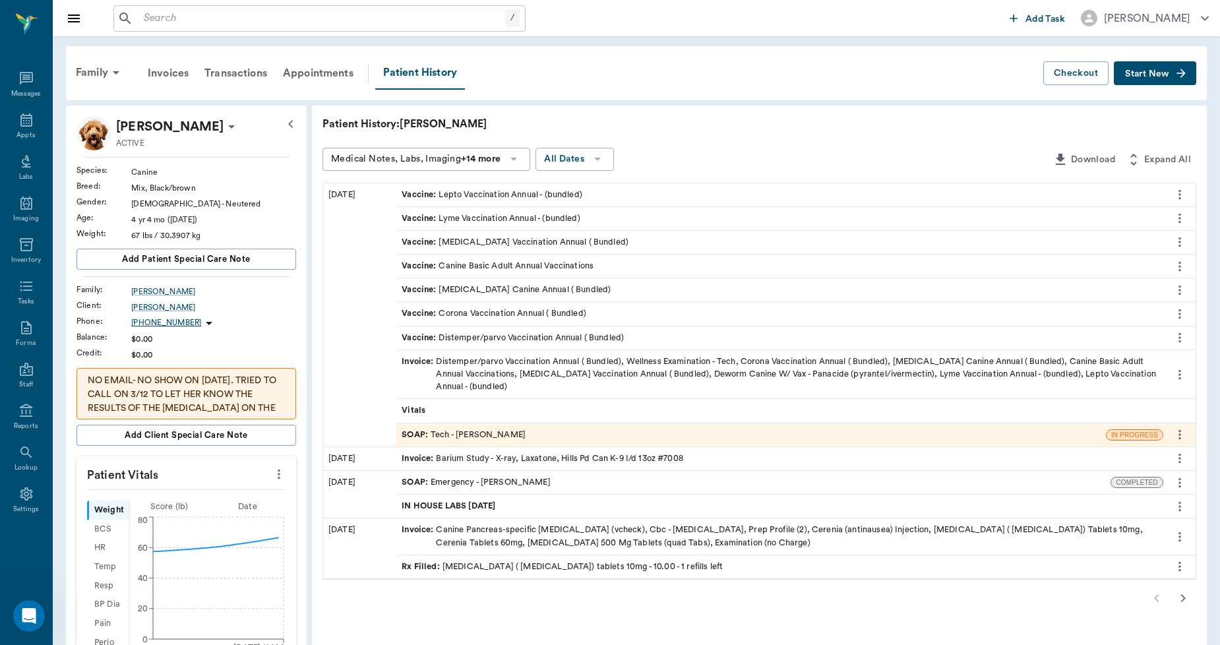
click at [532, 376] on div "Invoice : Distemper/parvo Vaccination Annual ( Bundled), Wellness Examination -…" at bounding box center [780, 375] width 757 height 38
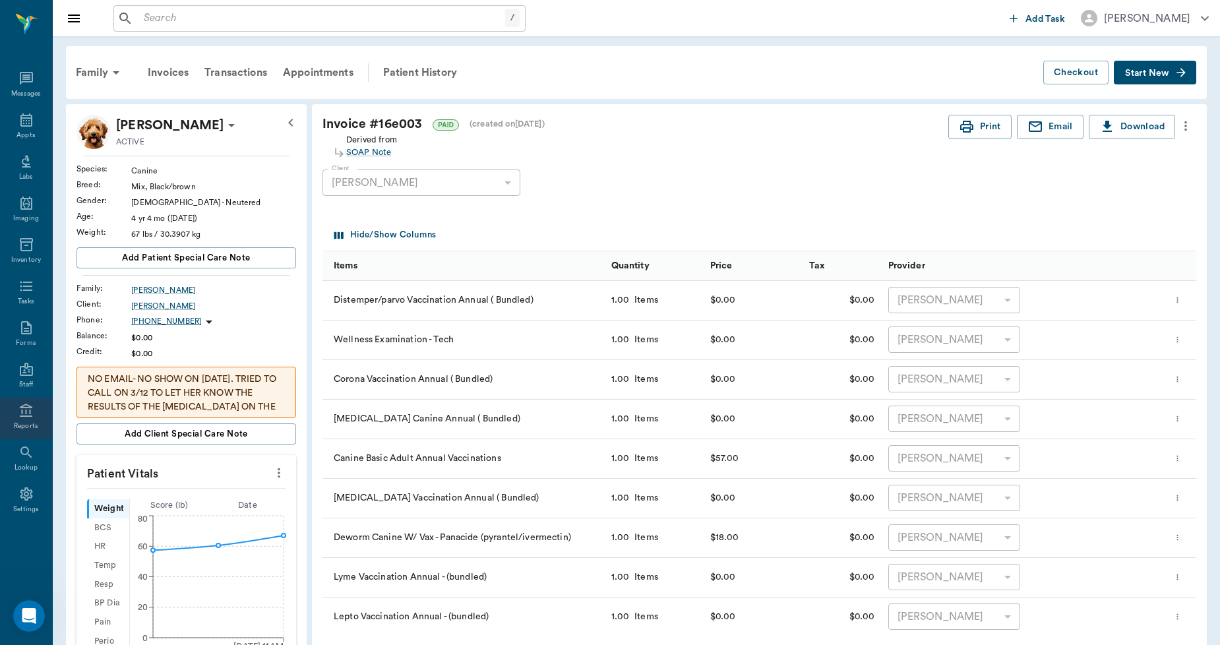
click at [28, 418] on icon at bounding box center [26, 411] width 16 height 16
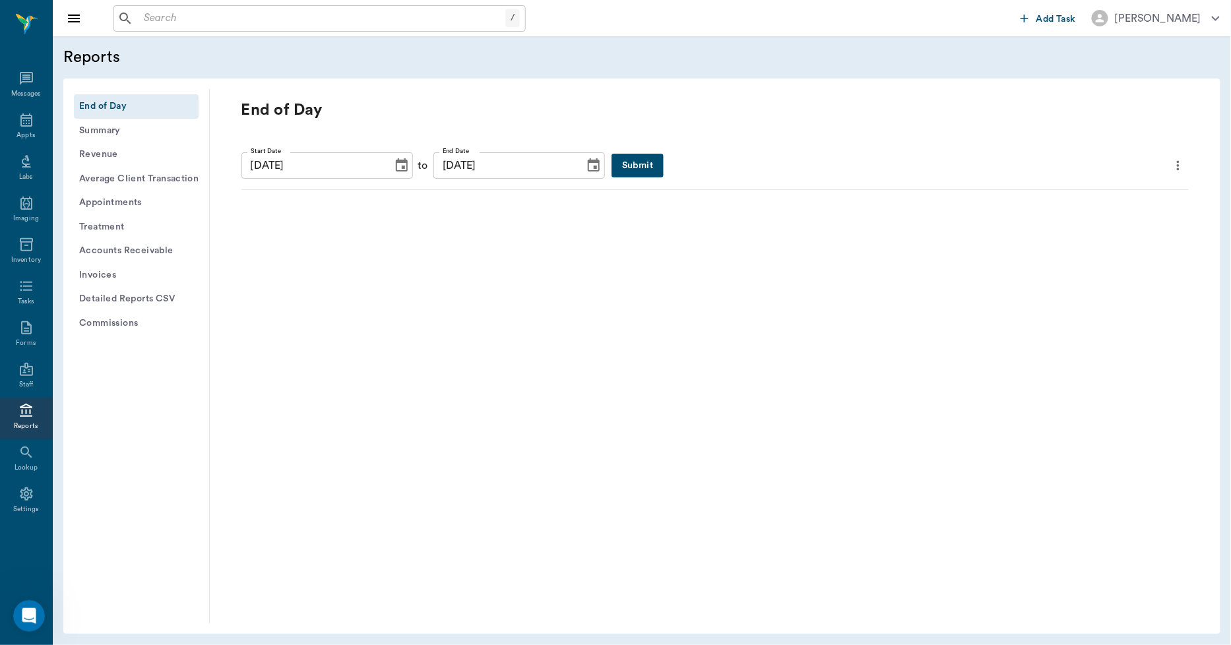
click at [394, 162] on icon "Choose date, selected date is Sep 16, 2025" at bounding box center [402, 166] width 16 height 16
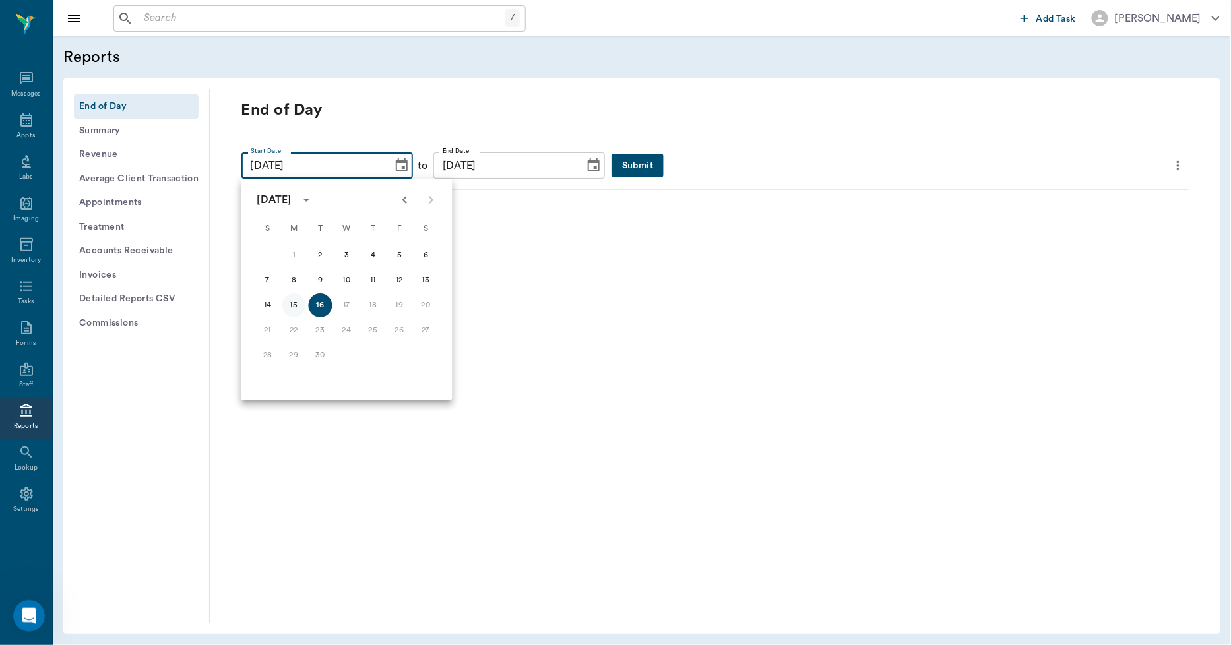
click at [299, 300] on button "15" at bounding box center [294, 306] width 24 height 24
type input "[DATE]"
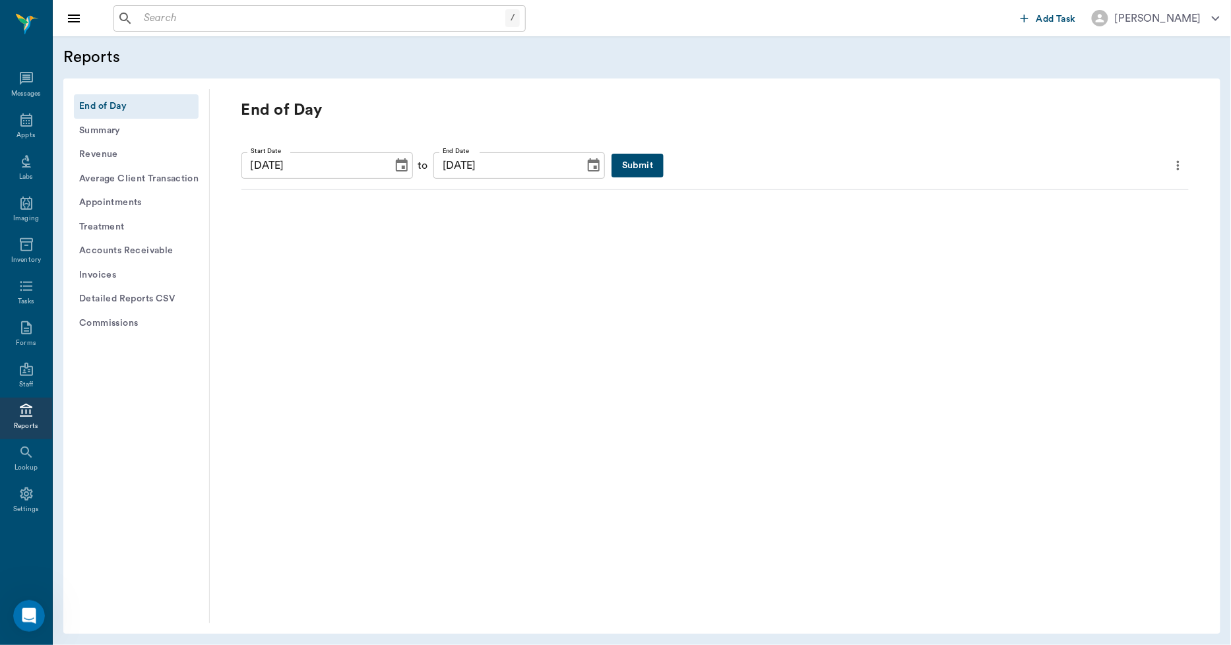
click at [588, 161] on icon "Choose date, selected date is Sep 16, 2025" at bounding box center [594, 164] width 12 height 13
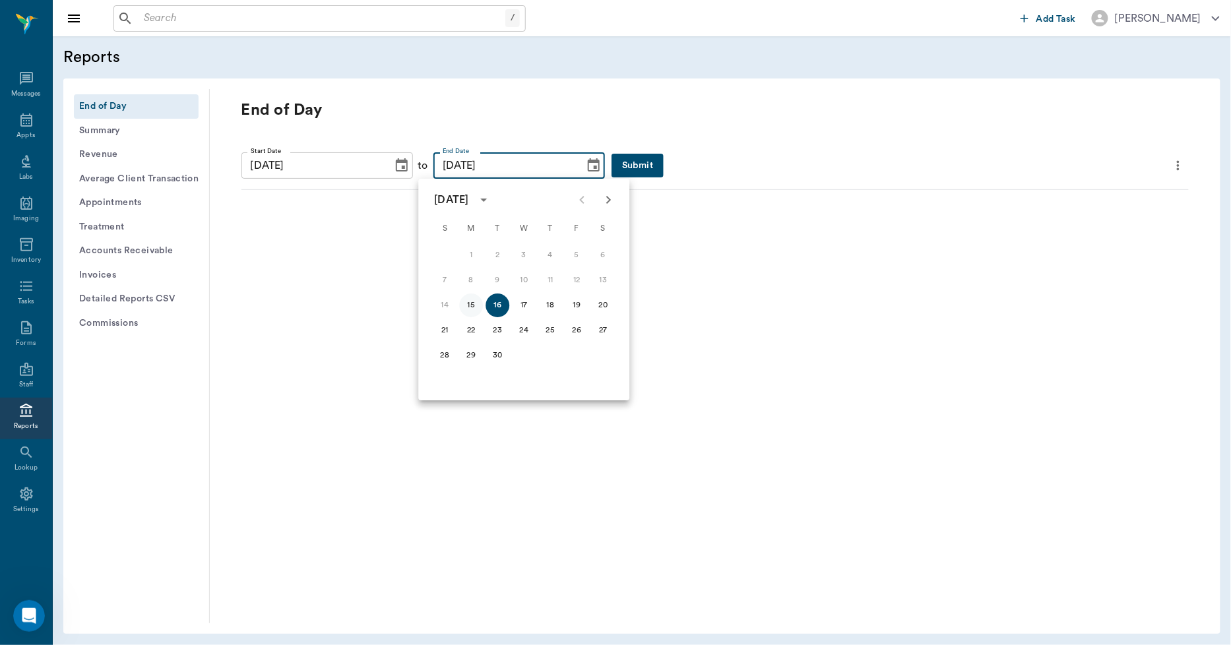
click at [468, 307] on button "15" at bounding box center [471, 306] width 24 height 24
type input "[DATE]"
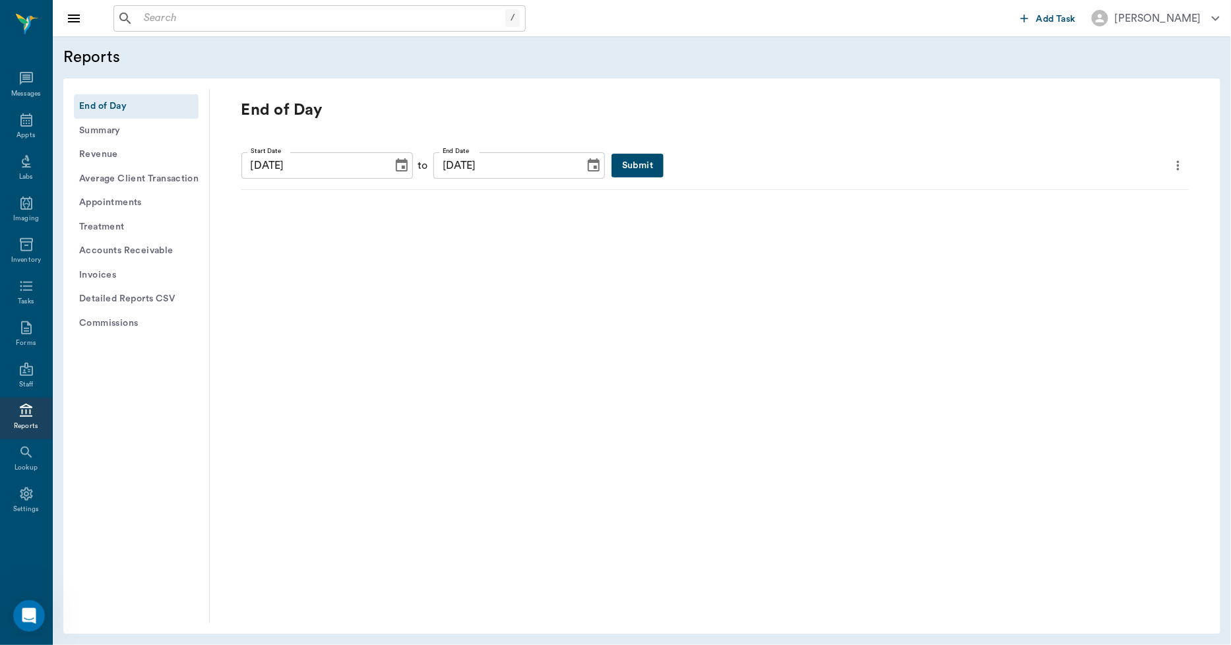
click at [611, 162] on button "Submit" at bounding box center [637, 166] width 52 height 24
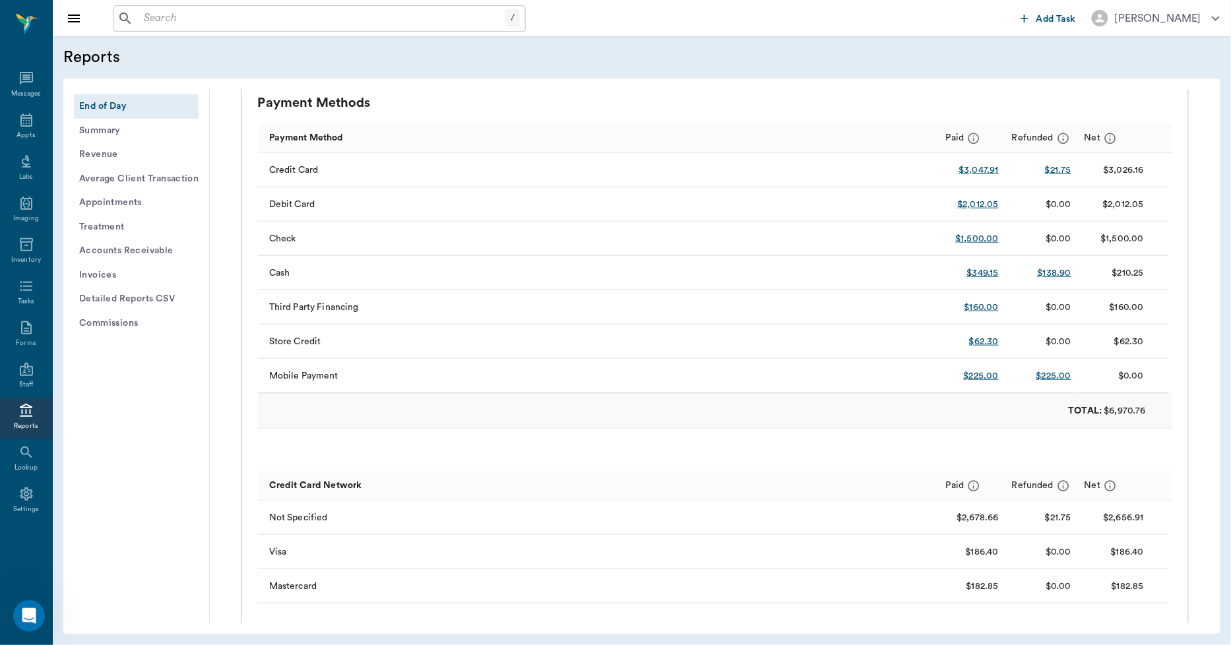
scroll to position [439, 0]
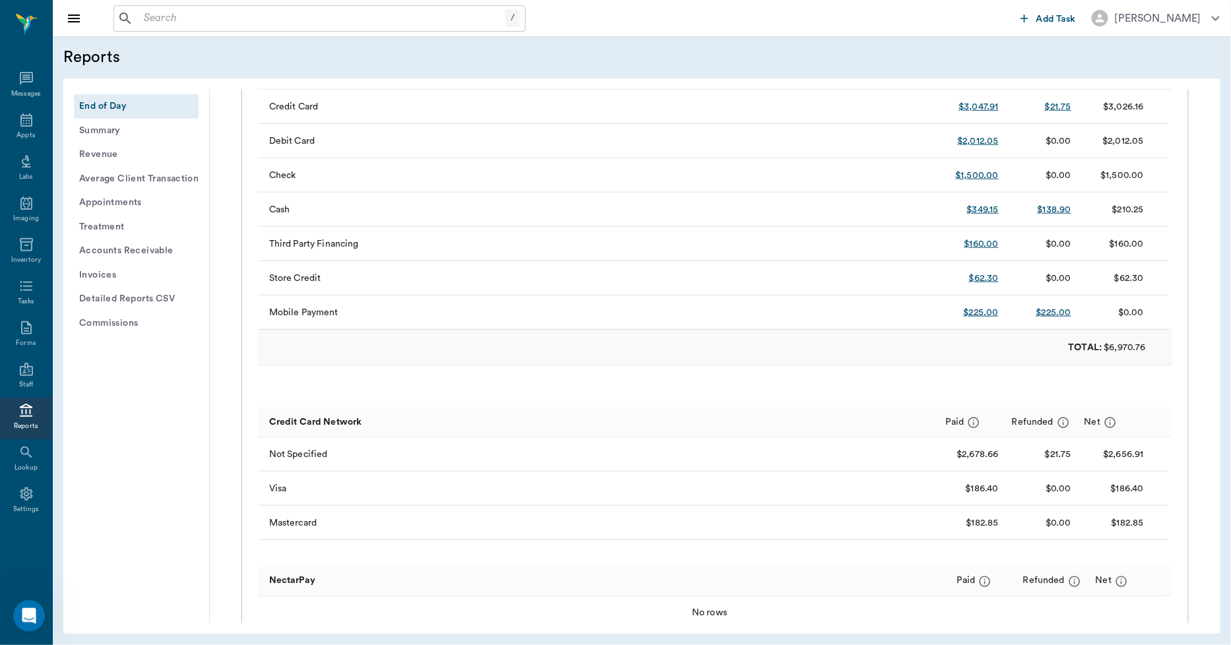
click at [109, 269] on button "Invoices" at bounding box center [136, 275] width 125 height 24
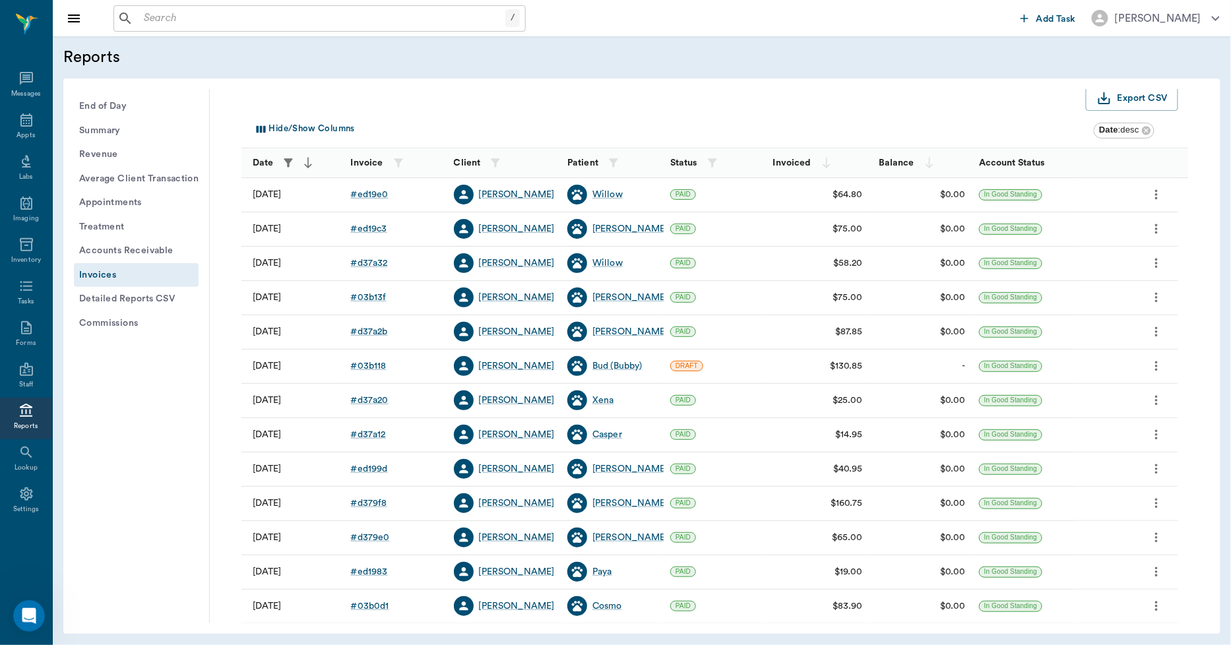
click at [295, 160] on button "button" at bounding box center [288, 163] width 20 height 20
click at [268, 218] on icon "Choose date" at bounding box center [269, 213] width 12 height 13
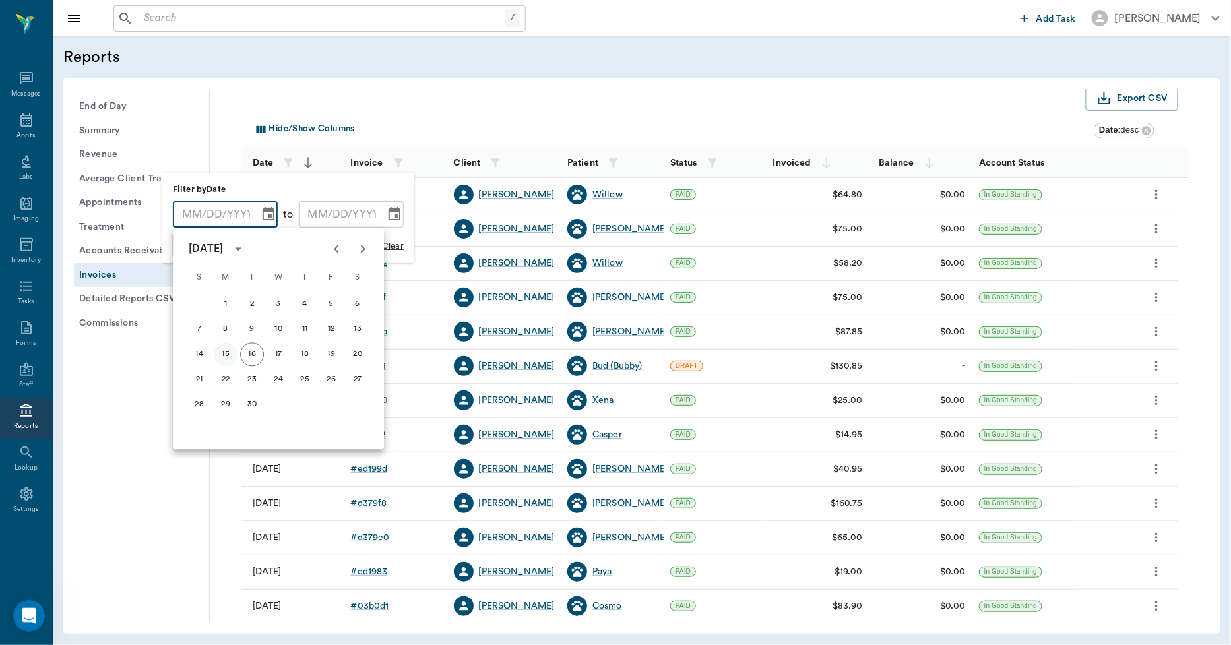
click at [226, 359] on button "15" at bounding box center [226, 355] width 24 height 24
type input "[DATE]"
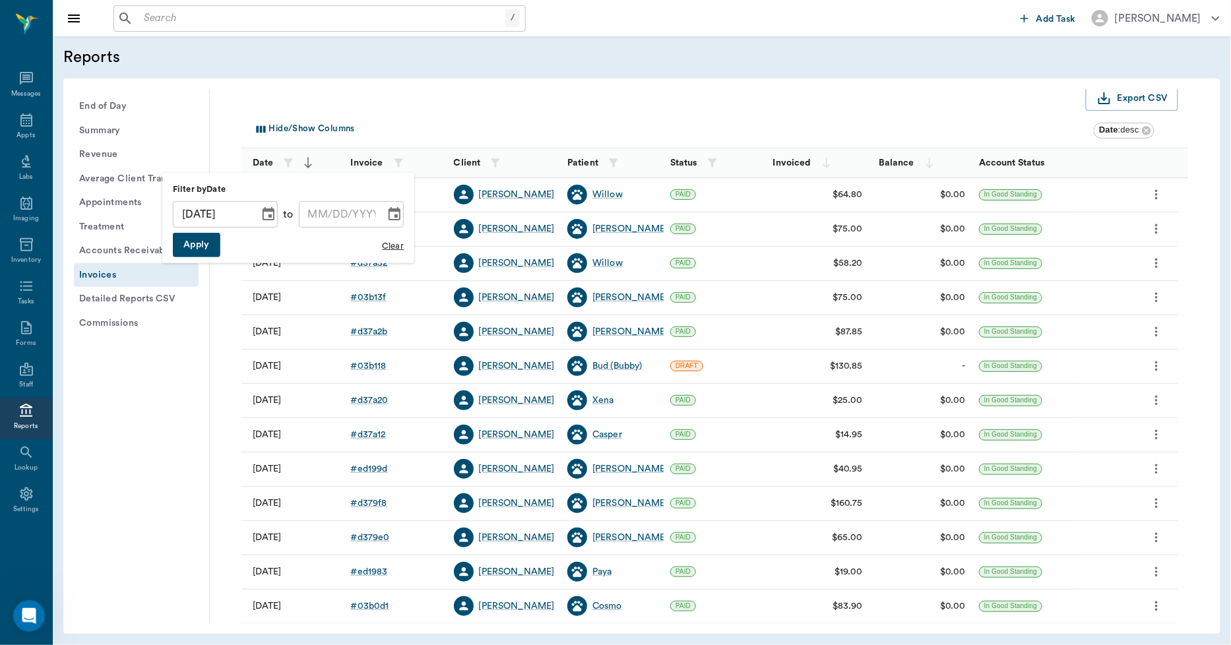
click at [396, 210] on icon "Choose date" at bounding box center [395, 214] width 16 height 16
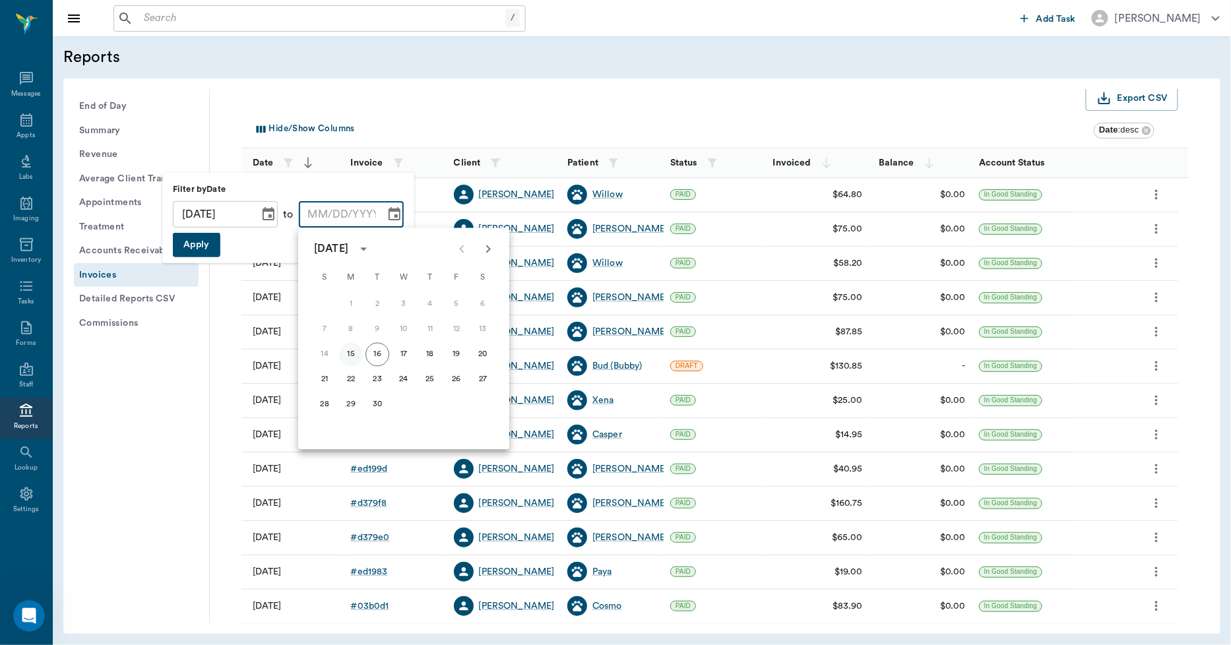
click at [350, 356] on button "15" at bounding box center [351, 355] width 24 height 24
type input "[DATE]"
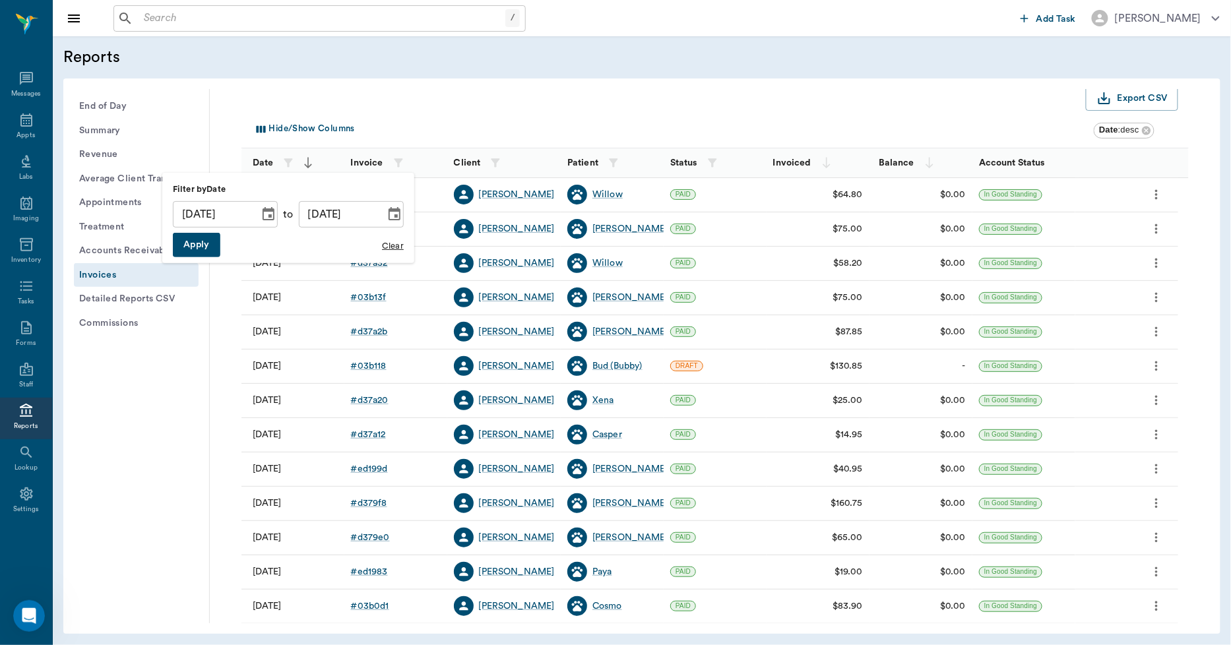
click at [201, 233] on button "Apply" at bounding box center [196, 245] width 47 height 24
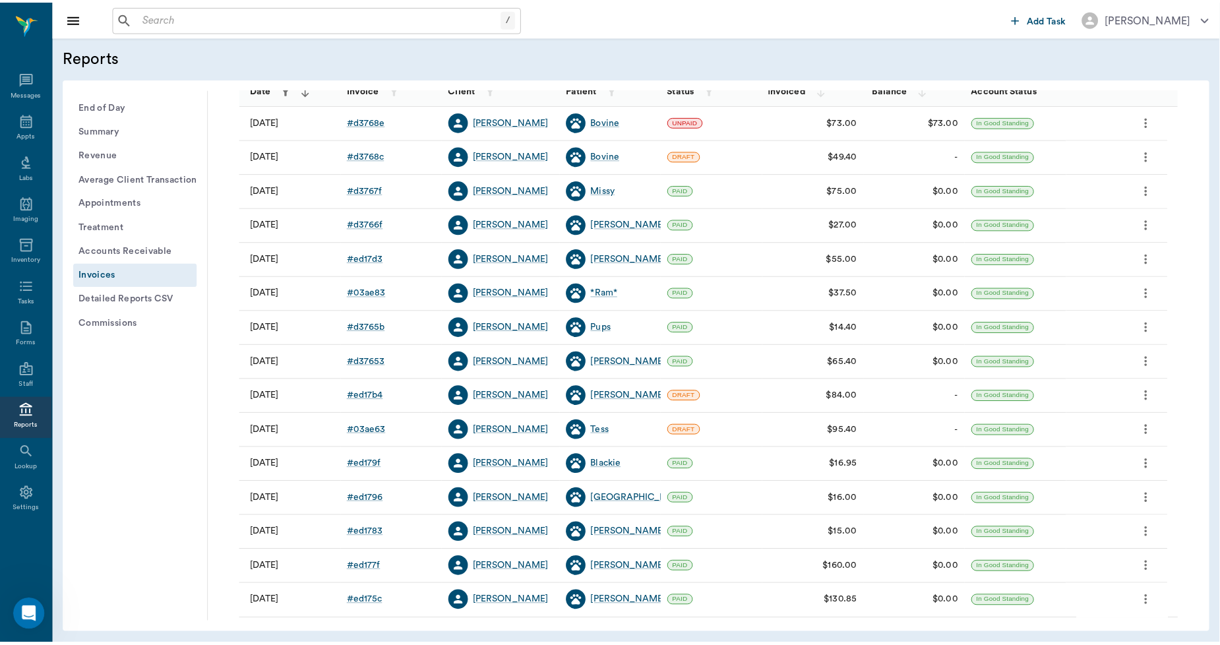
scroll to position [169, 0]
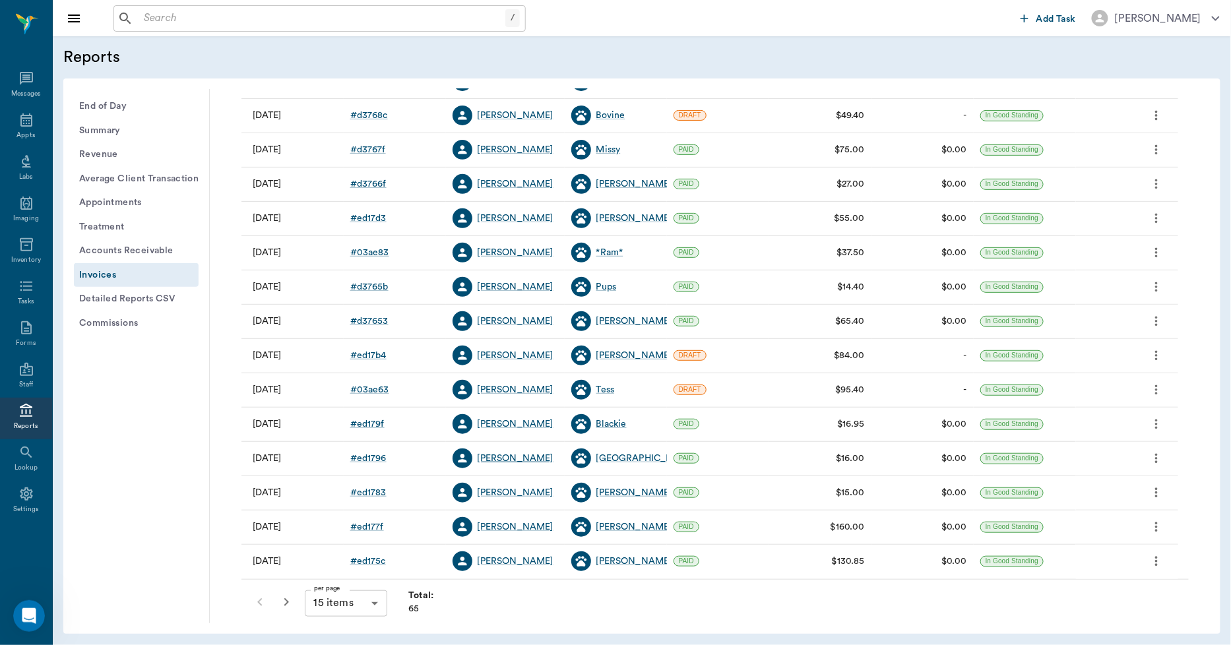
click at [512, 459] on div "[PERSON_NAME]" at bounding box center [516, 458] width 76 height 13
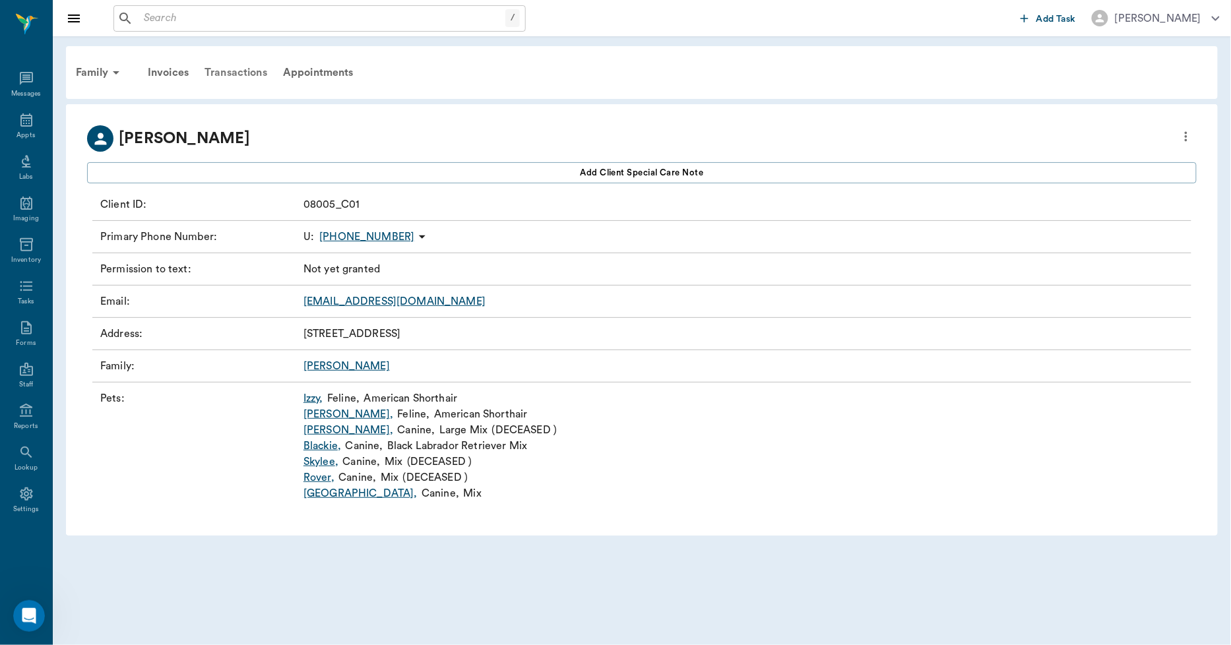
click at [241, 74] on div "Transactions" at bounding box center [236, 73] width 78 height 32
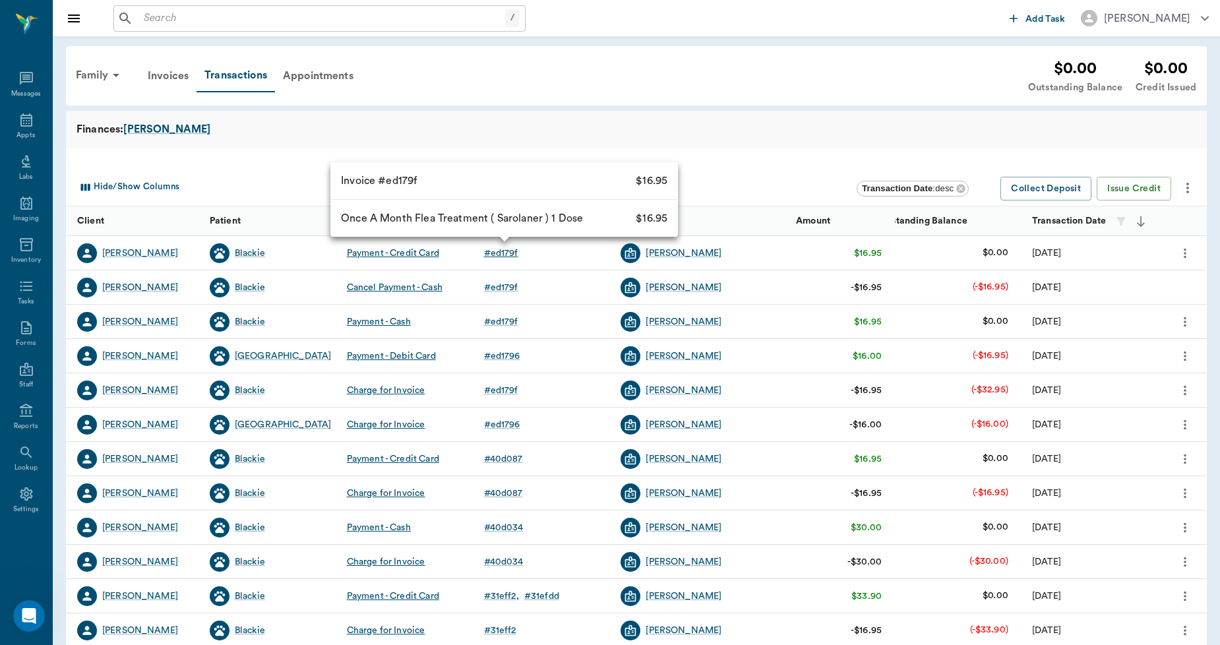
click at [505, 247] on div "# ed179f" at bounding box center [501, 253] width 34 height 13
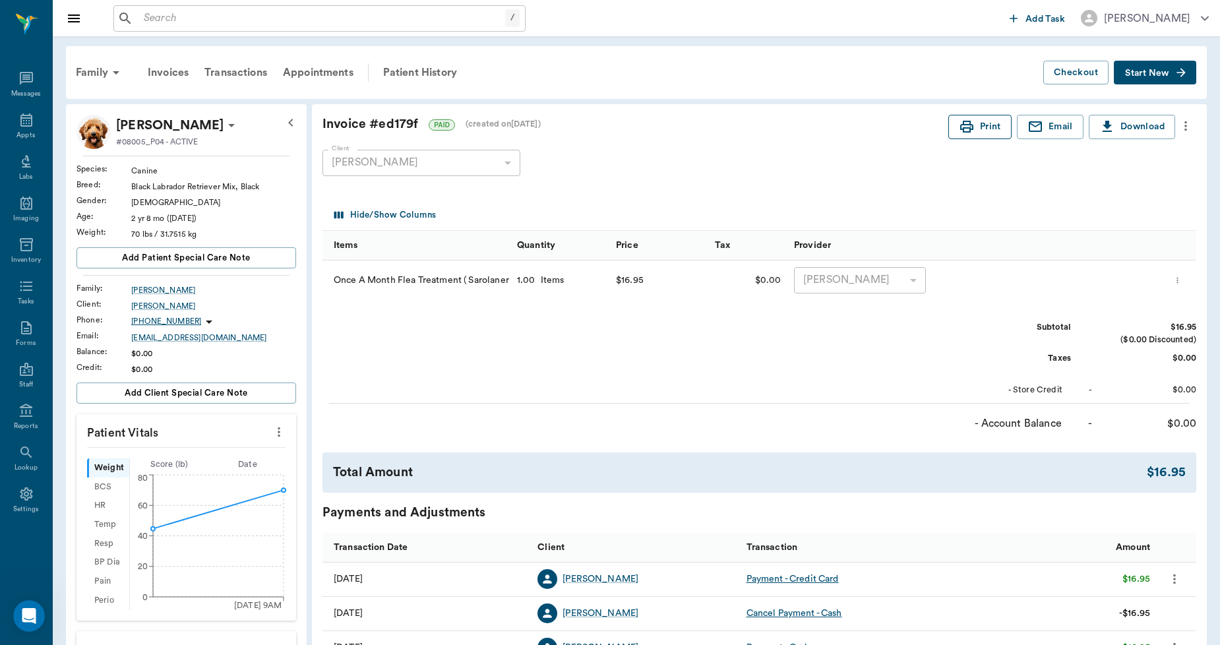
click at [983, 127] on button "Print" at bounding box center [979, 127] width 63 height 24
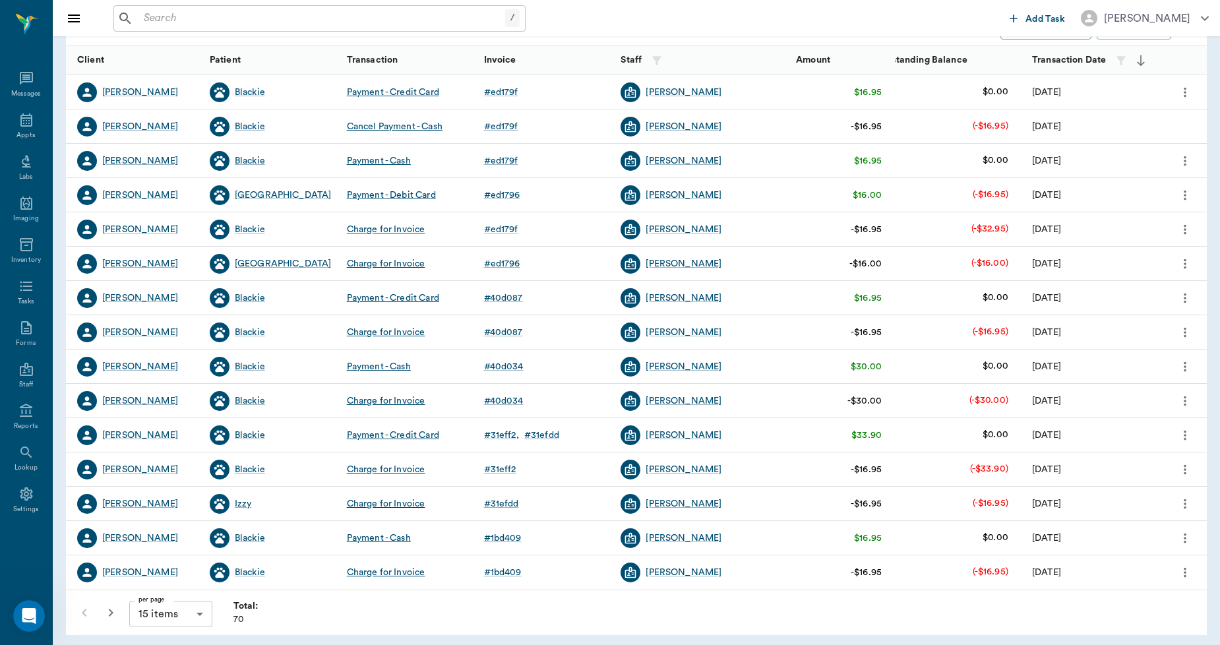
scroll to position [166, 0]
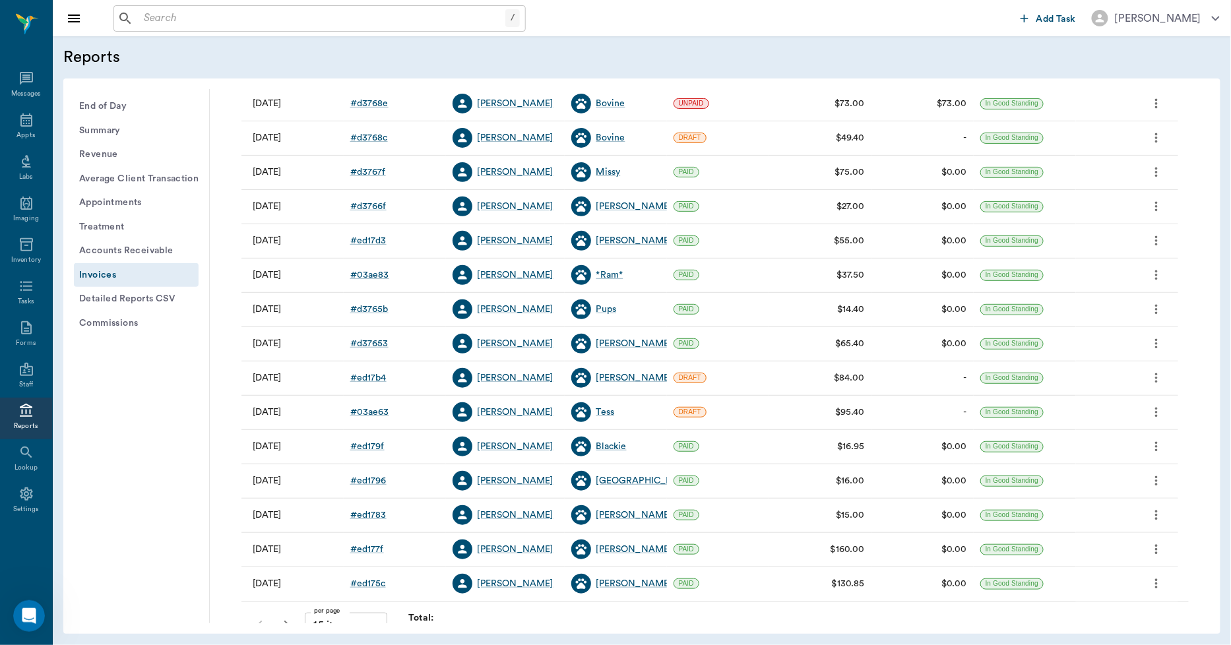
scroll to position [169, 0]
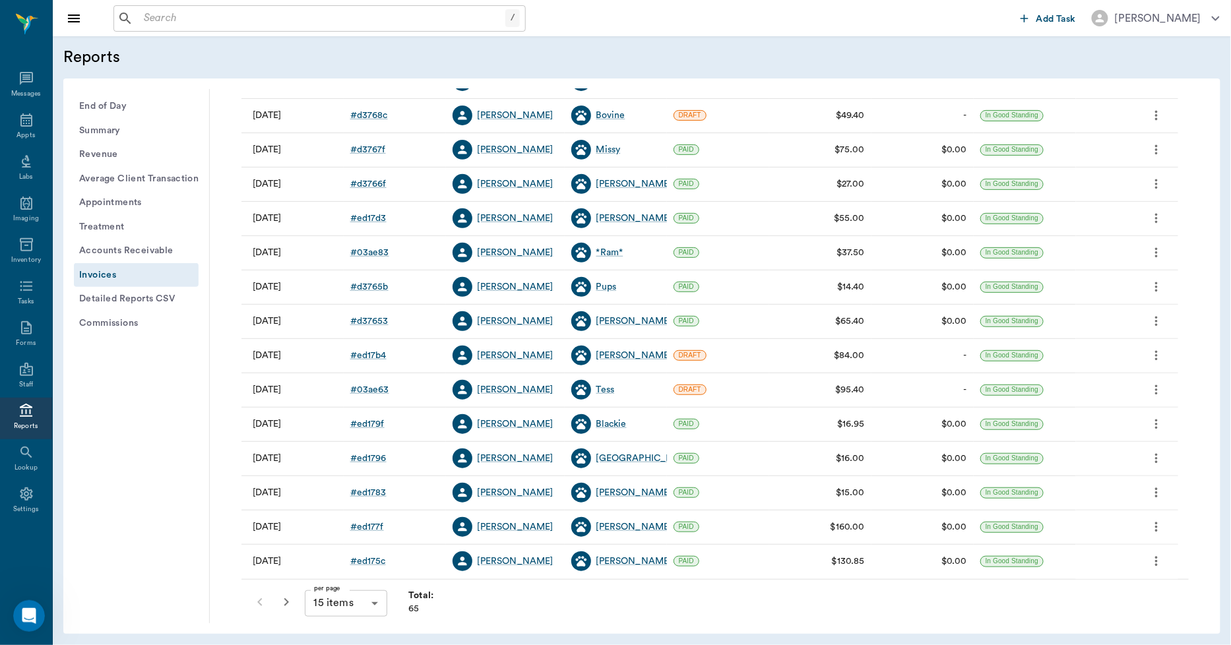
click at [371, 599] on body "/ ​ Add Task [PERSON_NAME] Nectar Messages Appts Labs Imaging Inventory Tasks F…" at bounding box center [615, 322] width 1231 height 645
click at [355, 610] on li "100 items" at bounding box center [345, 617] width 82 height 24
type input "100"
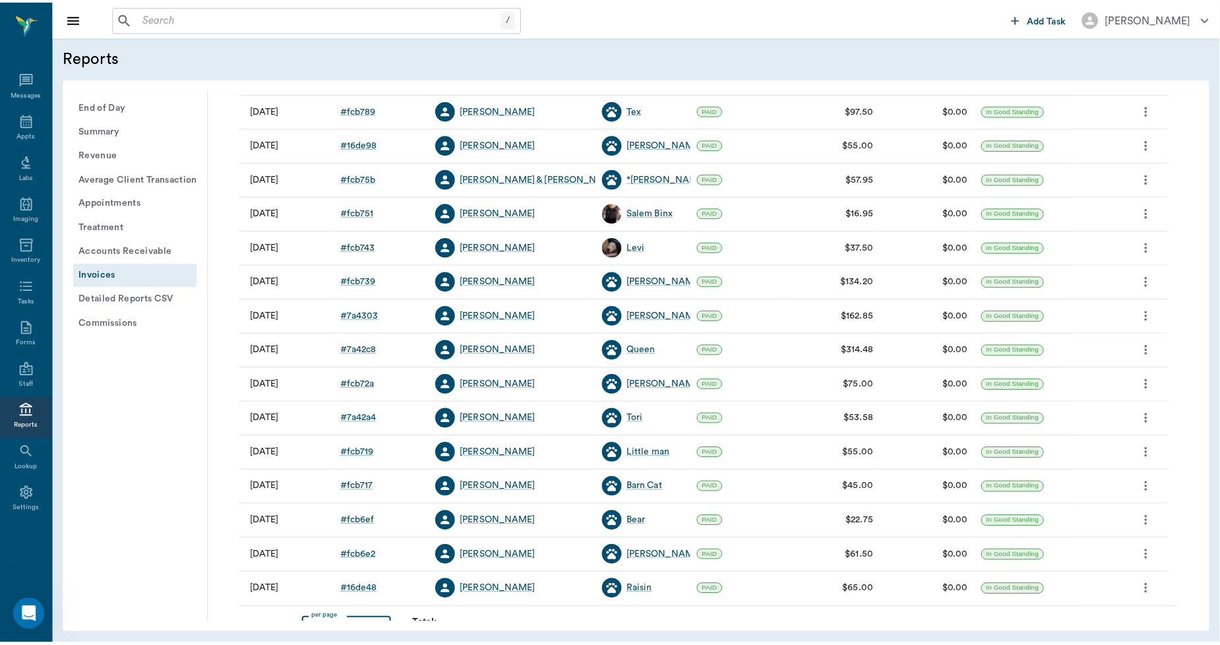
scroll to position [1884, 0]
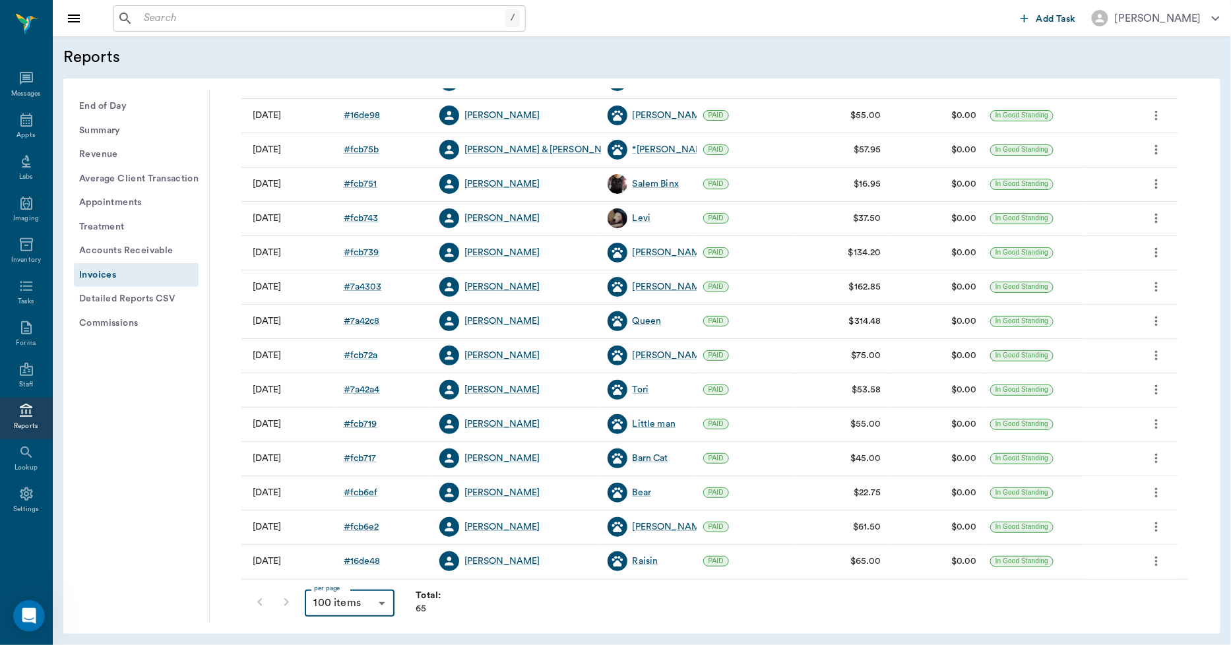
click at [477, 489] on div "[PERSON_NAME]" at bounding box center [502, 492] width 76 height 13
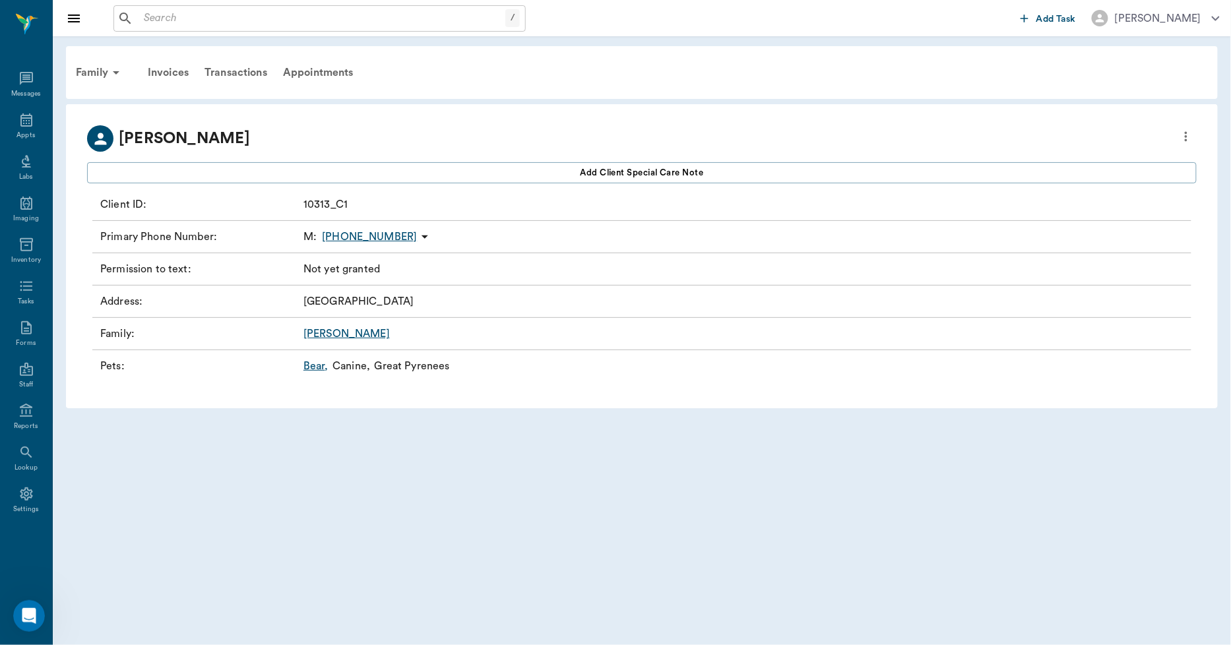
click at [313, 368] on link "Bear ," at bounding box center [315, 366] width 25 height 16
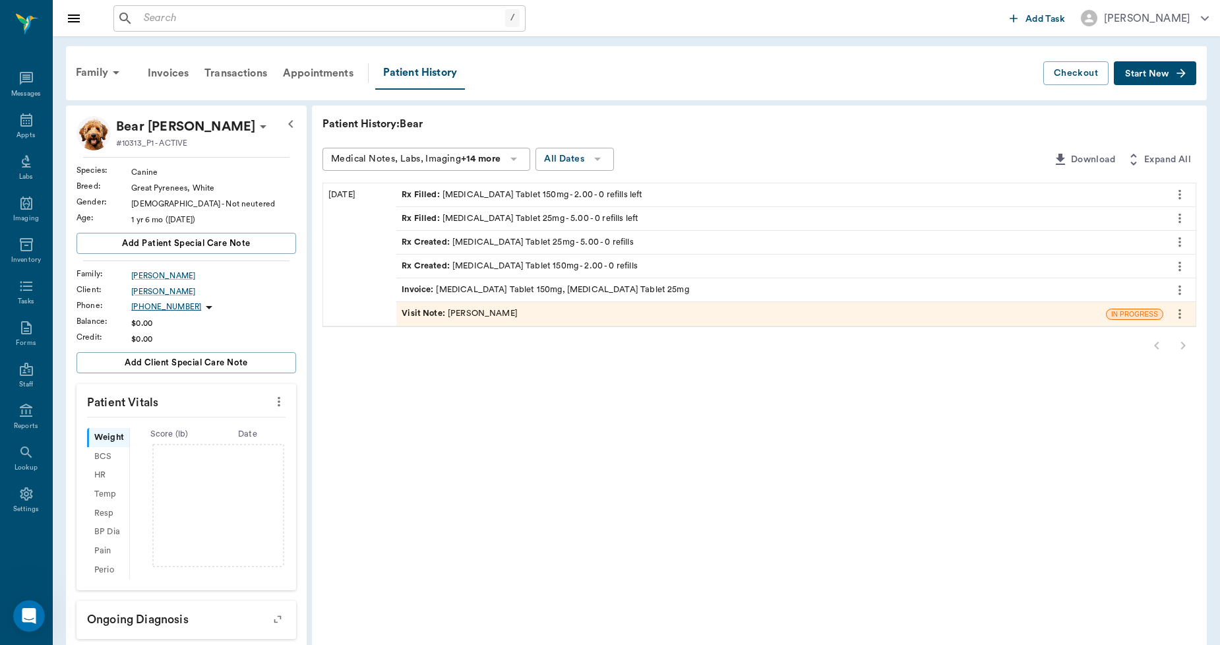
click at [505, 292] on div "Invoice : [MEDICAL_DATA] Tablet 150mg, [MEDICAL_DATA] Tablet 25mg" at bounding box center [545, 290] width 287 height 13
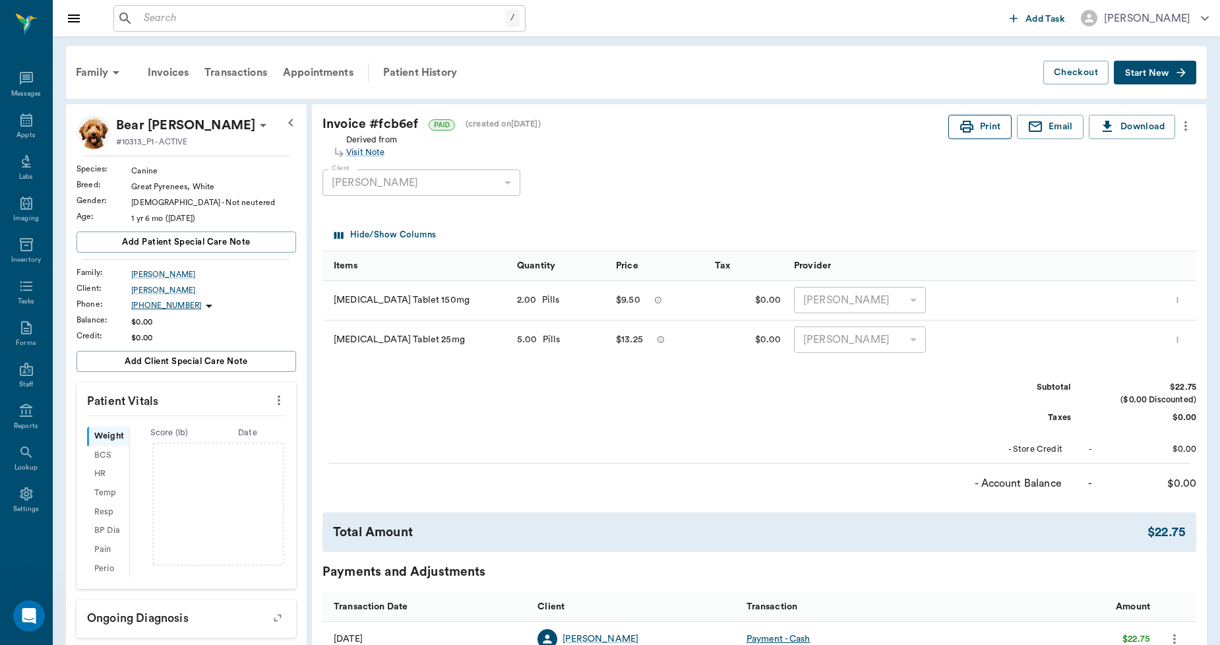
click at [986, 119] on button "Print" at bounding box center [979, 127] width 63 height 24
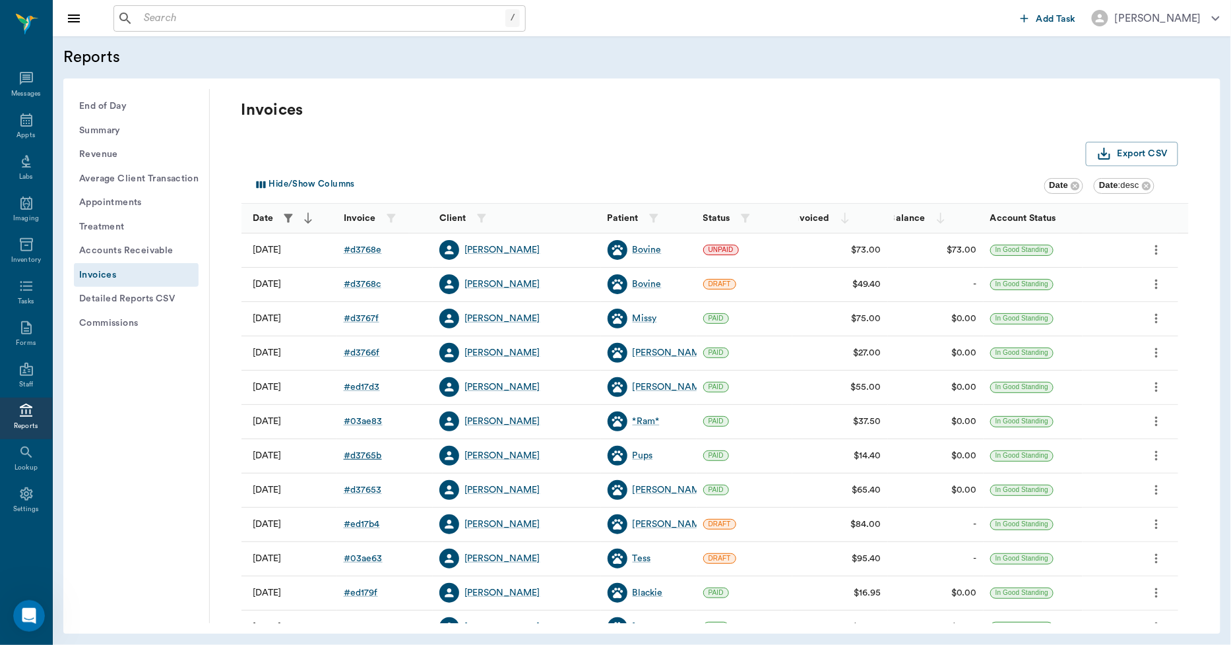
click at [376, 458] on div "# d3765b" at bounding box center [363, 455] width 38 height 13
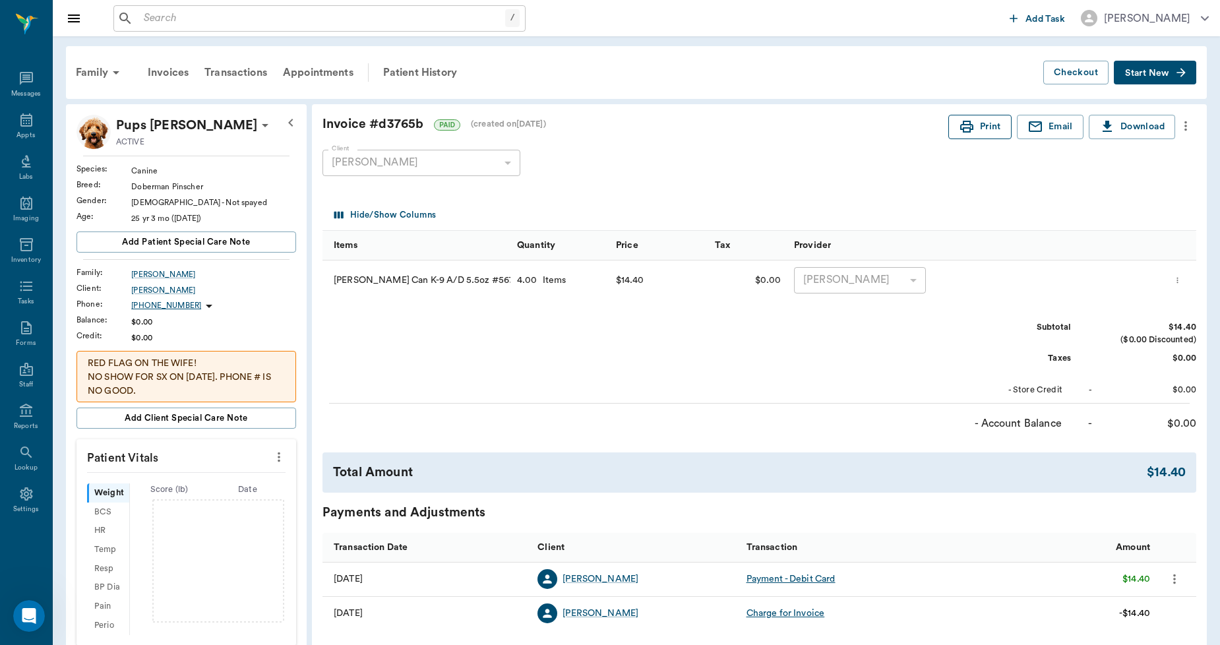
click at [975, 127] on button "Print" at bounding box center [979, 127] width 63 height 24
click at [26, 622] on icon "Open Intercom Messenger" at bounding box center [27, 615] width 22 height 22
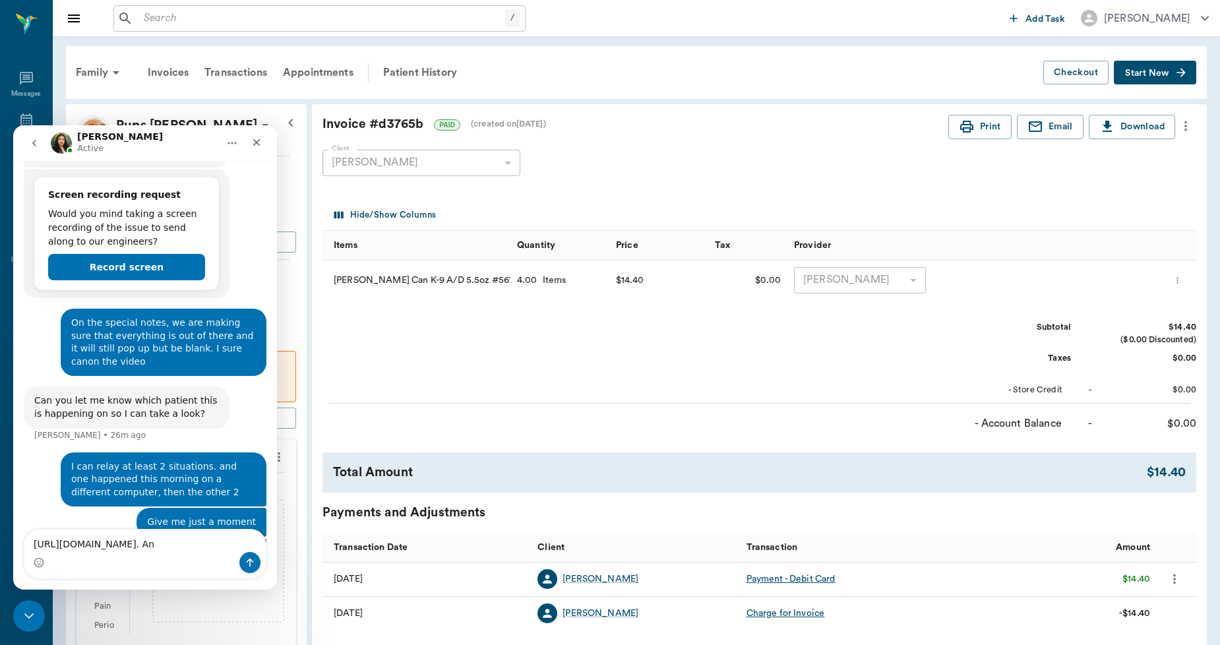
scroll to position [1058, 0]
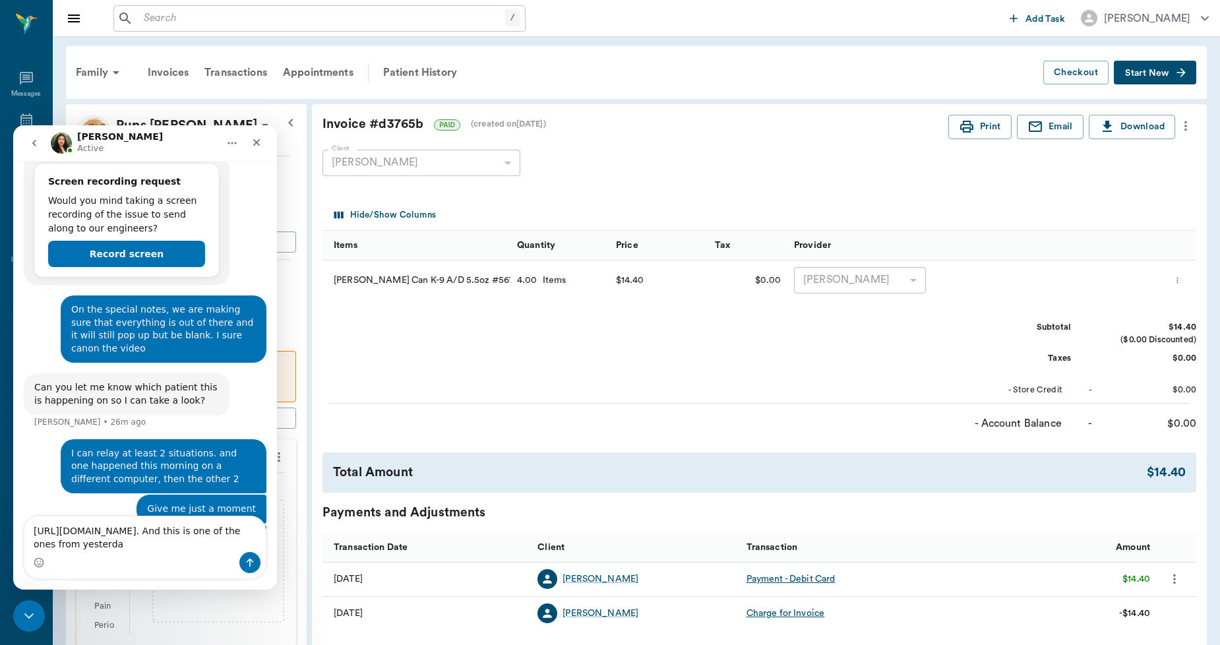
type textarea "[URL][DOMAIN_NAME]. And this is one of the ones from [DATE]"
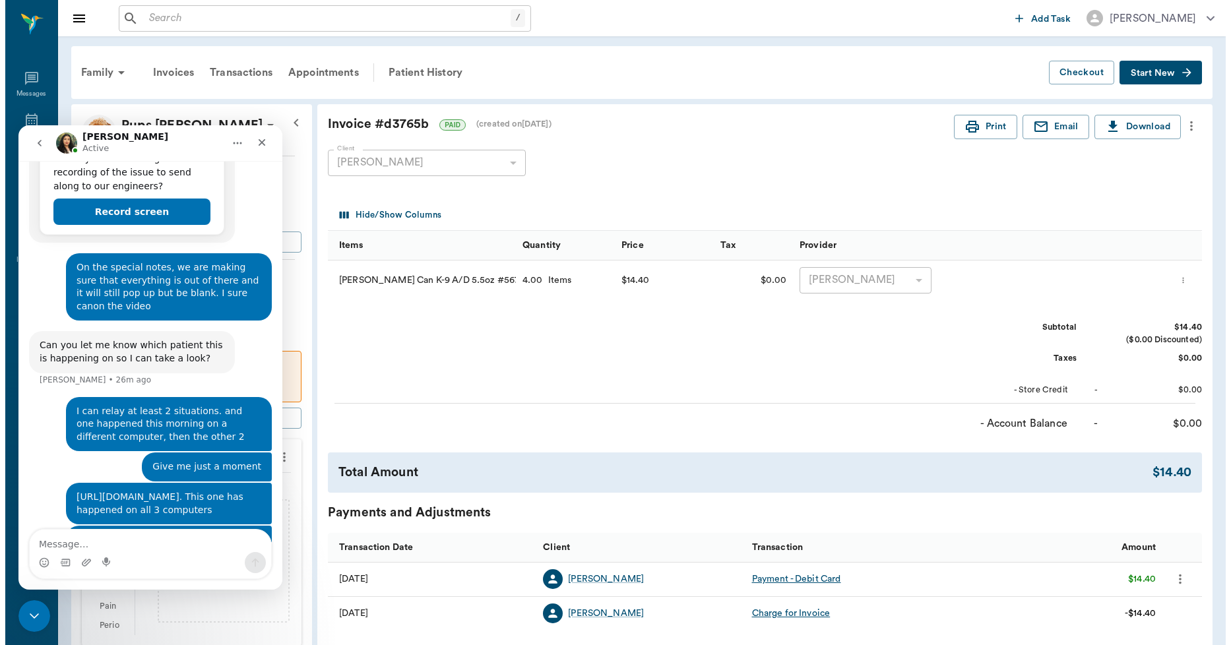
scroll to position [1100, 0]
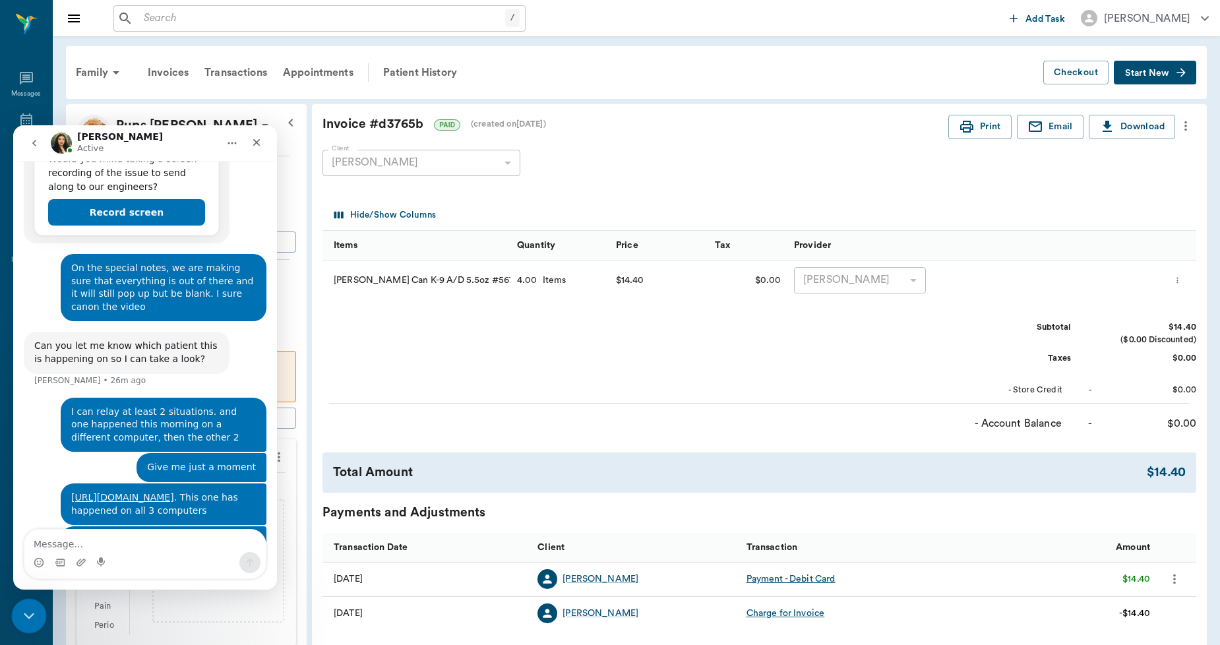
click at [33, 616] on icon "Close Intercom Messenger" at bounding box center [27, 614] width 16 height 16
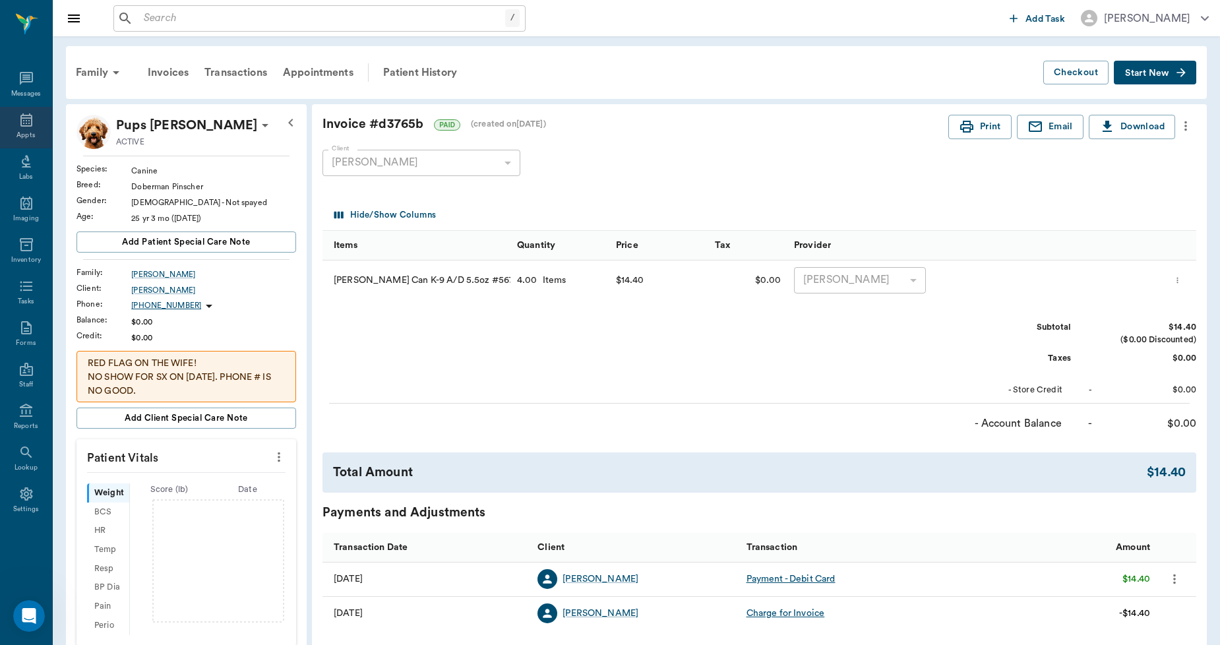
click at [23, 127] on icon at bounding box center [26, 120] width 16 height 16
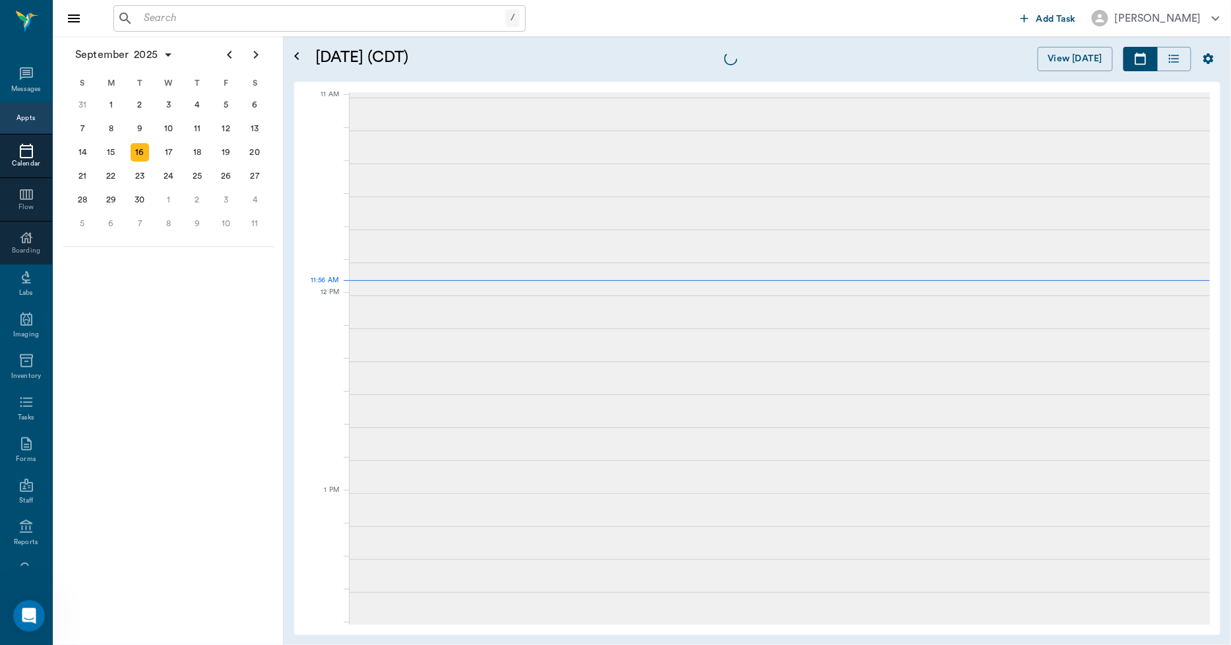
scroll to position [596, 0]
click at [110, 152] on div "15" at bounding box center [111, 152] width 18 height 18
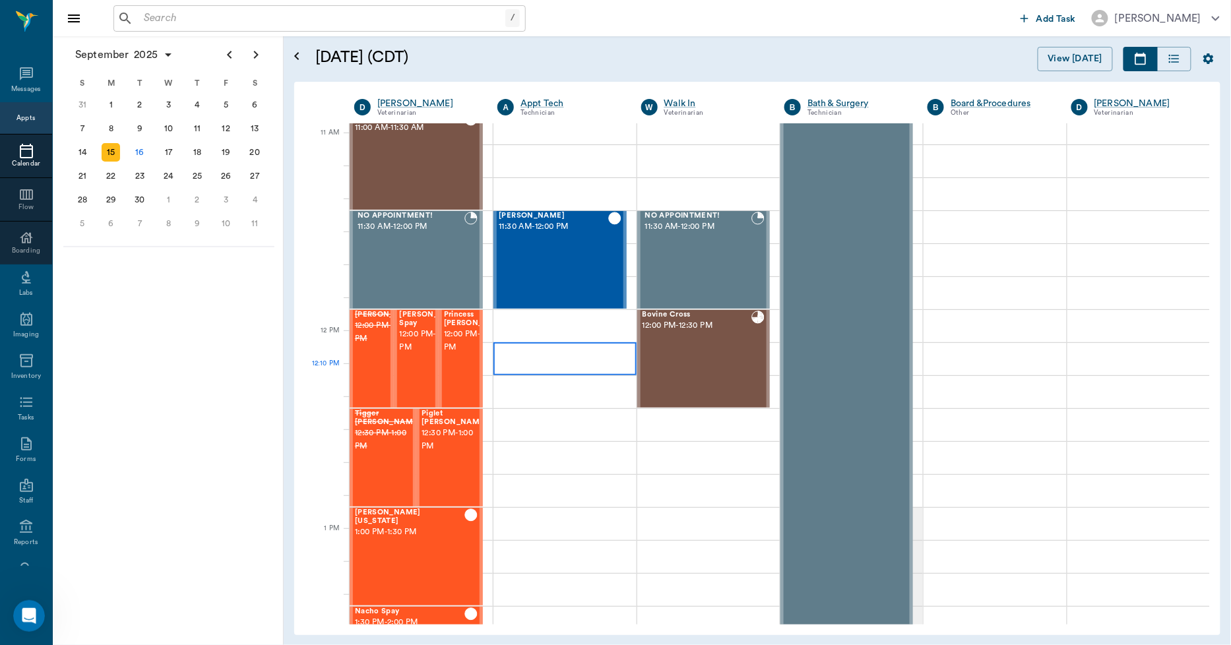
scroll to position [660, 0]
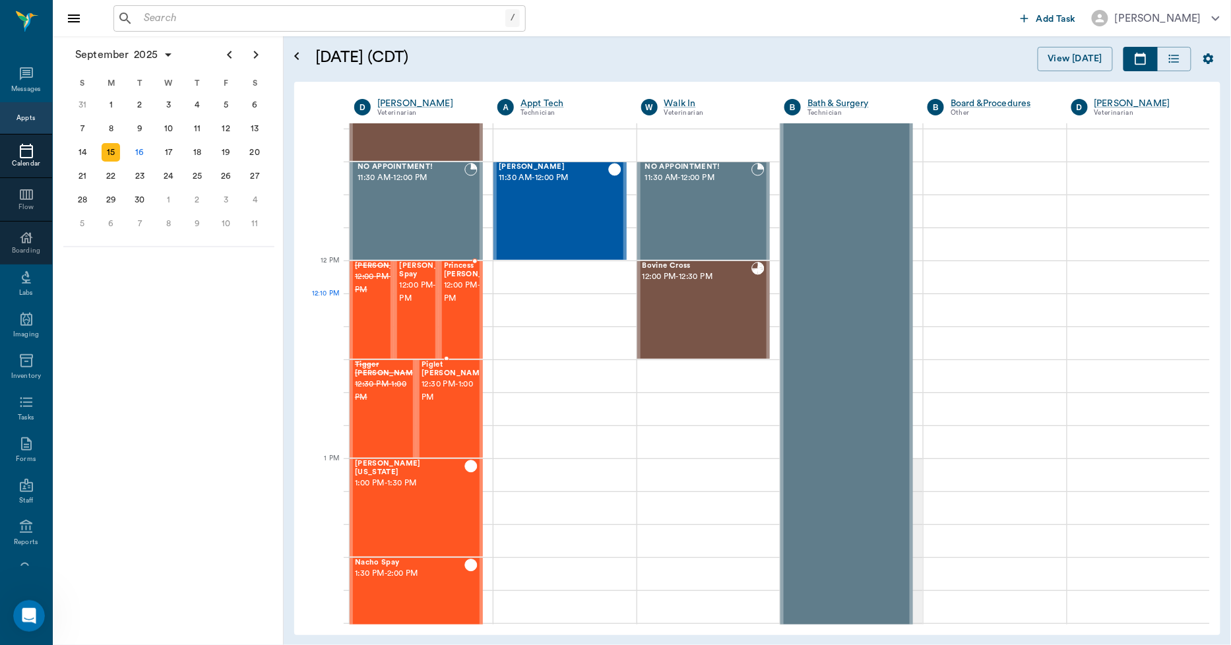
click at [456, 305] on span "12:00 PM - 12:30 PM" at bounding box center [477, 292] width 66 height 26
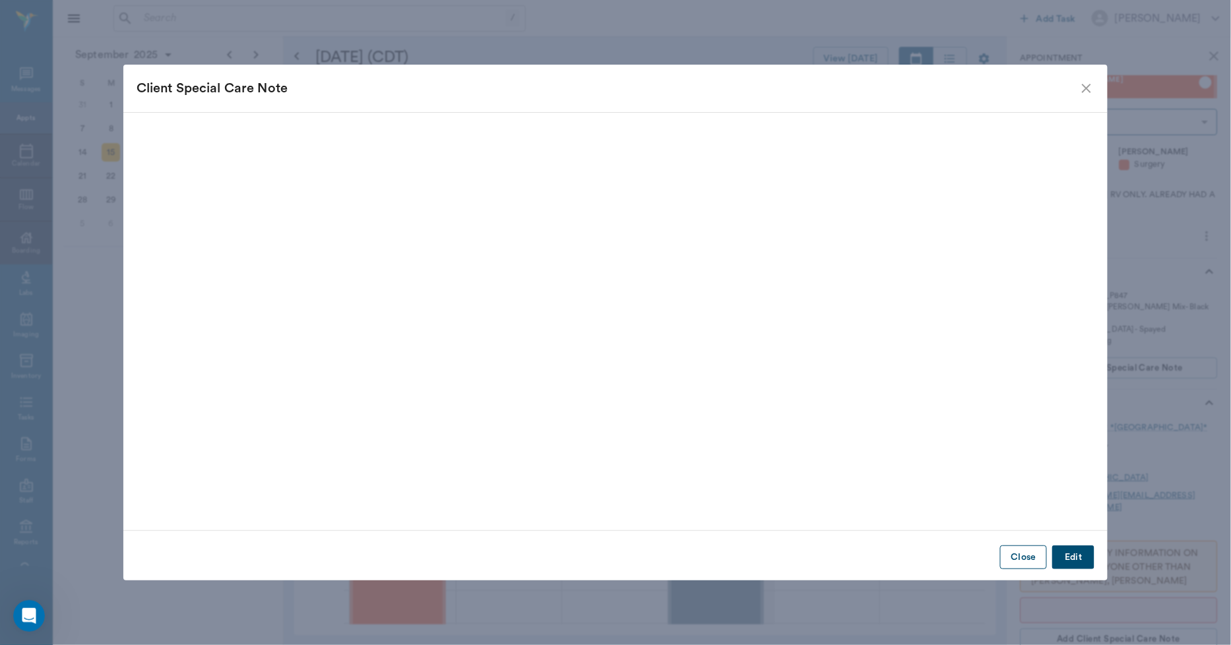
click at [1028, 565] on button "Close" at bounding box center [1023, 557] width 47 height 24
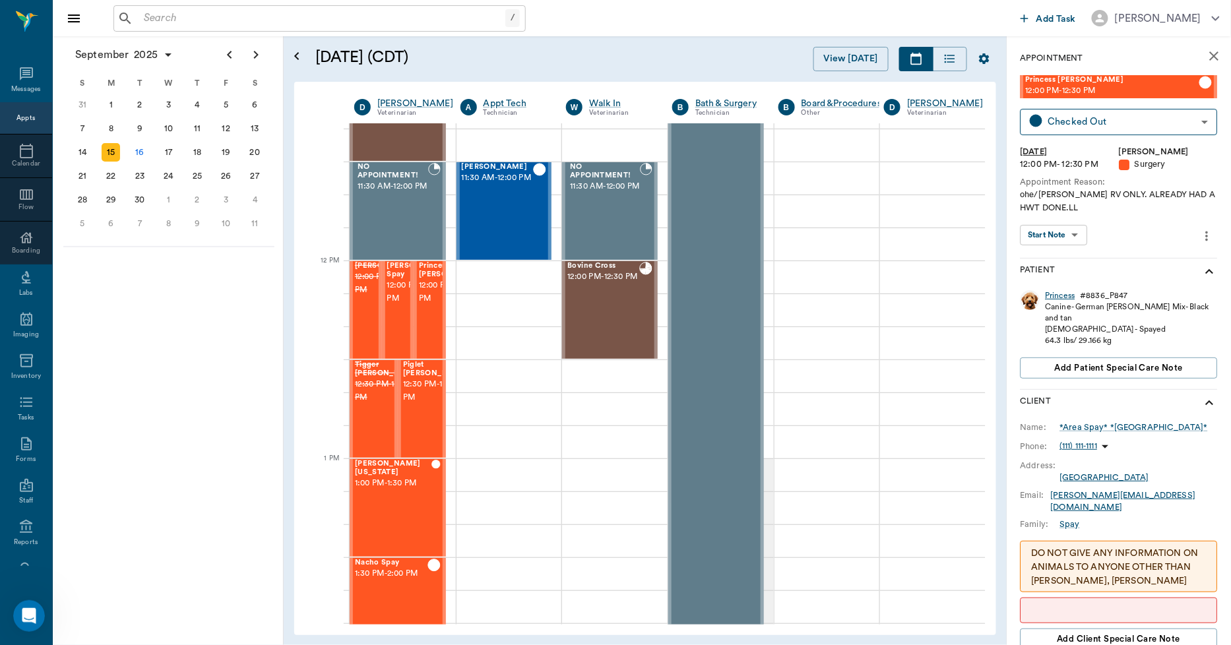
click at [1056, 298] on div "Princess" at bounding box center [1060, 295] width 30 height 11
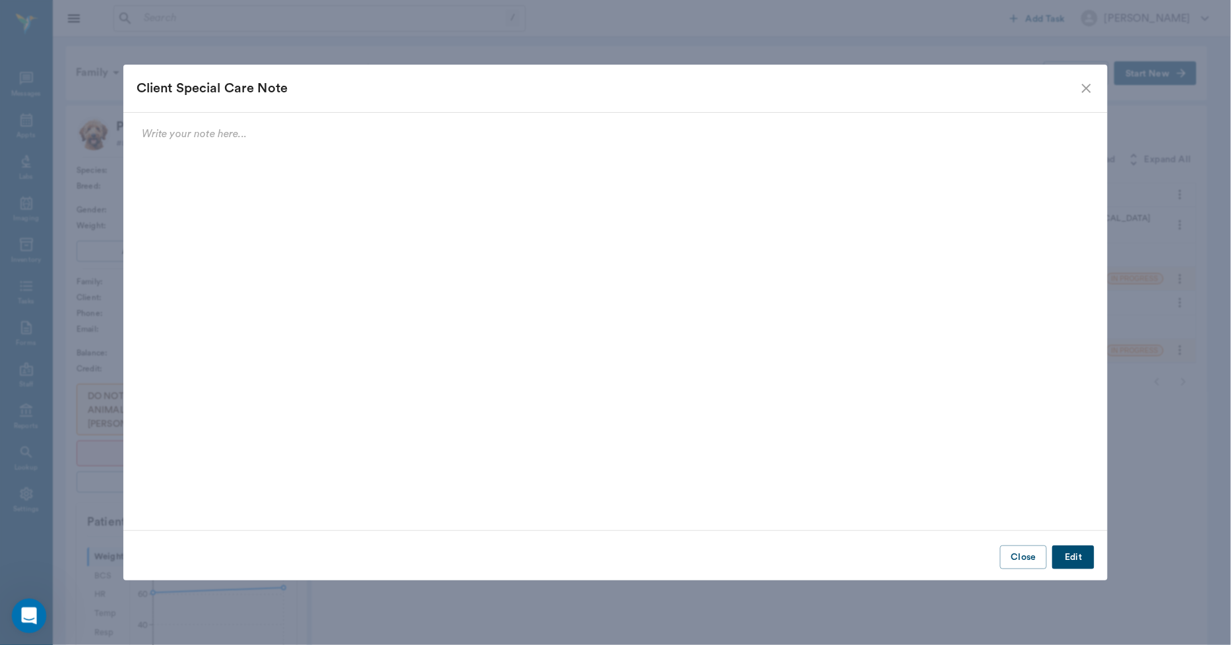
click at [11, 604] on html at bounding box center [27, 614] width 32 height 32
click at [25, 600] on div "Open Intercom Messenger" at bounding box center [27, 614] width 44 height 44
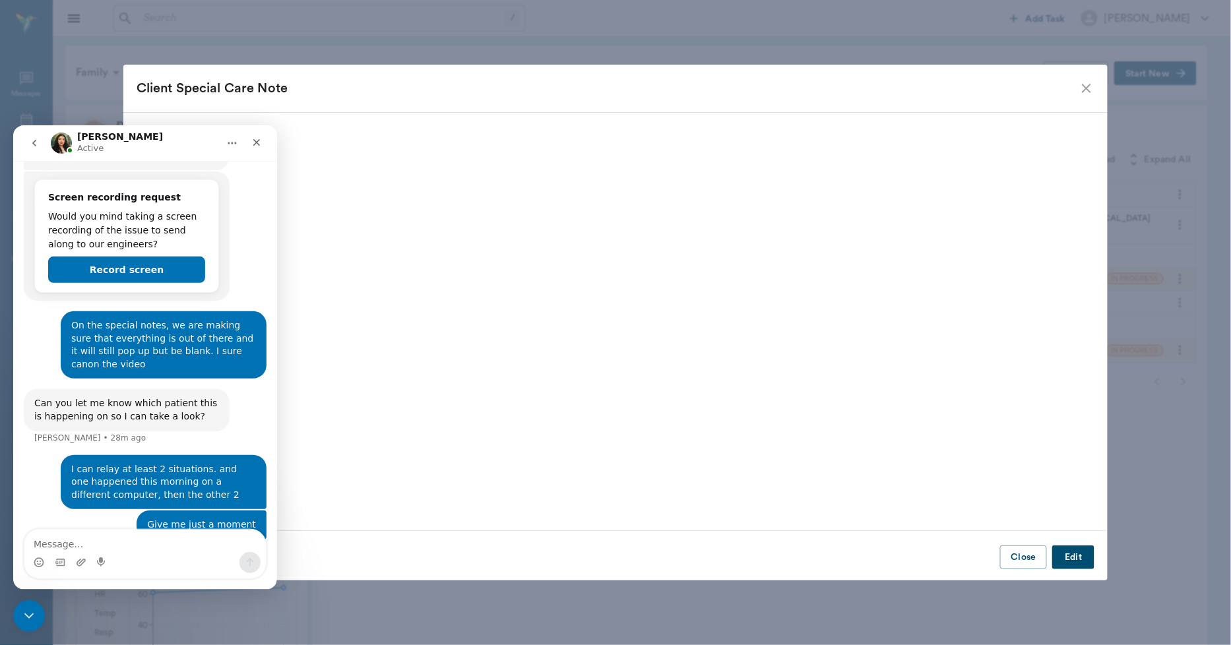
scroll to position [1027, 0]
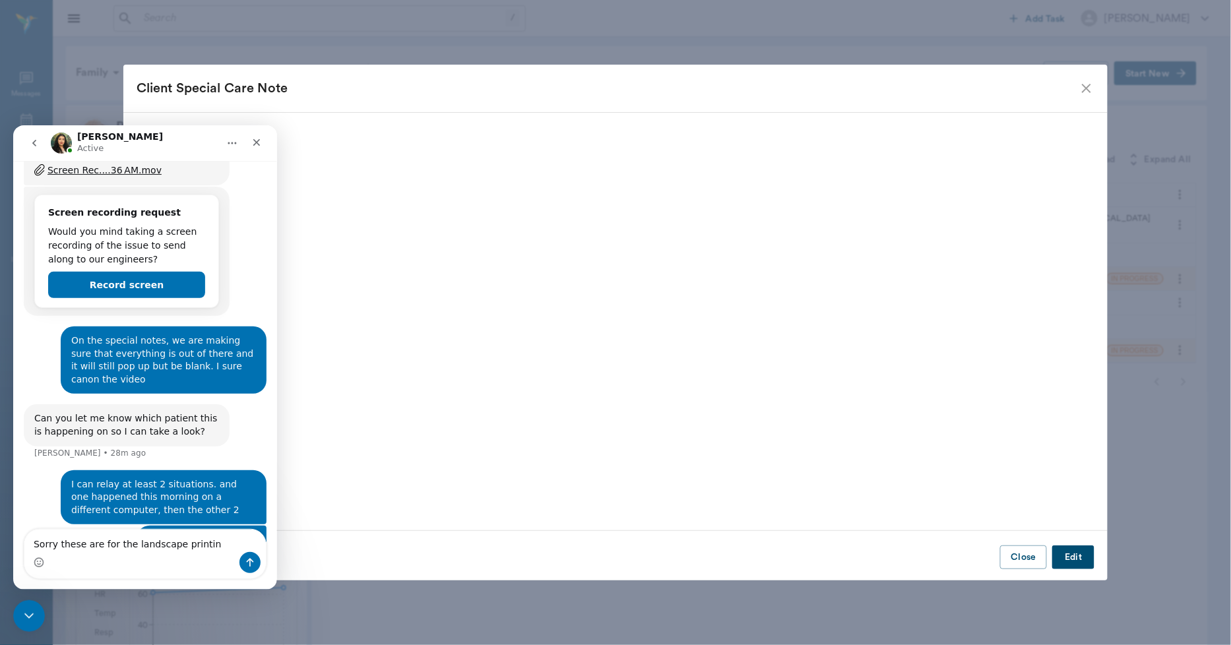
type textarea "Sorry these are for the landscape printing"
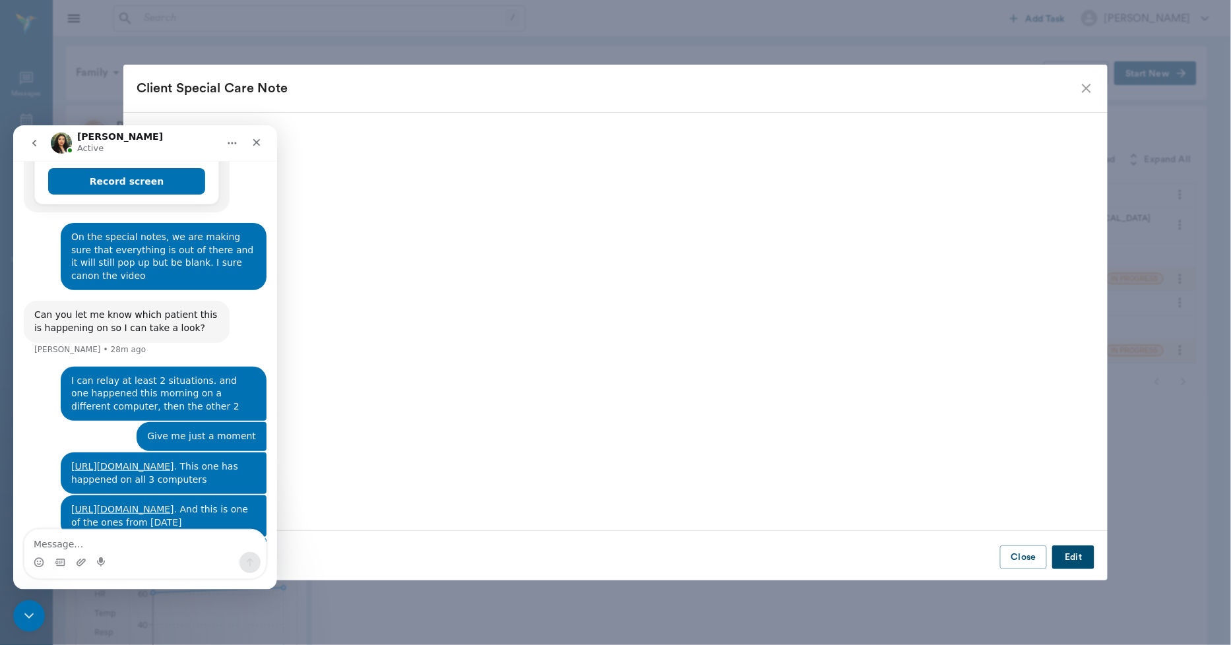
scroll to position [1130, 0]
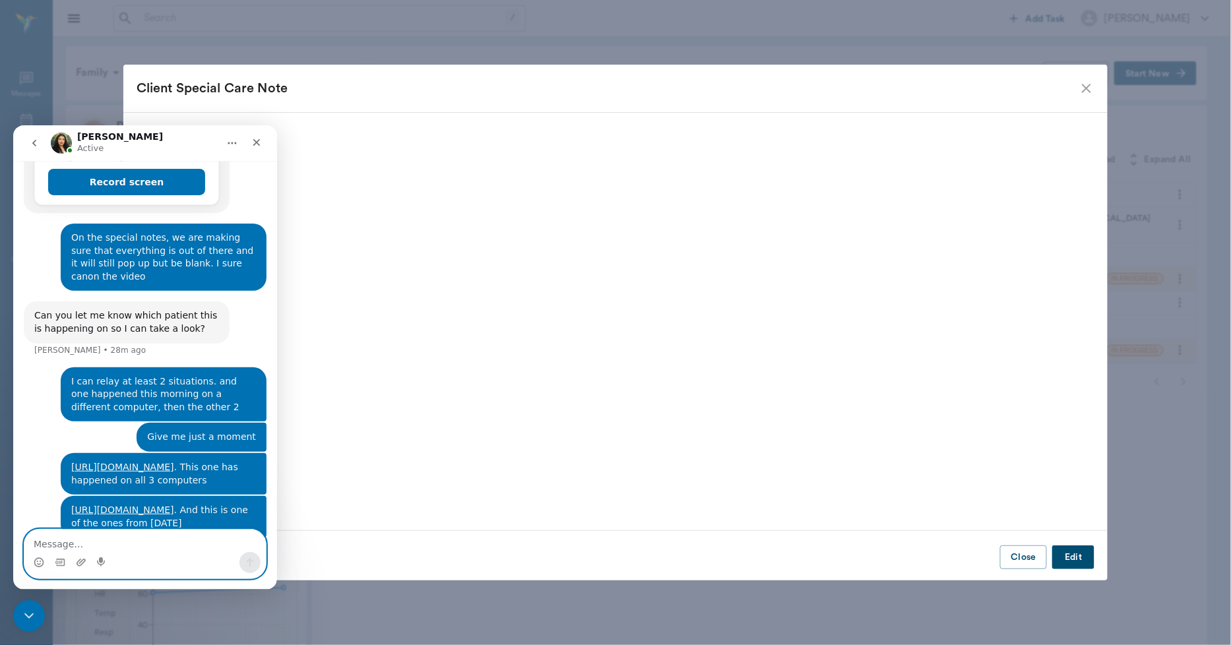
paste textarea "[URL][DOMAIN_NAME]"
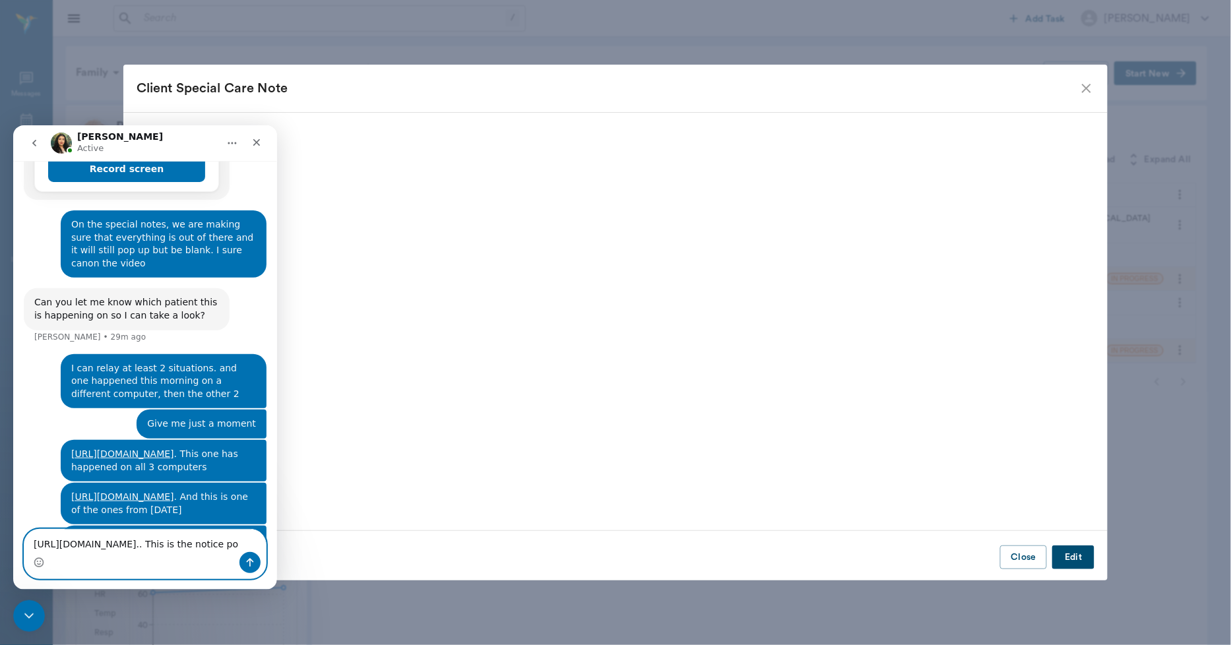
scroll to position [1157, 0]
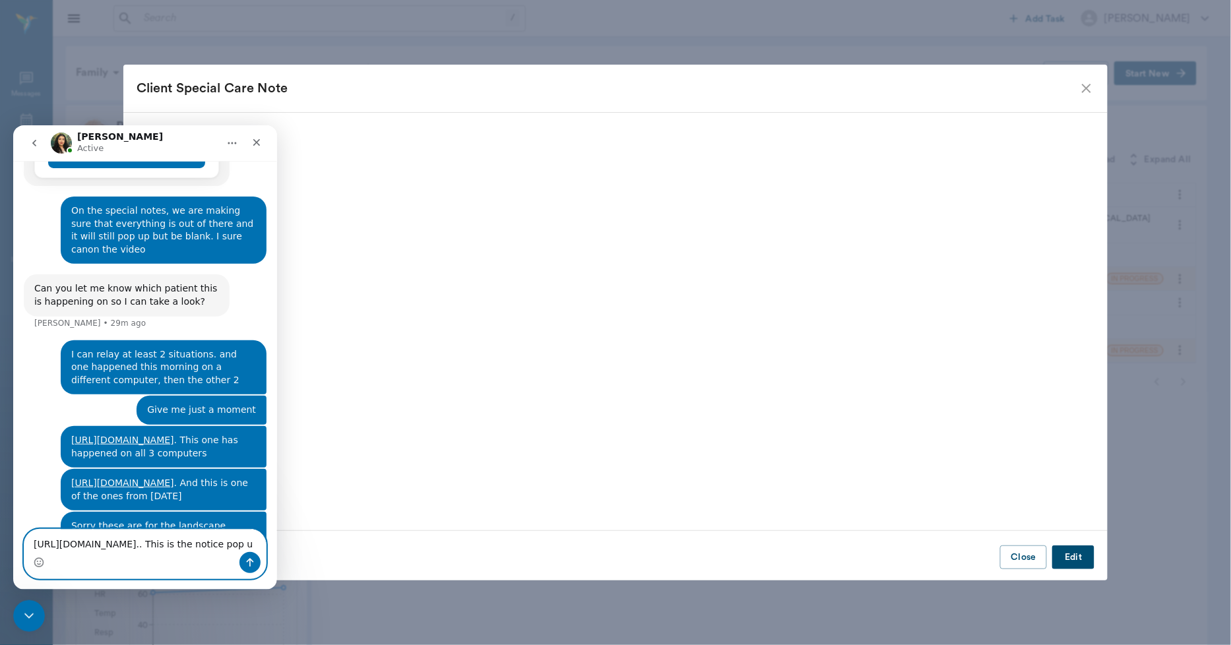
type textarea "[URL][DOMAIN_NAME].. This is the notice pop up"
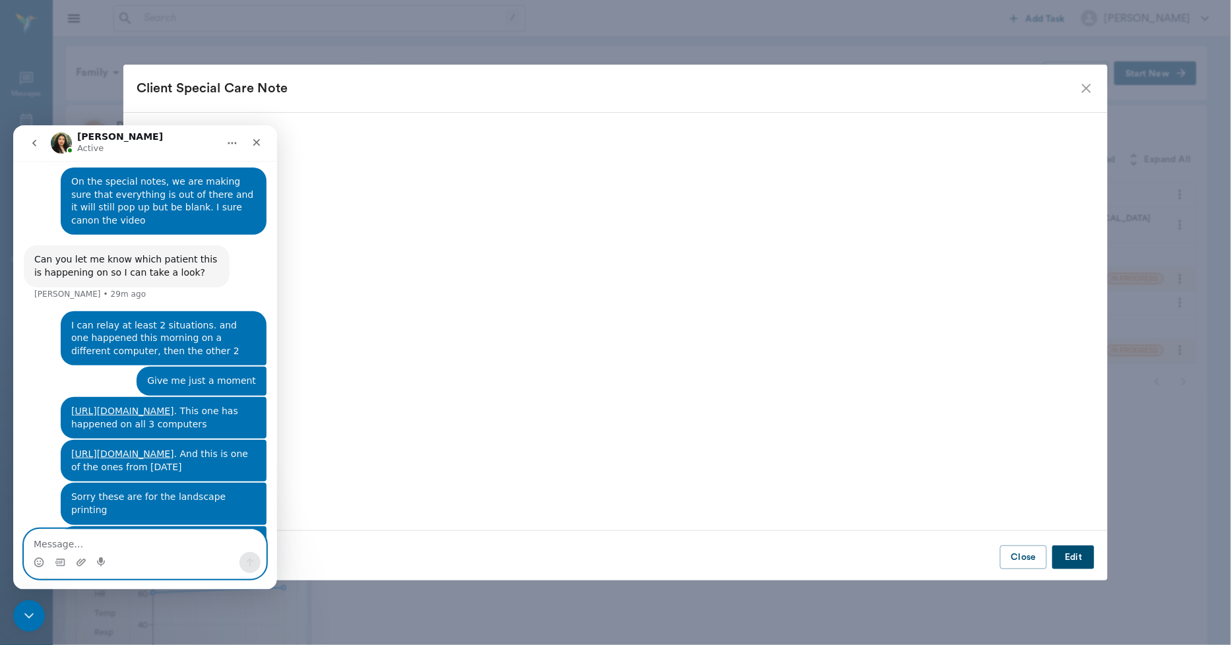
scroll to position [1185, 0]
click at [21, 616] on icon "Close Intercom Messenger" at bounding box center [27, 614] width 16 height 16
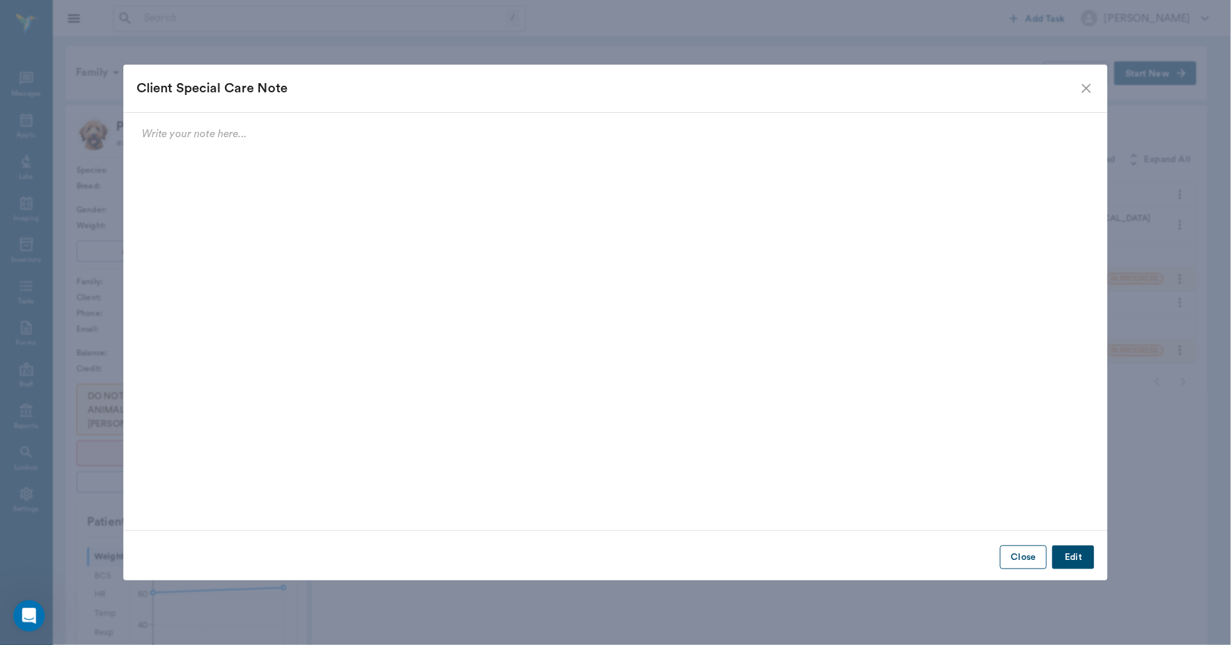
click at [1014, 550] on button "Close" at bounding box center [1023, 557] width 47 height 24
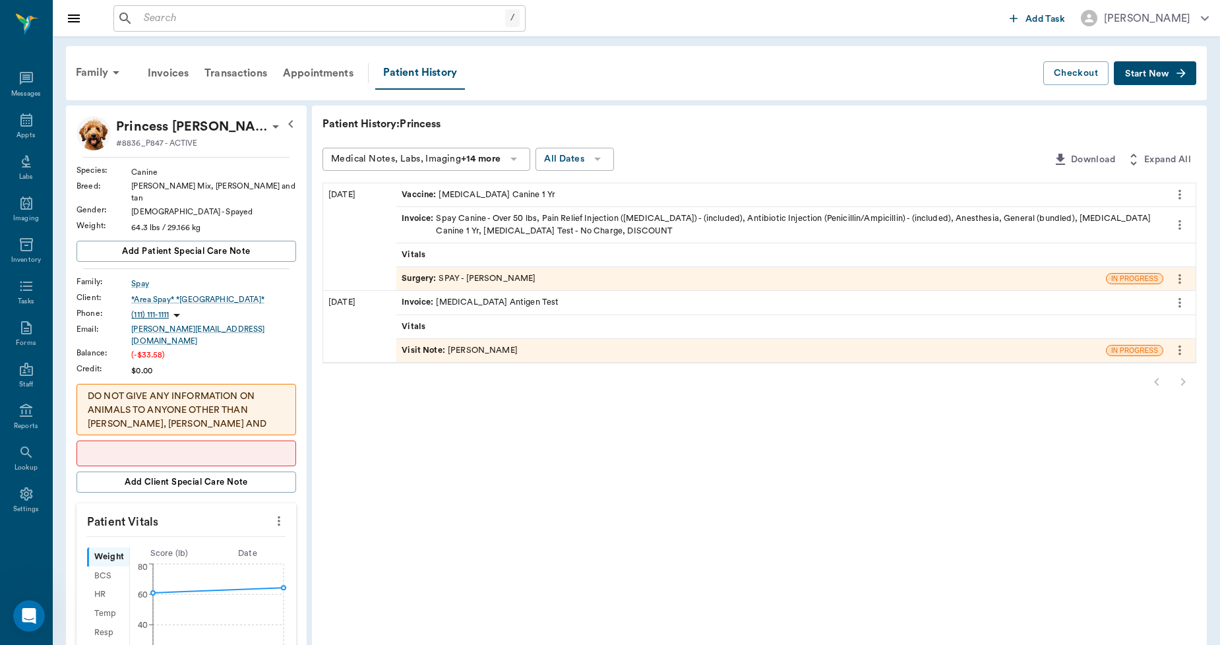
click at [524, 268] on div "Surgery : SPAY - [PERSON_NAME]" at bounding box center [751, 278] width 710 height 23
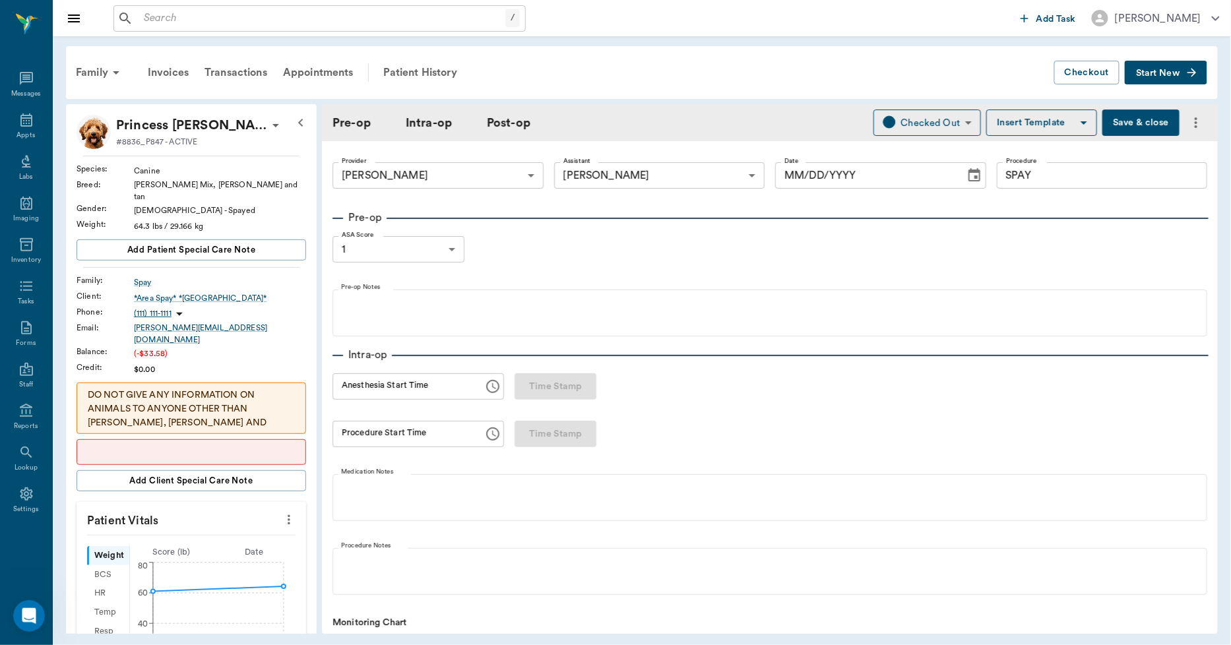
type input "63ec2f075fda476ae8351a4d"
type input "63ec2e7e52e12b0ba117b124"
type input "SPAY"
type input "1"
radio input "true"
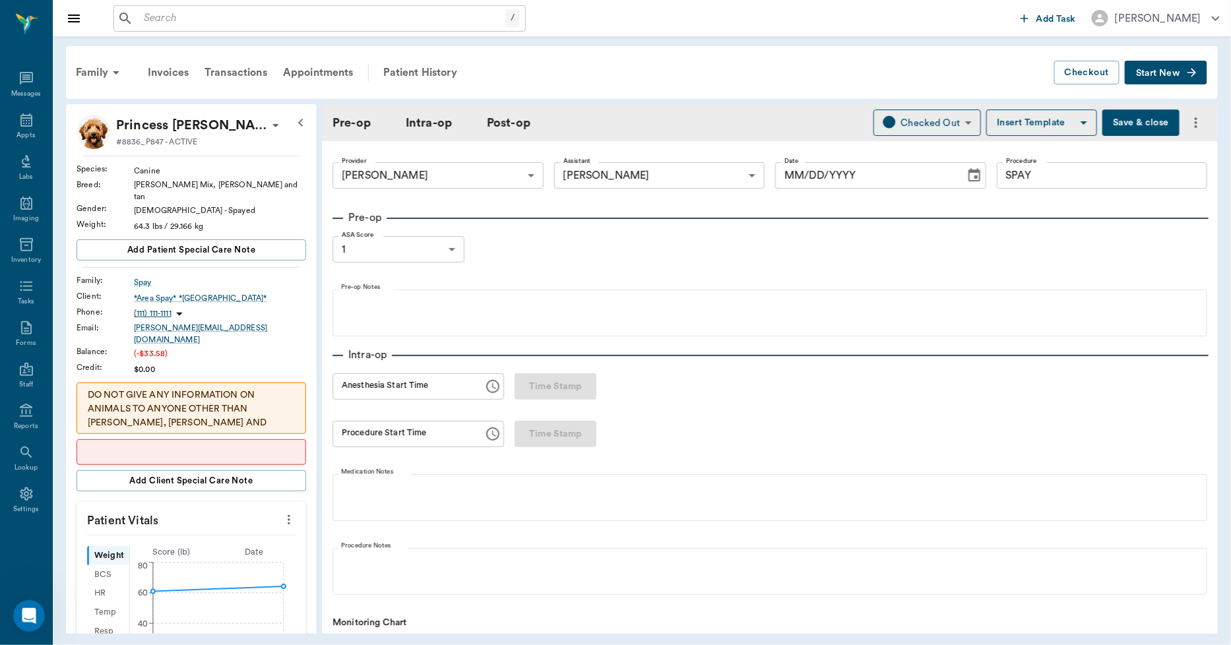
type input "[DATE]"
type input "12:06 PM"
type input "12:22 PM"
type input "12:48 PM"
type input "12:49 PM"
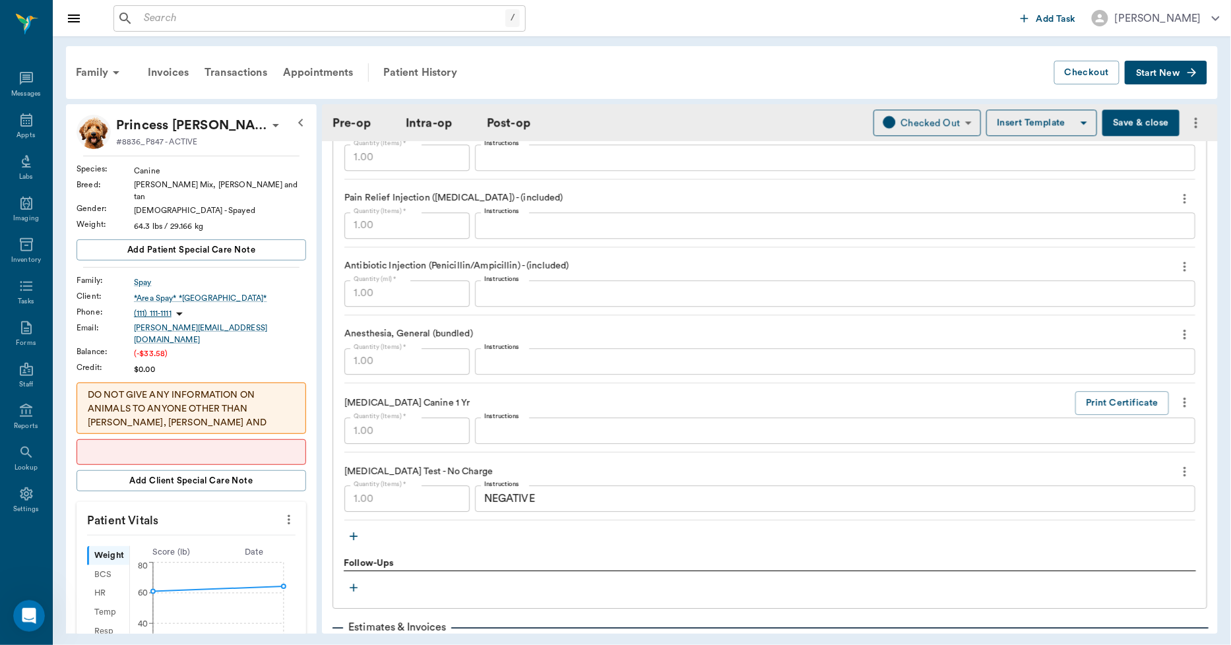
scroll to position [1319, 0]
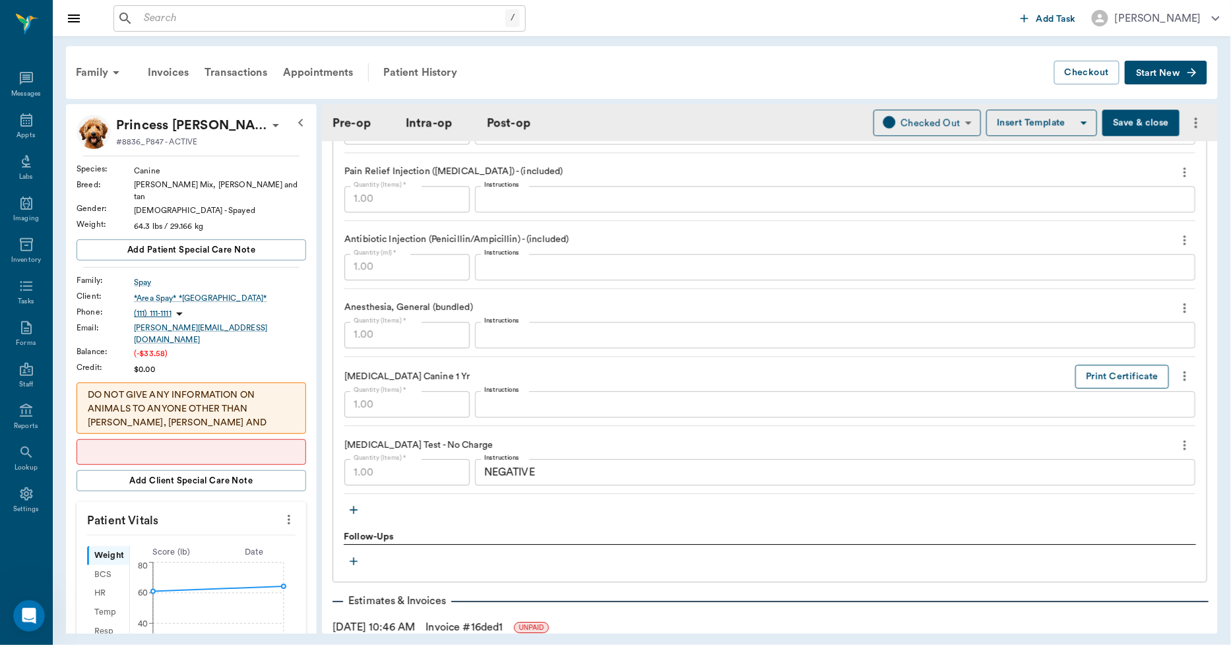
click at [1085, 376] on button "Print Certificate" at bounding box center [1122, 377] width 94 height 24
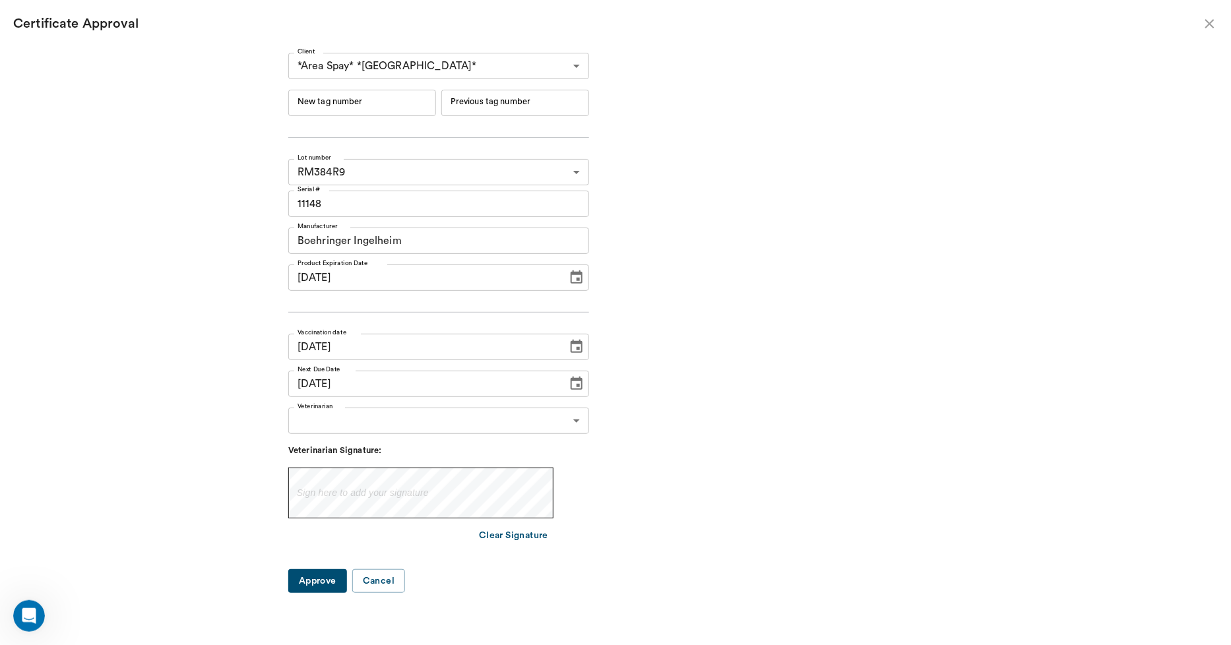
type input "[DATE]"
click at [402, 104] on input "New tag number" at bounding box center [362, 103] width 148 height 26
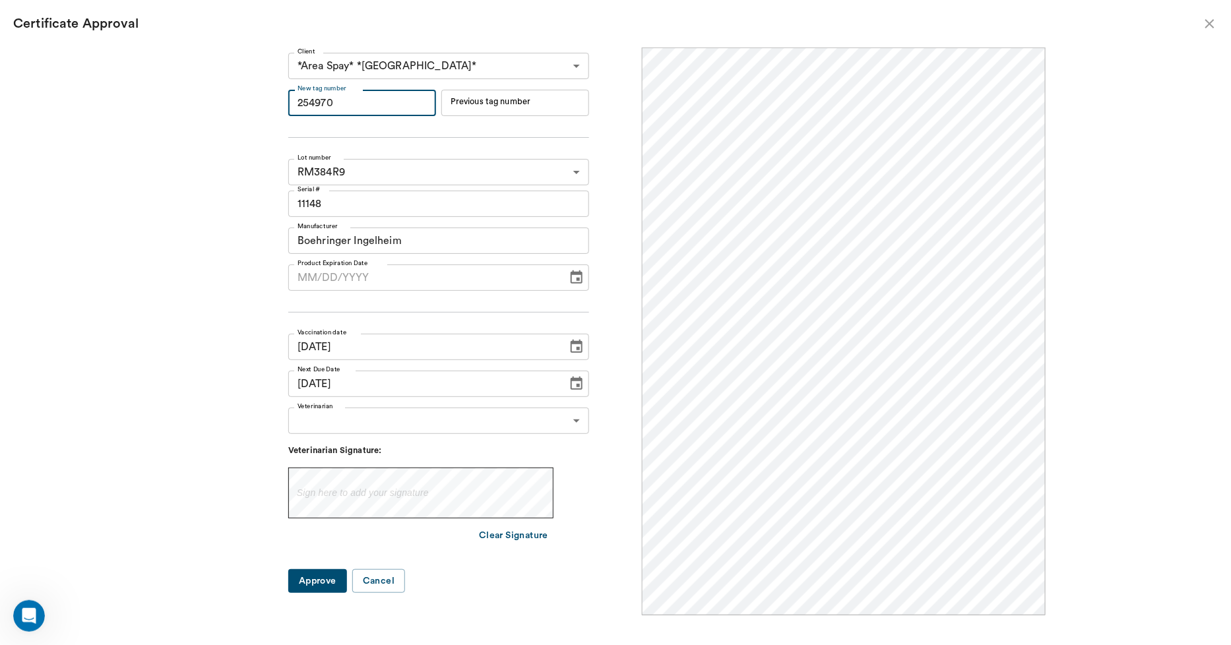
scroll to position [0, 0]
type input "254970"
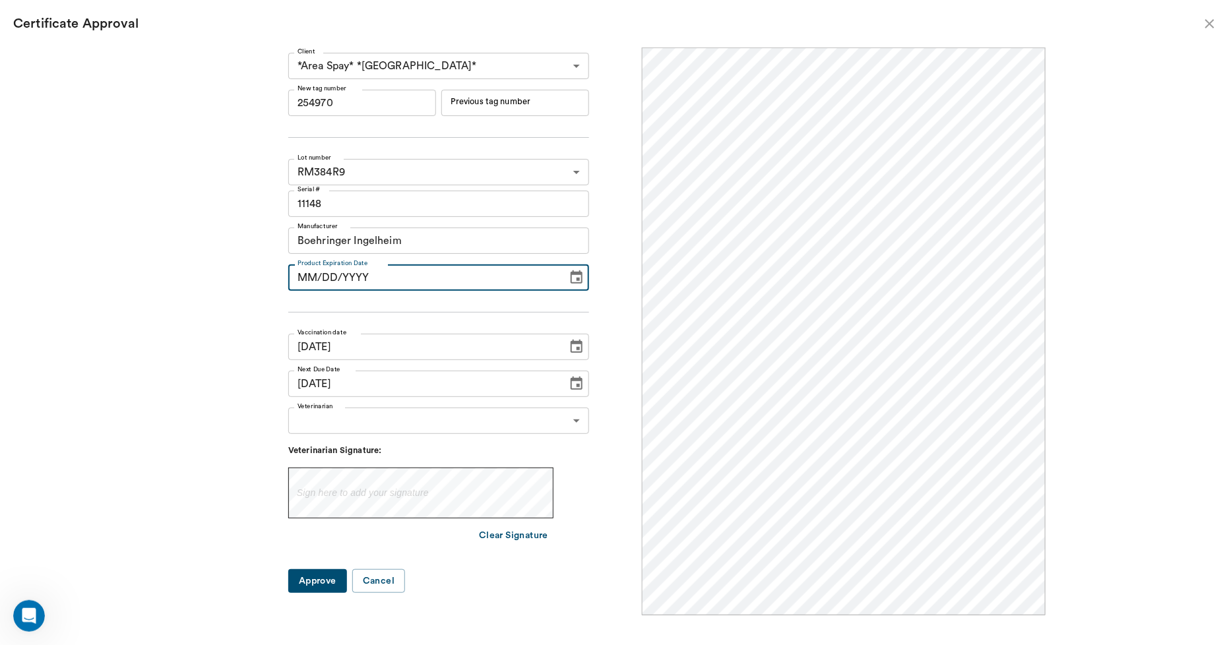
click at [341, 274] on input "MM/DD/YYYY" at bounding box center [423, 277] width 270 height 26
type input "[DATE]"
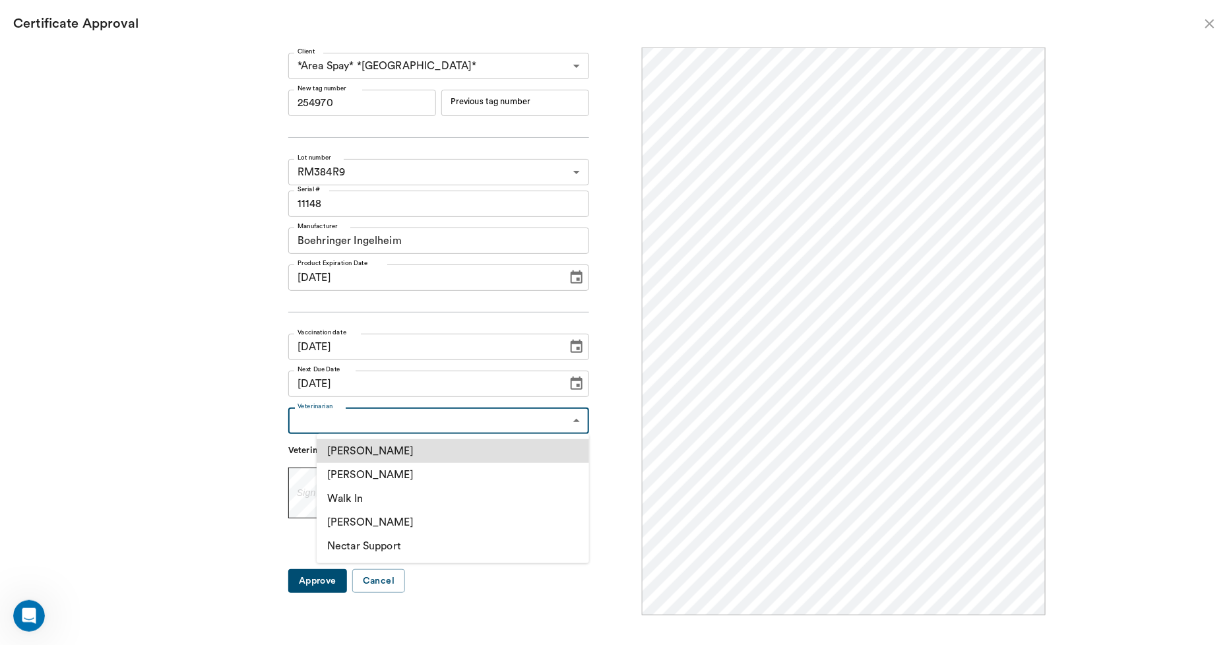
click at [412, 418] on body "/ ​ Add Task [PERSON_NAME] Nectar Messages Appts Labs Imaging Inventory Tasks F…" at bounding box center [615, 322] width 1231 height 645
click at [365, 467] on li "[PERSON_NAME]" at bounding box center [453, 475] width 272 height 24
type input "63ec2f075fda476ae8351a4d"
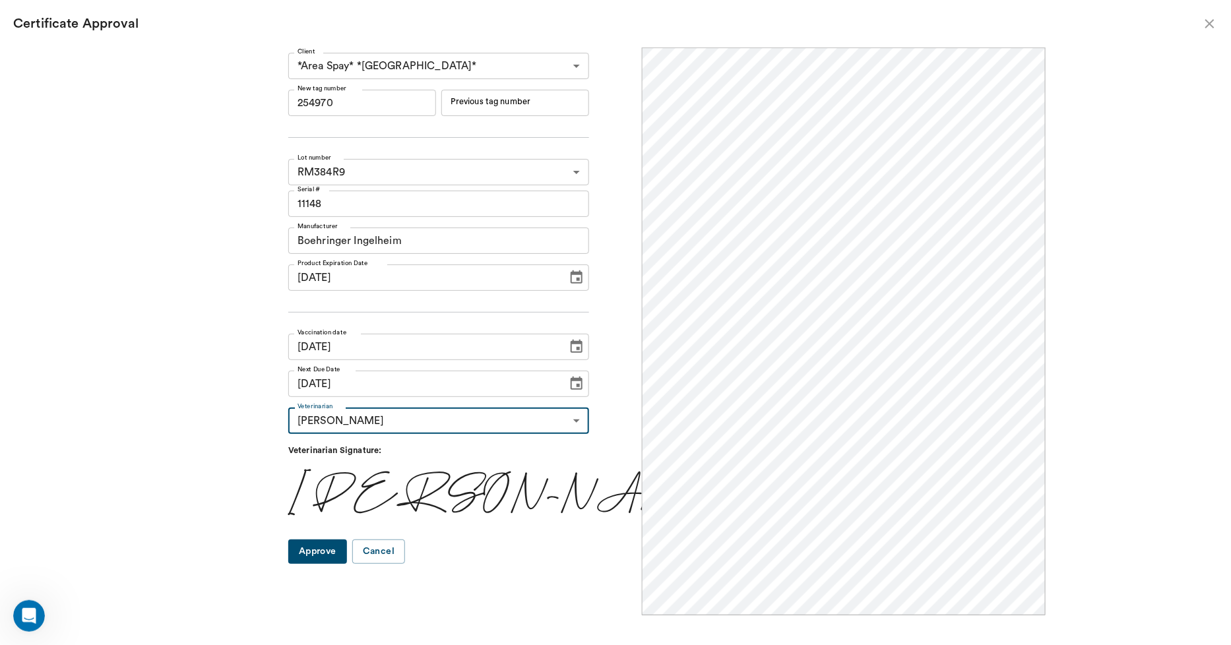
click at [347, 551] on button "Approve" at bounding box center [317, 552] width 59 height 24
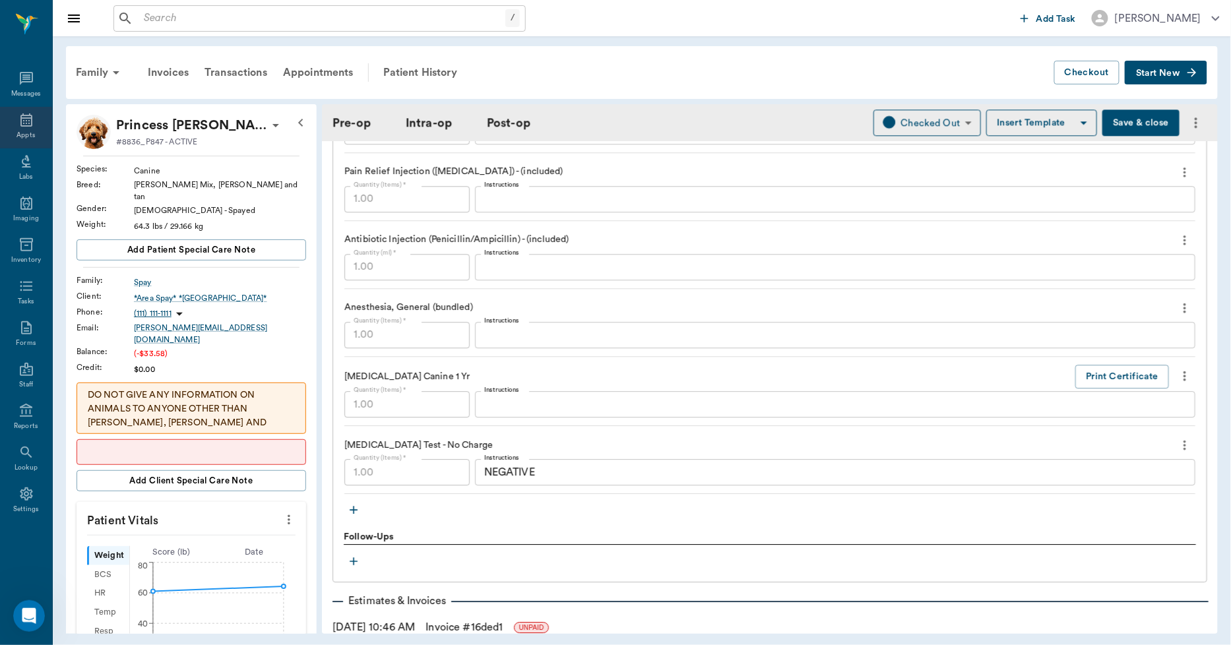
click at [27, 121] on icon at bounding box center [26, 120] width 16 height 16
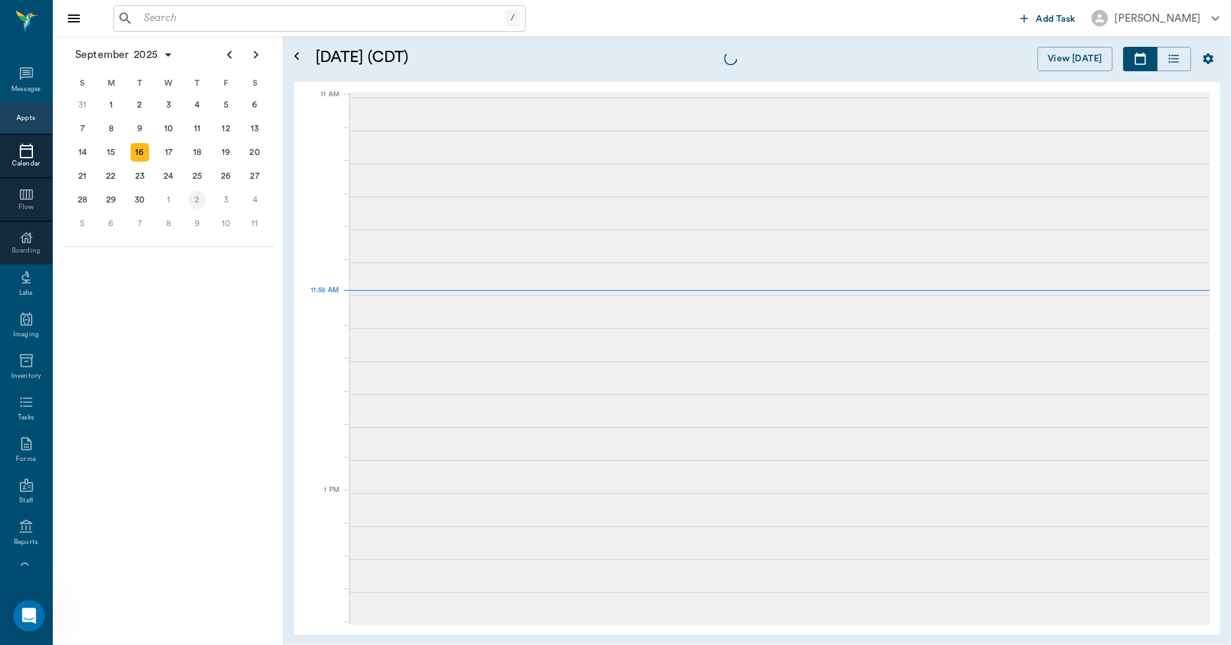
scroll to position [595, 0]
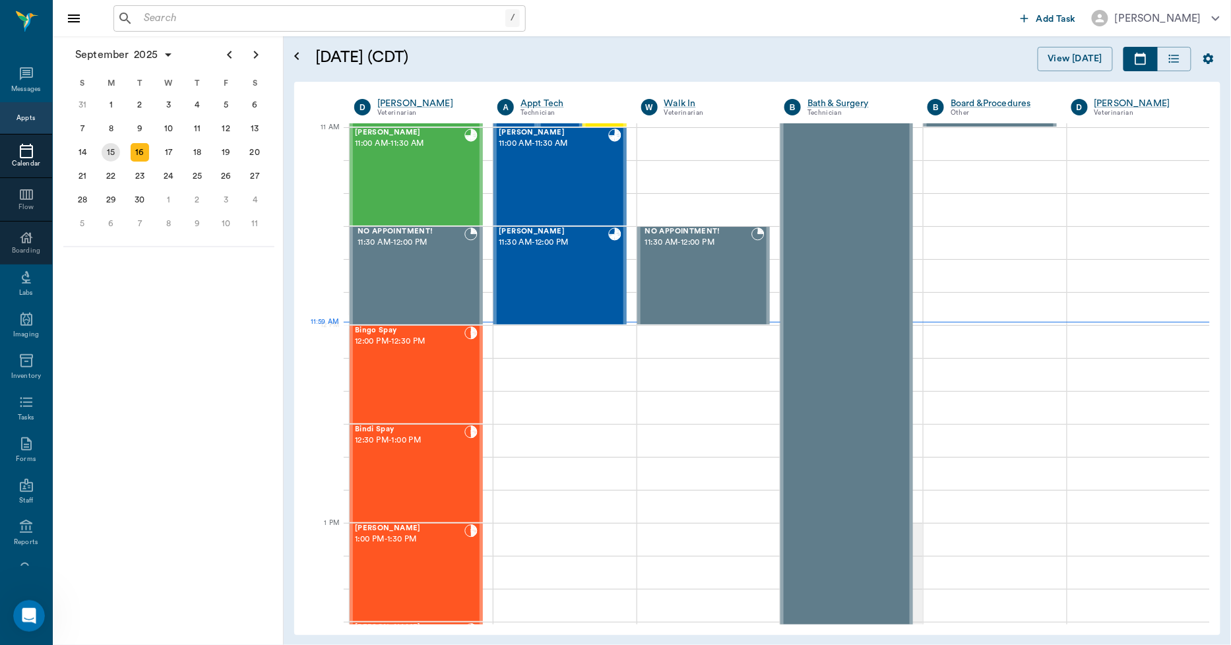
click at [113, 149] on div "15" at bounding box center [111, 152] width 18 height 18
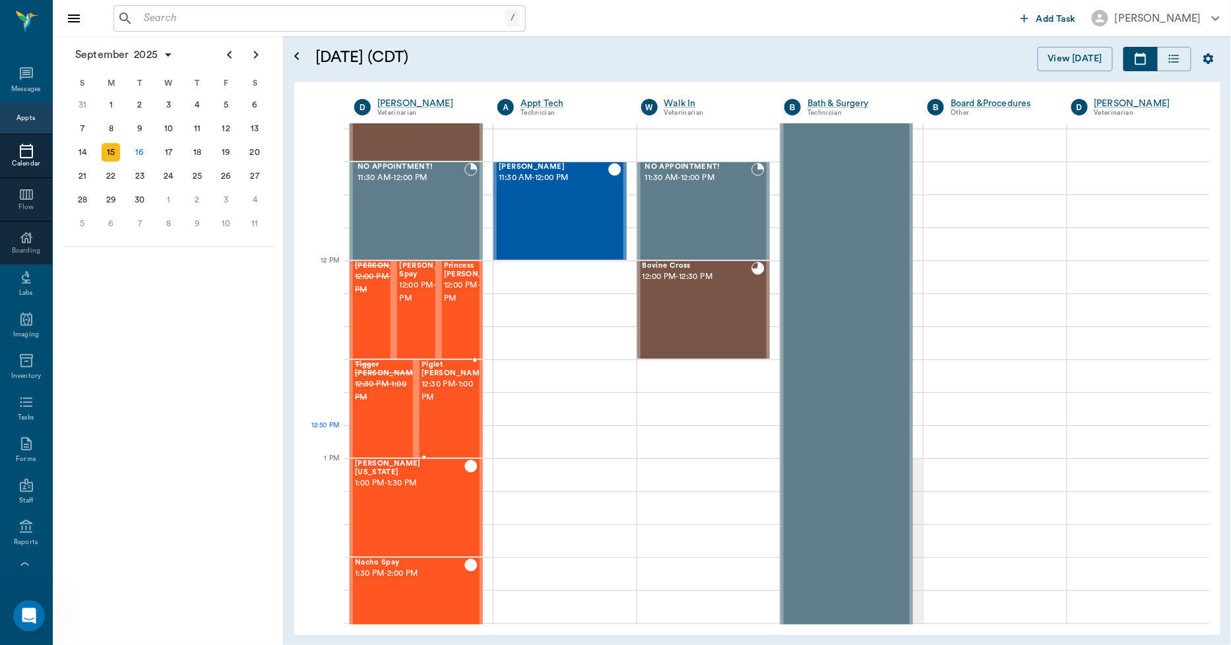
scroll to position [1185, 0]
click at [409, 305] on span "12:00 PM - 12:30 PM" at bounding box center [432, 292] width 66 height 26
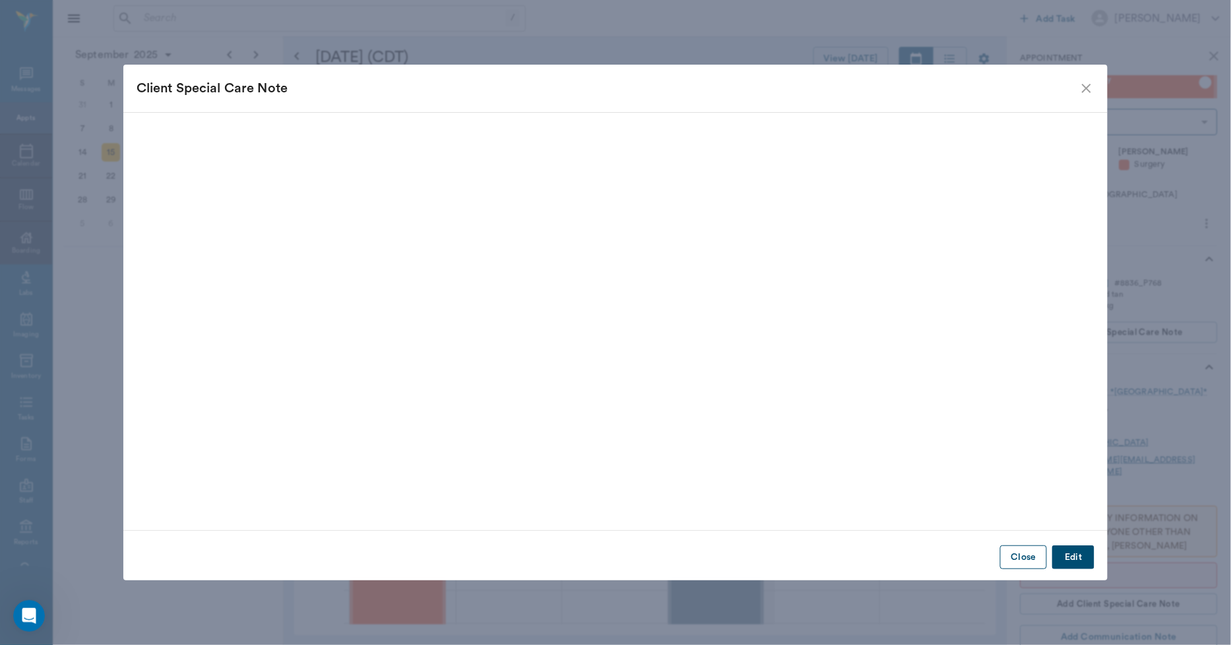
click at [1016, 553] on button "Close" at bounding box center [1023, 557] width 47 height 24
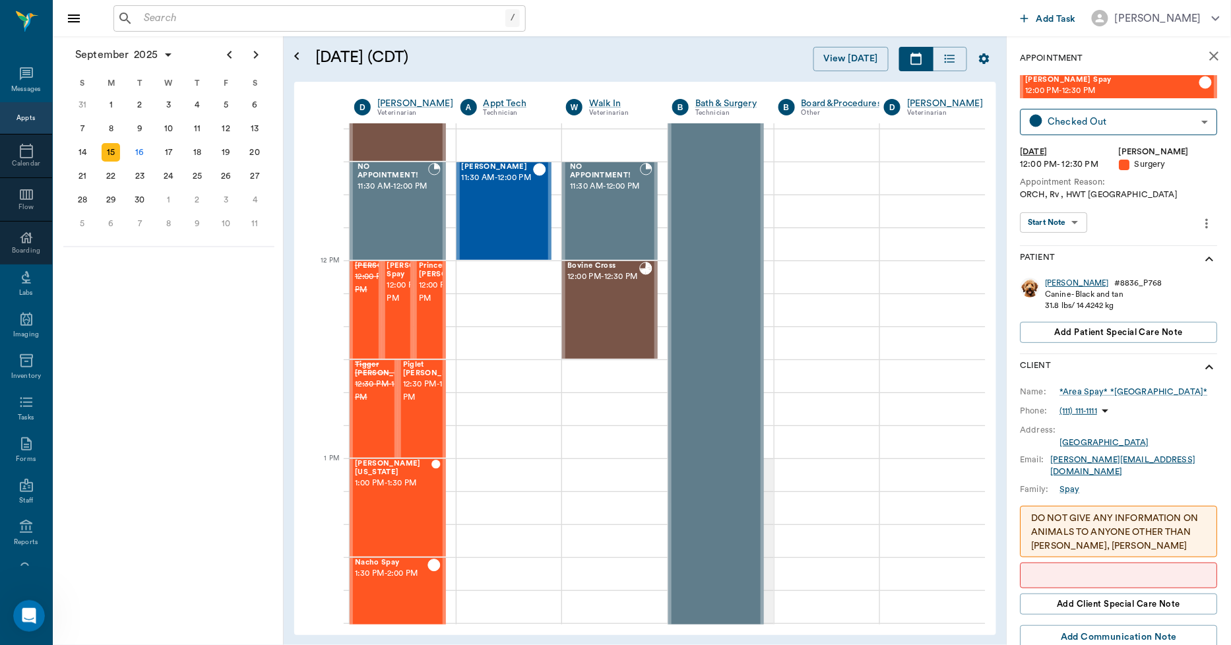
click at [1065, 278] on div "[PERSON_NAME]" at bounding box center [1077, 283] width 64 height 11
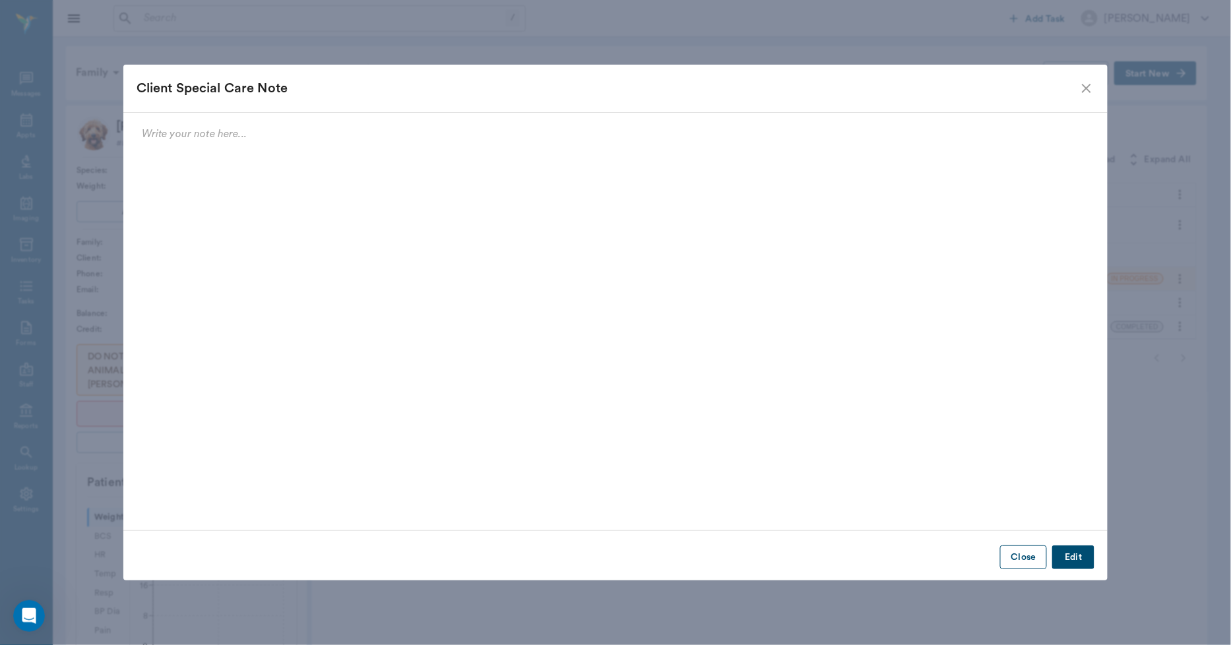
click at [1022, 552] on button "Close" at bounding box center [1023, 557] width 47 height 24
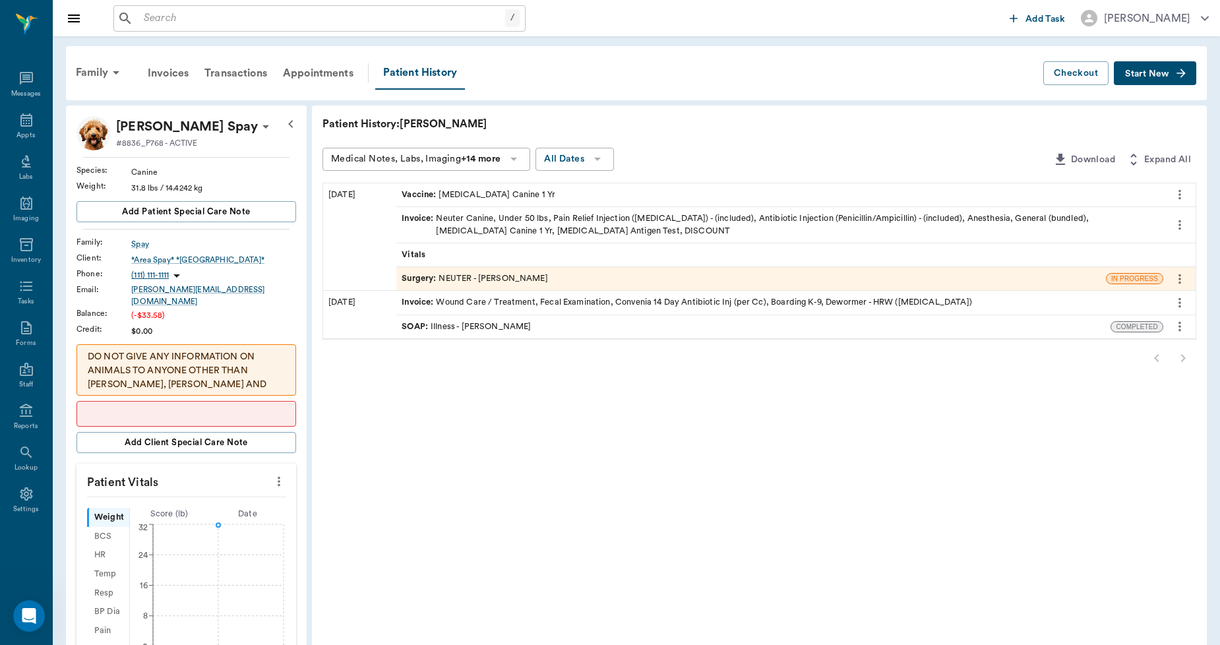
click at [491, 271] on div "Surgery : NEUTER - Dr. Bert Ellsworth" at bounding box center [751, 278] width 710 height 23
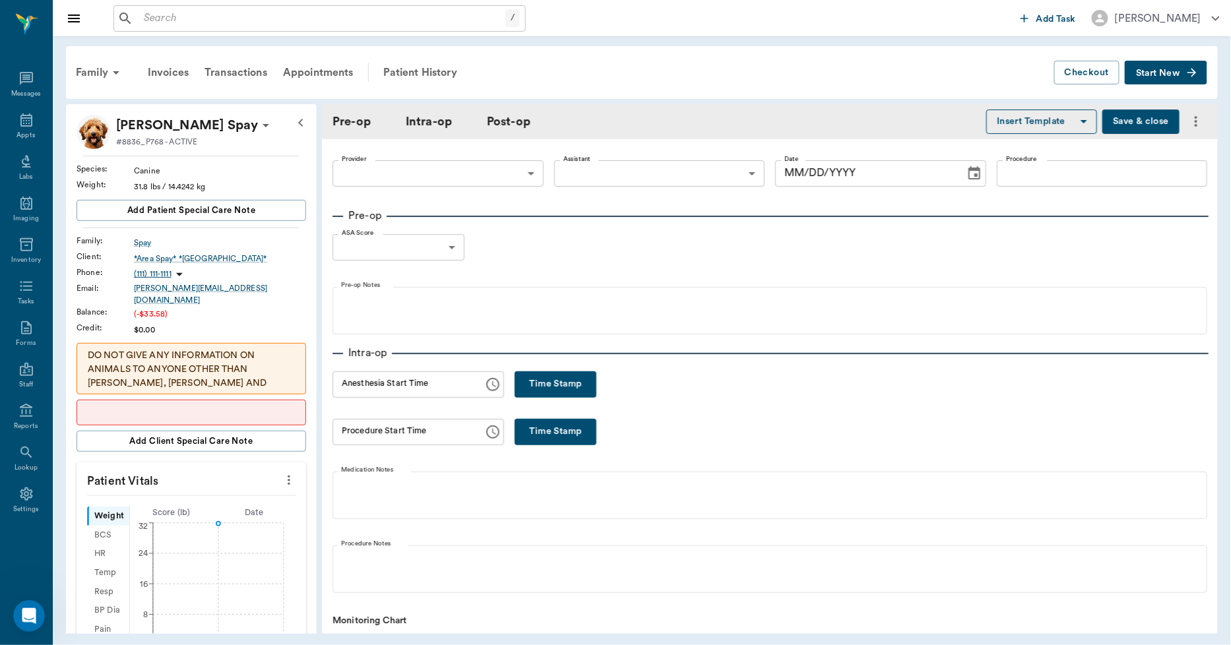
type input "63ec2f075fda476ae8351a4d"
type input "63ec2e7e52e12b0ba117b124"
type input "NEUTER"
type input "1"
radio input "true"
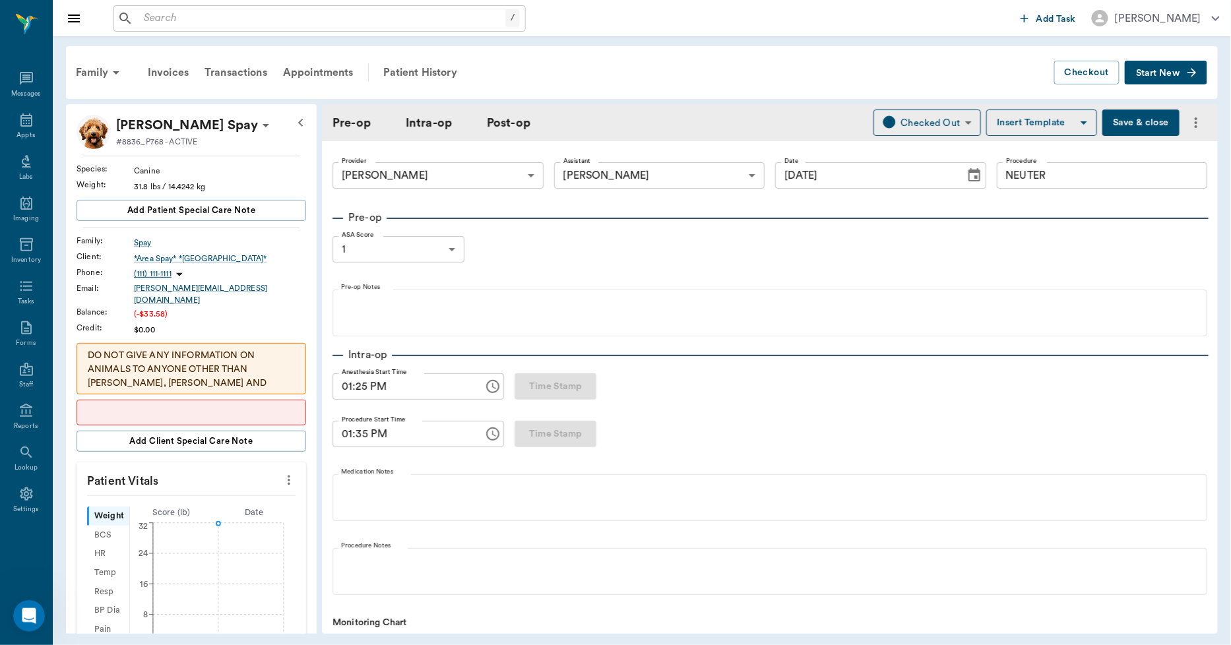
type input "[DATE]"
type input "01:25 PM"
type input "01:35 PM"
type input "01:49 PM"
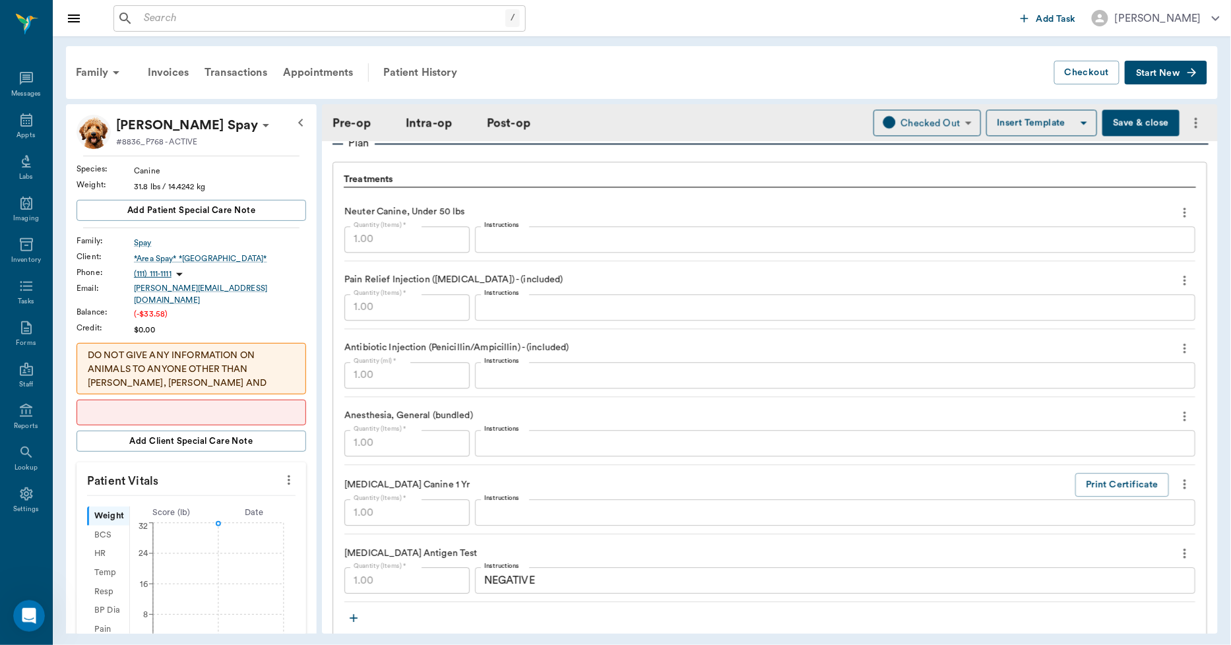
scroll to position [1172, 0]
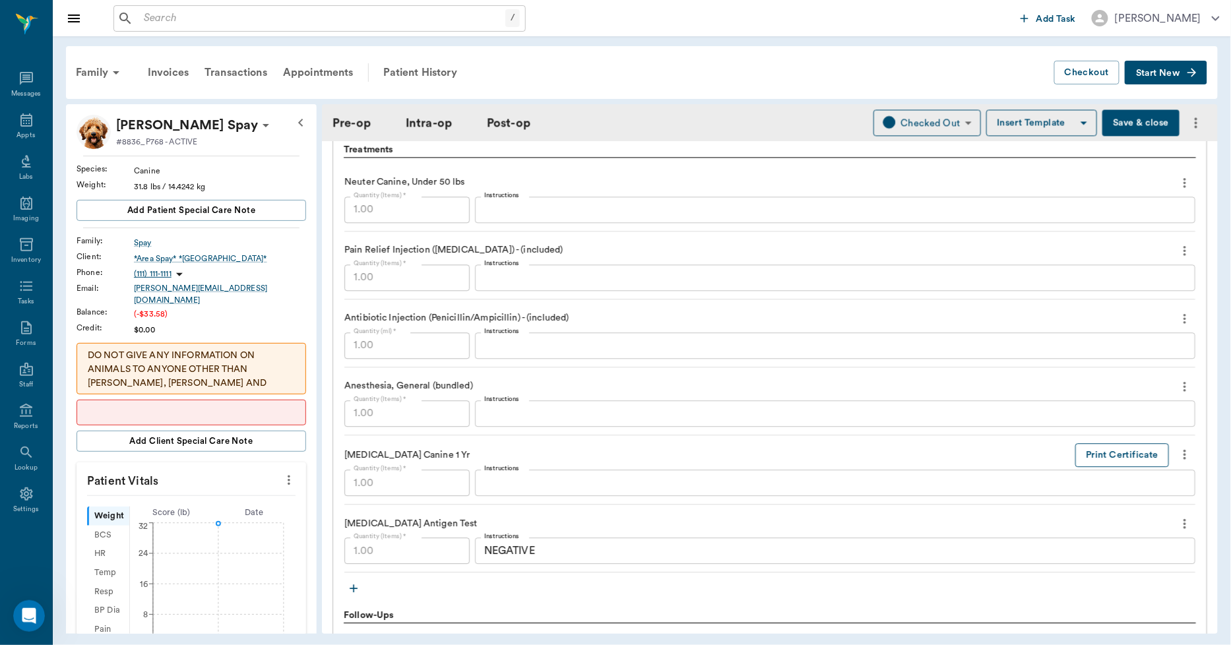
click at [1082, 456] on button "Print Certificate" at bounding box center [1122, 455] width 94 height 24
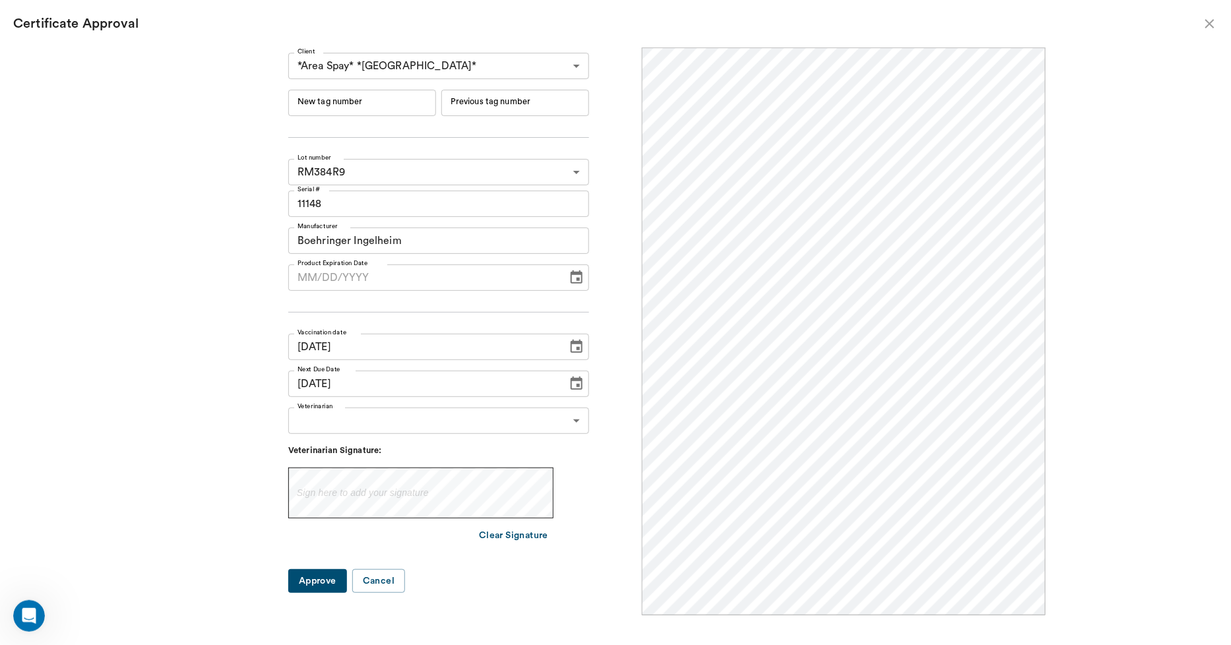
scroll to position [0, 0]
click at [406, 104] on input "New tag number" at bounding box center [362, 103] width 148 height 26
type input "254944"
click at [334, 277] on input "MM/DD/YYYY" at bounding box center [423, 277] width 270 height 26
type input "[DATE]"
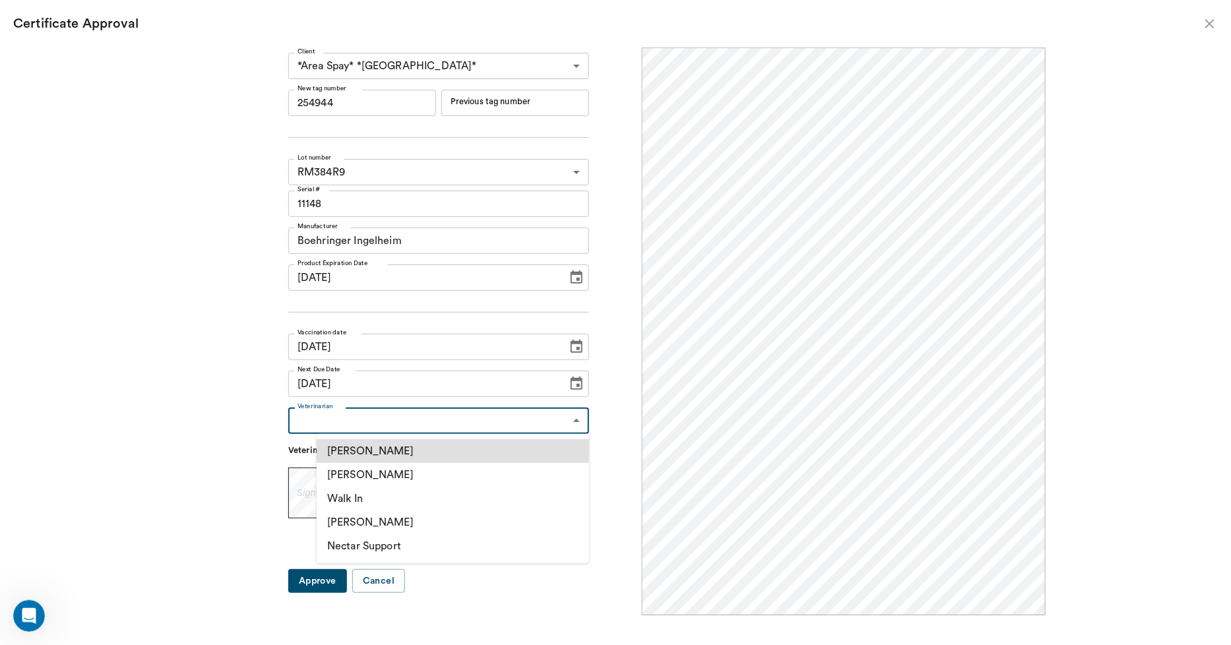
click at [356, 413] on body "/ ​ Add Task Dr. Bert Ellsworth Nectar Messages Appts Labs Imaging Inventory Ta…" at bounding box center [615, 322] width 1231 height 645
click at [359, 474] on li "[PERSON_NAME]" at bounding box center [453, 475] width 272 height 24
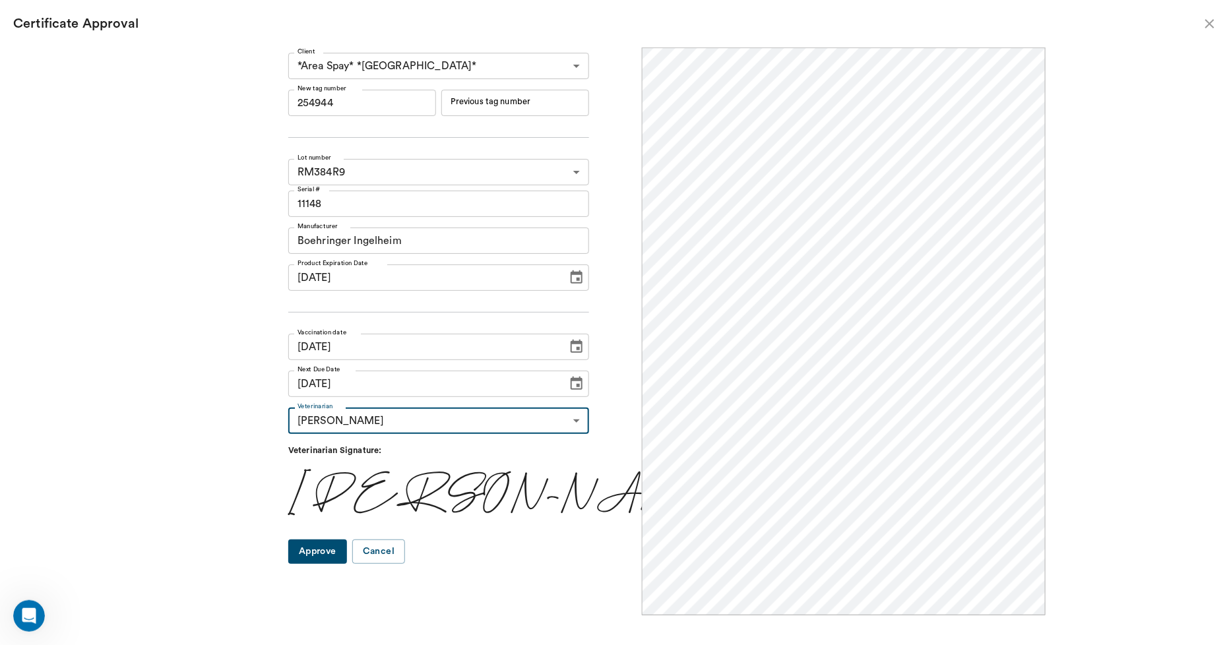
type input "63ec2f075fda476ae8351a4d"
click at [342, 549] on button "Approve" at bounding box center [317, 552] width 59 height 24
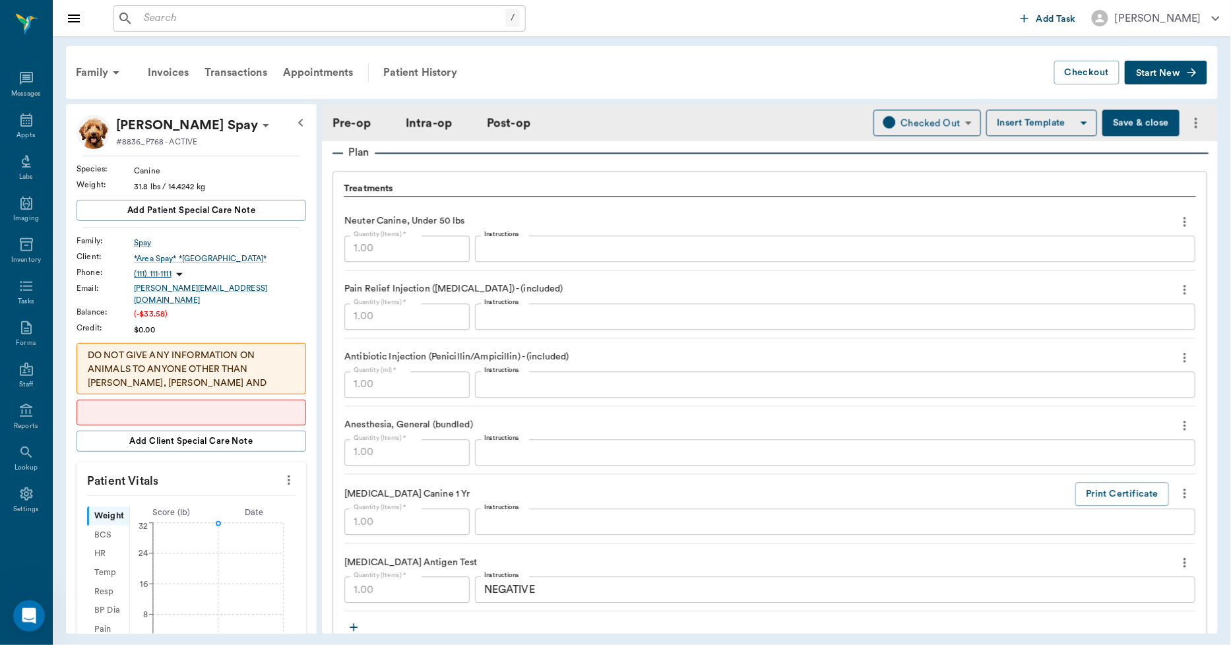
scroll to position [1099, 0]
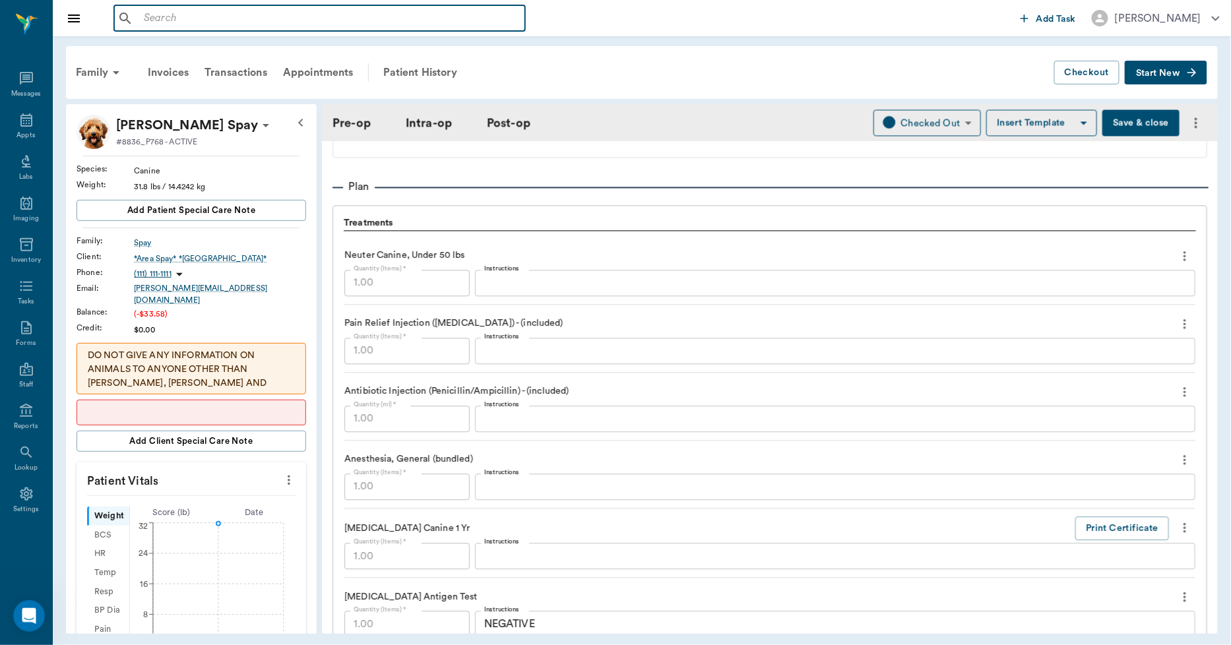
click at [221, 15] on input "text" at bounding box center [329, 18] width 381 height 18
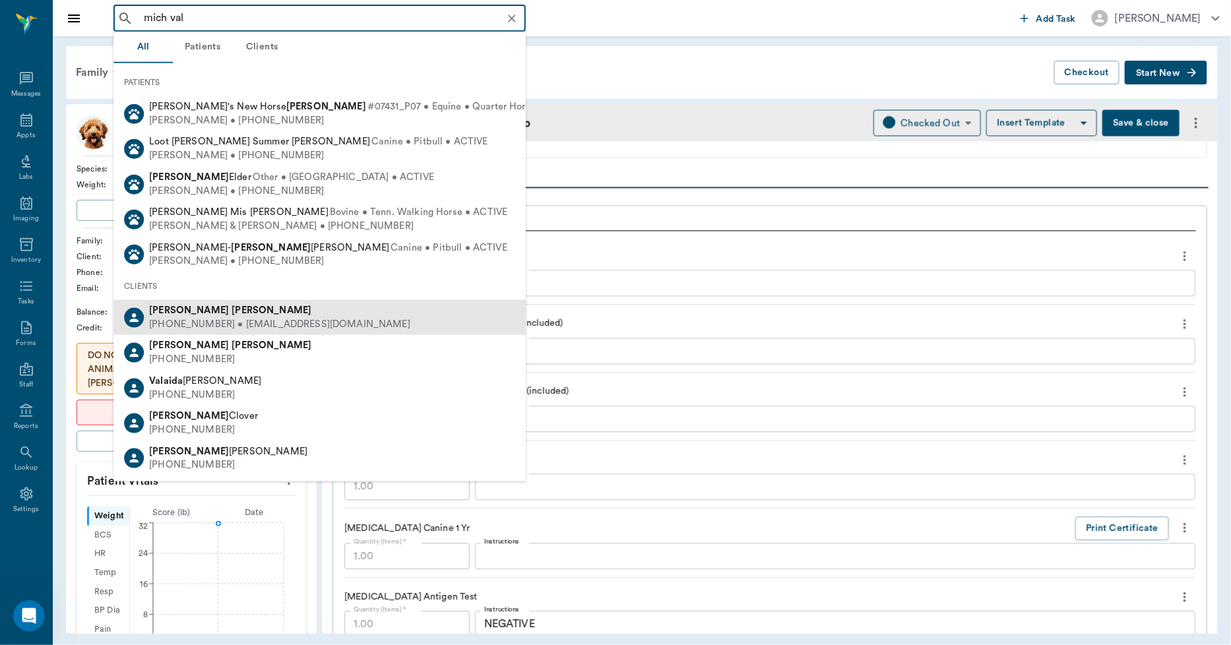
click at [232, 318] on div "(703) 674-9151 • michellevalentin011@gmail.com" at bounding box center [279, 325] width 261 height 14
type input "mich val"
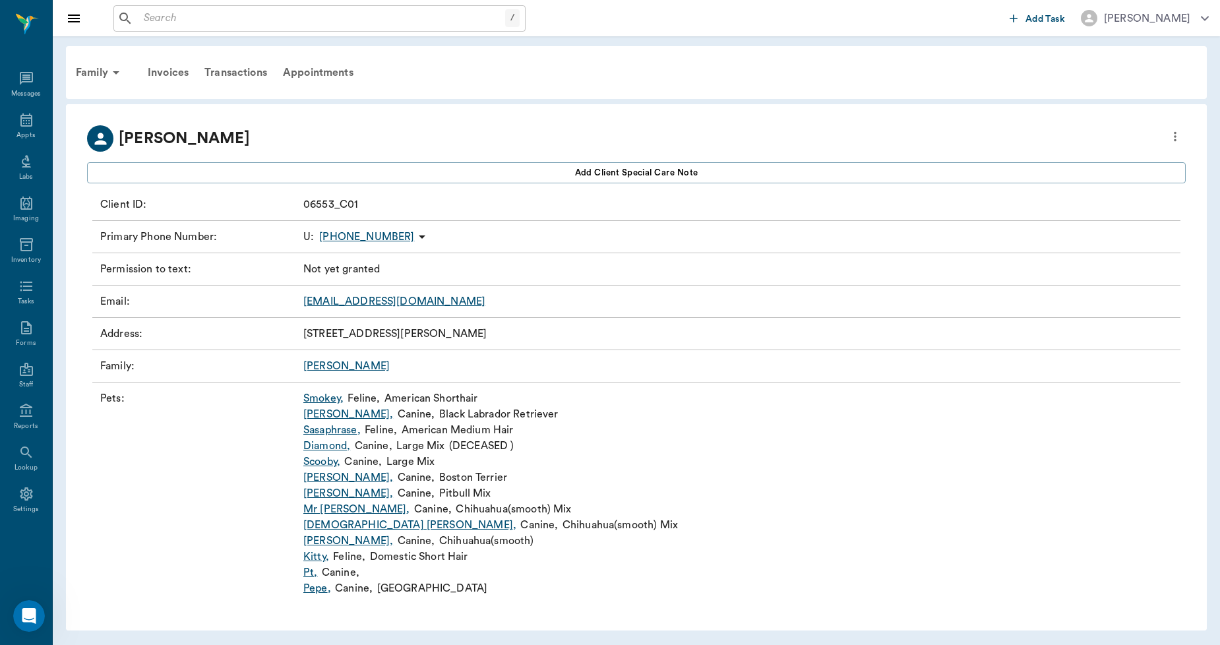
click at [207, 15] on input "text" at bounding box center [322, 18] width 367 height 18
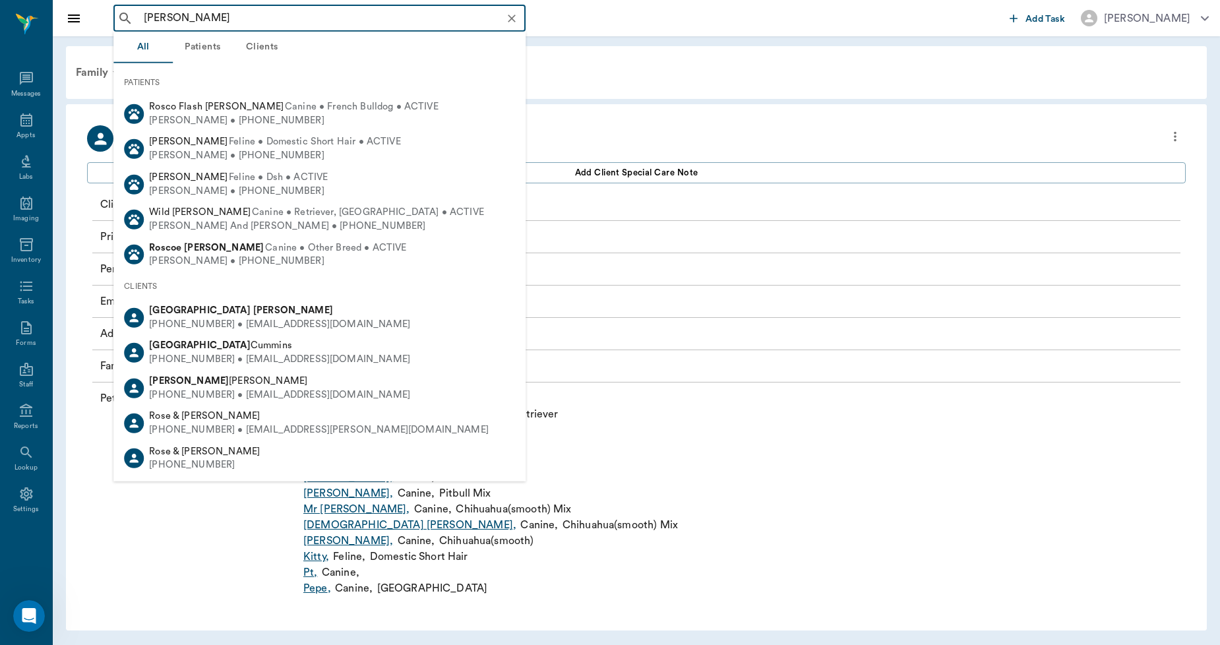
click at [190, 319] on div "Devon Ross (430) 291-3525 • DEVSTESSA@gmail.com" at bounding box center [277, 317] width 266 height 27
type input "devon ros"
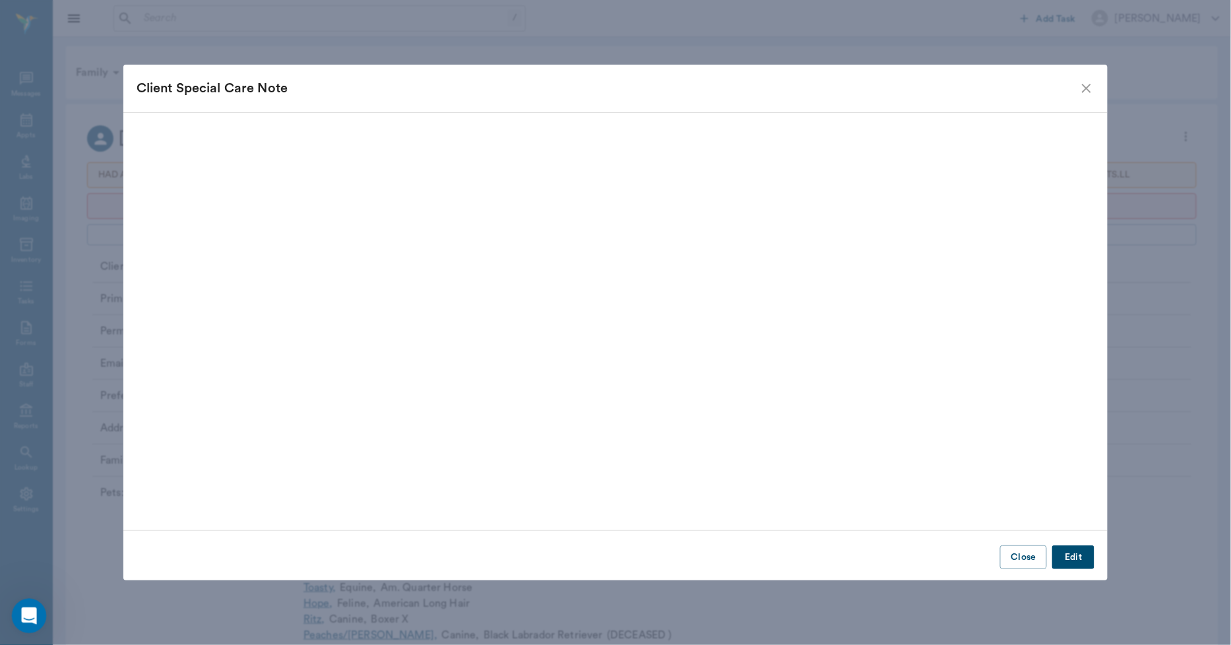
click at [13, 619] on div "Open Intercom Messenger" at bounding box center [27, 614] width 44 height 44
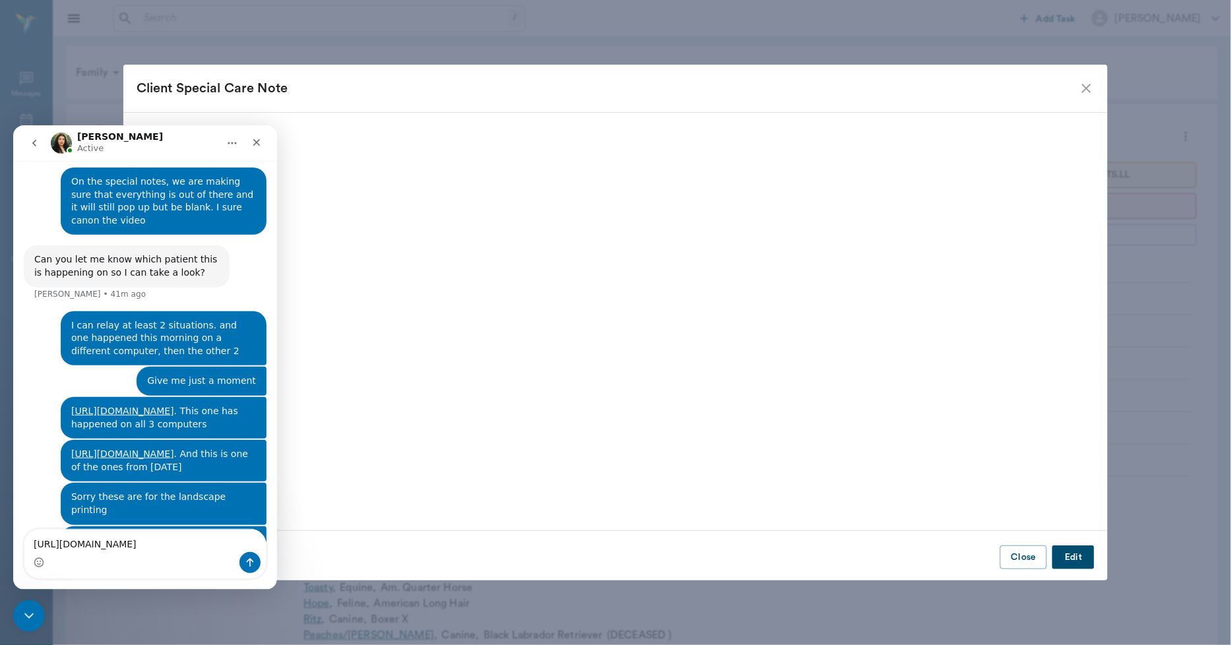
scroll to position [1199, 0]
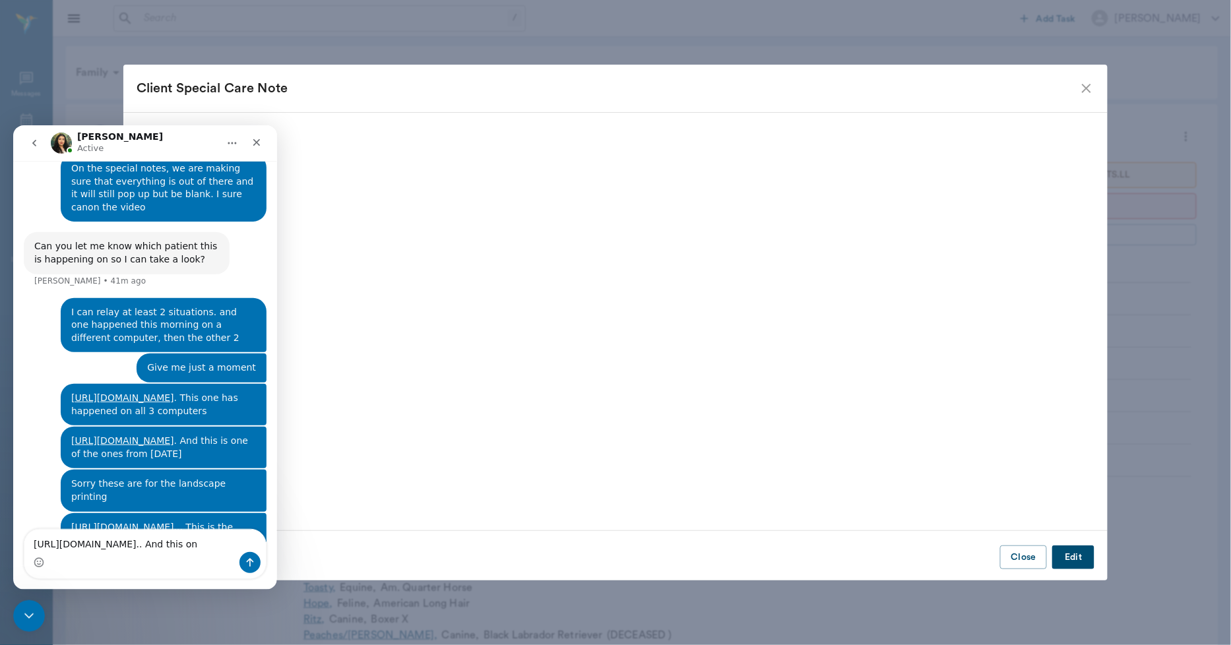
type textarea "https://casscounty.app.prod.nectar.vet/clients/646d0ea9c5147ac11c53c609?view=de…"
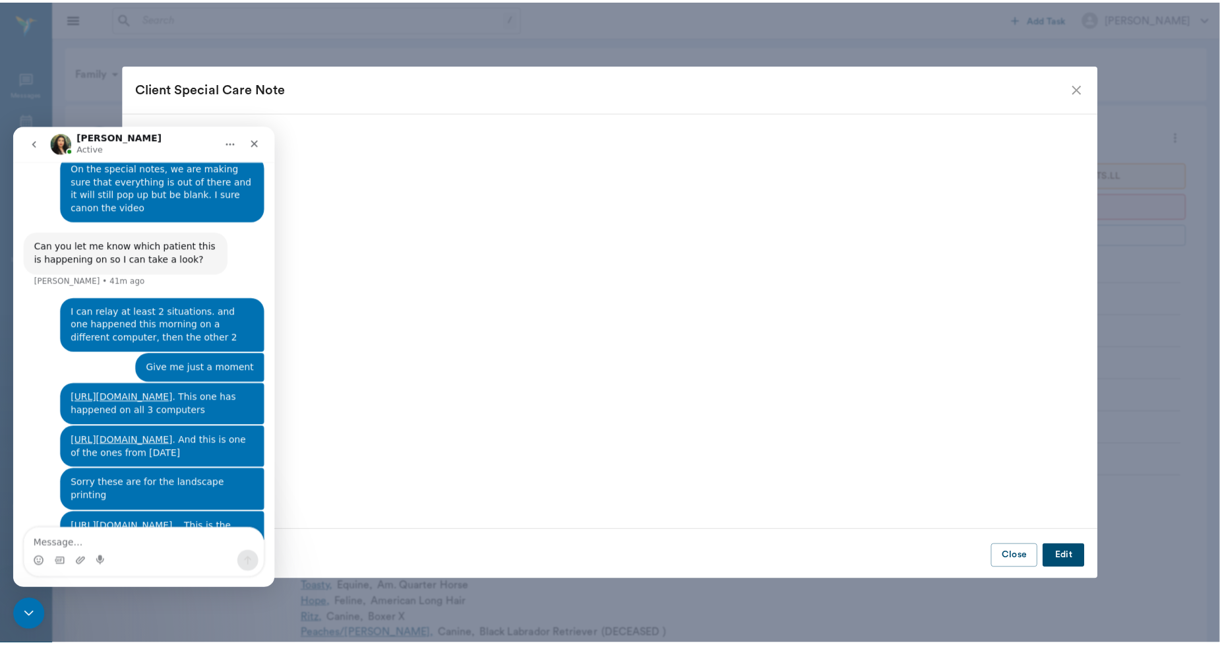
scroll to position [1242, 0]
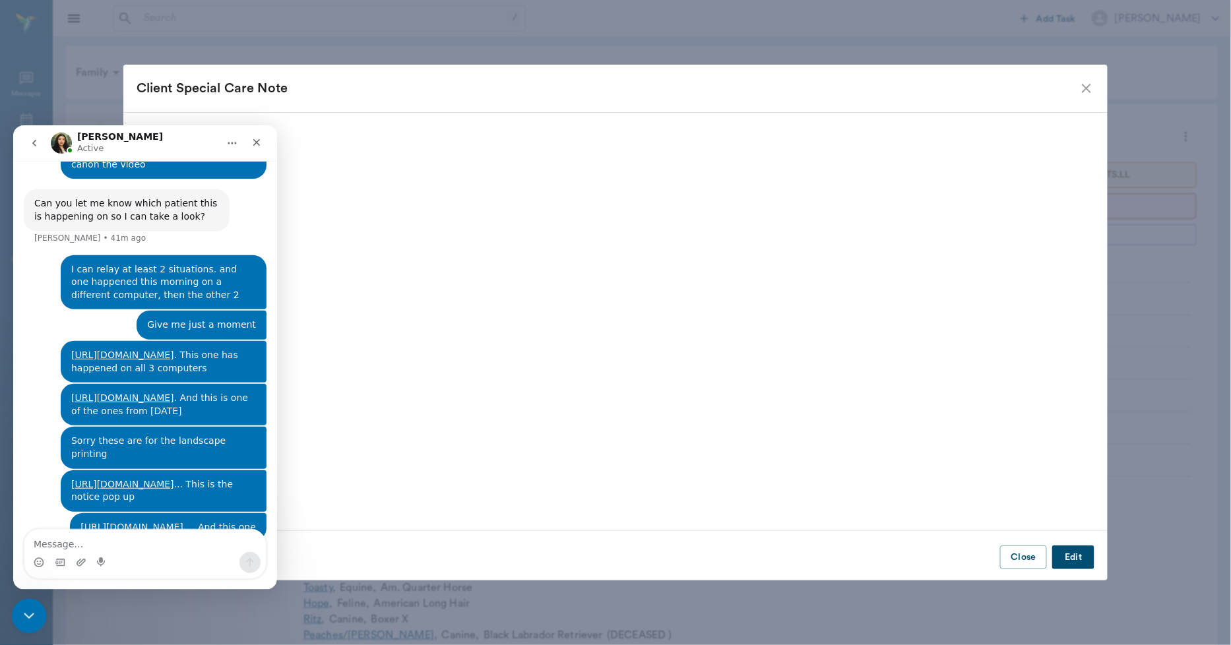
click at [26, 616] on icon "Close Intercom Messenger" at bounding box center [26, 613] width 9 height 5
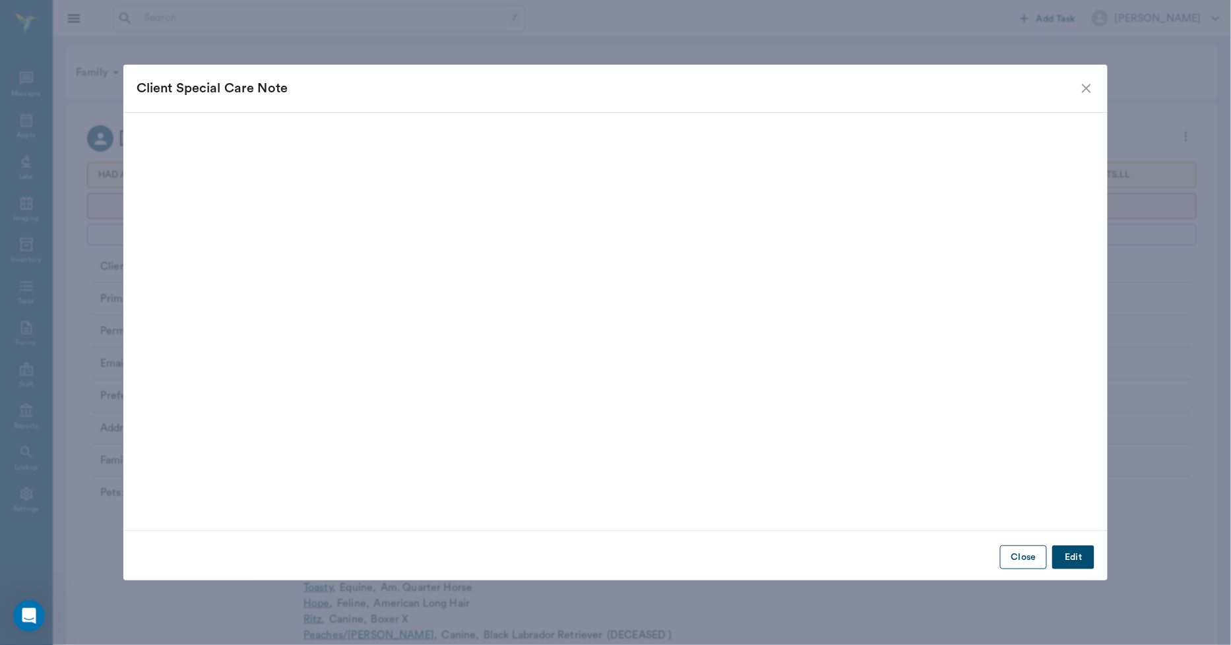
click at [1023, 549] on button "Close" at bounding box center [1023, 557] width 47 height 24
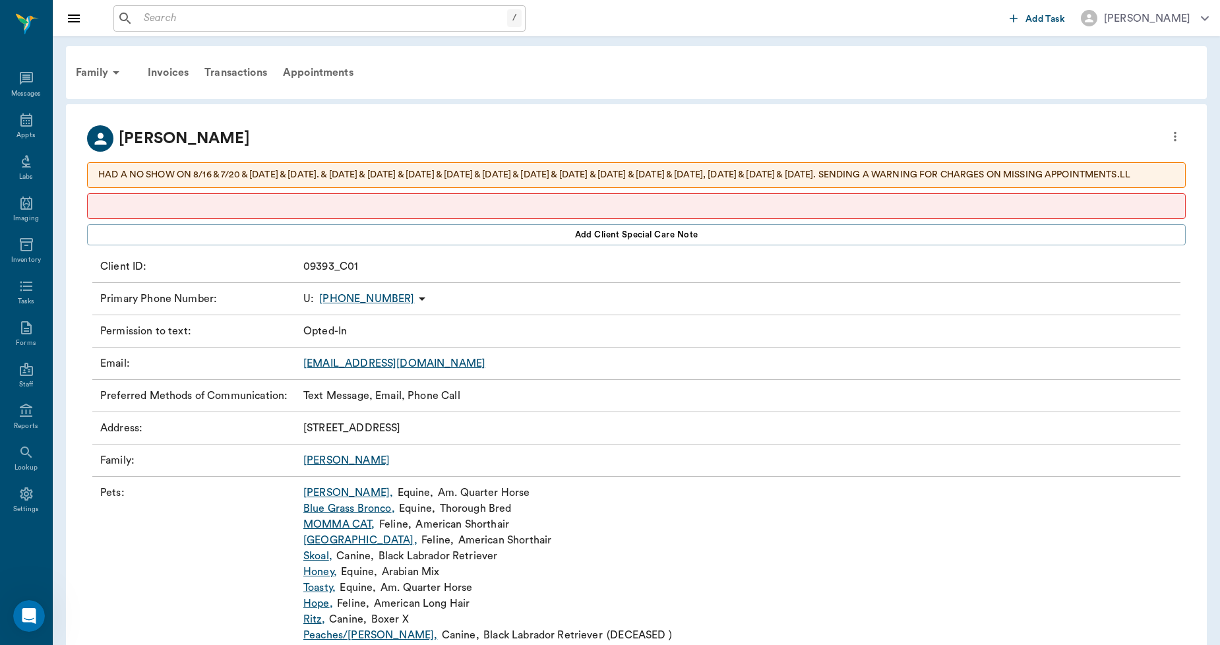
click at [1178, 135] on icon "more" at bounding box center [1175, 137] width 15 height 16
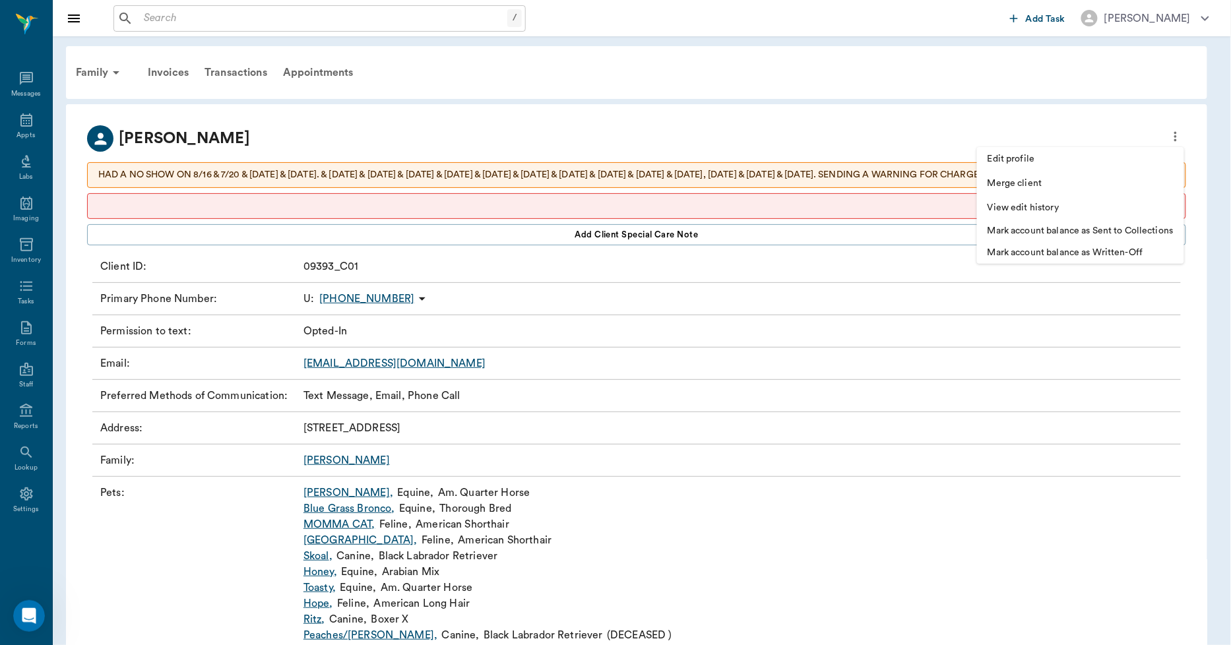
click at [1033, 160] on span "Edit profile" at bounding box center [1080, 159] width 186 height 14
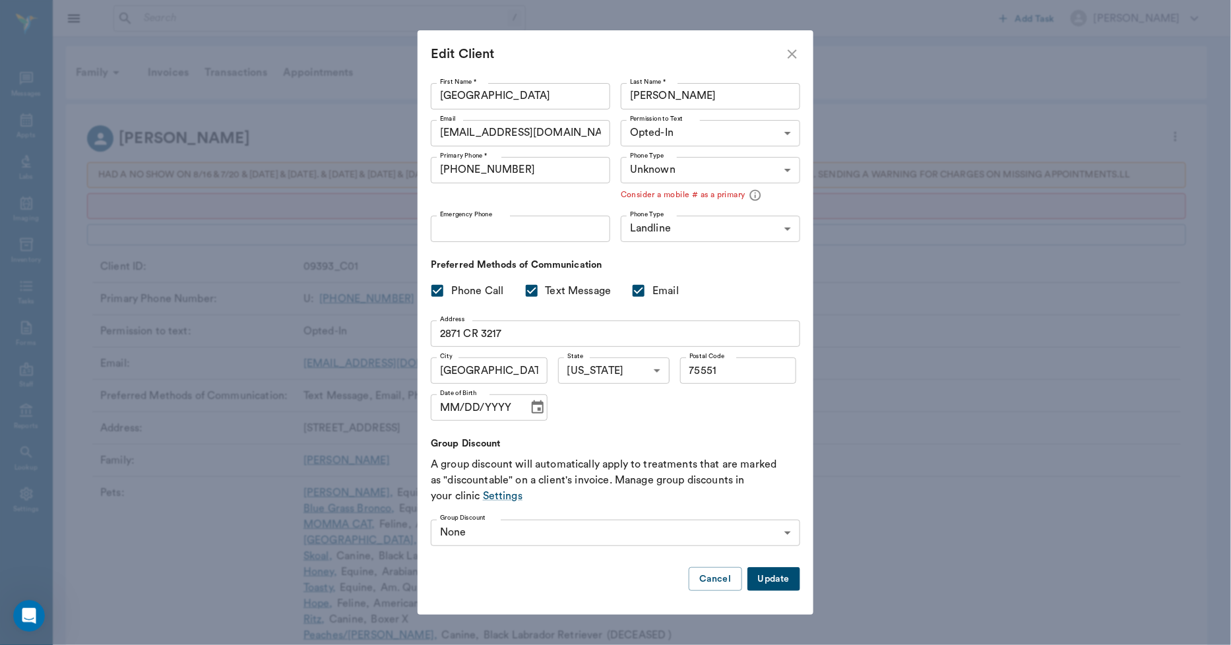
click at [518, 228] on input "Emergency Phone" at bounding box center [520, 229] width 179 height 26
type input "(971) 832-2586"
click at [677, 241] on body "/ ​ Add Task Dr. Bert Ellsworth Nectar Messages Appts Labs Imaging Inventory Ta…" at bounding box center [615, 504] width 1231 height 1009
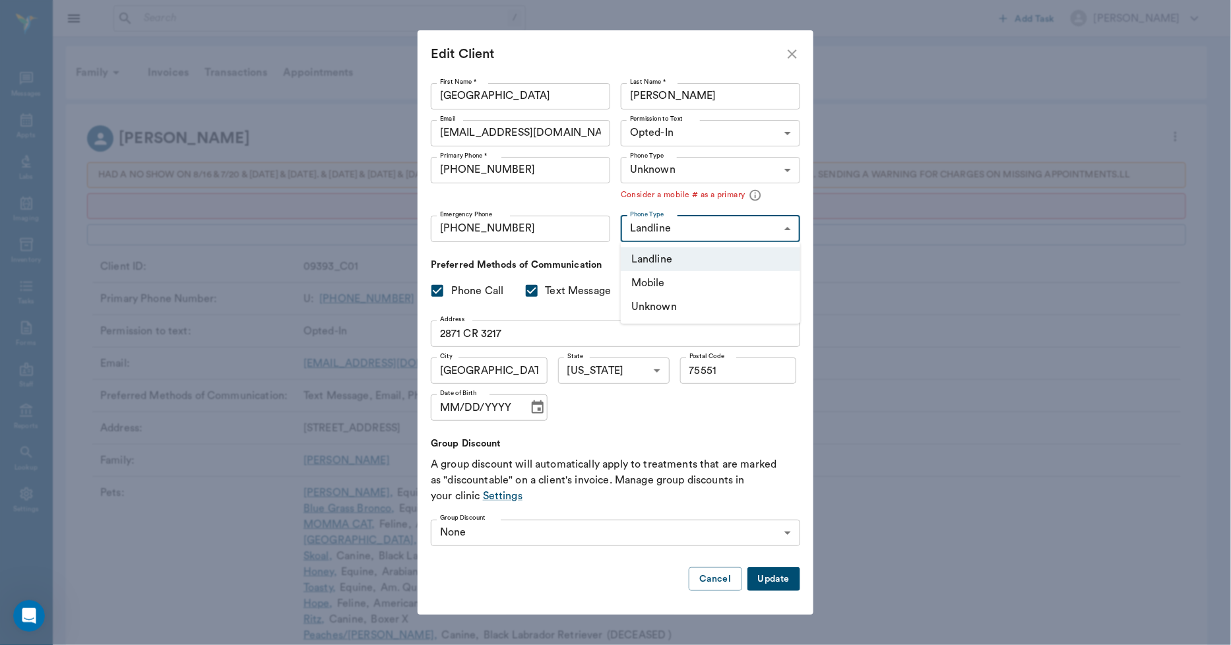
click at [668, 278] on li "Mobile" at bounding box center [710, 283] width 179 height 24
type input "MOBILE"
click at [762, 578] on button "Update" at bounding box center [773, 579] width 53 height 24
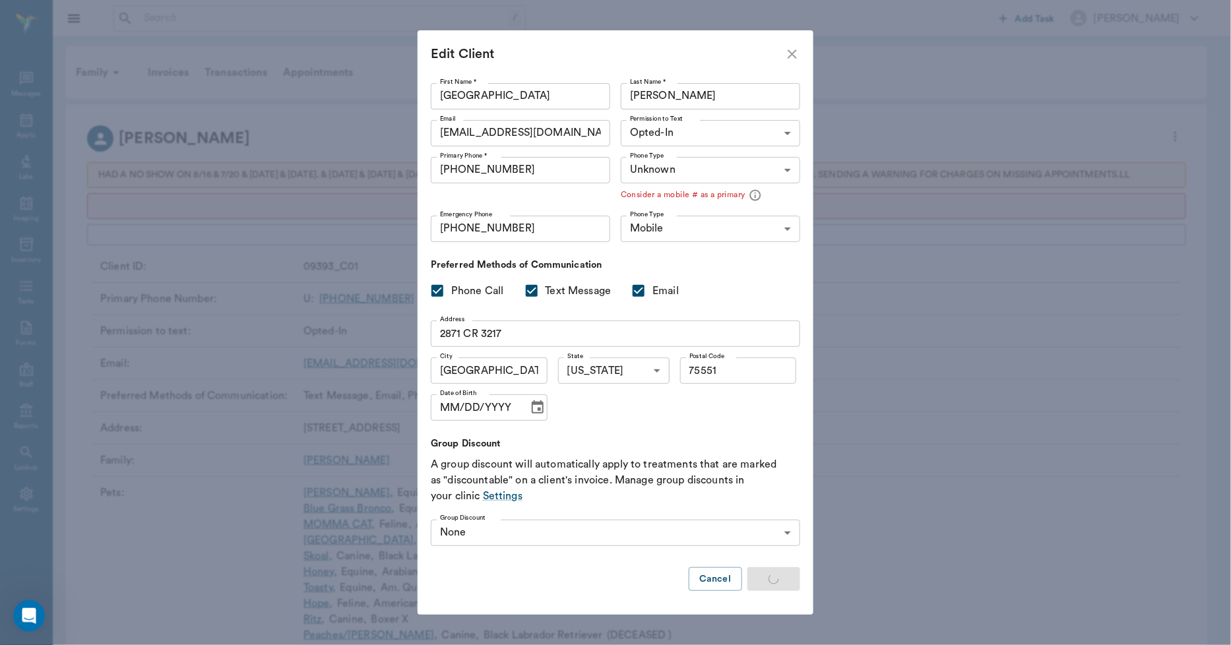
type input "UNKNOWN"
type input "MOBILE"
type input "LANDLINE"
checkbox input "false"
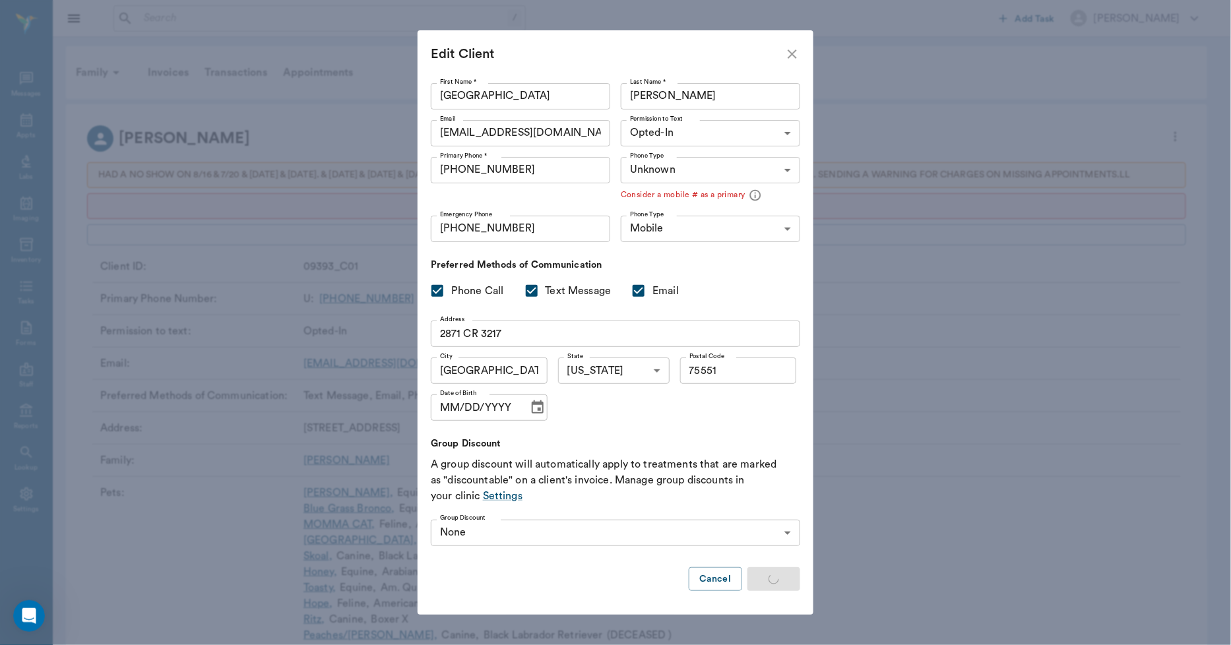
checkbox input "false"
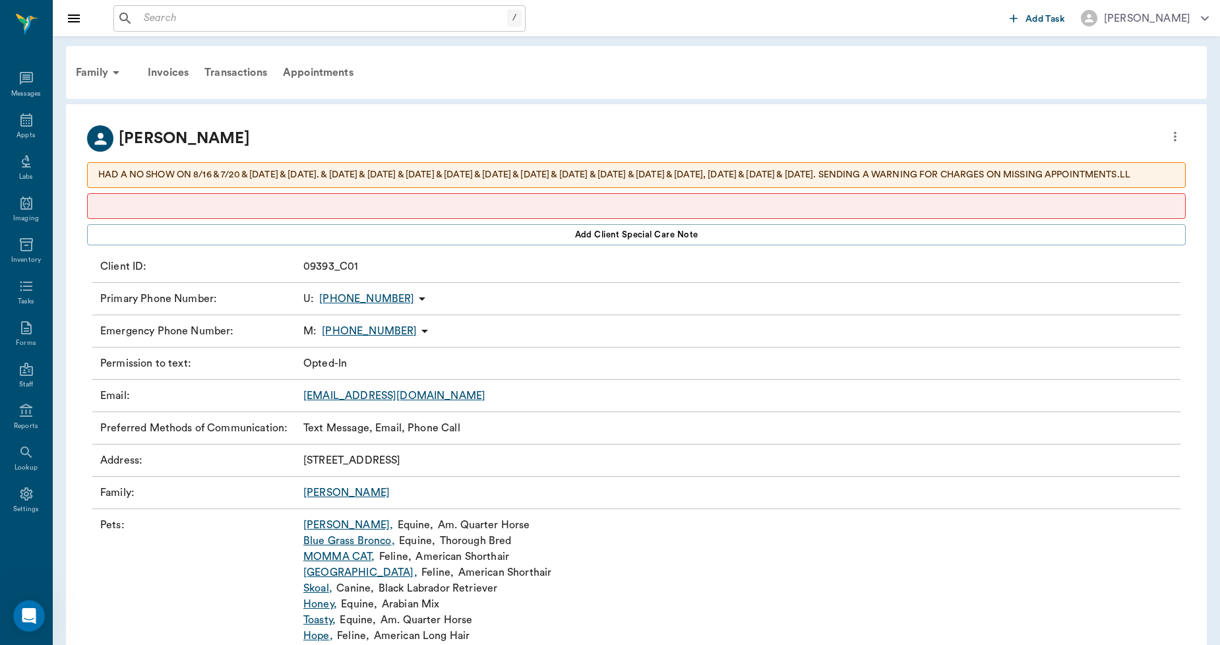
click at [1175, 137] on icon "more" at bounding box center [1175, 137] width 15 height 16
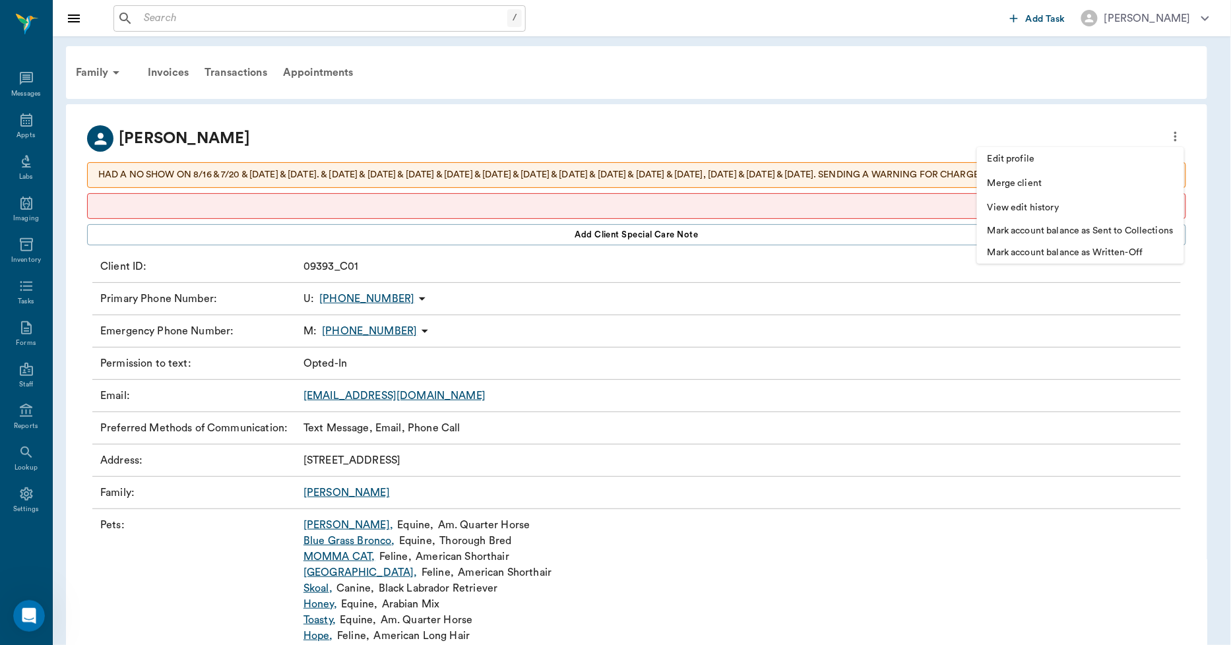
click at [999, 182] on span "Merge client" at bounding box center [1080, 184] width 186 height 14
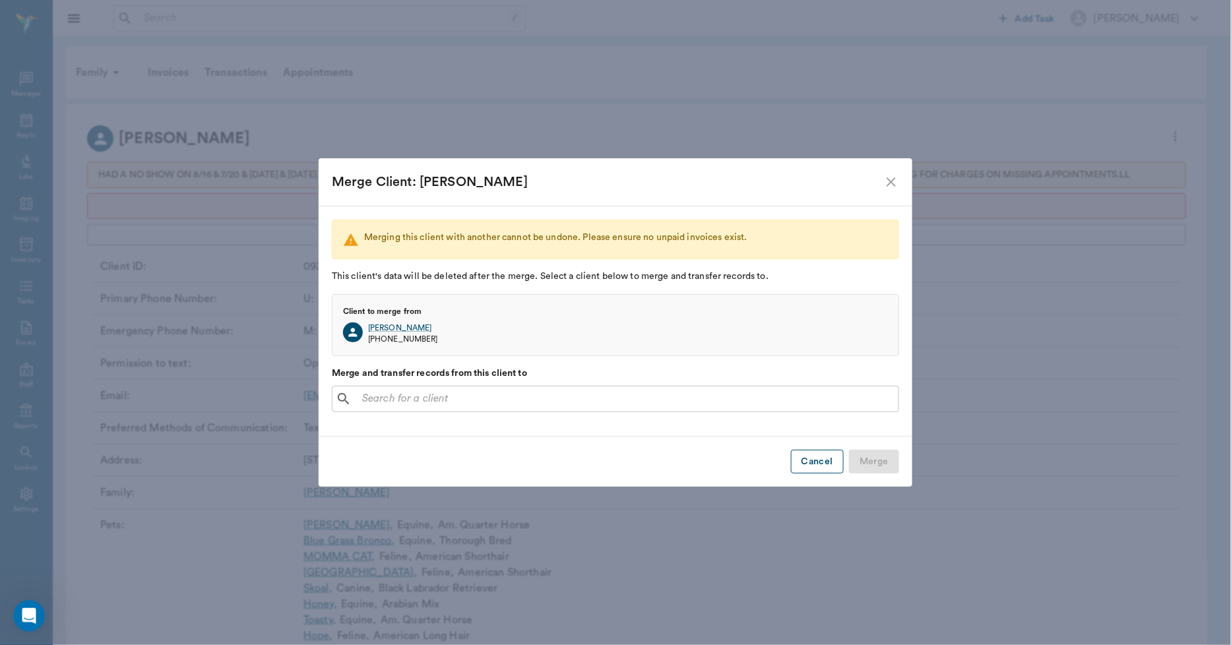
click at [809, 462] on button "Cancel" at bounding box center [817, 462] width 53 height 24
